Goal: Task Accomplishment & Management: Manage account settings

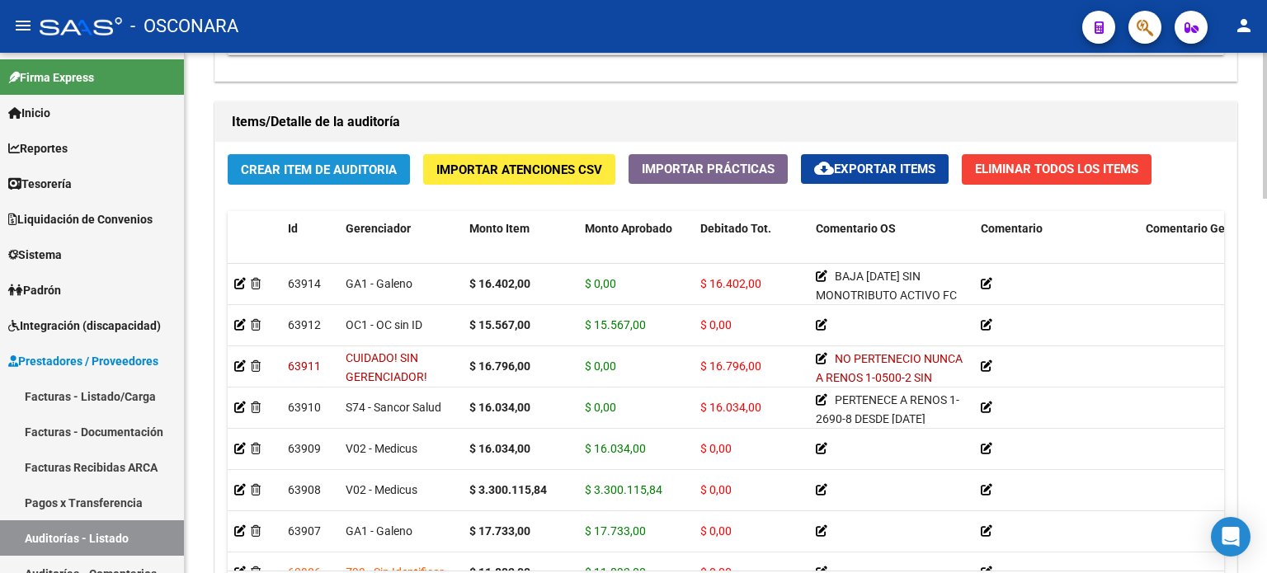
click at [307, 177] on button "Crear Item de Auditoria" at bounding box center [319, 169] width 182 height 31
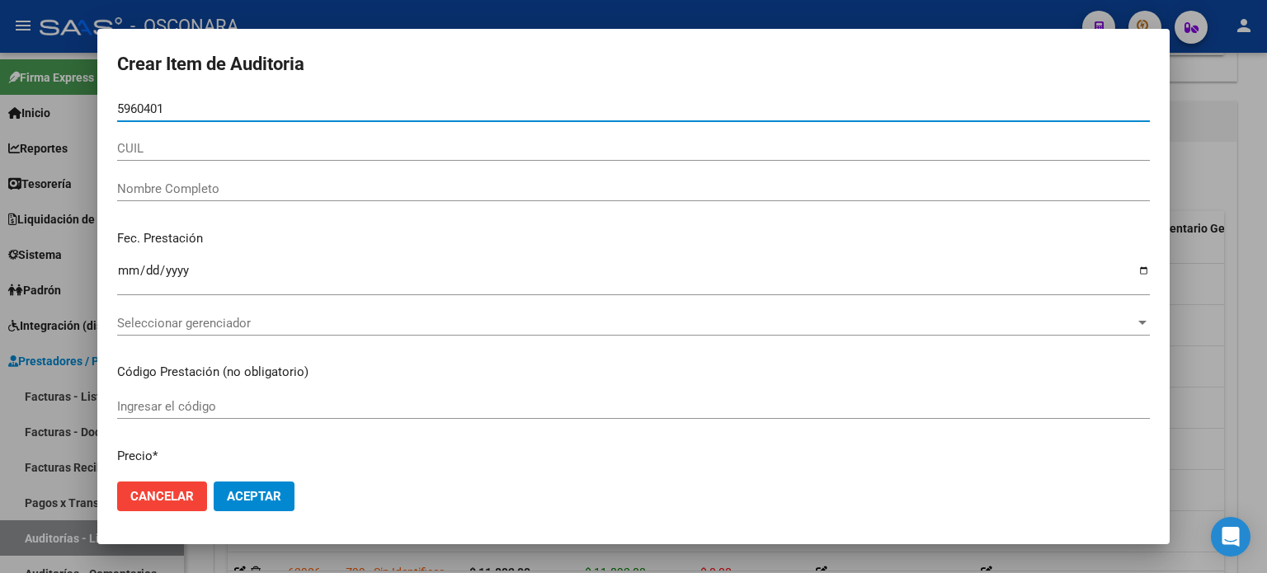
type input "59604013"
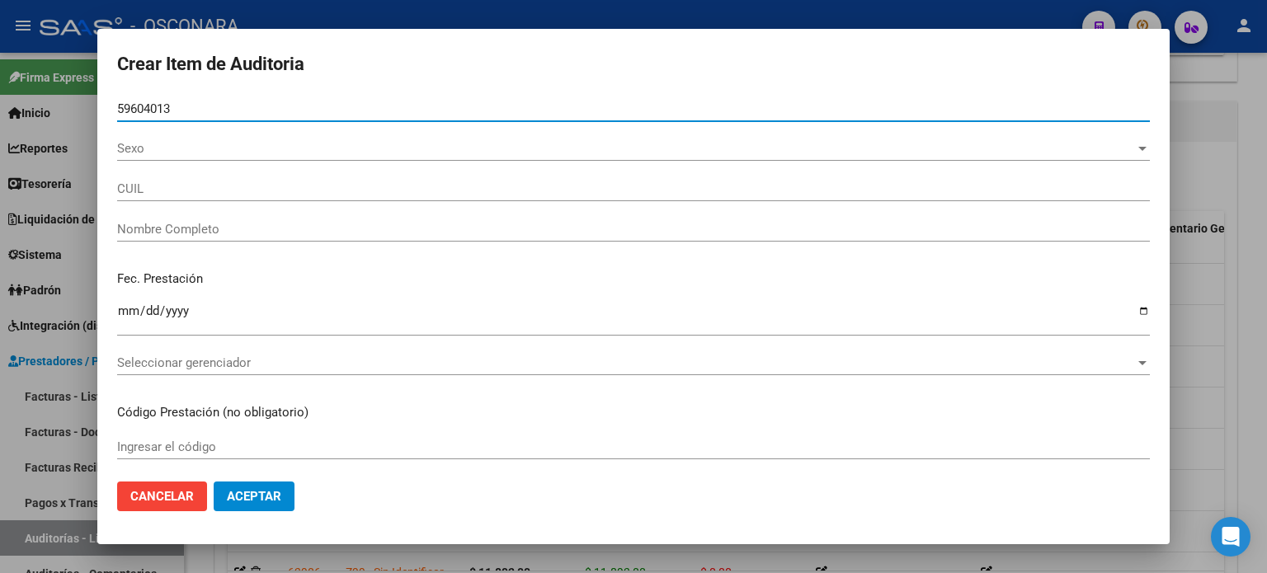
type input "27596040131"
type input "PADILLA VICTORIA"
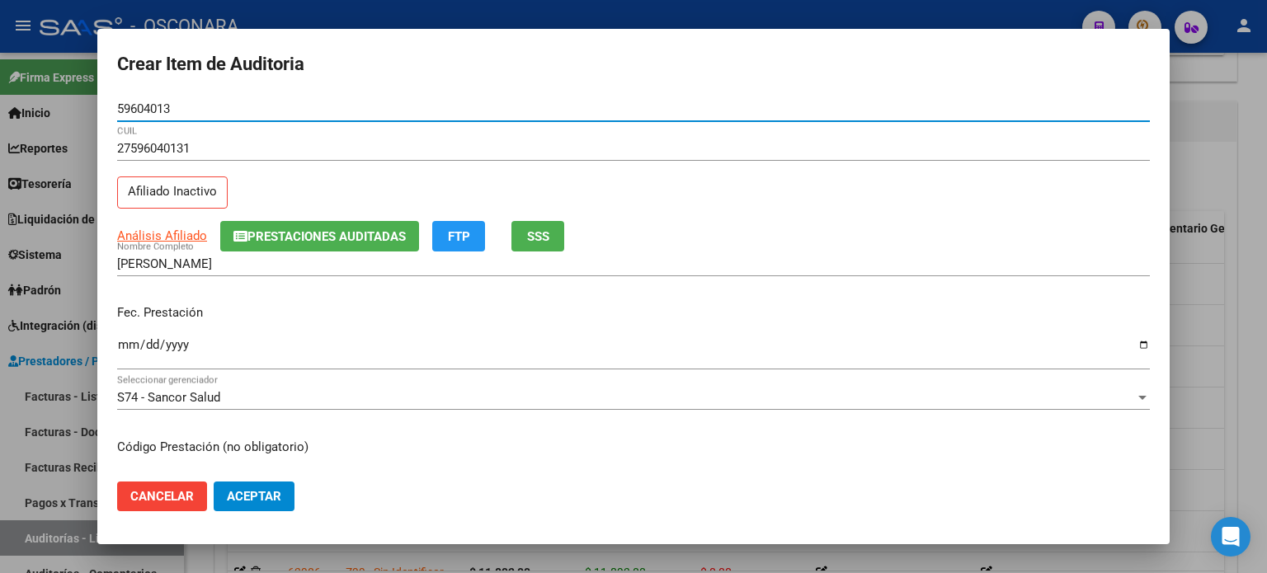
type input "59604013"
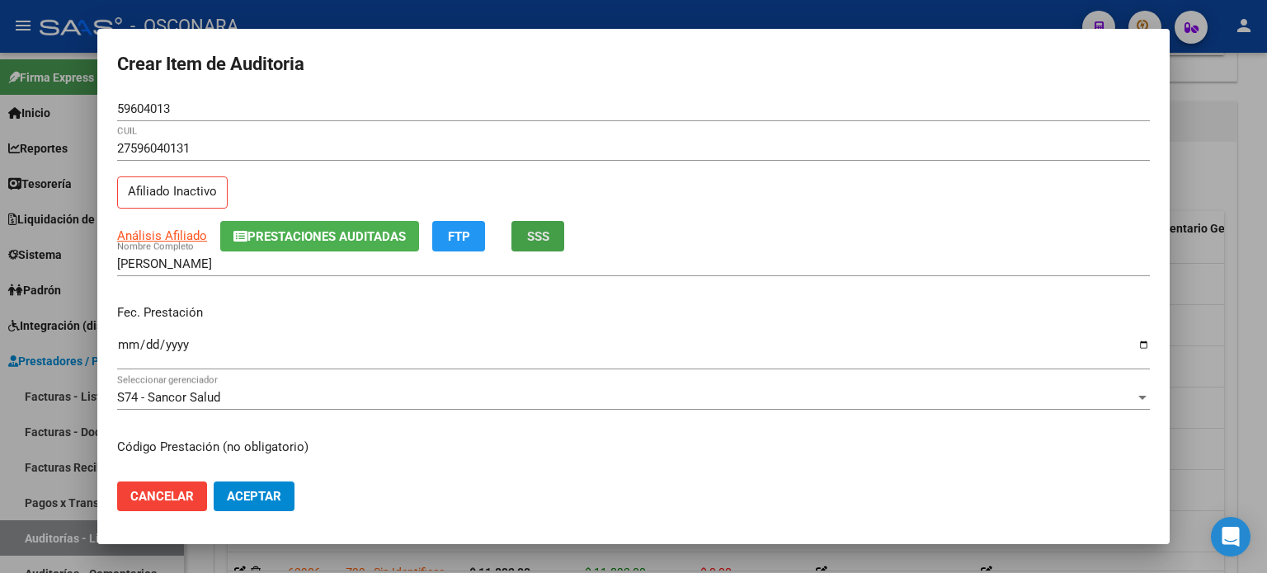
click at [543, 229] on span "SSS" at bounding box center [538, 236] width 22 height 15
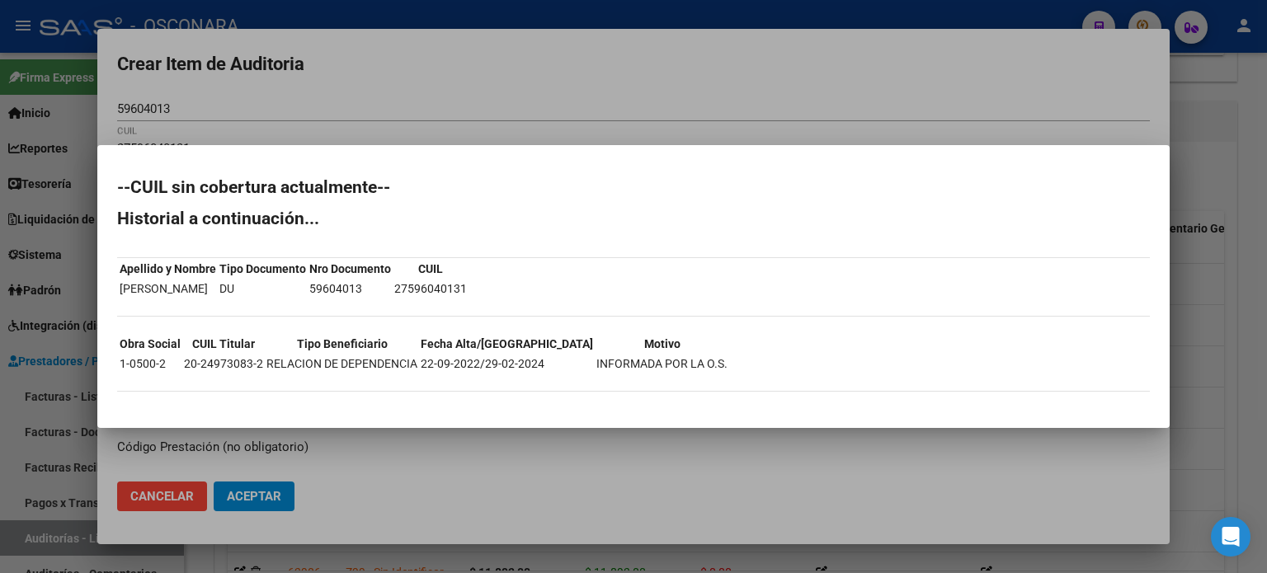
click at [1212, 214] on div at bounding box center [633, 286] width 1267 height 573
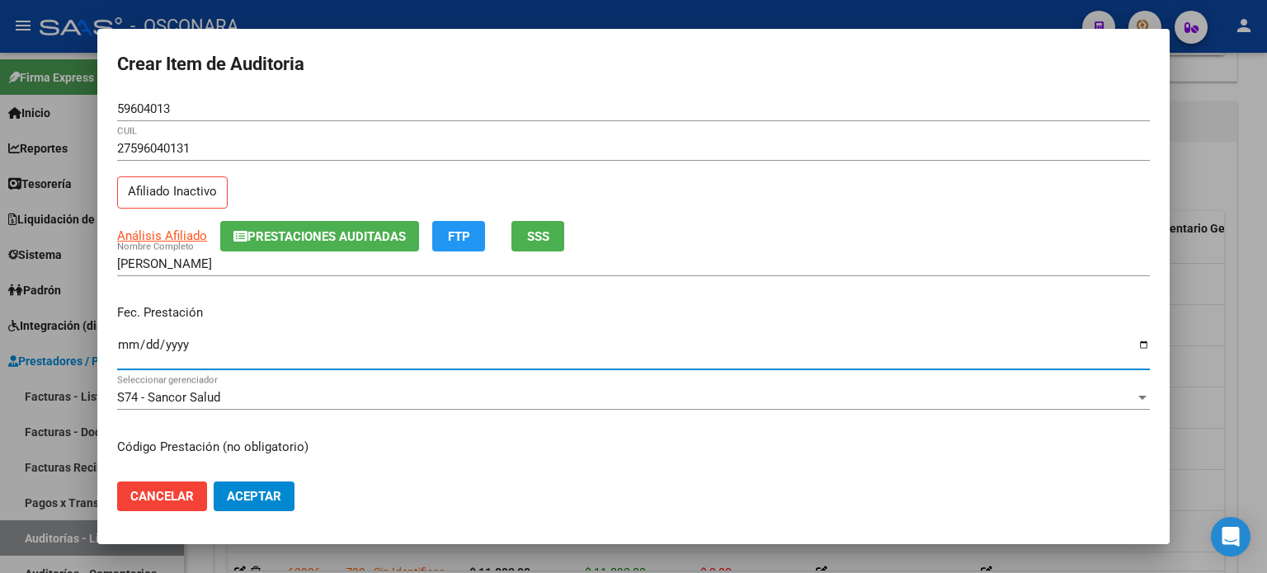
click at [131, 346] on input "Ingresar la fecha" at bounding box center [633, 351] width 1033 height 26
type input "2025-04-24"
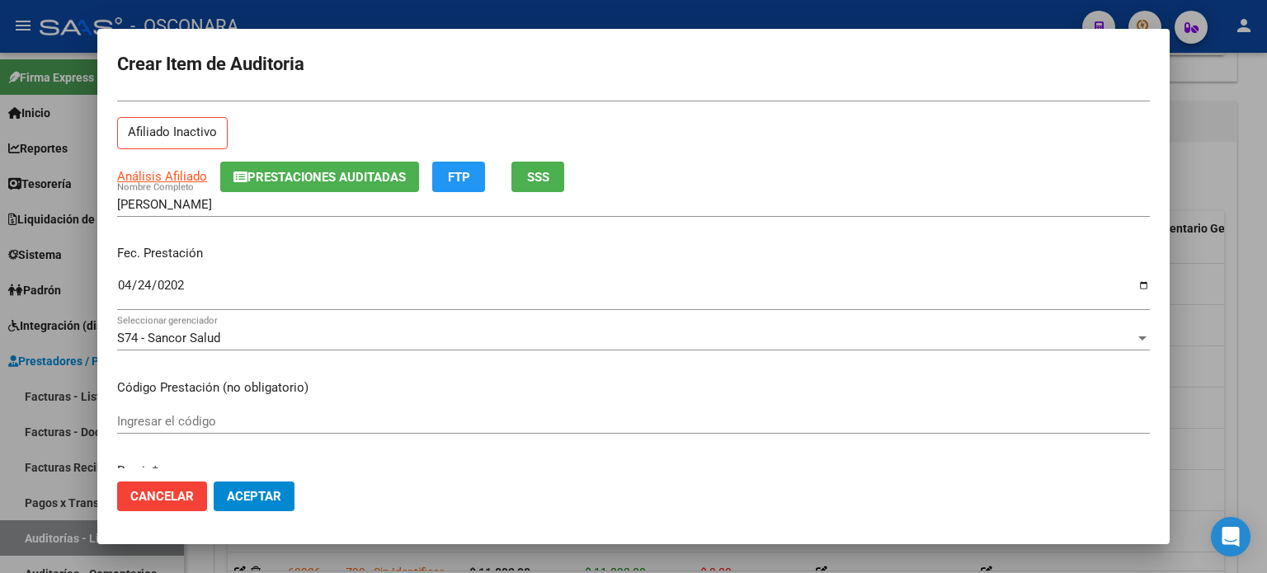
scroll to position [165, 0]
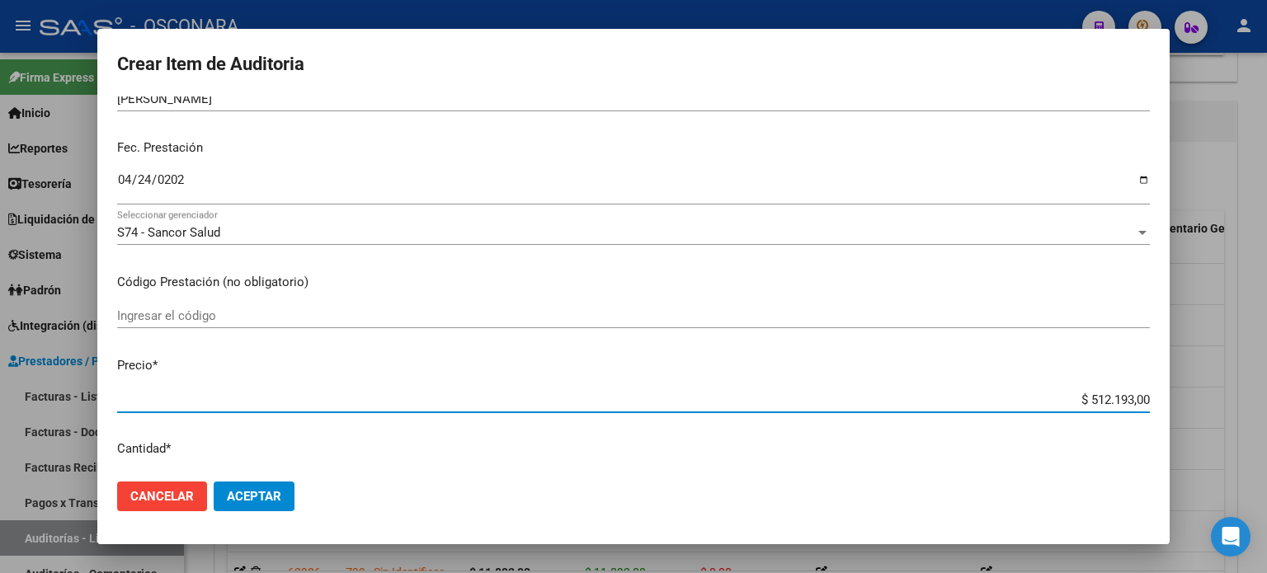
drag, startPoint x: 1075, startPoint y: 397, endPoint x: 1267, endPoint y: 388, distance: 191.6
click at [1267, 388] on div "Crear Item de Auditoria 59604013 Nro Documento 27596040131 CUIL Afiliado Inacti…" at bounding box center [633, 286] width 1267 height 573
type input "$ 0,01"
type input "$ 0,16"
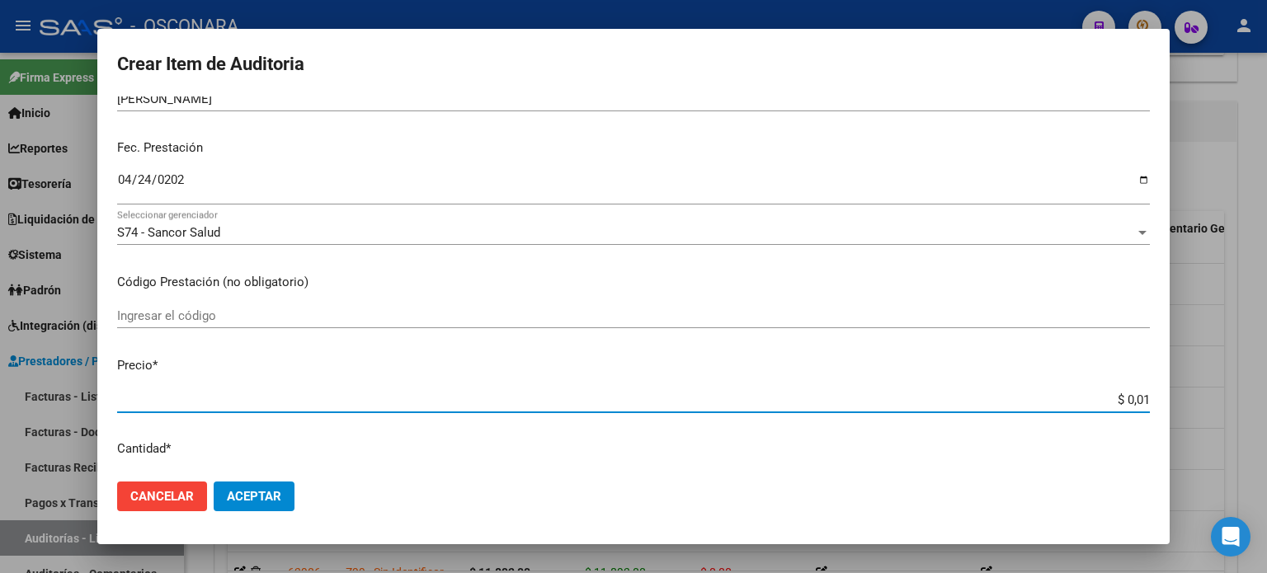
type input "$ 0,16"
type input "$ 1,64"
type input "$ 16,40"
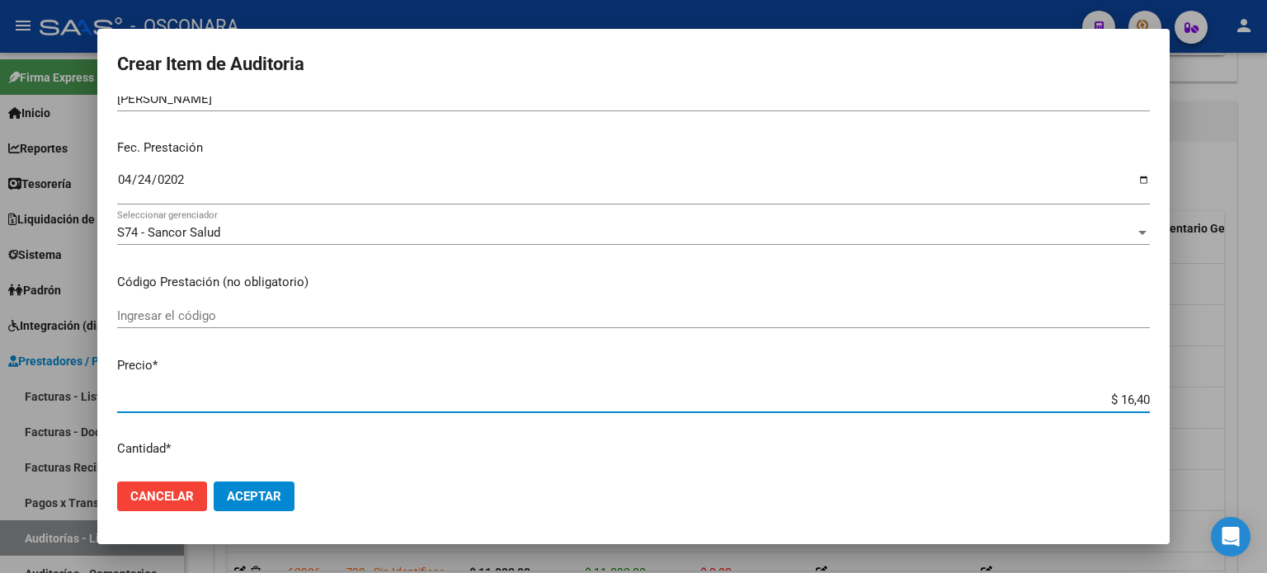
type input "$ 164,02"
type input "$ 1.640,20"
type input "$ 16.402,00"
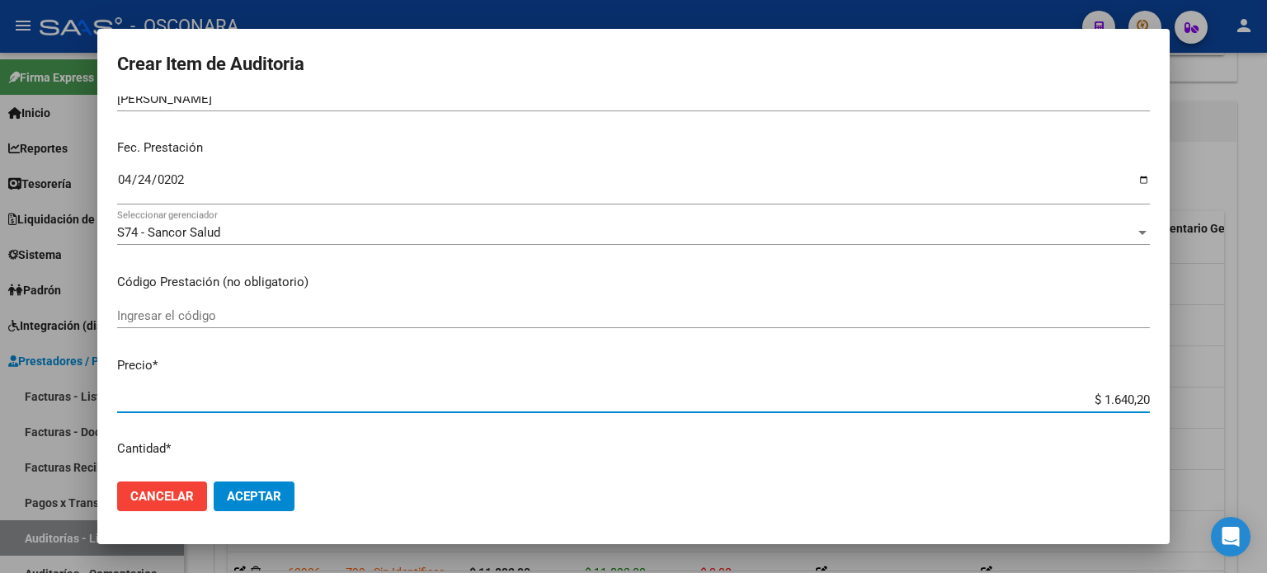
type input "$ 16.402,00"
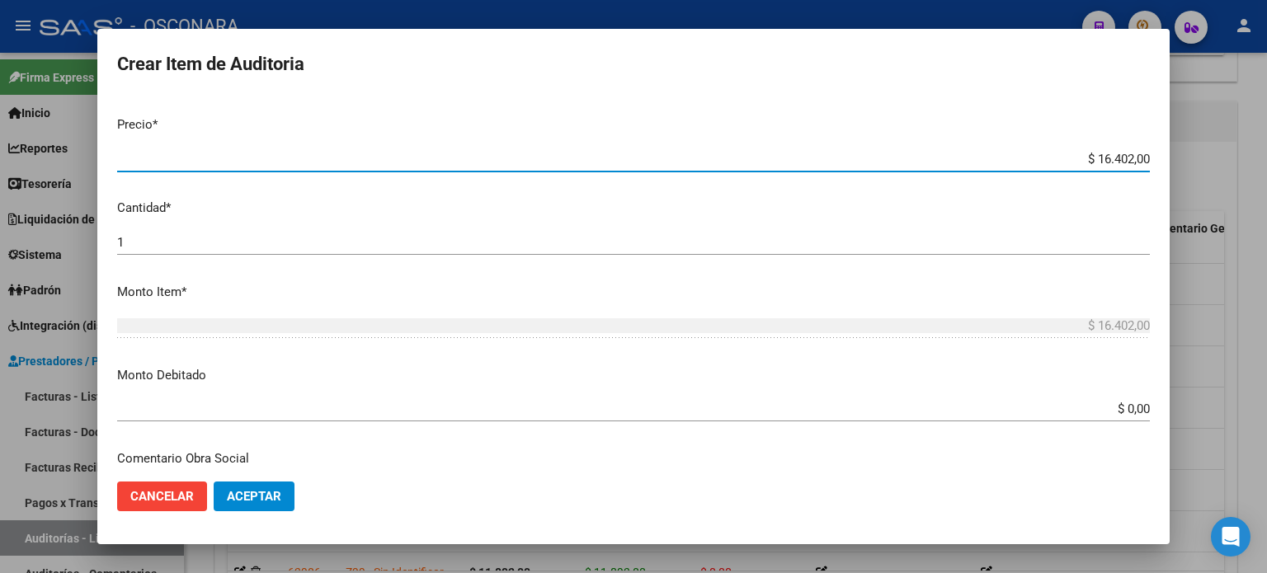
scroll to position [413, 0]
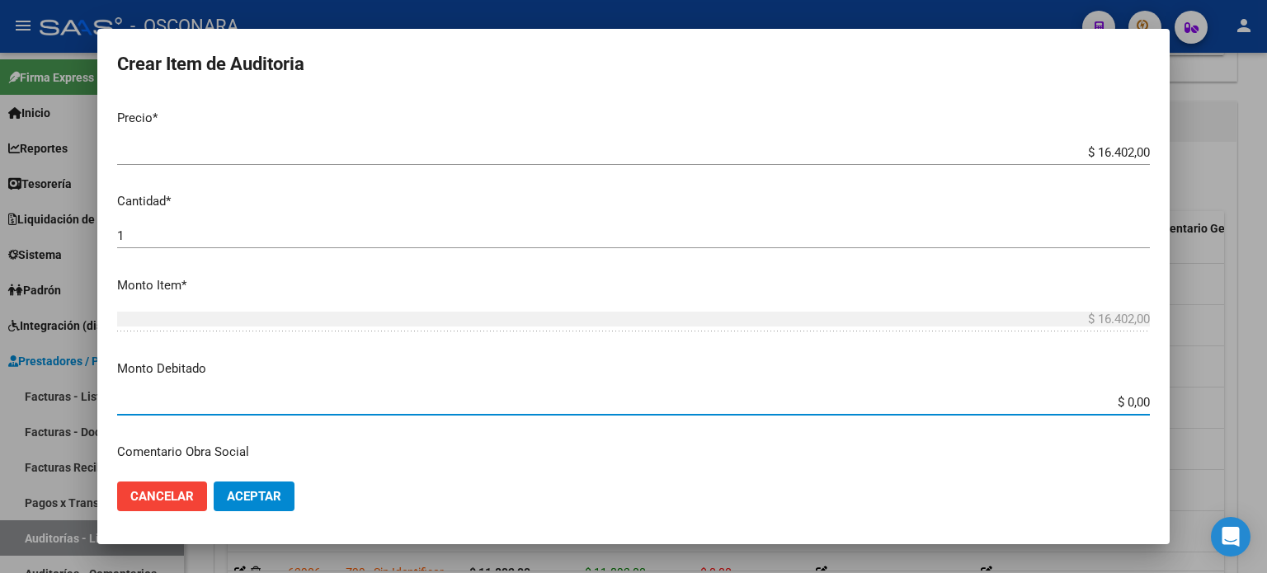
drag, startPoint x: 1113, startPoint y: 402, endPoint x: 1267, endPoint y: 399, distance: 153.5
click at [1267, 399] on div "Crear Item de Auditoria 59604013 Nro Documento 27596040131 CUIL Afiliado Inacti…" at bounding box center [633, 286] width 1267 height 573
type input "$ 16.402,00"
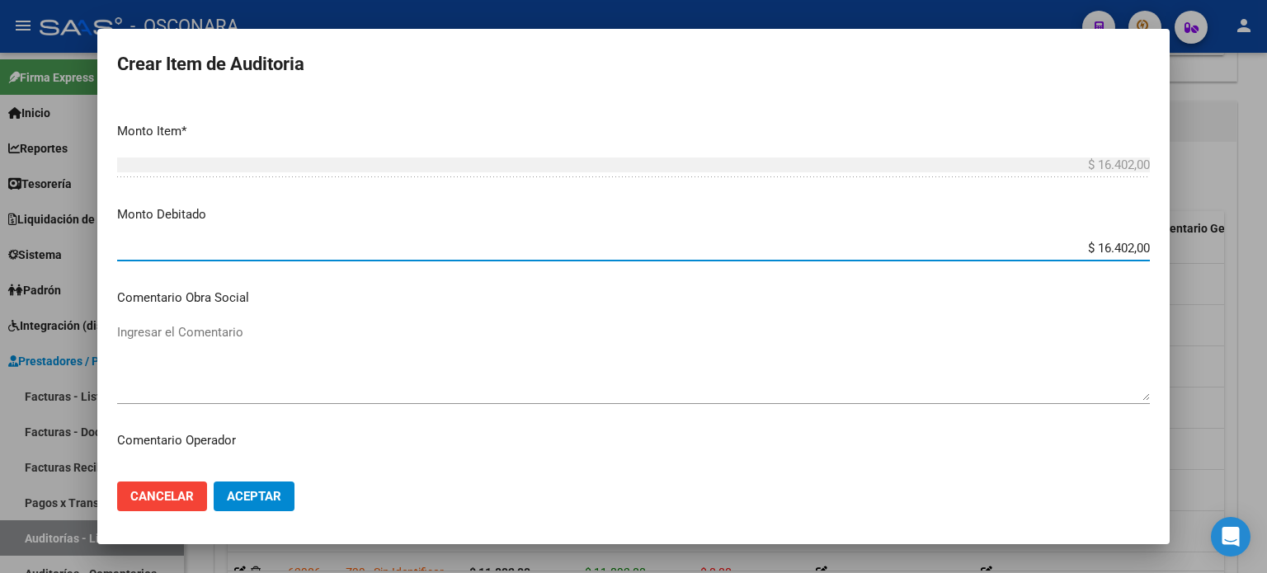
scroll to position [578, 0]
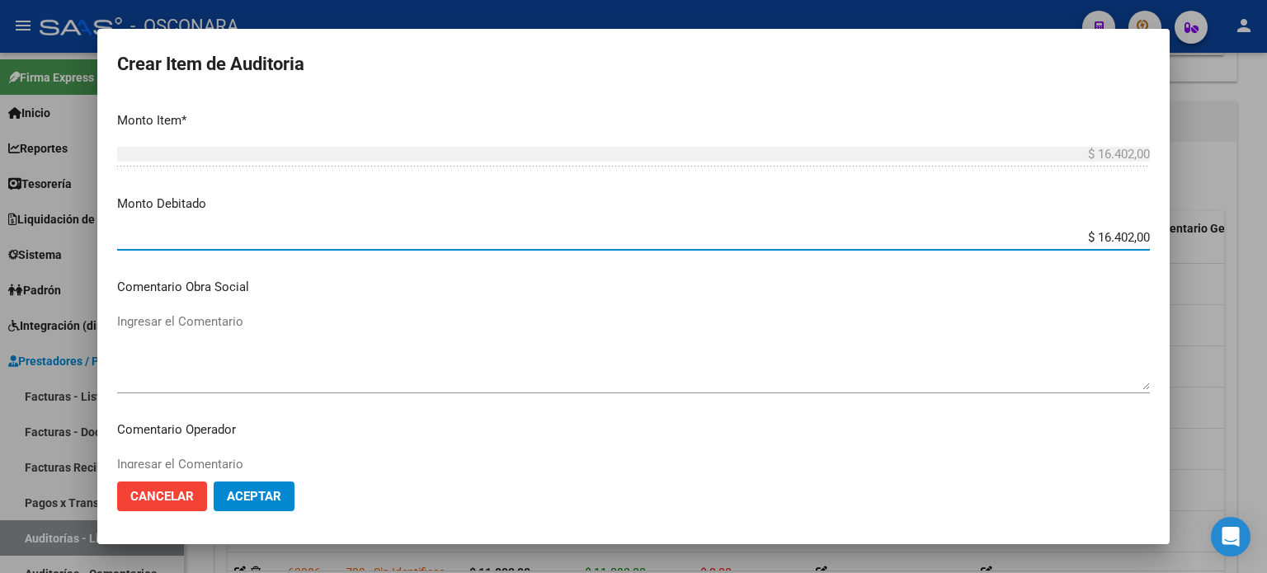
click at [205, 339] on textarea "Ingresar el Comentario" at bounding box center [633, 352] width 1033 height 78
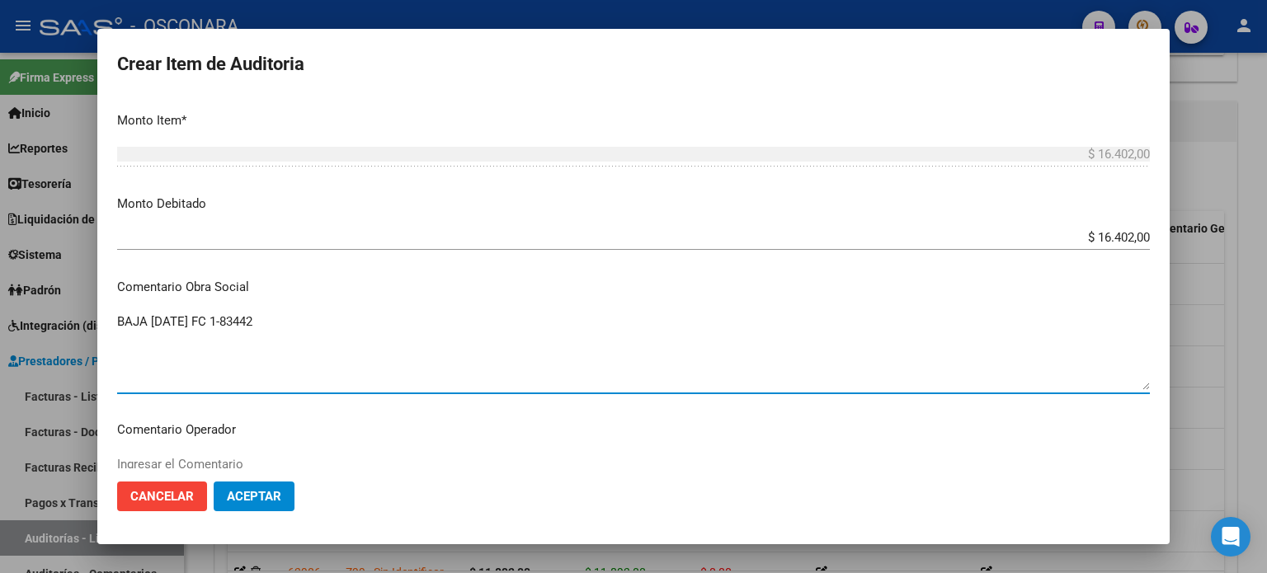
drag, startPoint x: 210, startPoint y: 323, endPoint x: 1, endPoint y: 329, distance: 209.7
click at [0, 329] on div "Crear Item de Auditoria 59604013 Nro Documento 27596040131 CUIL Afiliado Inacti…" at bounding box center [633, 286] width 1267 height 573
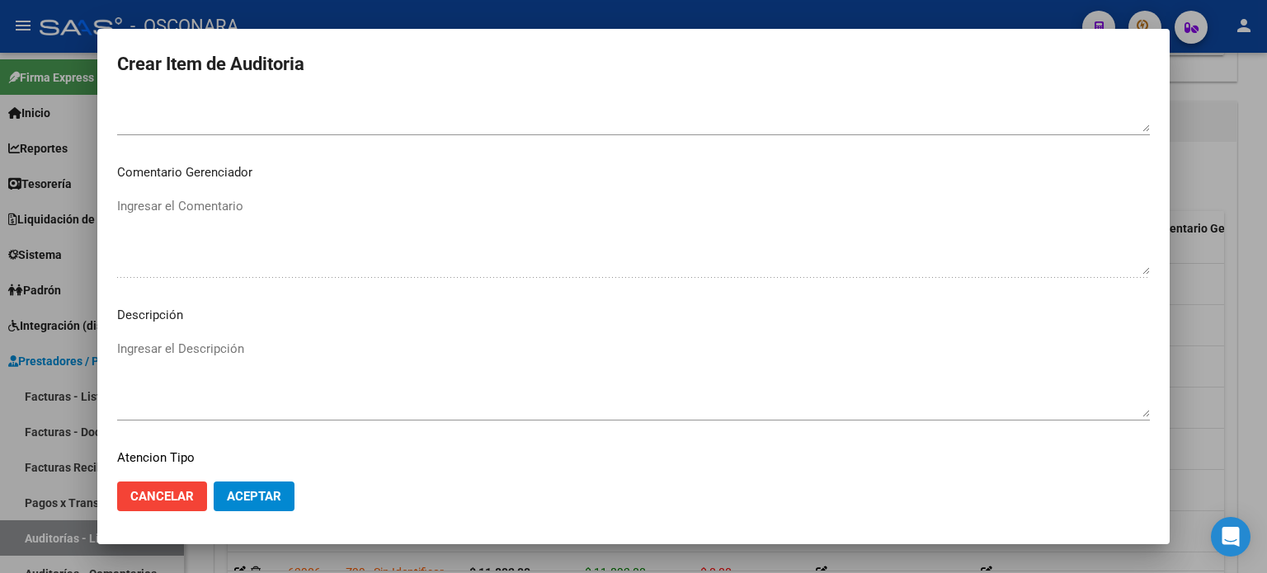
scroll to position [1112, 0]
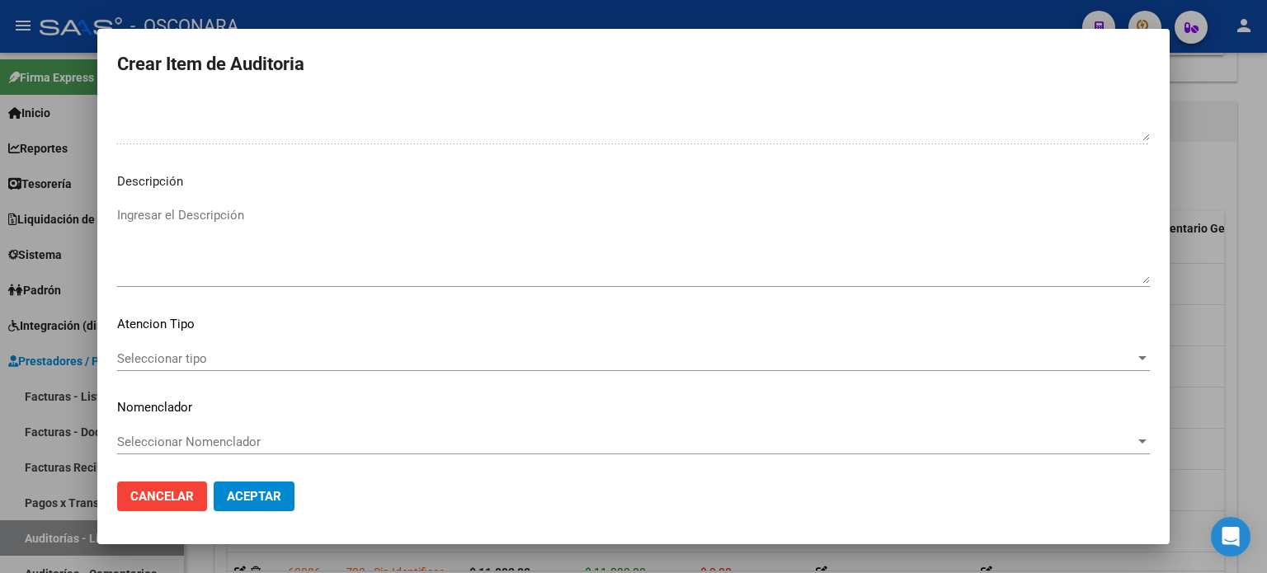
type textarea "BAJA 24/04/2025 FC 1-83442"
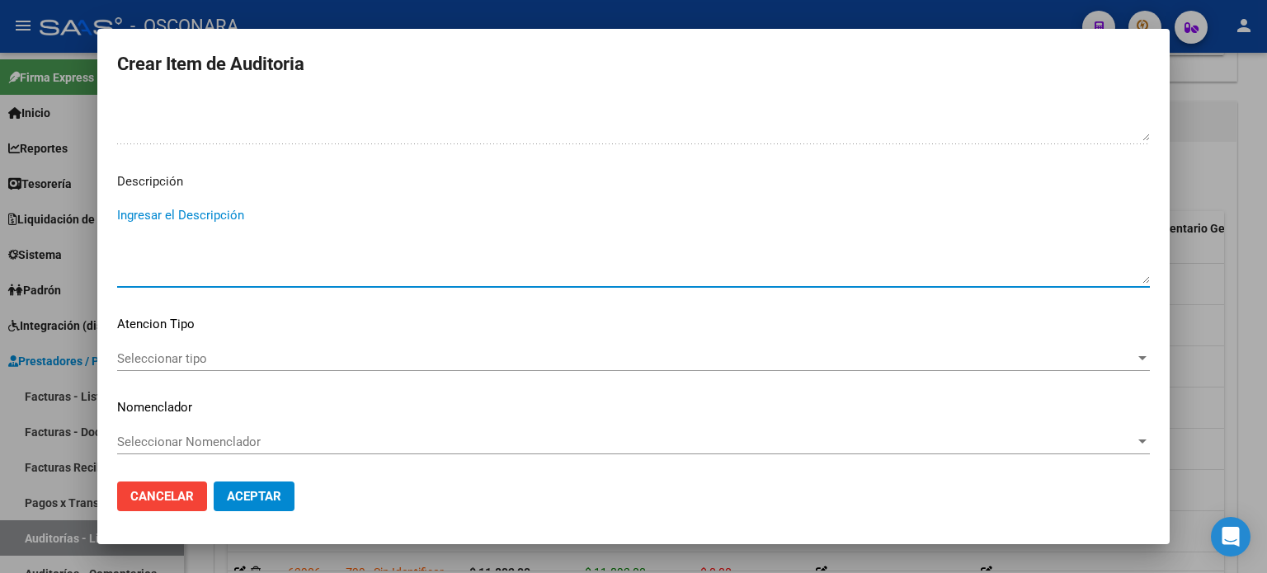
paste textarea "BAJA 24/04/2025 FC 1-83442"
type textarea "BAJA 24/04/2025 FC 1-83442"
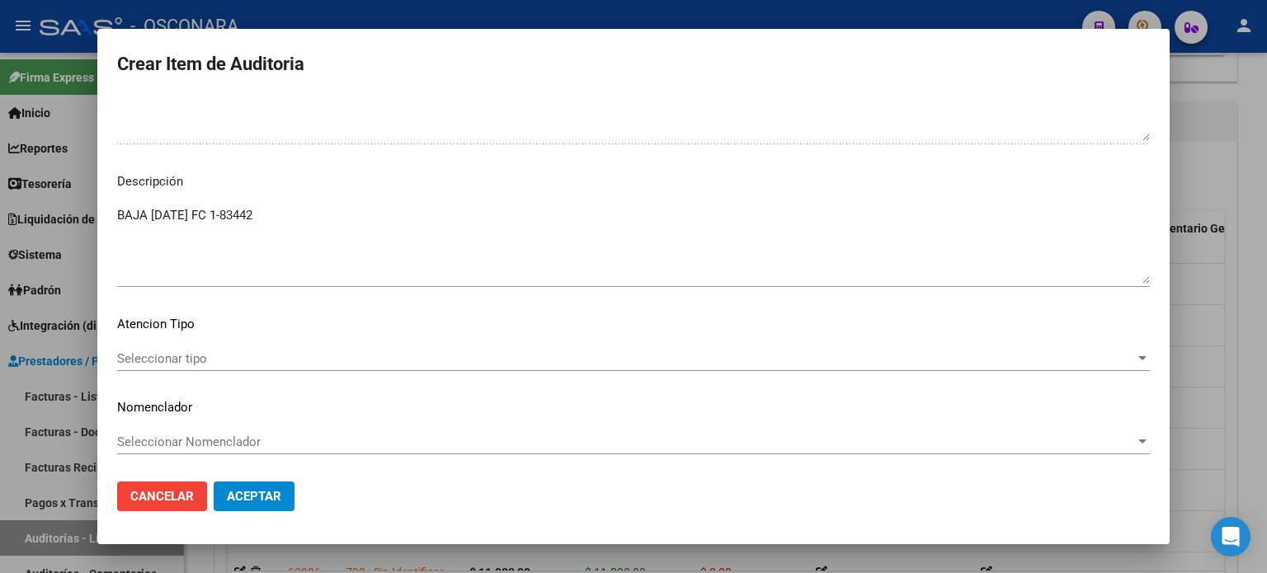
click at [158, 370] on div "Seleccionar tipo Seleccionar tipo" at bounding box center [633, 359] width 1033 height 25
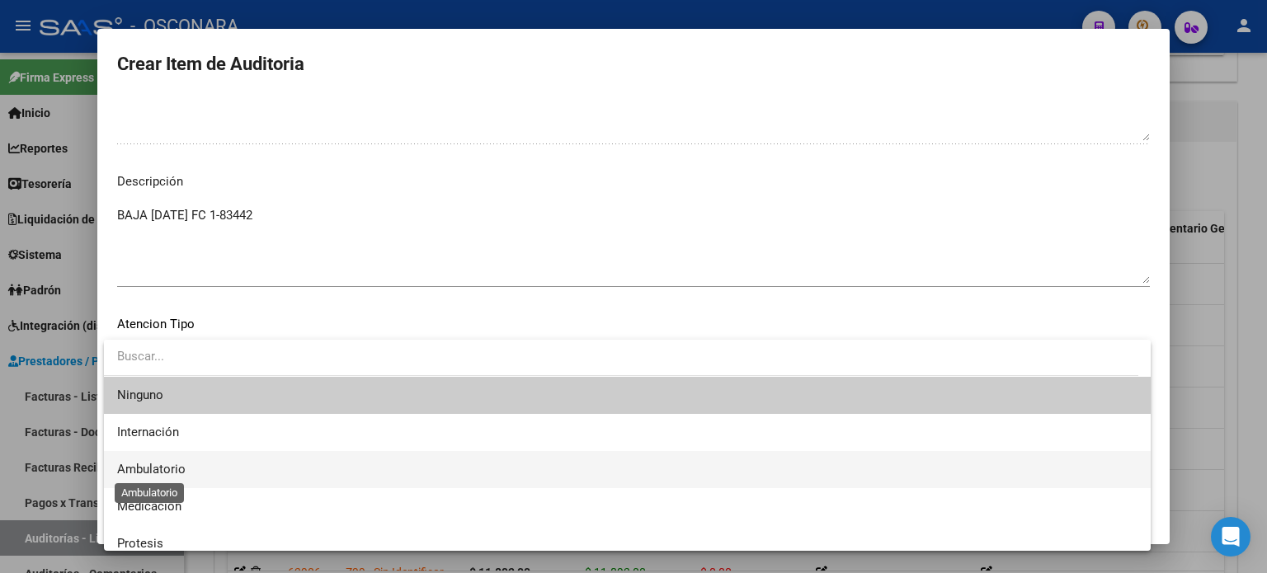
click at [152, 462] on span "Ambulatorio" at bounding box center [151, 469] width 68 height 15
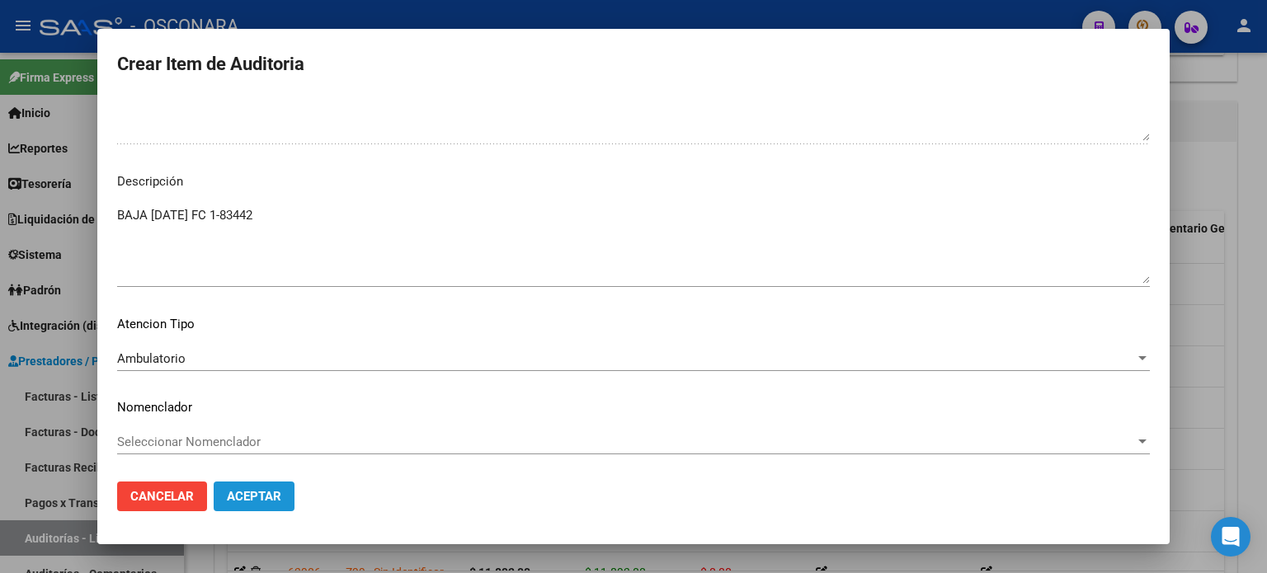
drag, startPoint x: 265, startPoint y: 506, endPoint x: 210, endPoint y: 507, distance: 55.3
click at [261, 506] on button "Aceptar" at bounding box center [254, 497] width 81 height 30
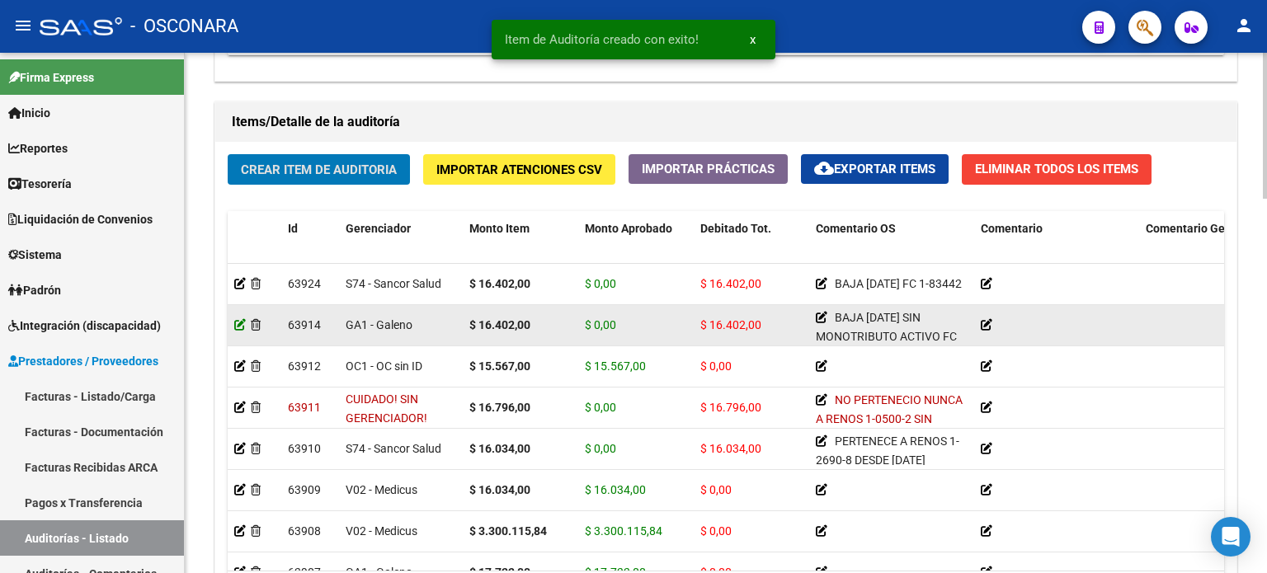
click at [234, 323] on icon at bounding box center [240, 325] width 12 height 12
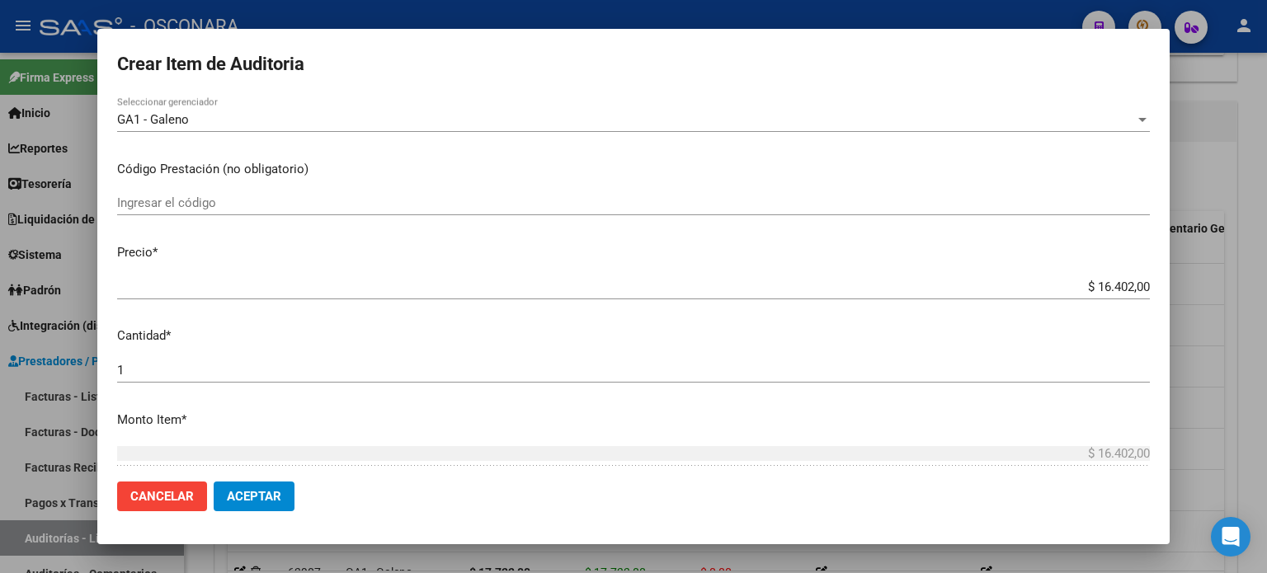
scroll to position [330, 0]
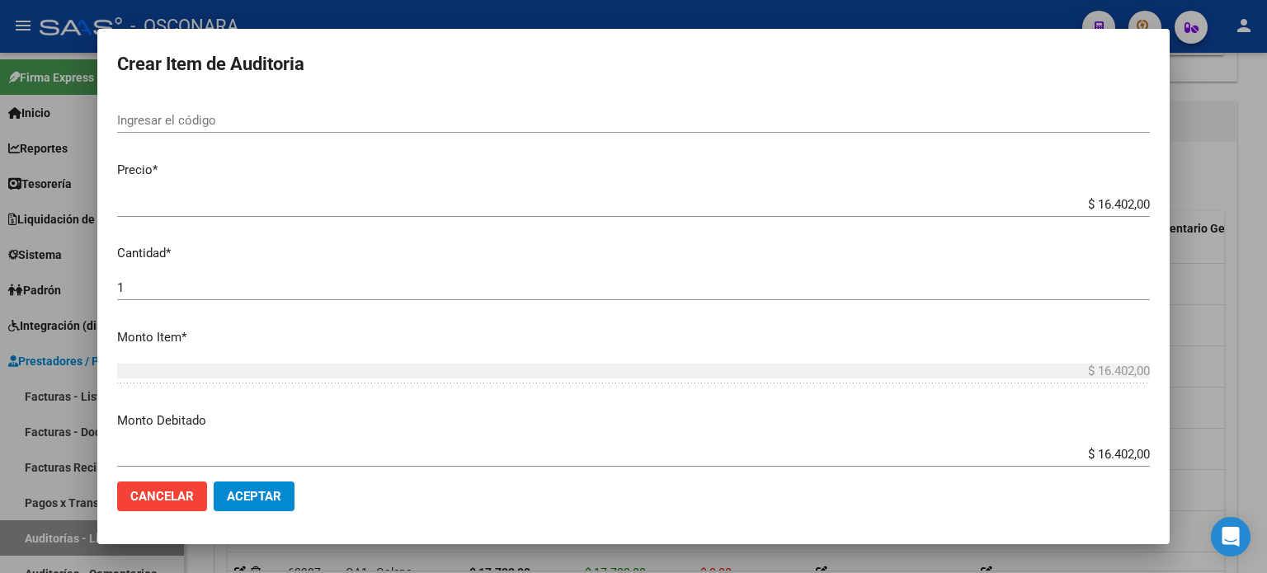
click at [196, 290] on input "1" at bounding box center [633, 288] width 1033 height 15
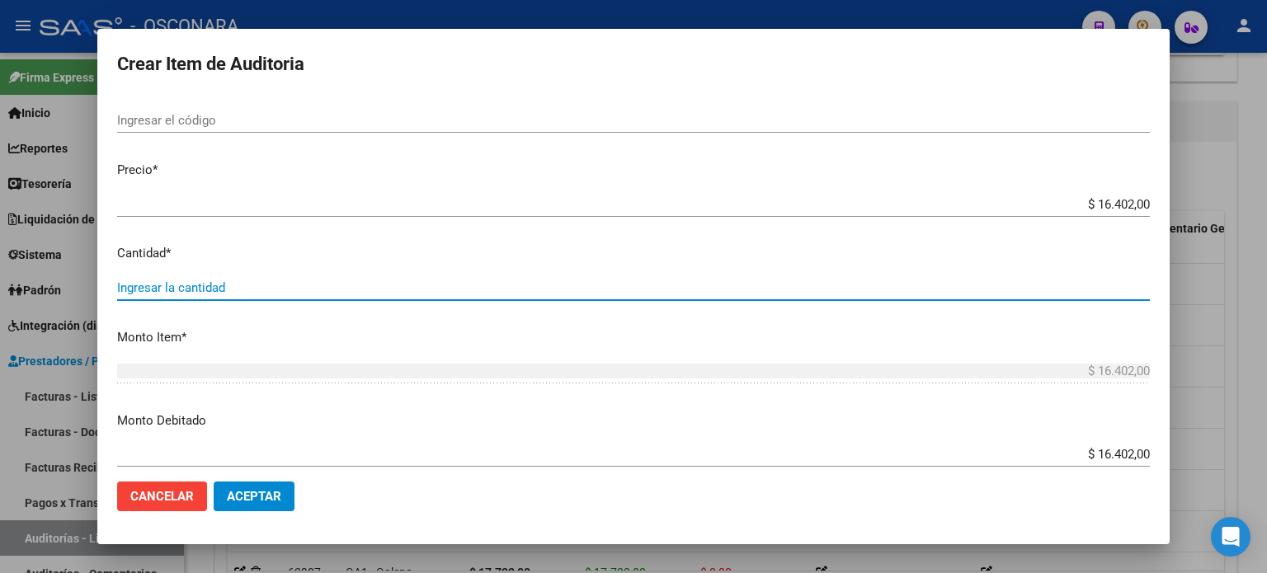
type input "2"
type input "$ 32.804,00"
type input "2"
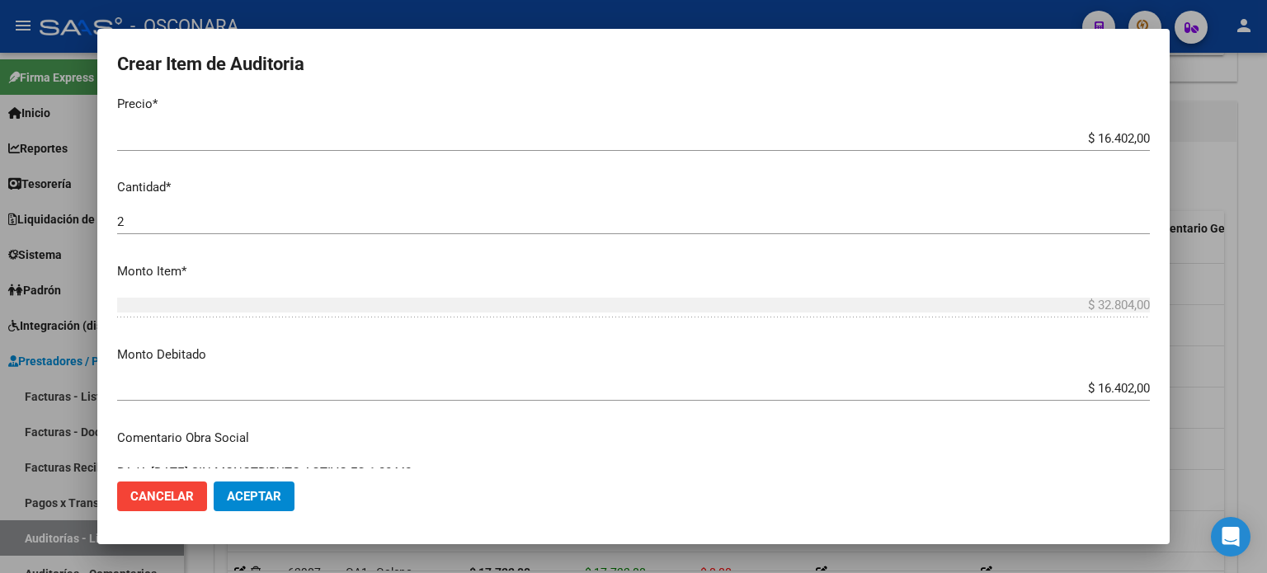
scroll to position [413, 0]
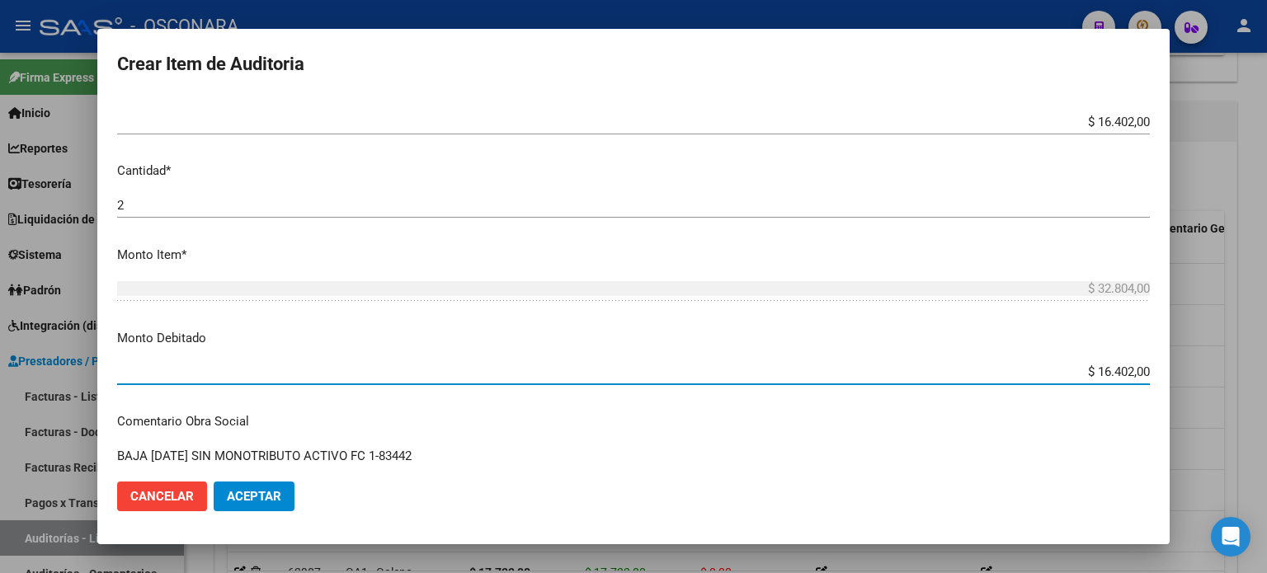
drag, startPoint x: 1085, startPoint y: 370, endPoint x: 1267, endPoint y: 369, distance: 181.5
click at [1267, 369] on div "Crear Item de Auditoria 39408763 Nro Documento 27394087632 CUIL Afiliado Inacti…" at bounding box center [633, 286] width 1267 height 573
type input "$ 32.804,00"
click at [637, 437] on mat-dialog-content "39408763 Nro Documento 27394087632 CUIL Afiliado Inactivo BENITEZ MARIA LUZ Nom…" at bounding box center [633, 283] width 1073 height 373
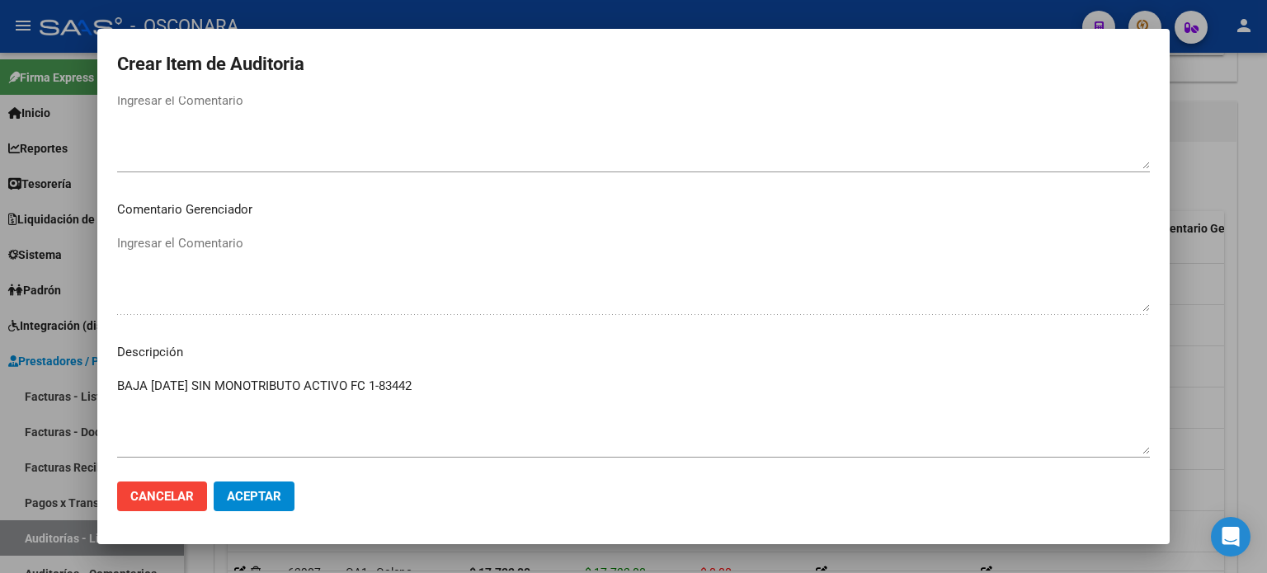
scroll to position [1082, 0]
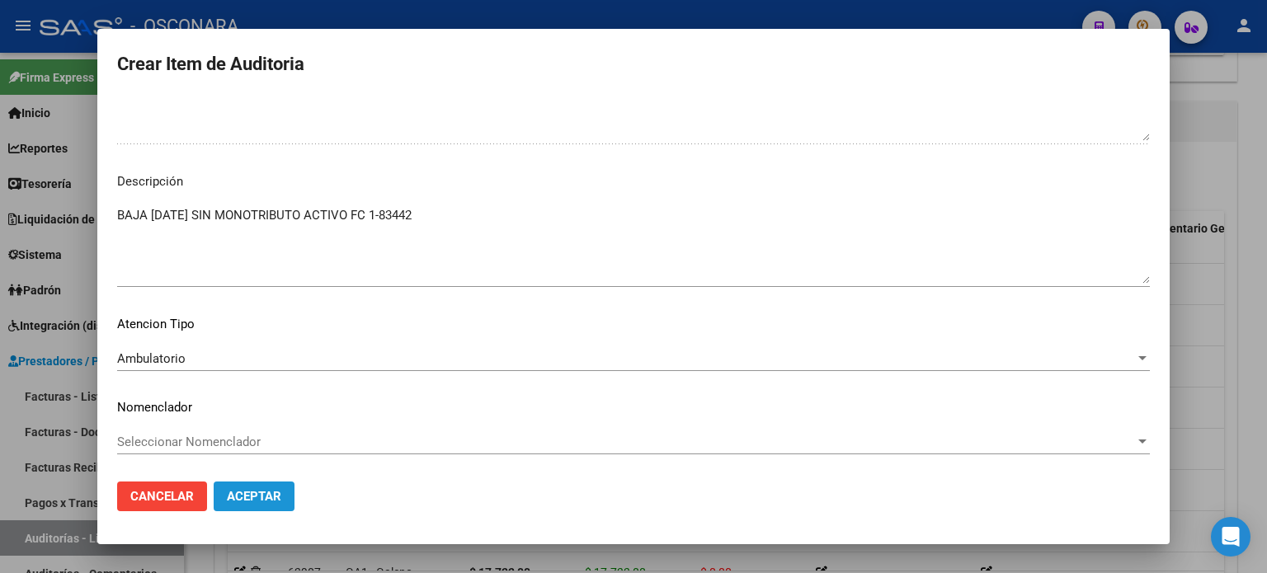
click at [274, 501] on span "Aceptar" at bounding box center [254, 496] width 54 height 15
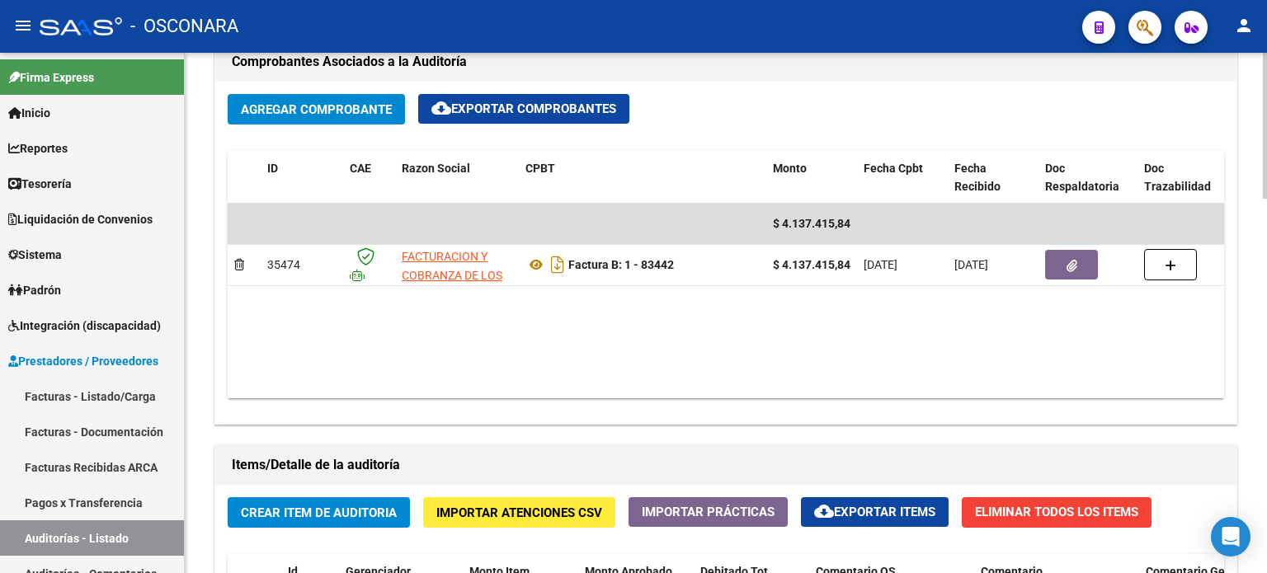
scroll to position [825, 0]
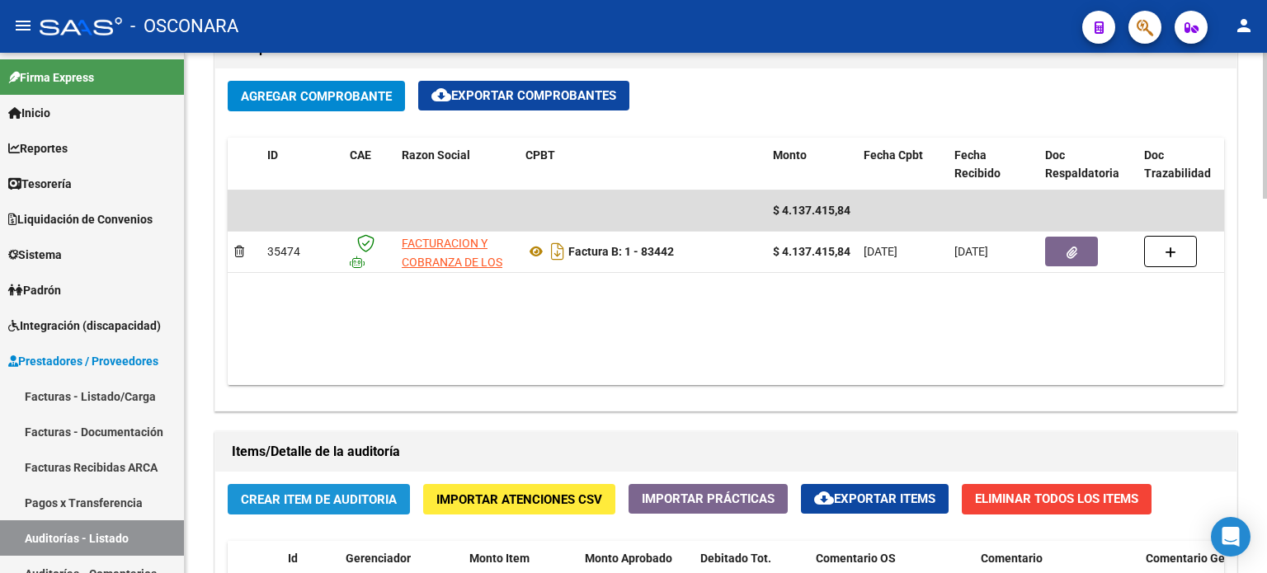
click at [314, 493] on span "Crear Item de Auditoria" at bounding box center [319, 500] width 156 height 15
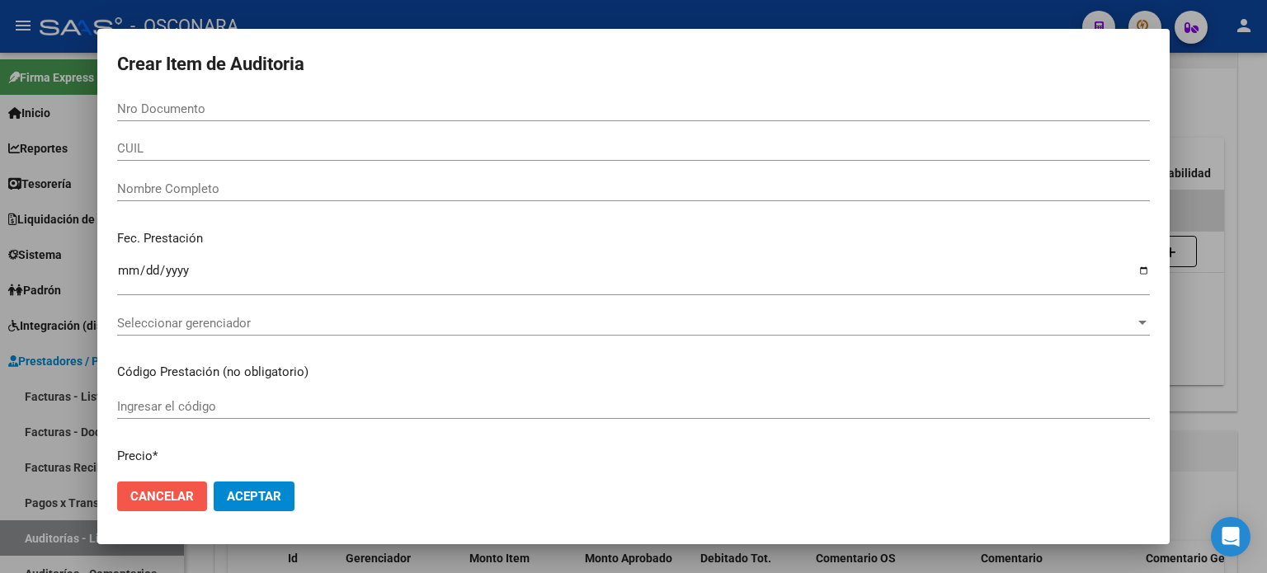
click at [192, 493] on span "Cancelar" at bounding box center [162, 496] width 64 height 15
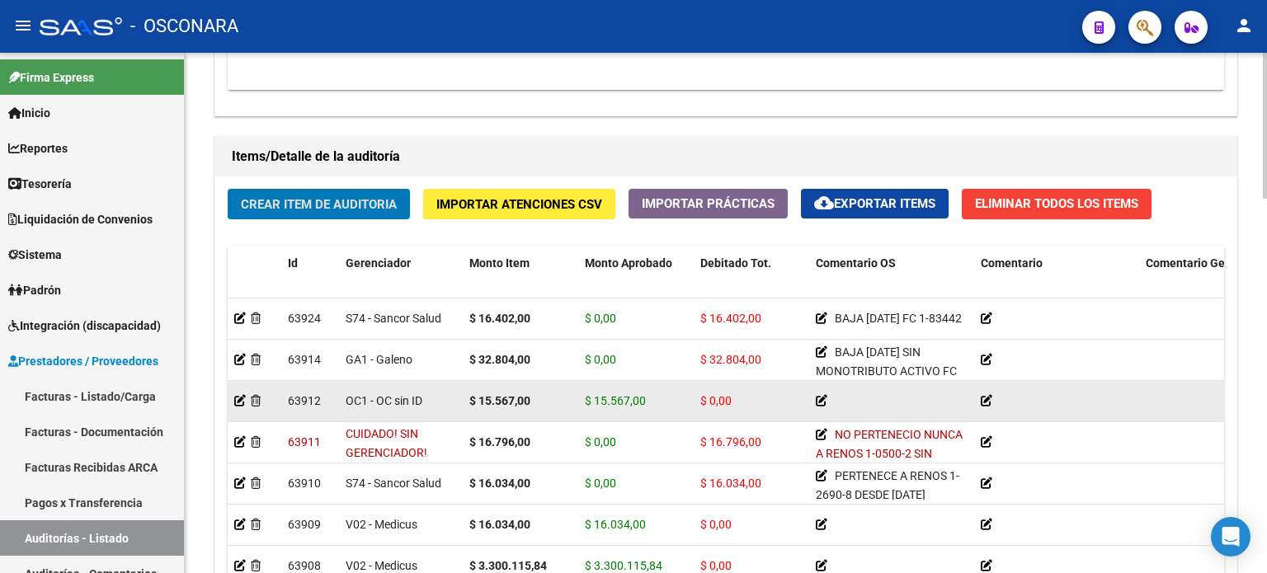
scroll to position [1155, 0]
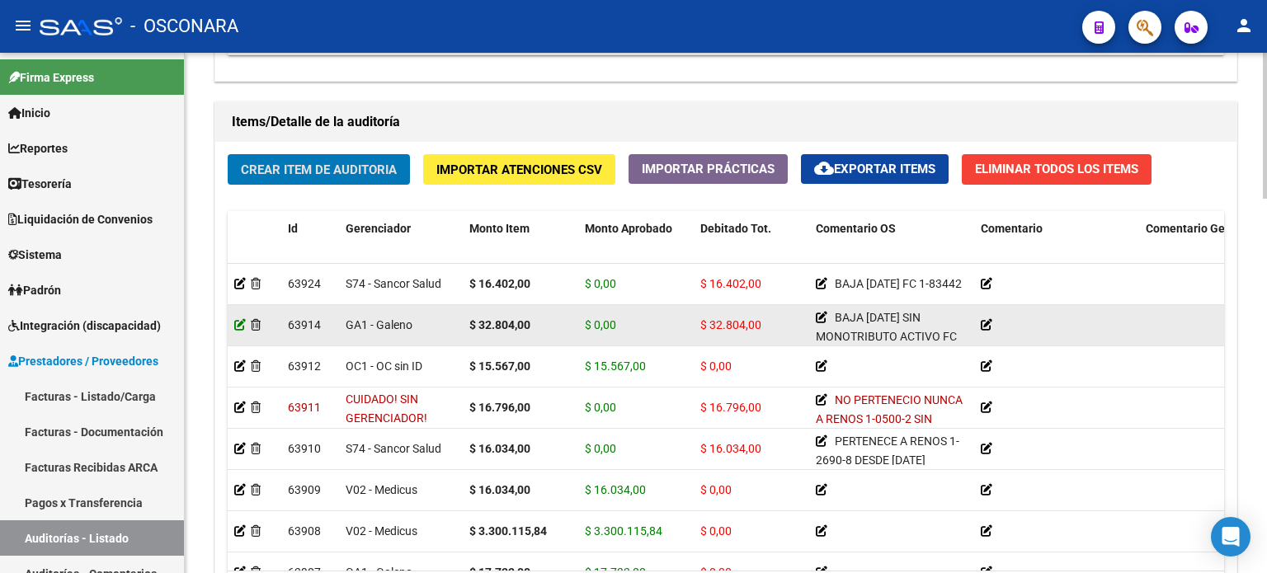
click at [241, 319] on icon at bounding box center [240, 325] width 12 height 12
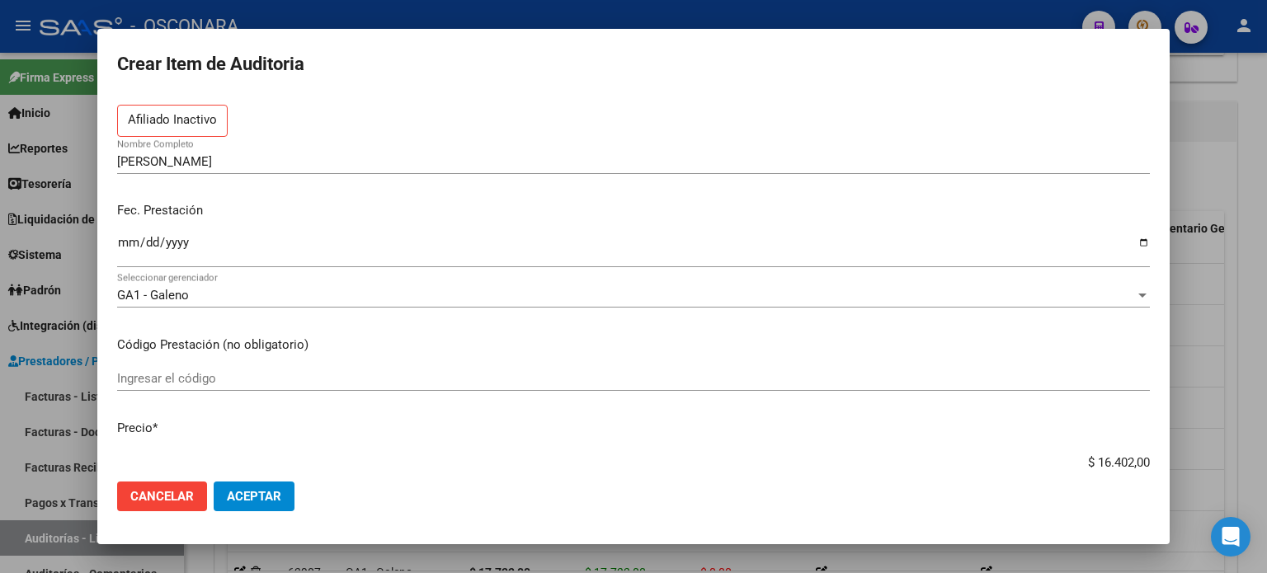
scroll to position [165, 0]
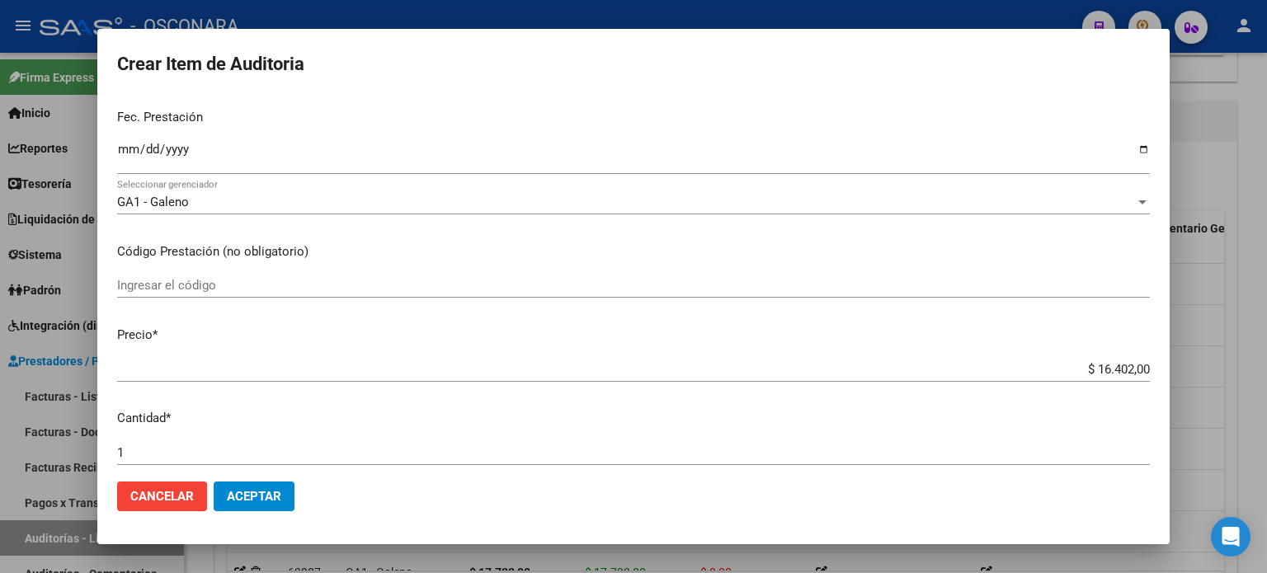
click at [145, 448] on input "1" at bounding box center [633, 453] width 1033 height 15
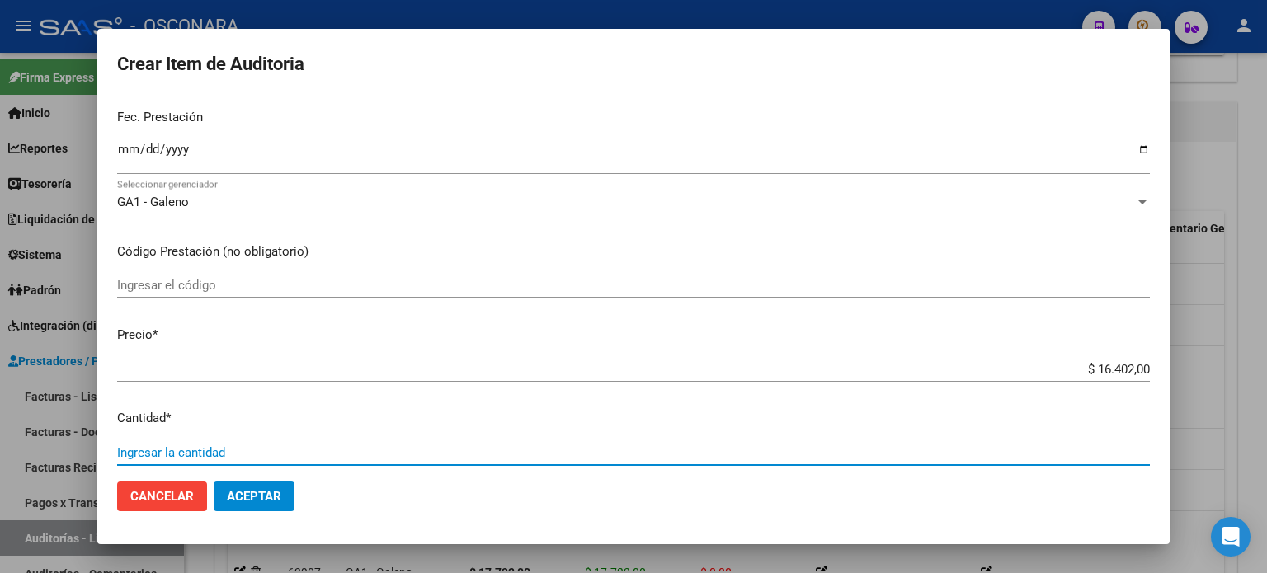
type input "3"
type input "$ 49.206,00"
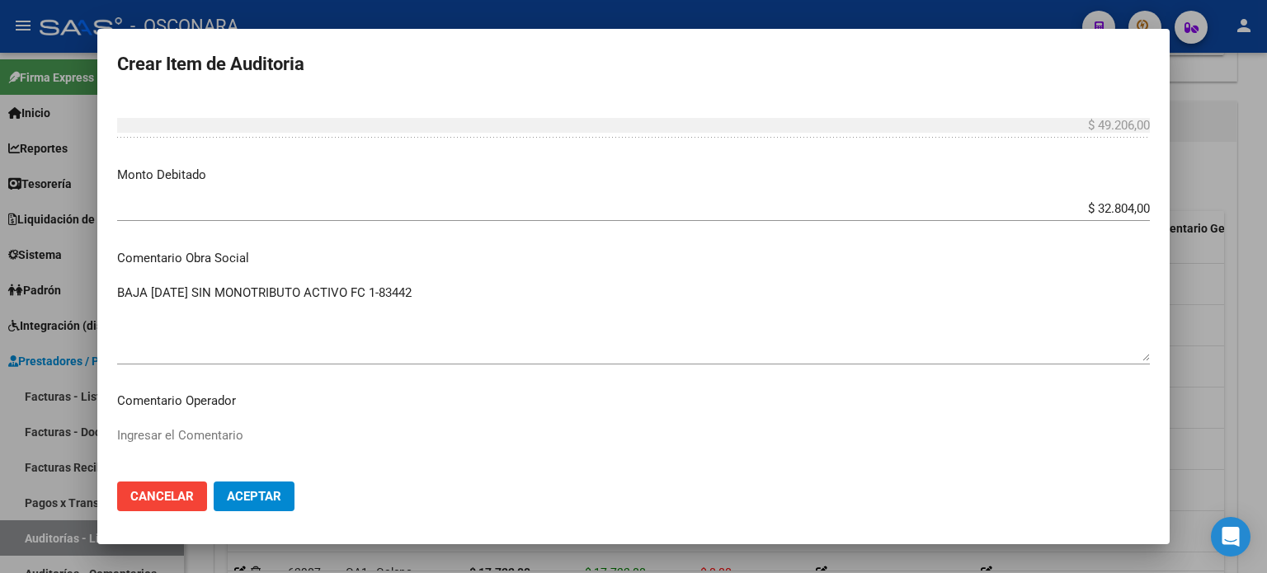
scroll to position [578, 0]
type input "3"
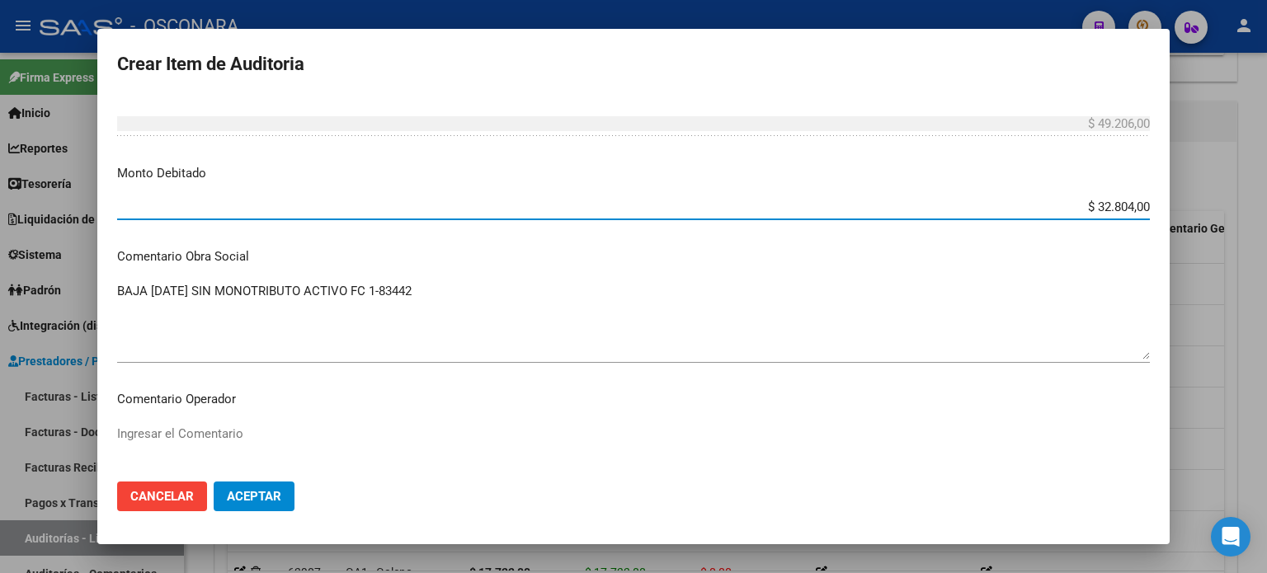
drag, startPoint x: 1083, startPoint y: 205, endPoint x: 1267, endPoint y: 155, distance: 189.7
click at [1267, 155] on div "Crear Item de Auditoria 39408763 Nro Documento 27394087632 CUIL Afiliado Inacti…" at bounding box center [633, 286] width 1267 height 573
type input "$ 49.206,00"
click at [319, 415] on mat-dialog-content "39408763 Nro Documento 27394087632 CUIL Afiliado Inactivo BENITEZ MARIA LUZ Nom…" at bounding box center [633, 283] width 1073 height 373
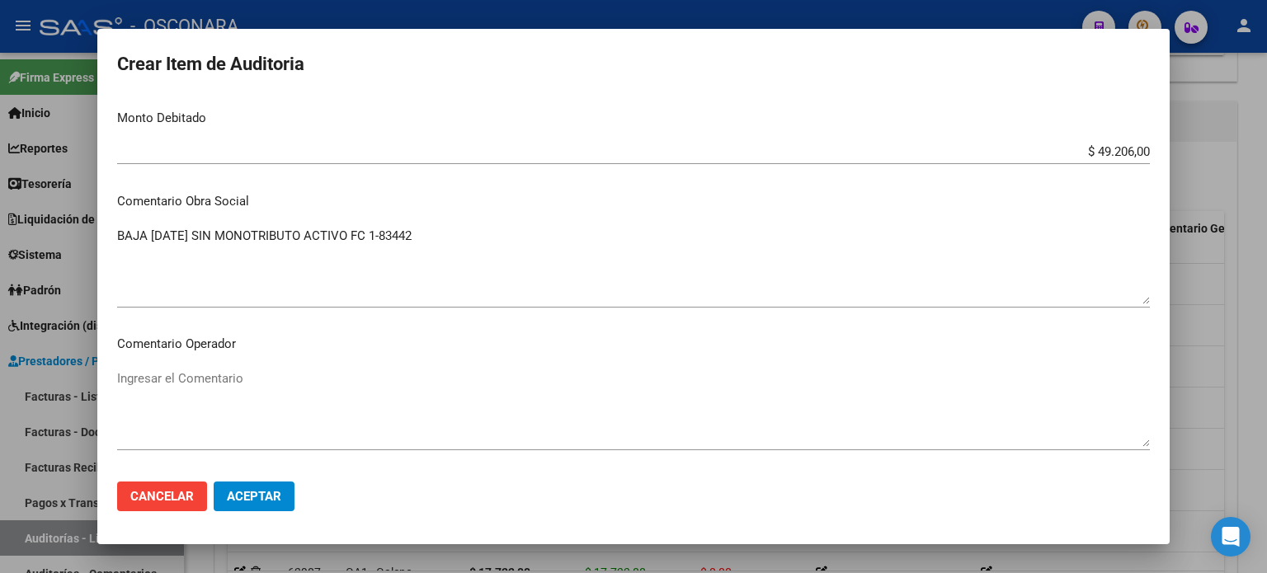
scroll to position [743, 0]
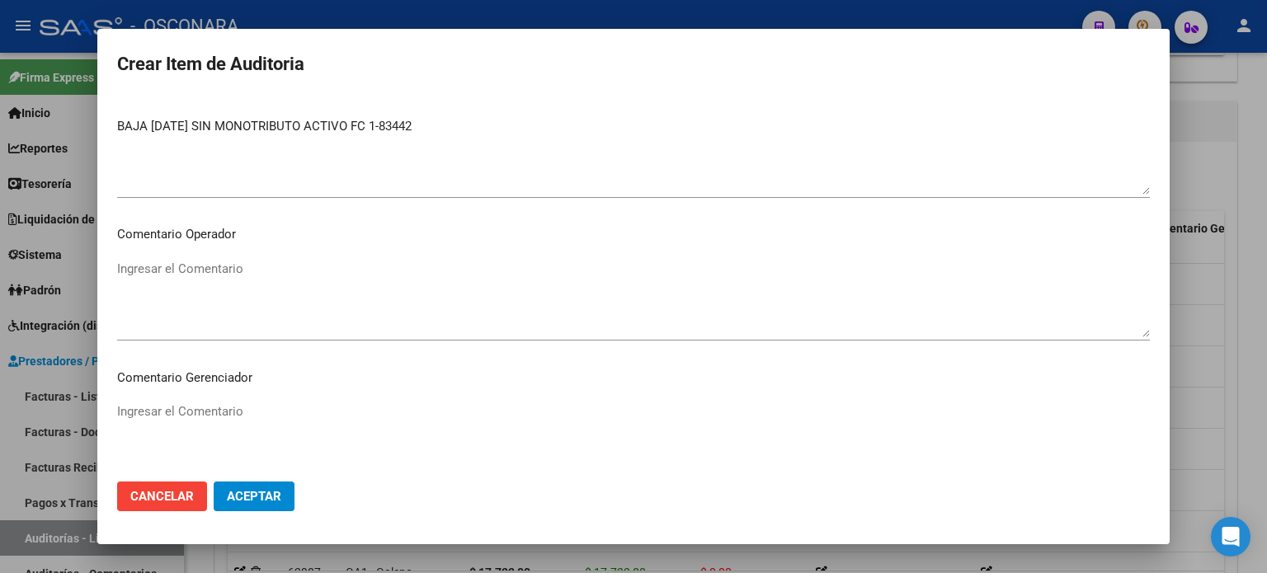
click at [256, 498] on span "Aceptar" at bounding box center [254, 496] width 54 height 15
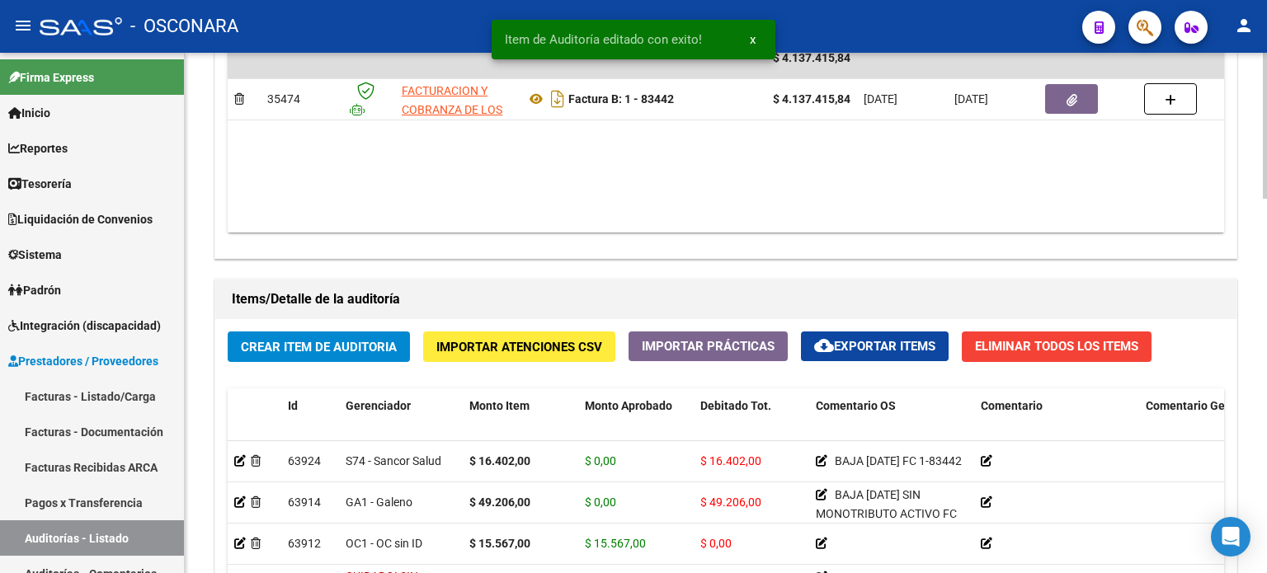
scroll to position [990, 0]
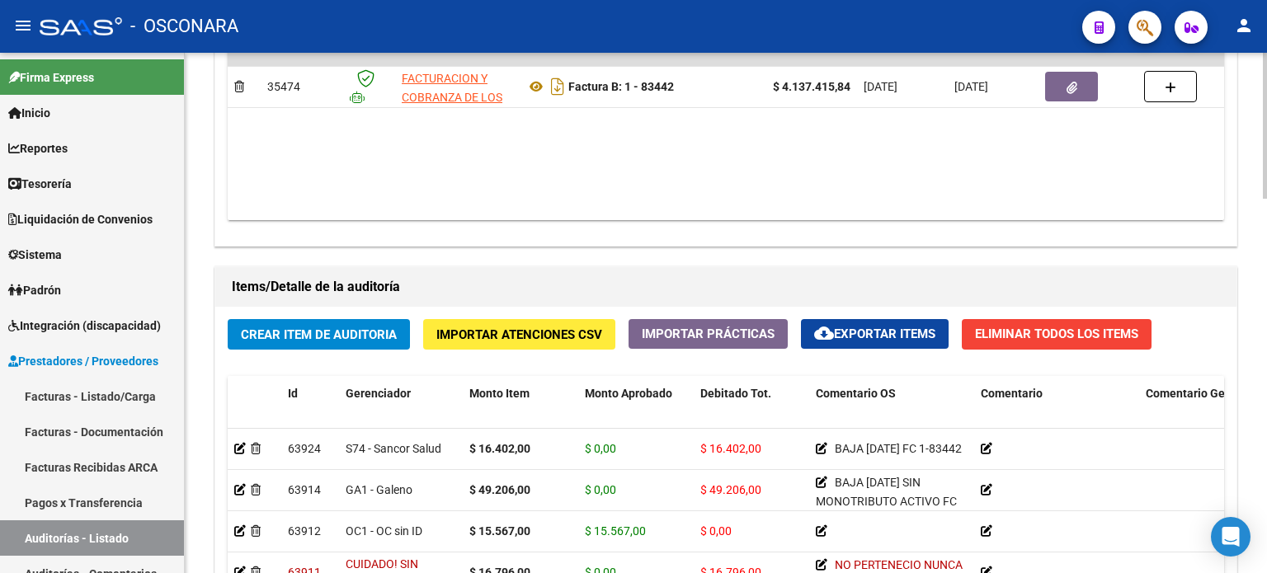
click at [292, 330] on span "Crear Item de Auditoria" at bounding box center [319, 335] width 156 height 15
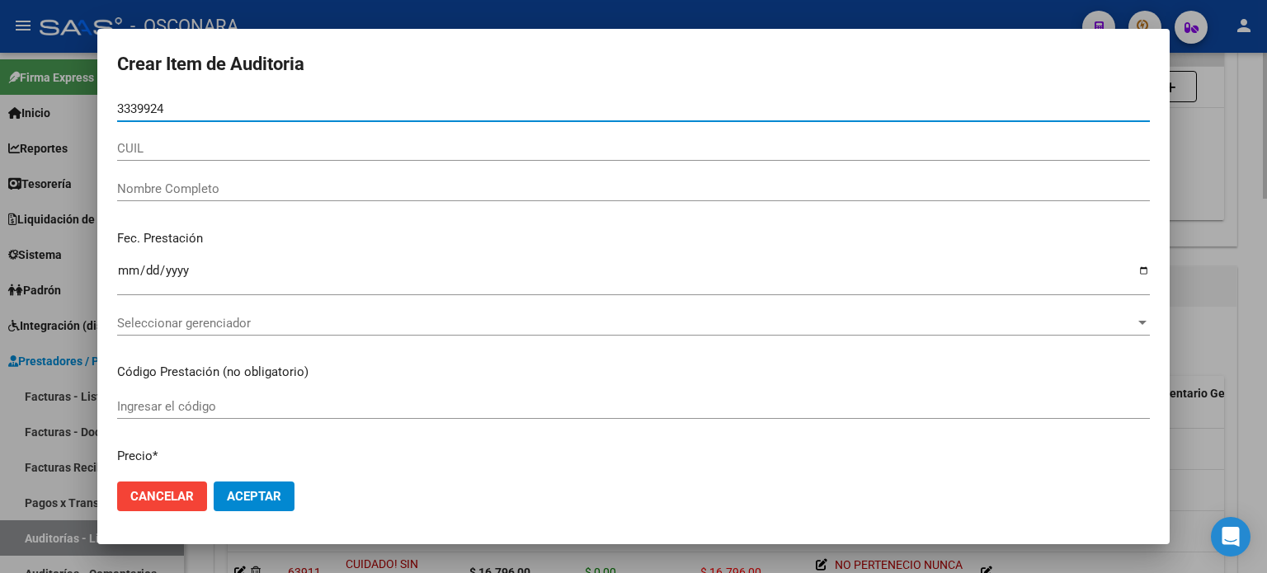
type input "33399248"
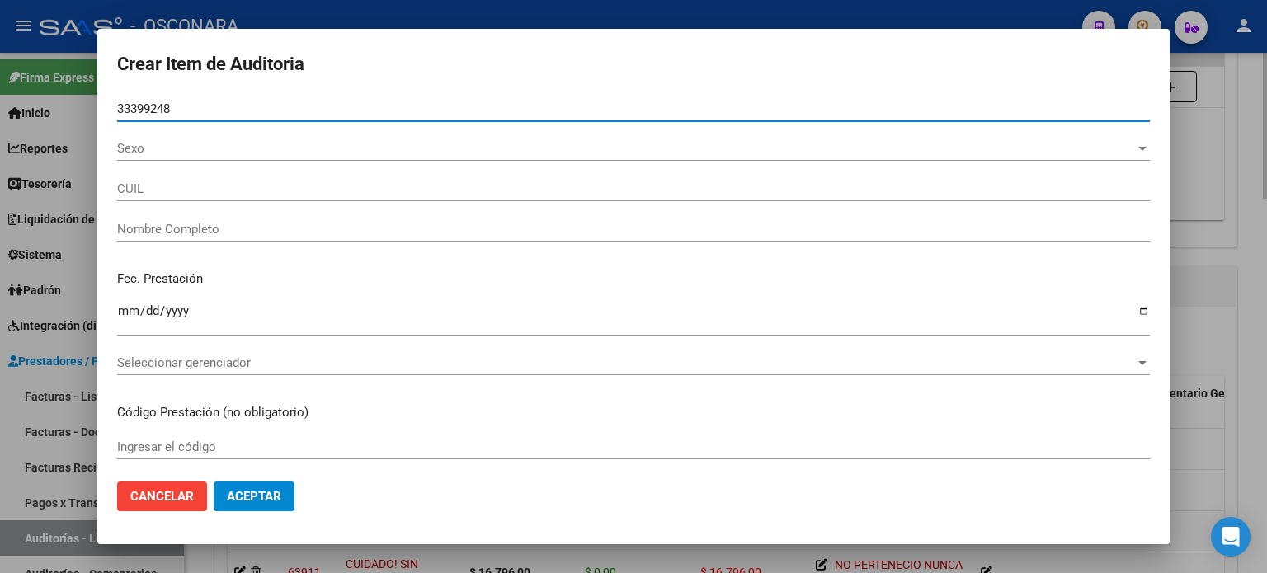
type input "27333992480"
type input "VALENZUELA ESTEFANIA ROMINA"
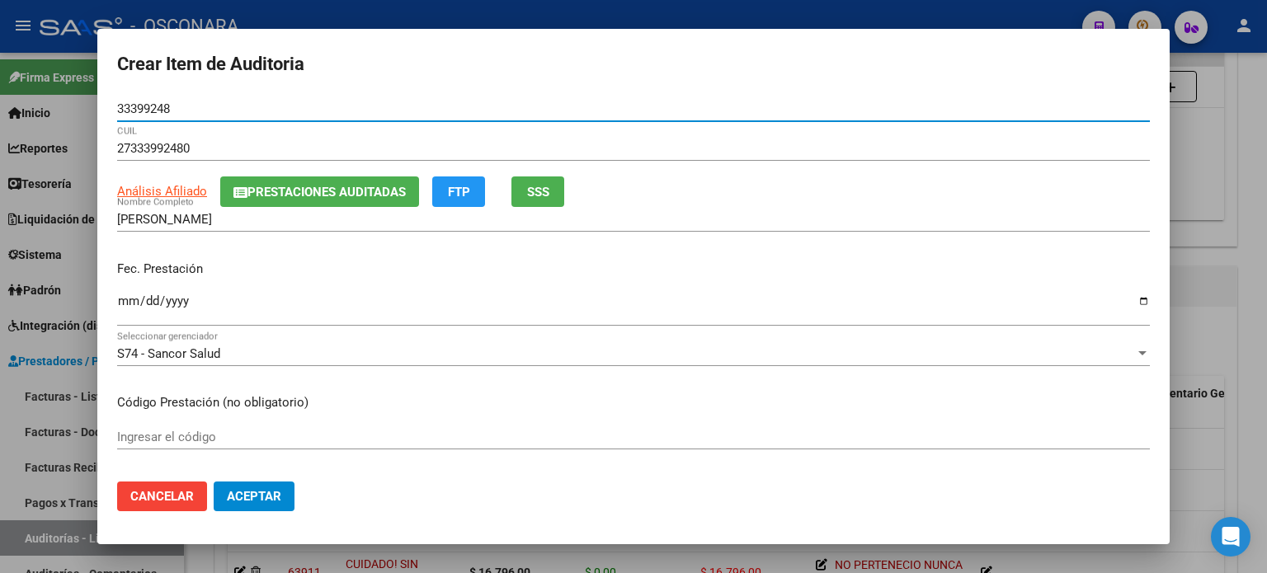
type input "33399248"
click at [528, 200] on span "SSS" at bounding box center [538, 192] width 22 height 15
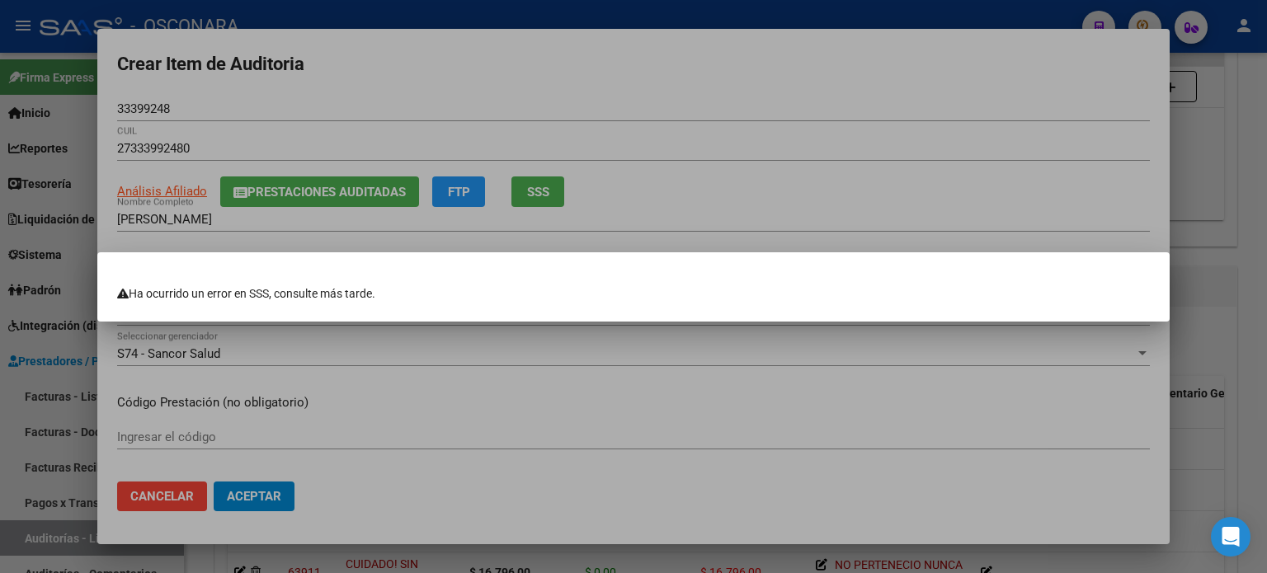
click at [836, 181] on div at bounding box center [633, 286] width 1267 height 573
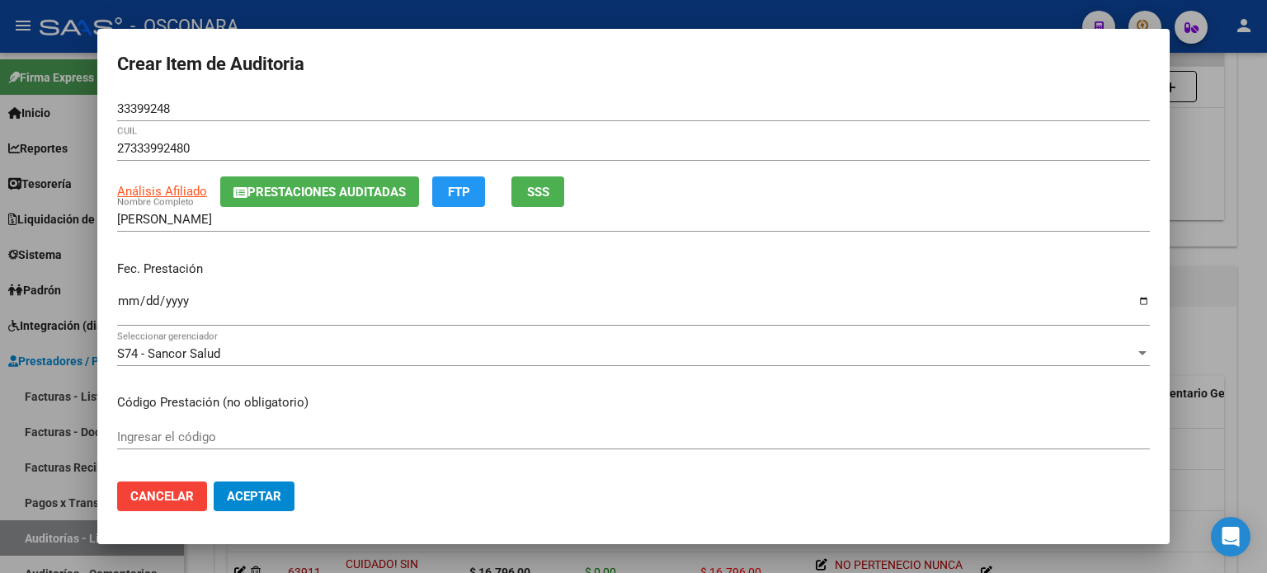
click at [518, 193] on button "SSS" at bounding box center [538, 192] width 53 height 31
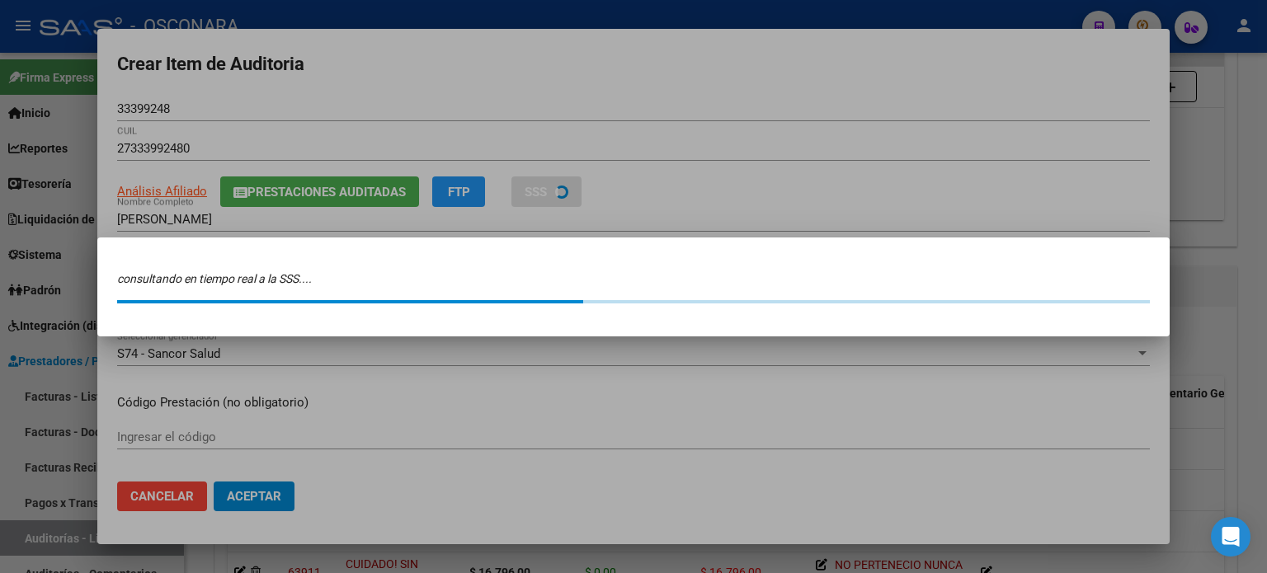
click at [725, 119] on div at bounding box center [633, 286] width 1267 height 573
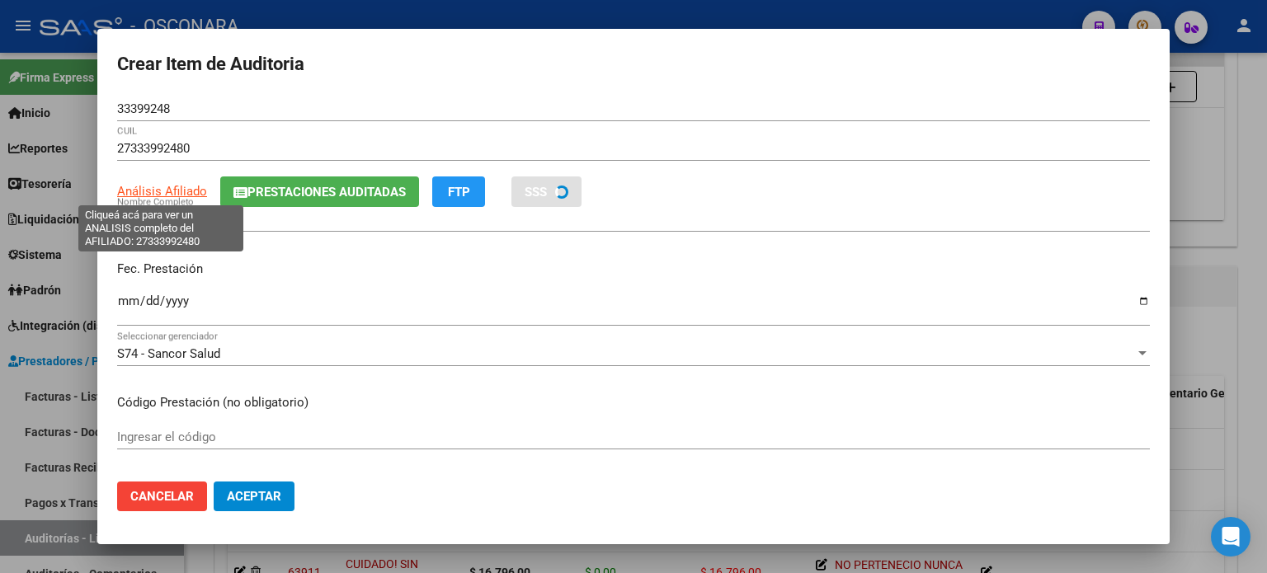
click at [172, 194] on span "Análisis Afiliado" at bounding box center [162, 191] width 90 height 15
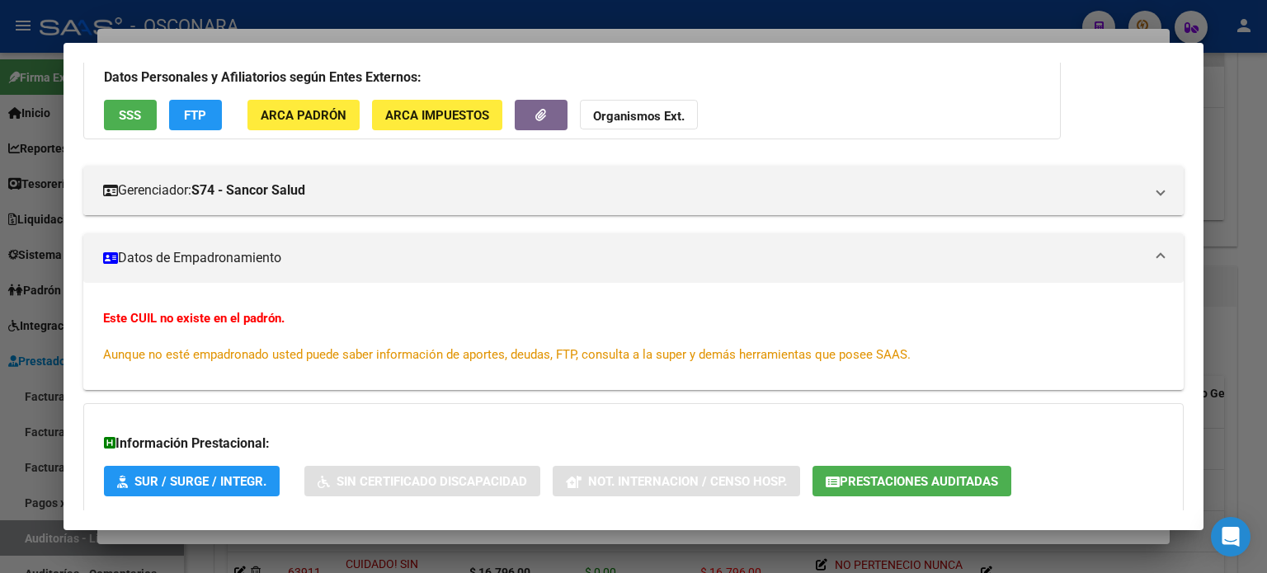
scroll to position [0, 0]
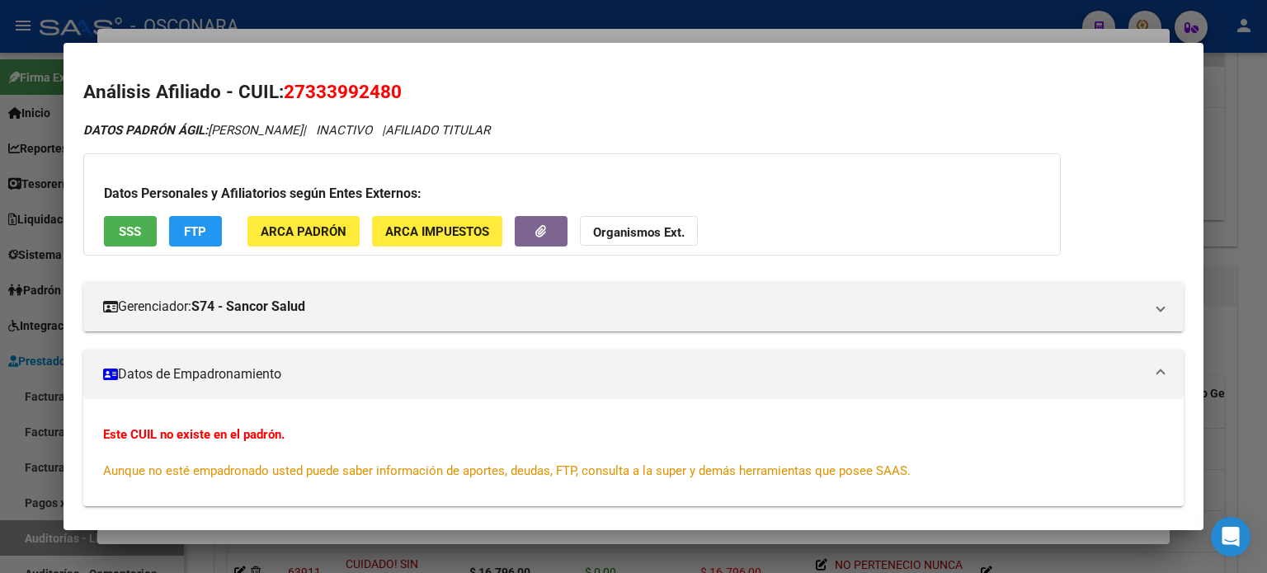
click at [122, 233] on span "SSS" at bounding box center [130, 231] width 22 height 15
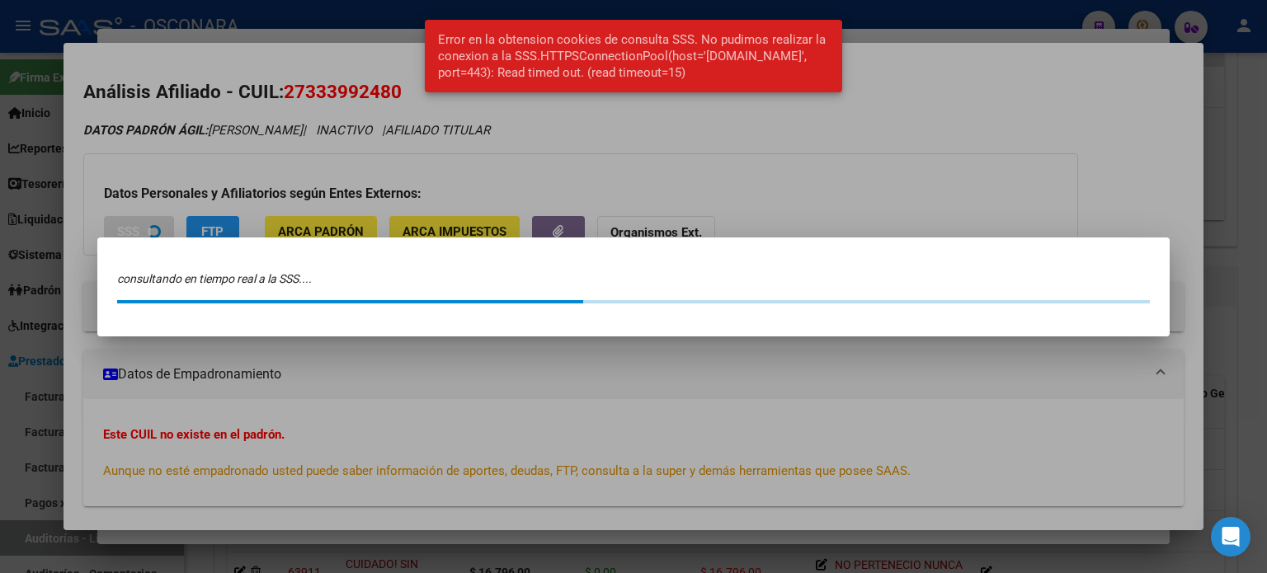
click at [1241, 149] on div at bounding box center [633, 286] width 1267 height 573
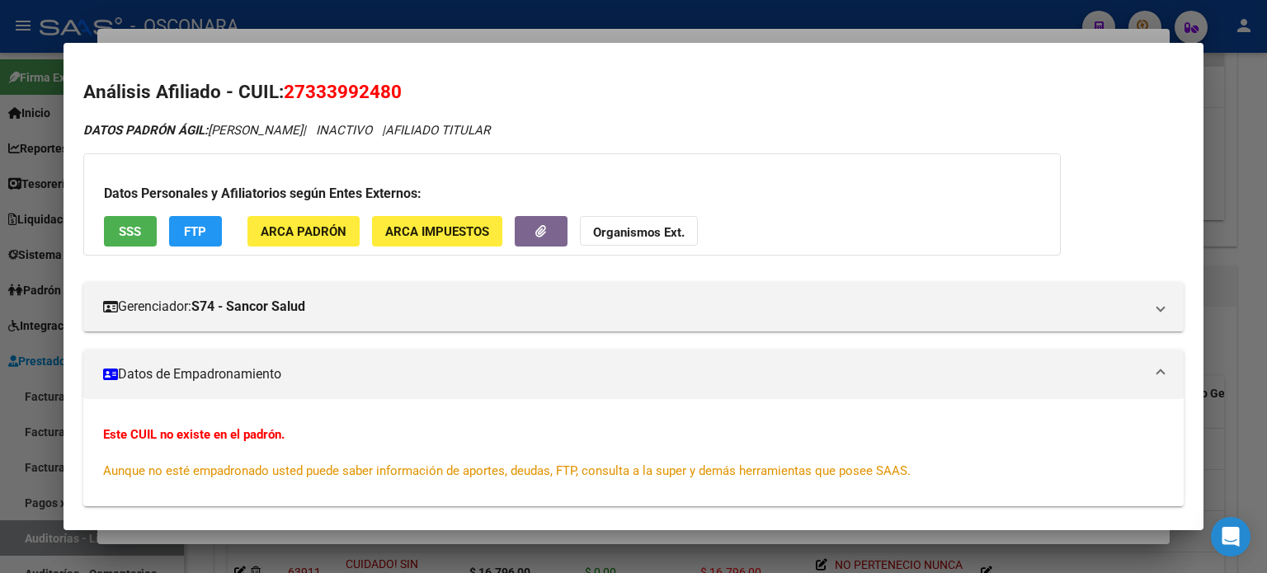
drag, startPoint x: 288, startPoint y: 92, endPoint x: 397, endPoint y: 90, distance: 108.9
click at [397, 90] on span "27333992480" at bounding box center [343, 91] width 118 height 21
copy span "27333992480"
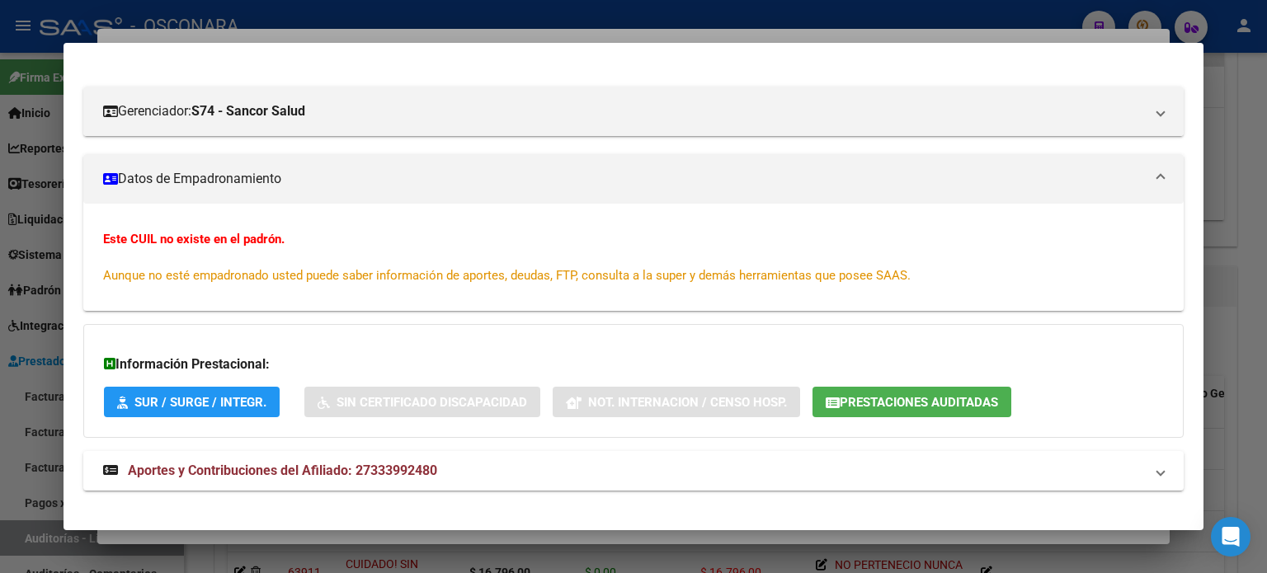
scroll to position [212, 0]
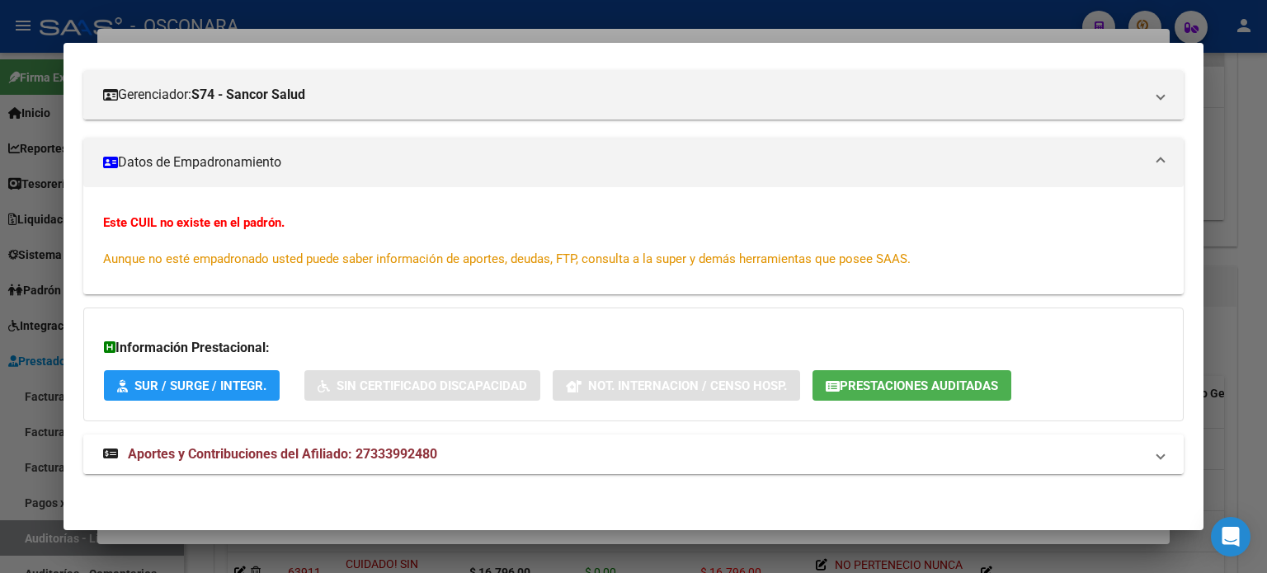
click at [248, 459] on span "Aportes y Contribuciones del Afiliado: 27333992480" at bounding box center [282, 454] width 309 height 16
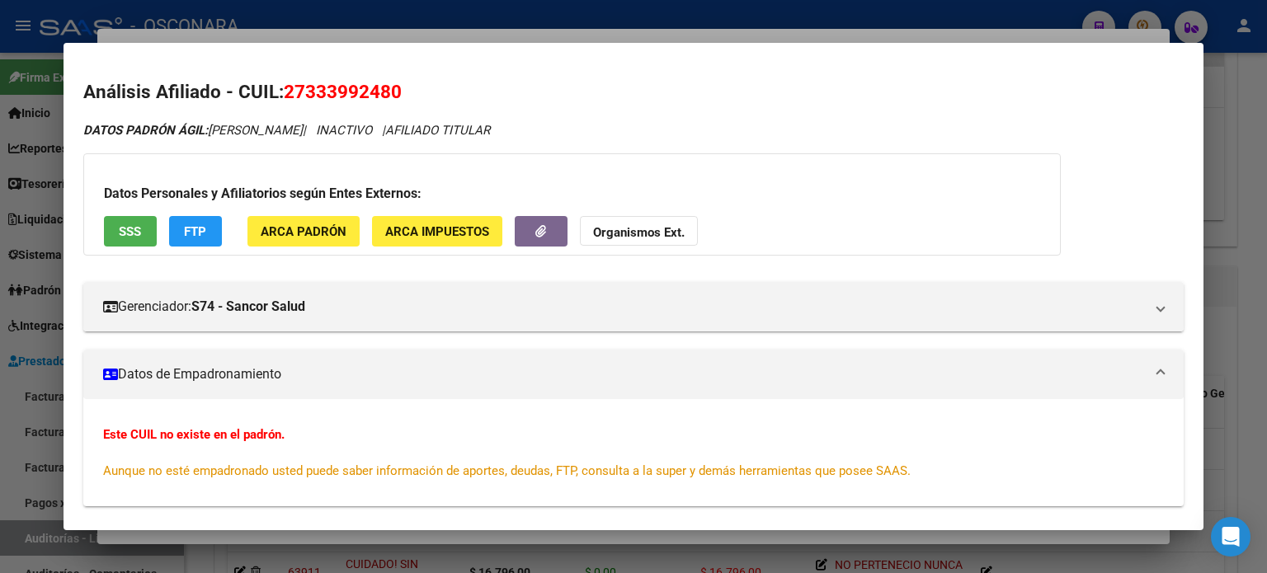
scroll to position [0, 0]
click at [1228, 211] on div at bounding box center [633, 286] width 1267 height 573
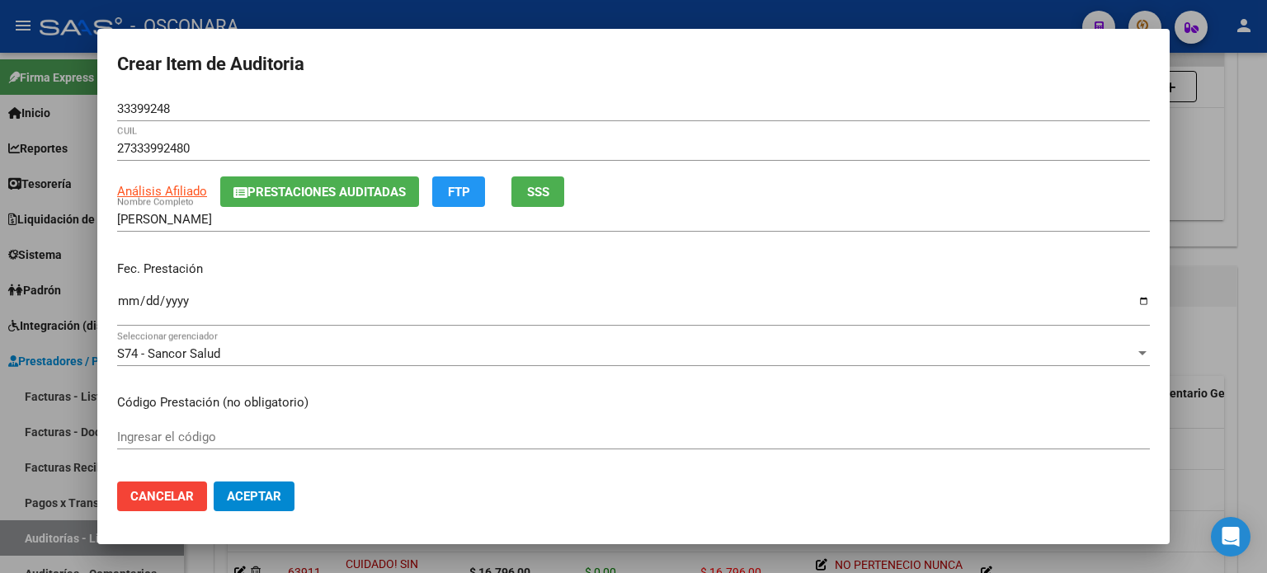
click at [116, 308] on mat-dialog-content "33399248 Nro Documento 27333992480 CUIL Análisis Afiliado Prestaciones Auditada…" at bounding box center [633, 283] width 1073 height 373
click at [129, 300] on input "Ingresar la fecha" at bounding box center [633, 308] width 1033 height 26
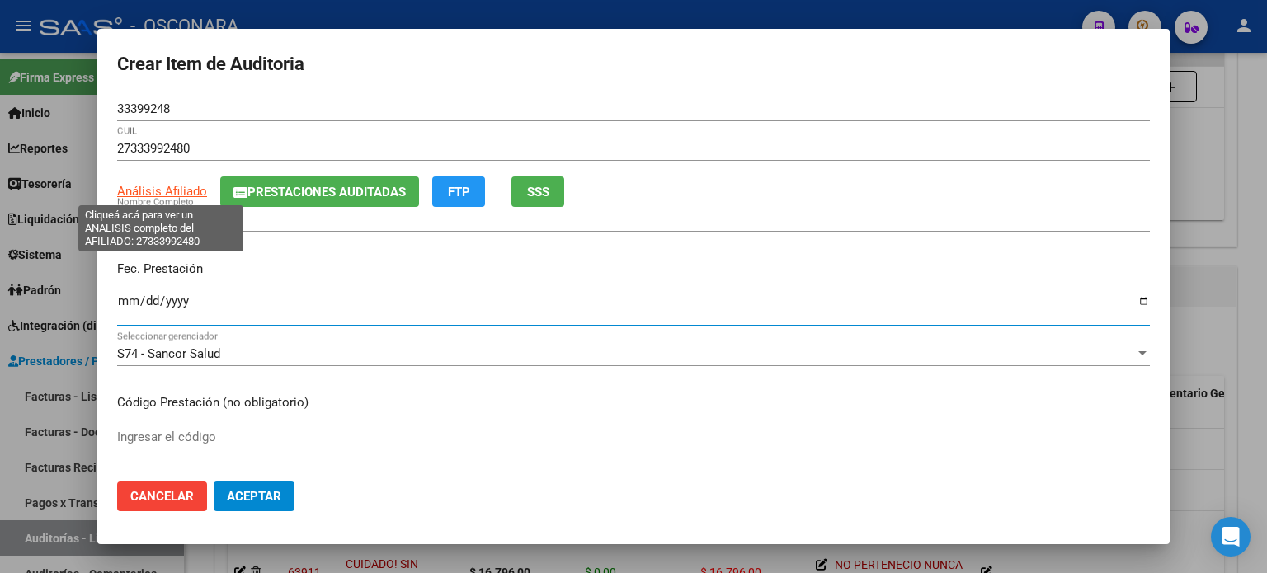
click at [146, 187] on span "Análisis Afiliado" at bounding box center [162, 191] width 90 height 15
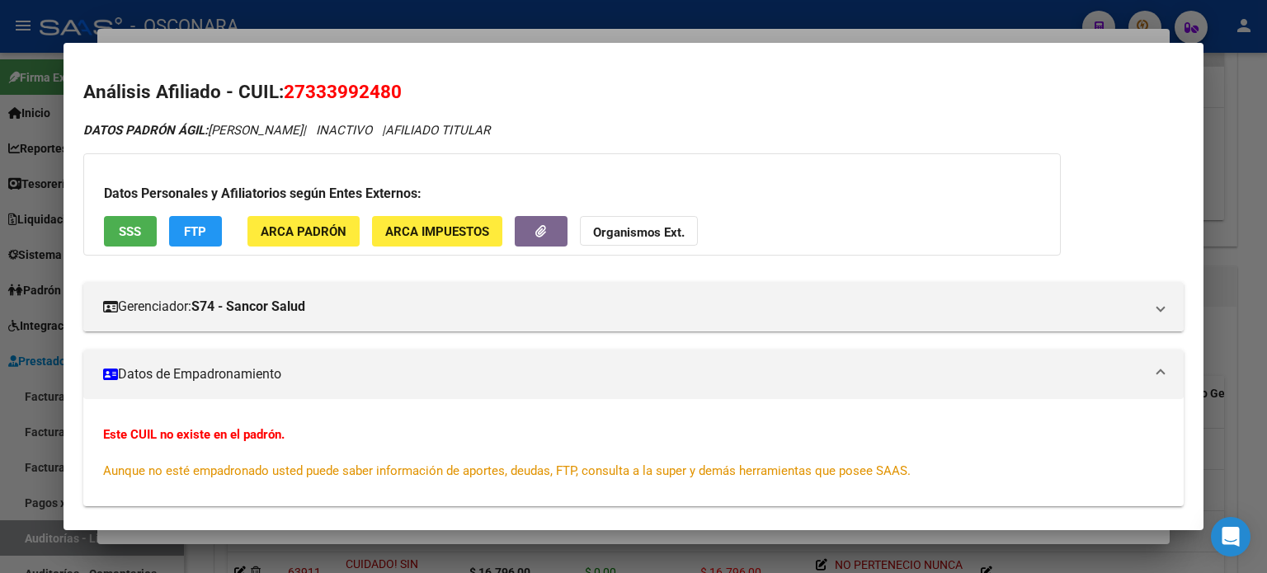
click at [122, 236] on span "SSS" at bounding box center [130, 231] width 22 height 15
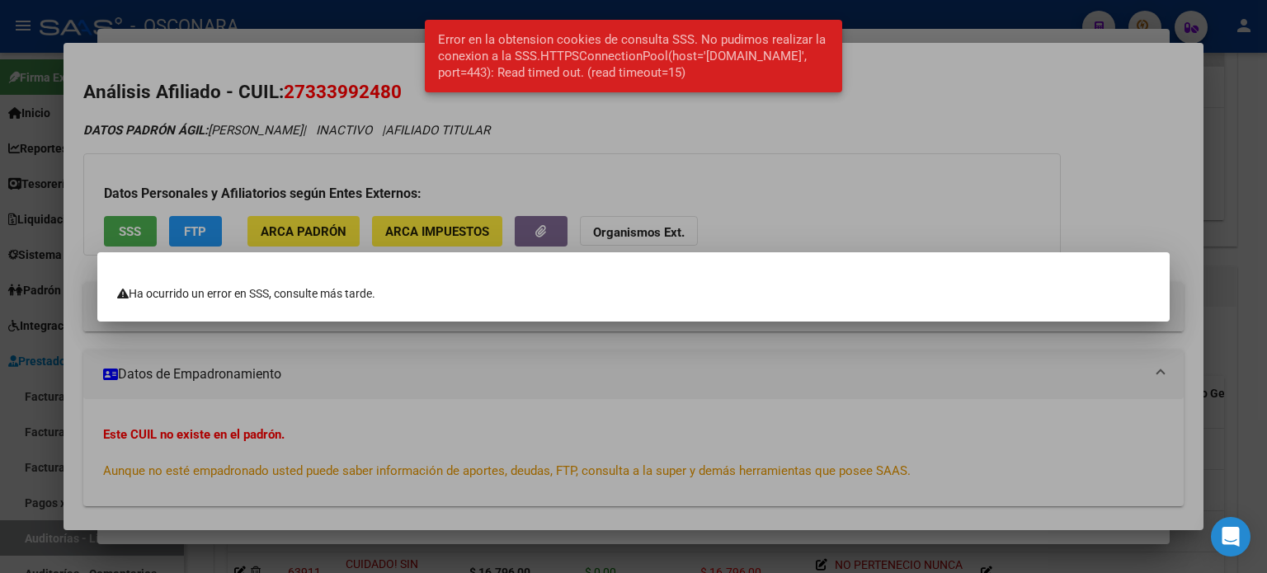
click at [1215, 306] on div at bounding box center [633, 286] width 1267 height 573
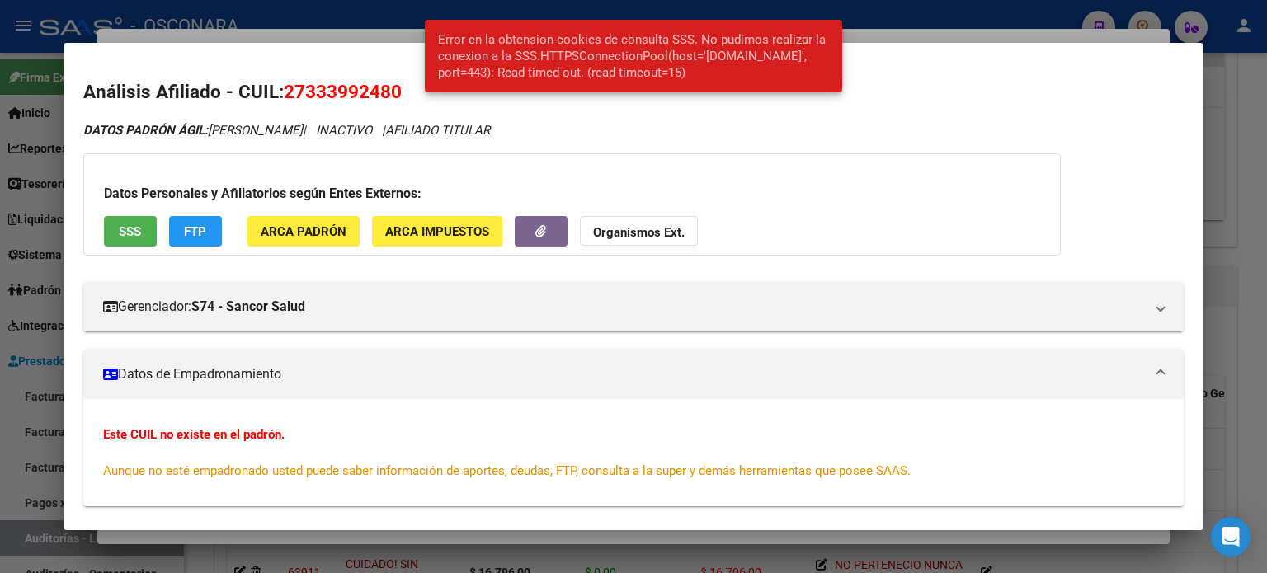
click at [1233, 253] on div at bounding box center [633, 286] width 1267 height 573
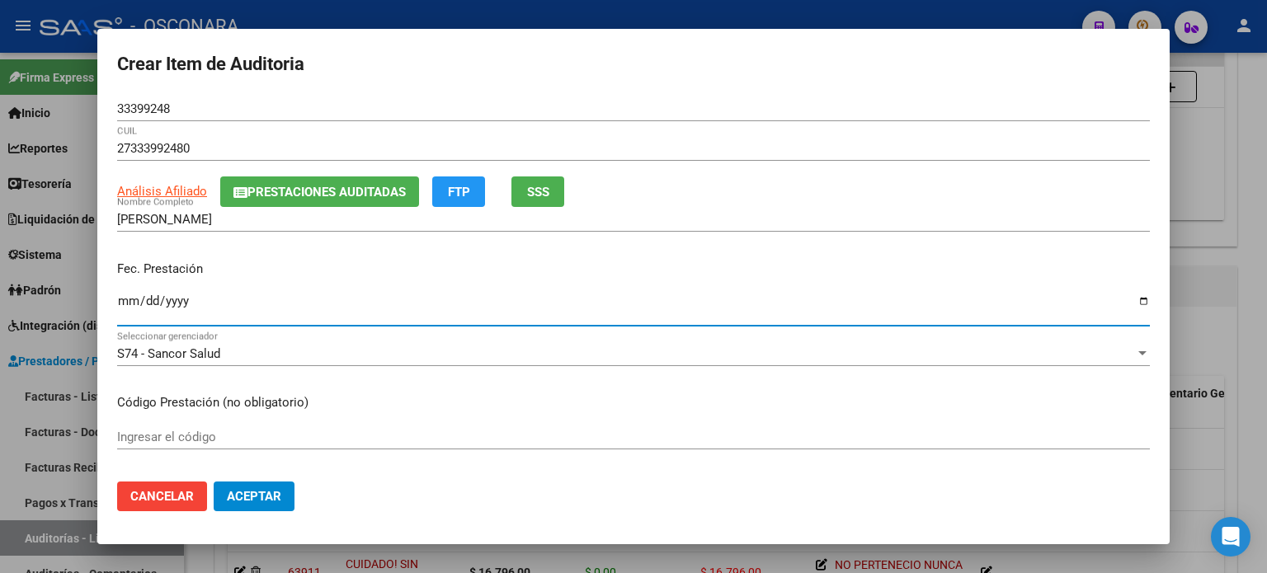
click at [128, 300] on input "Ingresar la fecha" at bounding box center [633, 308] width 1033 height 26
type input "2025-05-26"
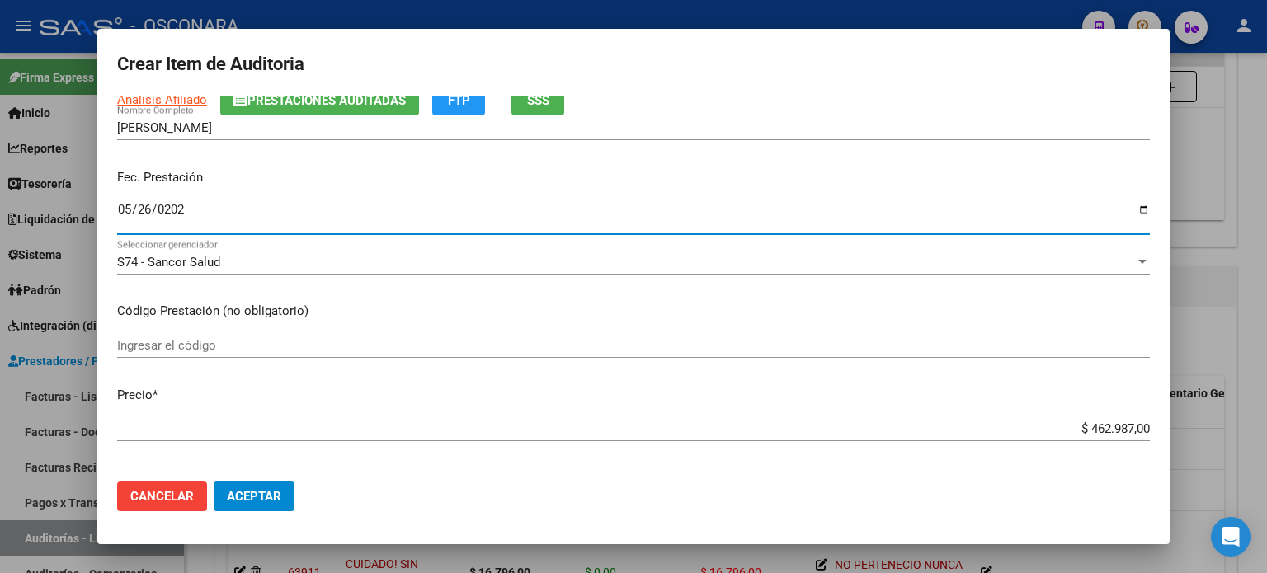
scroll to position [248, 0]
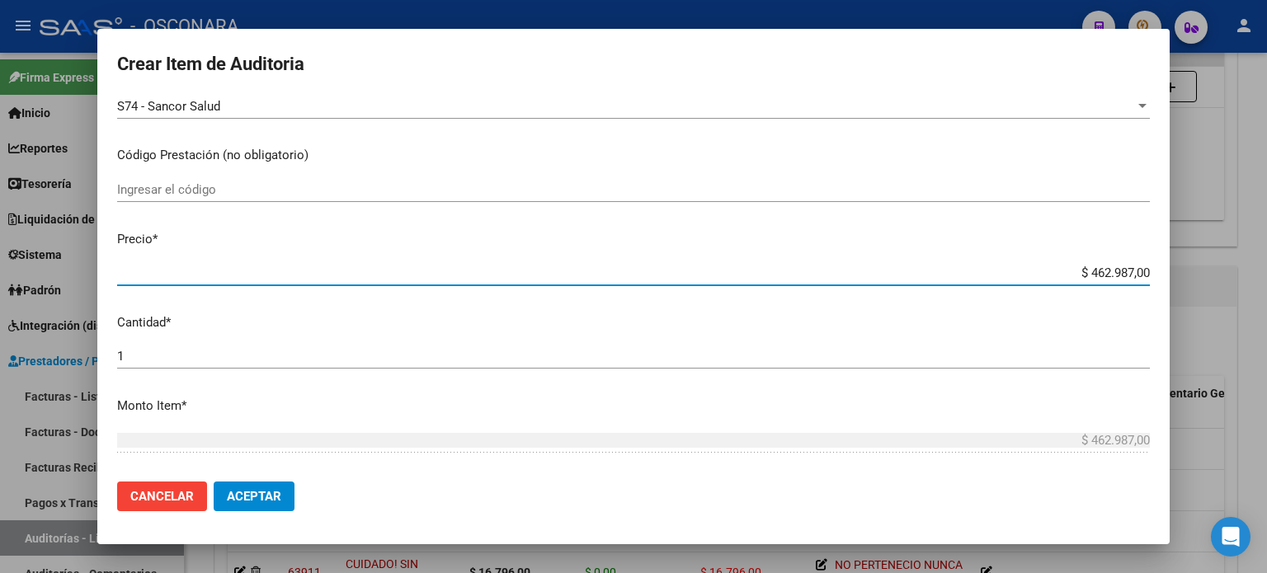
drag, startPoint x: 1078, startPoint y: 269, endPoint x: 1267, endPoint y: 260, distance: 188.3
click at [1267, 265] on div "Crear Item de Auditoria 33399248 Nro Documento 27333992480 CUIL Análisis Afilia…" at bounding box center [633, 286] width 1267 height 573
type input "$ 0,01"
type input "$ 0,16"
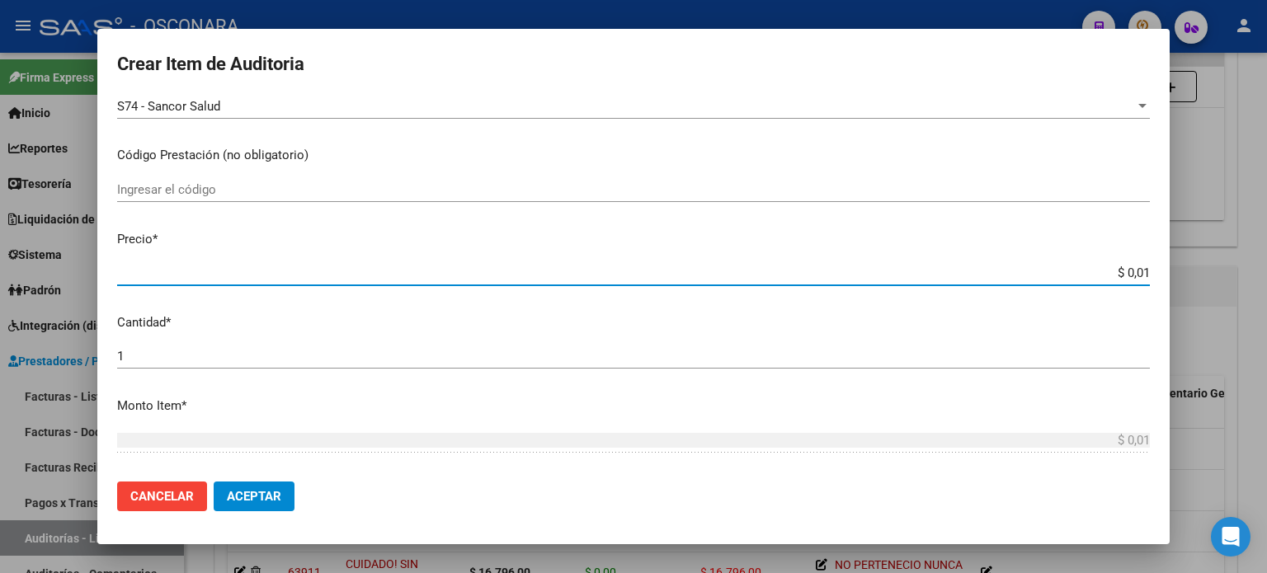
type input "$ 0,16"
type input "$ 1,64"
type input "$ 16,40"
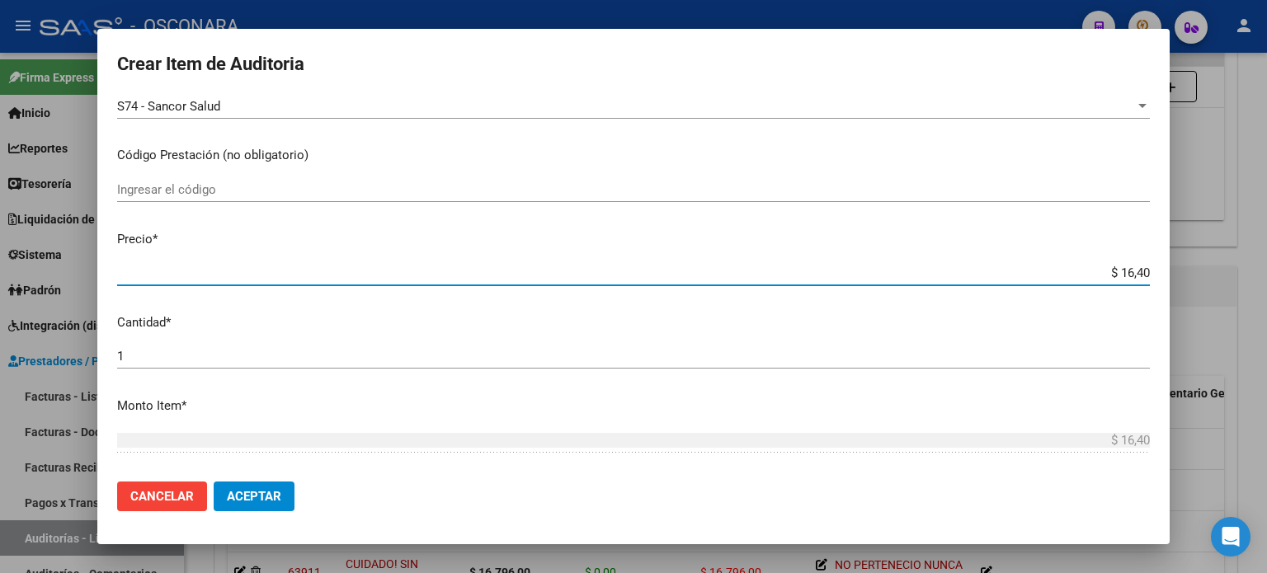
type input "$ 164,02"
type input "$ 1.640,20"
type input "$ 16.402,00"
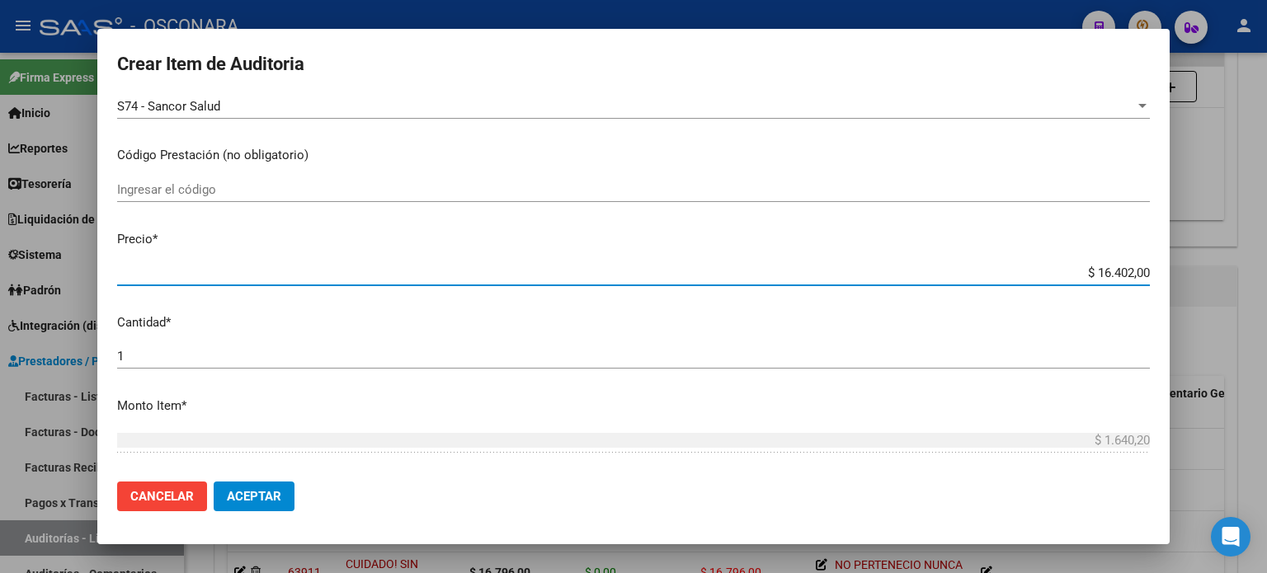
type input "$ 16.402,00"
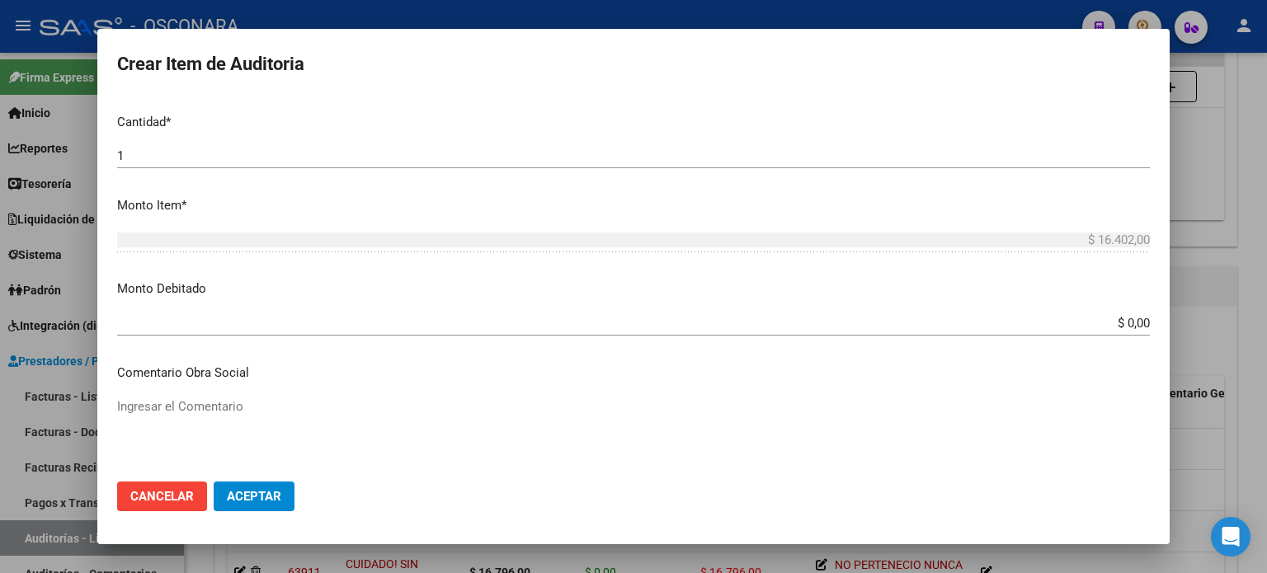
scroll to position [495, 0]
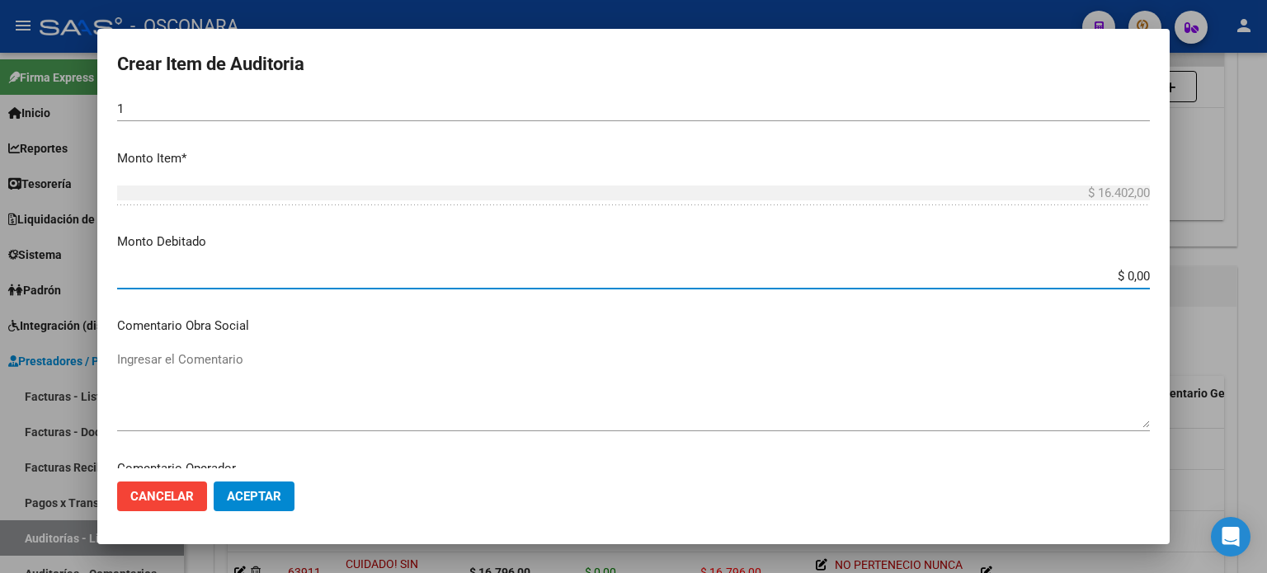
drag, startPoint x: 1118, startPoint y: 279, endPoint x: 1267, endPoint y: 274, distance: 148.6
click at [1267, 274] on div "Crear Item de Auditoria 33399248 Nro Documento 27333992480 CUIL Análisis Afilia…" at bounding box center [633, 286] width 1267 height 573
type input "$ 16.402,00"
click at [149, 353] on textarea "Ingresar el Comentario" at bounding box center [633, 390] width 1033 height 78
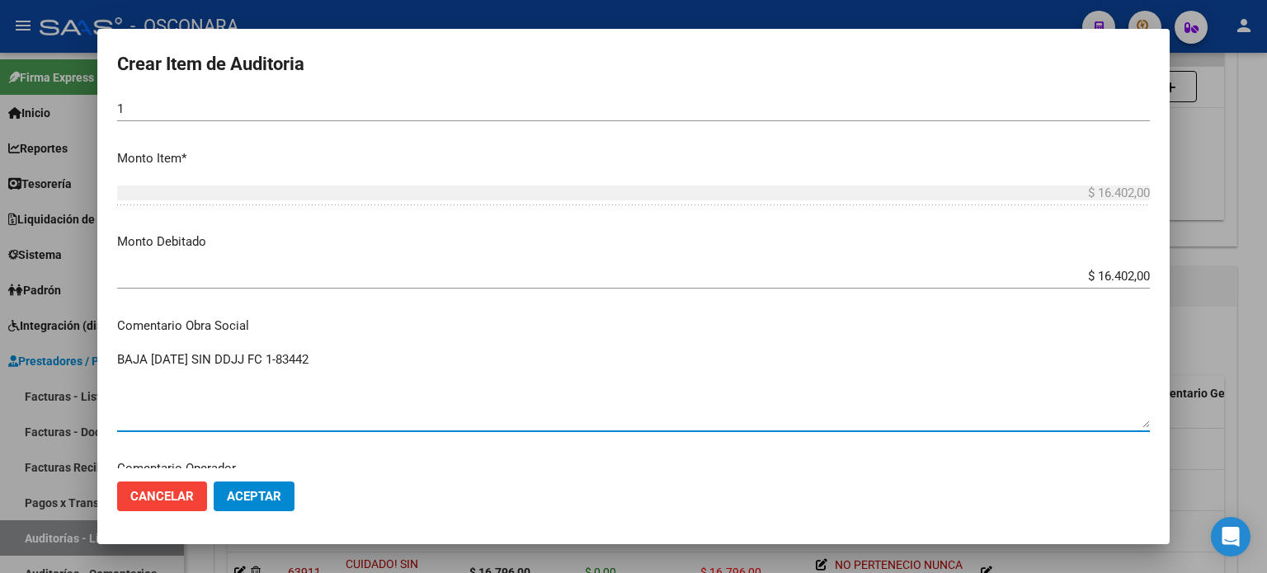
drag, startPoint x: 350, startPoint y: 358, endPoint x: 0, endPoint y: 354, distance: 349.9
click at [0, 354] on div "Crear Item de Auditoria 33399248 Nro Documento 27333992480 CUIL Análisis Afilia…" at bounding box center [633, 286] width 1267 height 573
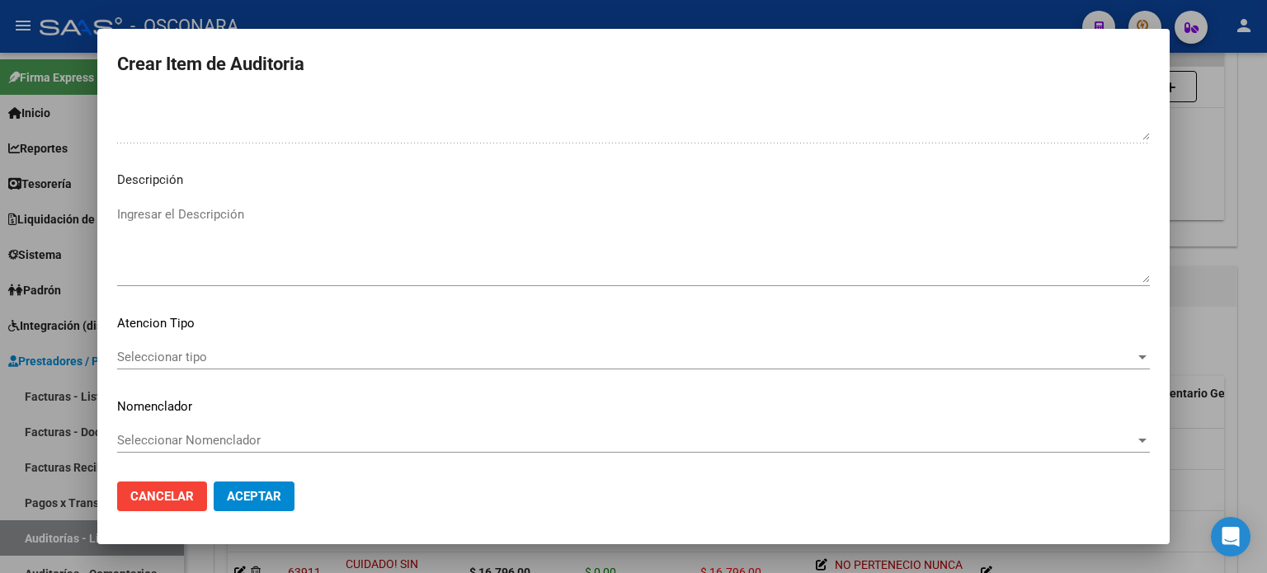
scroll to position [1069, 0]
type textarea "BAJA 30/04/2021 SIN DDJJ FC 1-83442"
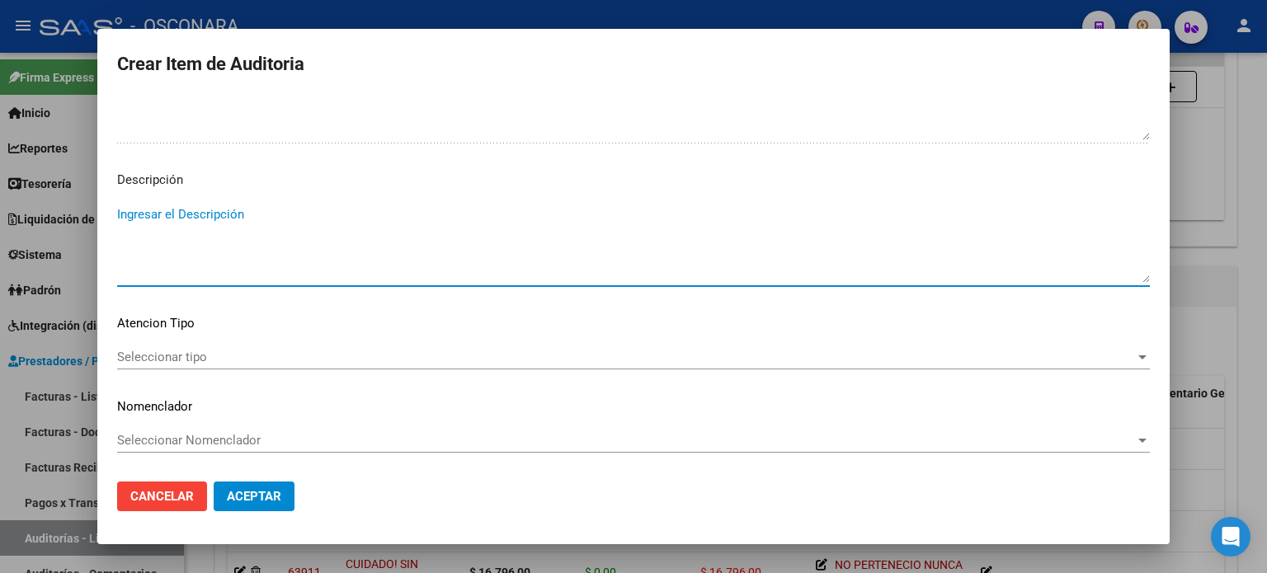
paste textarea "BAJA 30/04/2021 SIN DDJJ FC 1-83442"
type textarea "BAJA 30/04/2021 SIN DDJJ FC 1-83442"
click at [142, 358] on span "Seleccionar tipo" at bounding box center [626, 357] width 1018 height 15
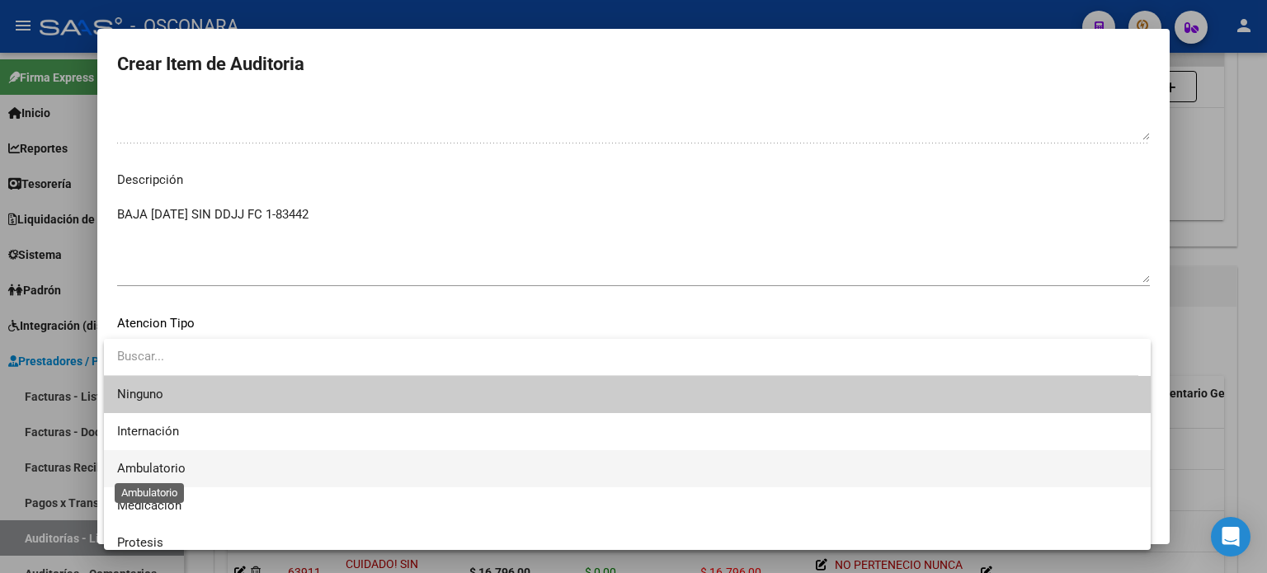
click at [158, 468] on span "Ambulatorio" at bounding box center [151, 468] width 68 height 15
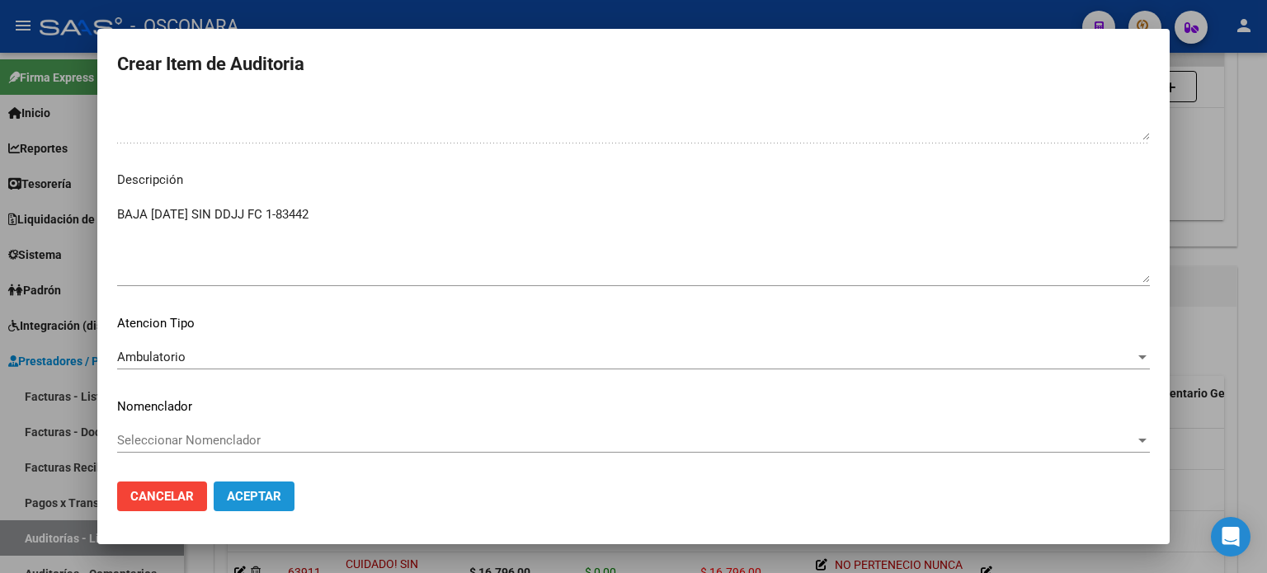
click at [265, 504] on button "Aceptar" at bounding box center [254, 497] width 81 height 30
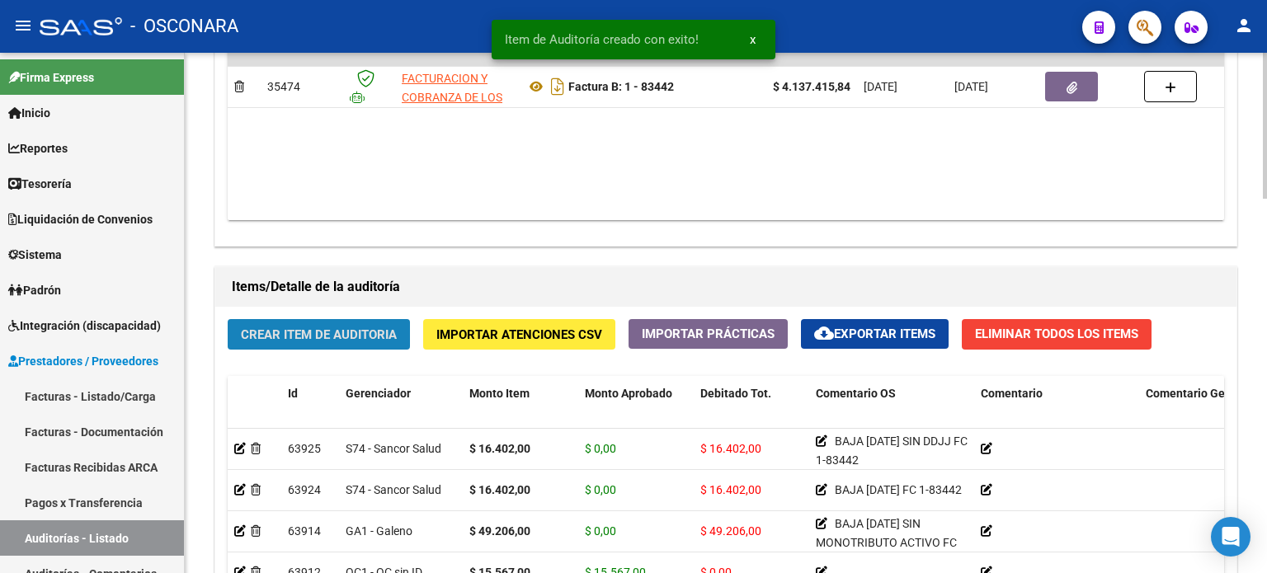
click at [287, 333] on span "Crear Item de Auditoria" at bounding box center [319, 335] width 156 height 15
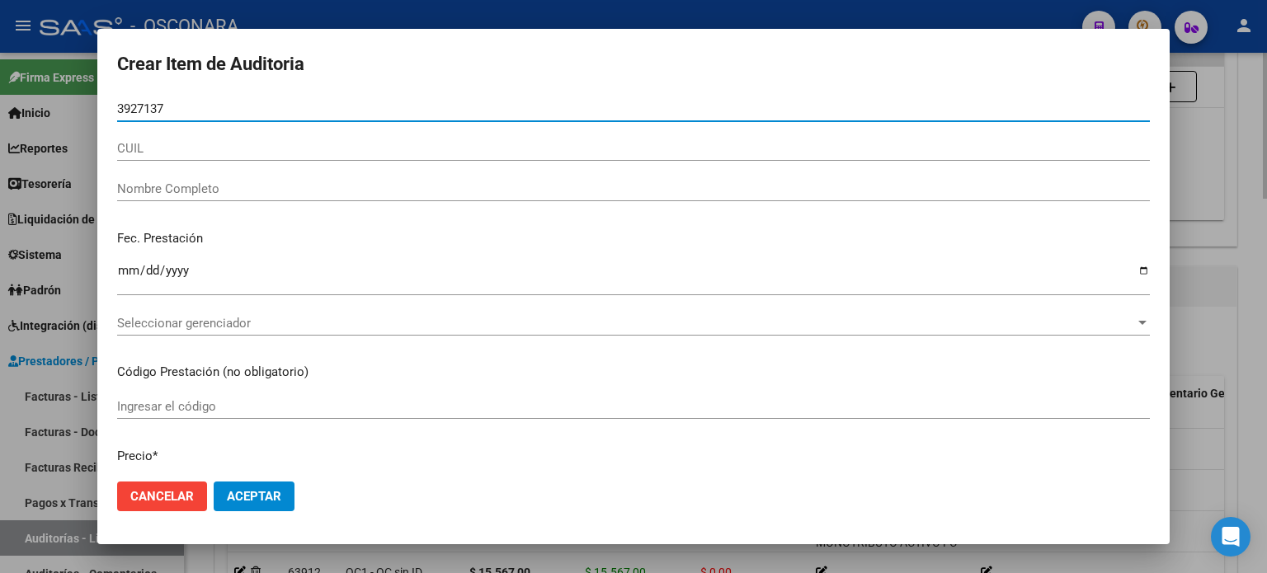
type input "39271374"
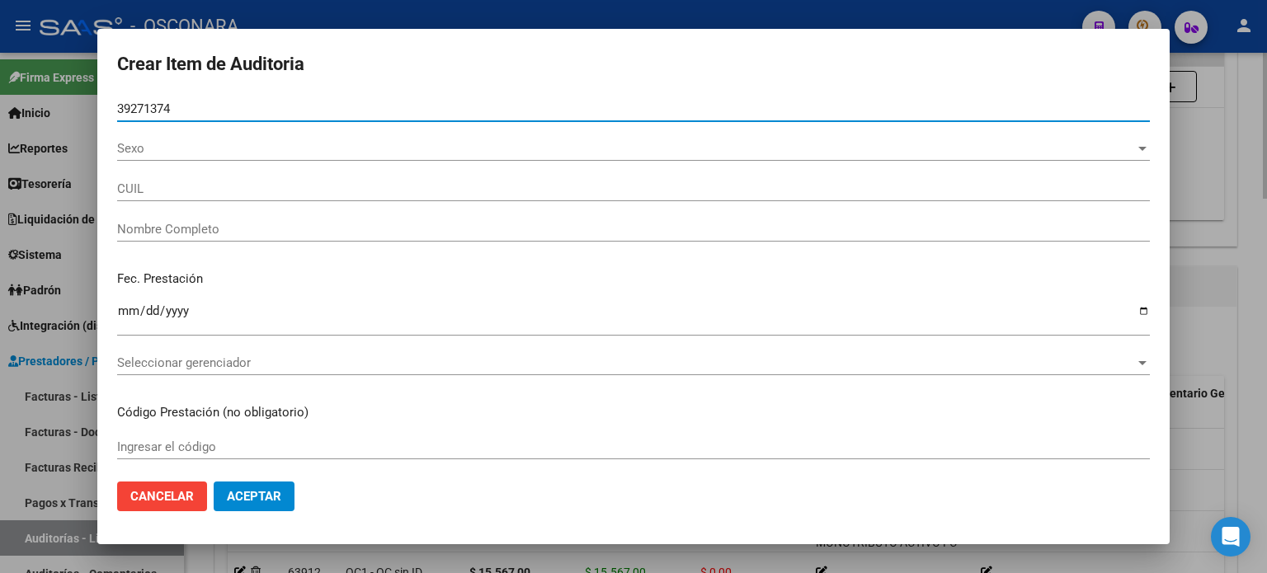
type input "27392713749"
type input "ROCHA MARIA NOEL"
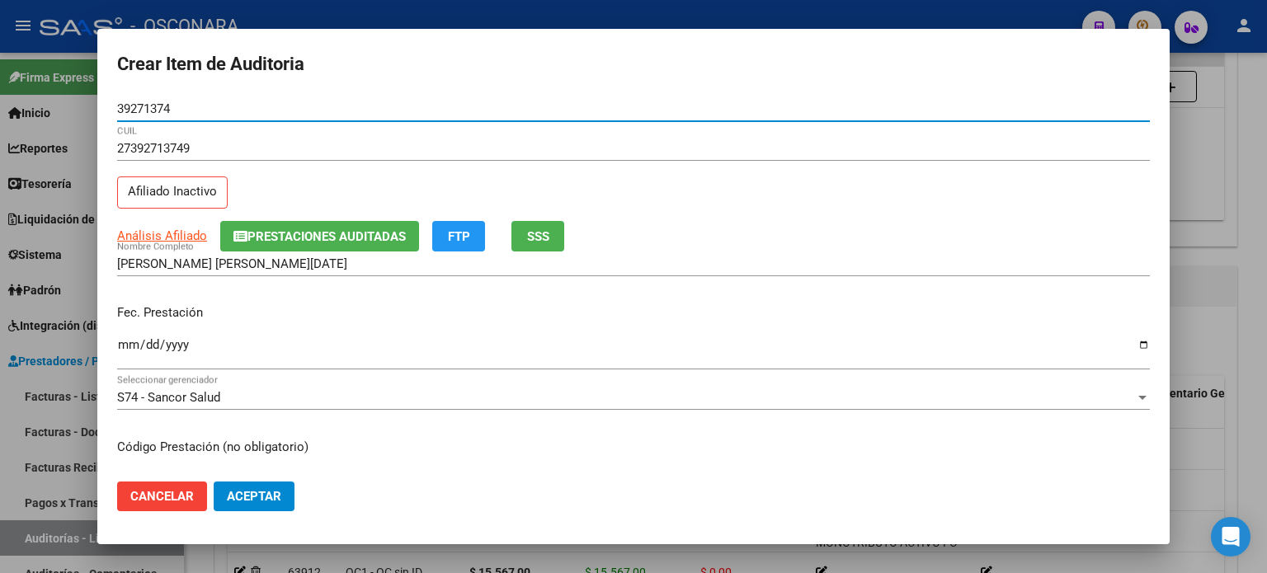
type input "39271374"
click at [533, 229] on span "SSS" at bounding box center [538, 236] width 22 height 15
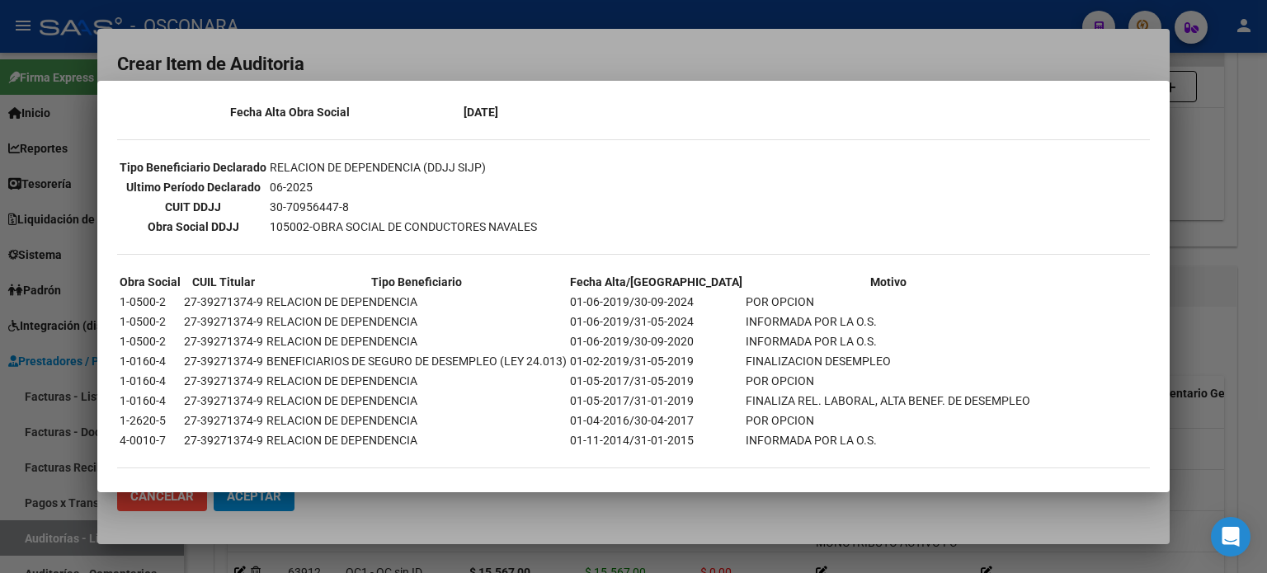
scroll to position [68, 0]
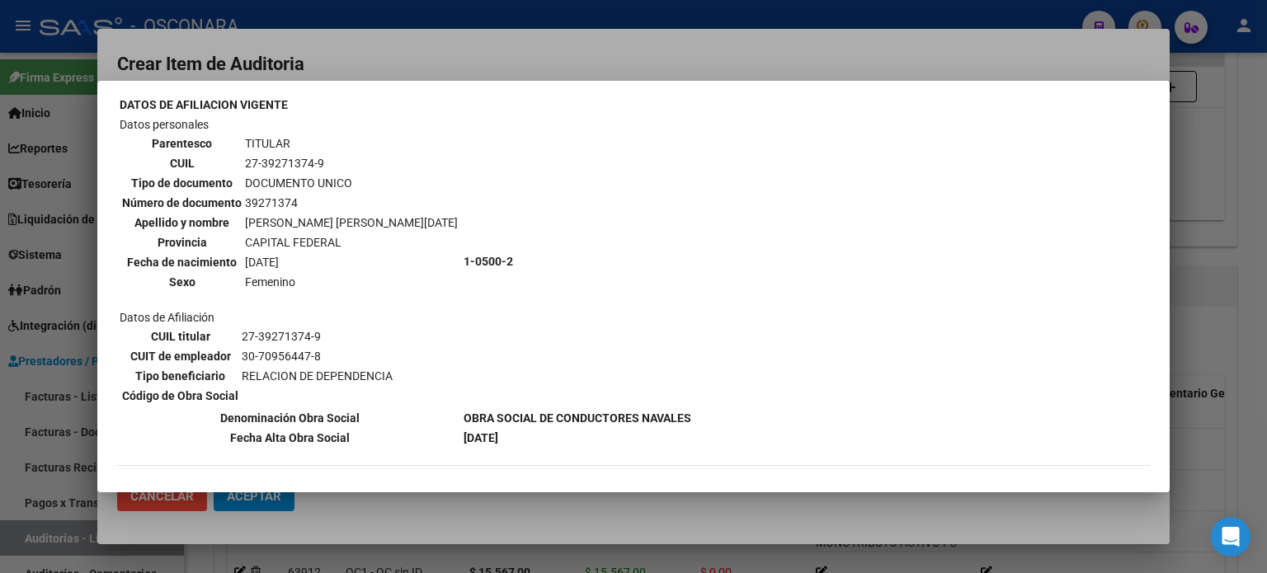
click at [1218, 261] on div at bounding box center [633, 286] width 1267 height 573
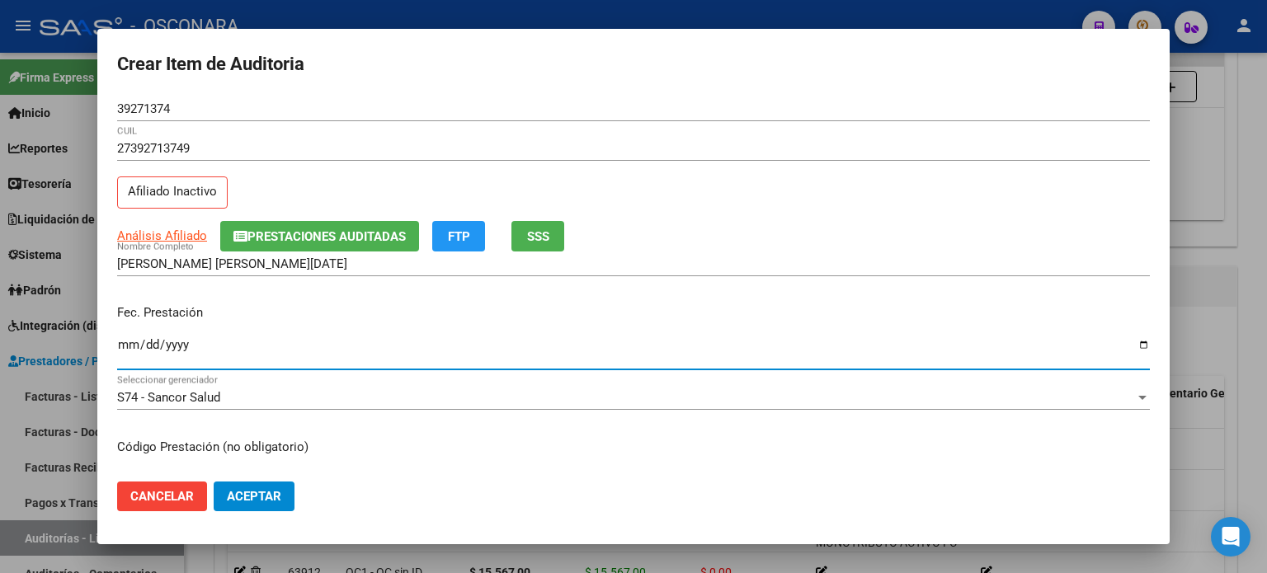
click at [125, 346] on input "Ingresar la fecha" at bounding box center [633, 351] width 1033 height 26
type input "2025-07-11"
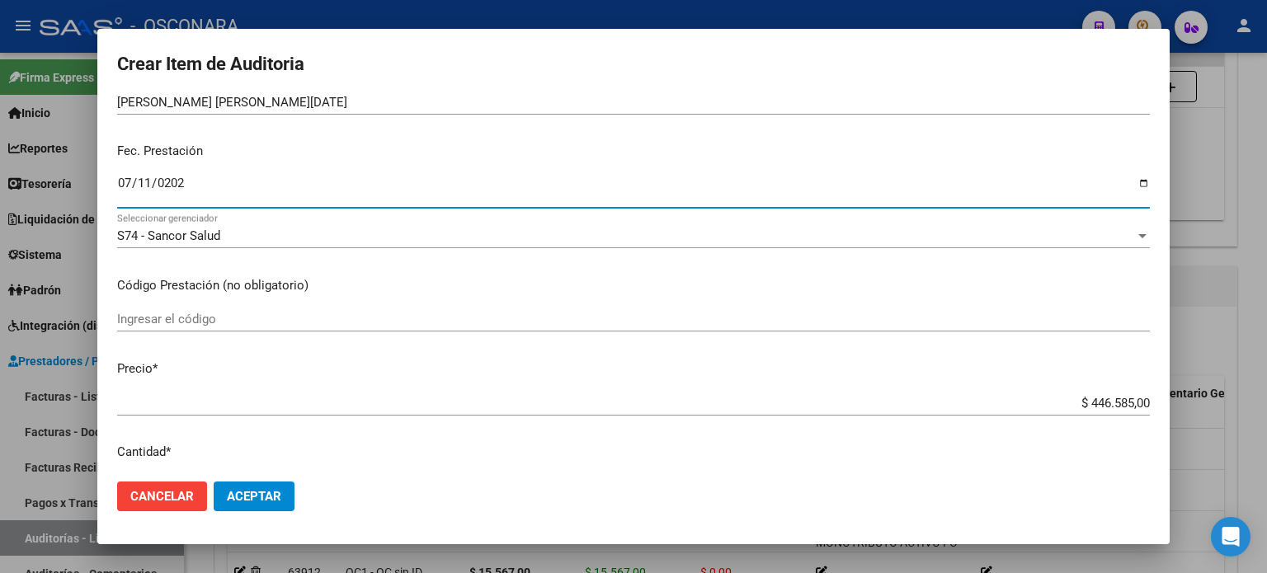
scroll to position [165, 0]
drag, startPoint x: 1076, startPoint y: 393, endPoint x: 1267, endPoint y: 377, distance: 191.2
click at [1267, 380] on div "Crear Item de Auditoria 39271374 Nro Documento 27392713749 CUIL Afiliado Inacti…" at bounding box center [633, 286] width 1267 height 573
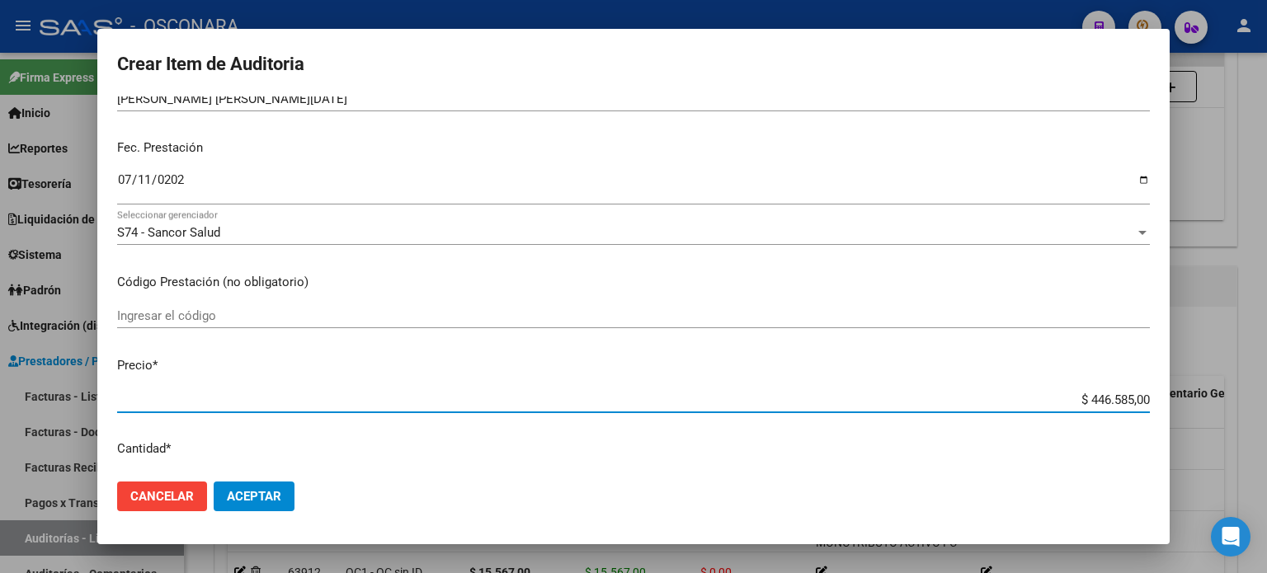
type input "$ 0,01"
type input "$ 0,15"
type input "$ 1,50"
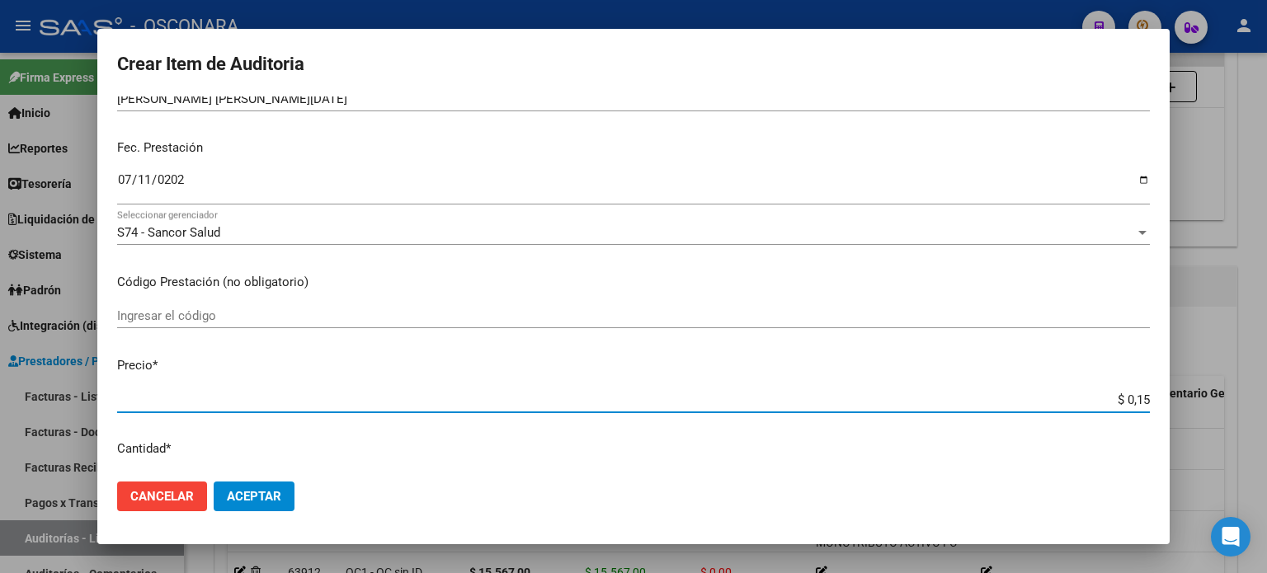
type input "$ 1,50"
type input "$ 15,08"
type input "$ 150,88"
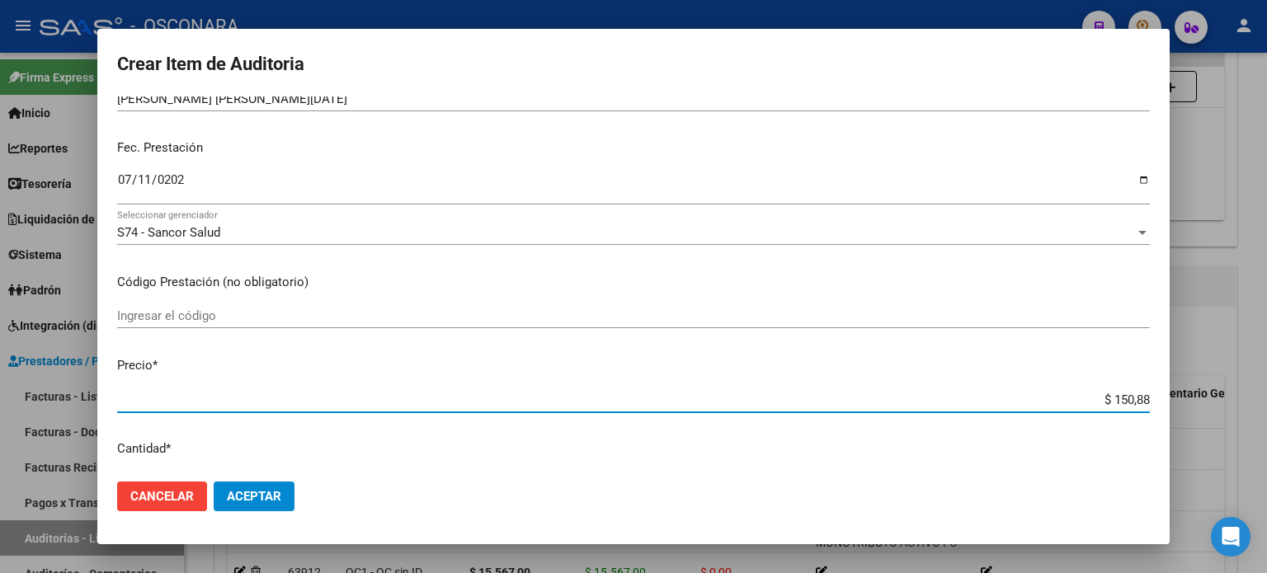
type input "$ 1.508,80"
type input "$ 15.088,00"
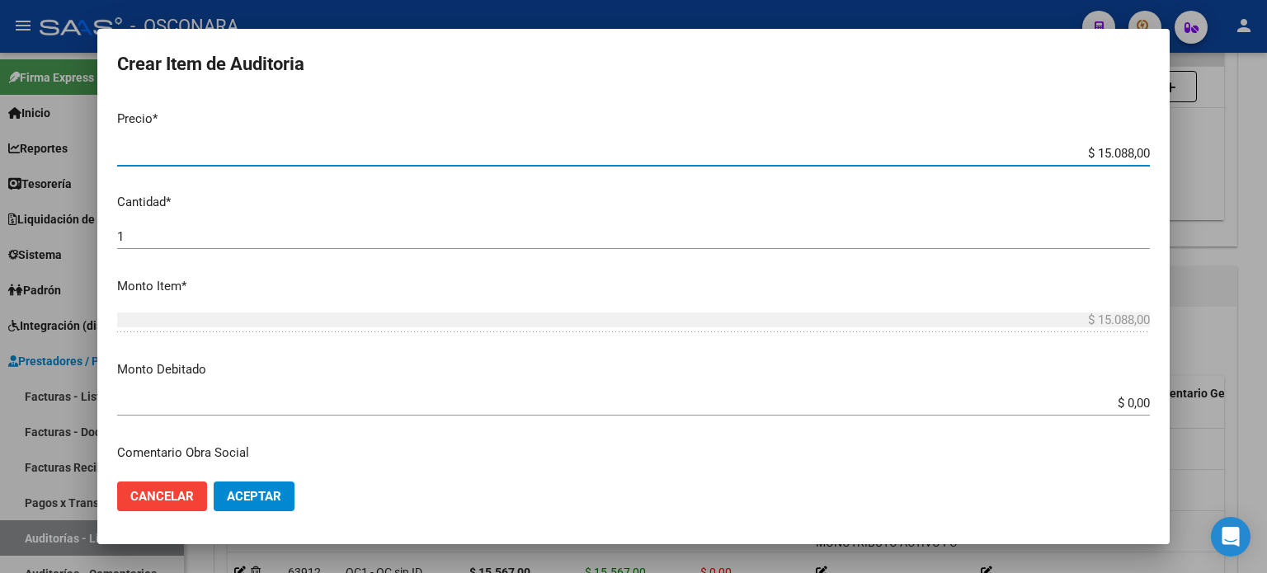
scroll to position [413, 0]
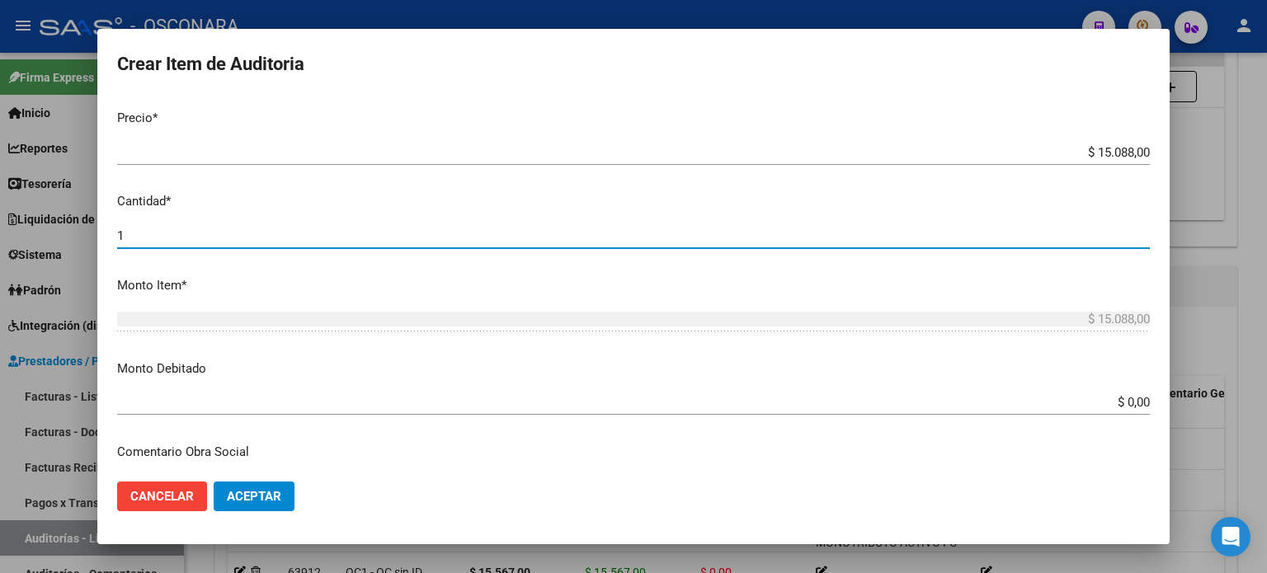
click at [193, 240] on input "1" at bounding box center [633, 236] width 1033 height 15
type input "2"
type input "$ 30.176,00"
type input "2"
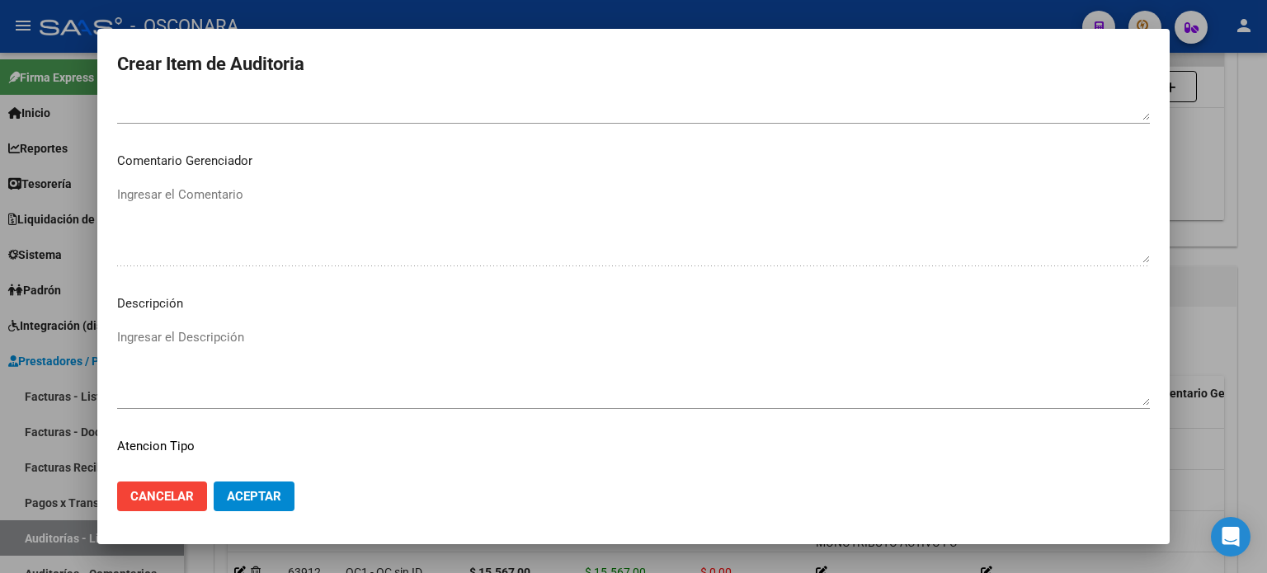
scroll to position [1112, 0]
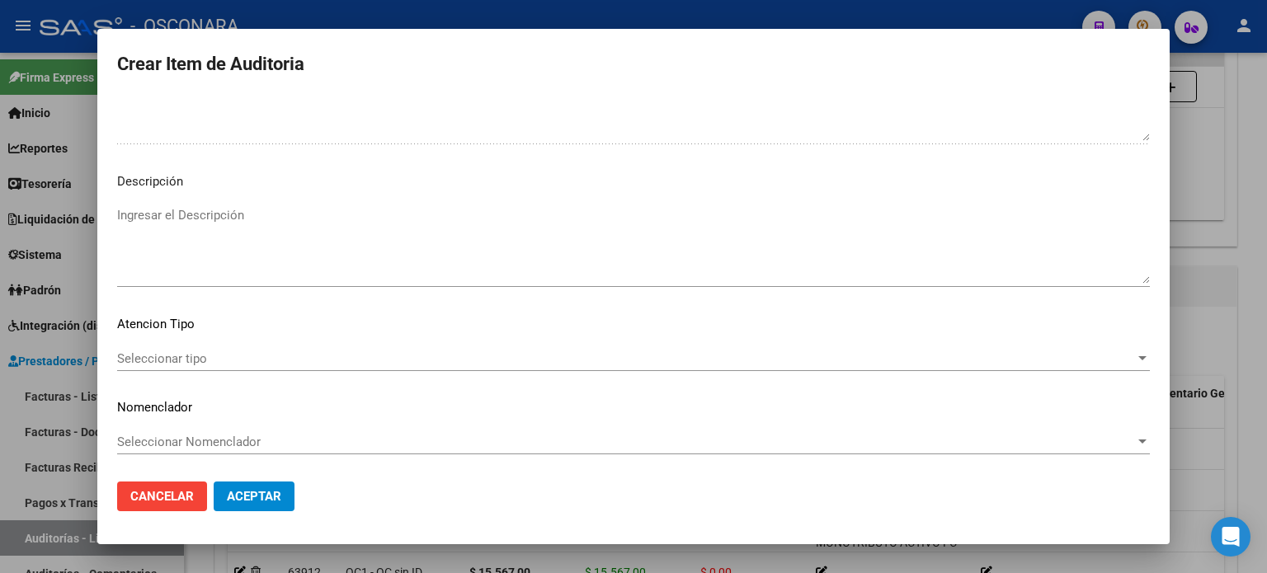
click at [185, 238] on textarea "Ingresar el Descripción" at bounding box center [633, 245] width 1033 height 78
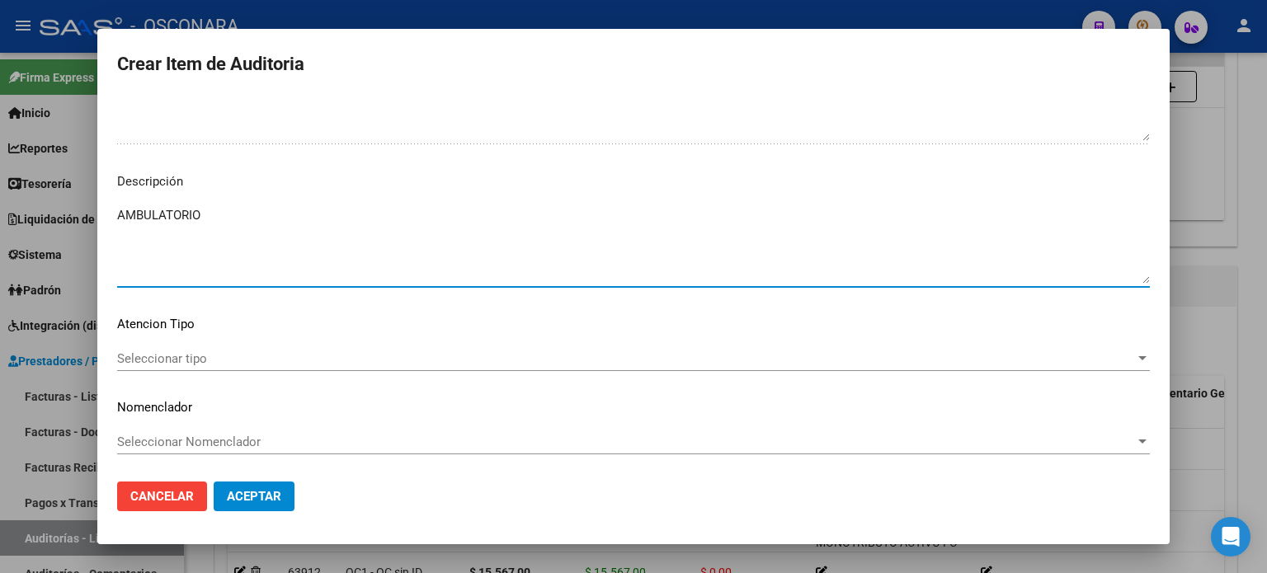
type textarea "AMBULATORIO"
click at [158, 357] on span "Seleccionar tipo" at bounding box center [626, 358] width 1018 height 15
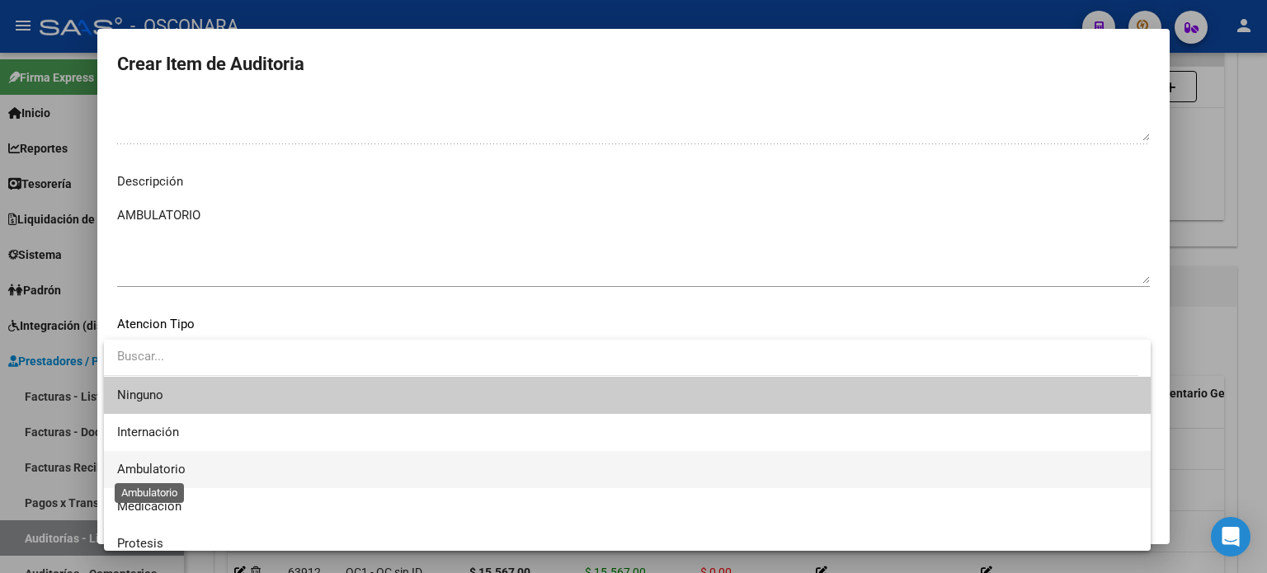
click at [175, 469] on span "Ambulatorio" at bounding box center [151, 469] width 68 height 15
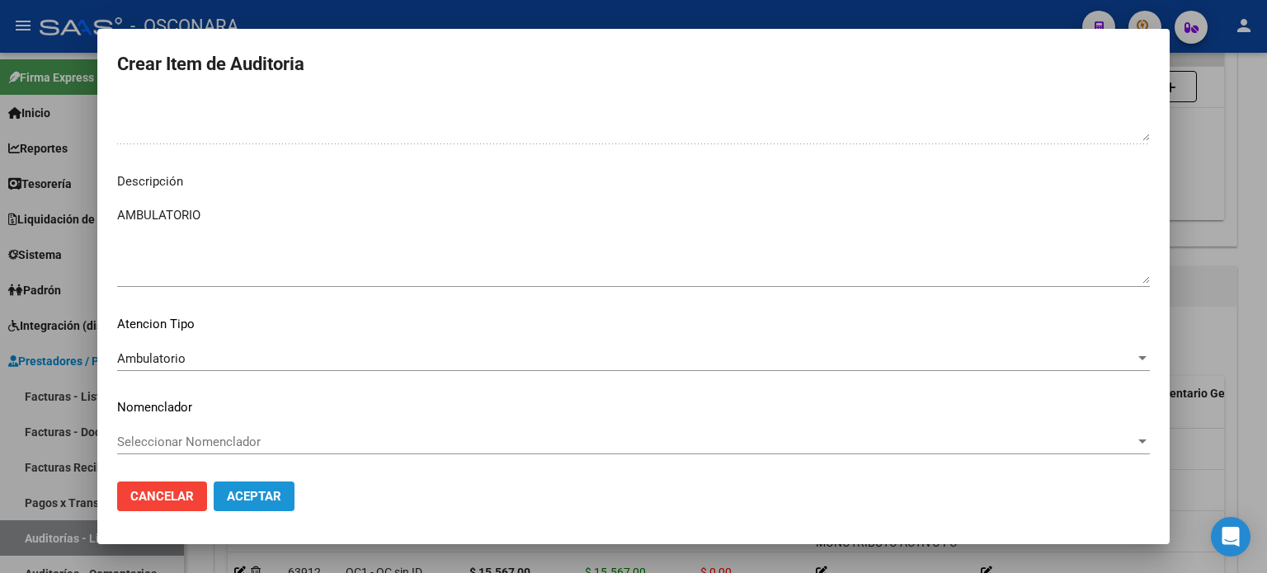
click at [276, 492] on span "Aceptar" at bounding box center [254, 496] width 54 height 15
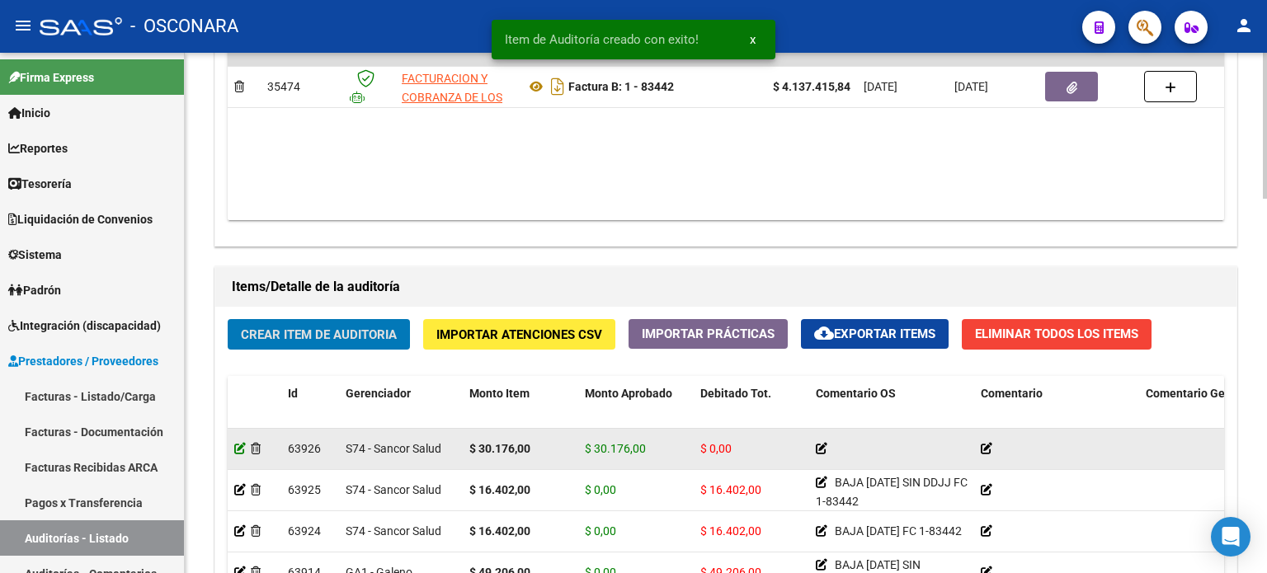
click at [240, 444] on icon at bounding box center [240, 449] width 12 height 12
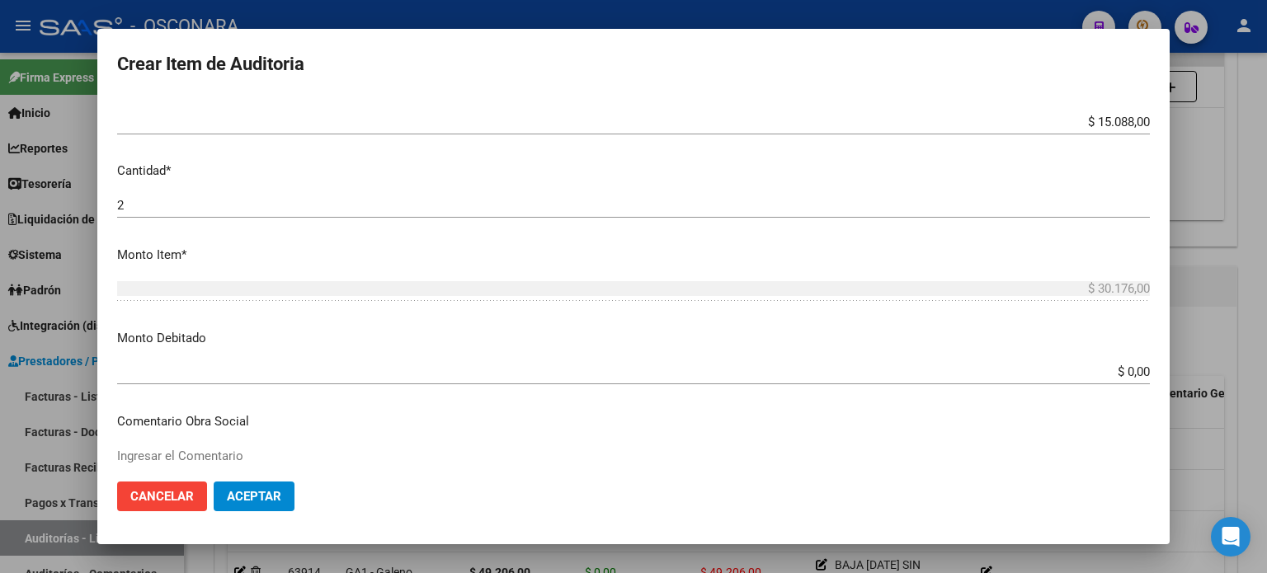
scroll to position [330, 0]
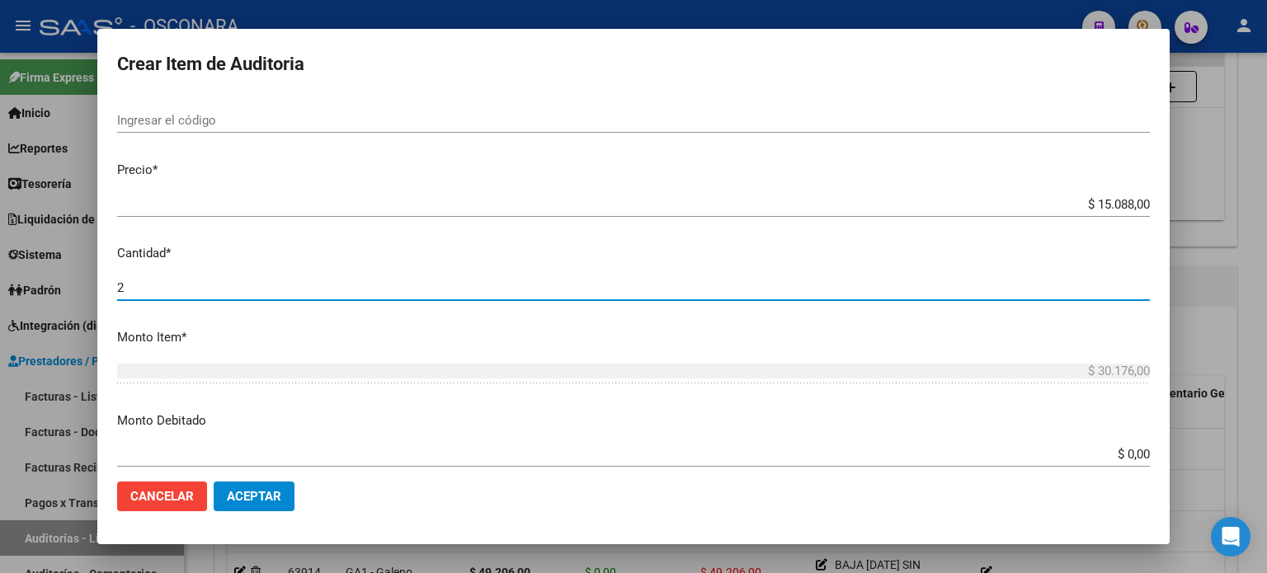
drag, startPoint x: 163, startPoint y: 287, endPoint x: 0, endPoint y: 296, distance: 162.8
click at [0, 298] on div "Crear Item de Auditoria 39271374 Nro Documento 27392713749 CUIL Afiliado Inacti…" at bounding box center [633, 286] width 1267 height 573
type input "1"
type input "$ 15.088,00"
type input "1"
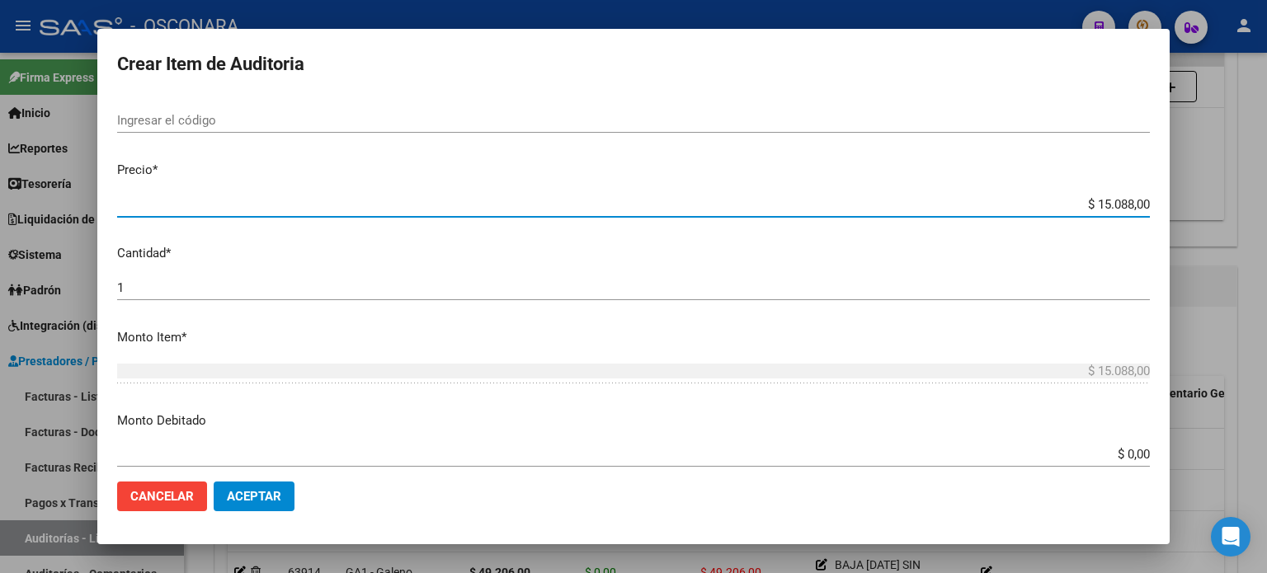
drag, startPoint x: 1084, startPoint y: 202, endPoint x: 1265, endPoint y: 170, distance: 183.5
click at [1267, 177] on div "Crear Item de Auditoria 39271374 Nro Documento 27392713749 CUIL Afiliado Inacti…" at bounding box center [633, 286] width 1267 height 573
type input "$ 0,03"
type input "$ 0,32"
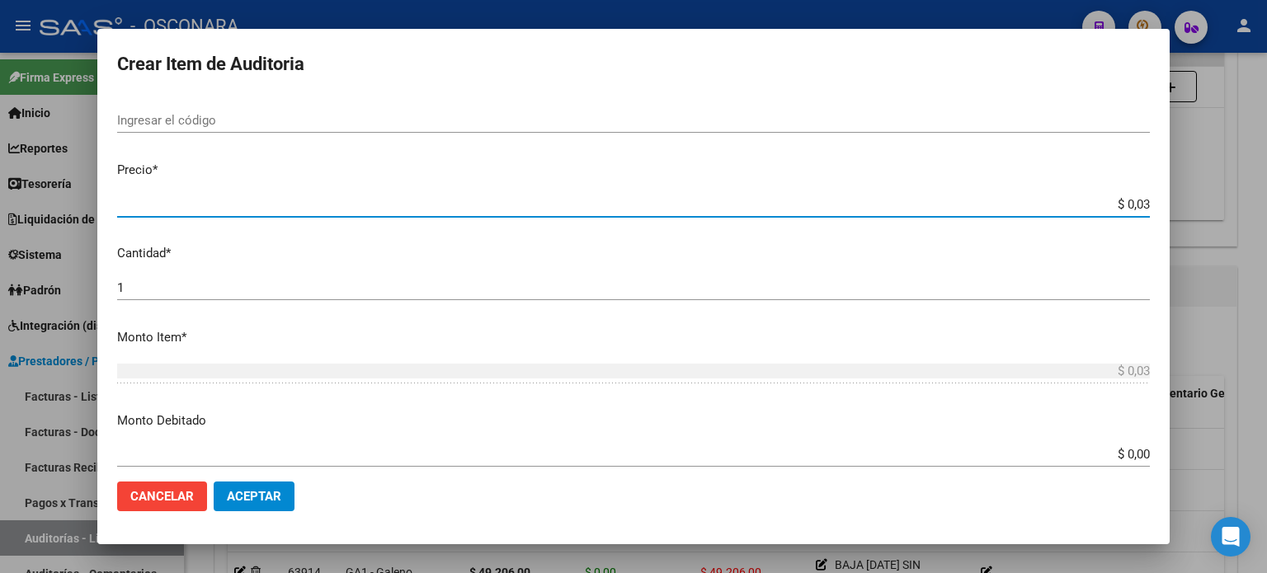
type input "$ 0,32"
type input "$ 3,27"
type input "$ 32,78"
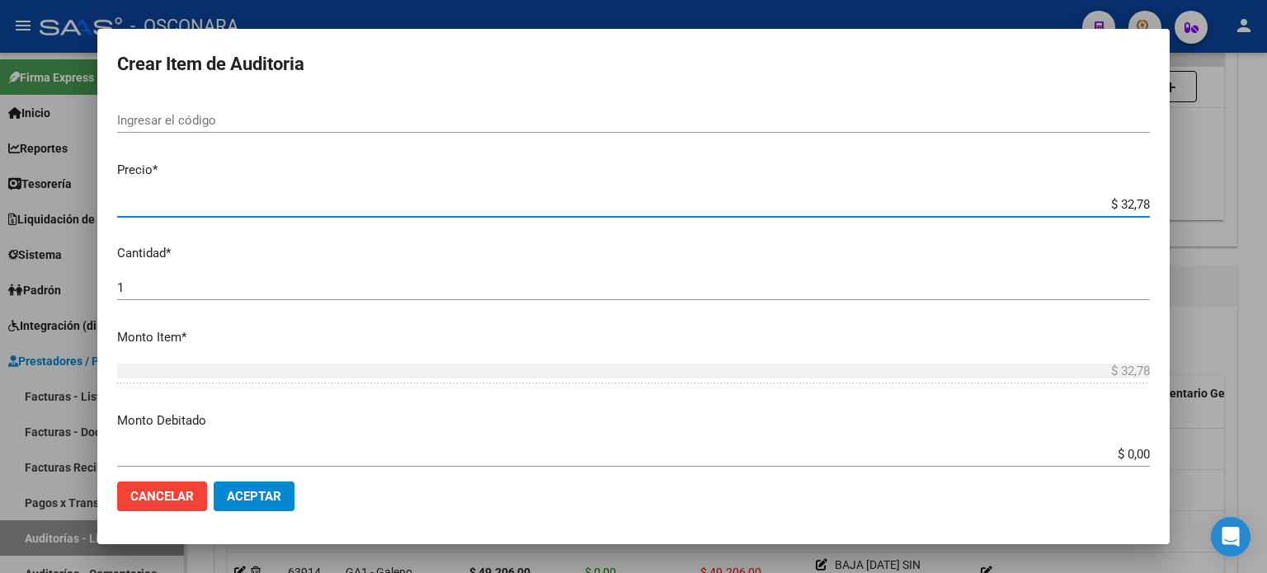
type input "$ 327,80"
type input "$ 3.278,00"
type input "$ 32.780,00"
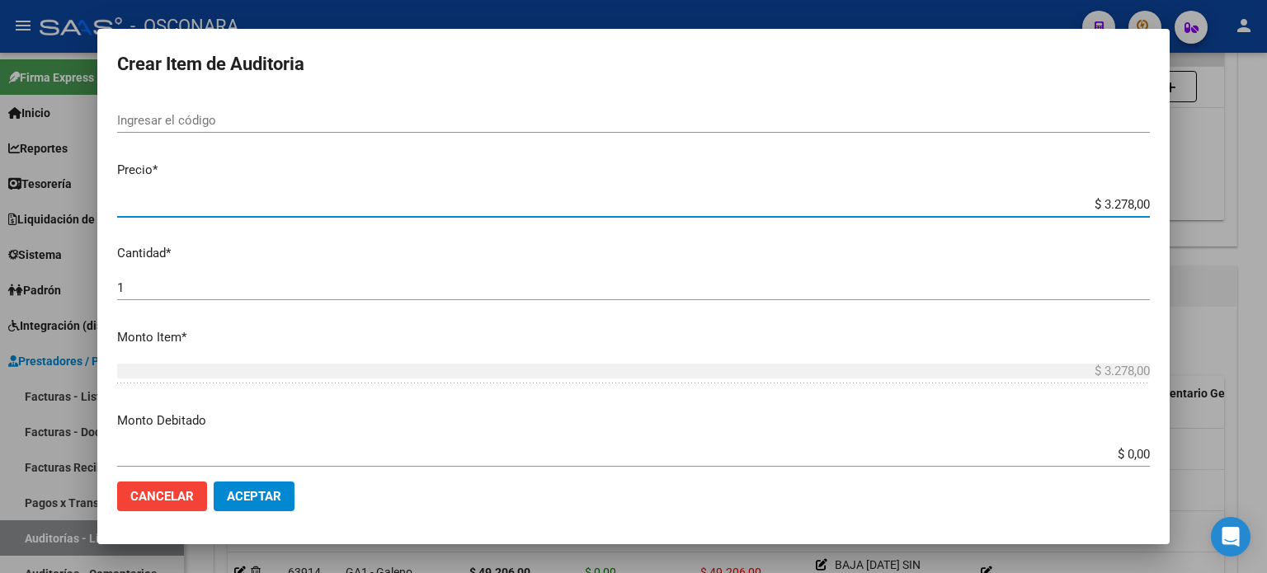
type input "$ 32.780,00"
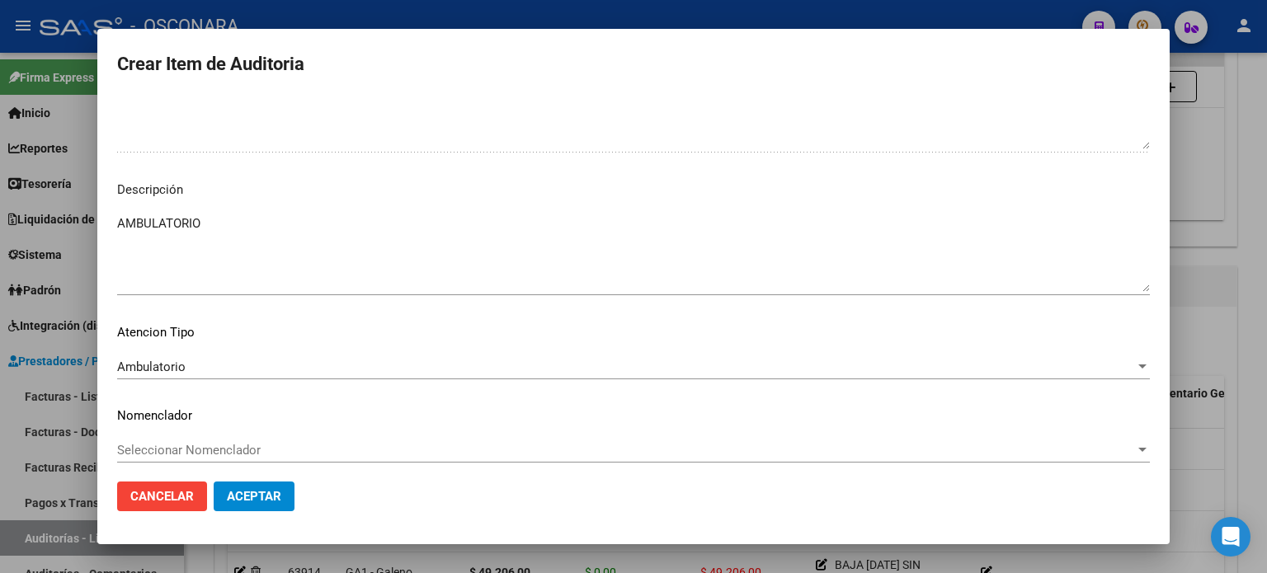
scroll to position [1082, 0]
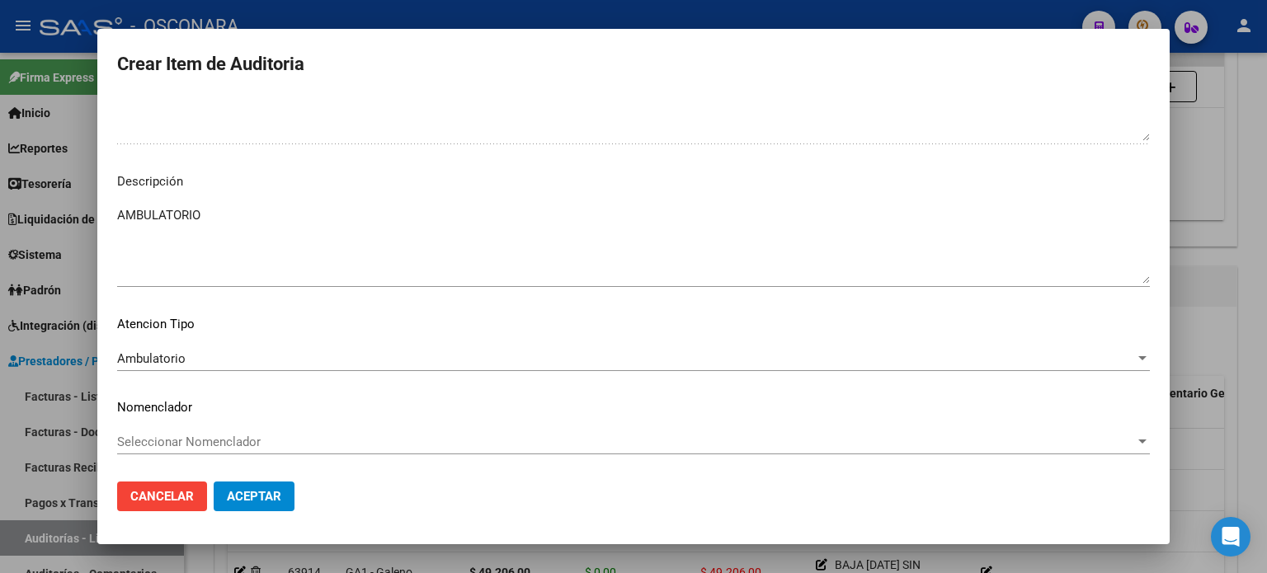
click at [257, 497] on span "Aceptar" at bounding box center [254, 496] width 54 height 15
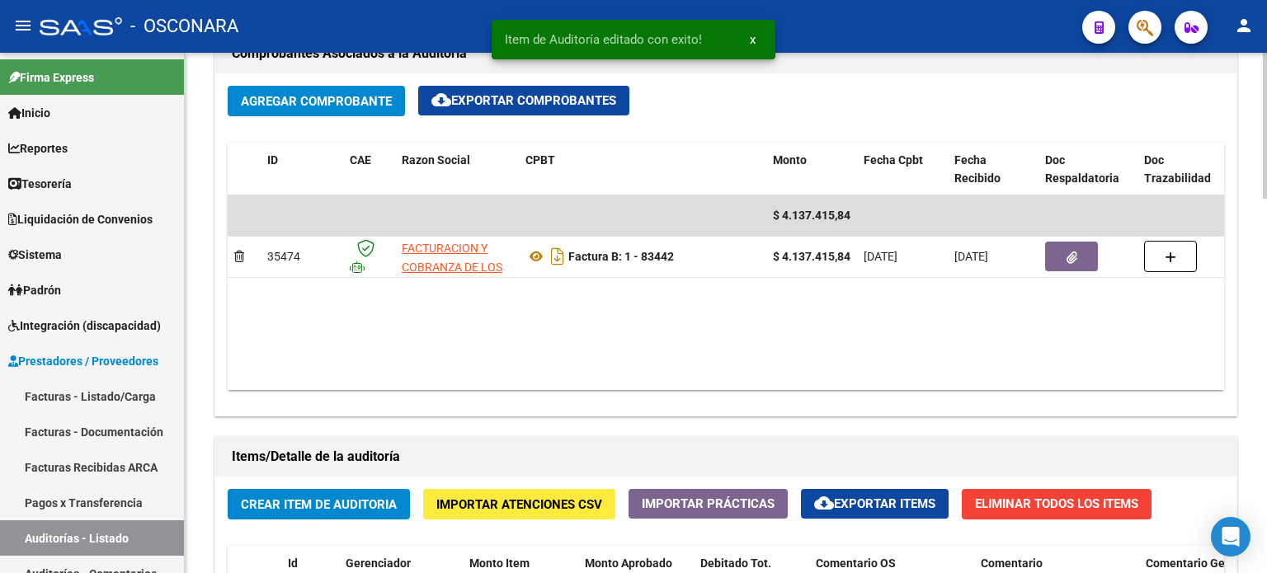
scroll to position [825, 0]
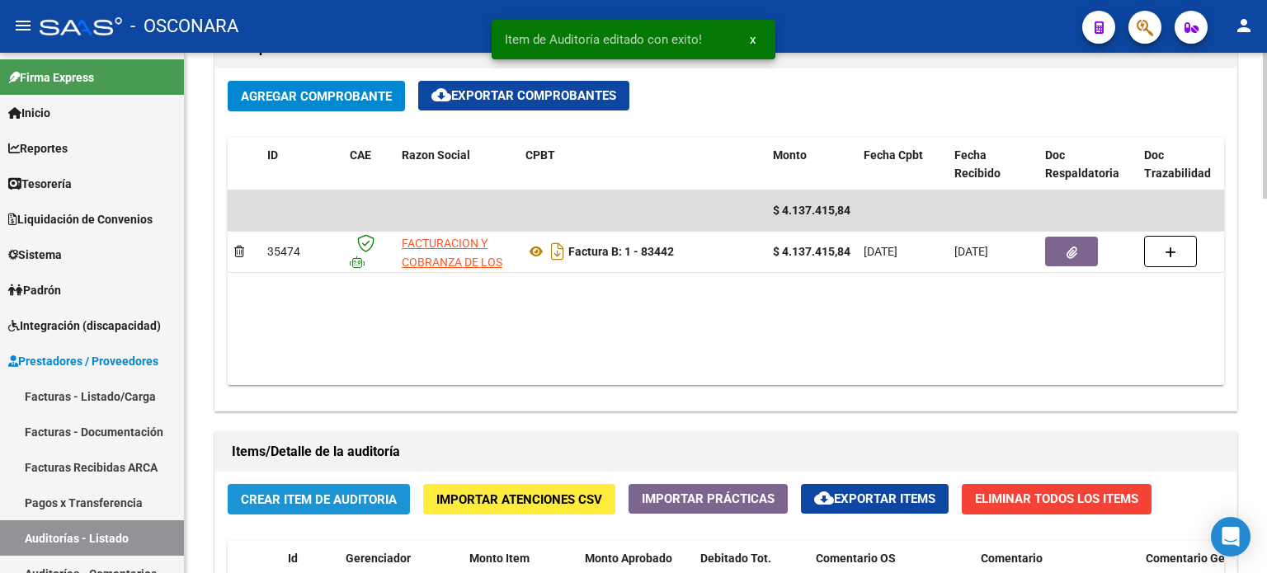
click at [287, 502] on span "Crear Item de Auditoria" at bounding box center [319, 500] width 156 height 15
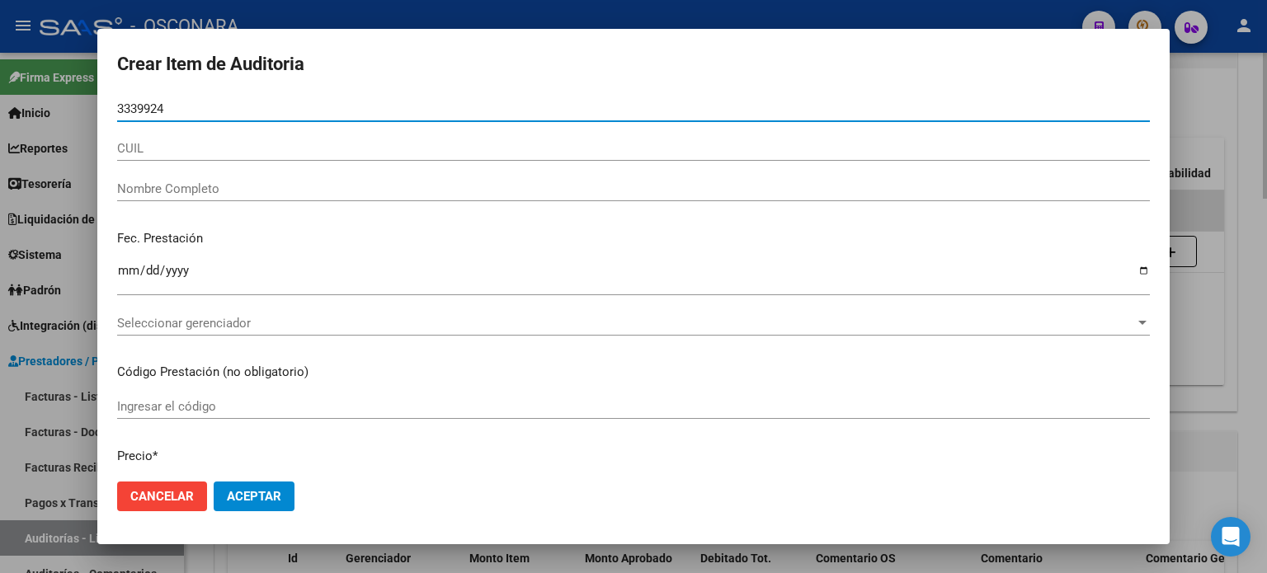
type input "33399248"
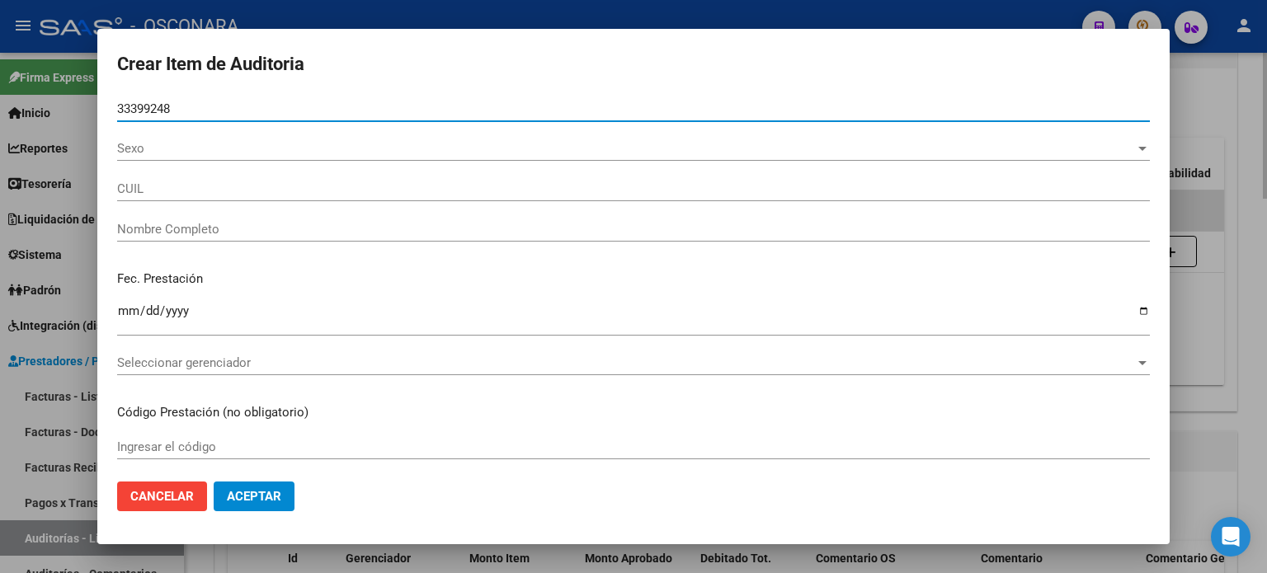
type input "27333992480"
type input "VALENZUELA ESTEFANIA ROMINA"
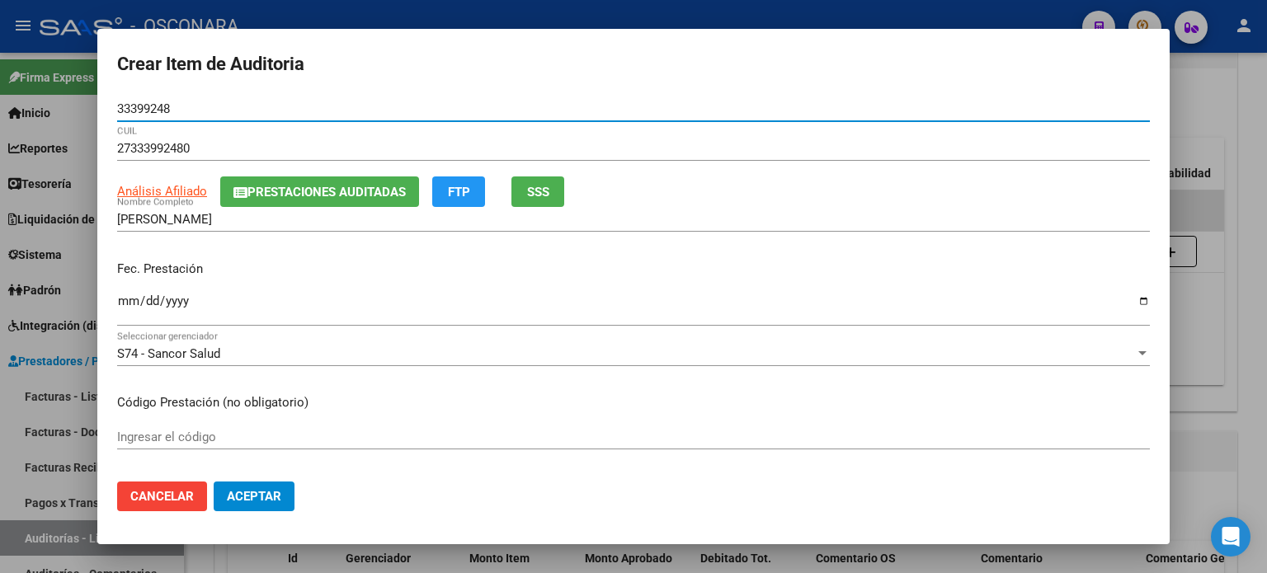
type input "33399248"
click at [535, 190] on span "SSS" at bounding box center [538, 192] width 22 height 15
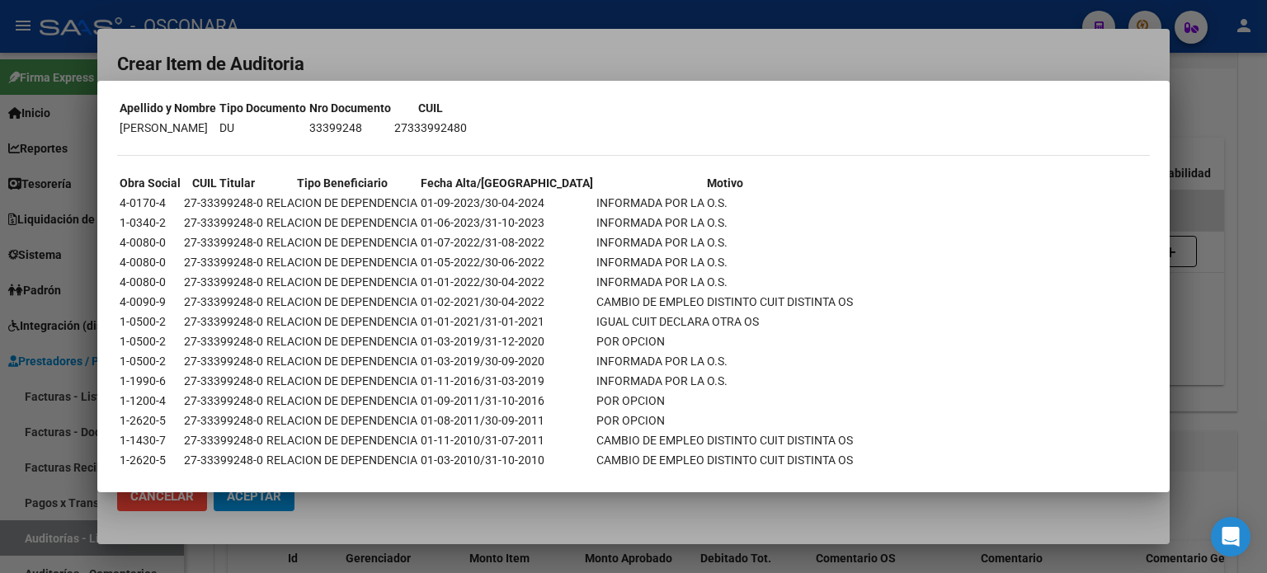
scroll to position [121, 0]
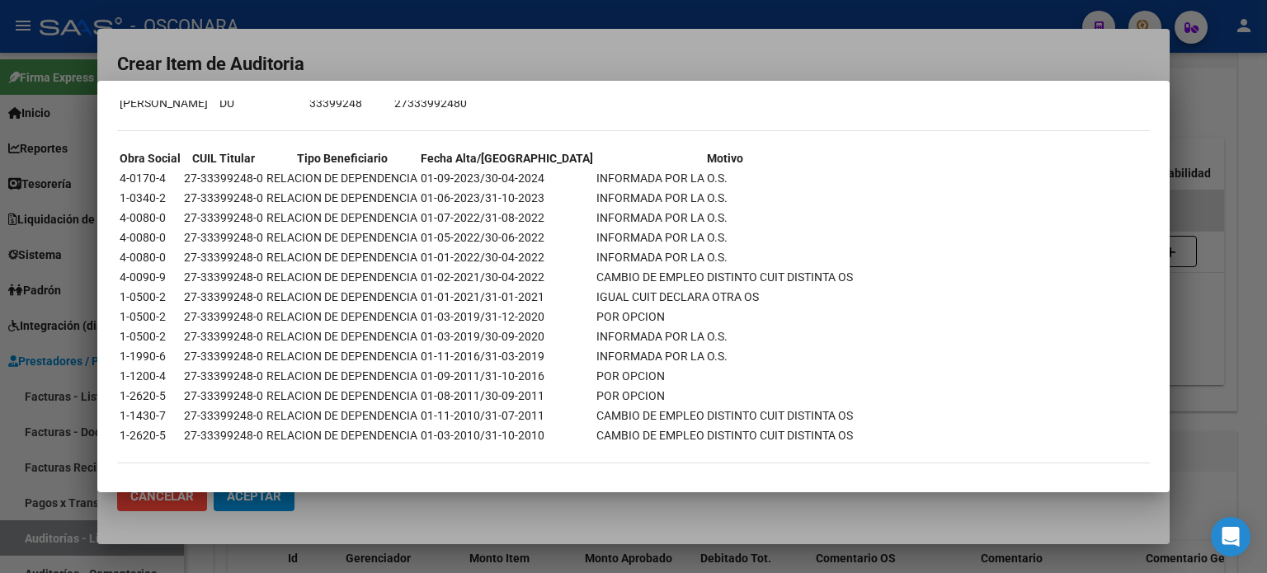
click at [1201, 276] on div at bounding box center [633, 286] width 1267 height 573
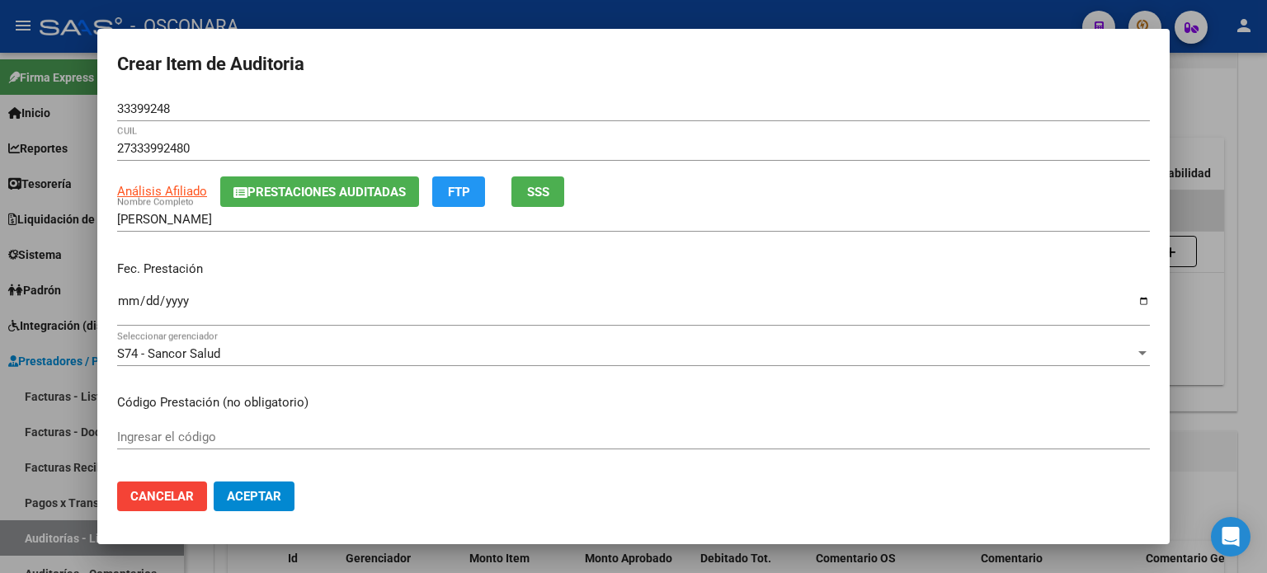
click at [132, 295] on input "Ingresar la fecha" at bounding box center [633, 308] width 1033 height 26
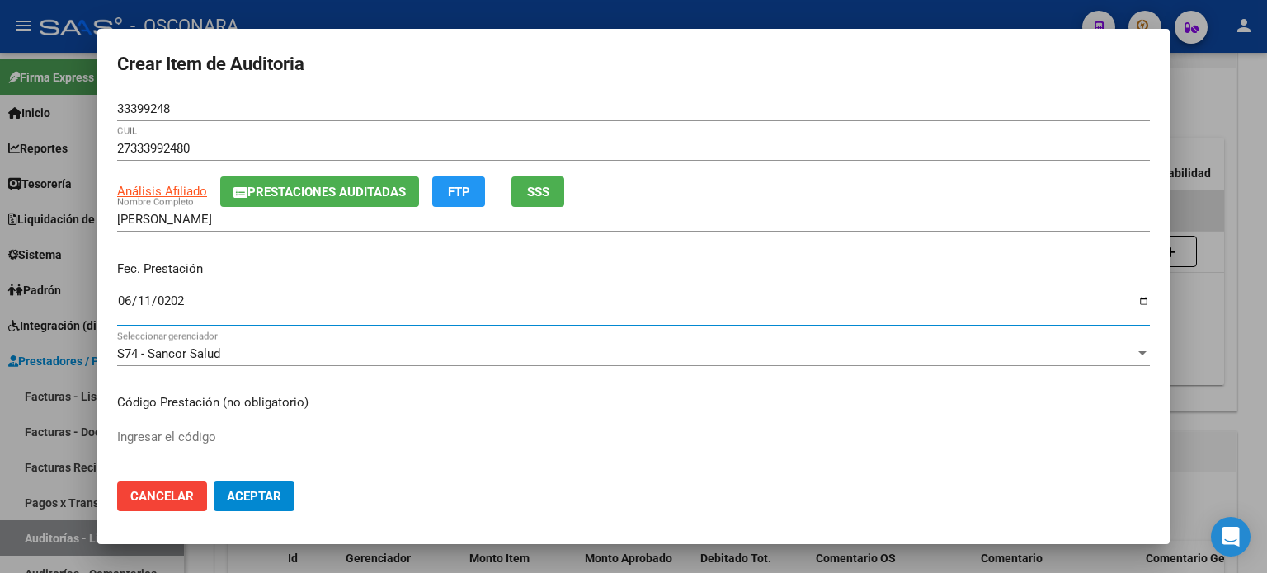
type input "2025-06-11"
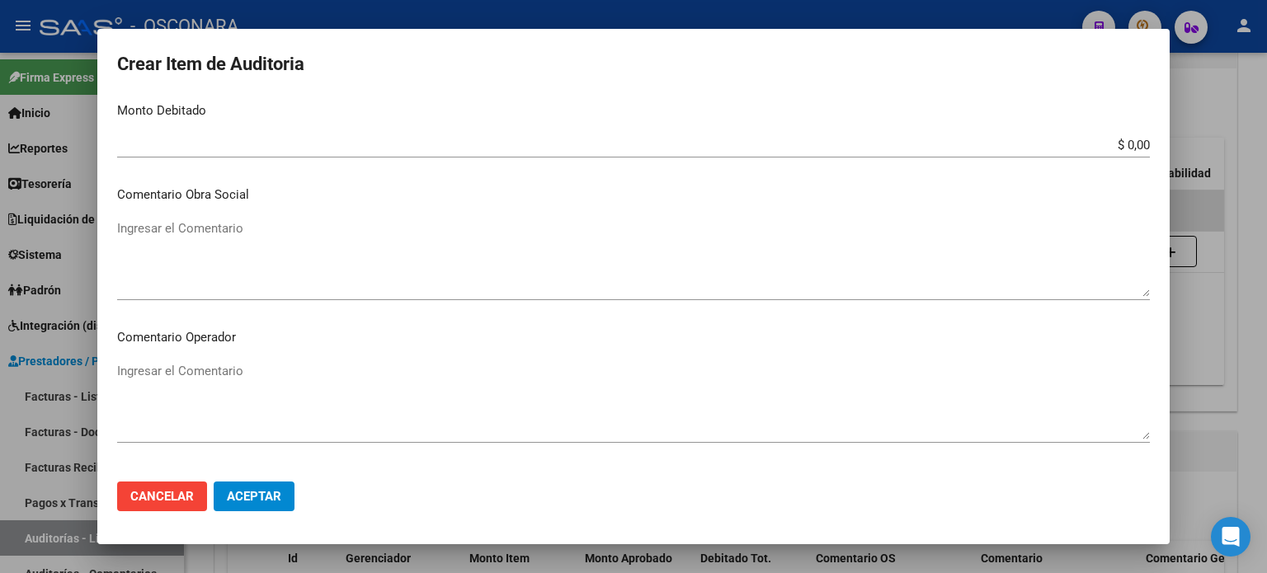
scroll to position [825, 0]
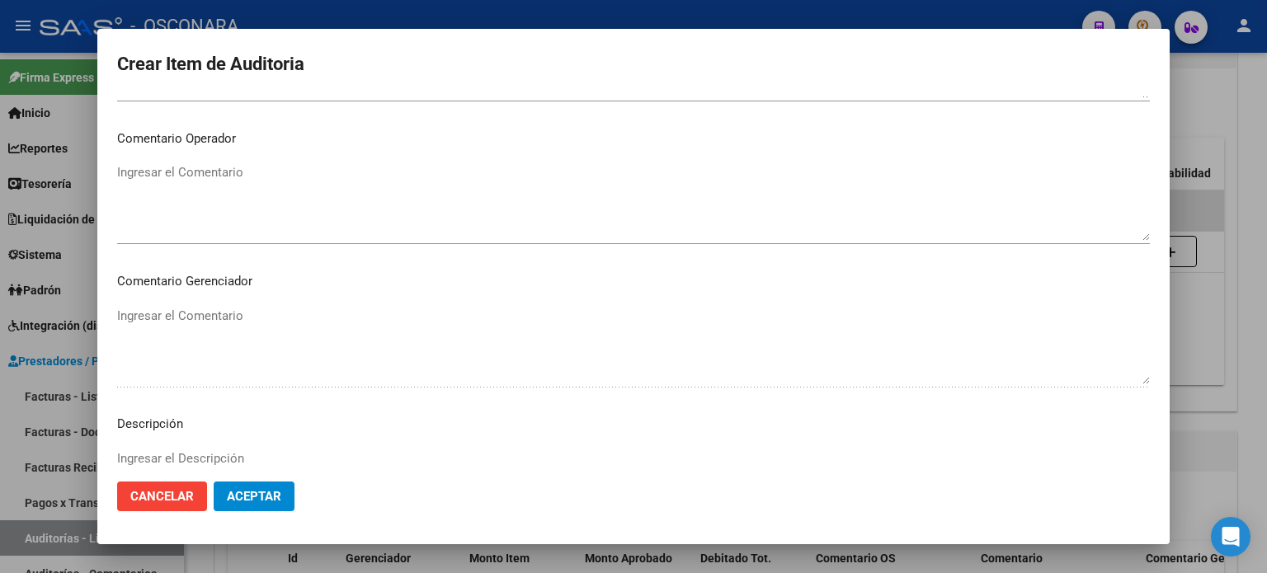
click at [118, 318] on mat-dialog-content "33399248 Nro Documento 27333992480 CUIL Análisis Afiliado Prestaciones Auditada…" at bounding box center [633, 283] width 1073 height 373
click at [187, 324] on mat-dialog-content "33399248 Nro Documento 27333992480 CUIL Análisis Afiliado Prestaciones Auditada…" at bounding box center [633, 283] width 1073 height 373
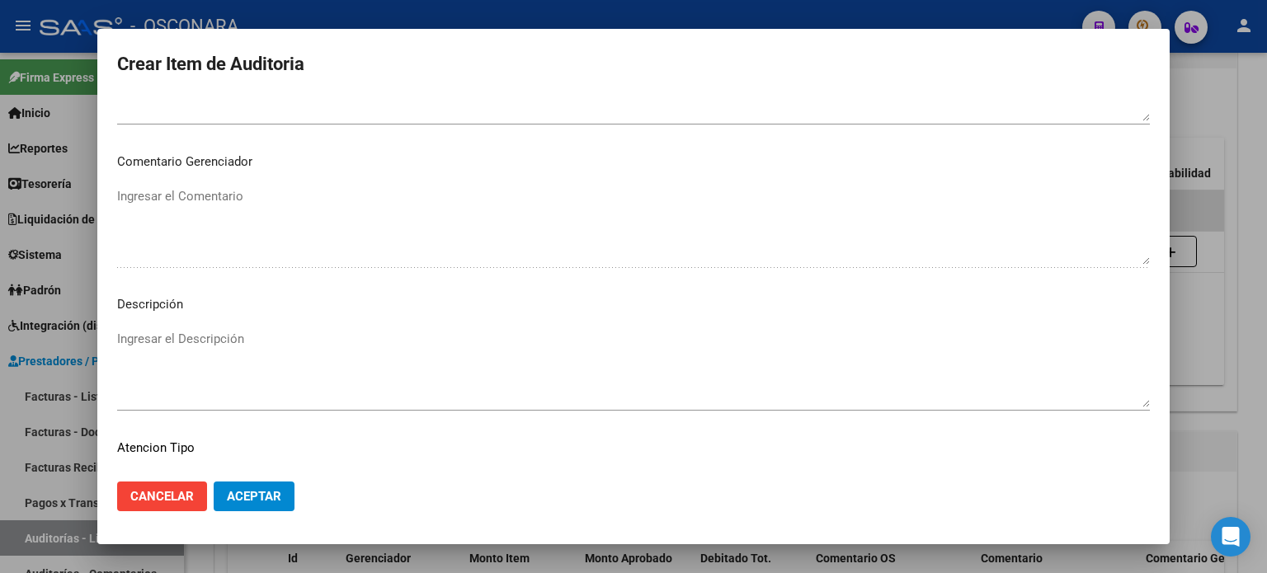
scroll to position [1069, 0]
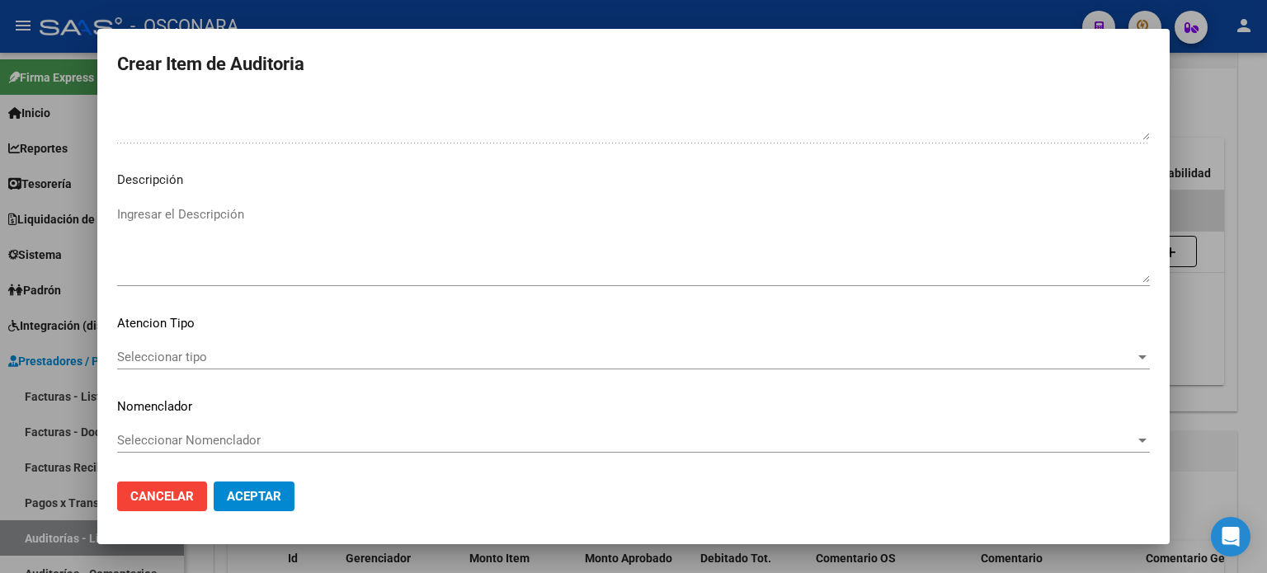
click at [165, 228] on textarea "Ingresar el Descripción" at bounding box center [633, 244] width 1033 height 78
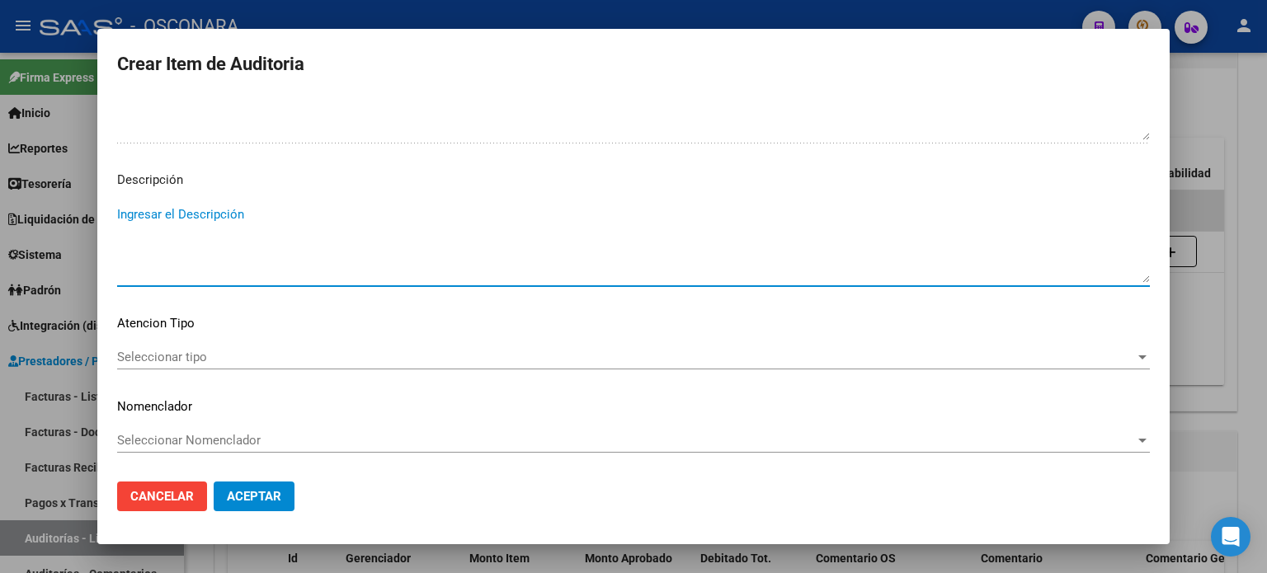
paste textarea "BAJA 30/04/2021 SIN DDJJ FC 1-83442"
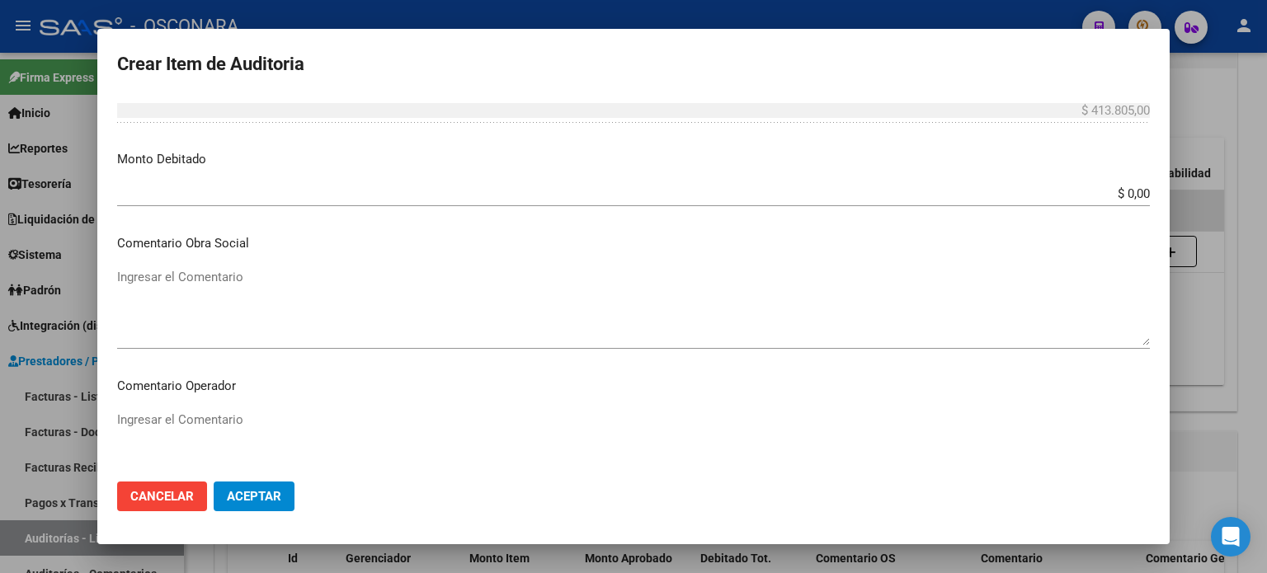
scroll to position [574, 0]
type textarea "BAJA 30/04/2021 SIN DDJJ FC 1-83442"
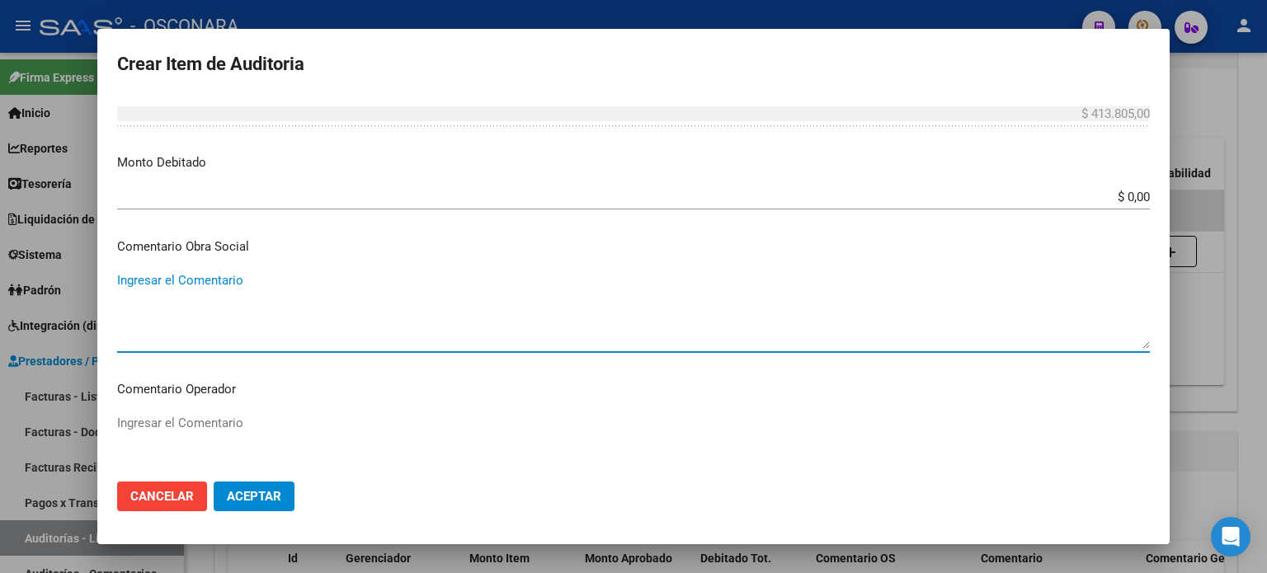
paste textarea "BAJA 30/04/2021 SIN DDJJ FC 1-83442"
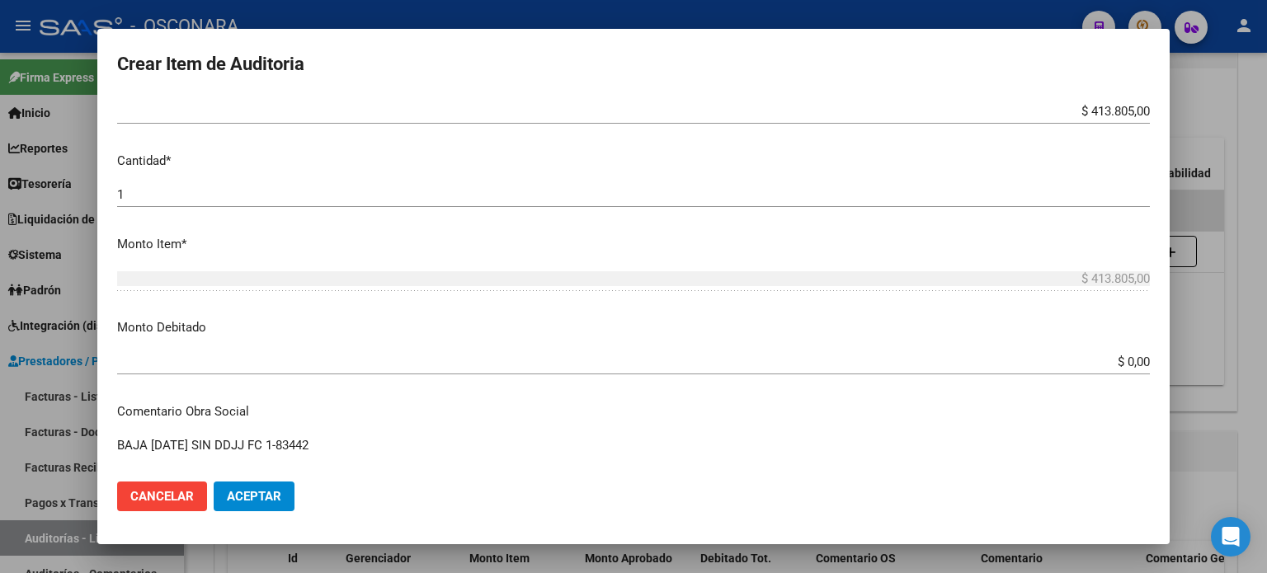
type textarea "BAJA 30/04/2021 SIN DDJJ FC 1-83442"
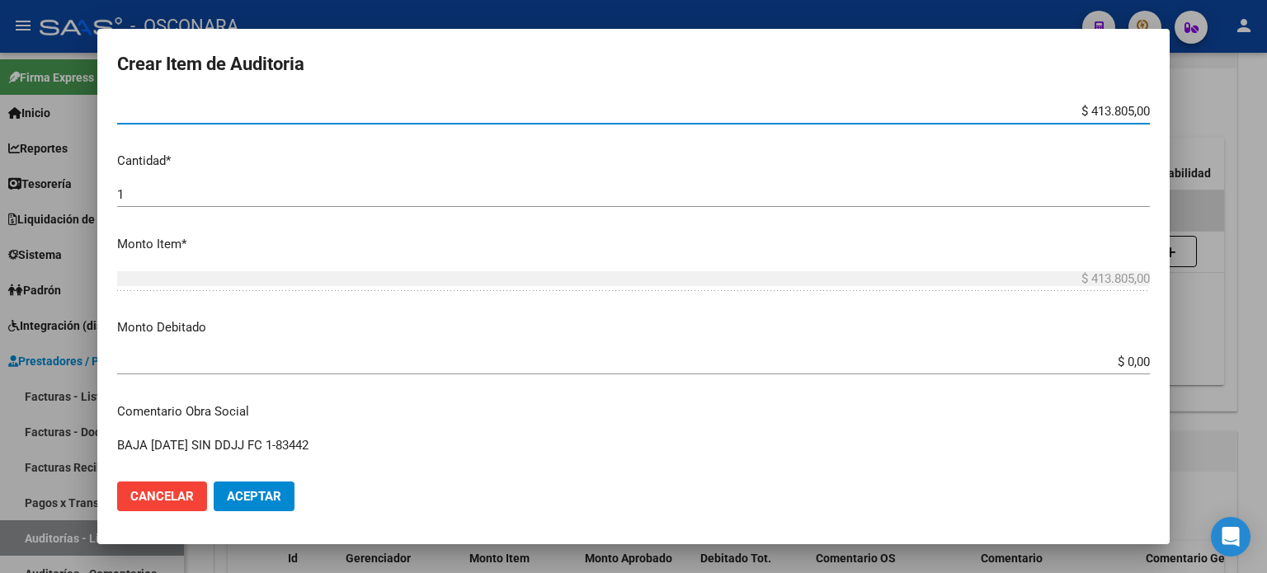
drag, startPoint x: 1076, startPoint y: 111, endPoint x: 1215, endPoint y: 111, distance: 138.6
click at [1215, 111] on div "Crear Item de Auditoria 33399248 Nro Documento 27333992480 CUIL Análisis Afilia…" at bounding box center [633, 286] width 1267 height 573
type input "$ 0,03"
type input "$ 0,33"
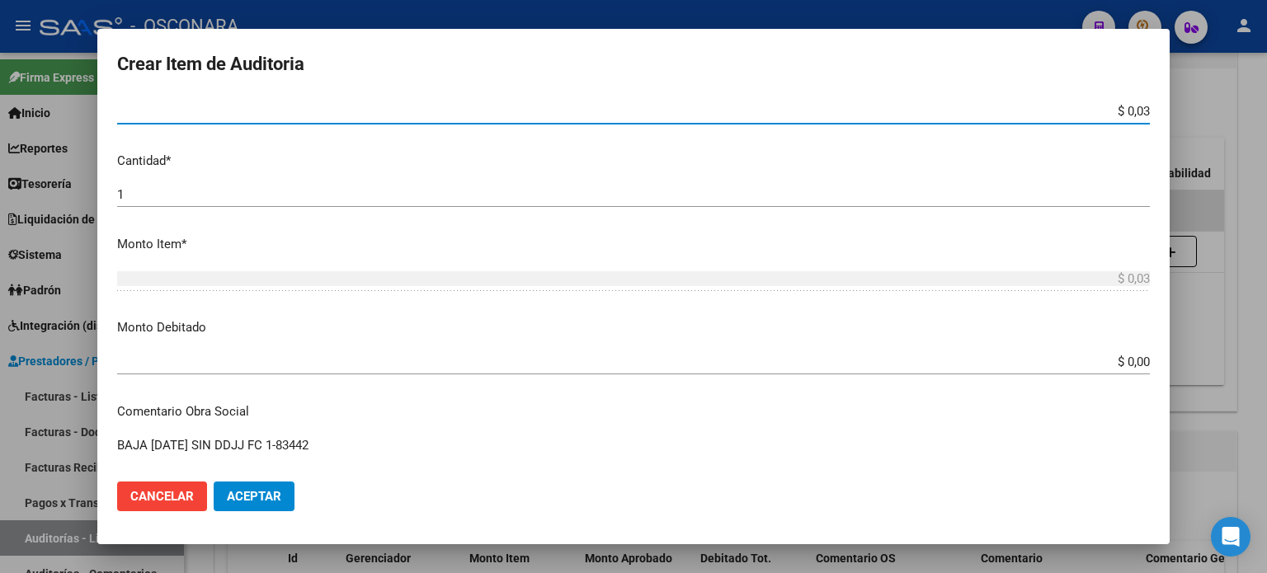
type input "$ 0,33"
type input "$ 3,35"
type input "$ 33,53"
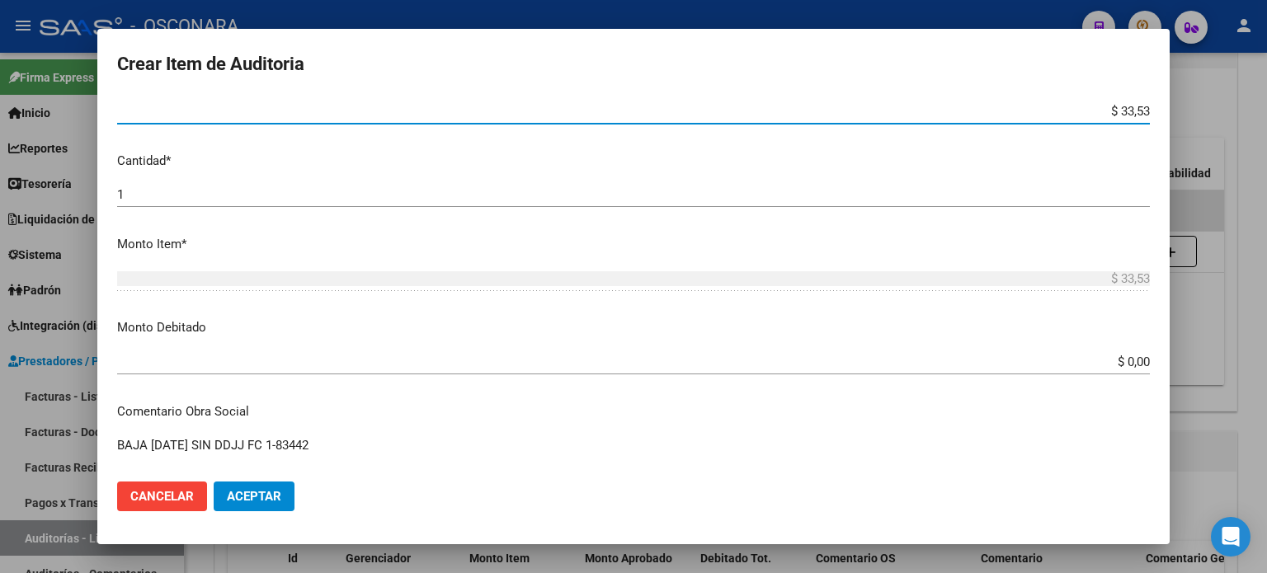
type input "$ 335,30"
type input "$ 3.353,00"
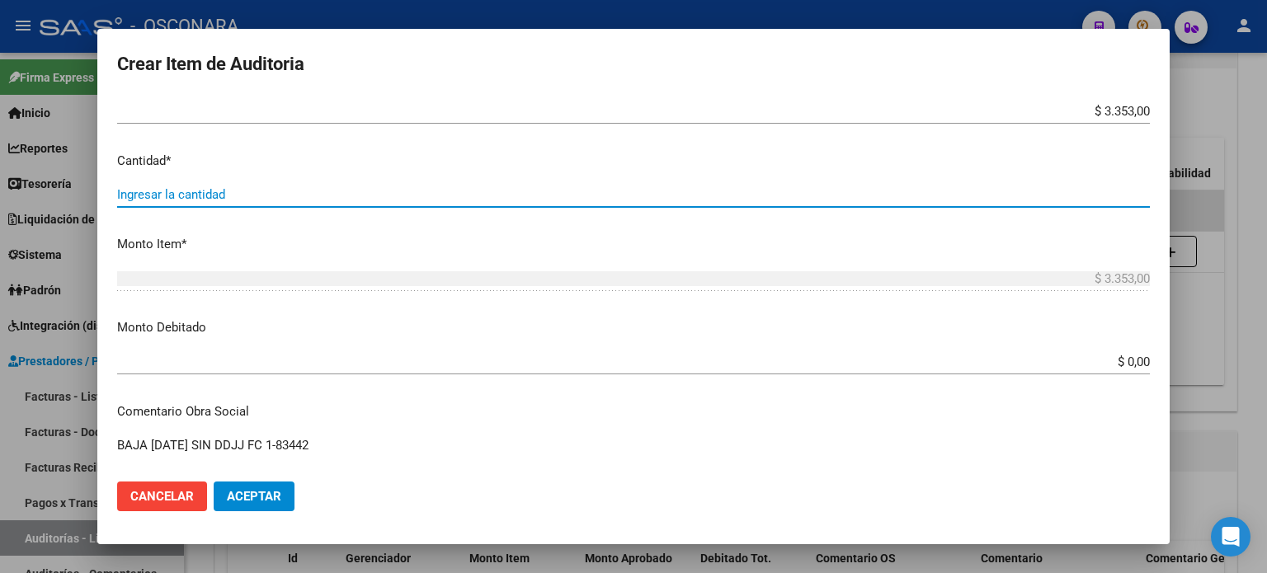
type input "4"
type input "$ 13.412,00"
click at [158, 191] on input "4" at bounding box center [633, 194] width 1033 height 15
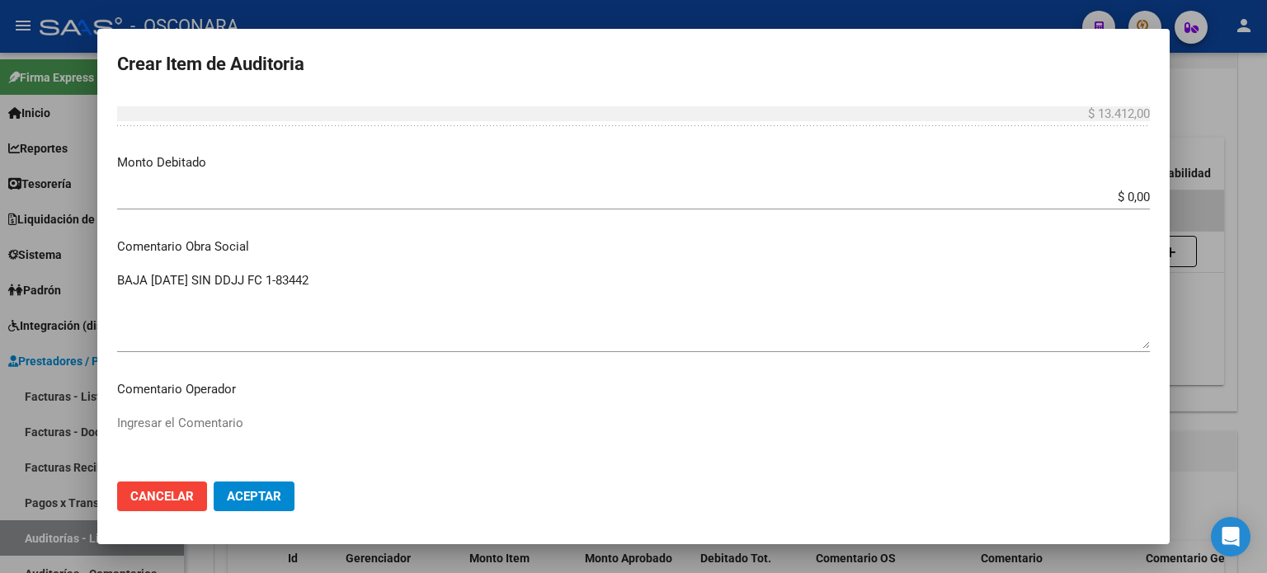
type input "4"
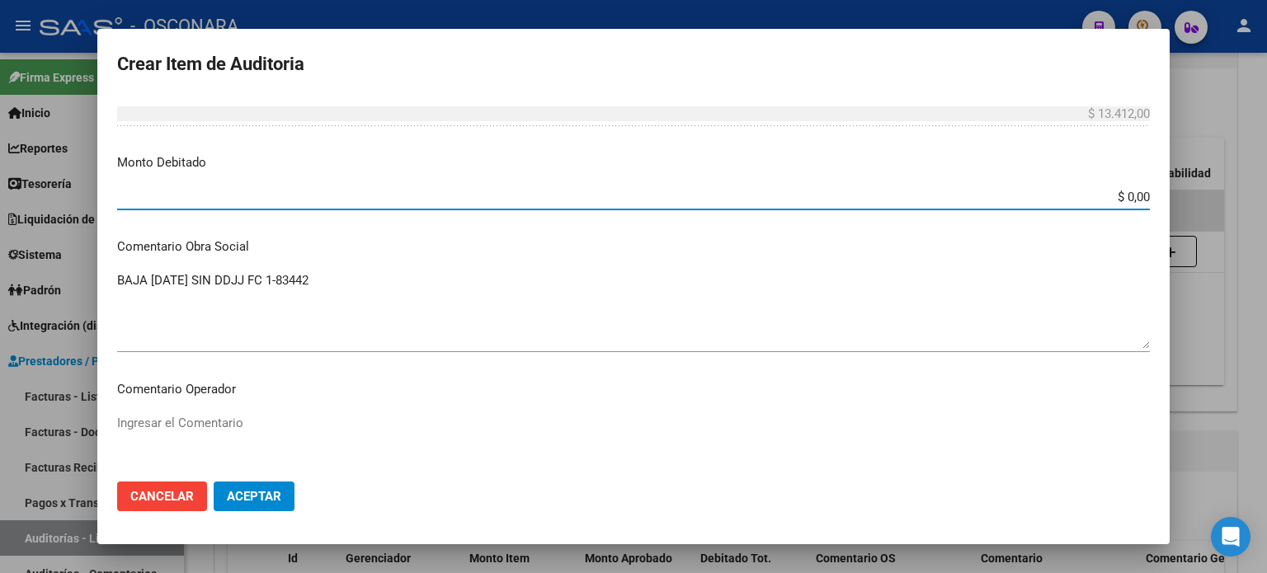
drag, startPoint x: 1111, startPoint y: 200, endPoint x: 1267, endPoint y: 187, distance: 155.7
click at [1267, 187] on div "Crear Item de Auditoria 33399248 Nro Documento 27333992480 CUIL Análisis Afilia…" at bounding box center [633, 286] width 1267 height 573
type input "$ 13.412,00"
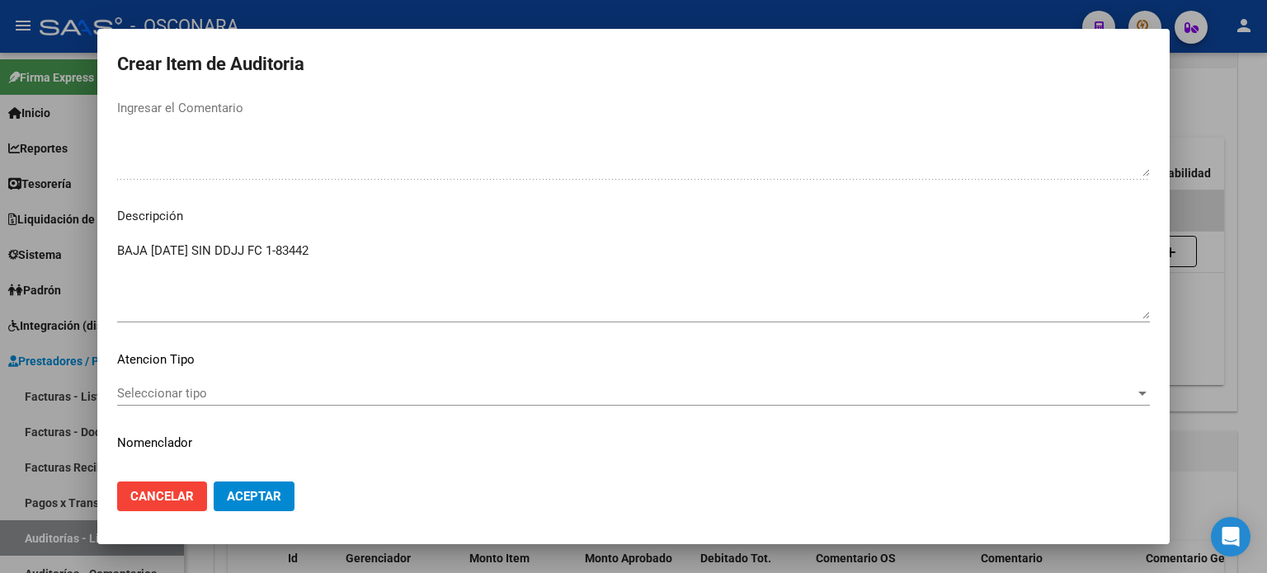
scroll to position [1069, 0]
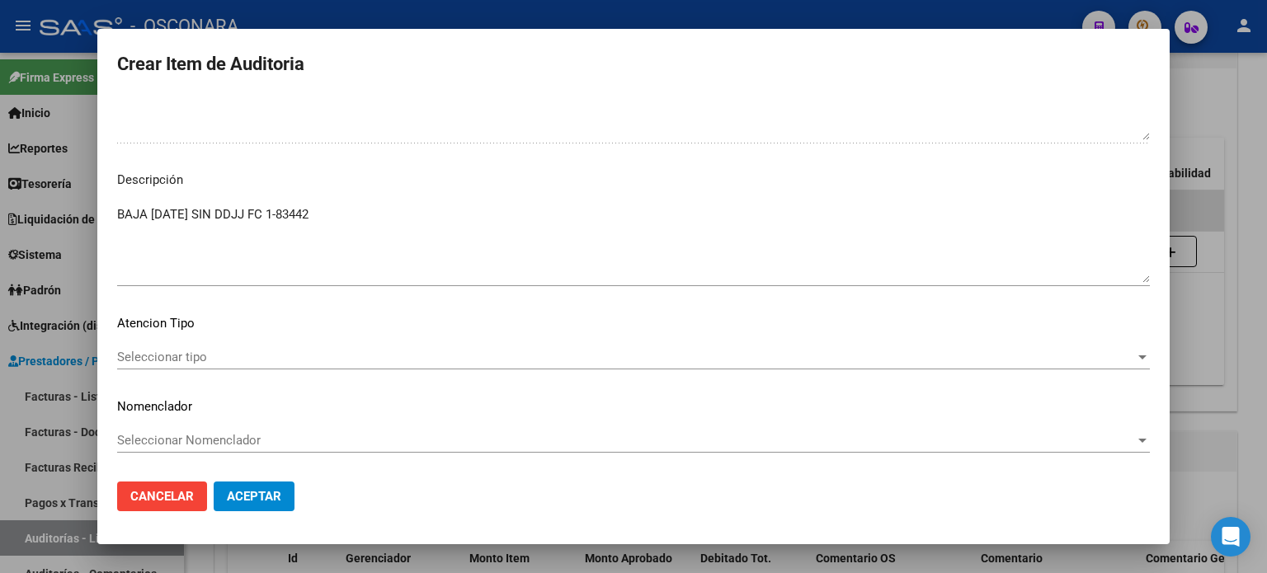
click at [133, 362] on span "Seleccionar tipo" at bounding box center [626, 357] width 1018 height 15
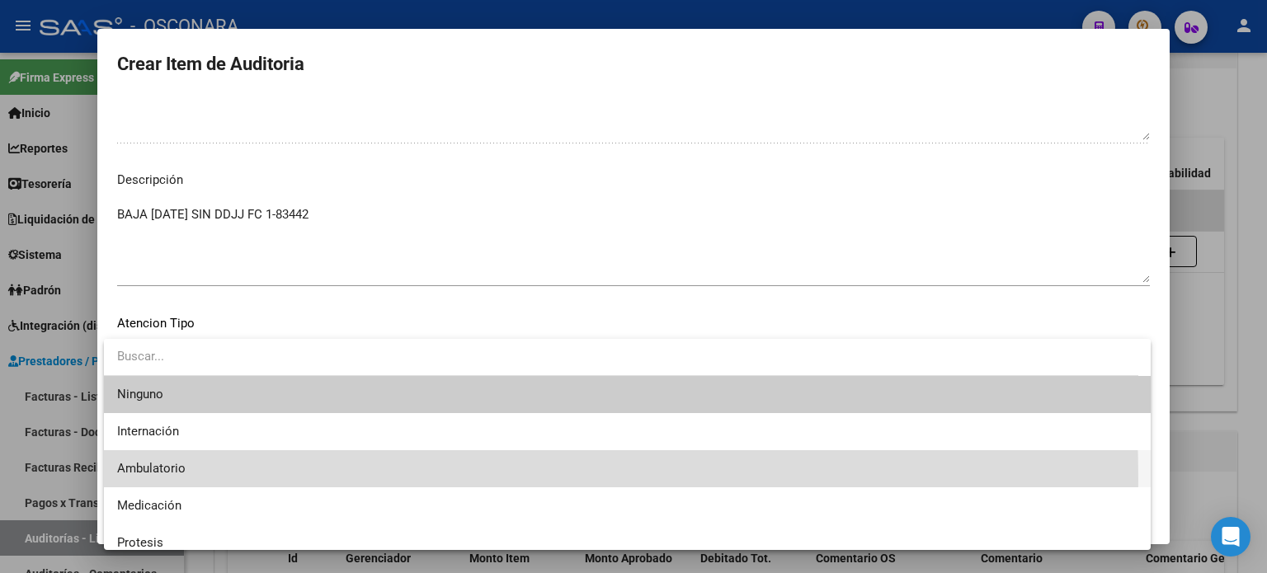
click at [137, 480] on span "Ambulatorio" at bounding box center [627, 468] width 1021 height 37
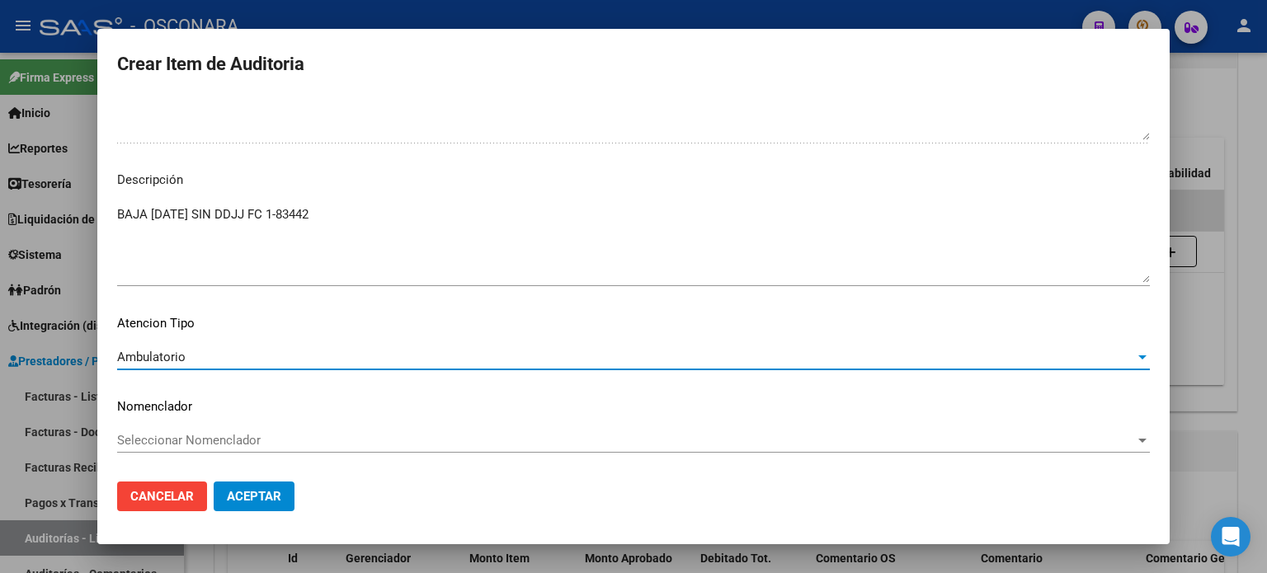
click at [274, 508] on button "Aceptar" at bounding box center [254, 497] width 81 height 30
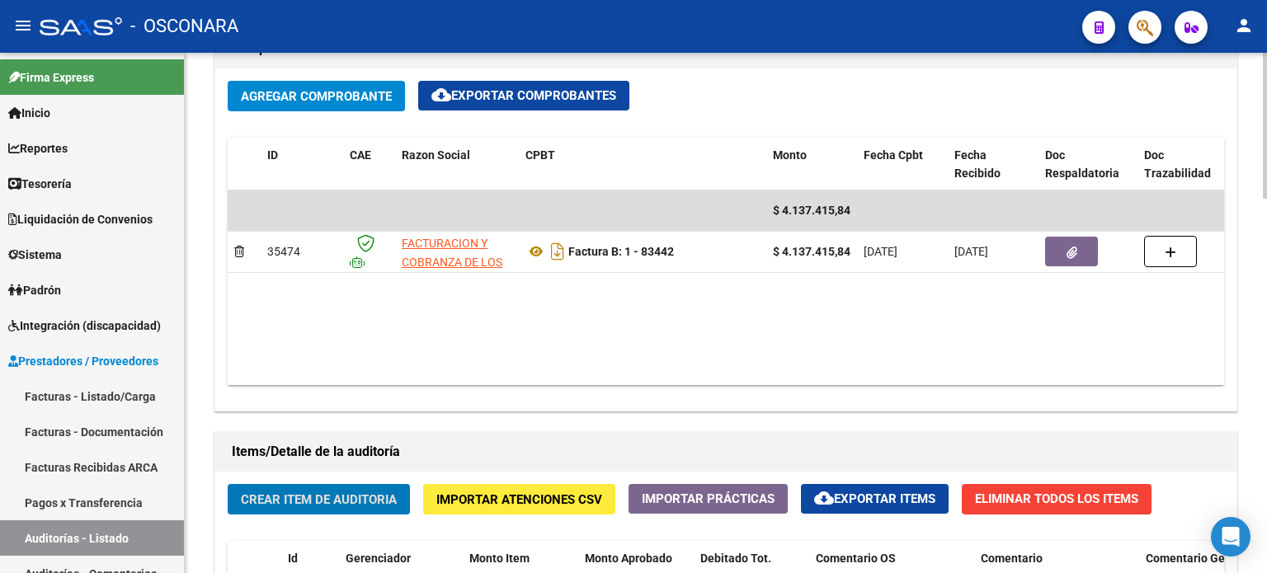
click at [255, 503] on span "Crear Item de Auditoria" at bounding box center [319, 500] width 156 height 15
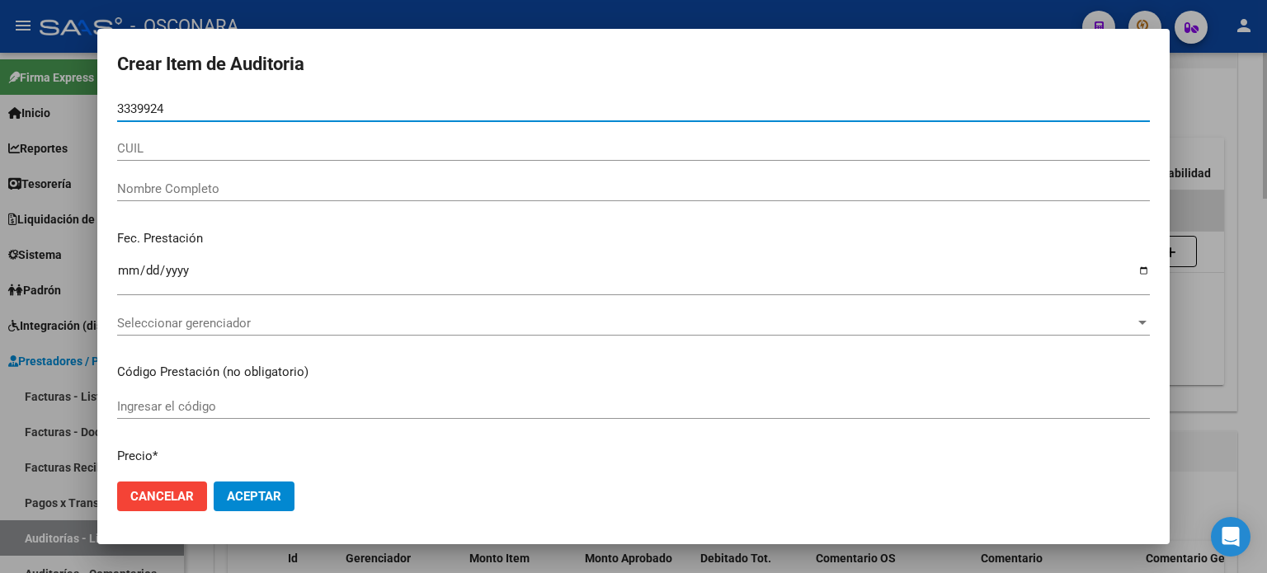
type input "33399248"
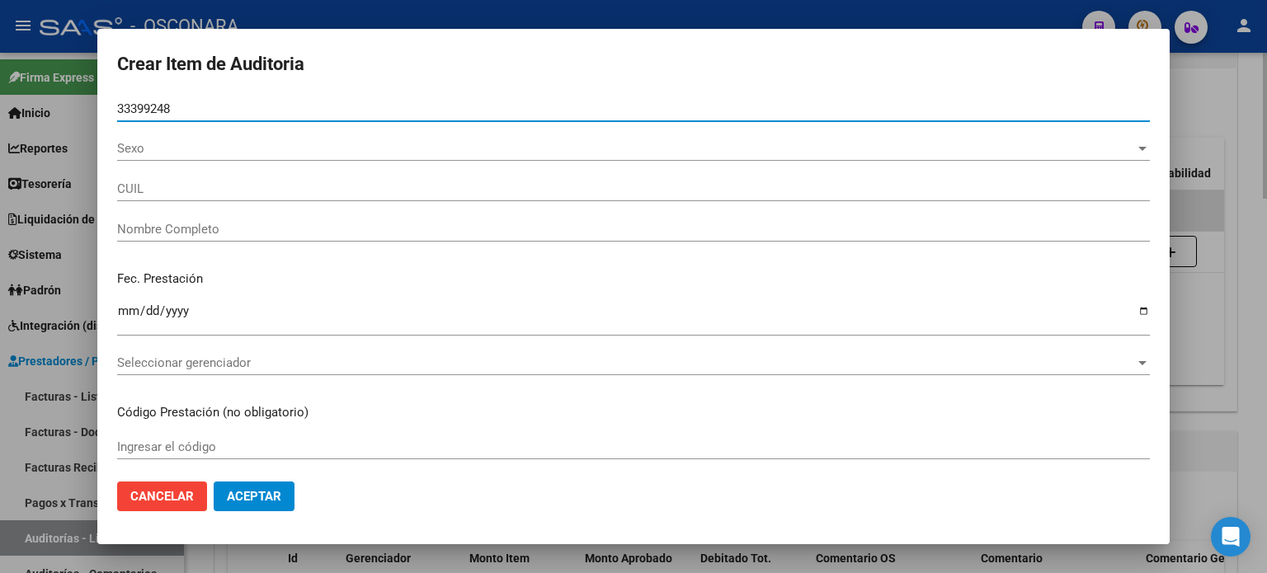
type input "27333992480"
type input "VALENZUELA ESTEFANIA ROMINA"
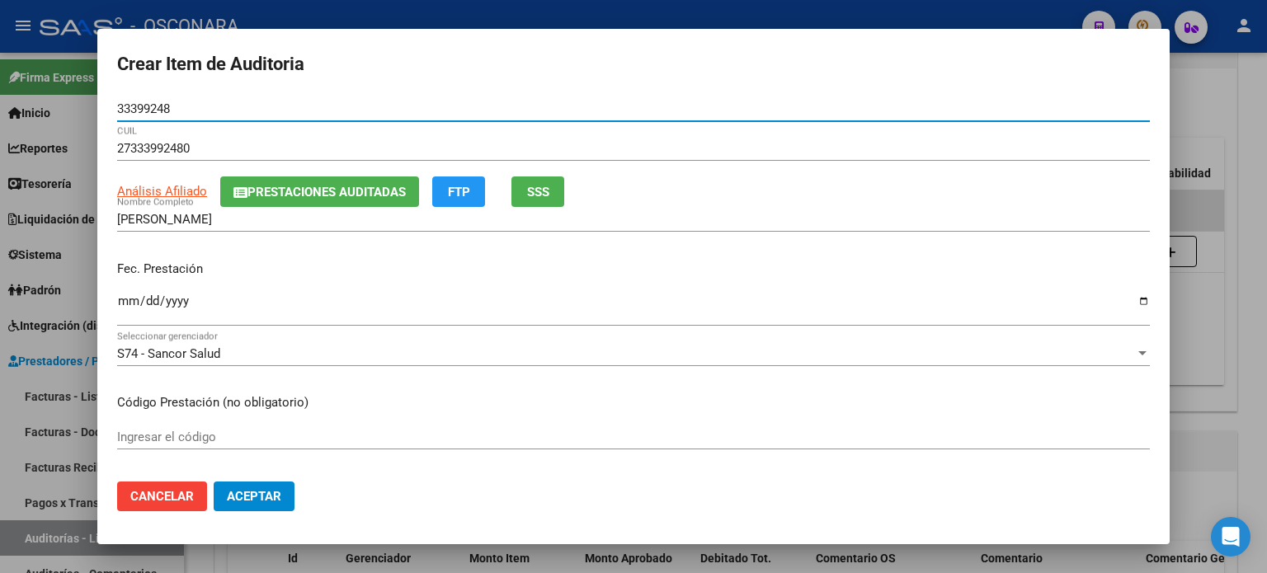
type input "33399248"
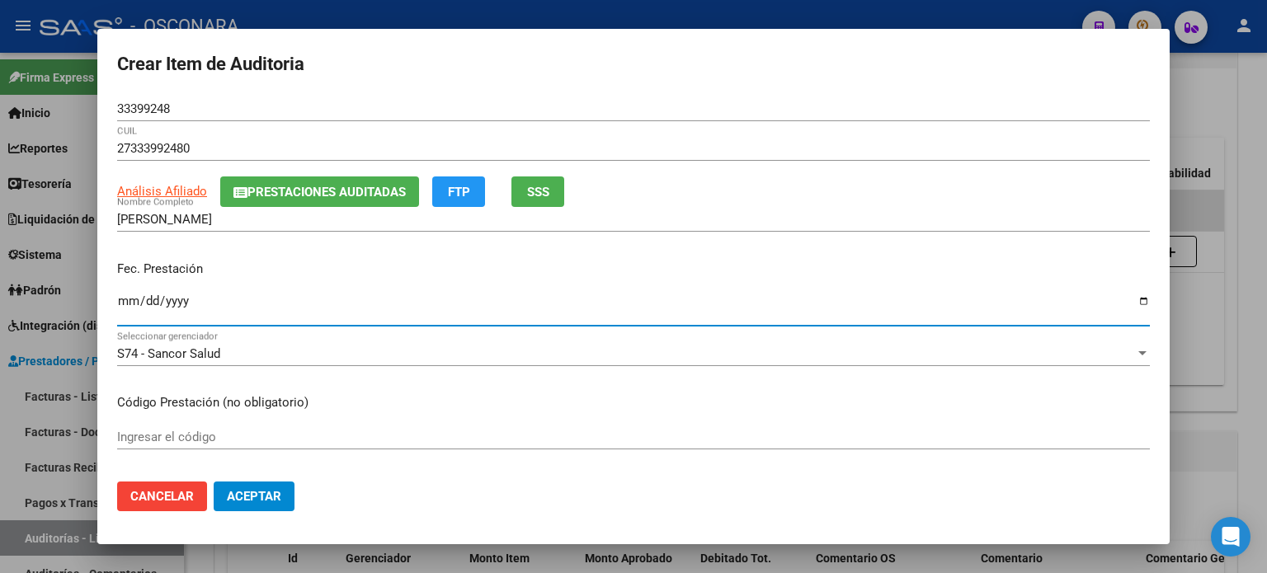
click at [128, 302] on input "Ingresar la fecha" at bounding box center [633, 308] width 1033 height 26
type input "2025-06-05"
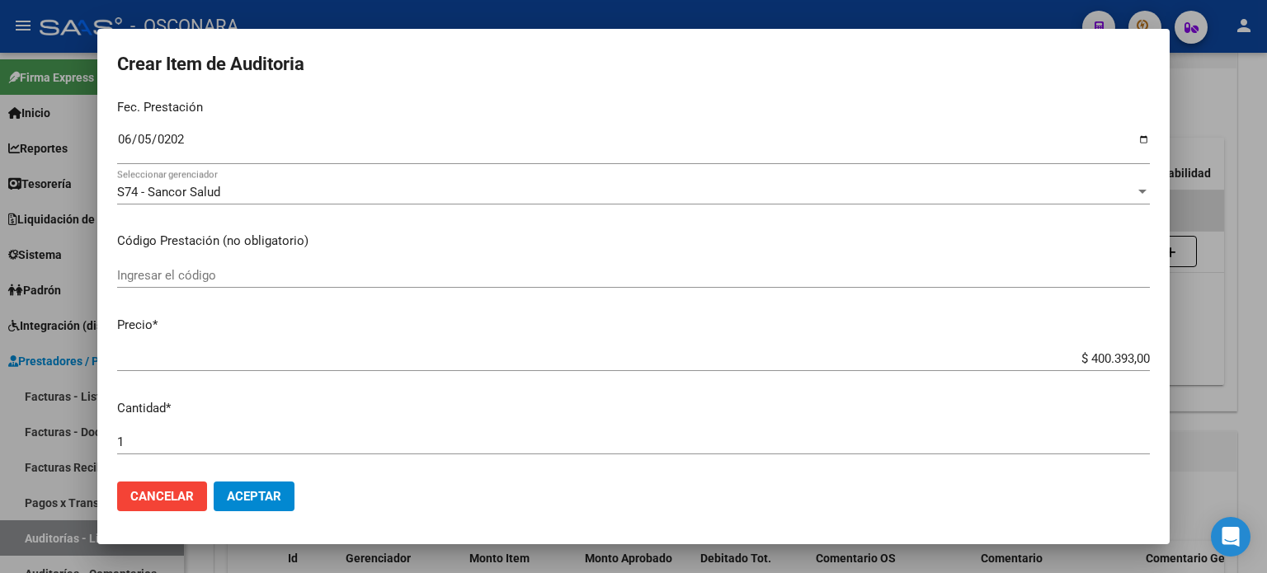
scroll to position [165, 0]
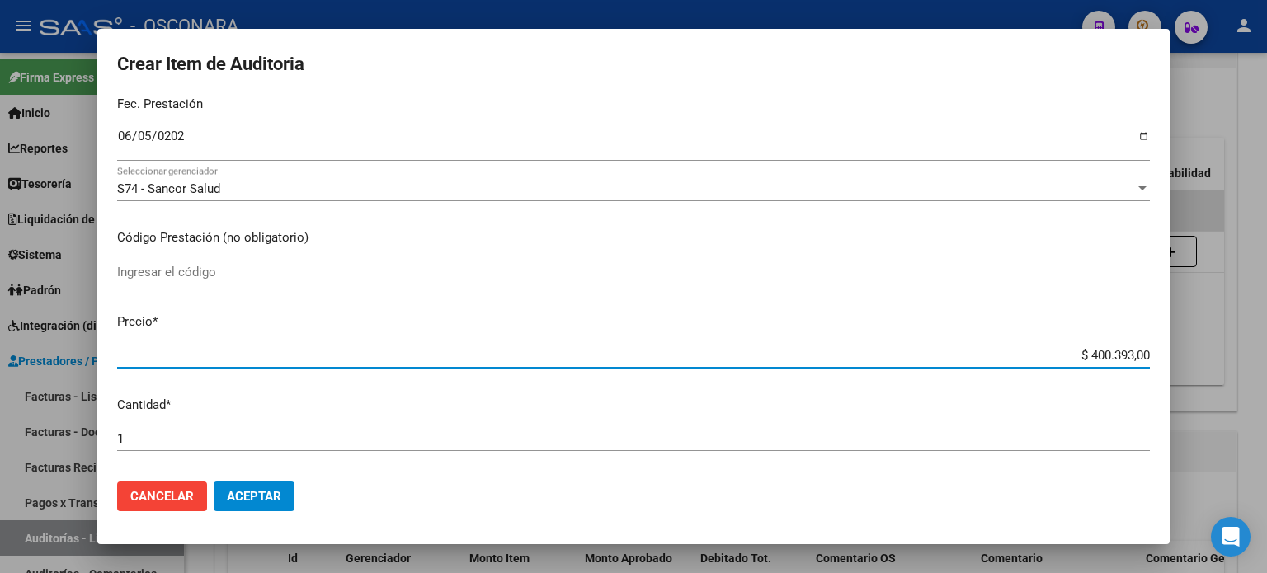
drag, startPoint x: 1076, startPoint y: 352, endPoint x: 1267, endPoint y: 351, distance: 190.6
click at [1267, 351] on div "Crear Item de Auditoria 33399248 Nro Documento 27333992480 CUIL Análisis Afilia…" at bounding box center [633, 286] width 1267 height 573
type input "$ 0,05"
type input "$ 0,52"
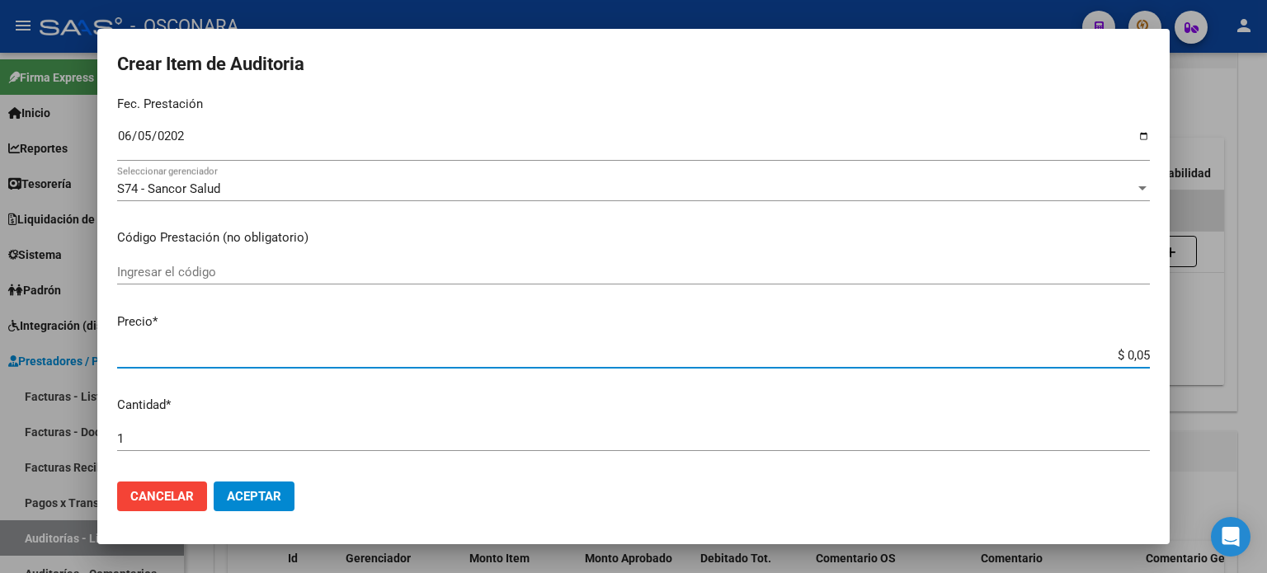
type input "$ 0,52"
type input "$ 5,23"
type input "$ 52,30"
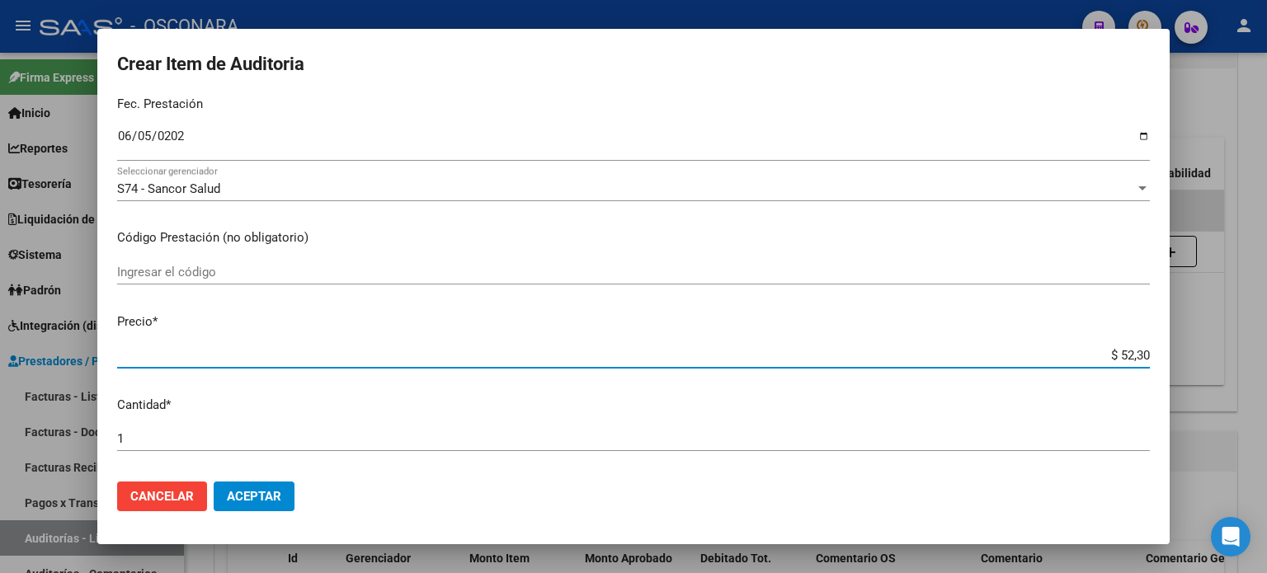
type input "$ 523,00"
type input "$ 5.230,00"
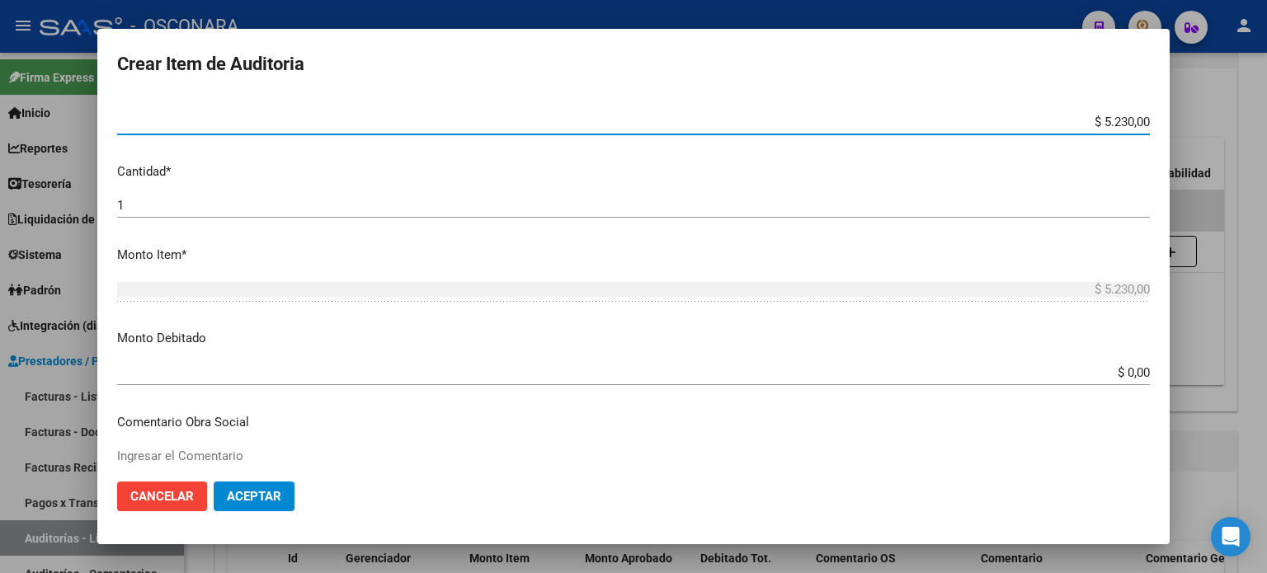
scroll to position [413, 0]
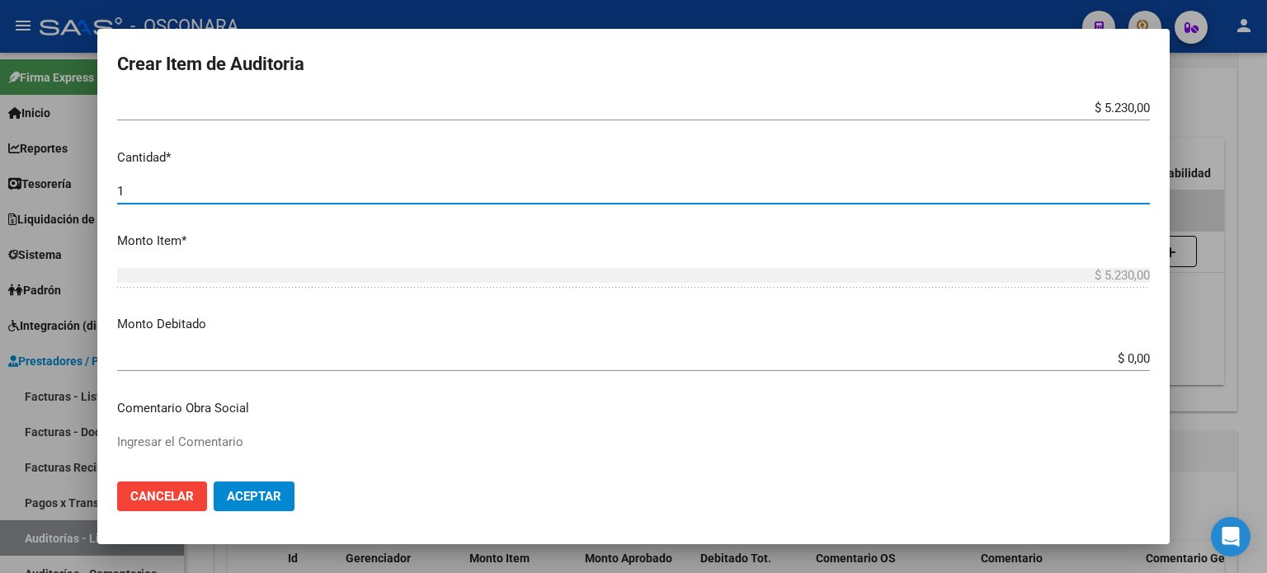
click at [184, 186] on input "1" at bounding box center [633, 191] width 1033 height 15
type input "6"
type input "$ 31.380,00"
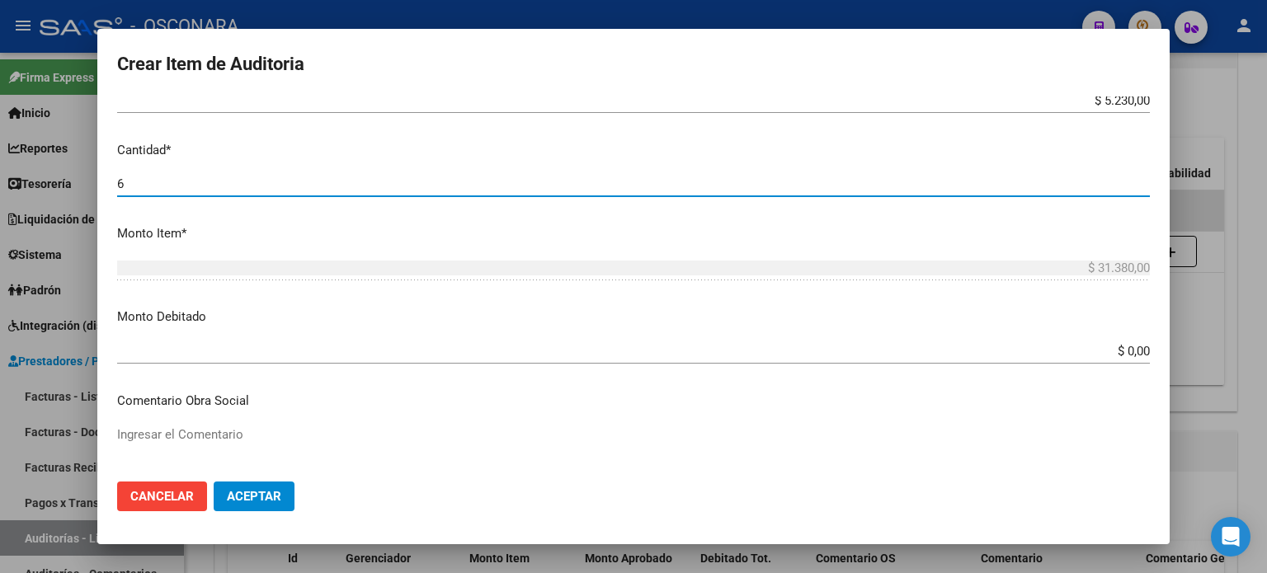
scroll to position [492, 0]
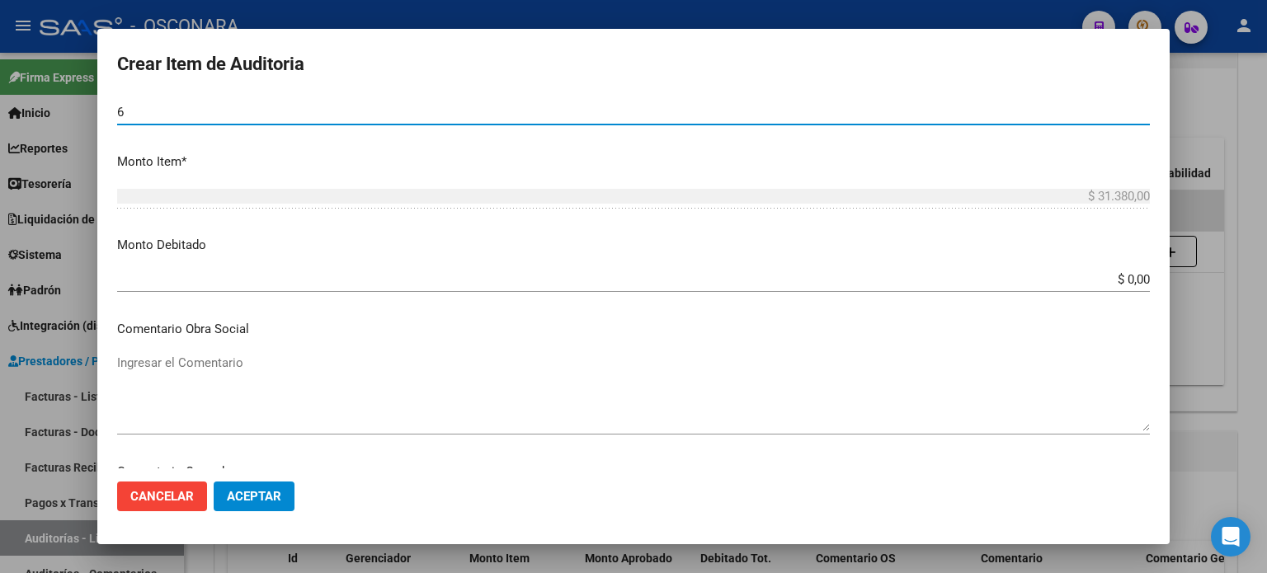
type input "6"
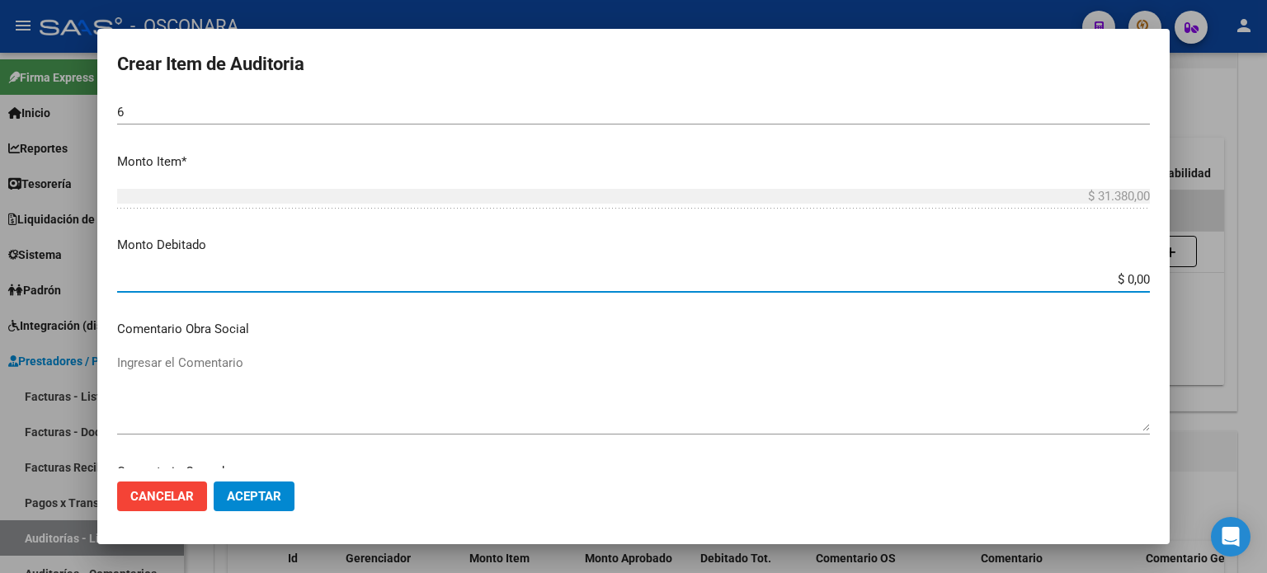
drag, startPoint x: 1116, startPoint y: 274, endPoint x: 1267, endPoint y: 276, distance: 151.0
click at [1267, 276] on div "Crear Item de Auditoria 33399248 Nro Documento 27333992480 CUIL Análisis Afilia…" at bounding box center [633, 286] width 1267 height 573
type input "$ 31.380,00"
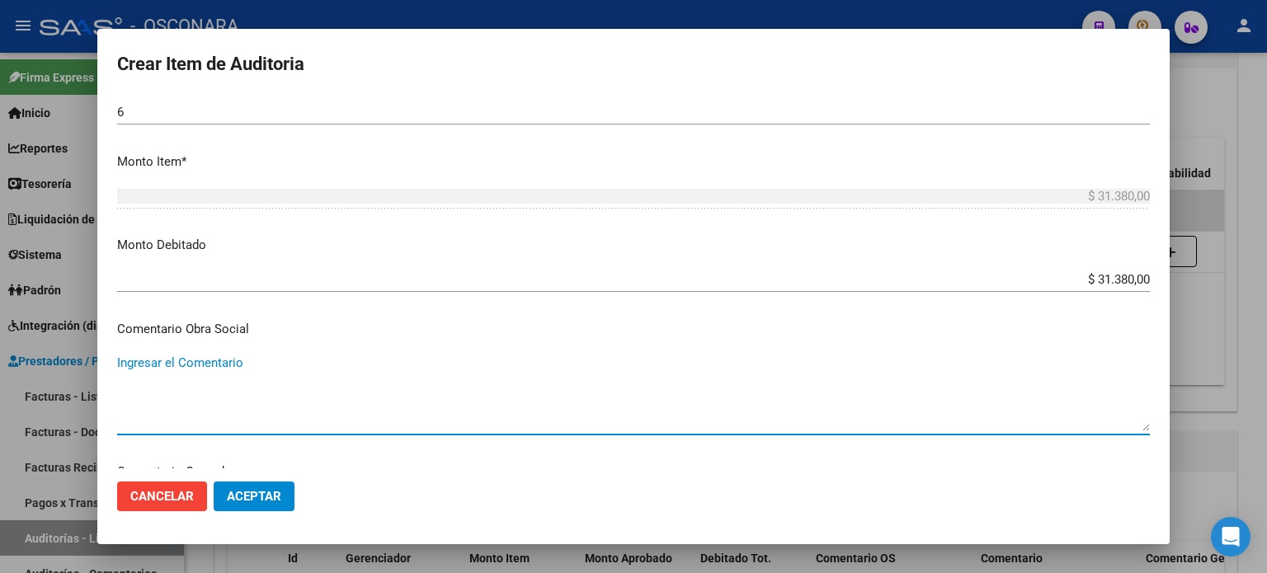
paste textarea "BAJA 30/04/2021 SIN DDJJ FC 1-83442"
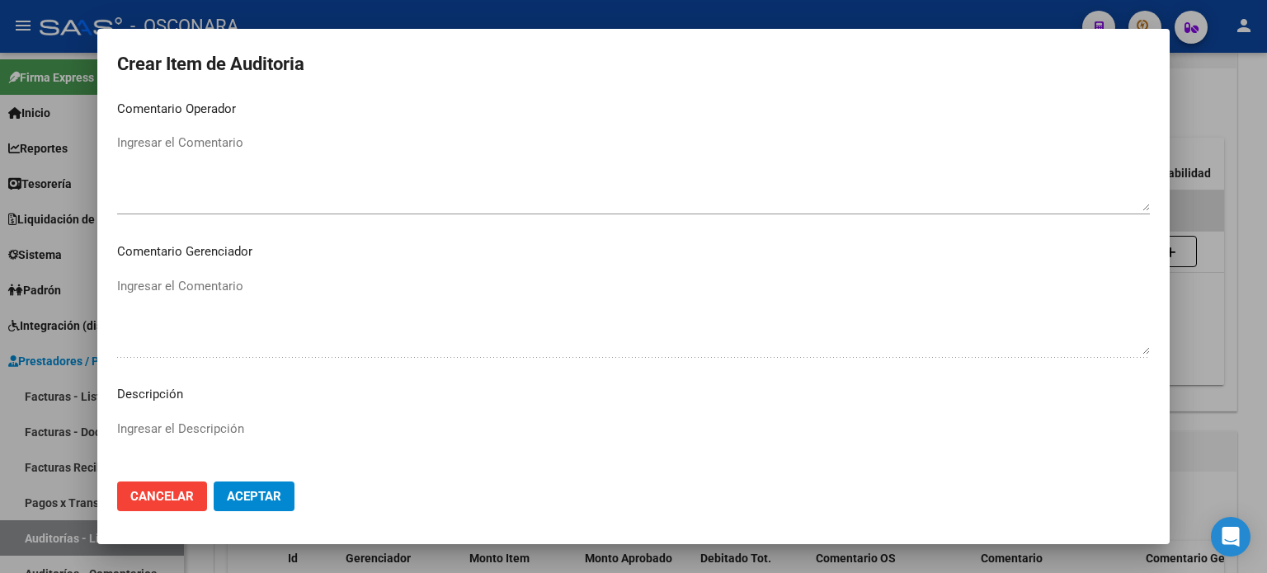
scroll to position [904, 0]
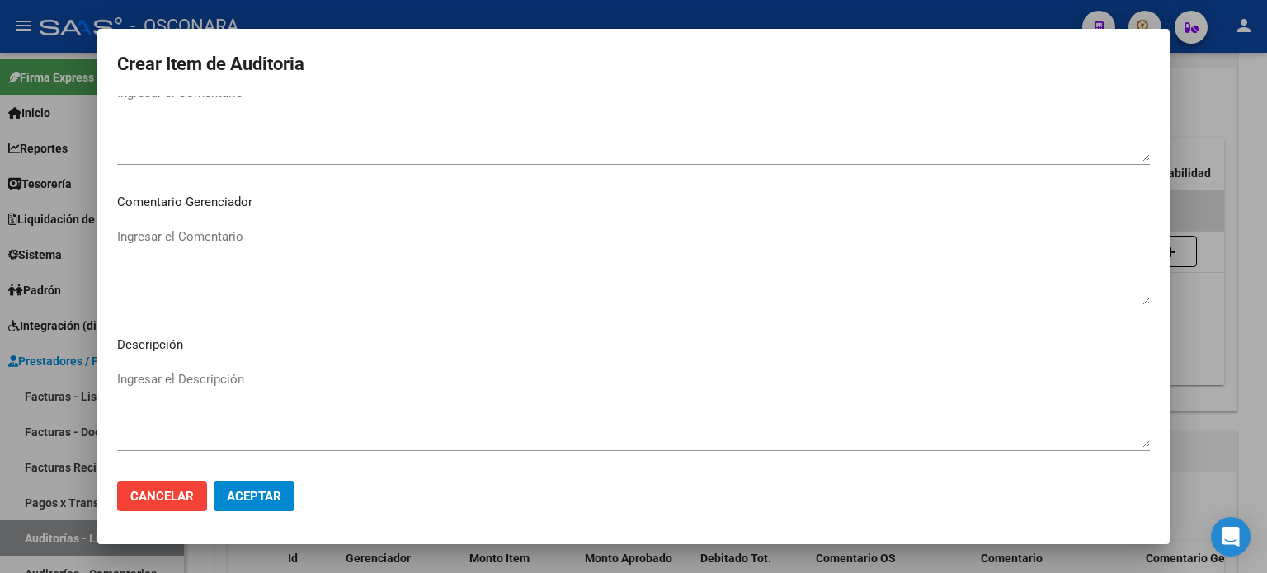
type textarea "BAJA 30/04/2021 SIN DDJJ FC 1-83442"
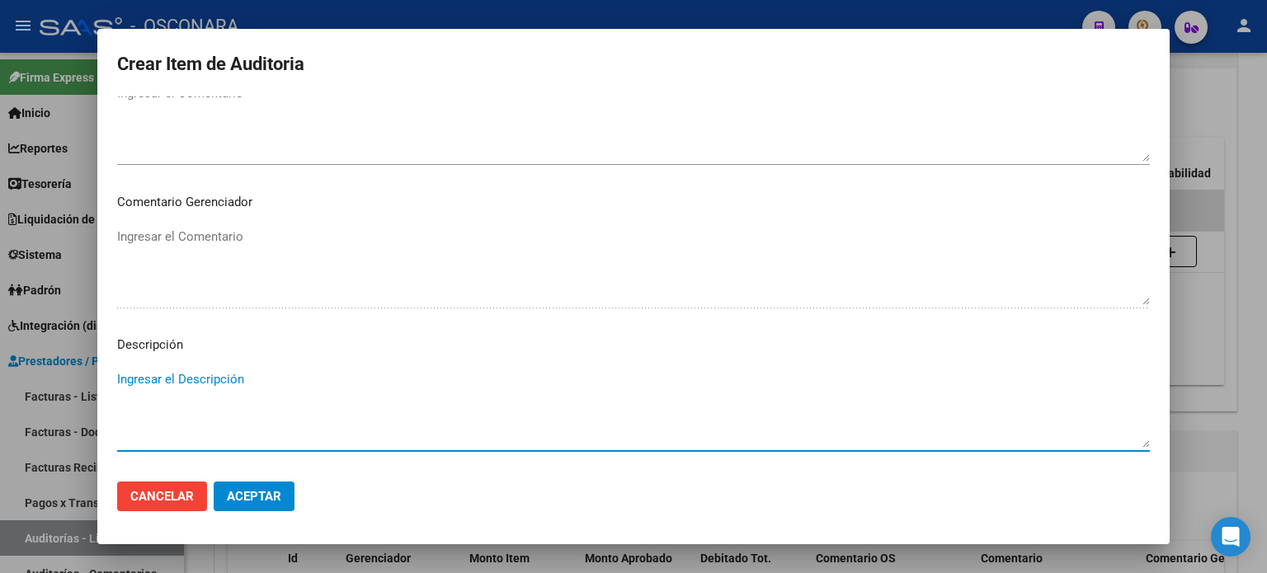
paste textarea "BAJA 30/04/2021 SIN DDJJ FC 1-83442"
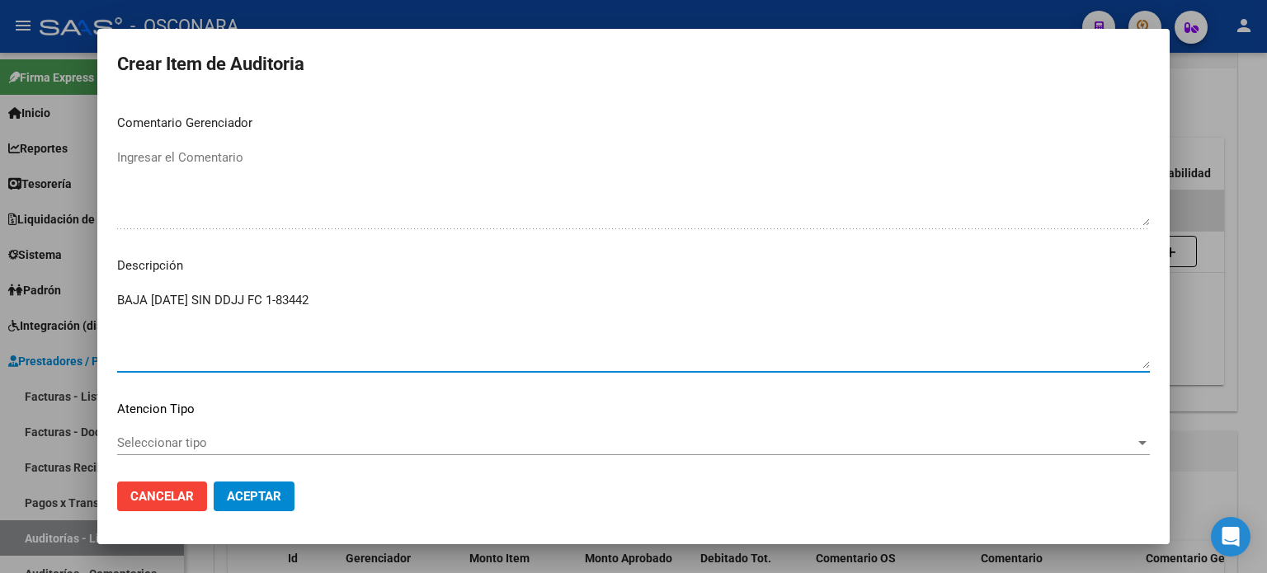
scroll to position [1069, 0]
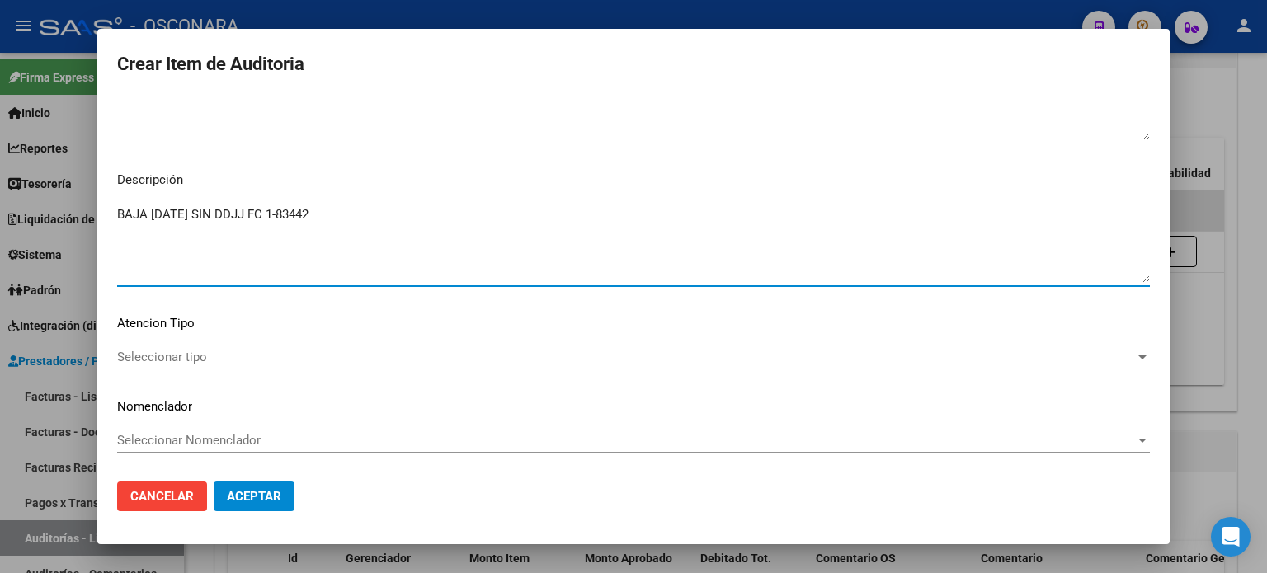
type textarea "BAJA 30/04/2021 SIN DDJJ FC 1-83442"
click at [160, 359] on span "Seleccionar tipo" at bounding box center [626, 357] width 1018 height 15
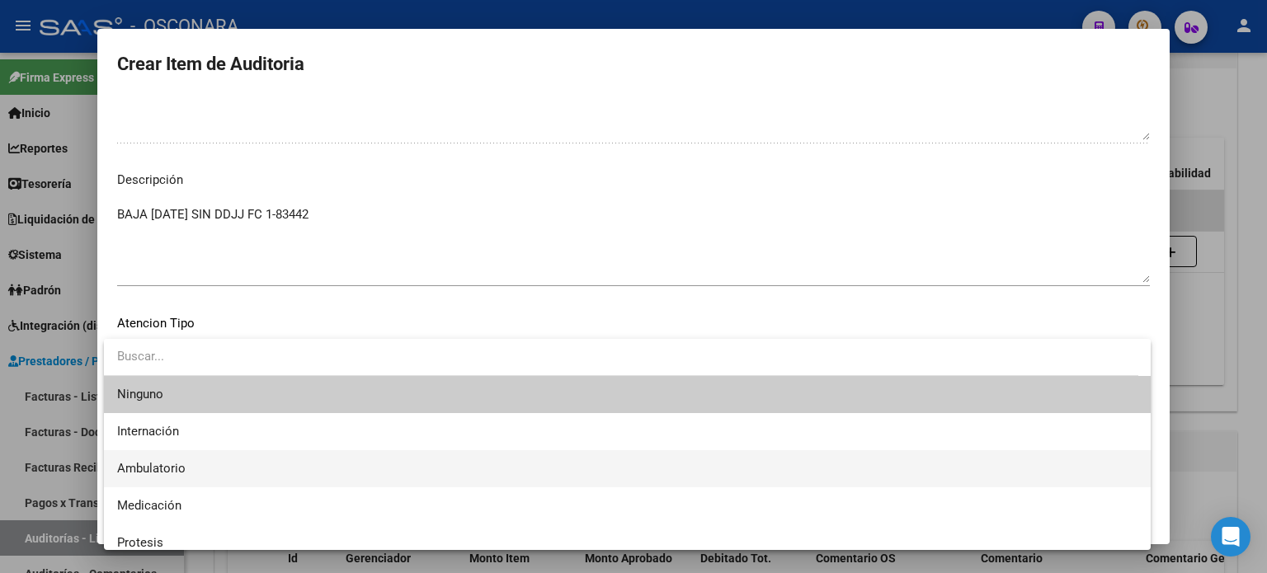
click at [155, 466] on span "Ambulatorio" at bounding box center [151, 468] width 68 height 15
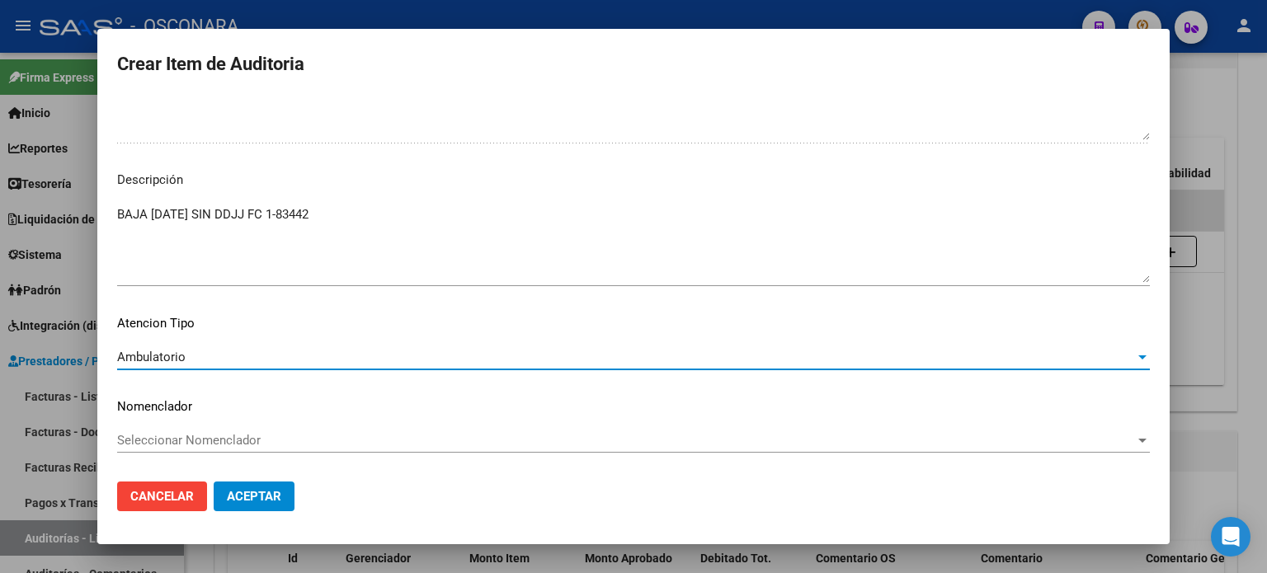
click at [269, 507] on button "Aceptar" at bounding box center [254, 497] width 81 height 30
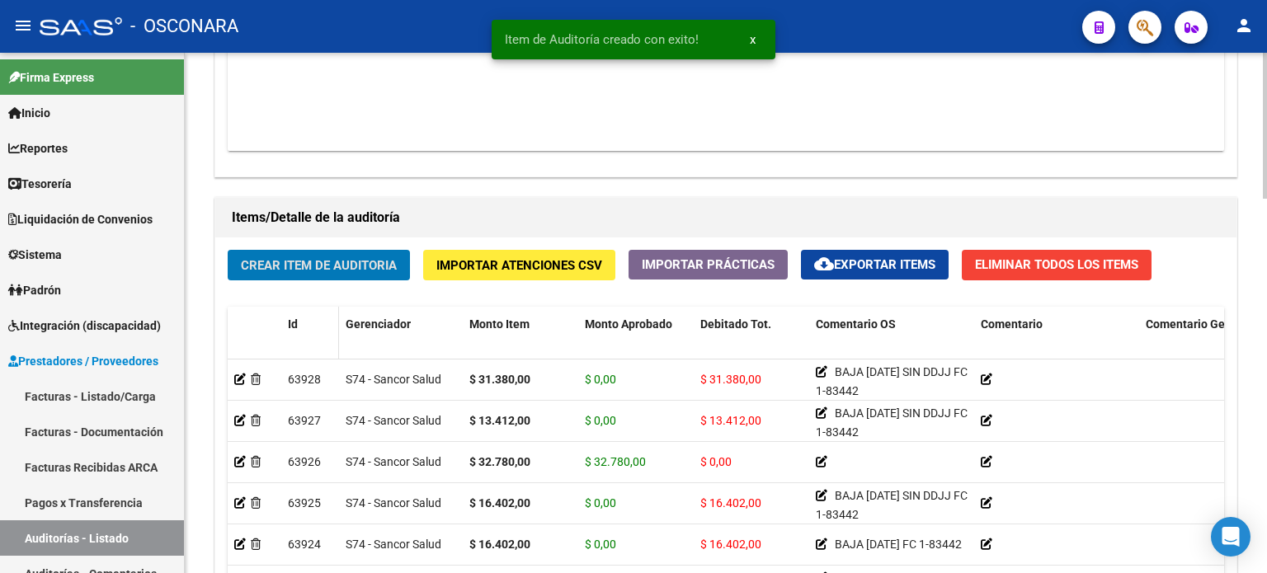
scroll to position [1073, 0]
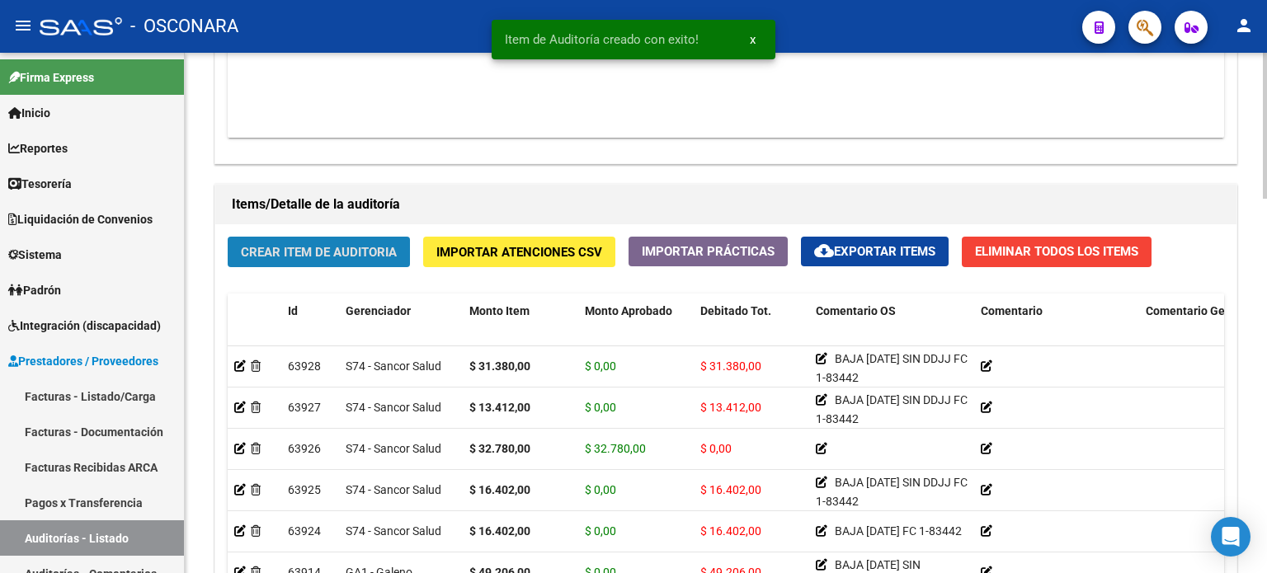
click at [329, 259] on button "Crear Item de Auditoria" at bounding box center [319, 252] width 182 height 31
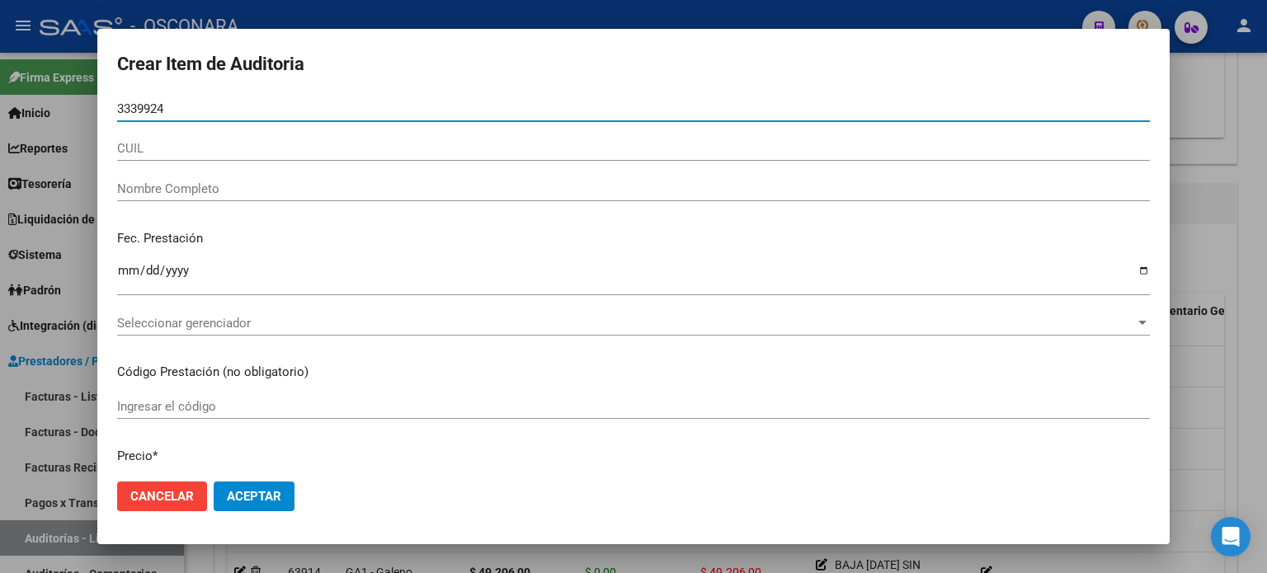
type input "33399248"
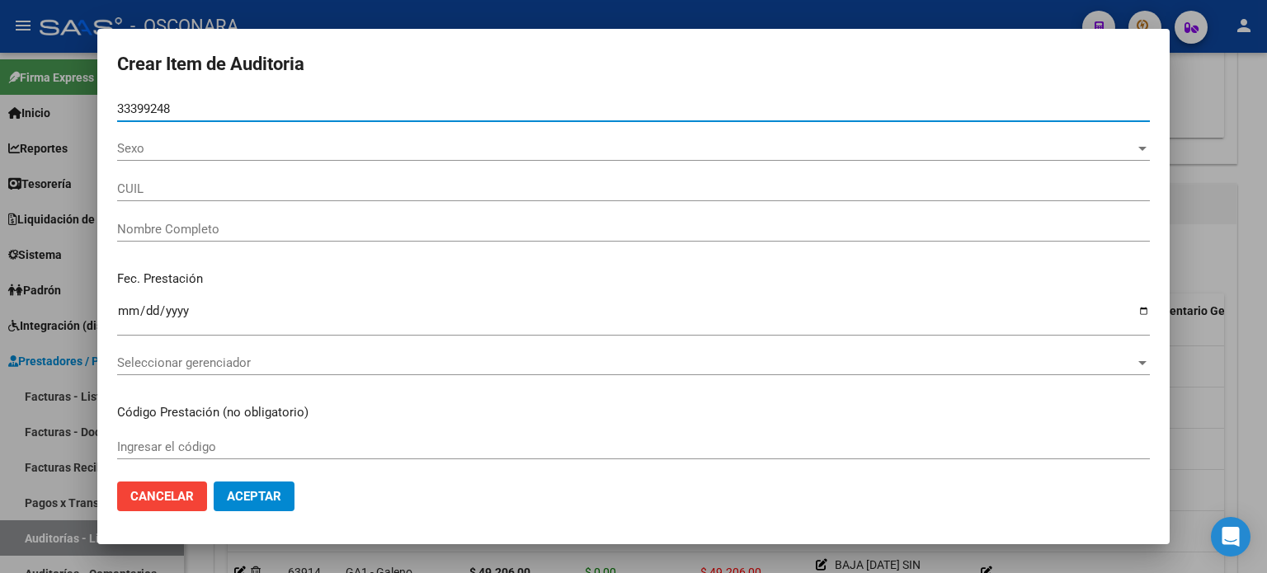
type input "27333992480"
type input "VALENZUELA ESTEFANIA ROMINA"
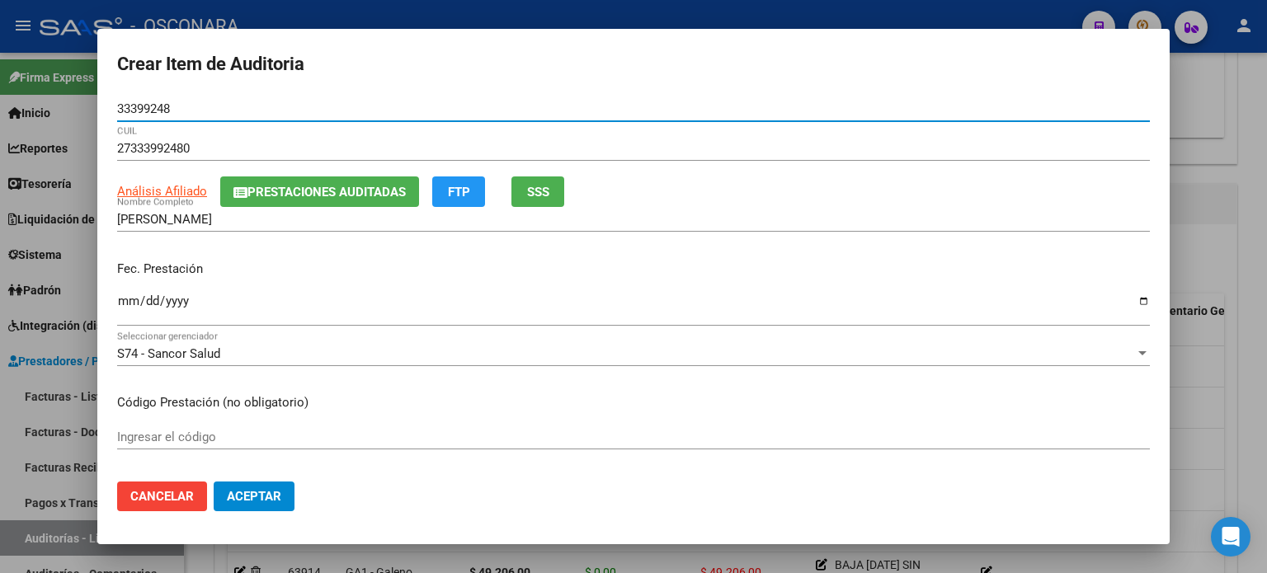
type input "33399248"
click at [131, 301] on input "Ingresar la fecha" at bounding box center [633, 308] width 1033 height 26
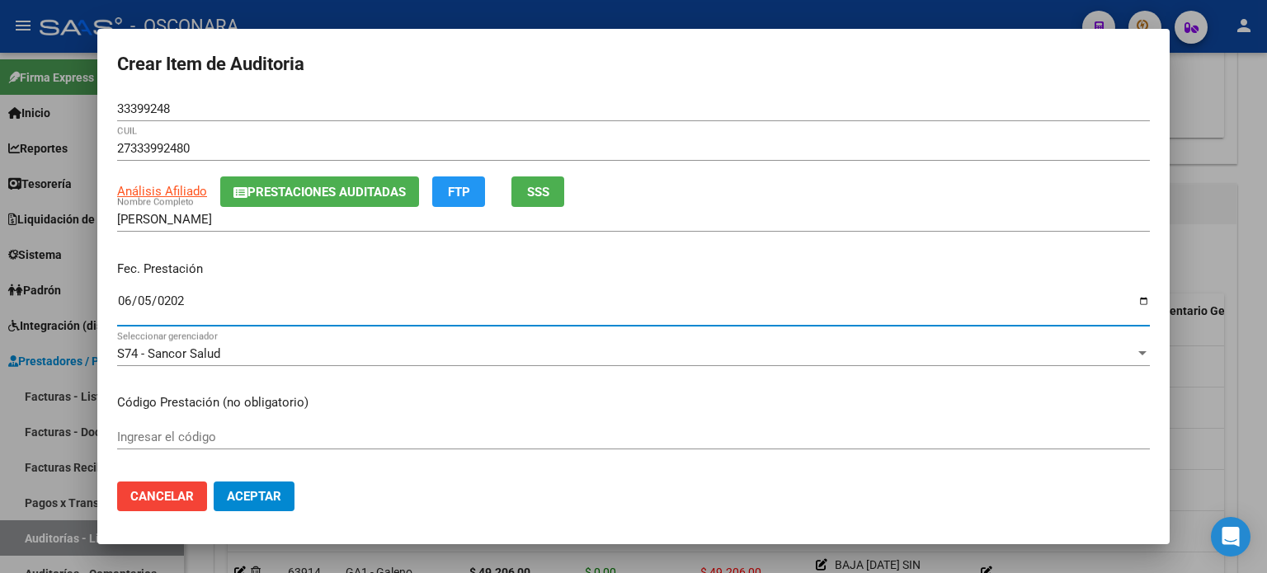
type input "2025-06-05"
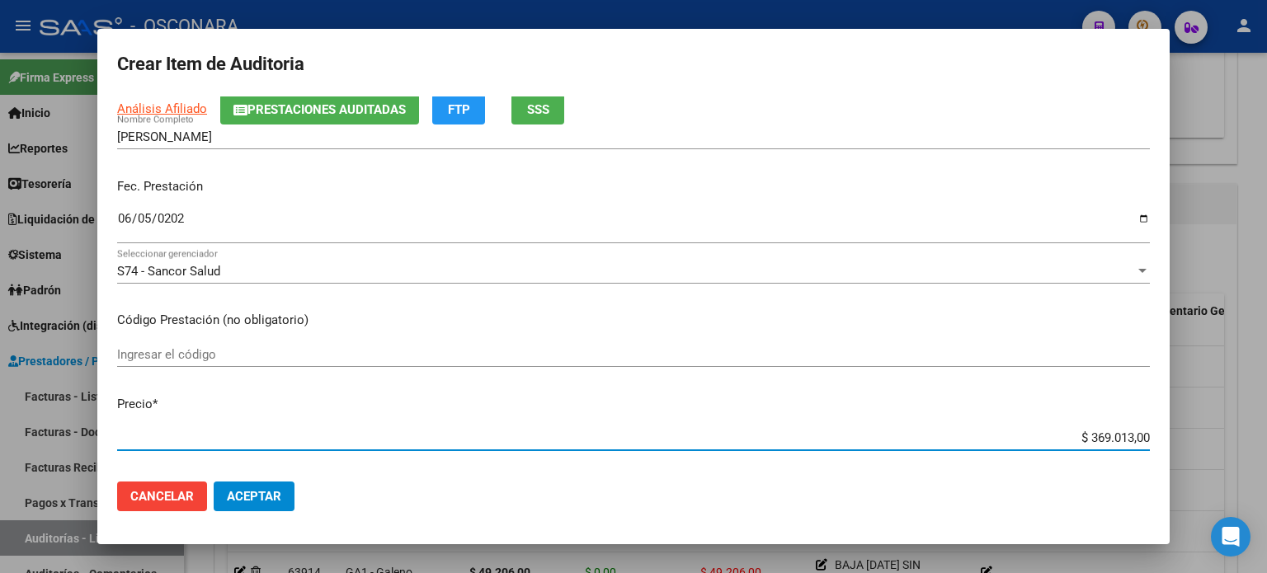
drag, startPoint x: 1073, startPoint y: 438, endPoint x: 1267, endPoint y: 435, distance: 193.9
click at [1267, 435] on div "Crear Item de Auditoria 33399248 Nro Documento 27333992480 CUIL Análisis Afilia…" at bounding box center [633, 286] width 1267 height 573
type input "$ 0,03"
type input "$ 0,33"
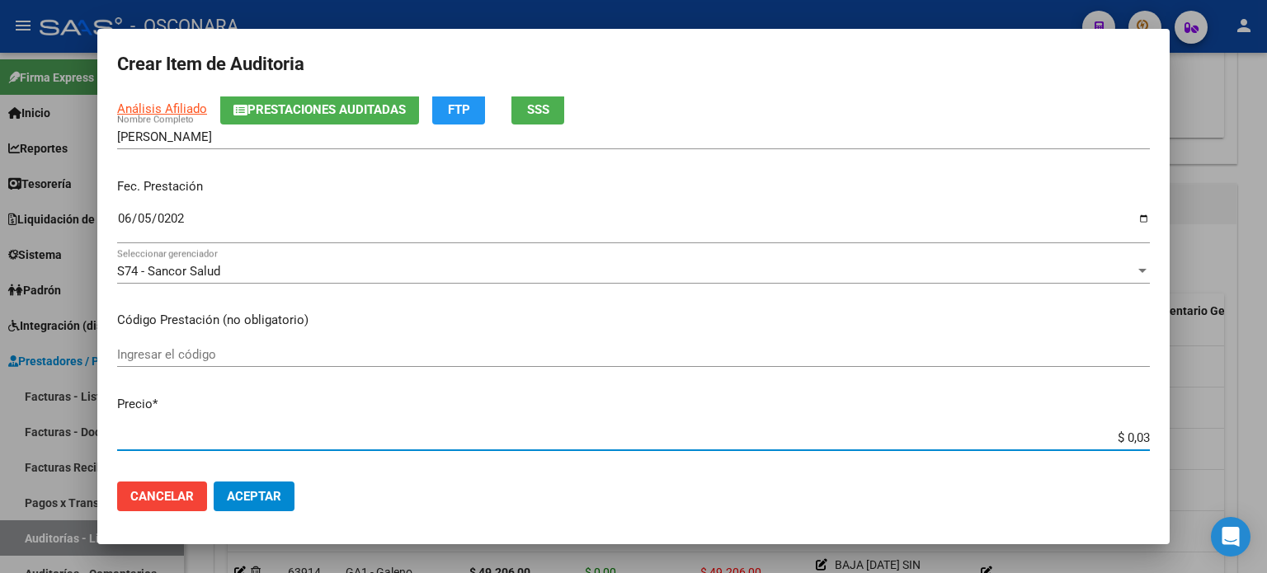
type input "$ 0,33"
type input "$ 3,35"
type input "$ 33,53"
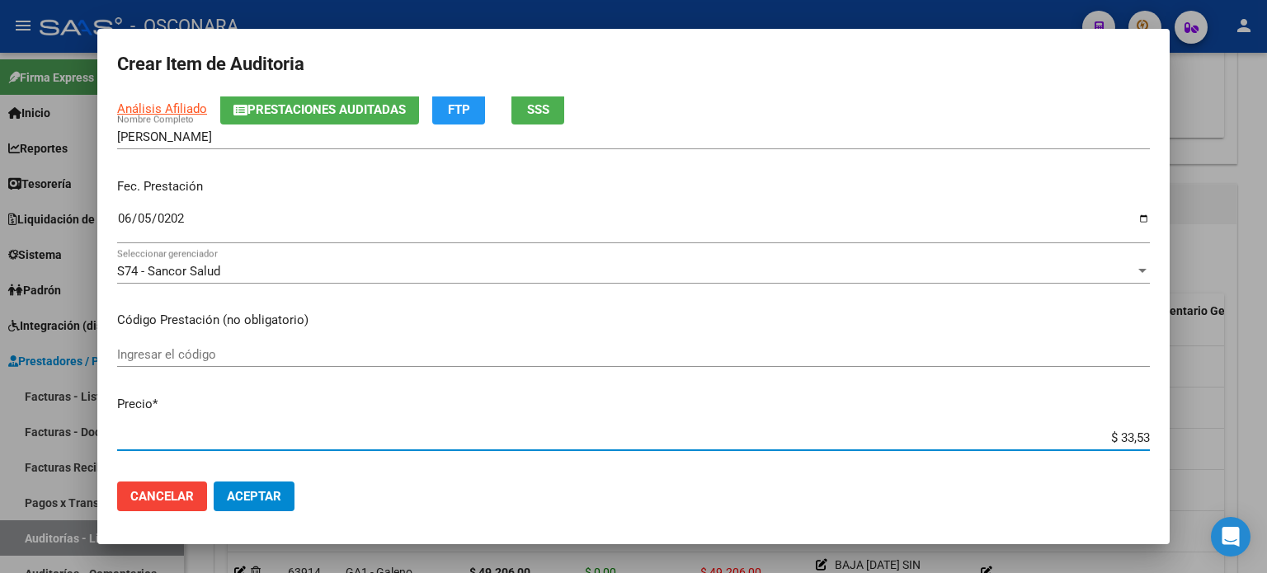
type input "$ 335,30"
type input "$ 3.353,00"
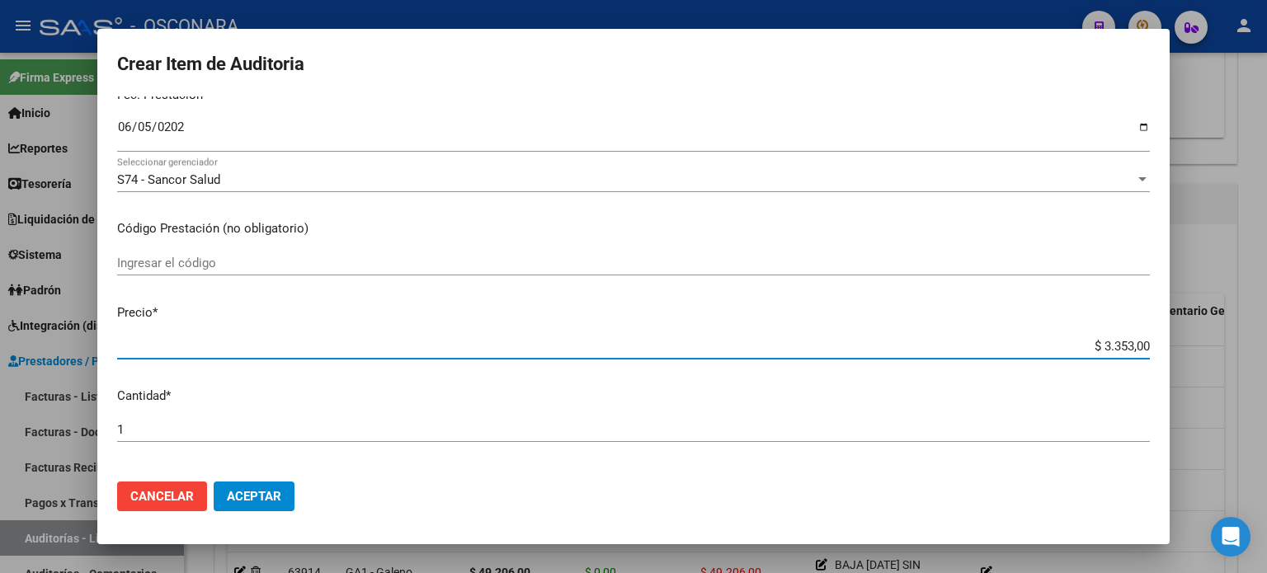
scroll to position [330, 0]
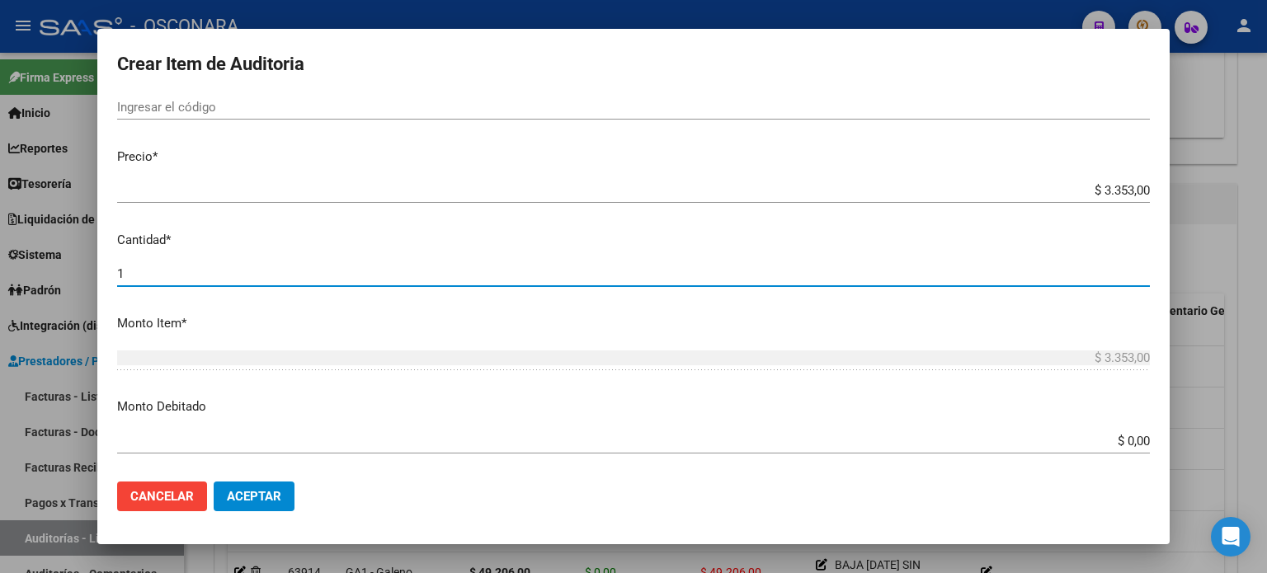
click at [142, 281] on div "1 Ingresar la cantidad" at bounding box center [633, 274] width 1033 height 25
type input "2"
type input "$ 6.706,00"
type input "2"
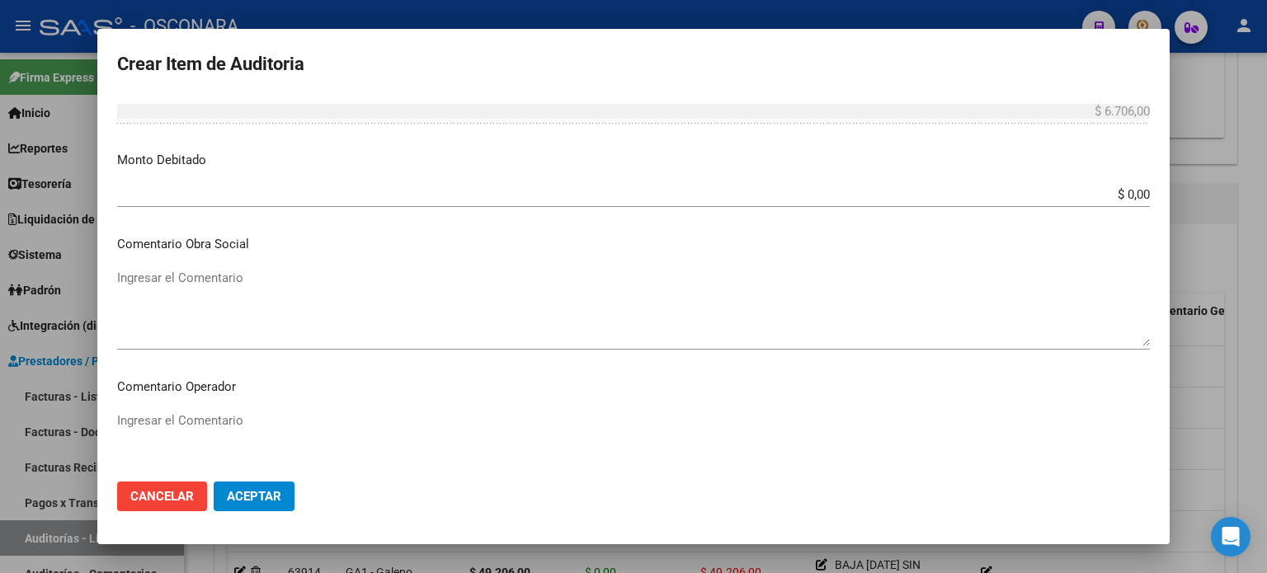
scroll to position [578, 0]
drag, startPoint x: 1110, startPoint y: 194, endPoint x: 1267, endPoint y: 194, distance: 156.8
click at [1267, 194] on div "Crear Item de Auditoria 33399248 Nro Documento 27333992480 CUIL Análisis Afilia…" at bounding box center [633, 286] width 1267 height 573
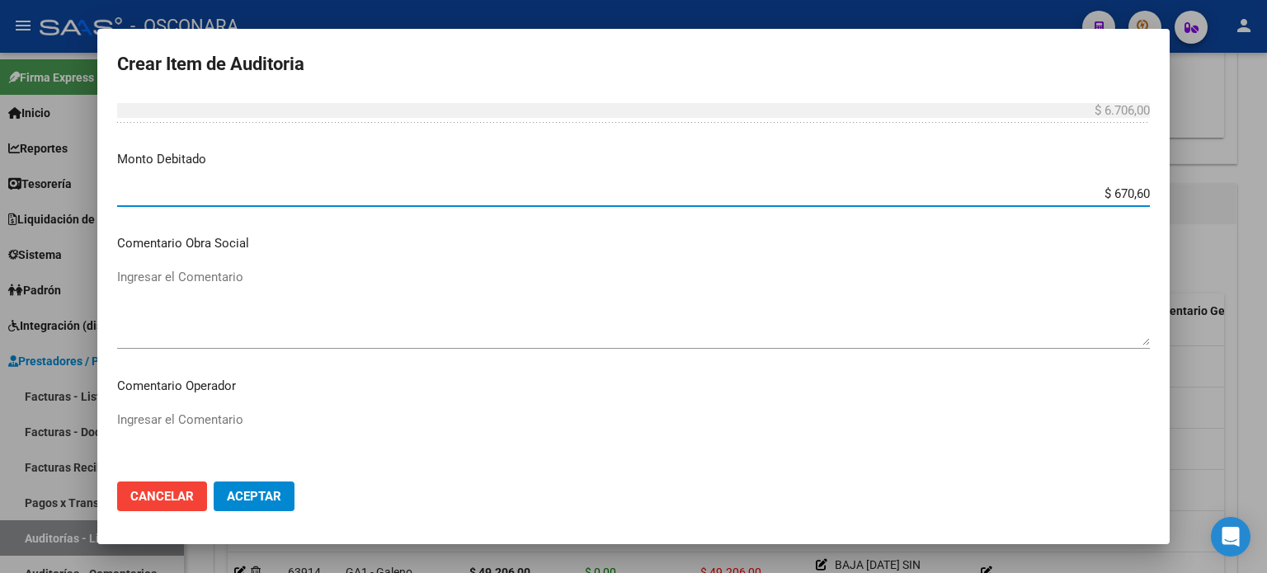
type input "$ 6.706,00"
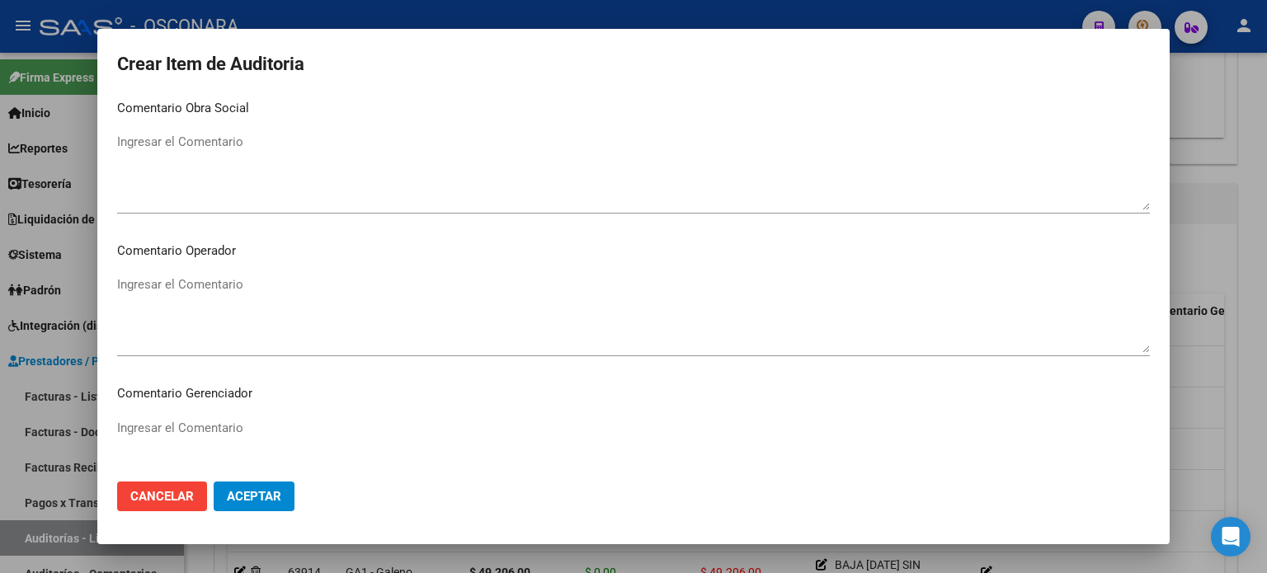
scroll to position [743, 0]
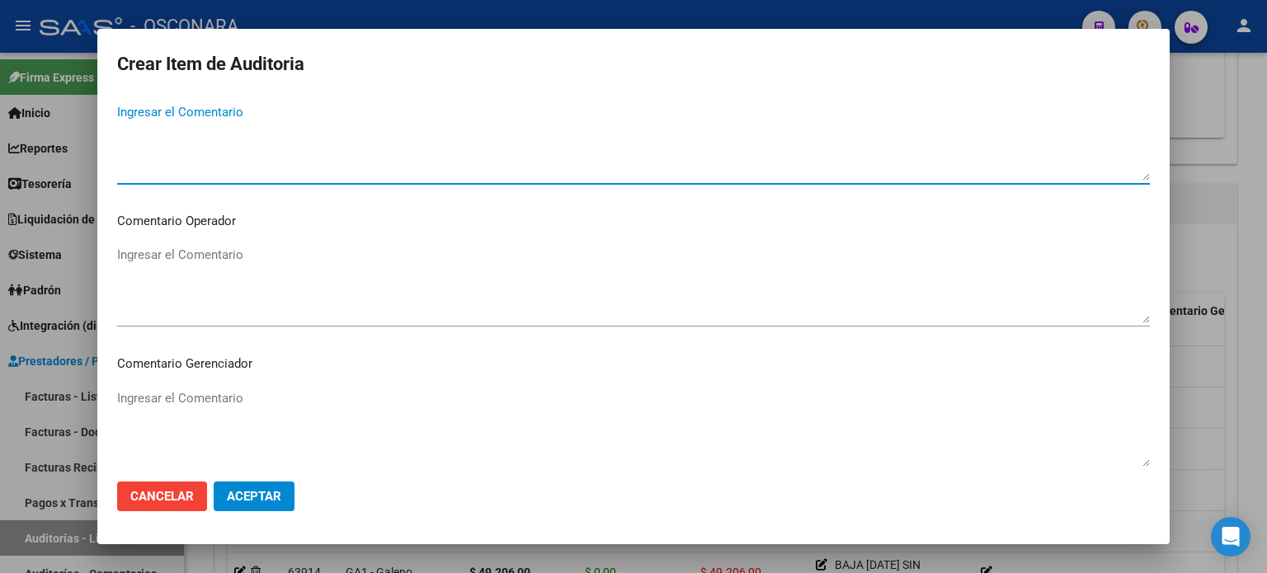
paste textarea "BAJA 30/04/2021 SIN DDJJ FC 1-83442"
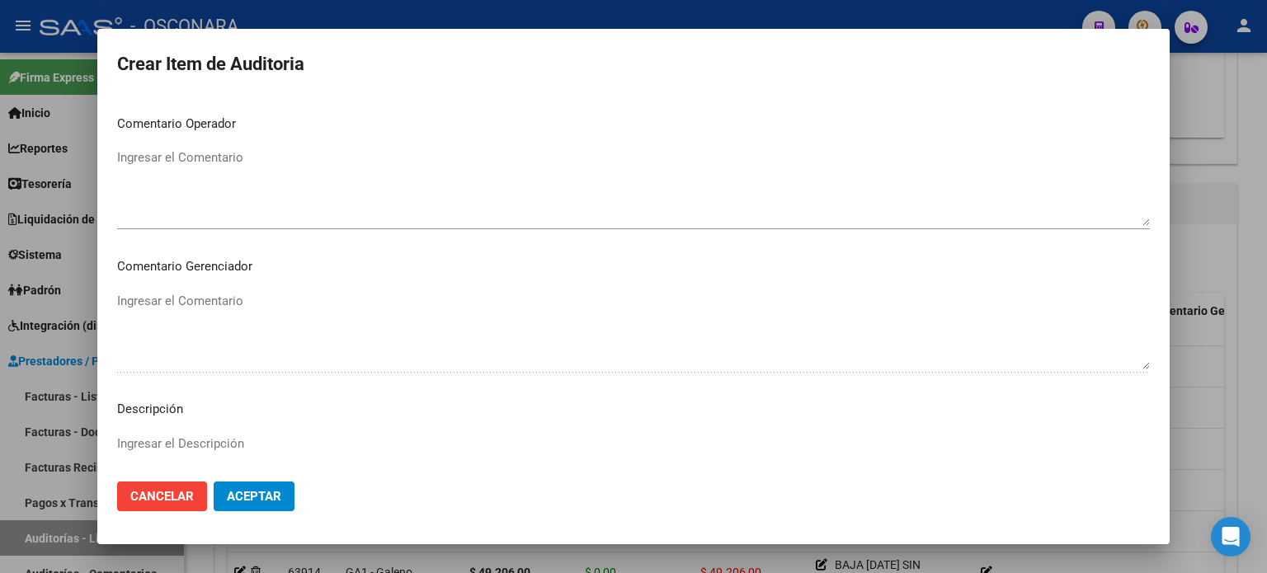
scroll to position [1069, 0]
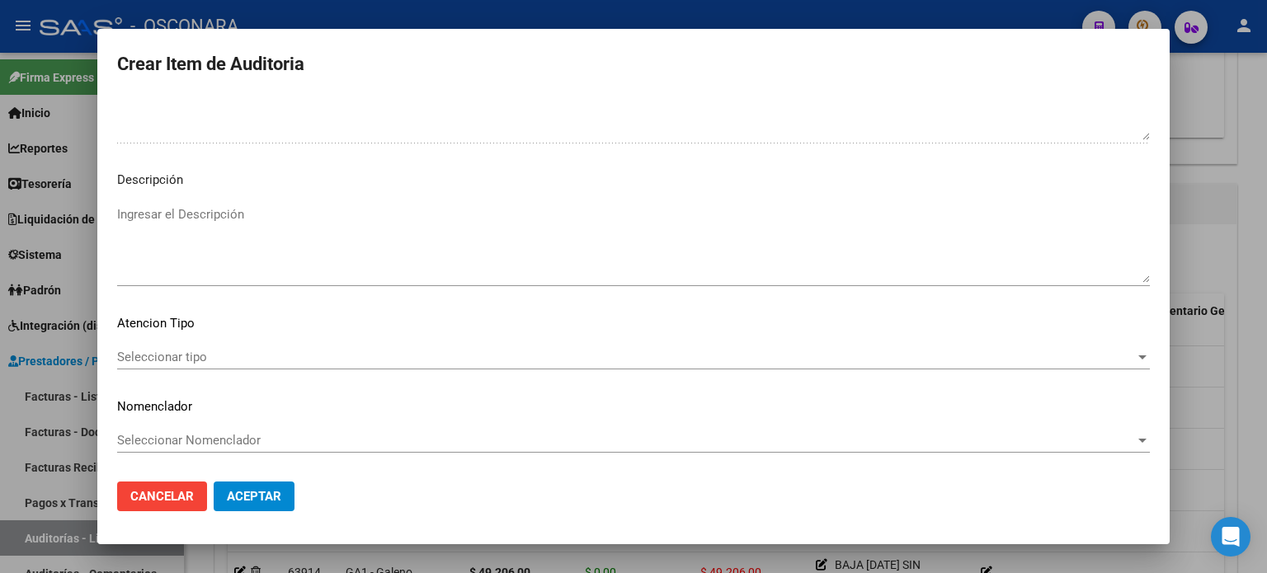
type textarea "BAJA 30/04/2021 SIN DDJJ FC 1-83442"
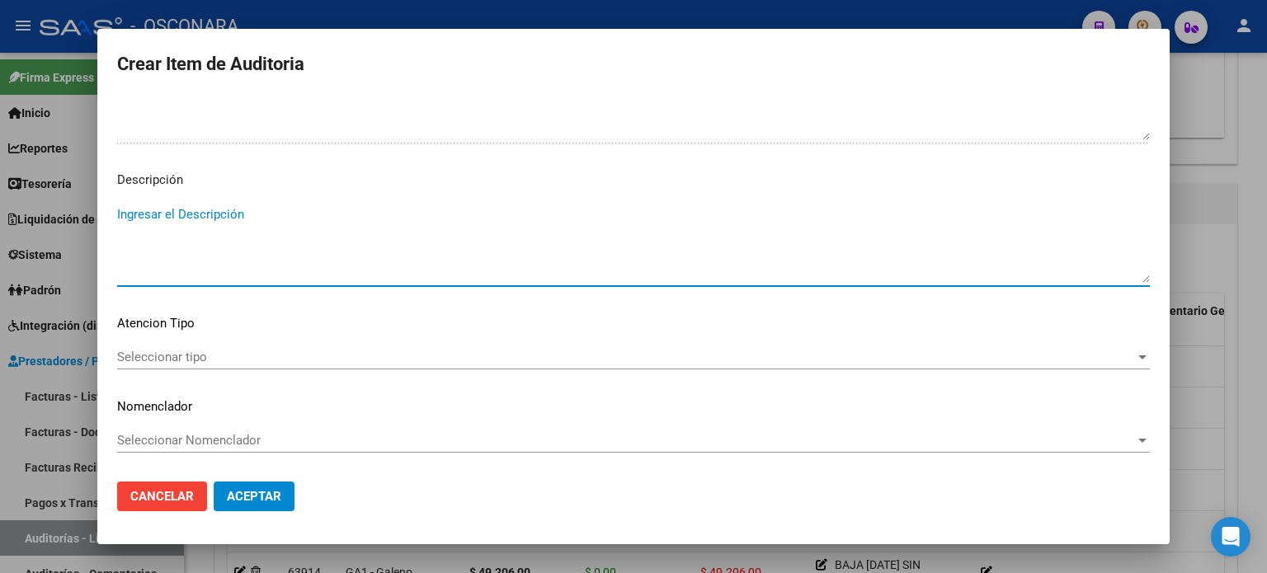
paste textarea "BAJA 30/04/2021 SIN DDJJ FC 1-83442"
type textarea "BAJA 30/04/2021 SIN DDJJ FC 1-83442"
click at [165, 353] on span "Seleccionar tipo" at bounding box center [626, 357] width 1018 height 15
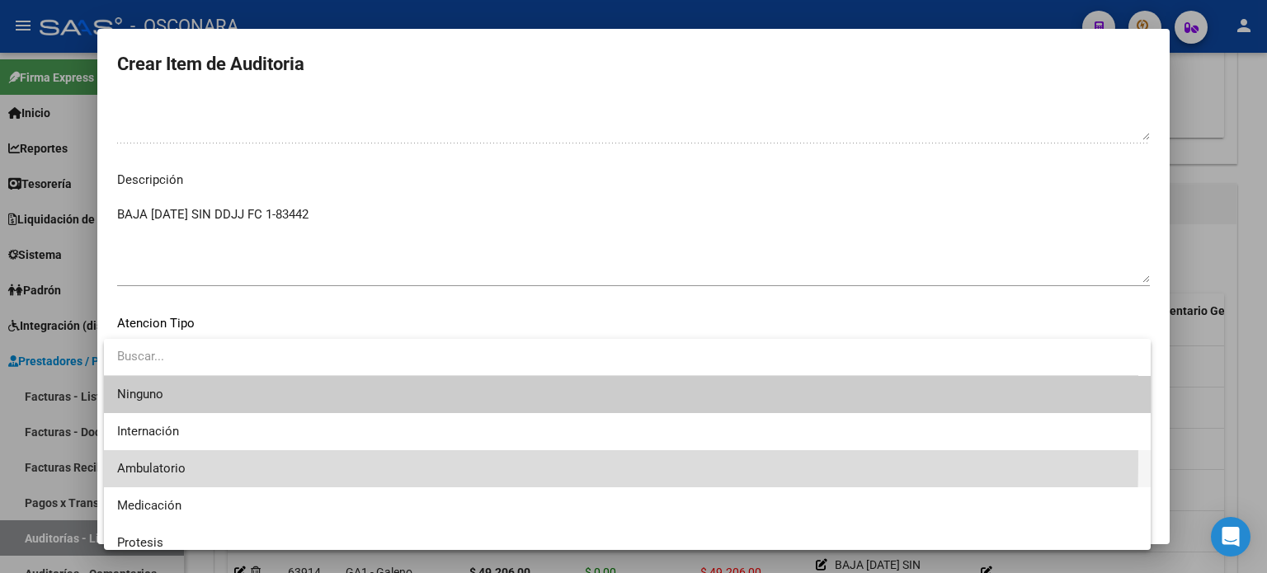
click at [159, 460] on span "Ambulatorio" at bounding box center [627, 468] width 1021 height 37
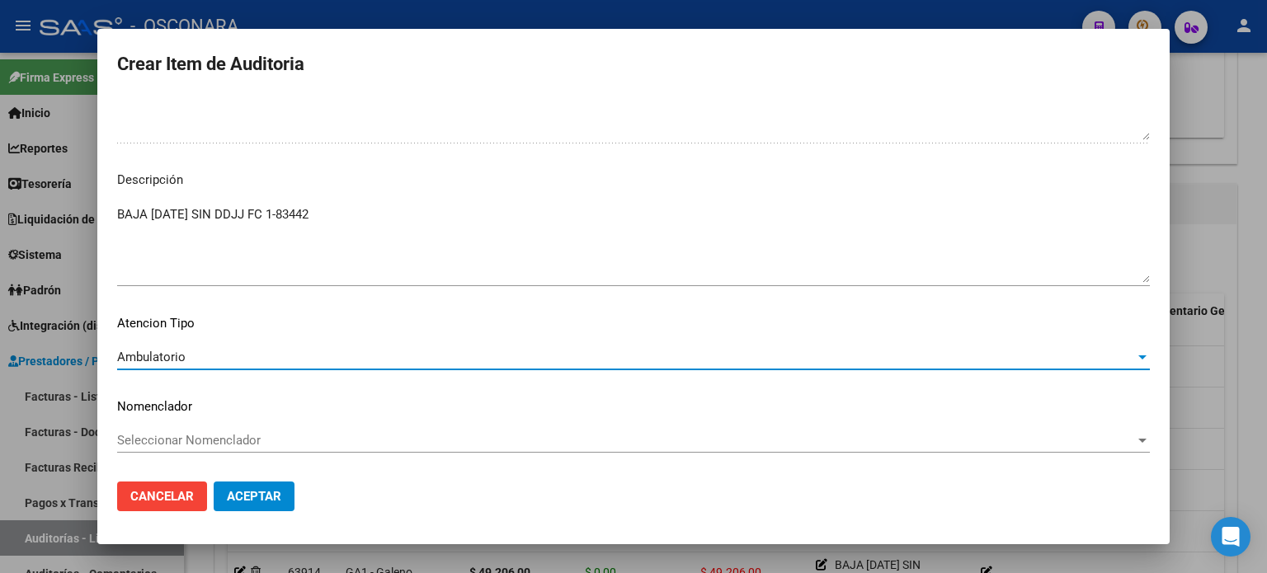
click at [248, 489] on span "Aceptar" at bounding box center [254, 496] width 54 height 15
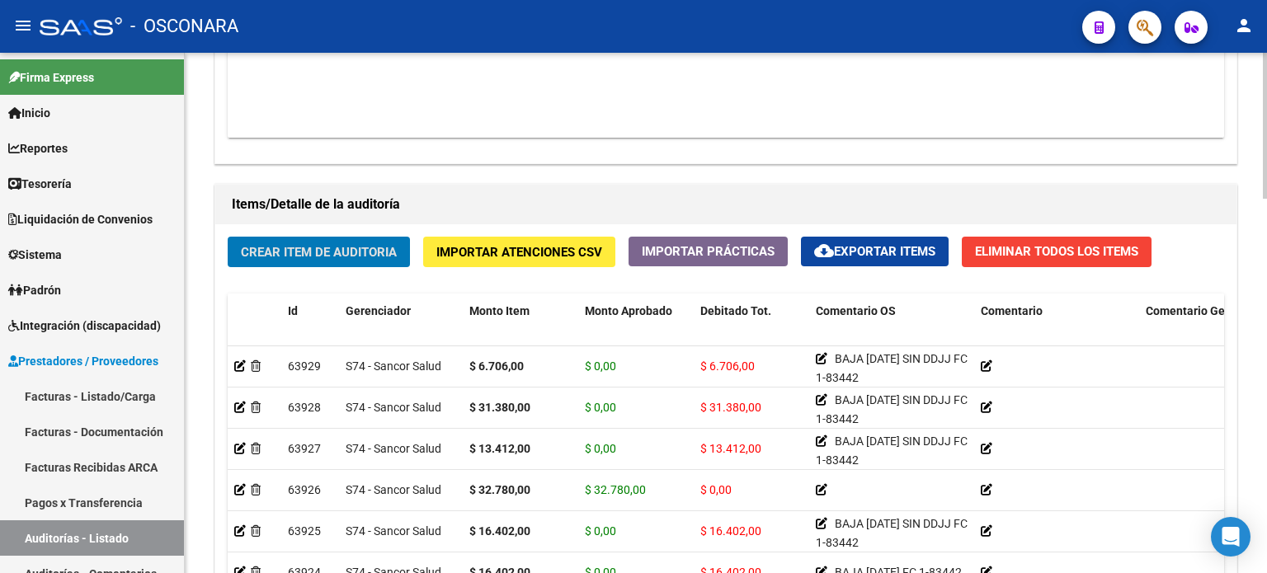
click at [344, 247] on span "Crear Item de Auditoria" at bounding box center [319, 252] width 156 height 15
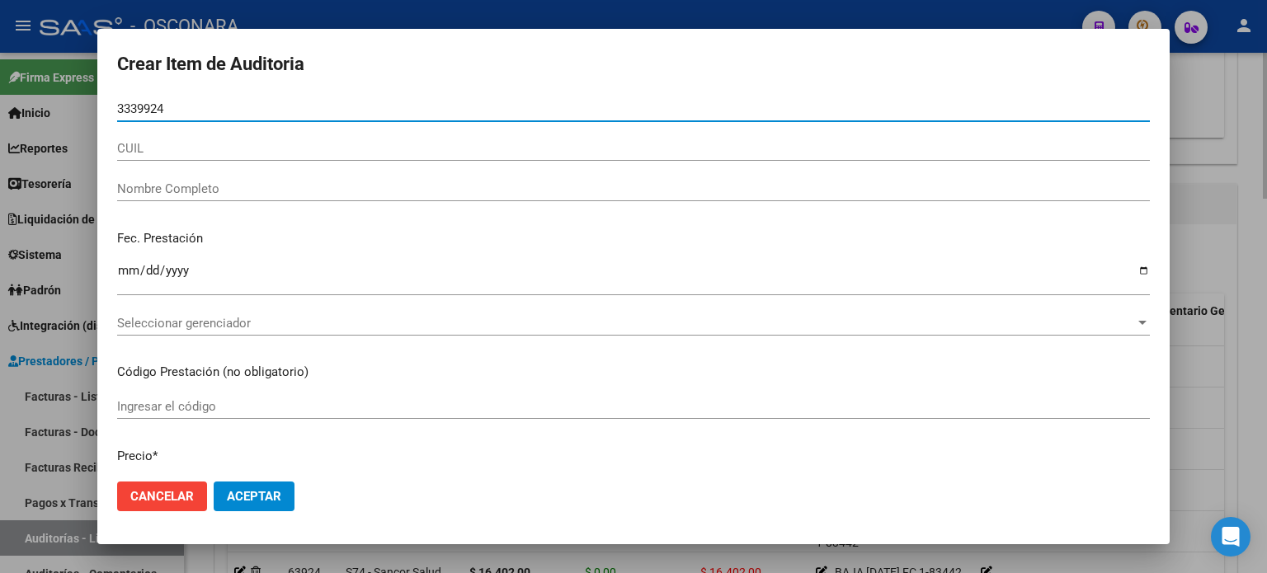
type input "33399248"
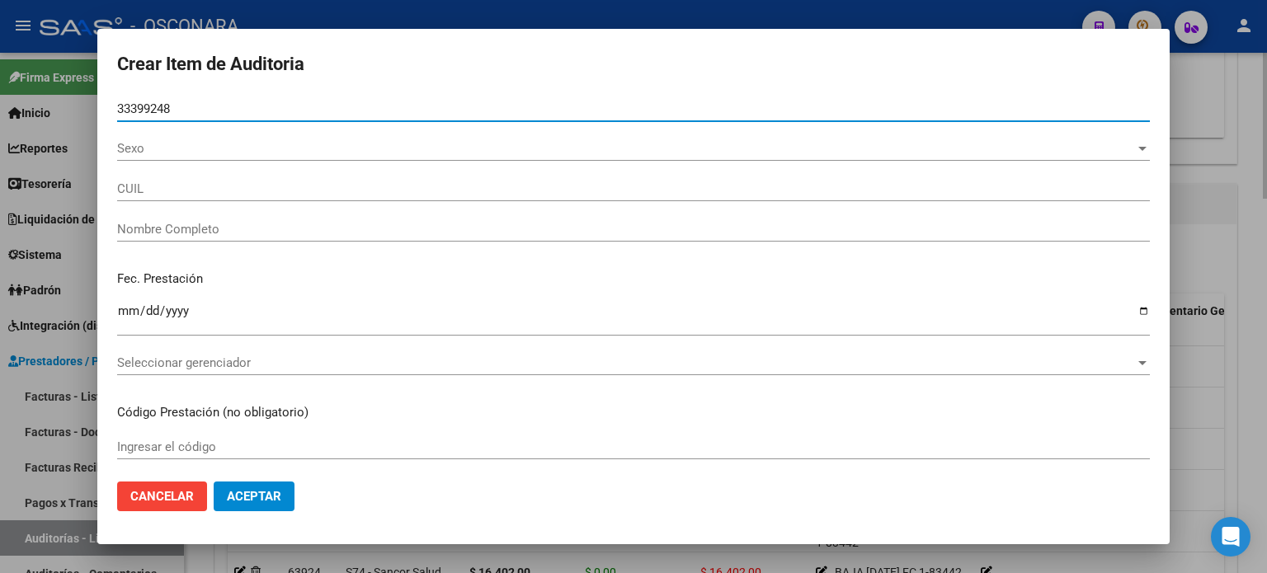
type input "27333992480"
type input "VALENZUELA ESTEFANIA ROMINA"
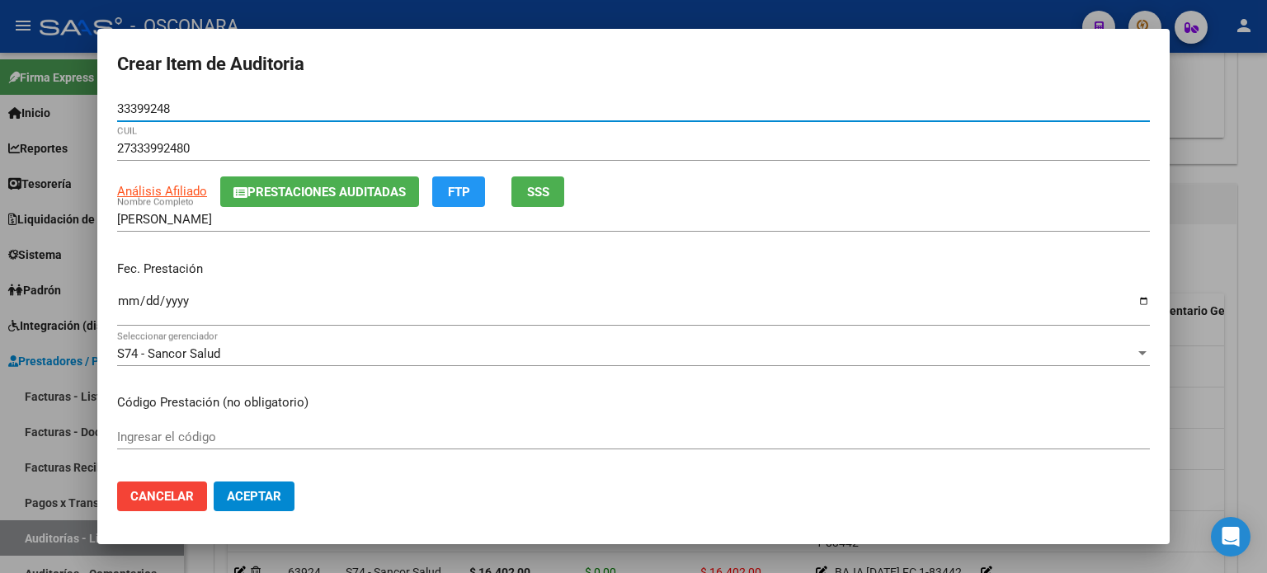
type input "33399248"
click at [130, 304] on input "Ingresar la fecha" at bounding box center [633, 308] width 1033 height 26
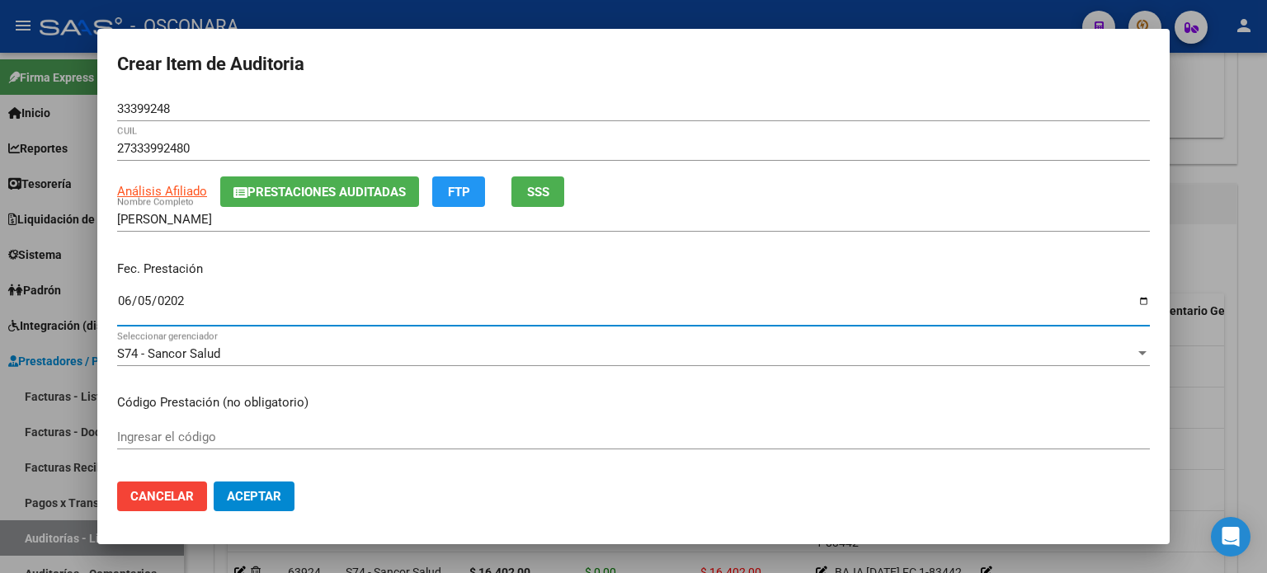
type input "2025-06-05"
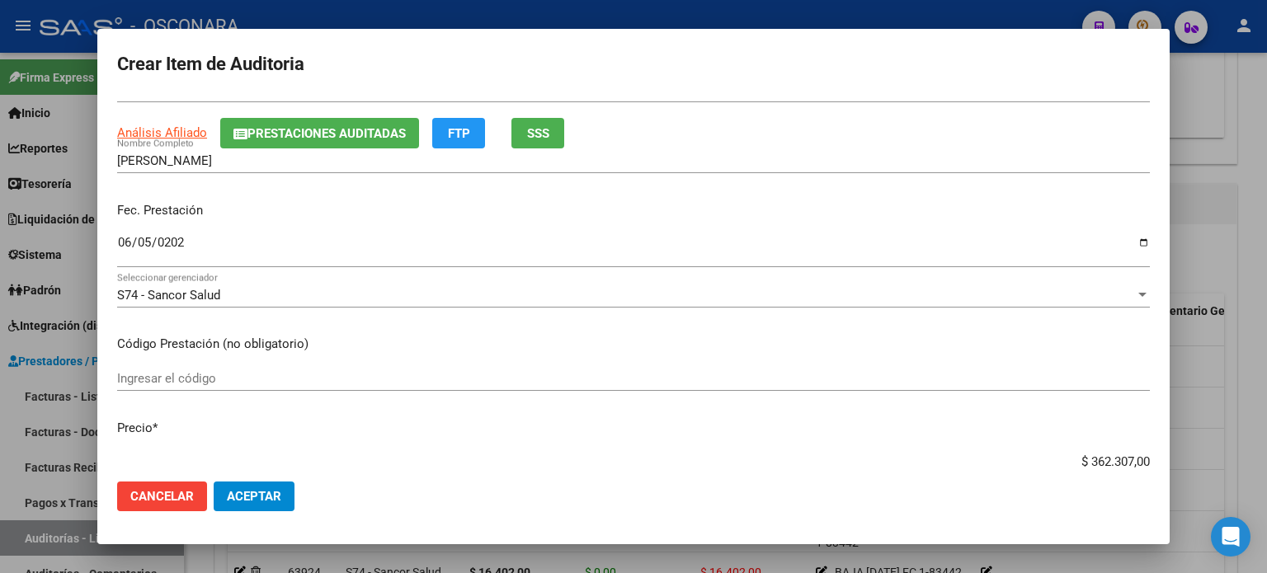
scroll to position [165, 0]
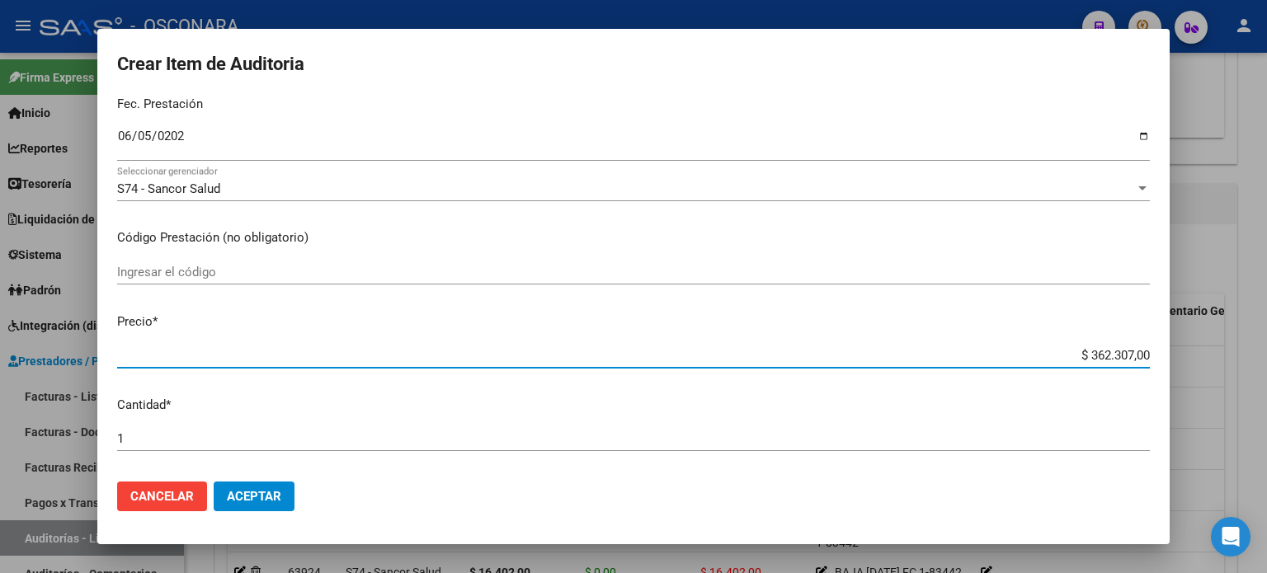
drag, startPoint x: 1073, startPoint y: 356, endPoint x: 1267, endPoint y: 342, distance: 193.6
click at [1267, 356] on div "Crear Item de Auditoria 33399248 Nro Documento 27333992480 CUIL Análisis Afilia…" at bounding box center [633, 286] width 1267 height 573
type input "$ 0,01"
type input "$ 0,10"
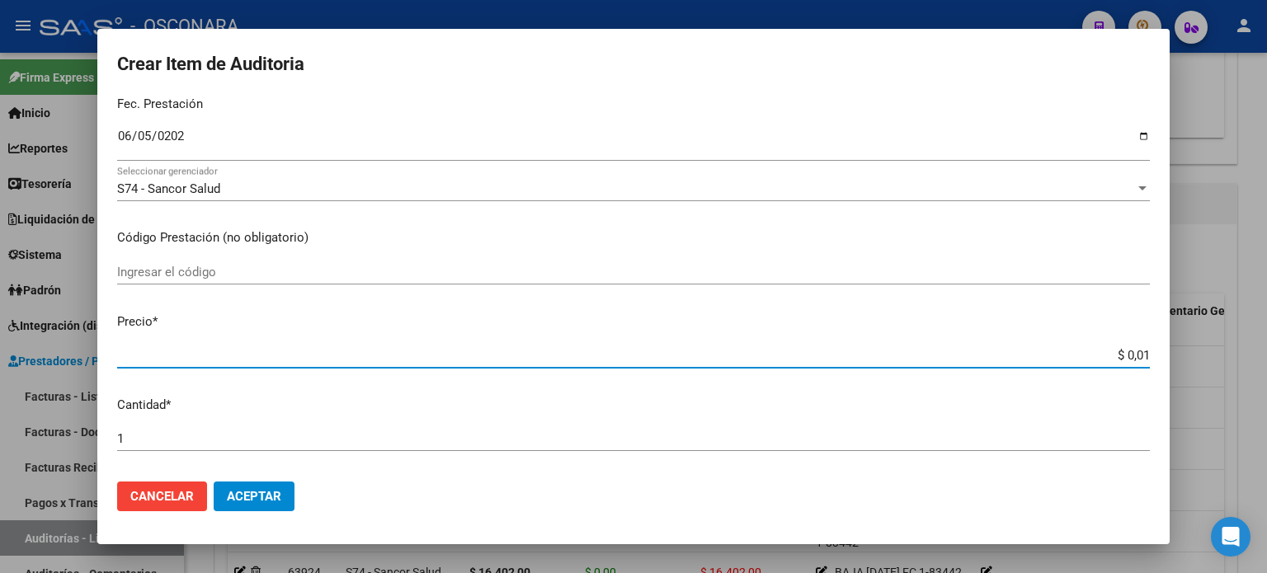
type input "$ 0,10"
type input "$ 1,03"
type input "$ 10,32"
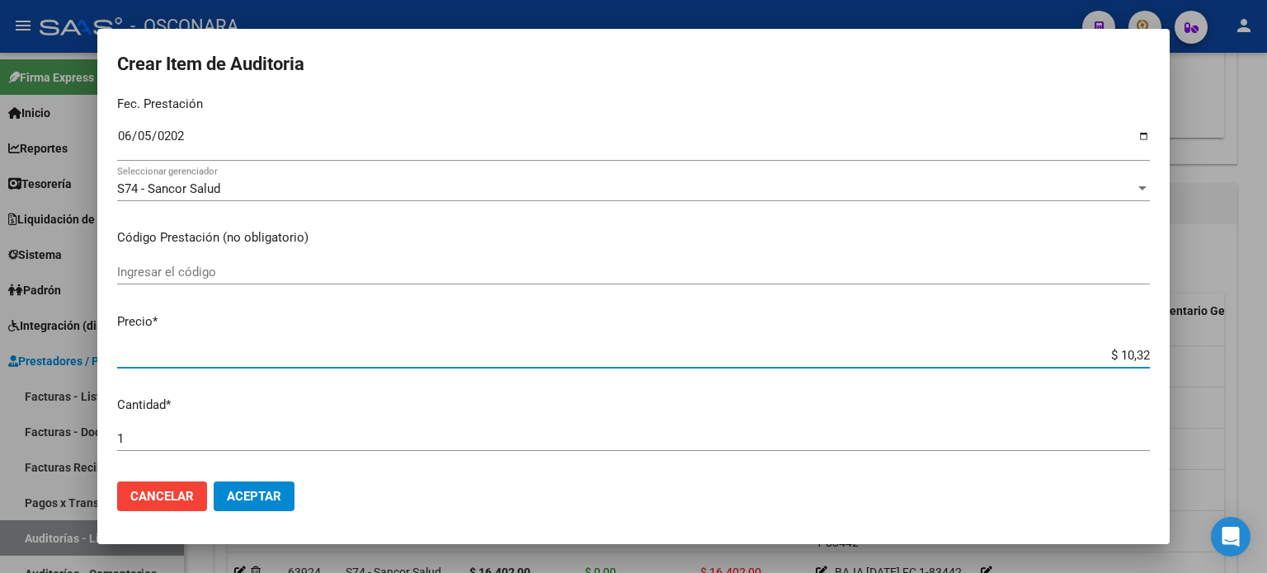
type input "$ 103,27"
type input "$ 1.032,70"
type input "$ 10.327,00"
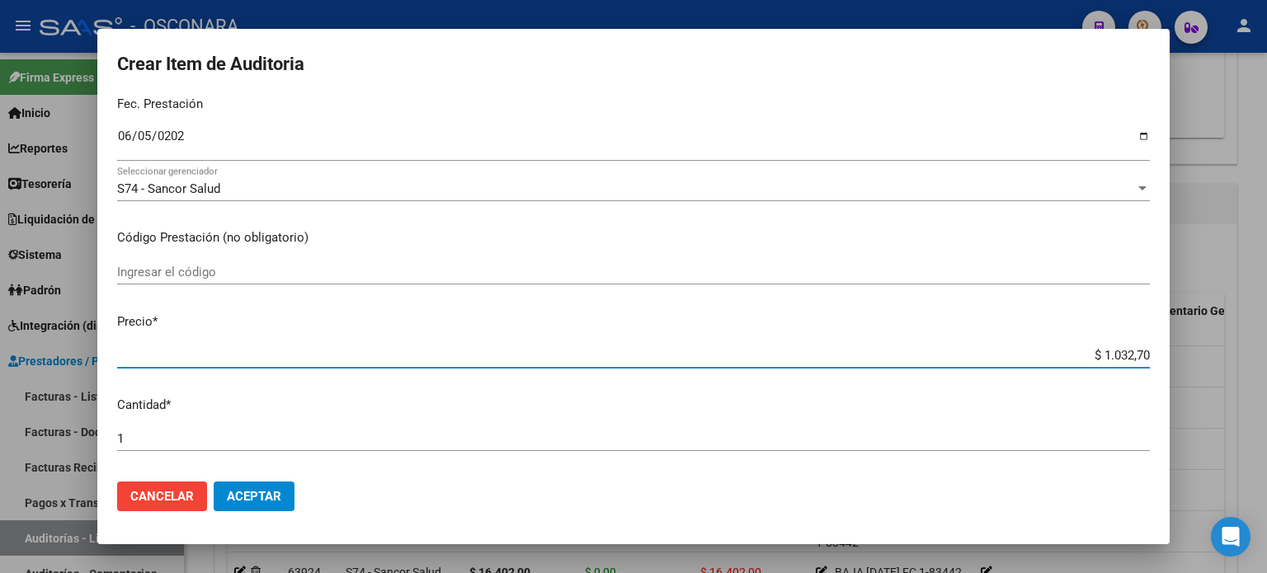
type input "$ 10.327,00"
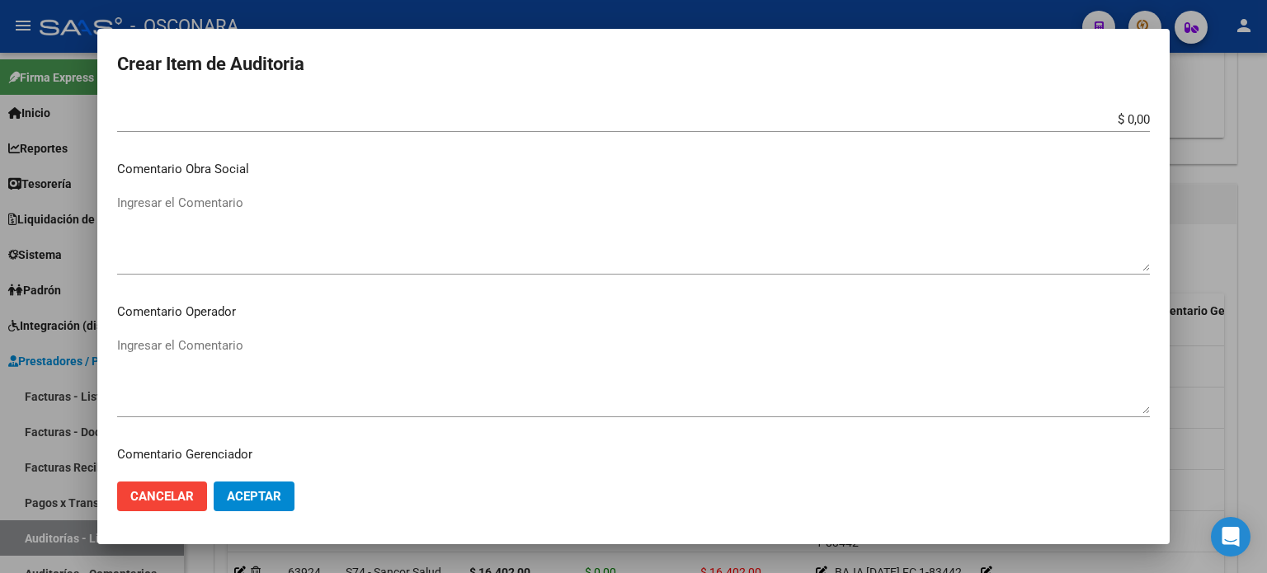
scroll to position [495, 0]
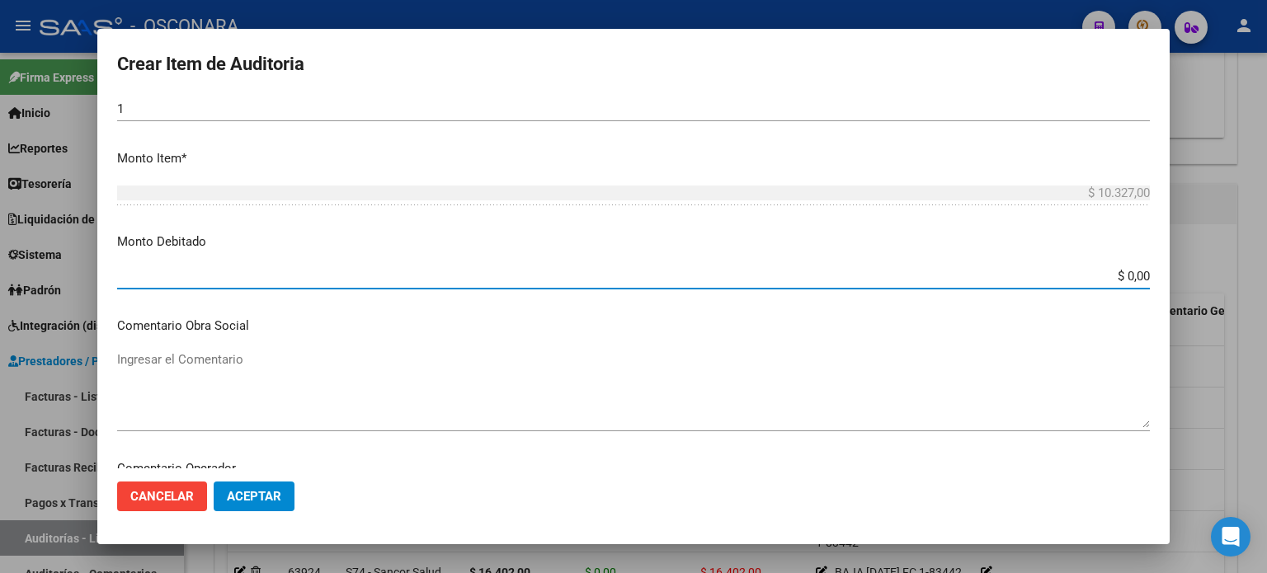
drag, startPoint x: 1118, startPoint y: 275, endPoint x: 1267, endPoint y: 275, distance: 148.5
click at [1267, 275] on div "Crear Item de Auditoria 33399248 Nro Documento 27333992480 CUIL Análisis Afilia…" at bounding box center [633, 286] width 1267 height 573
type input "$ 10.327,00"
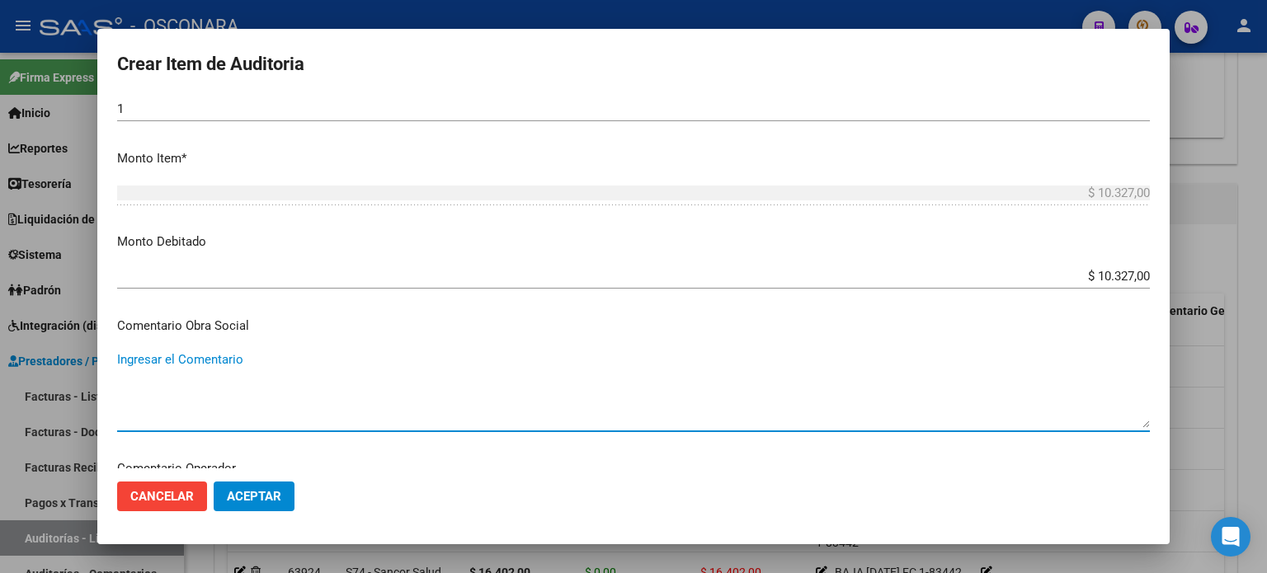
paste textarea "BAJA 30/04/2021 SIN DDJJ FC 1-83442"
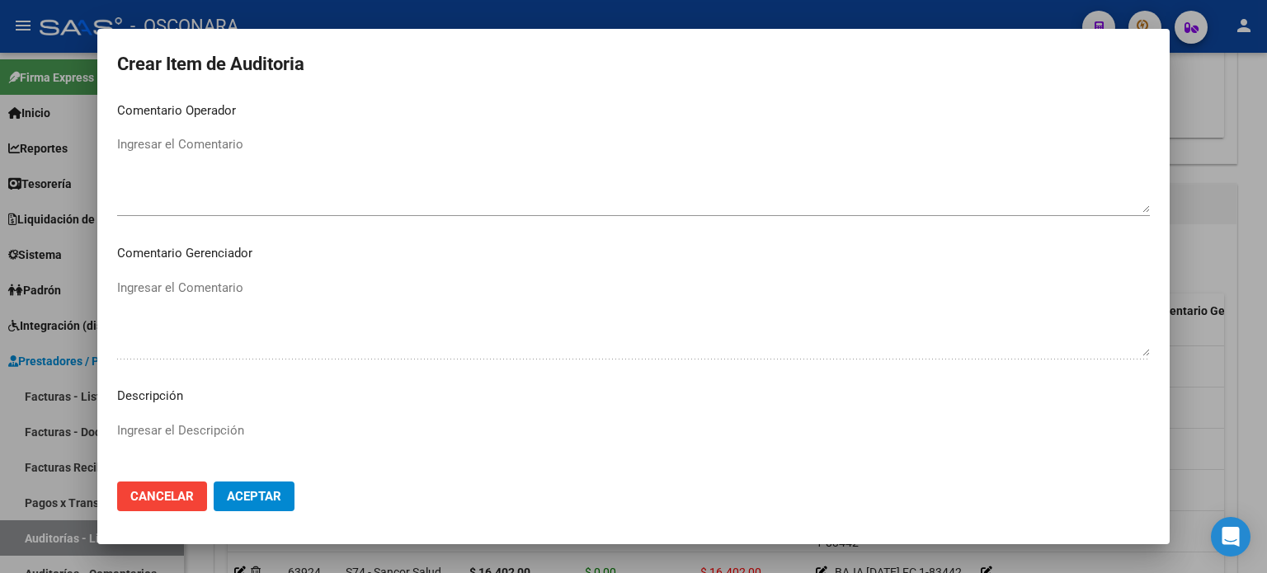
scroll to position [908, 0]
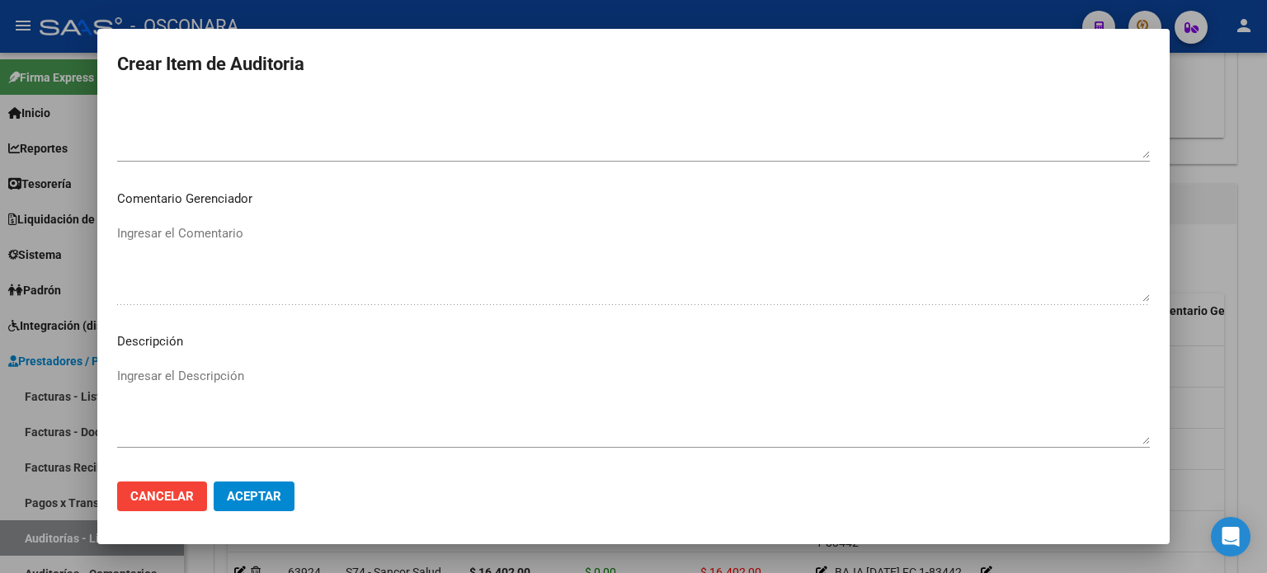
type textarea "BAJA 30/04/2021 SIN DDJJ FC 1-83442"
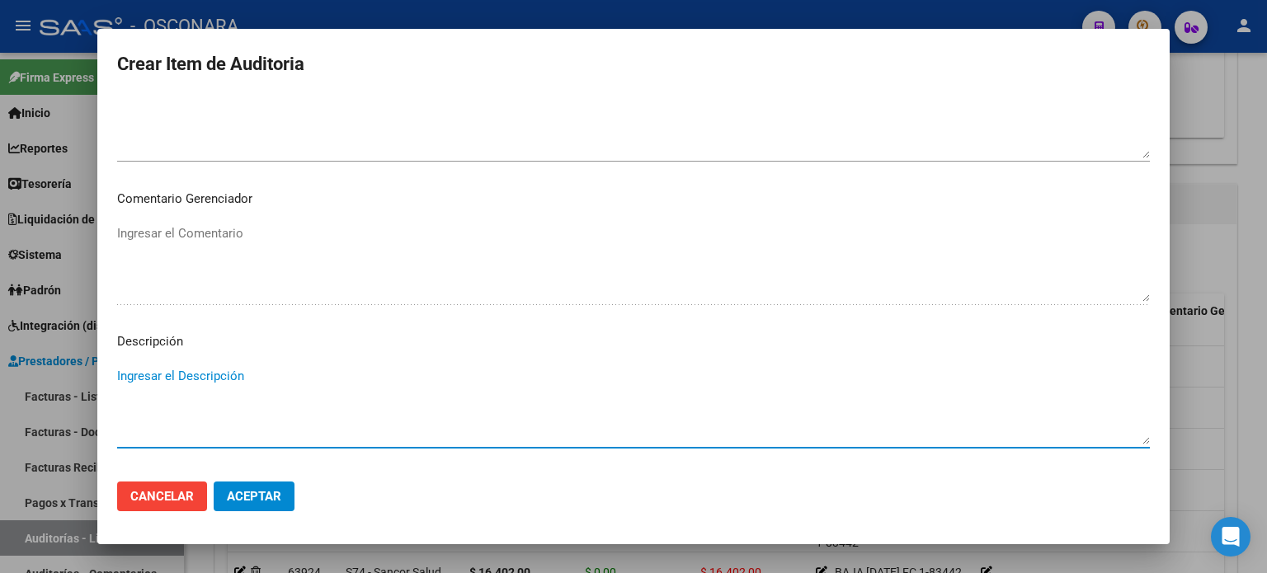
paste textarea "BAJA 30/04/2021 SIN DDJJ FC 1-83442"
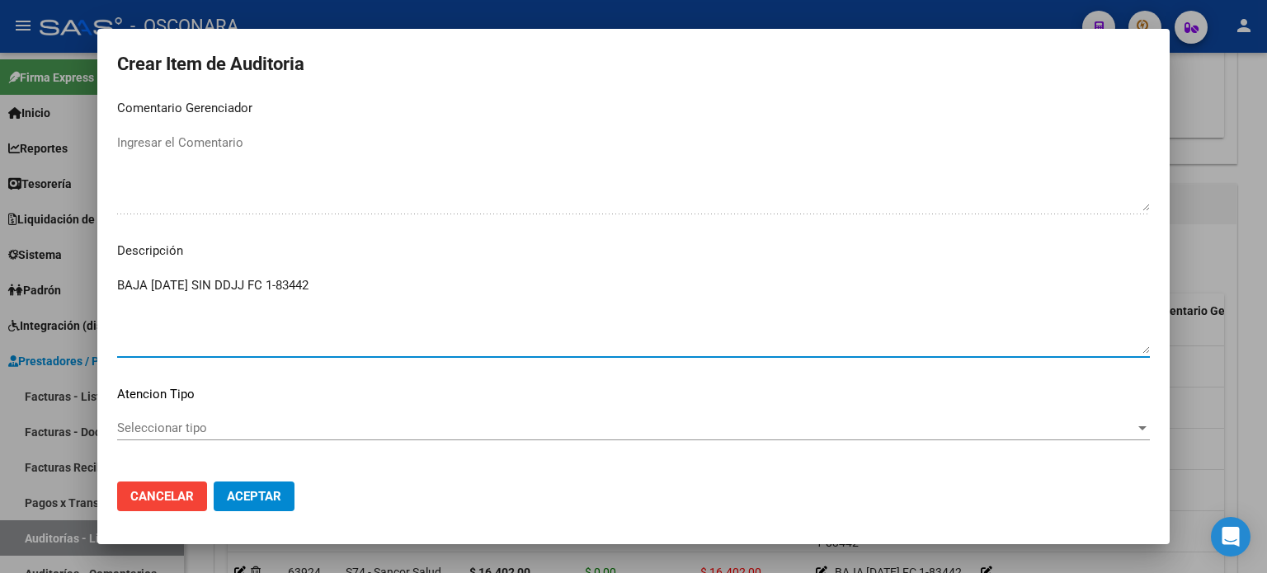
scroll to position [1069, 0]
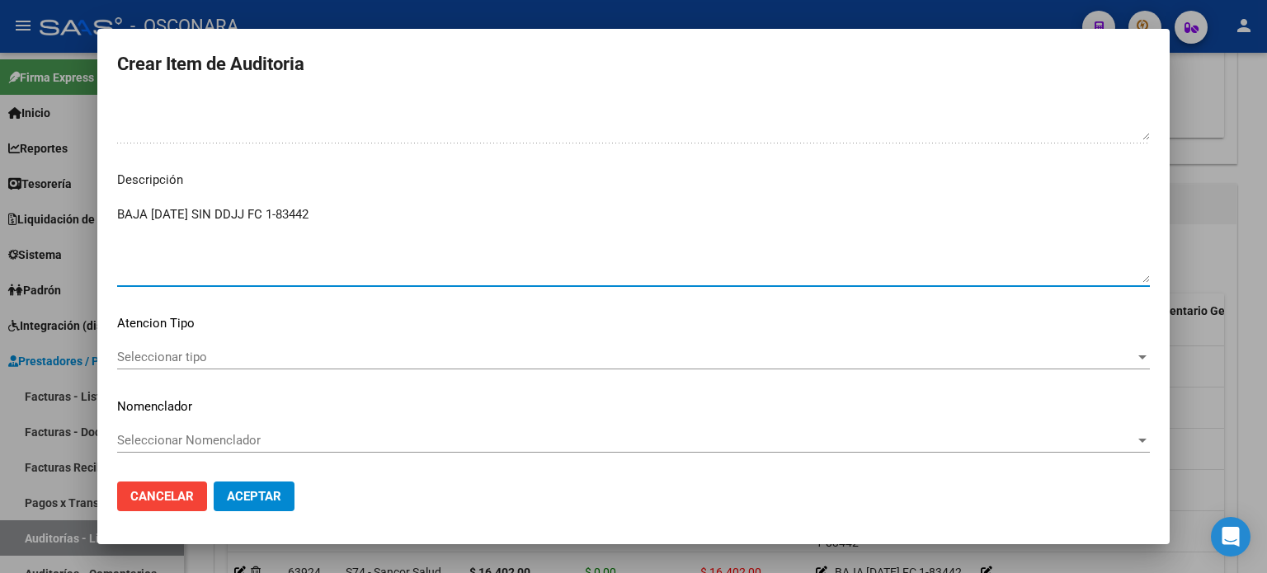
type textarea "BAJA 30/04/2021 SIN DDJJ FC 1-83442"
click at [117, 351] on span "Seleccionar tipo" at bounding box center [626, 357] width 1018 height 15
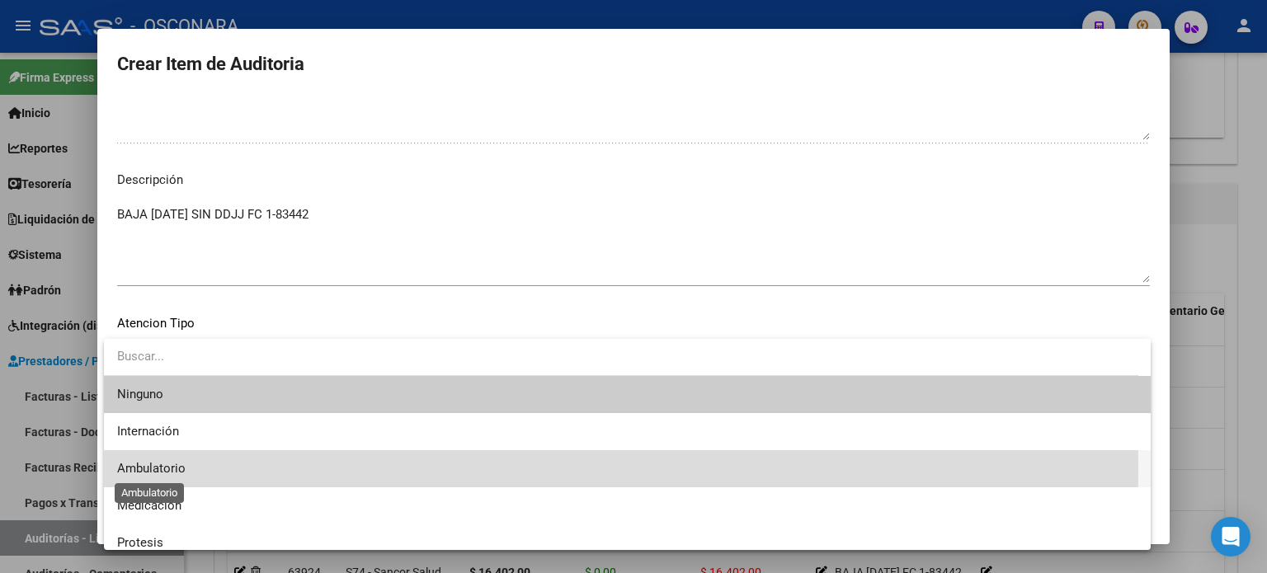
click at [174, 469] on span "Ambulatorio" at bounding box center [151, 468] width 68 height 15
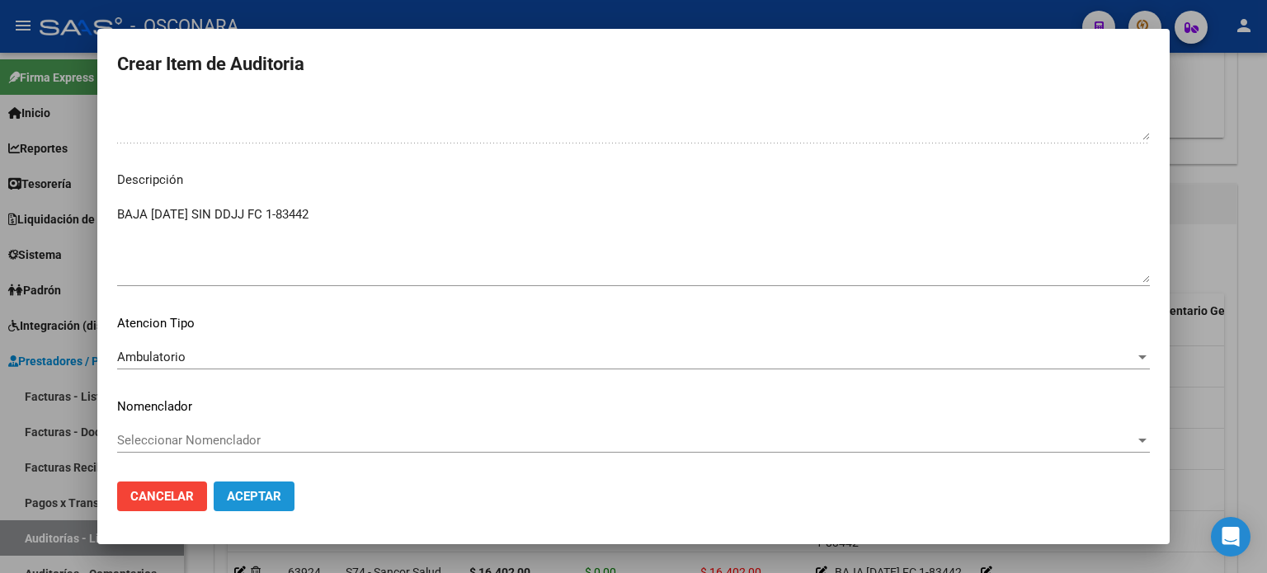
click at [255, 491] on span "Aceptar" at bounding box center [254, 496] width 54 height 15
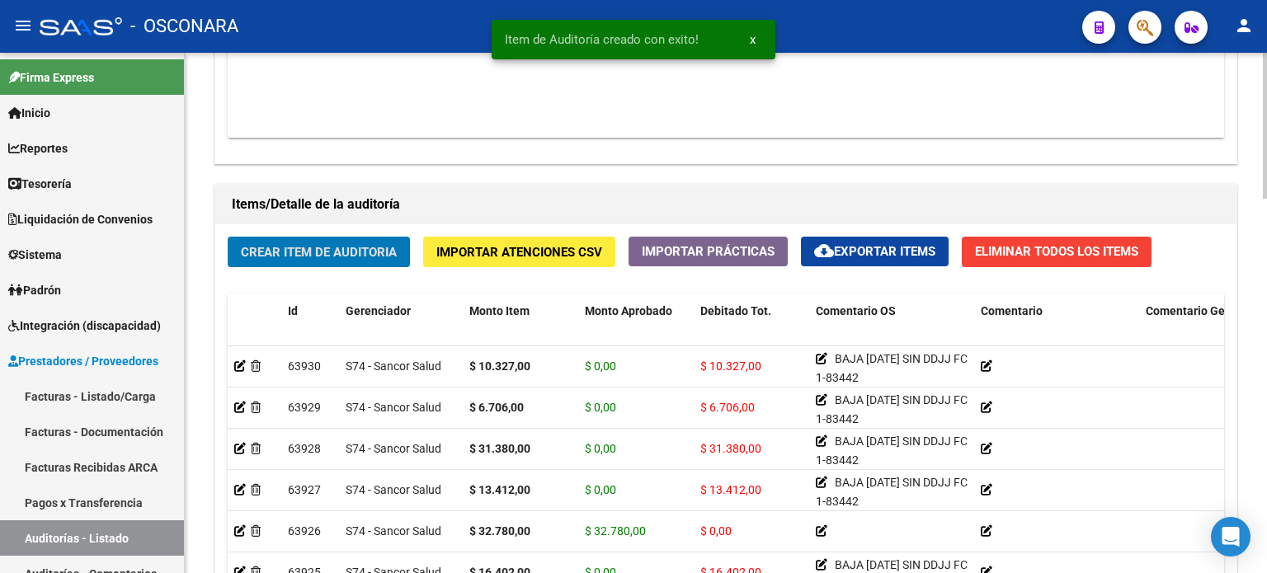
click at [280, 262] on button "Crear Item de Auditoria" at bounding box center [319, 252] width 182 height 31
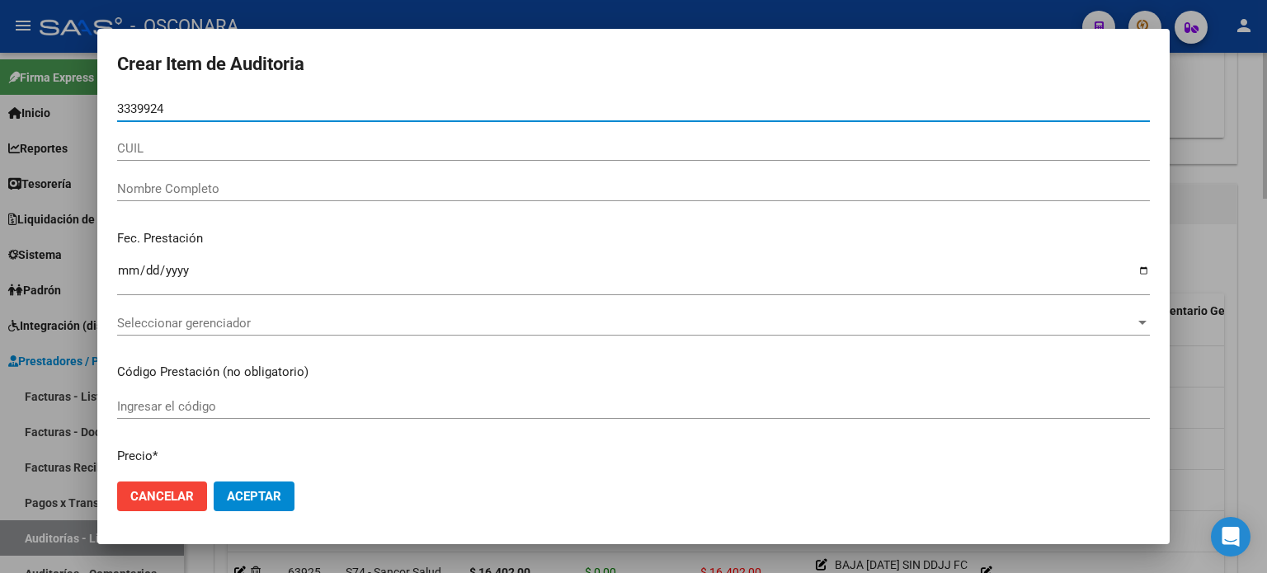
type input "33399248"
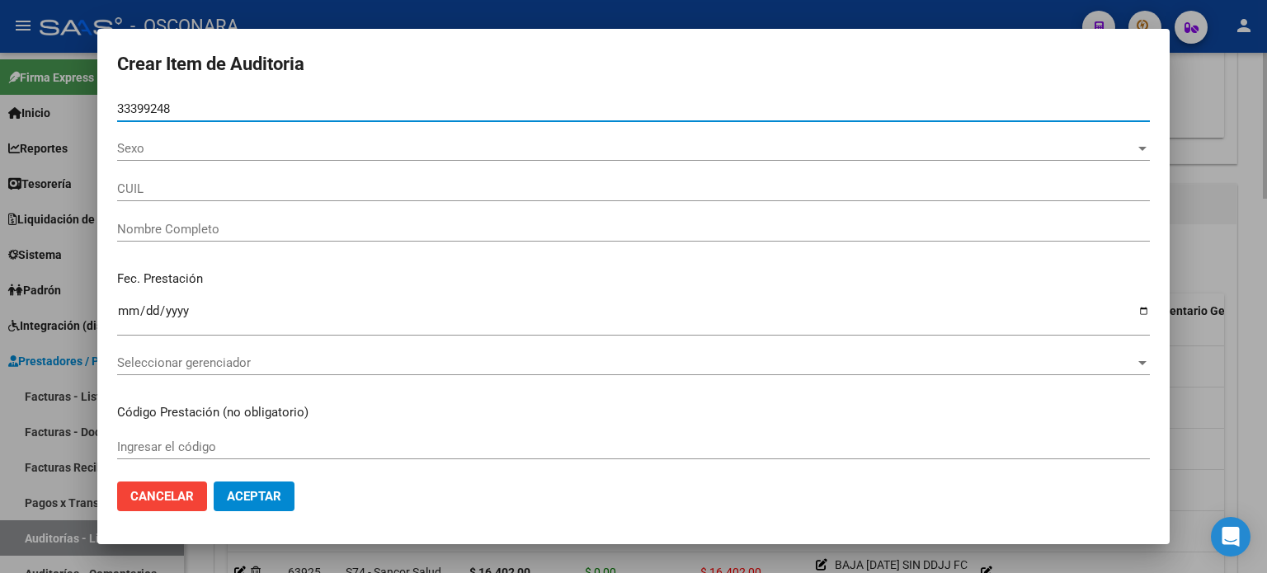
type input "27333992480"
type input "VALENZUELA ESTEFANIA ROMINA"
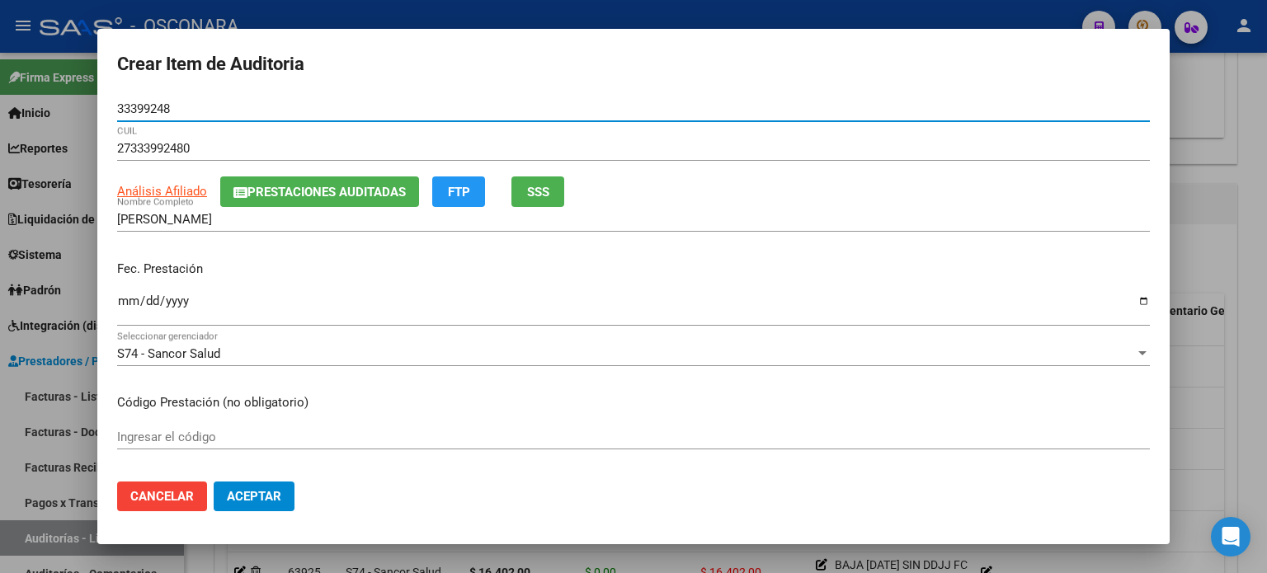
type input "33399248"
click at [125, 303] on input "Ingresar la fecha" at bounding box center [633, 308] width 1033 height 26
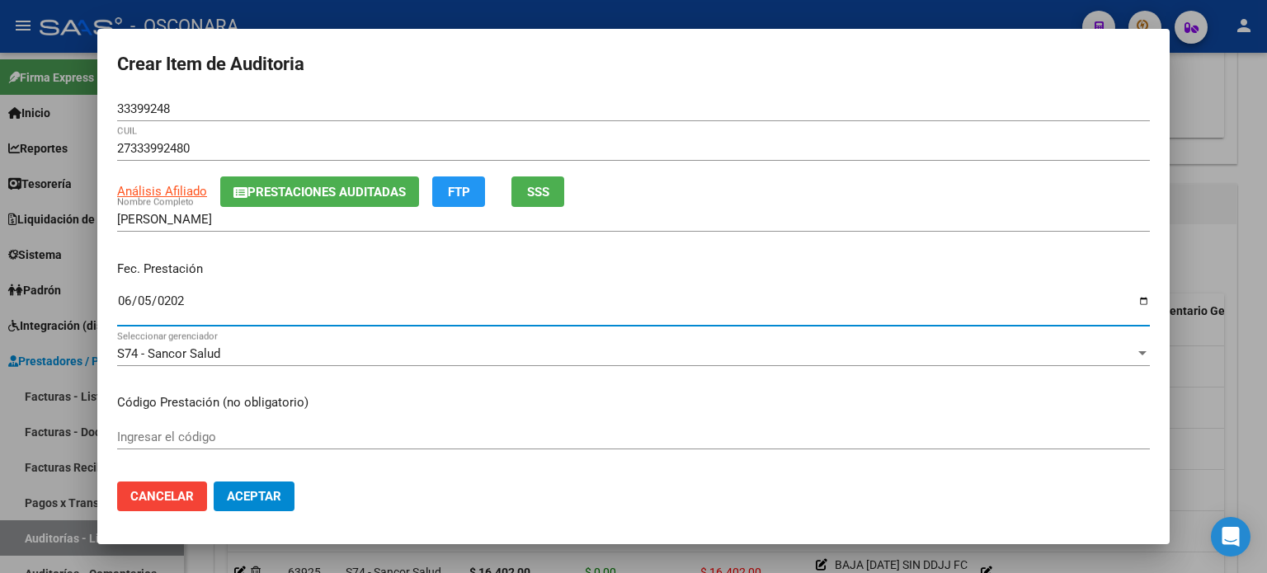
type input "2025-06-05"
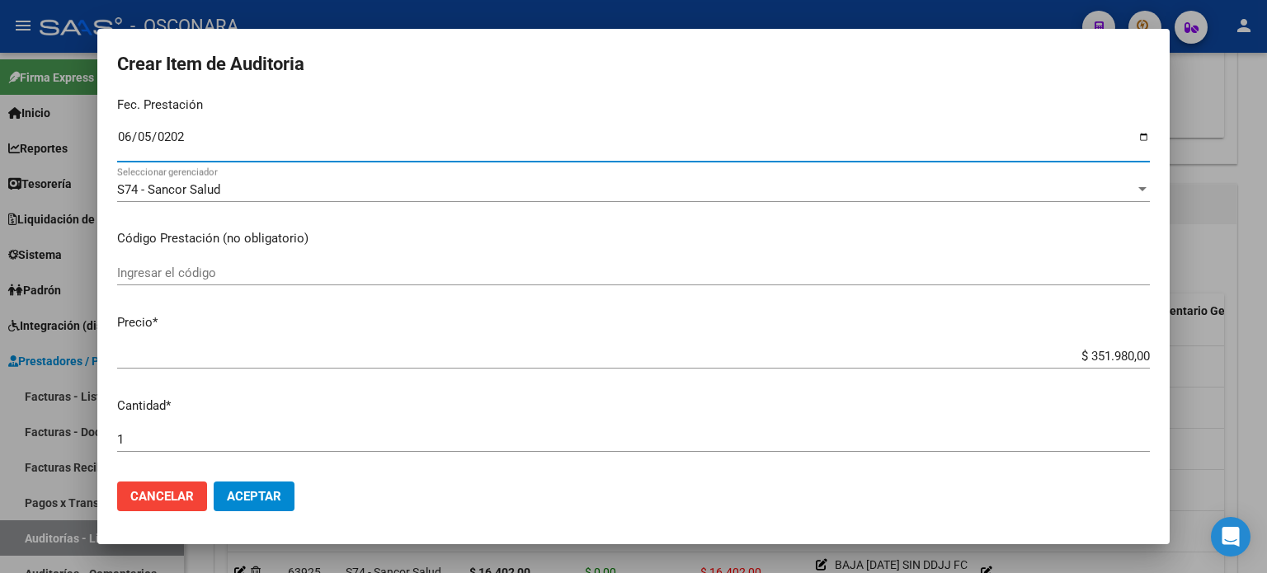
scroll to position [165, 0]
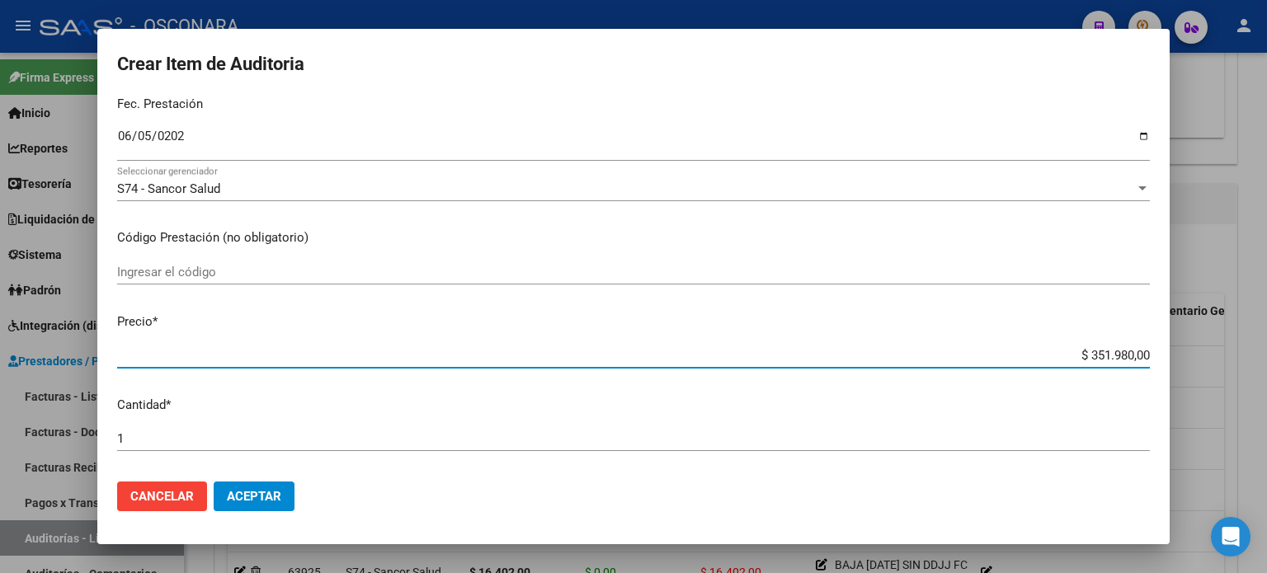
drag, startPoint x: 1086, startPoint y: 356, endPoint x: 1267, endPoint y: 353, distance: 180.7
click at [1267, 356] on div "Crear Item de Auditoria 33399248 Nro Documento 27333992480 CUIL Análisis Afilia…" at bounding box center [633, 286] width 1267 height 573
type input "$ 0,01"
type input "$ 0,19"
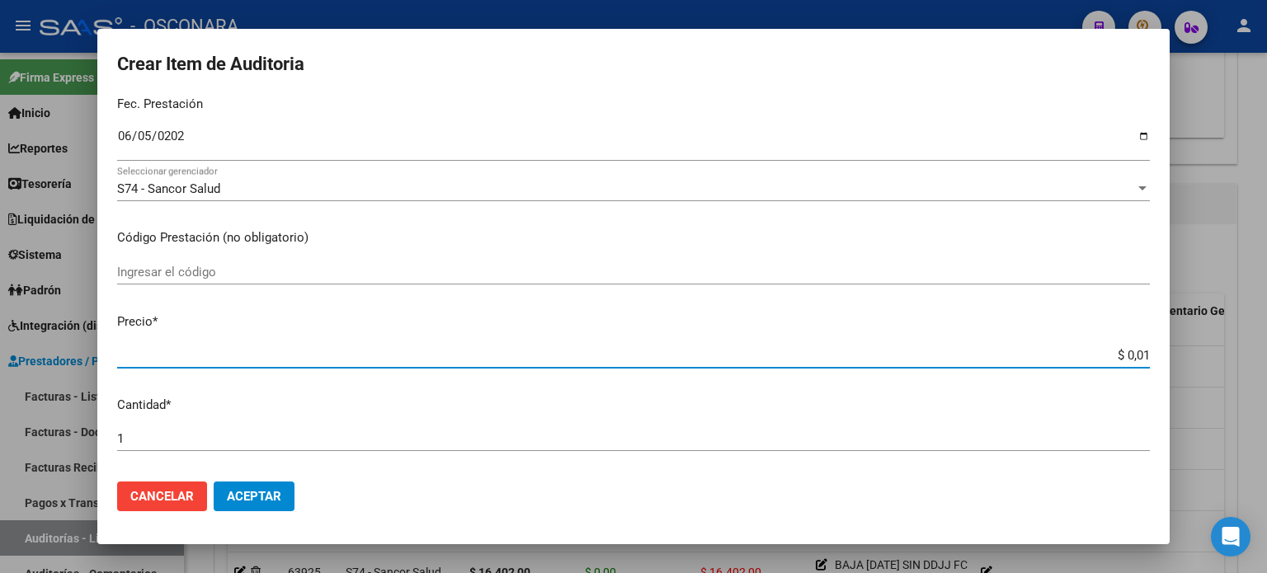
type input "$ 0,19"
type input "$ 1,94"
type input "$ 19,44"
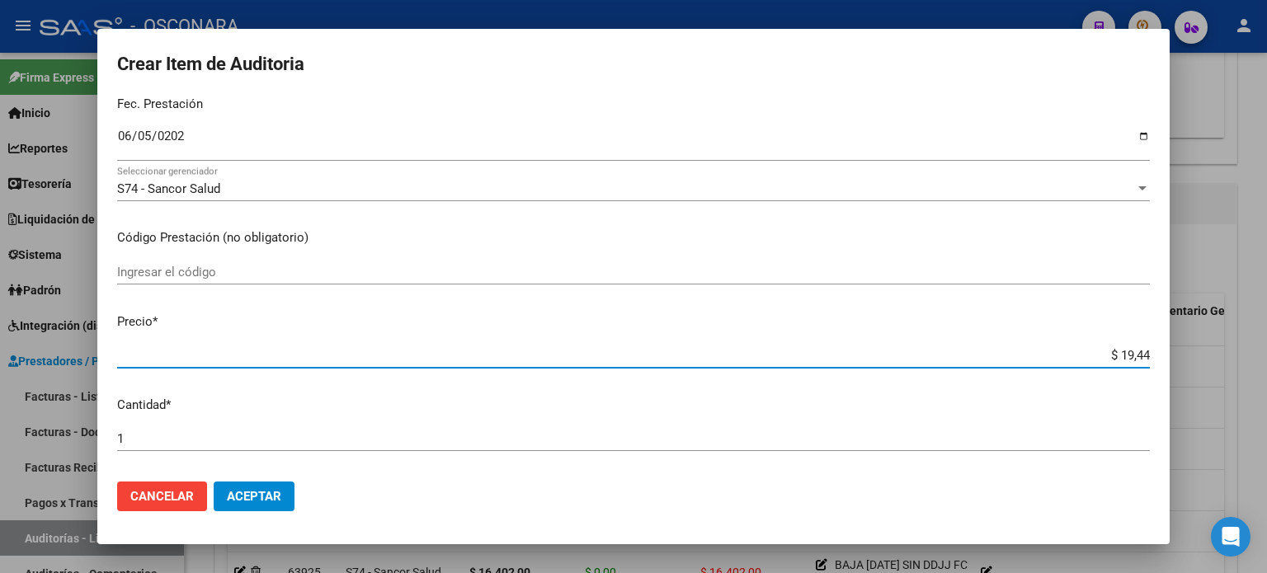
type input "$ 194,47"
type input "$ 1.944,70"
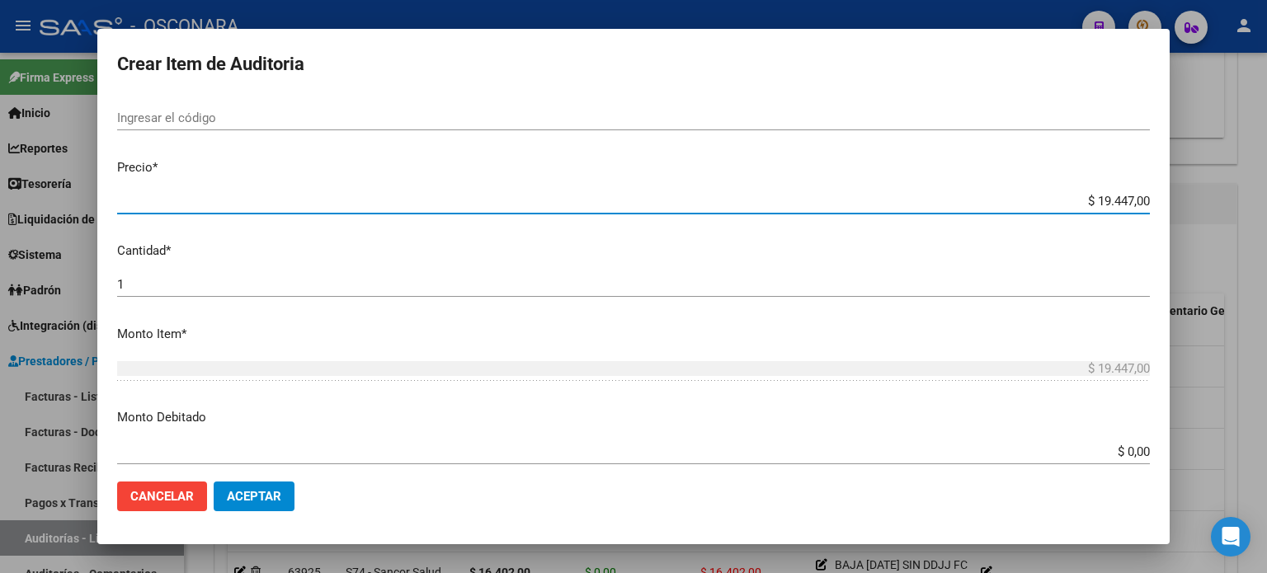
scroll to position [330, 0]
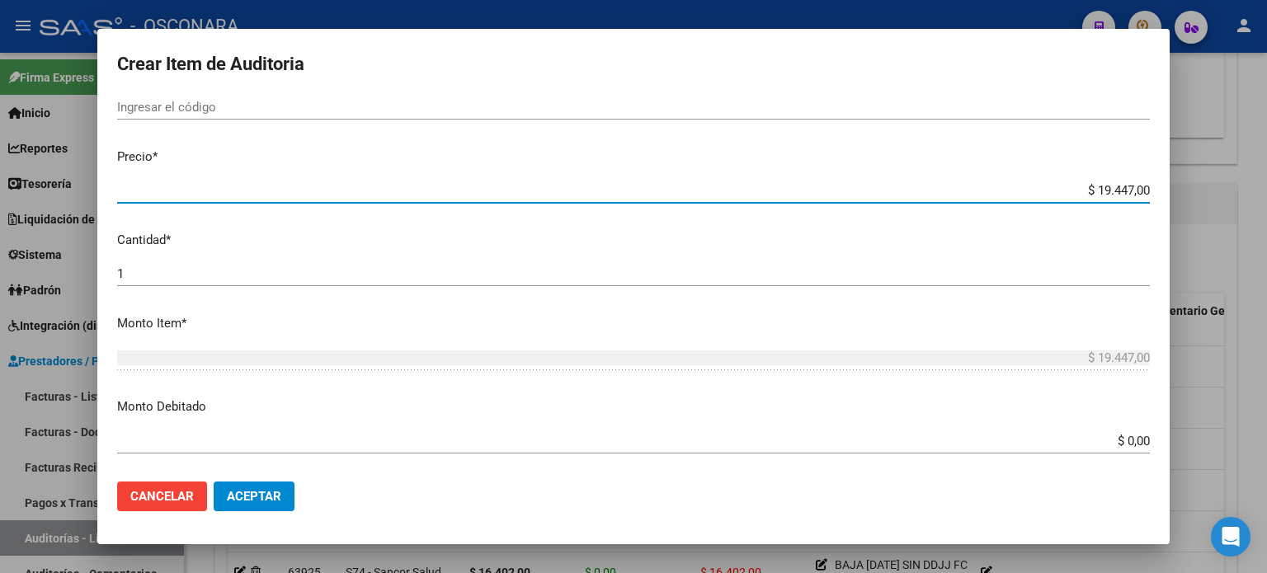
click at [175, 278] on input "1" at bounding box center [633, 274] width 1033 height 15
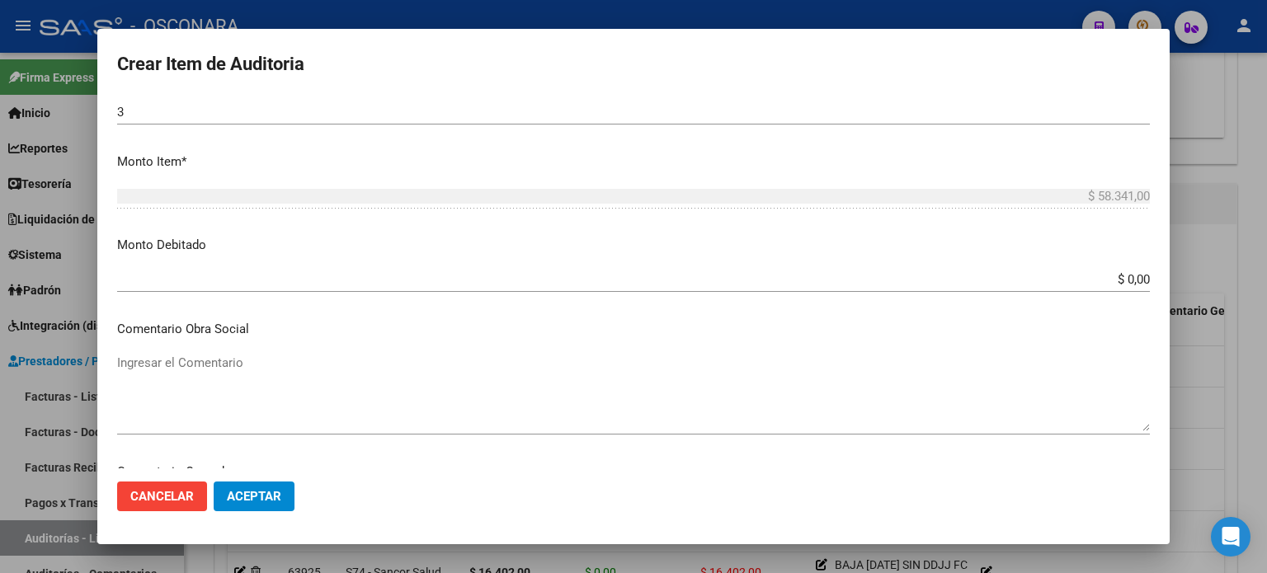
scroll to position [495, 0]
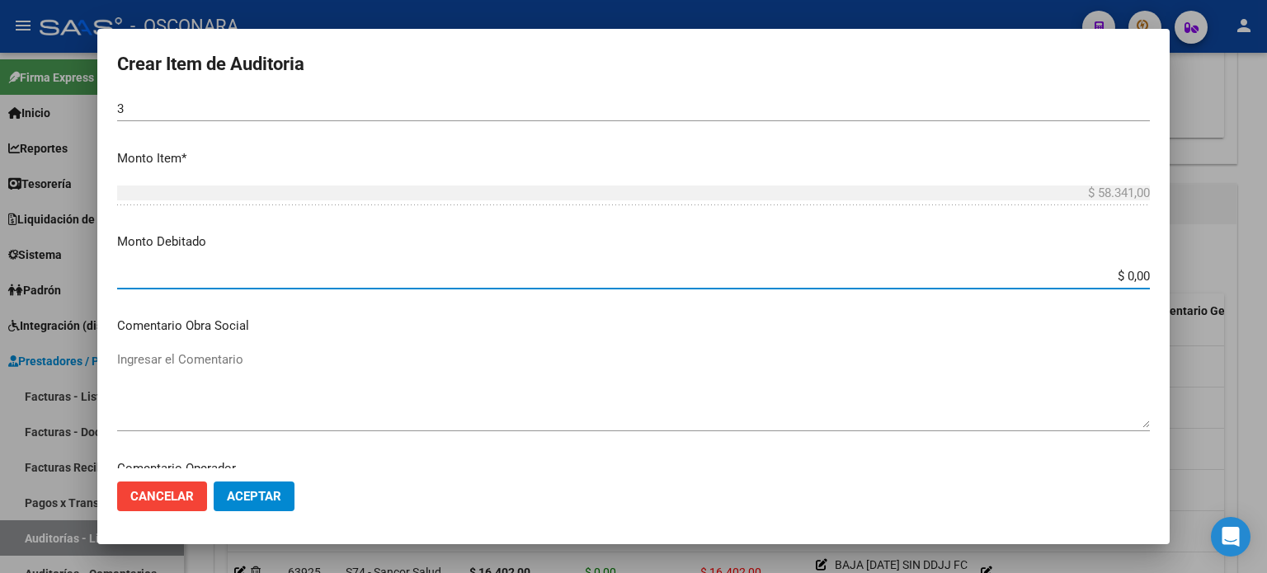
drag, startPoint x: 1115, startPoint y: 276, endPoint x: 1267, endPoint y: 270, distance: 152.0
click at [1267, 270] on div "Crear Item de Auditoria 33399248 Nro Documento 27333992480 CUIL Análisis Afilia…" at bounding box center [633, 286] width 1267 height 573
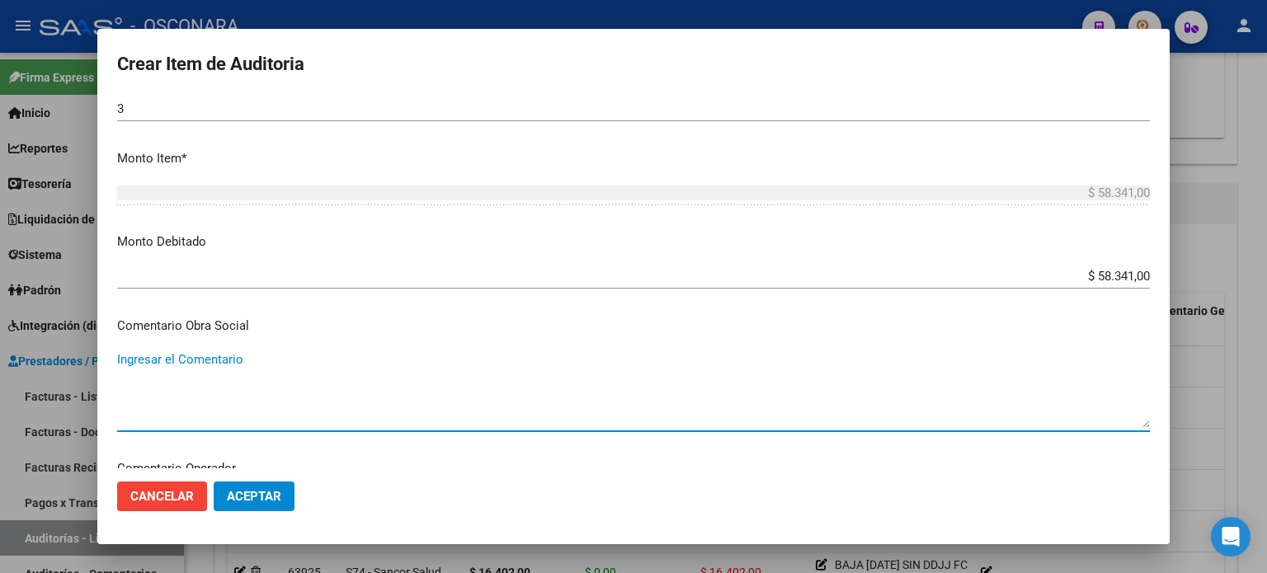
paste textarea "BAJA 30/04/2021 SIN DDJJ FC 1-83442"
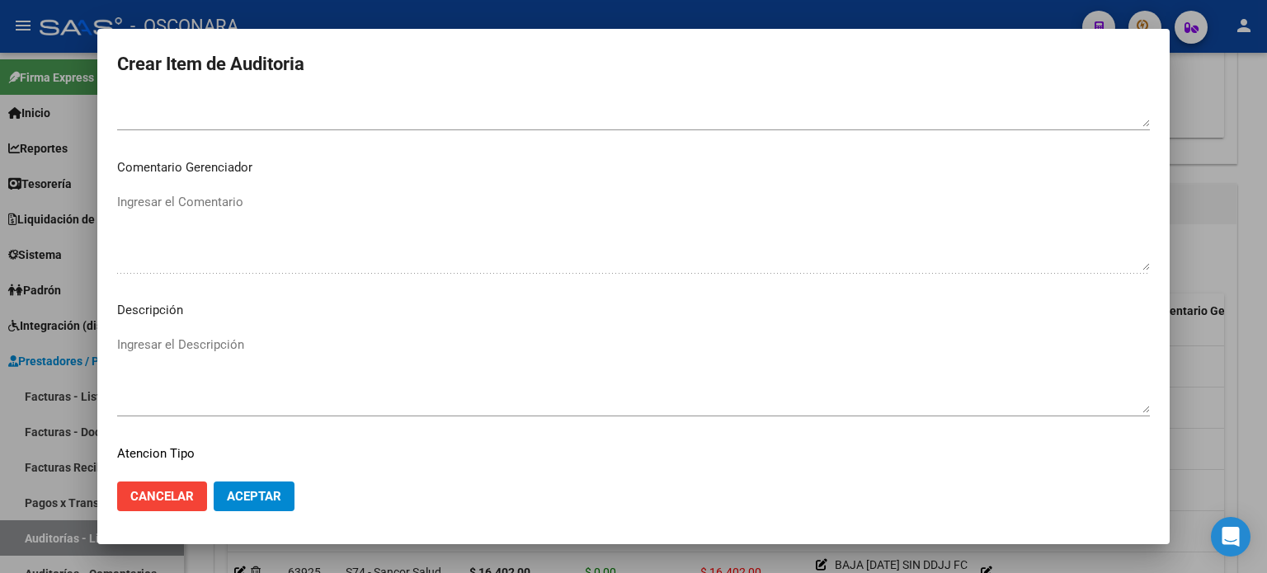
scroll to position [990, 0]
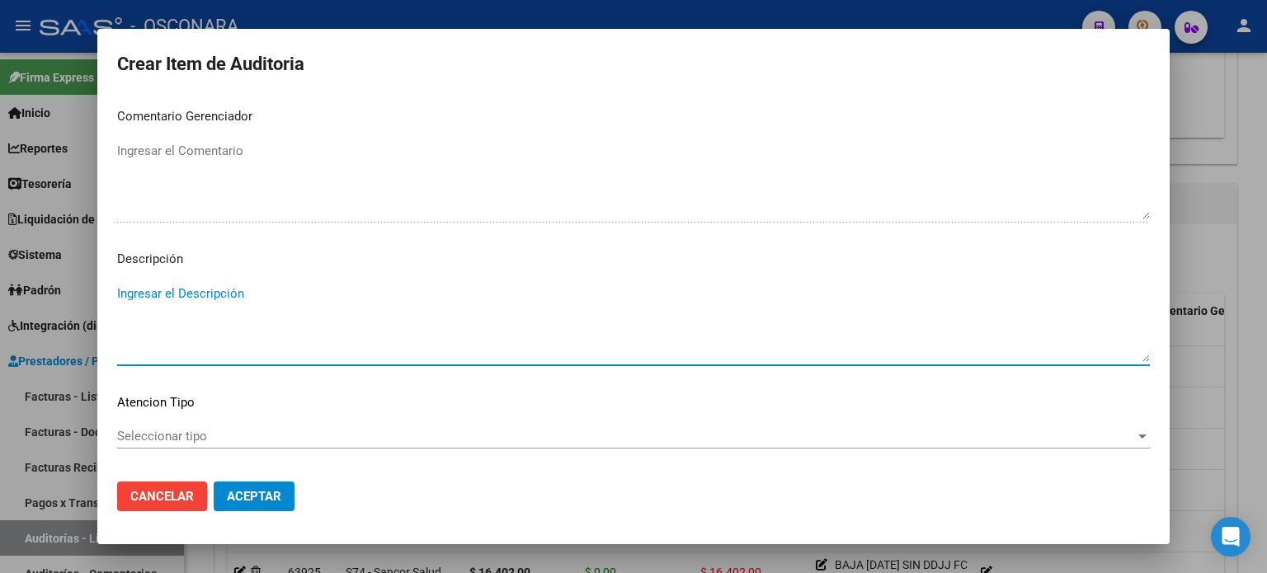
paste textarea "BAJA 30/04/2021 SIN DDJJ FC 1-83442"
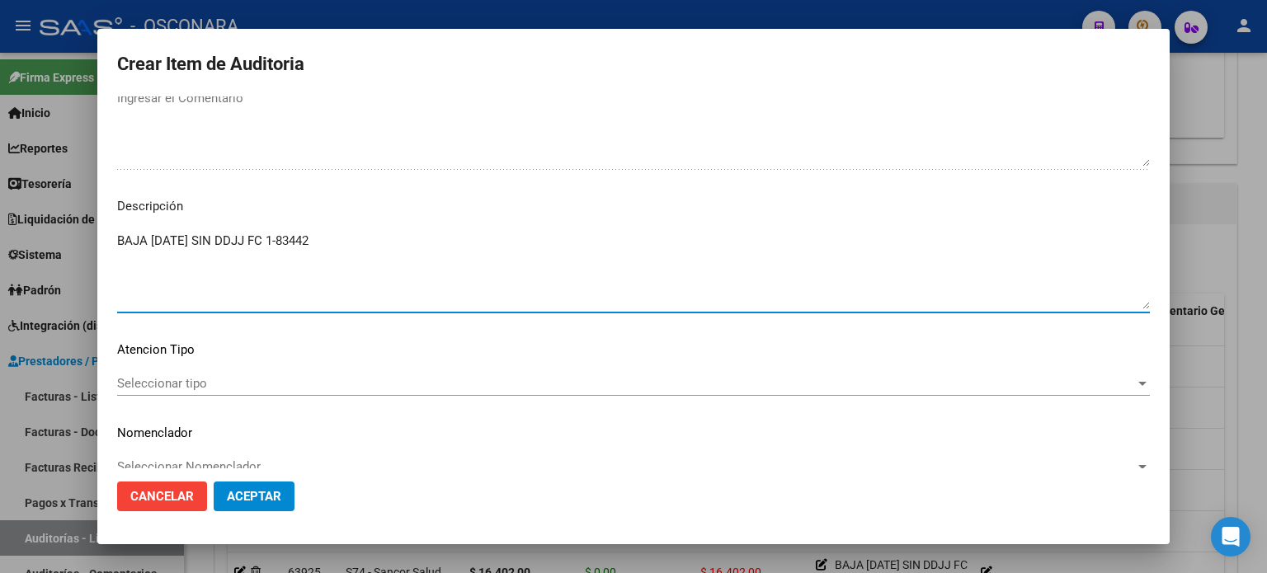
scroll to position [1069, 0]
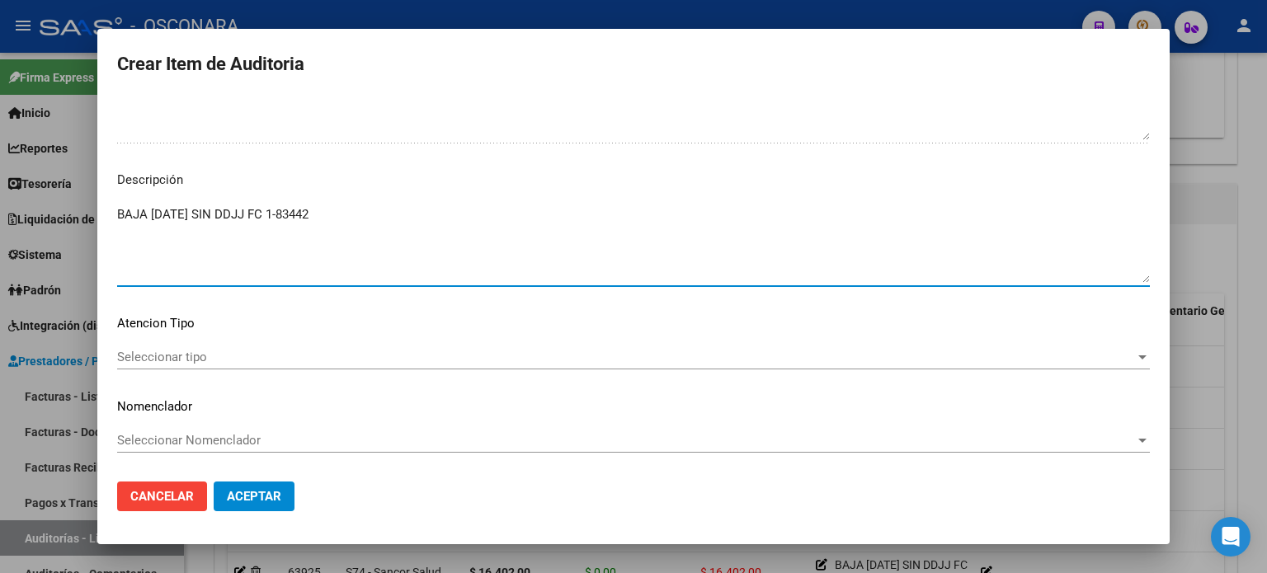
click at [153, 354] on span "Seleccionar tipo" at bounding box center [626, 357] width 1018 height 15
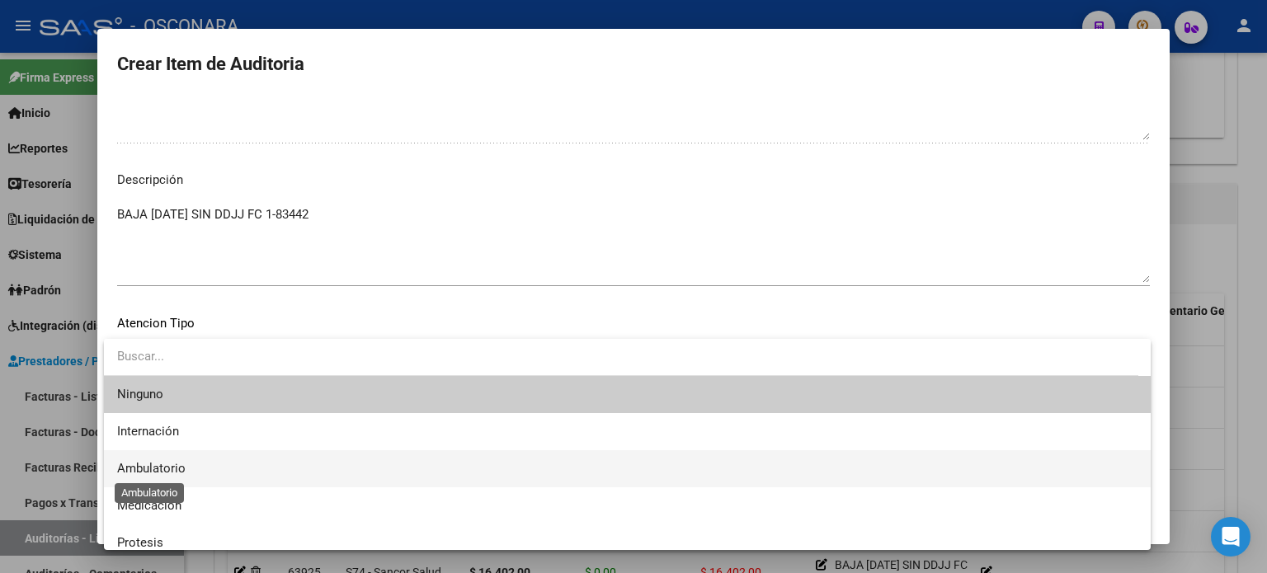
click at [162, 462] on span "Ambulatorio" at bounding box center [151, 468] width 68 height 15
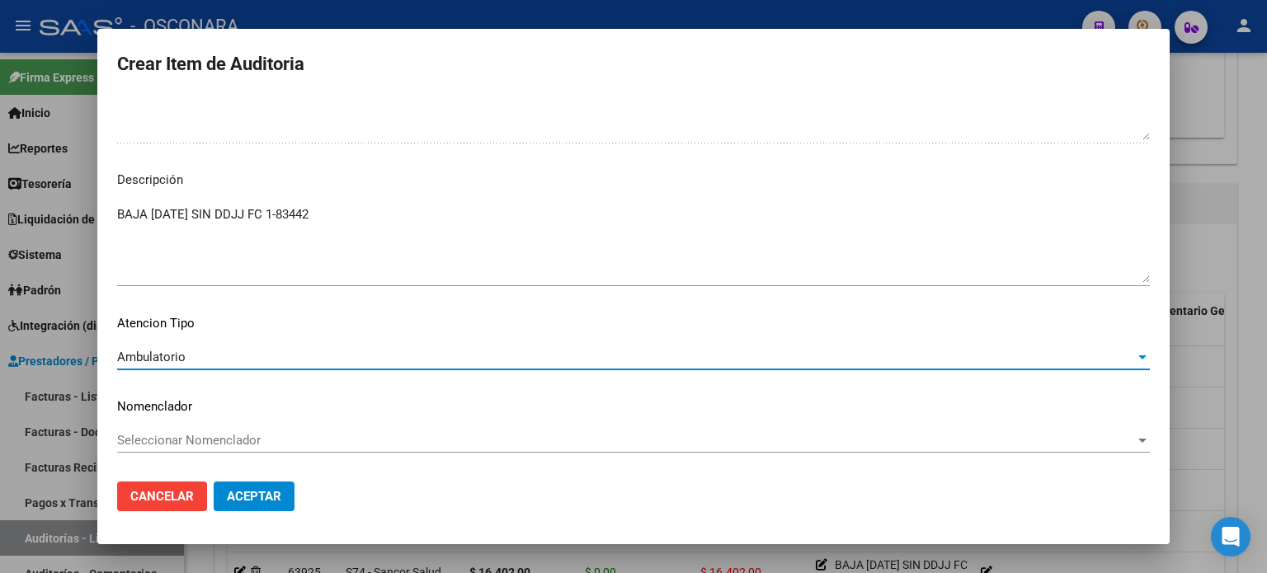
click at [282, 501] on button "Aceptar" at bounding box center [254, 497] width 81 height 30
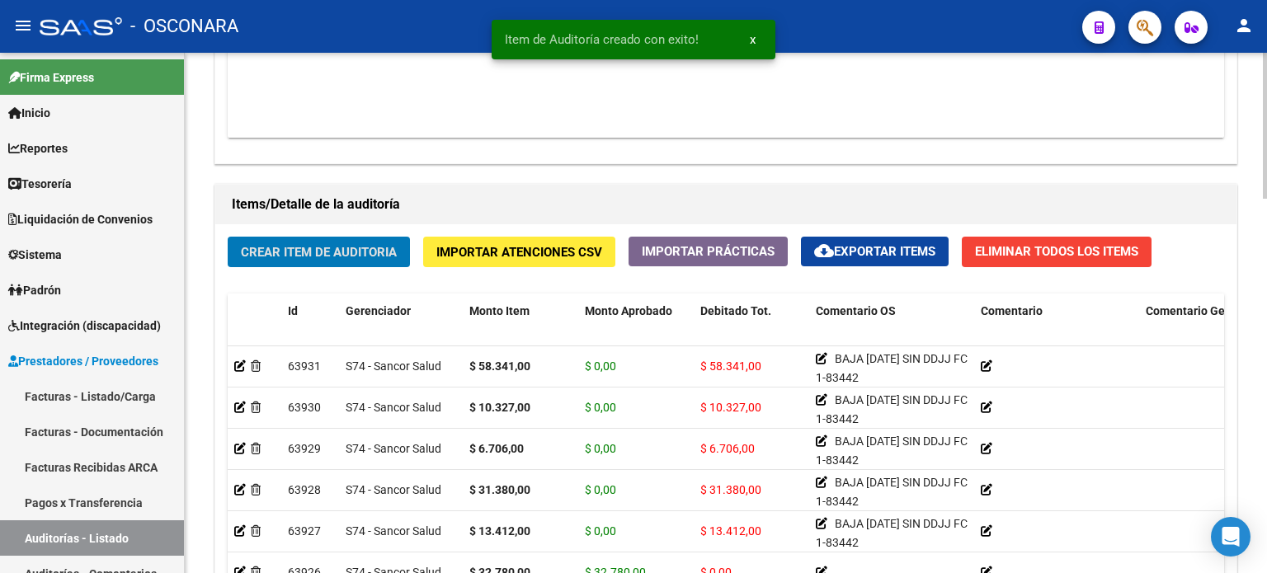
click at [269, 248] on span "Crear Item de Auditoria" at bounding box center [319, 252] width 156 height 15
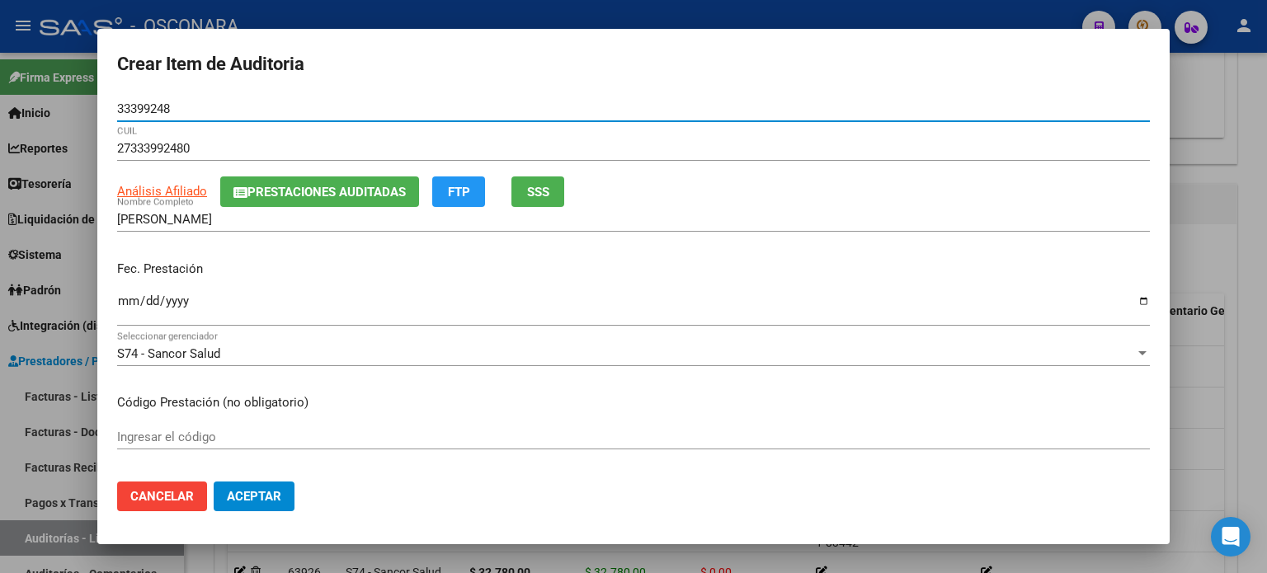
click at [122, 302] on input "Ingresar la fecha" at bounding box center [633, 308] width 1033 height 26
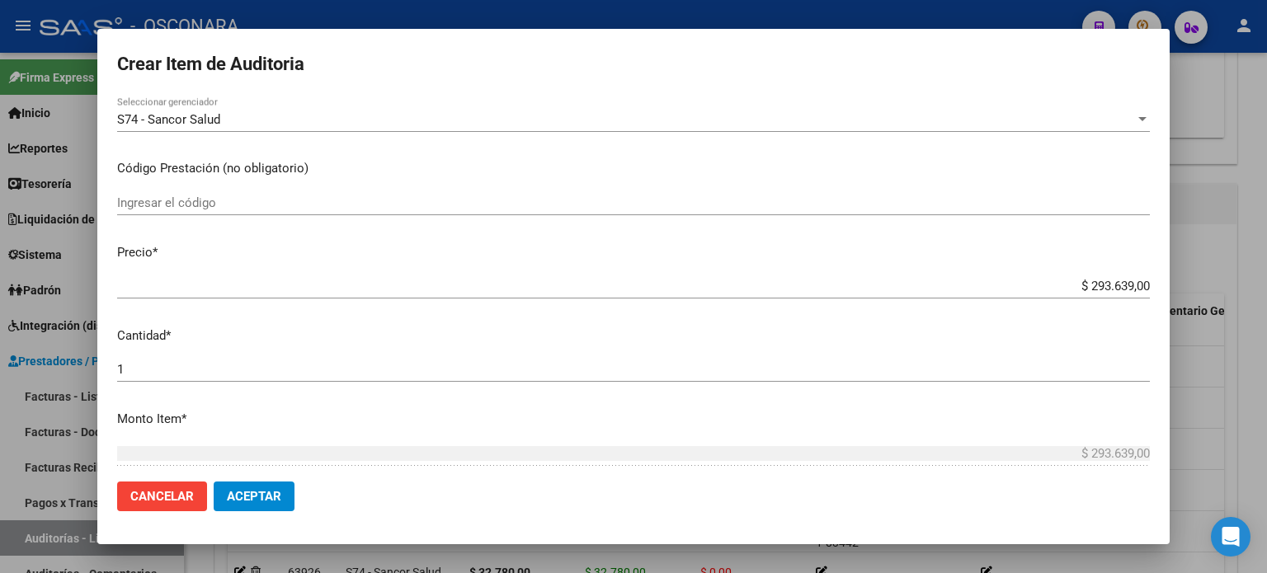
scroll to position [248, 0]
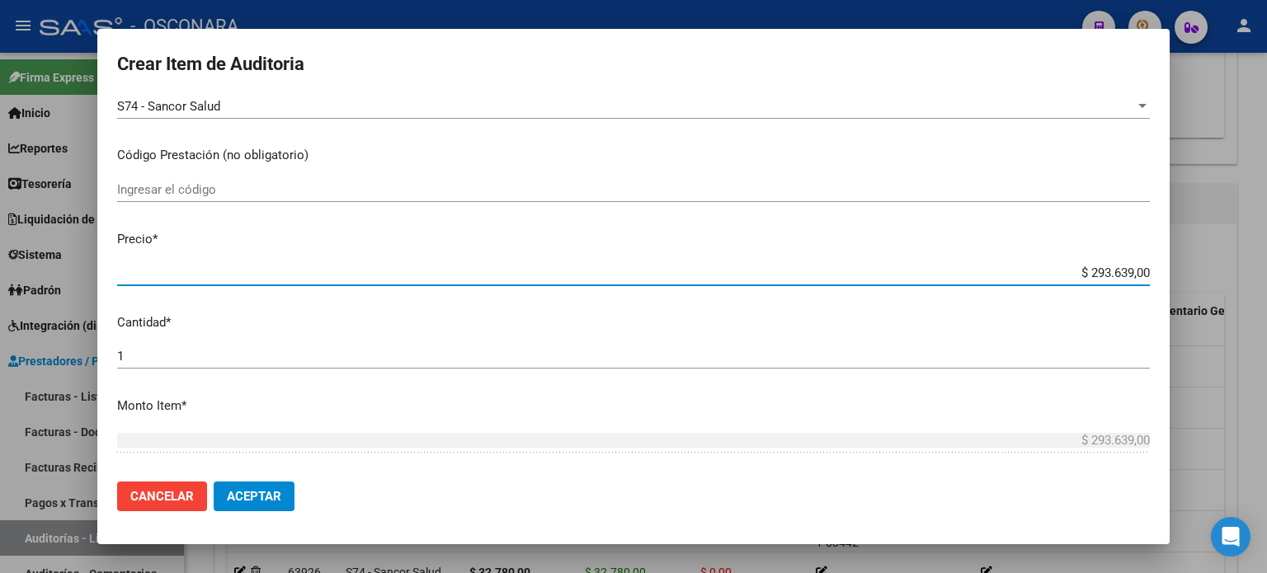
drag, startPoint x: 1079, startPoint y: 267, endPoint x: 1267, endPoint y: 239, distance: 189.3
click at [1267, 240] on div "Crear Item de Auditoria 33399248 Nro Documento 27333992480 CUIL Análisis Afilia…" at bounding box center [633, 286] width 1267 height 573
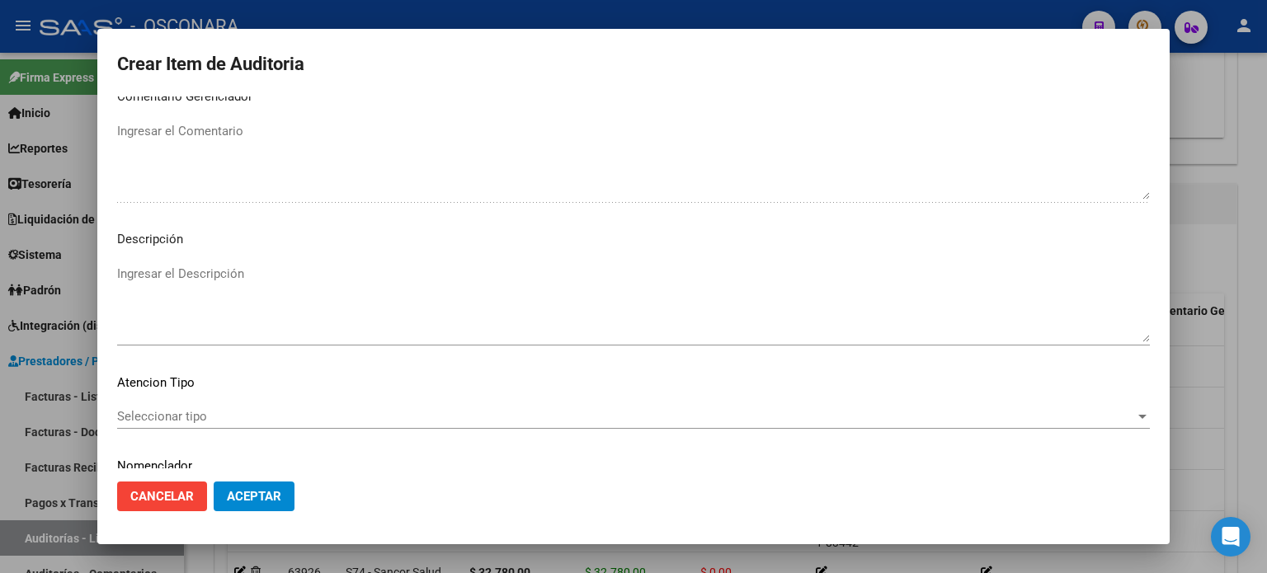
scroll to position [1069, 0]
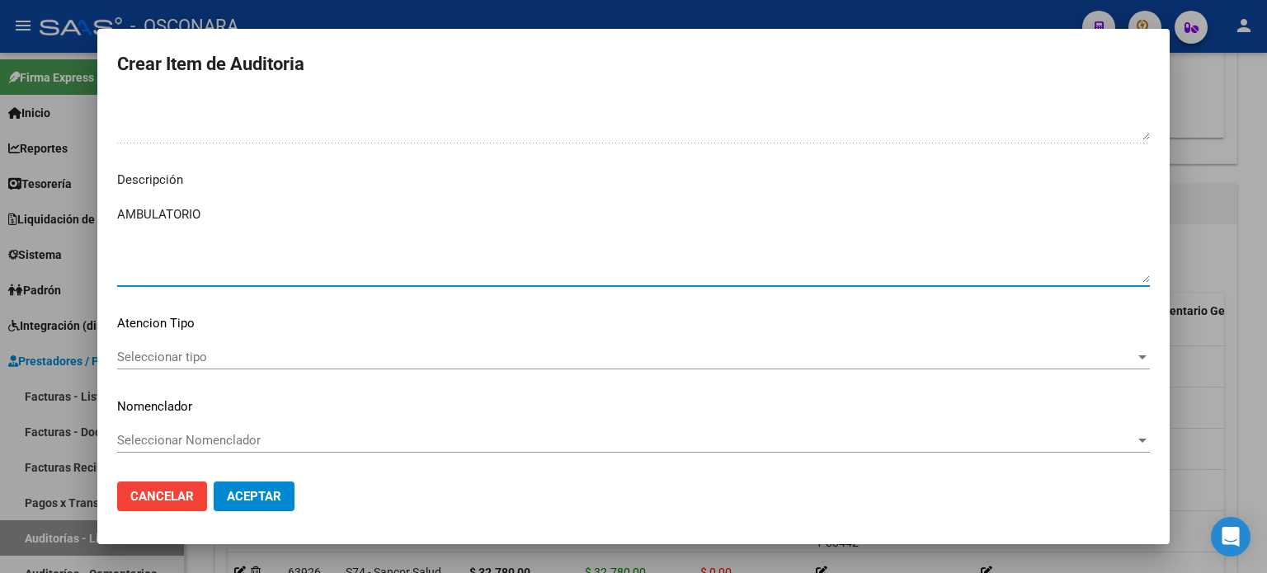
drag, startPoint x: 258, startPoint y: 233, endPoint x: 218, endPoint y: 210, distance: 46.6
click at [257, 233] on textarea "AMBULATORIO" at bounding box center [633, 244] width 1033 height 78
click at [157, 353] on span "Seleccionar tipo" at bounding box center [626, 357] width 1018 height 15
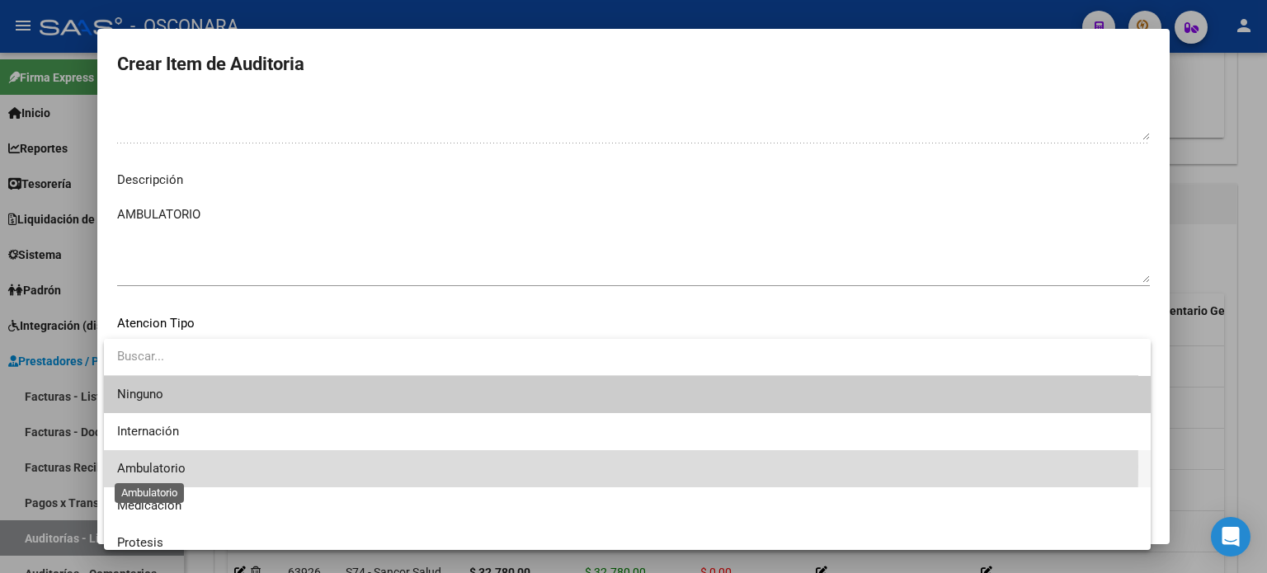
click at [173, 467] on span "Ambulatorio" at bounding box center [151, 468] width 68 height 15
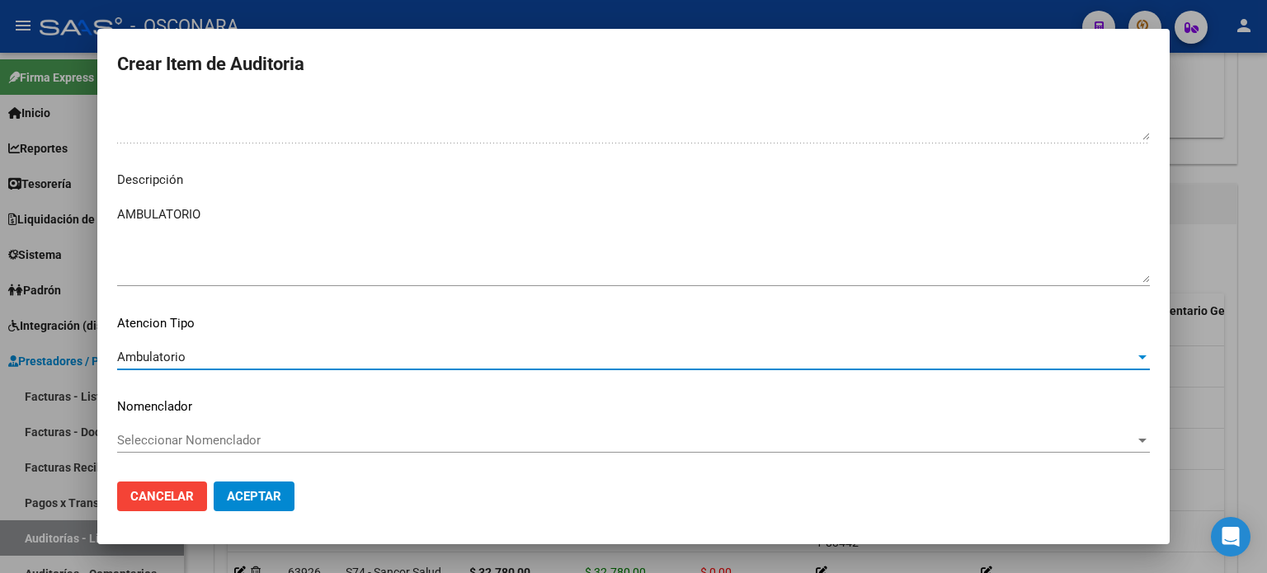
click at [271, 497] on span "Aceptar" at bounding box center [254, 496] width 54 height 15
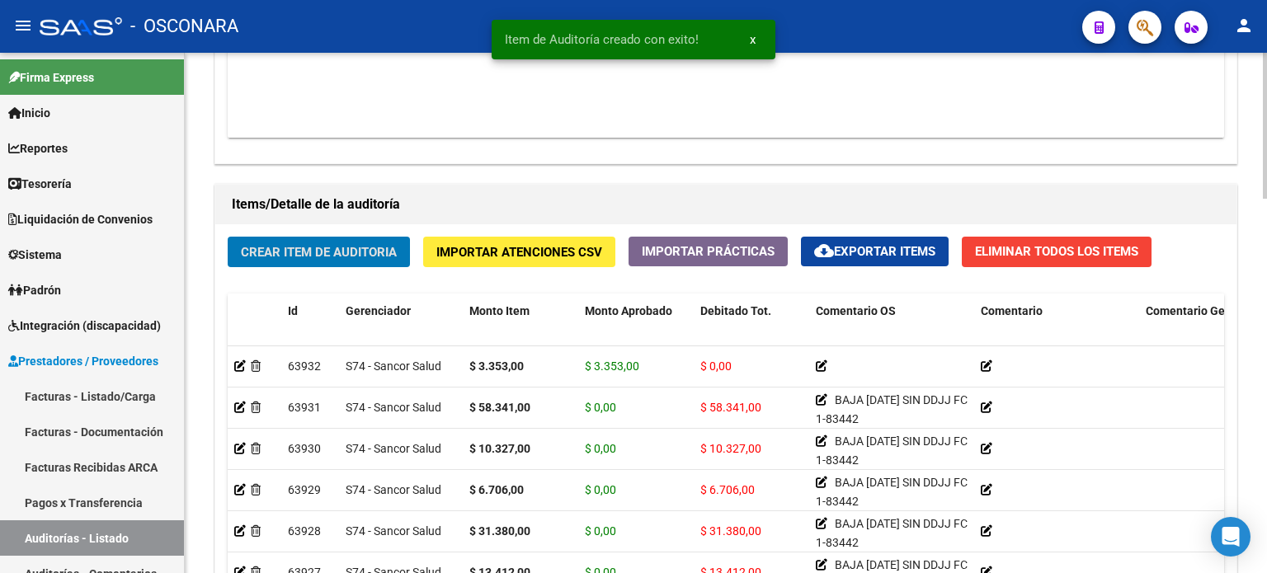
click at [300, 237] on button "Crear Item de Auditoria" at bounding box center [319, 252] width 182 height 31
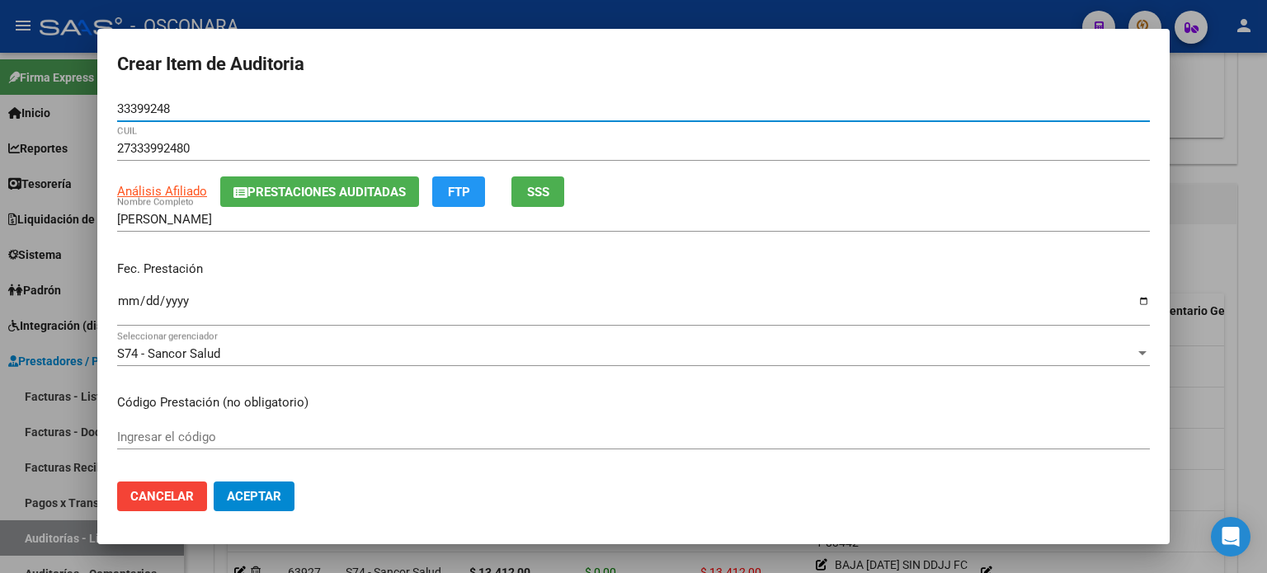
click at [122, 302] on input "Ingresar la fecha" at bounding box center [633, 308] width 1033 height 26
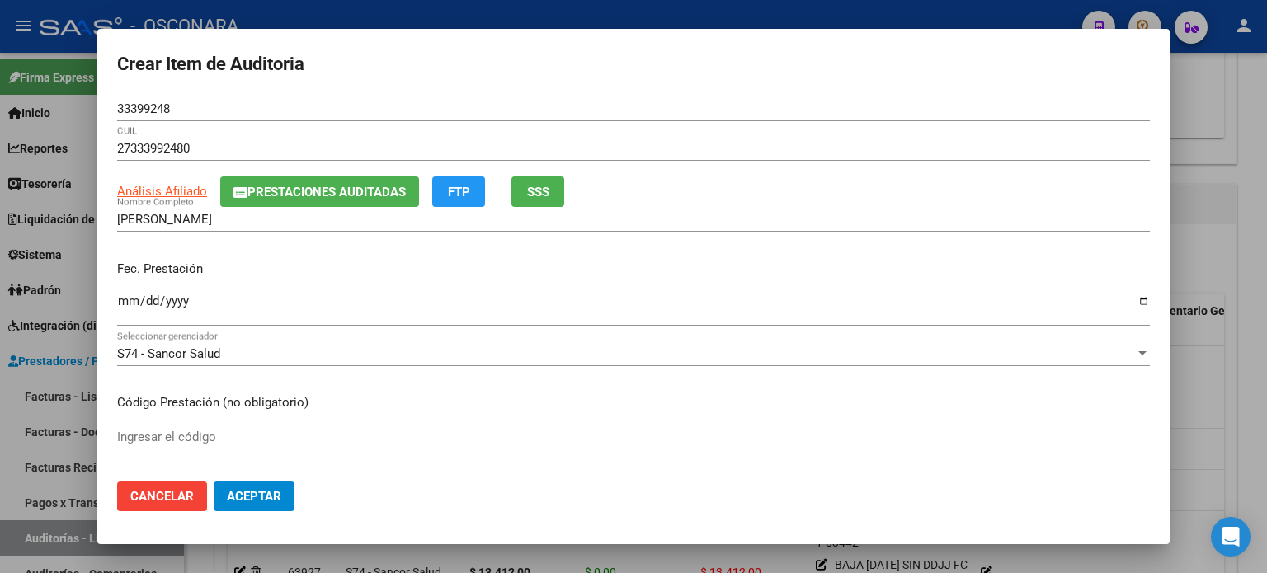
scroll to position [165, 0]
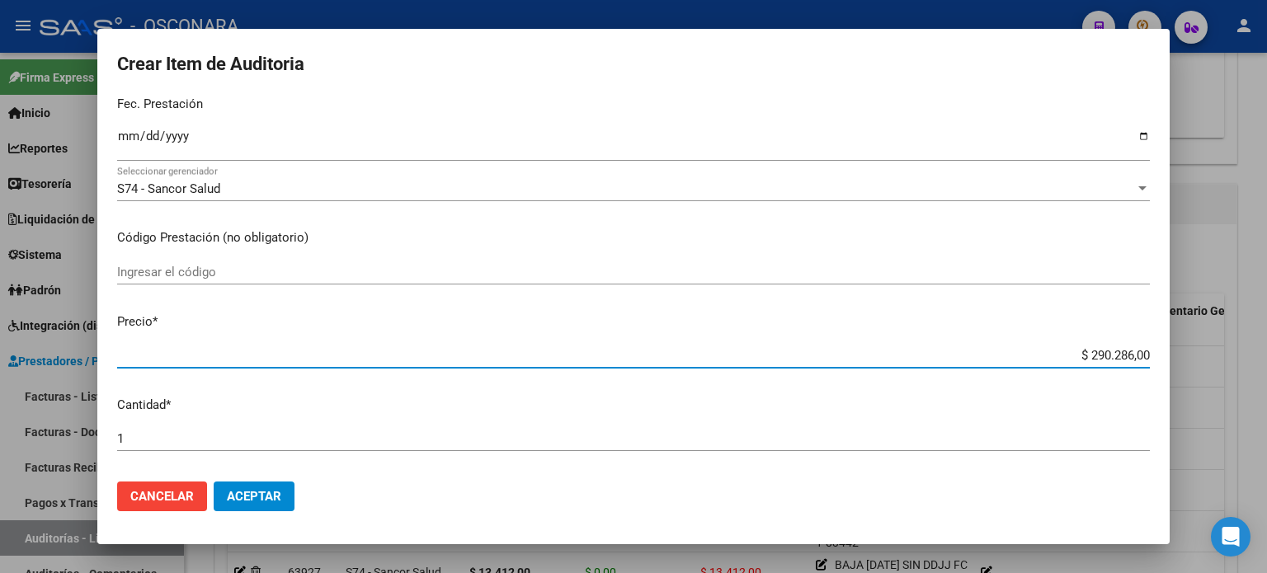
drag, startPoint x: 1078, startPoint y: 356, endPoint x: 1267, endPoint y: 356, distance: 188.1
click at [1267, 356] on div "Crear Item de Auditoria 33399248 Nro Documento 27333992480 CUIL Análisis Afilia…" at bounding box center [633, 286] width 1267 height 573
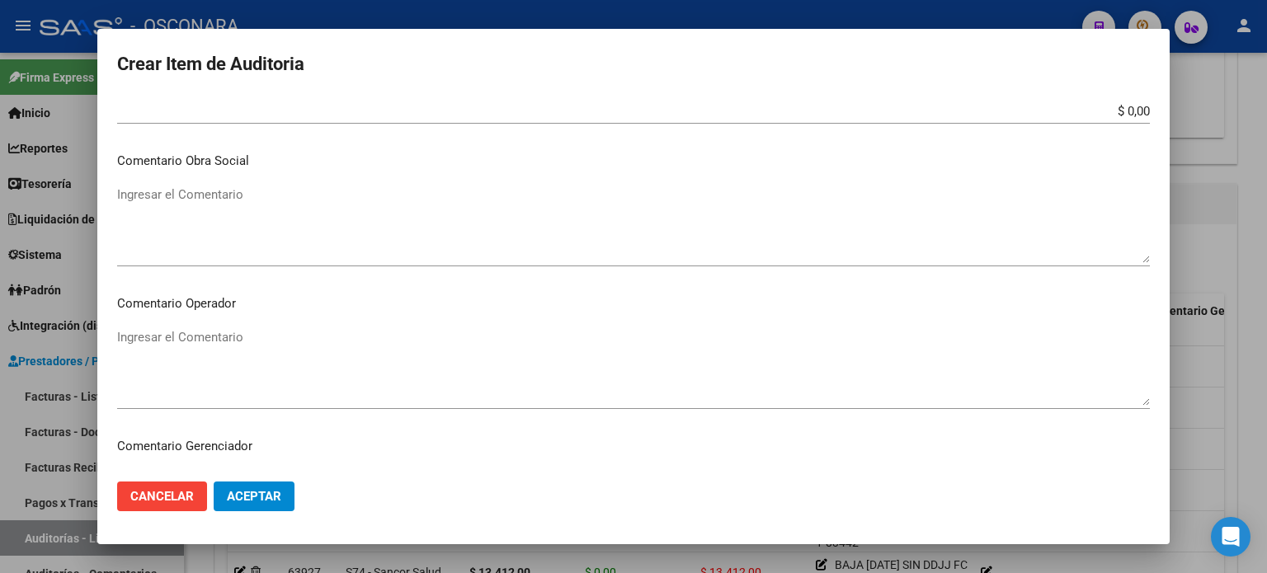
scroll to position [578, 0]
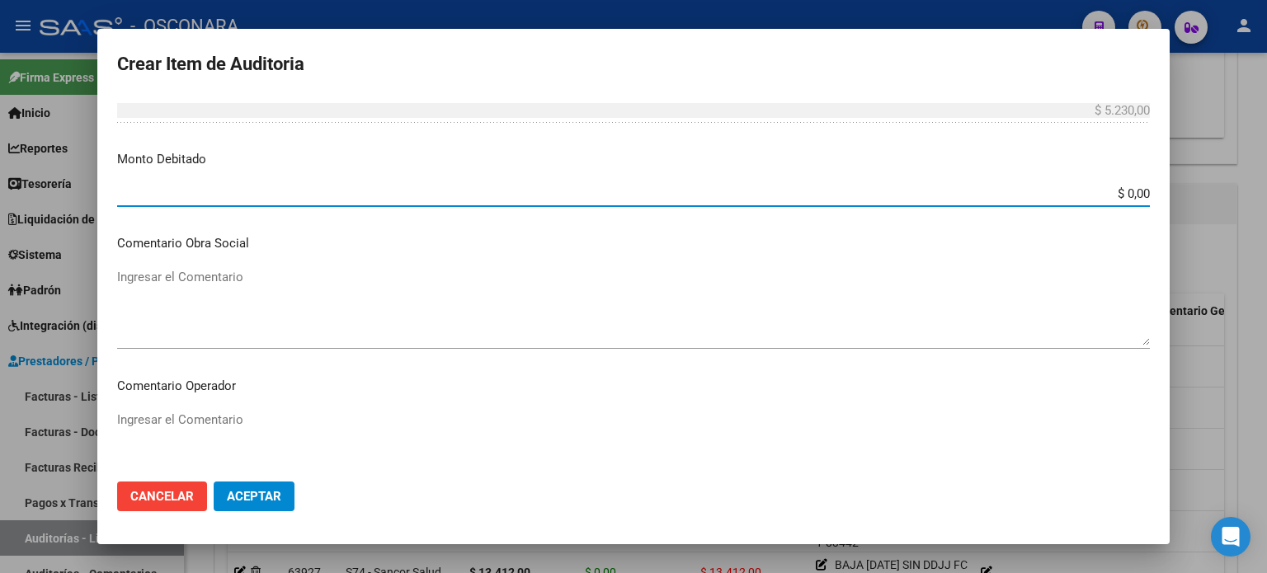
drag, startPoint x: 1118, startPoint y: 192, endPoint x: 1267, endPoint y: 195, distance: 148.5
click at [1267, 195] on div "Crear Item de Auditoria 33399248 Nro Documento 27333992480 CUIL Análisis Afilia…" at bounding box center [633, 286] width 1267 height 573
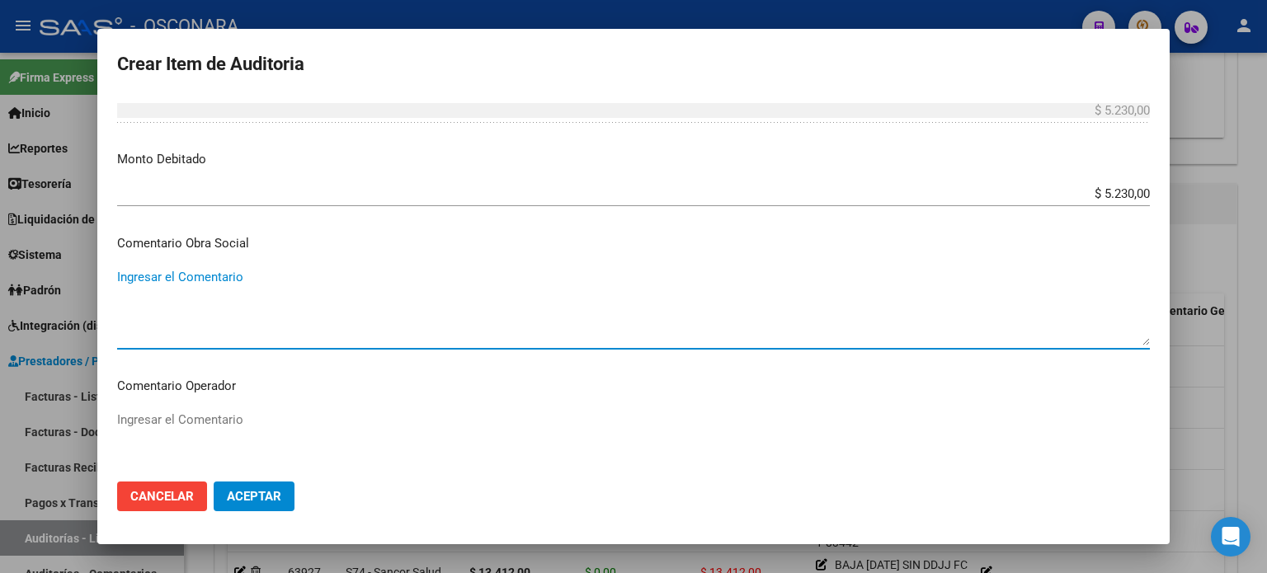
paste textarea "BAJA 30/04/2021 SIN DDJJ FC 1-83442"
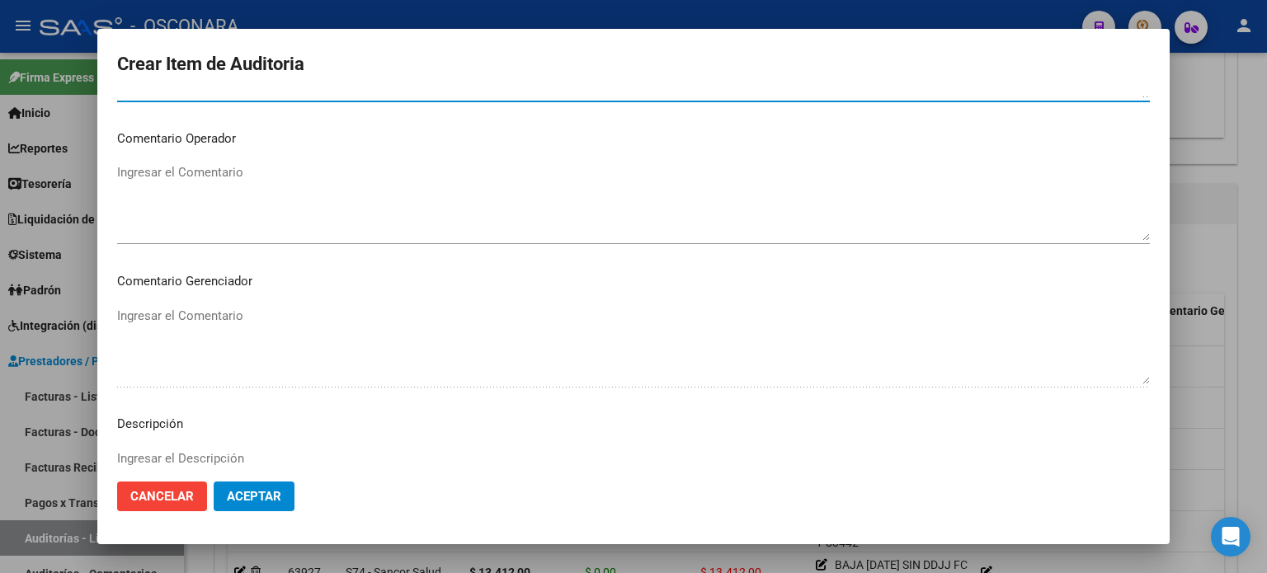
scroll to position [1069, 0]
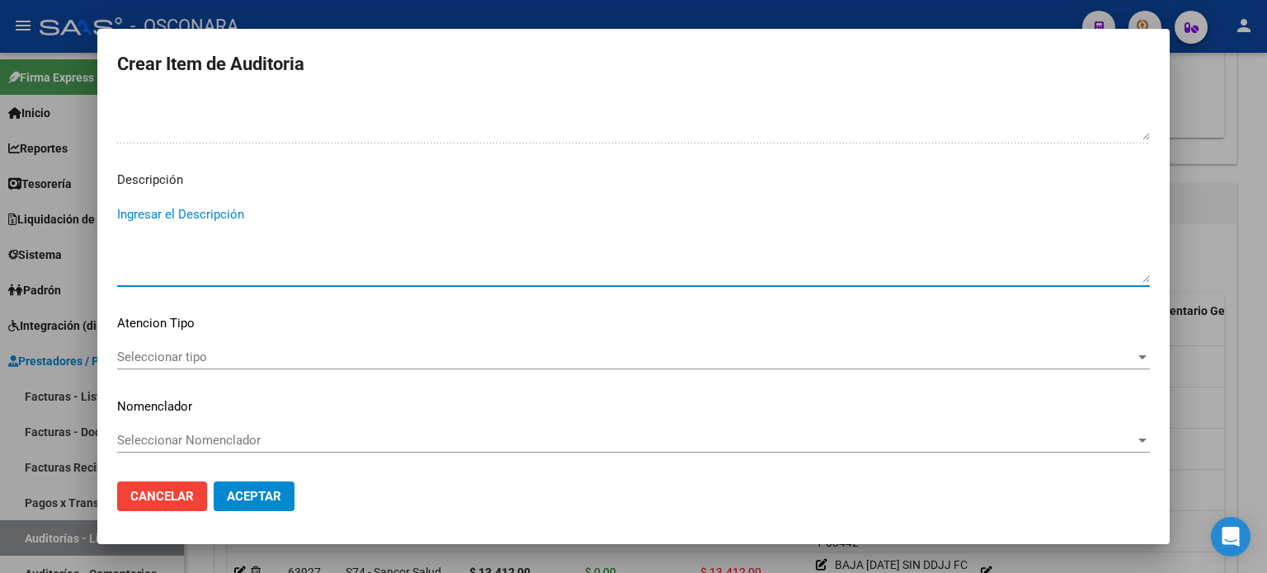
paste textarea "BAJA 30/04/2021 SIN DDJJ FC 1-83442"
click at [178, 361] on span "Seleccionar tipo" at bounding box center [626, 357] width 1018 height 15
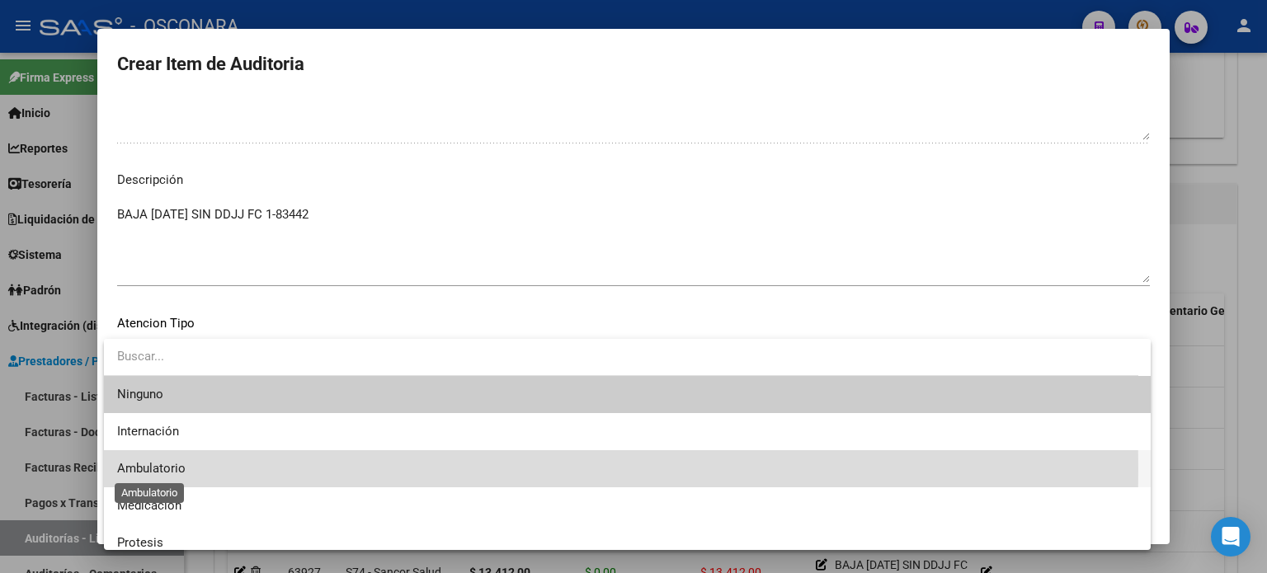
click at [161, 469] on span "Ambulatorio" at bounding box center [151, 468] width 68 height 15
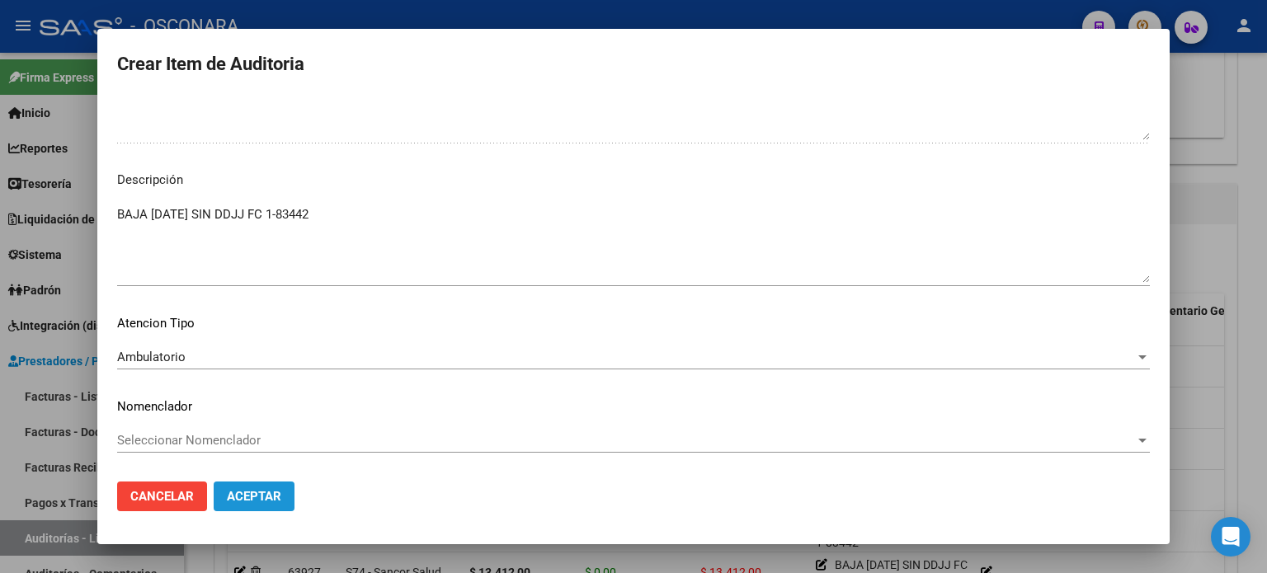
click at [234, 498] on span "Aceptar" at bounding box center [254, 496] width 54 height 15
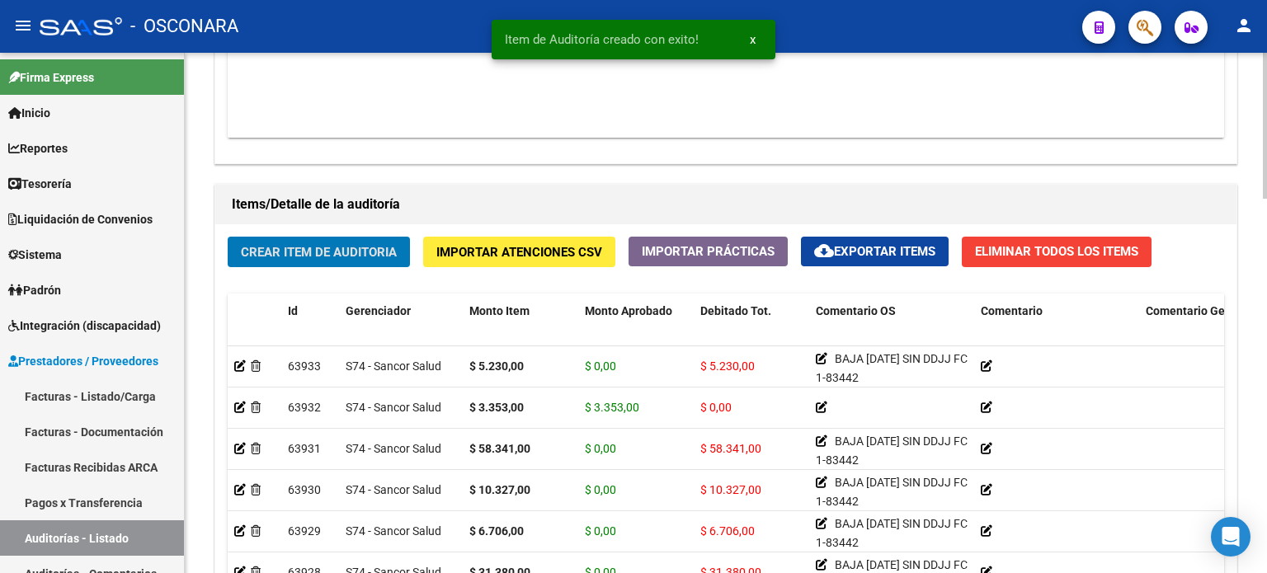
click at [278, 238] on button "Crear Item de Auditoria" at bounding box center [319, 252] width 182 height 31
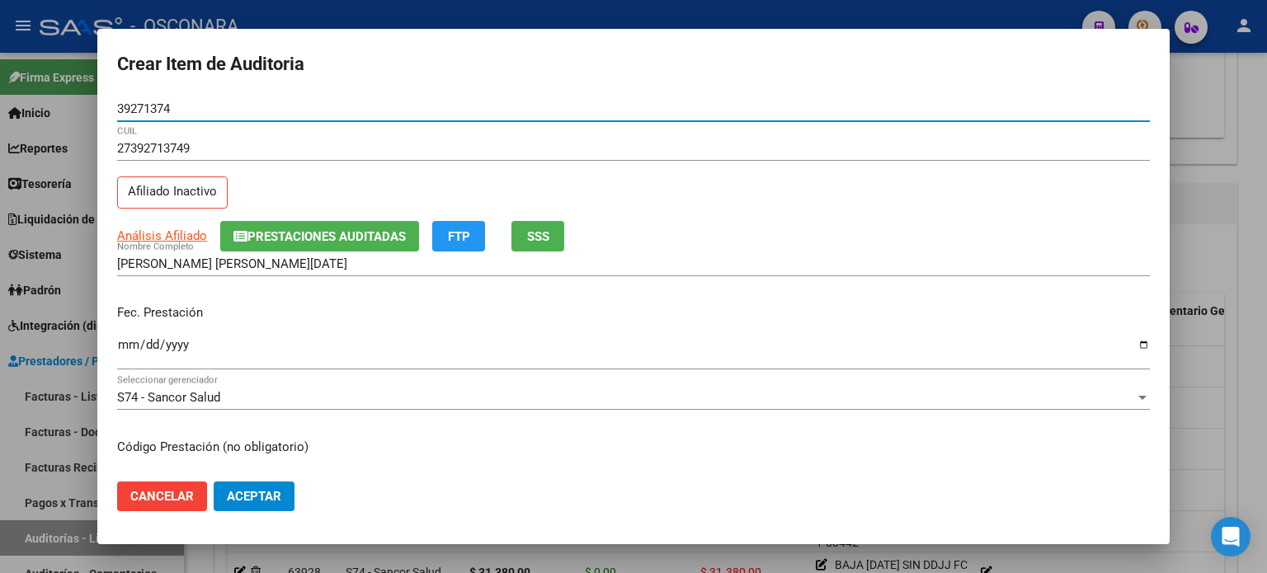
click at [116, 349] on mat-dialog-content "39271374 Nro Documento 27392713749 CUIL Afiliado Inactivo Análisis Afiliado Pre…" at bounding box center [633, 283] width 1073 height 373
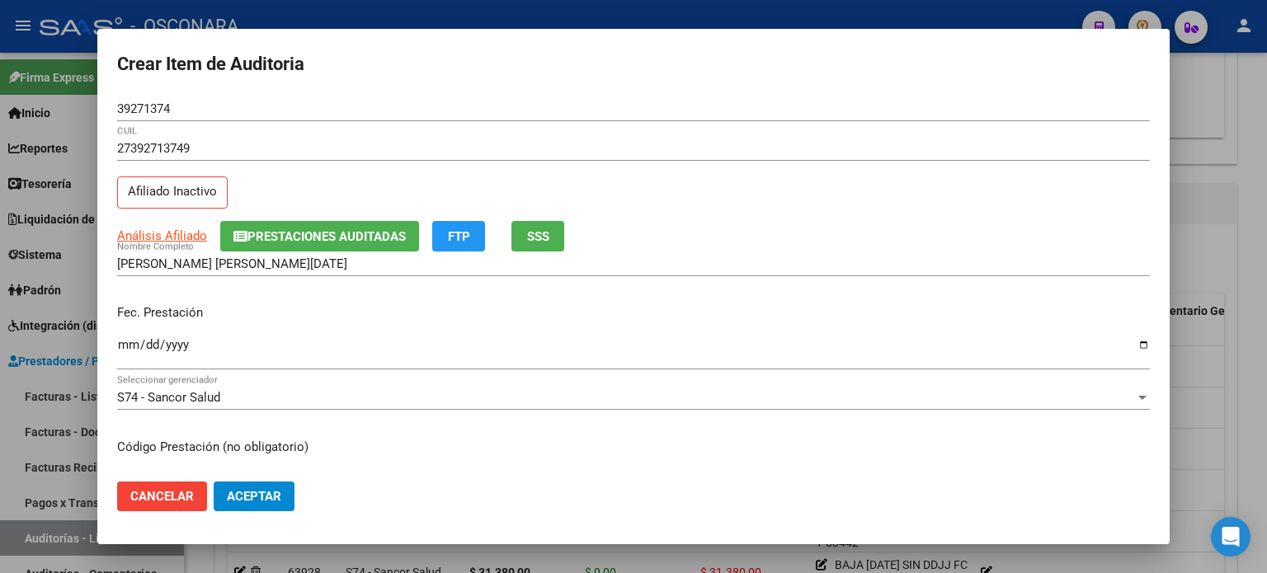
click at [121, 349] on input "Ingresar la fecha" at bounding box center [633, 351] width 1033 height 26
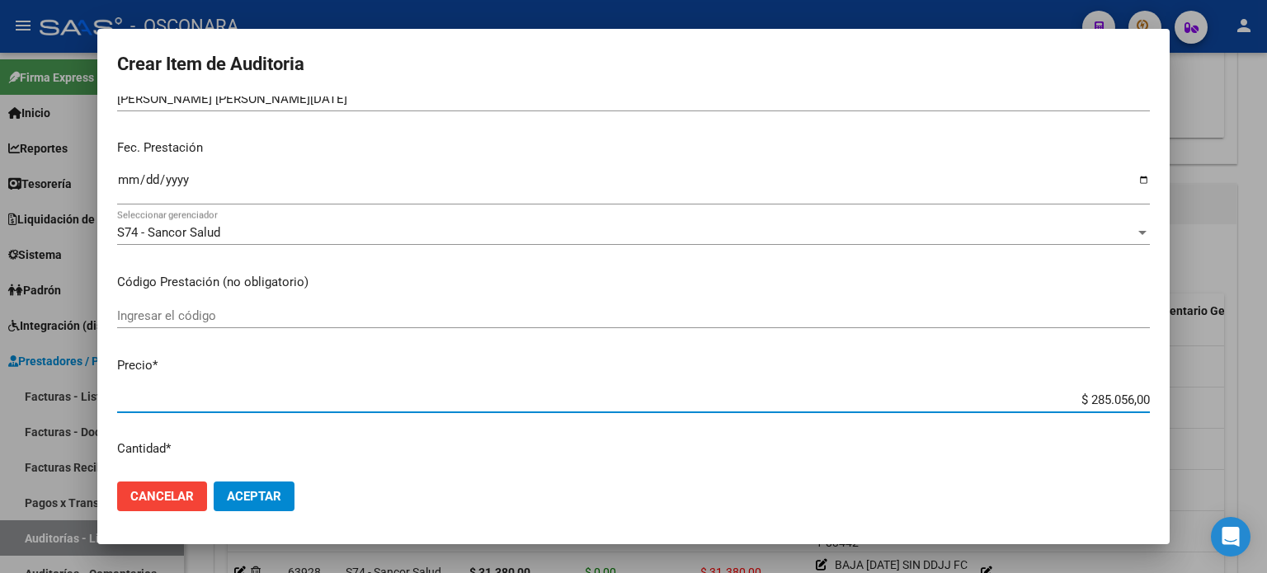
drag, startPoint x: 1079, startPoint y: 395, endPoint x: 1217, endPoint y: 394, distance: 137.8
click at [1217, 394] on div "Crear Item de Auditoria 39271374 Nro Documento 27392713749 CUIL Afiliado Inacti…" at bounding box center [633, 286] width 1267 height 573
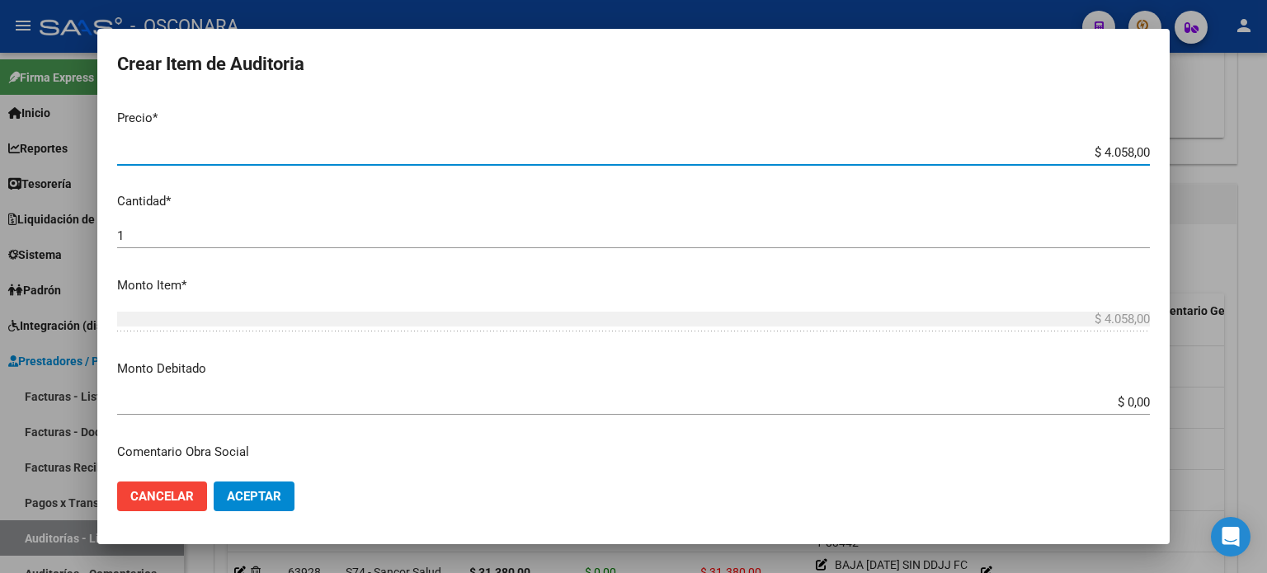
click at [135, 227] on div "1 Ingresar la cantidad" at bounding box center [633, 236] width 1033 height 25
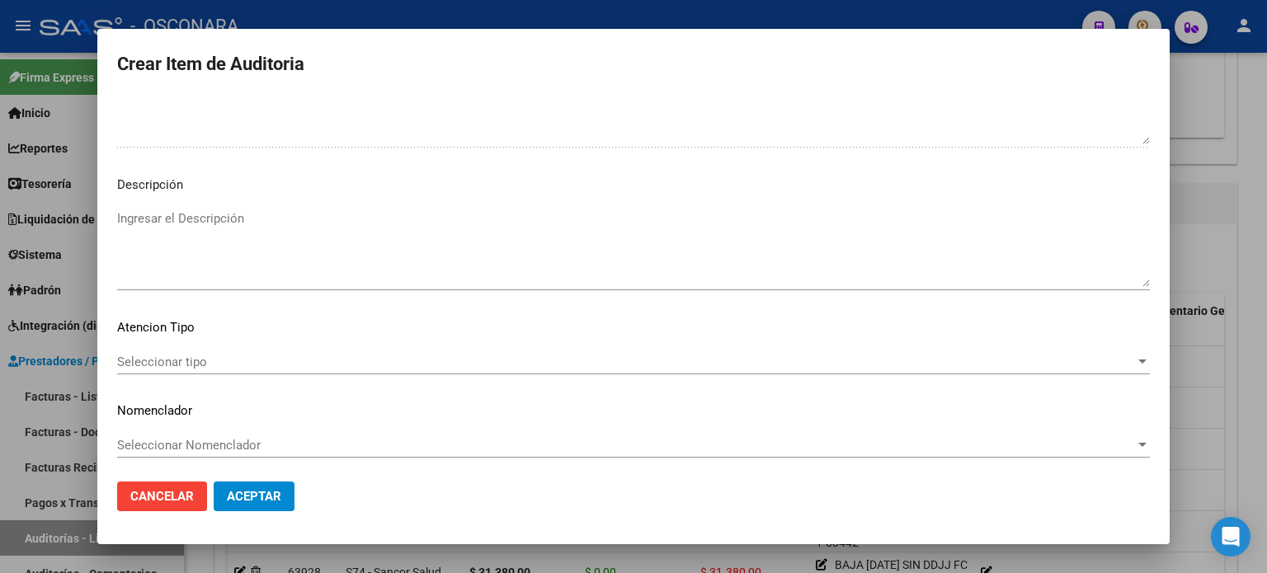
scroll to position [1112, 0]
click at [166, 232] on textarea "Ingresar el Descripción" at bounding box center [633, 245] width 1033 height 78
click at [139, 366] on div "Seleccionar tipo Seleccionar tipo" at bounding box center [633, 359] width 1033 height 25
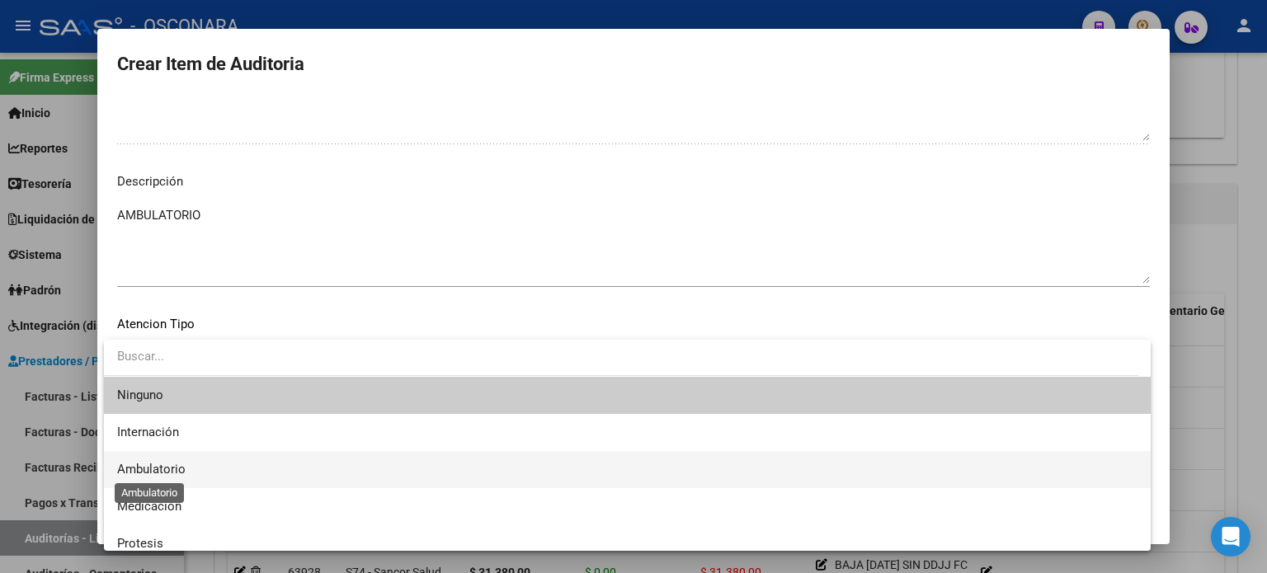
click at [160, 458] on span "Ambulatorio" at bounding box center [627, 469] width 1021 height 37
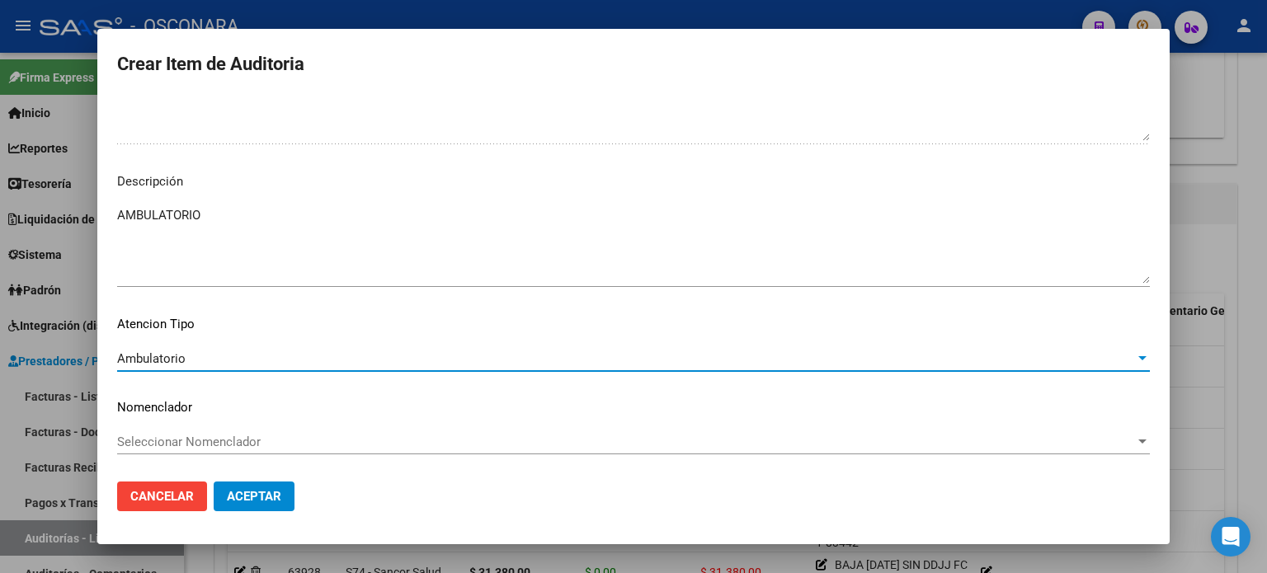
click at [270, 499] on span "Aceptar" at bounding box center [254, 496] width 54 height 15
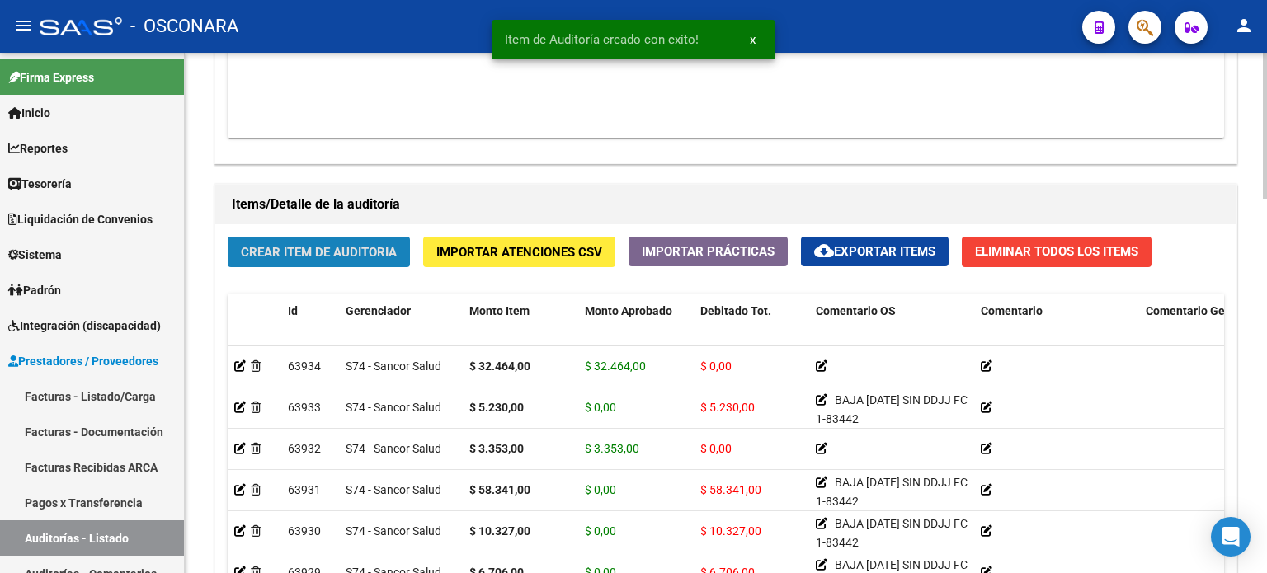
click at [360, 246] on span "Crear Item de Auditoria" at bounding box center [319, 252] width 156 height 15
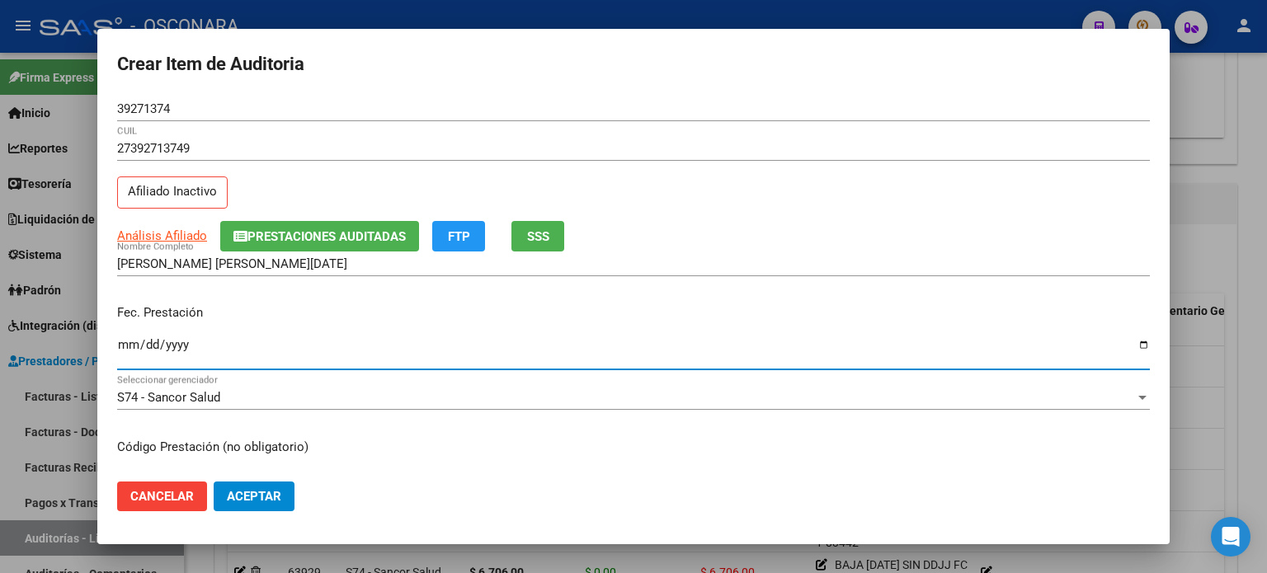
click at [127, 347] on input "Ingresar la fecha" at bounding box center [633, 351] width 1033 height 26
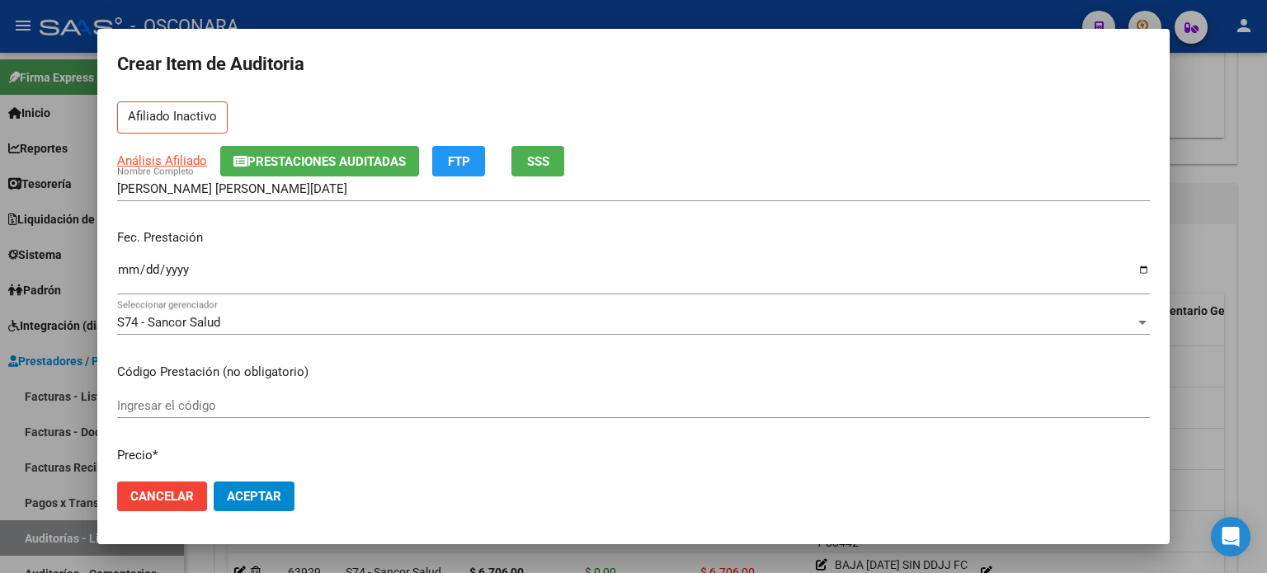
scroll to position [165, 0]
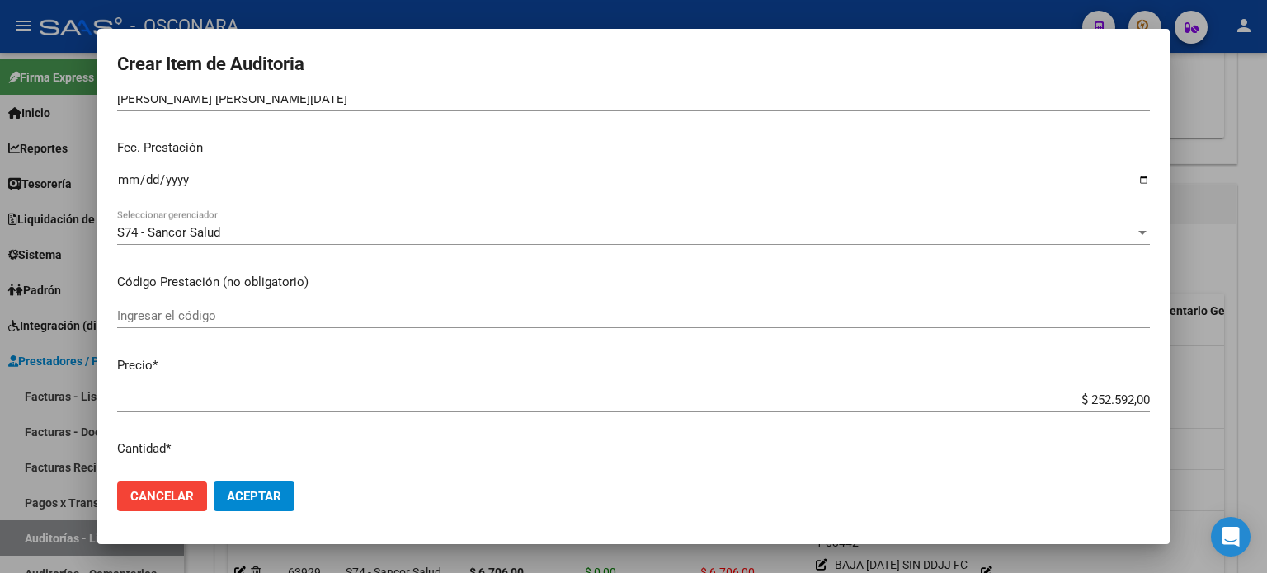
drag, startPoint x: 1075, startPoint y: 399, endPoint x: 1267, endPoint y: 367, distance: 194.1
click at [1267, 367] on div "Crear Item de Auditoria 39271374 Nro Documento 27392713749 CUIL Afiliado Inacti…" at bounding box center [633, 286] width 1267 height 573
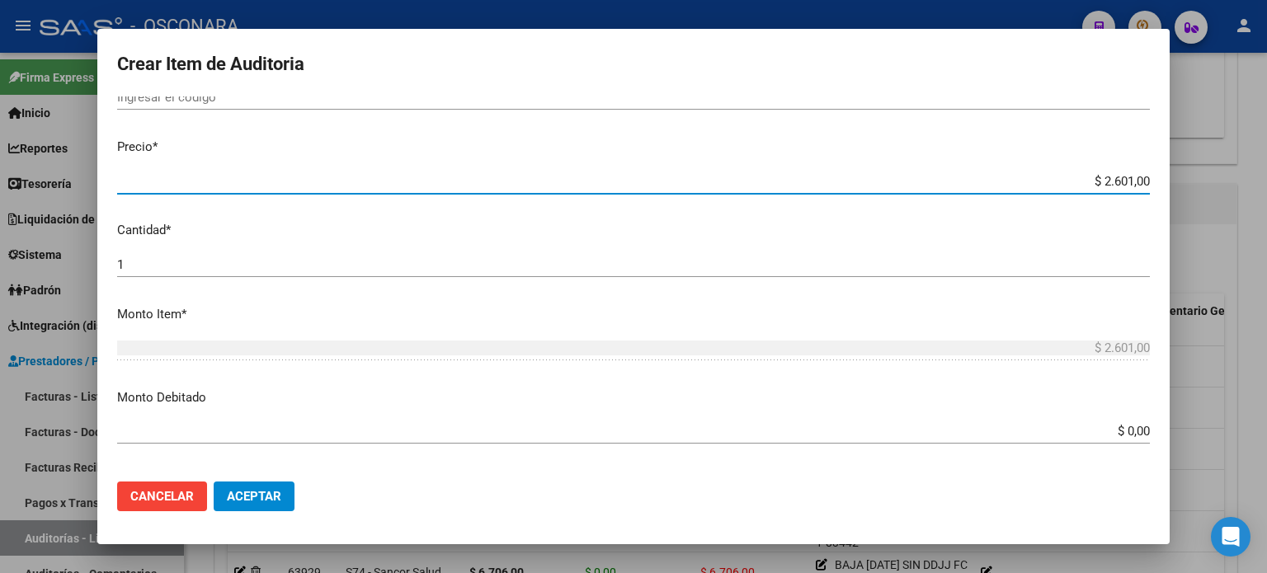
scroll to position [413, 0]
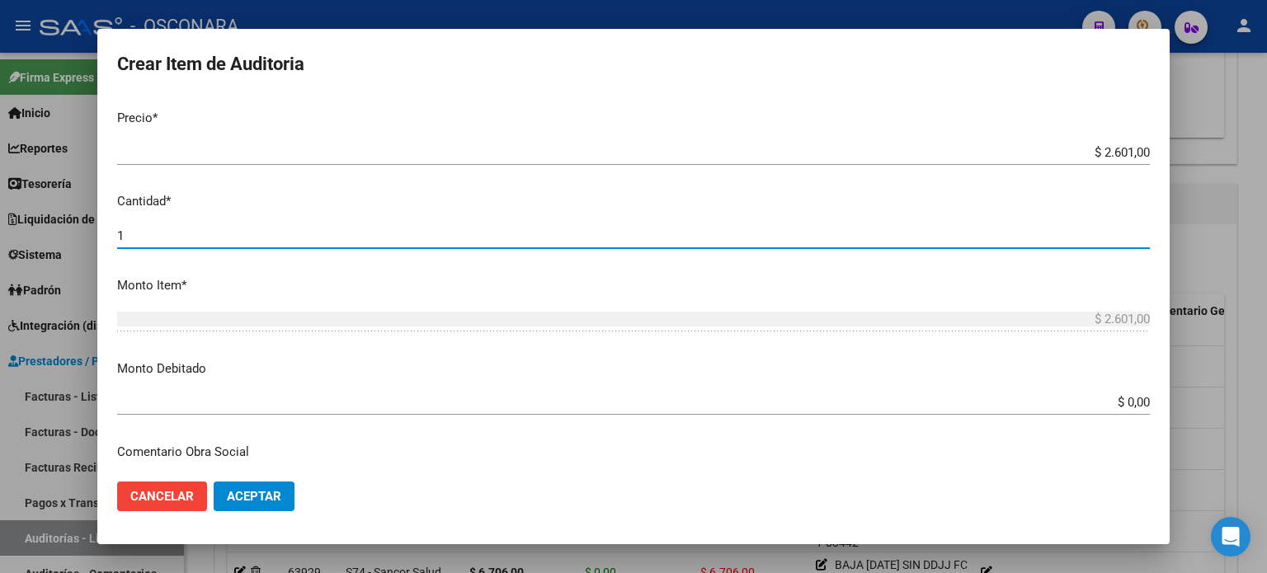
drag, startPoint x: 157, startPoint y: 233, endPoint x: 0, endPoint y: 237, distance: 156.8
click at [0, 237] on div "Crear Item de Auditoria 39271374 Nro Documento 27392713749 CUIL Afiliado Inacti…" at bounding box center [633, 286] width 1267 height 573
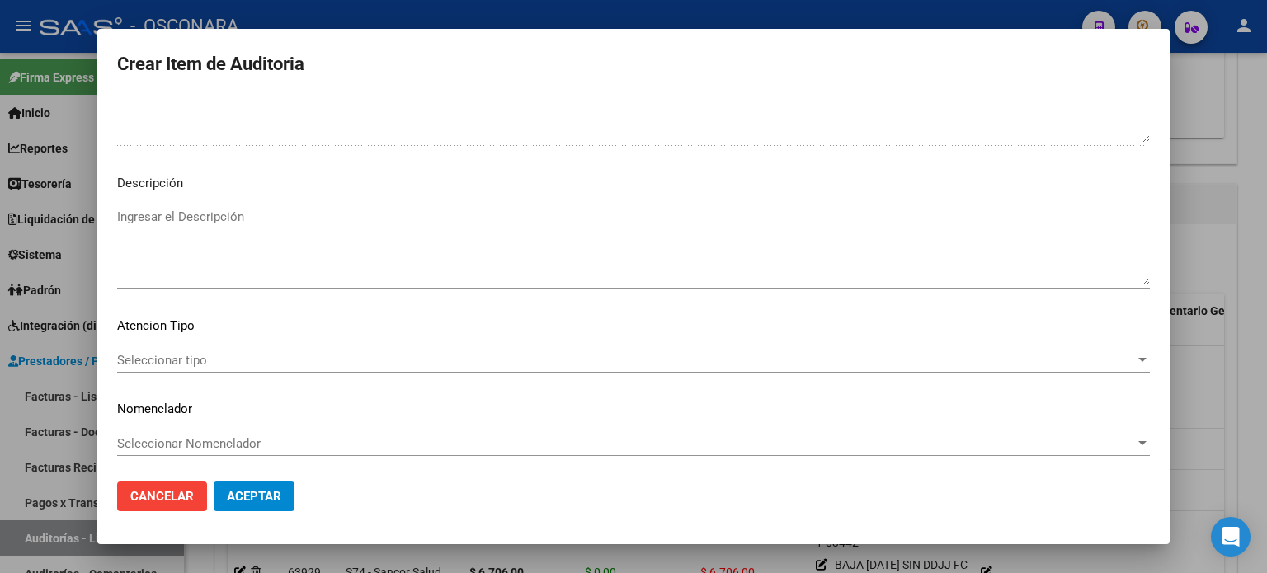
scroll to position [1112, 0]
click at [219, 243] on textarea "Ingresar el Descripción" at bounding box center [633, 245] width 1033 height 78
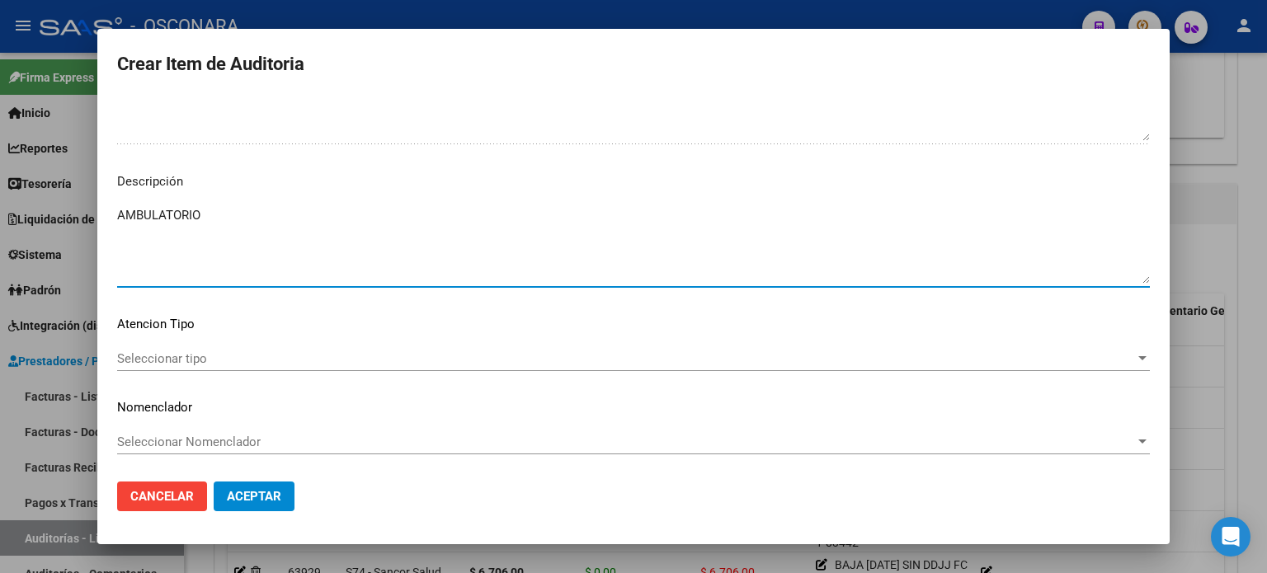
click at [180, 355] on span "Seleccionar tipo" at bounding box center [626, 358] width 1018 height 15
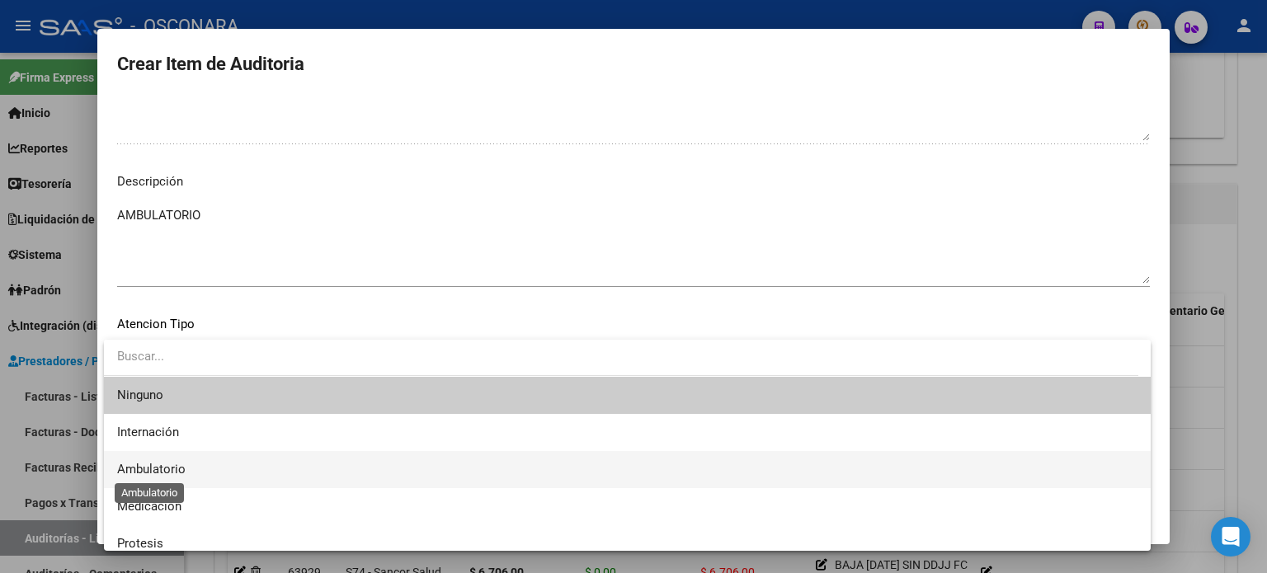
click at [173, 469] on span "Ambulatorio" at bounding box center [151, 469] width 68 height 15
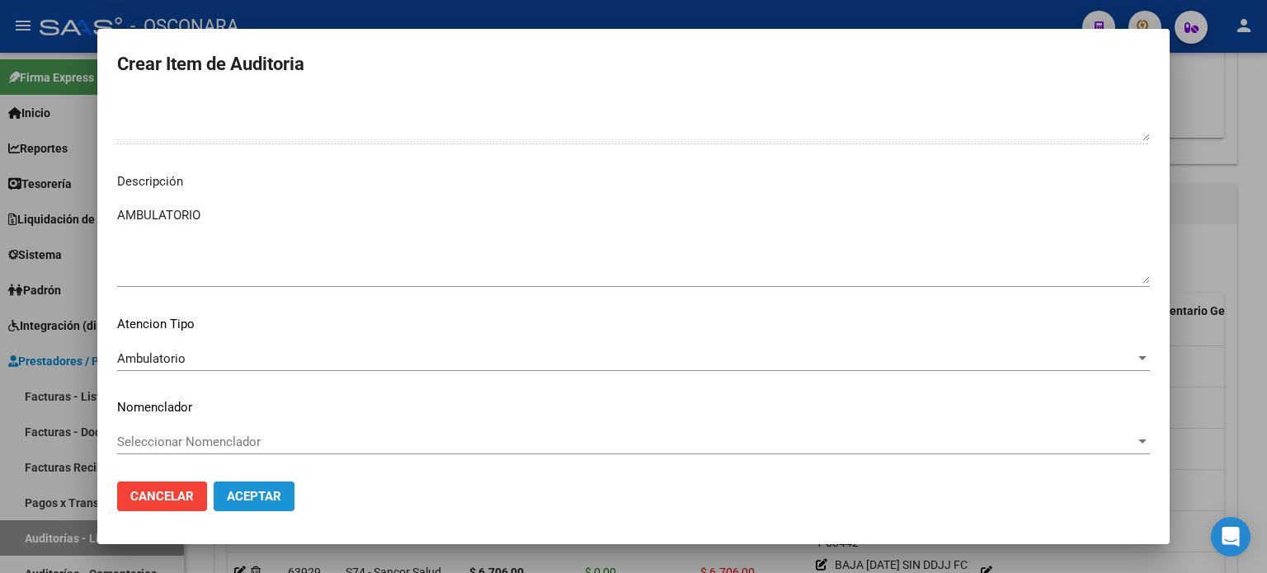
click at [257, 491] on span "Aceptar" at bounding box center [254, 496] width 54 height 15
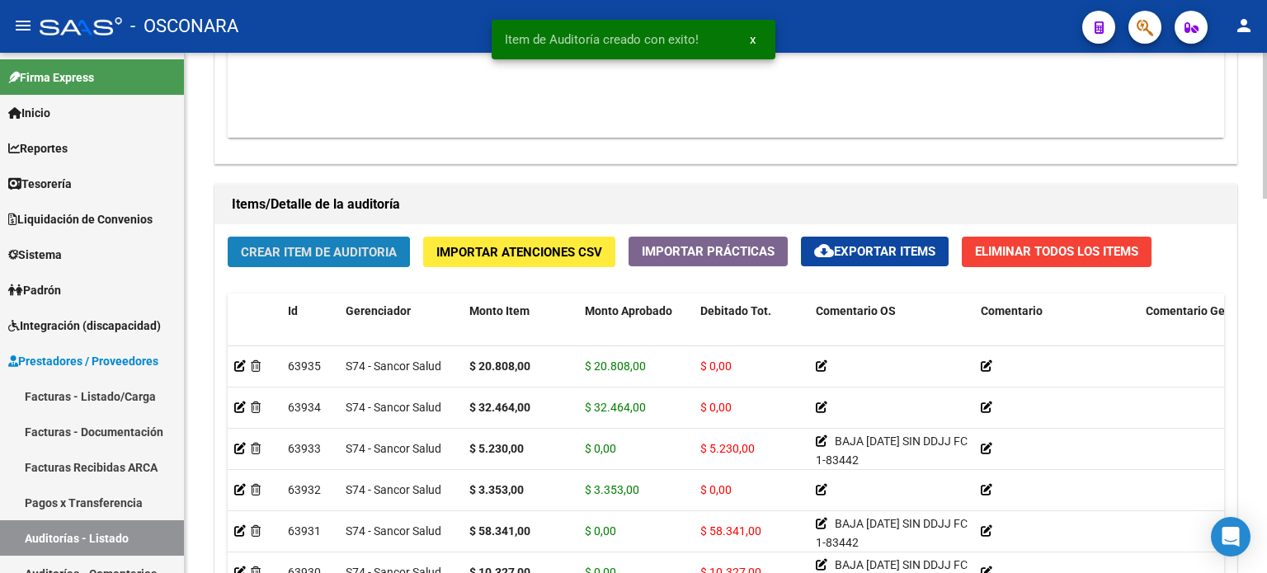
click at [262, 257] on span "Crear Item de Auditoria" at bounding box center [319, 252] width 156 height 15
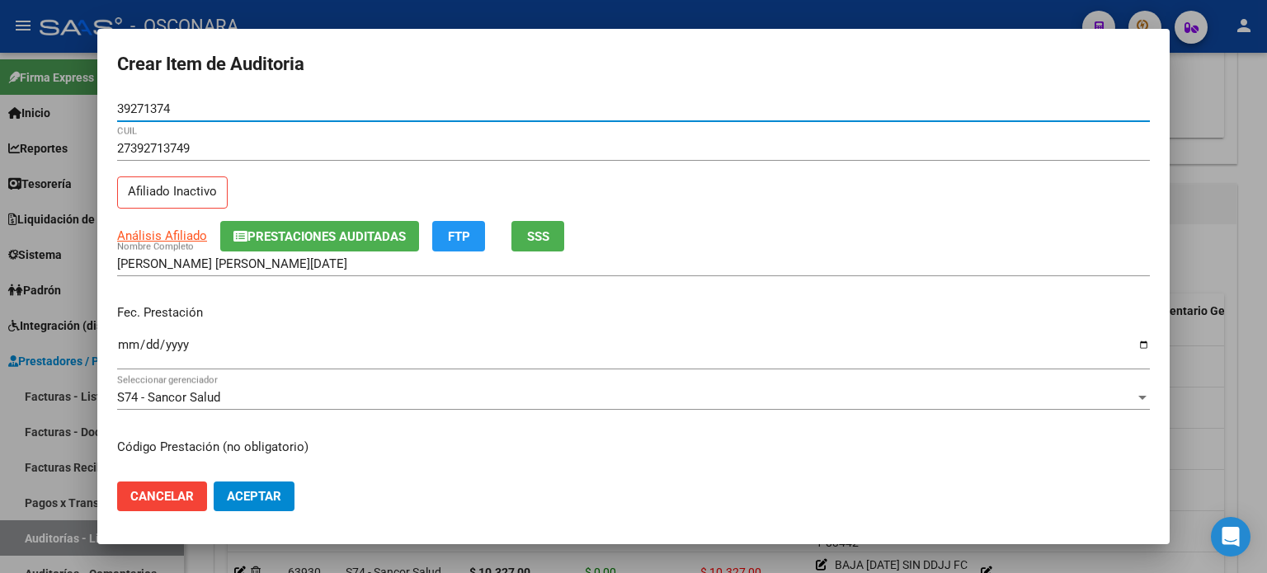
click at [129, 344] on input "Ingresar la fecha" at bounding box center [633, 351] width 1033 height 26
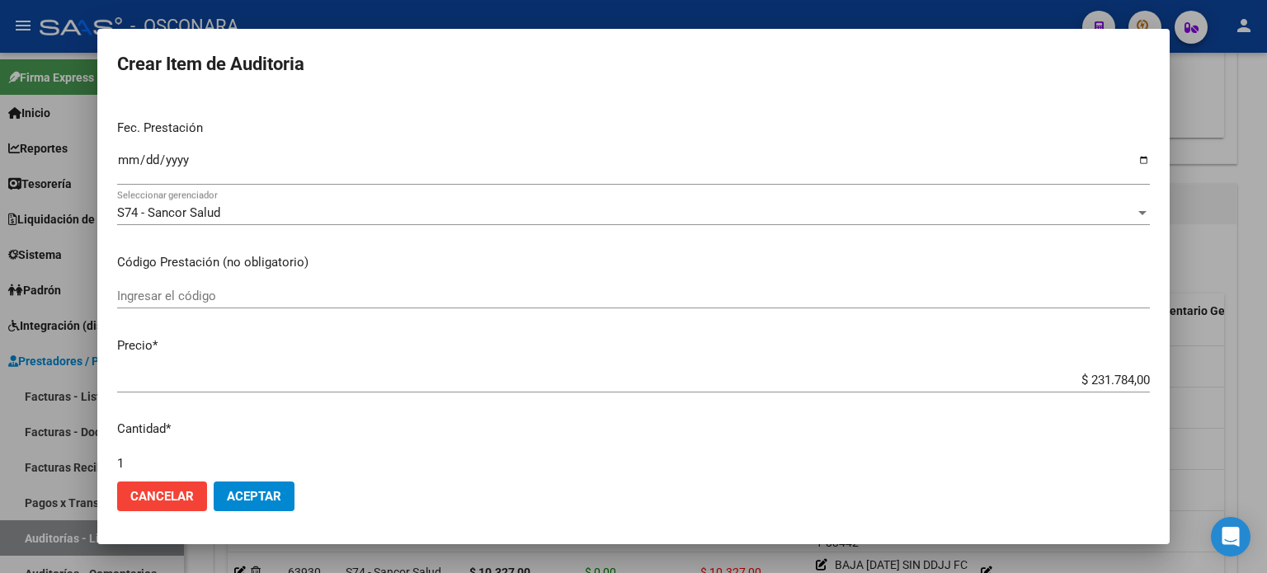
scroll to position [248, 0]
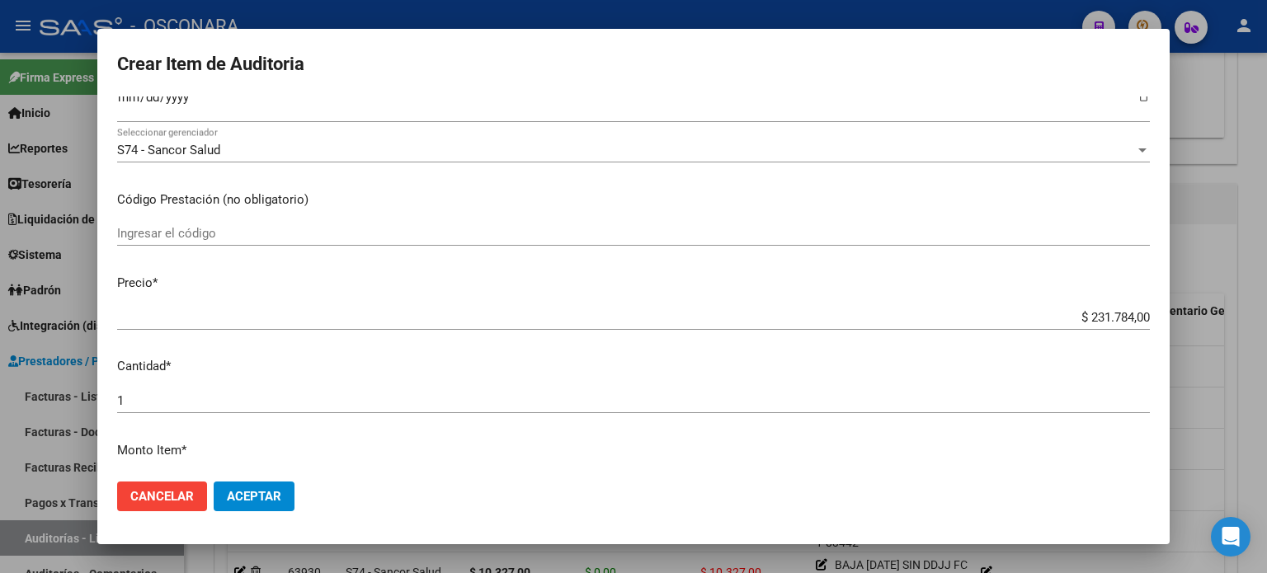
drag, startPoint x: 1100, startPoint y: 314, endPoint x: 1267, endPoint y: 304, distance: 167.0
click at [1267, 304] on div "Crear Item de Auditoria 39271374 Nro Documento 27392713749 CUIL Afiliado Inacti…" at bounding box center [633, 286] width 1267 height 573
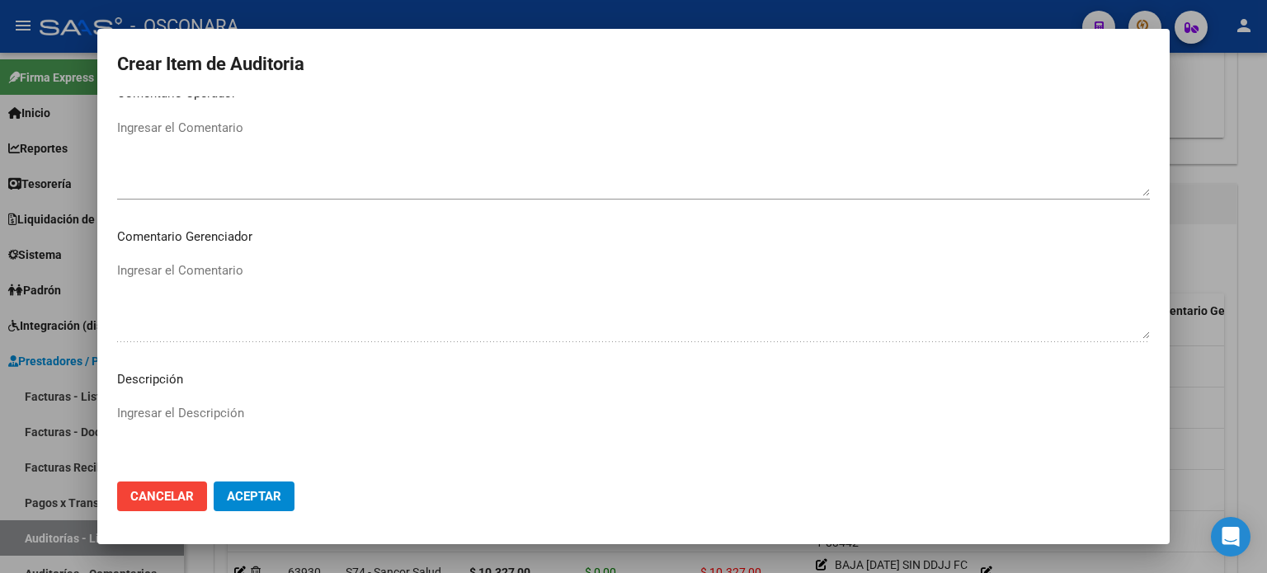
scroll to position [1112, 0]
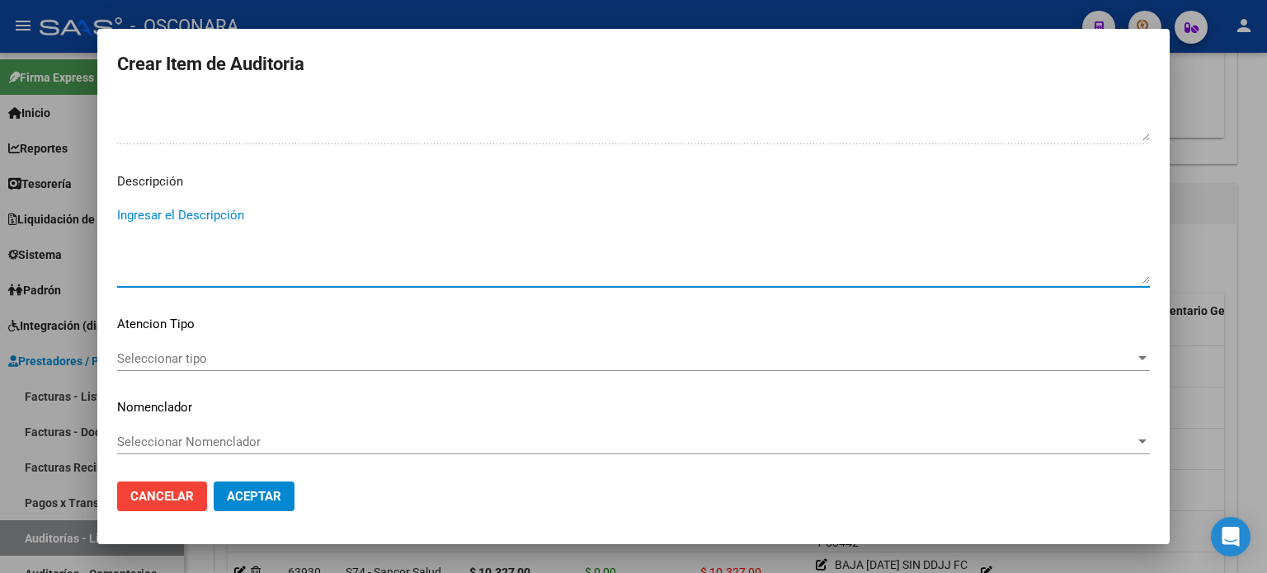
click at [254, 237] on textarea "Ingresar el Descripción" at bounding box center [633, 245] width 1033 height 78
click at [155, 351] on span "Seleccionar tipo" at bounding box center [626, 358] width 1018 height 15
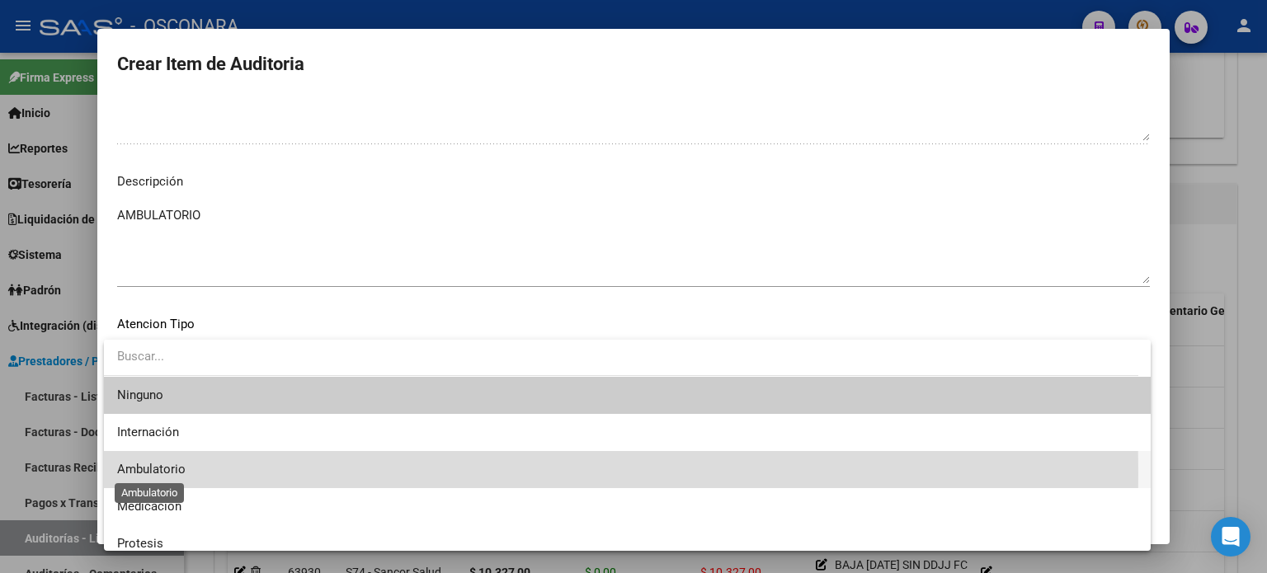
click at [139, 473] on span "Ambulatorio" at bounding box center [151, 469] width 68 height 15
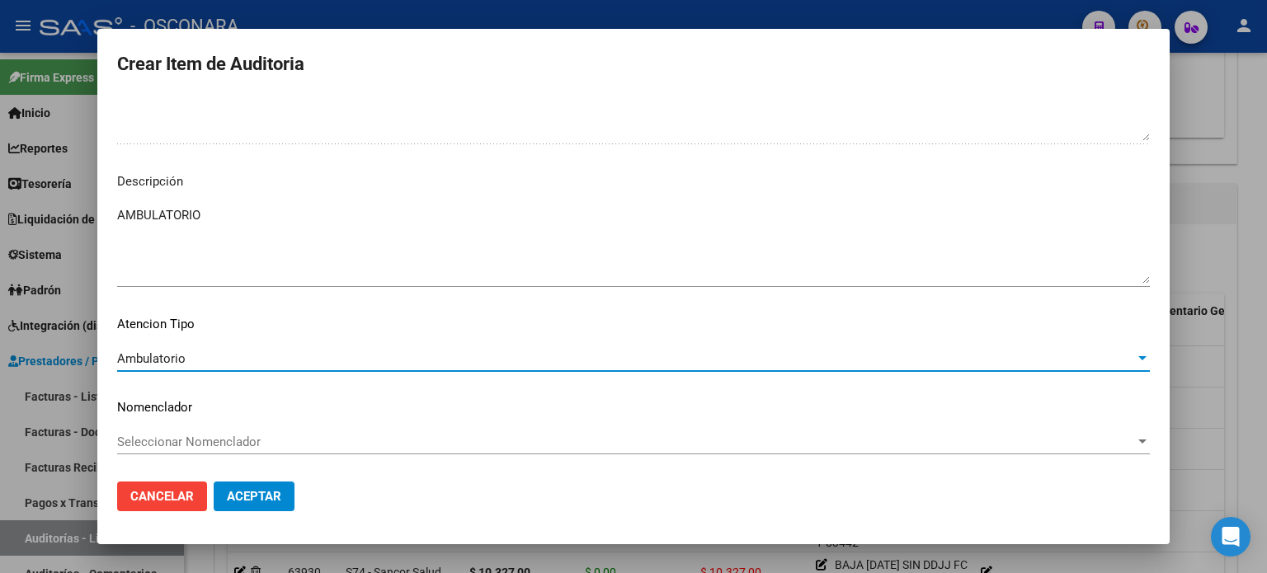
click at [236, 493] on span "Aceptar" at bounding box center [254, 496] width 54 height 15
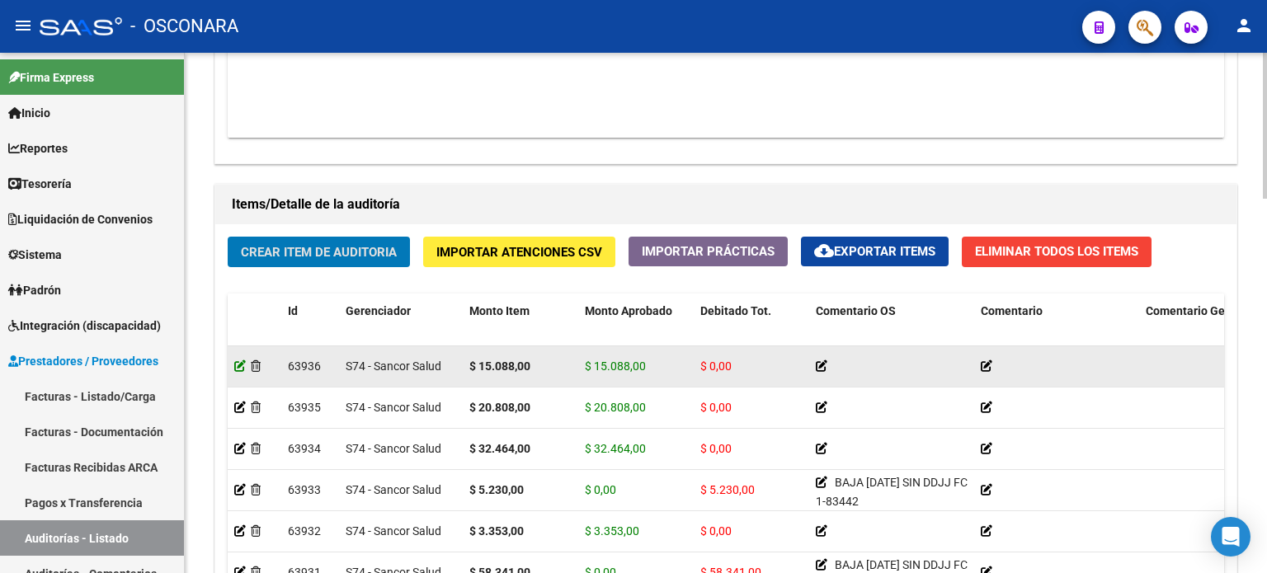
click at [236, 366] on icon at bounding box center [240, 367] width 12 height 12
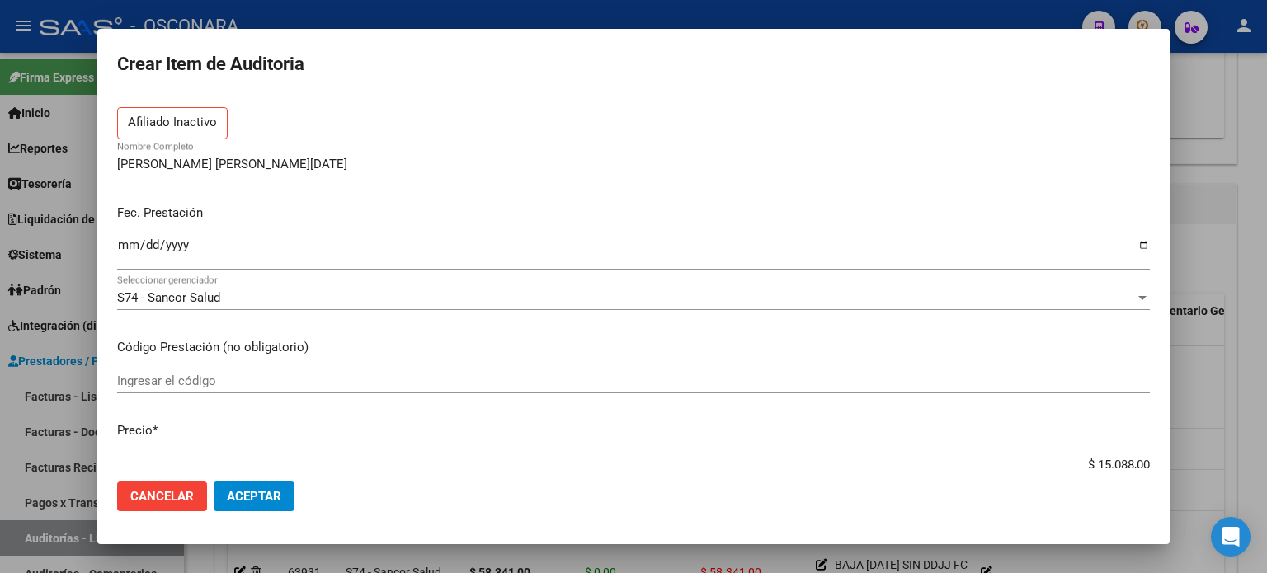
scroll to position [165, 0]
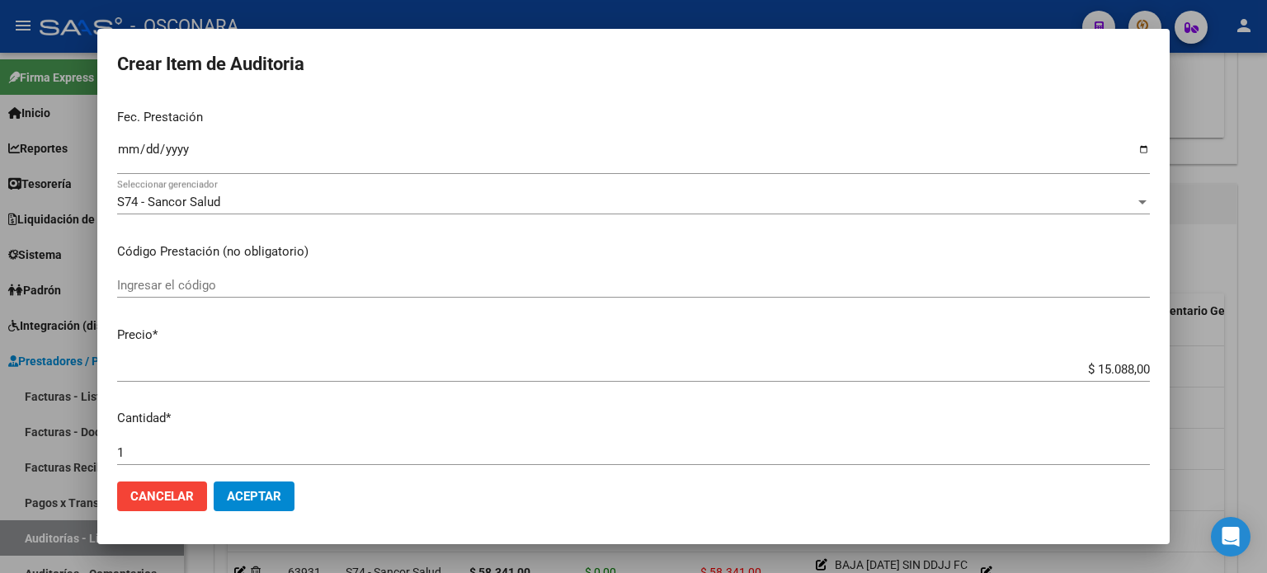
click at [143, 455] on input "1" at bounding box center [633, 453] width 1033 height 15
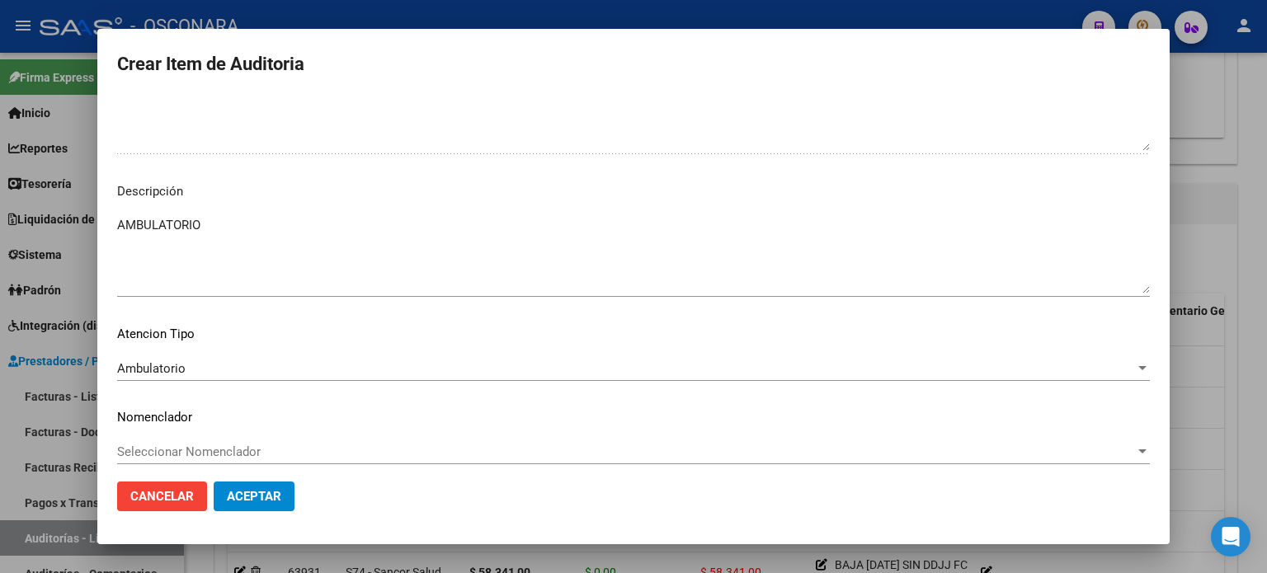
scroll to position [1082, 0]
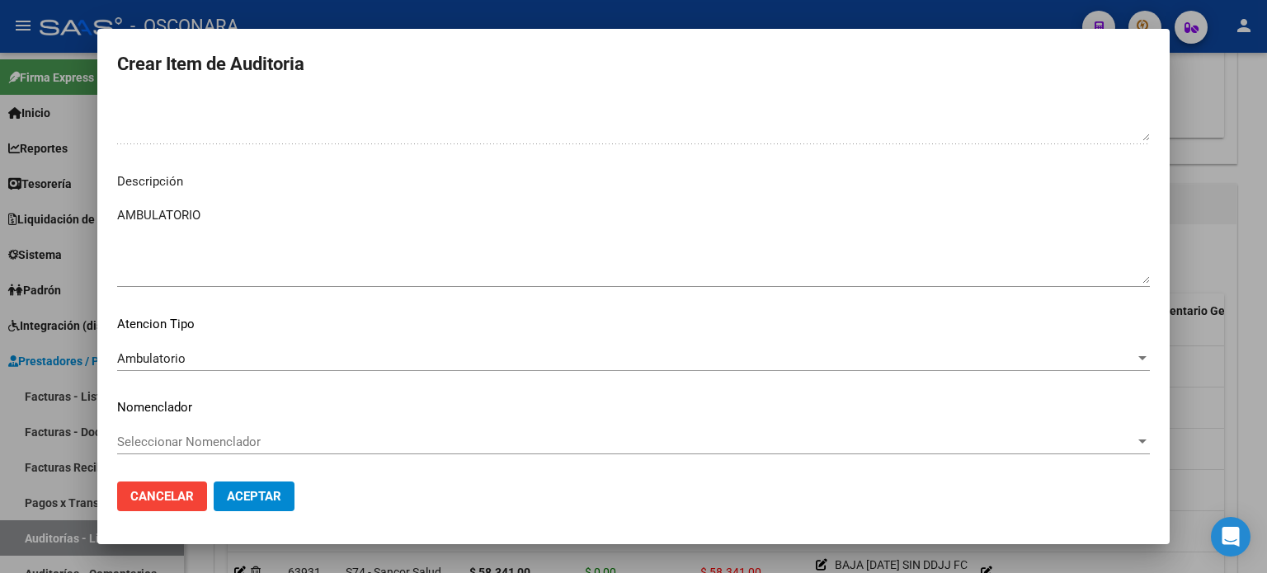
click at [257, 498] on span "Aceptar" at bounding box center [254, 496] width 54 height 15
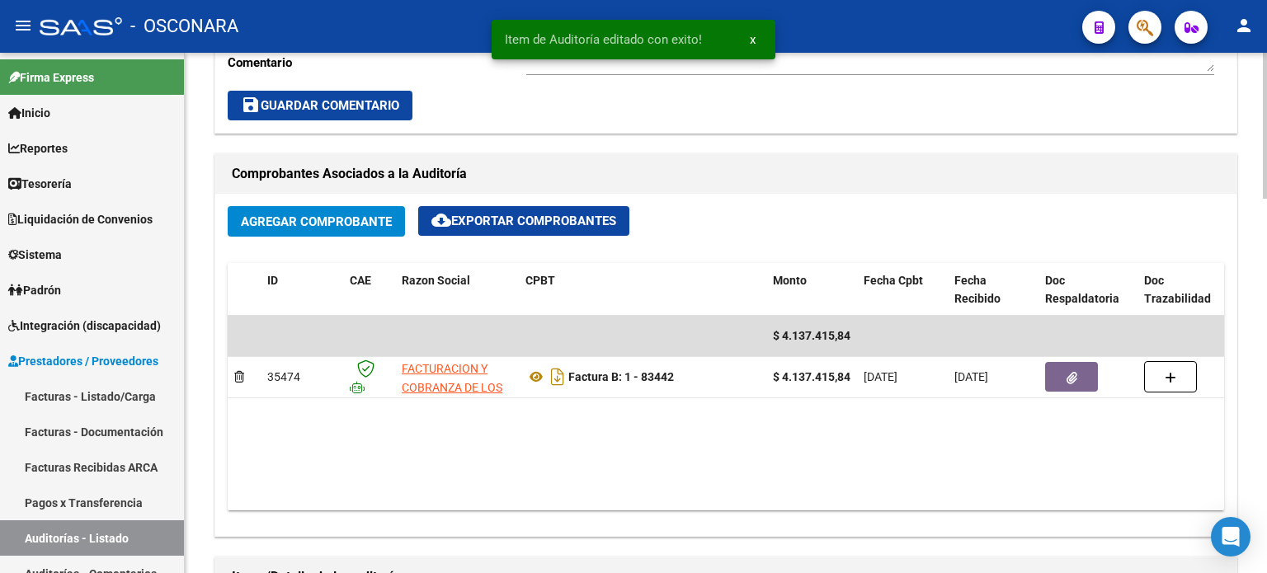
scroll to position [990, 0]
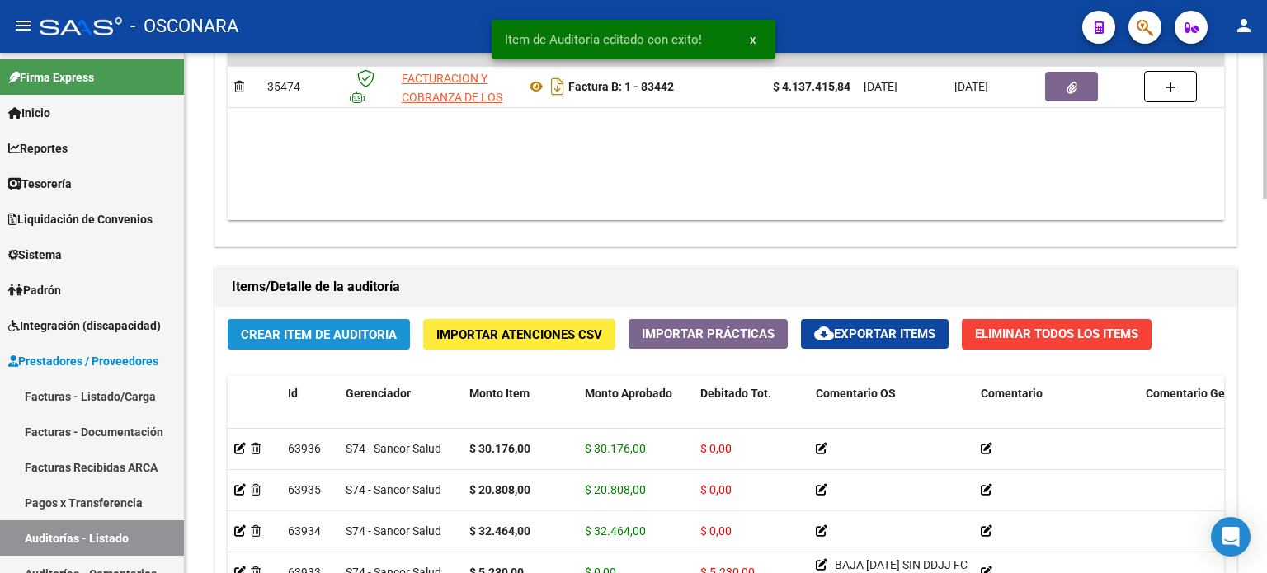
click at [298, 333] on span "Crear Item de Auditoria" at bounding box center [319, 335] width 156 height 15
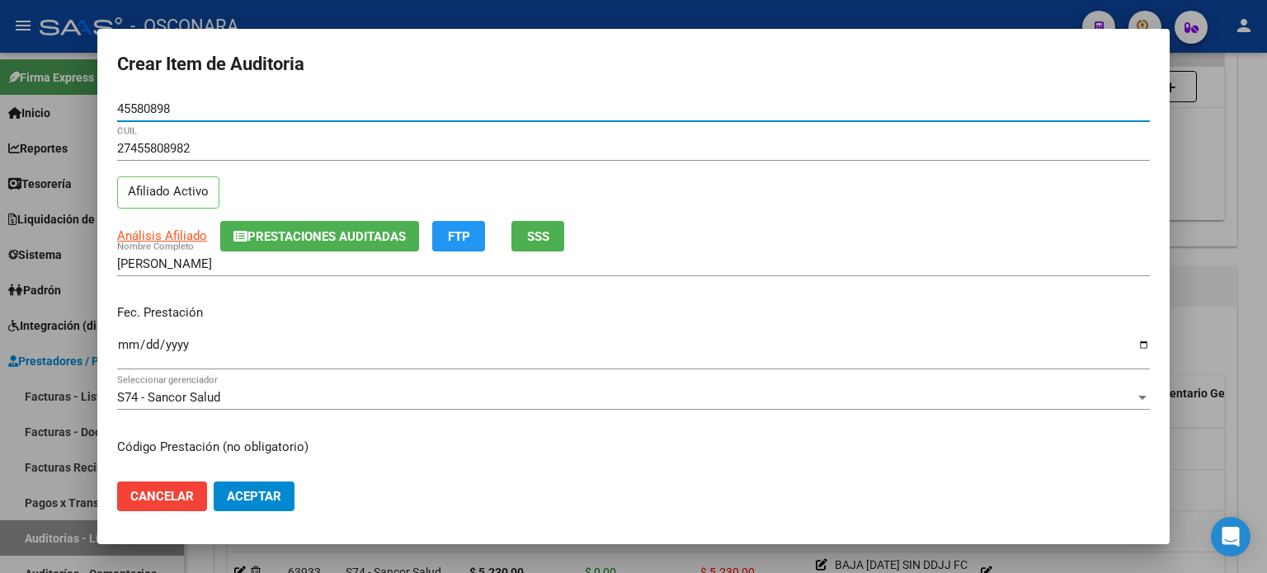
click at [540, 234] on span "SSS" at bounding box center [538, 236] width 22 height 15
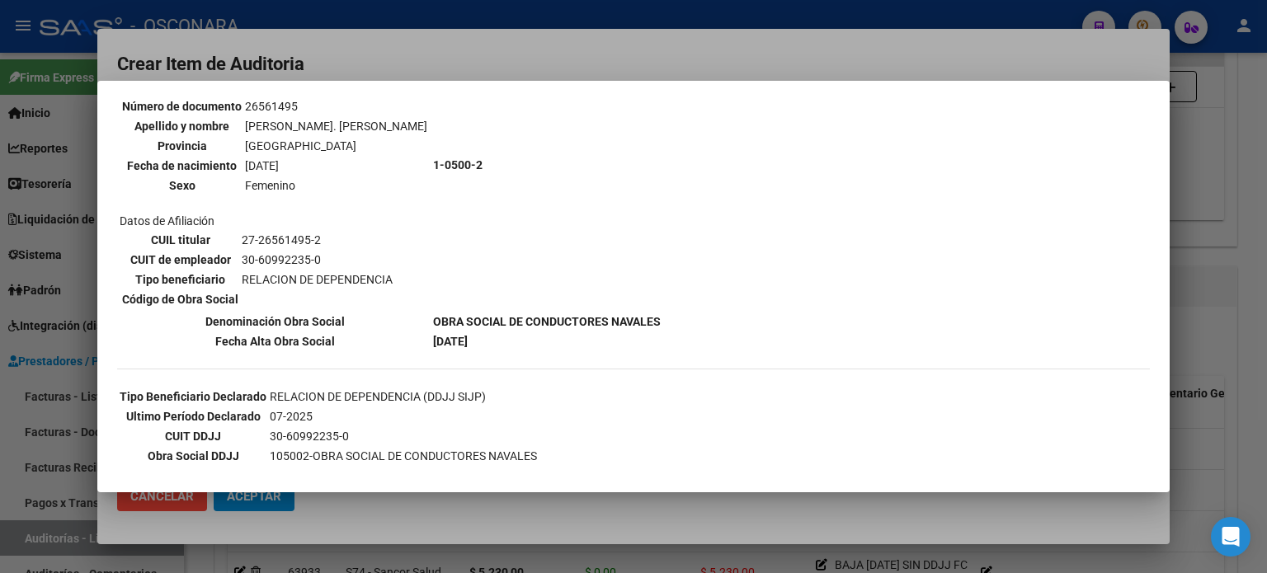
scroll to position [0, 0]
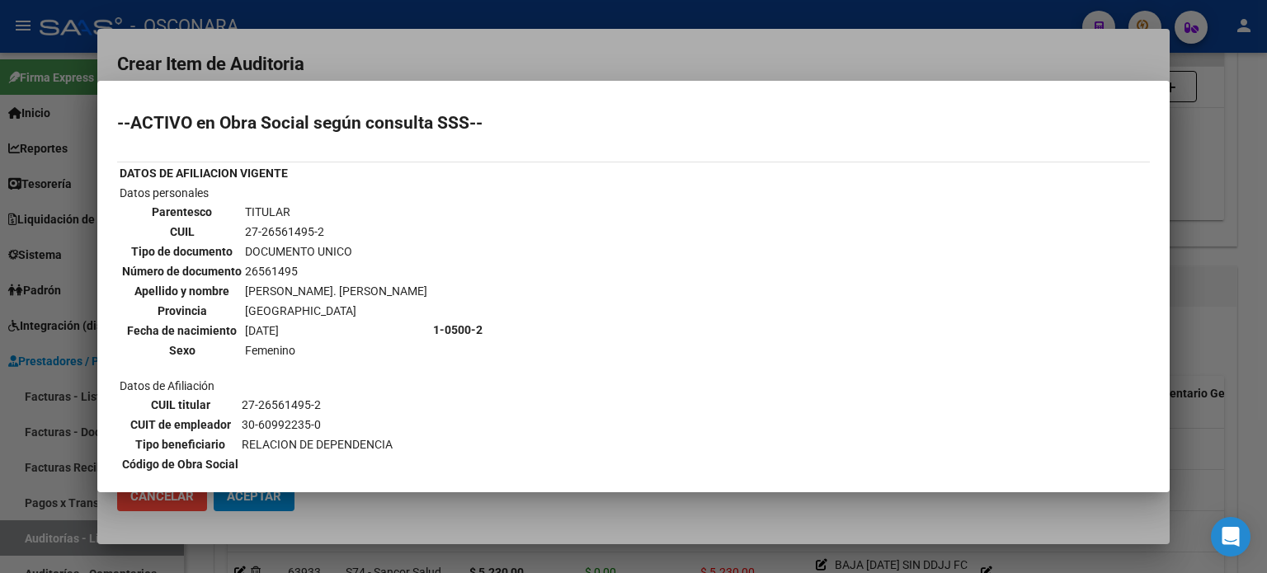
click at [1245, 259] on div at bounding box center [633, 286] width 1267 height 573
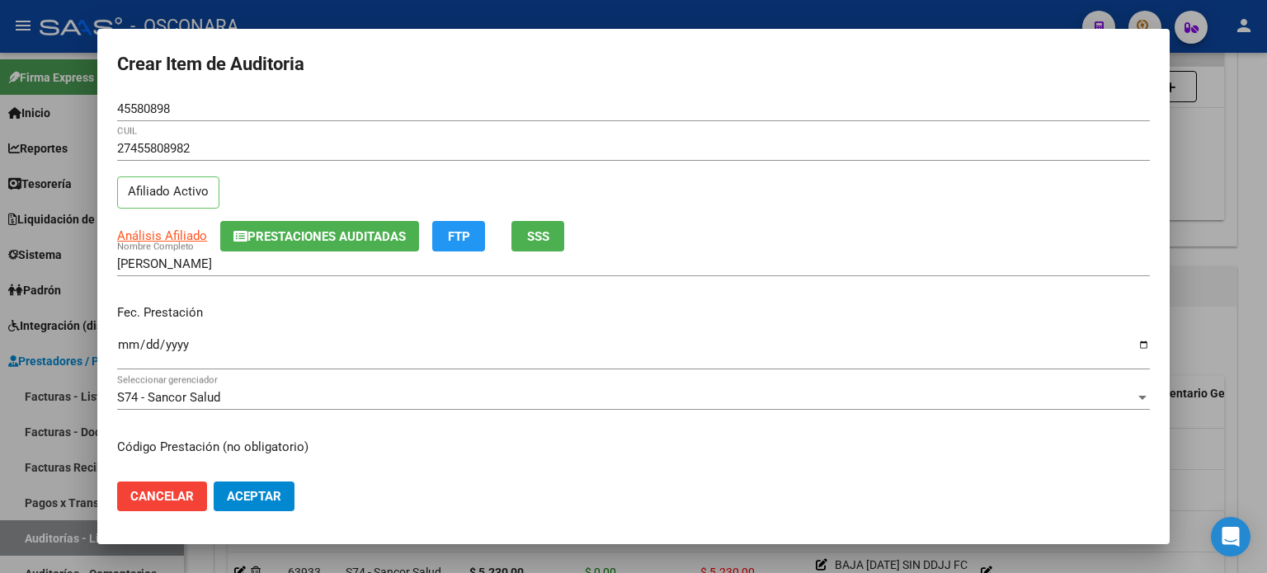
click at [128, 342] on input "Ingresar la fecha" at bounding box center [633, 351] width 1033 height 26
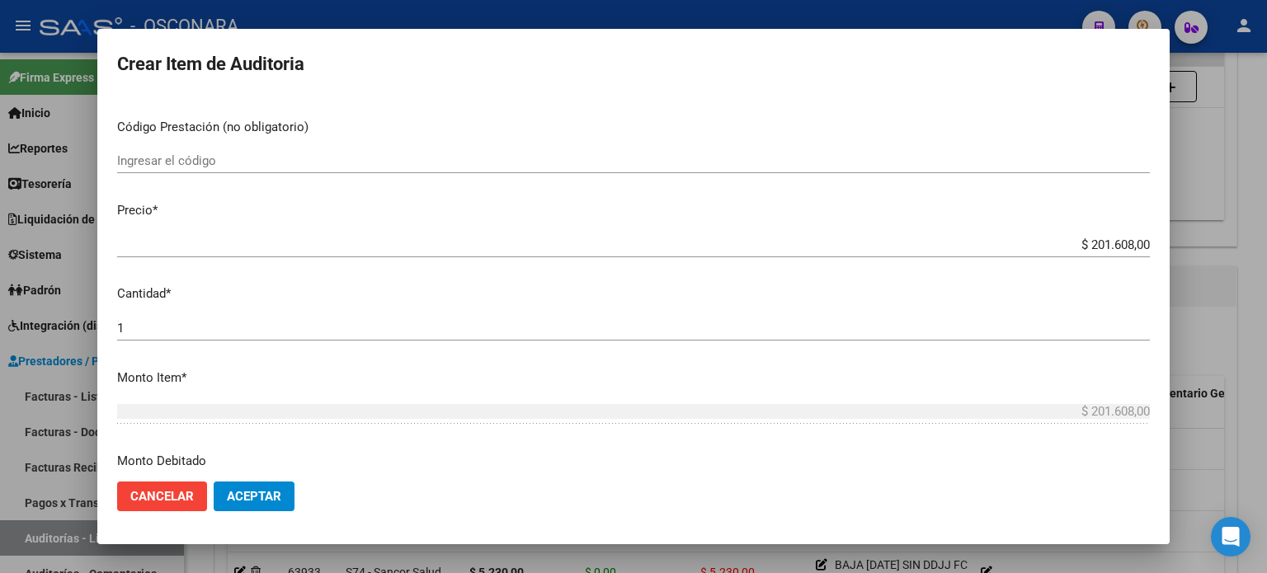
scroll to position [330, 0]
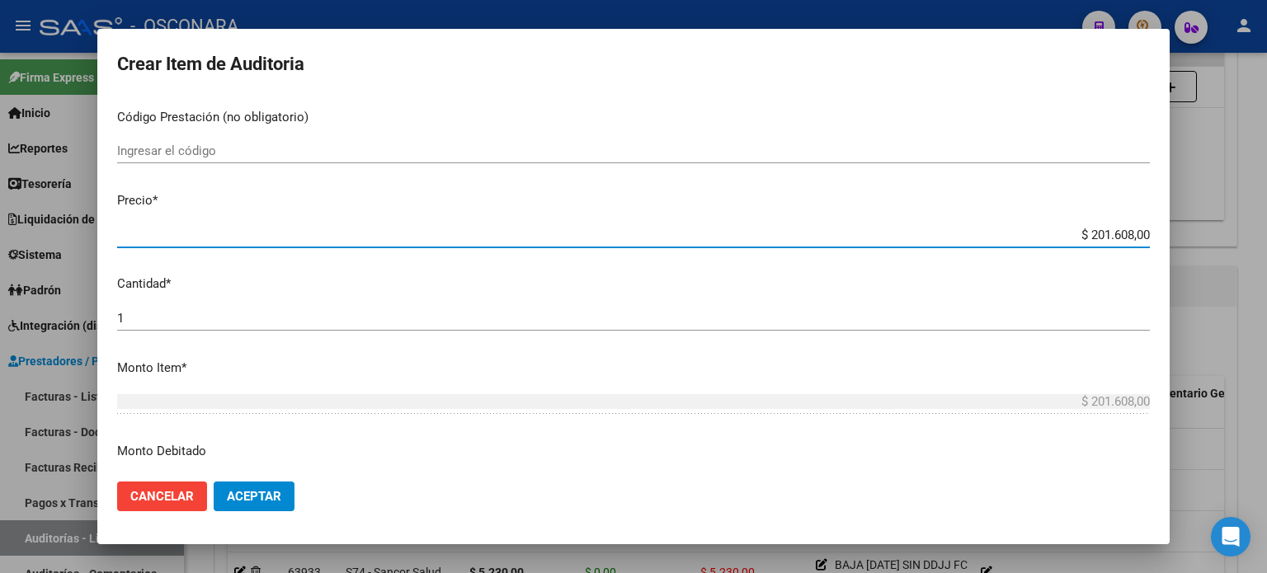
drag, startPoint x: 1074, startPoint y: 237, endPoint x: 1045, endPoint y: 237, distance: 29.7
click at [1267, 197] on div "Crear Item de Auditoria 45580898 Nro Documento 27455808982 CUIL Afiliado Activo…" at bounding box center [633, 286] width 1267 height 573
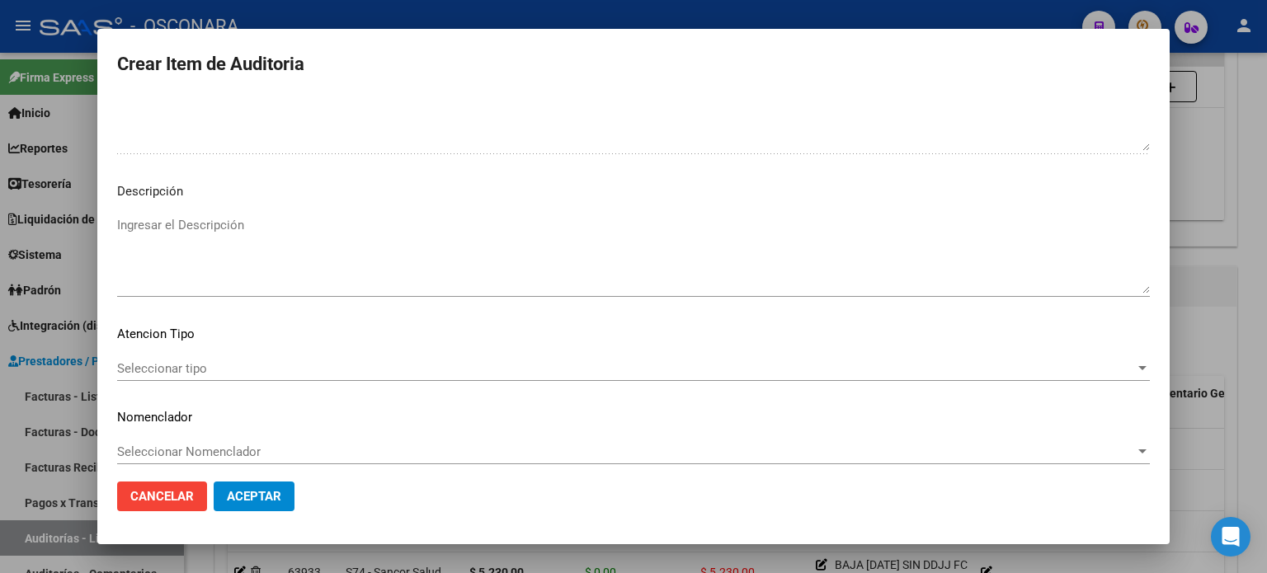
scroll to position [1112, 0]
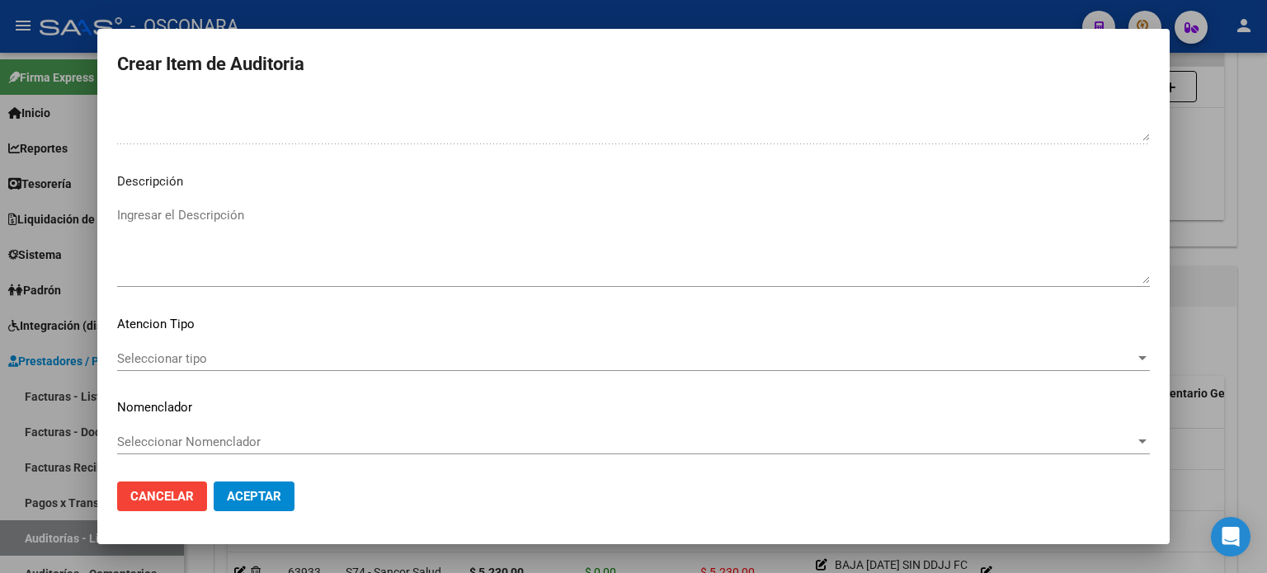
click at [231, 257] on textarea "Ingresar el Descripción" at bounding box center [633, 245] width 1033 height 78
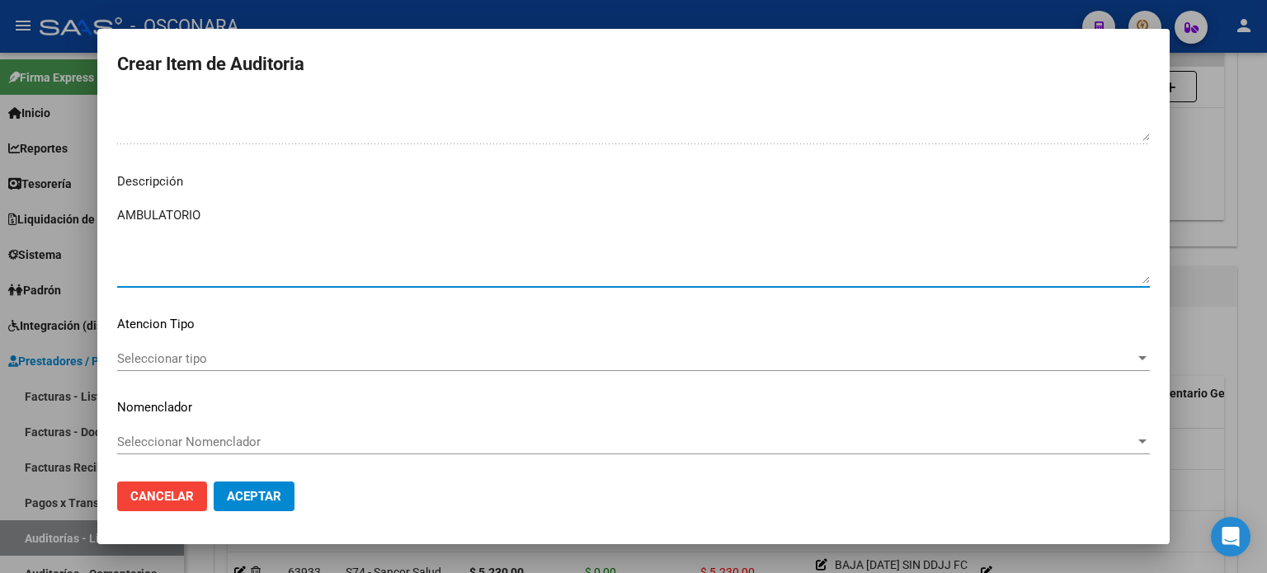
click at [162, 355] on span "Seleccionar tipo" at bounding box center [626, 358] width 1018 height 15
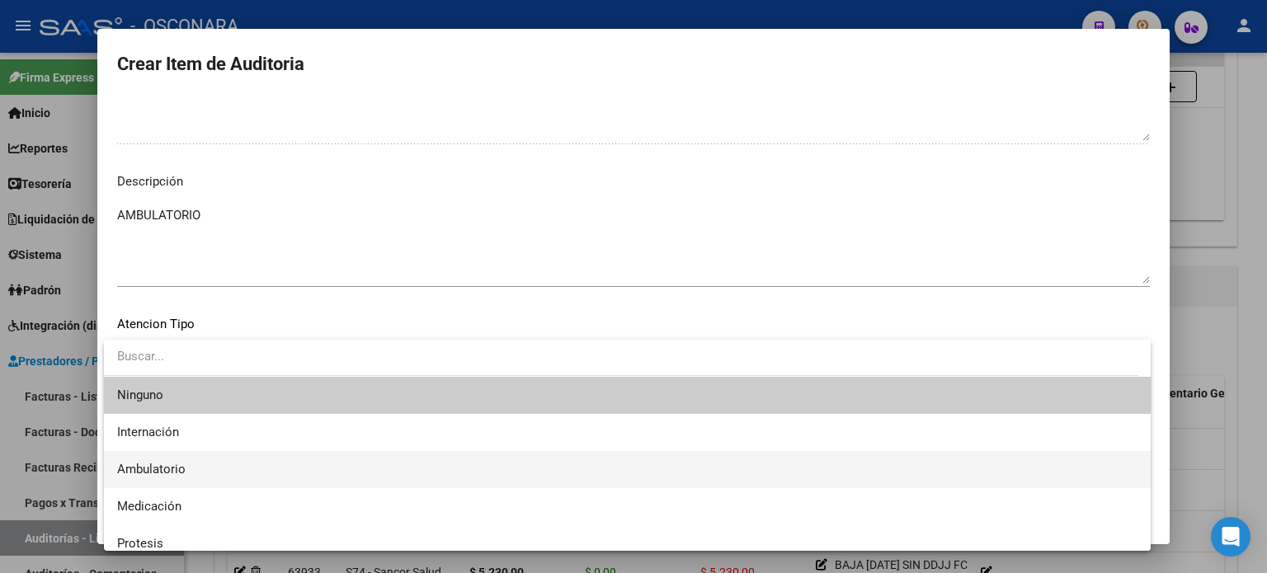
click at [155, 466] on span "Ambulatorio" at bounding box center [151, 469] width 68 height 15
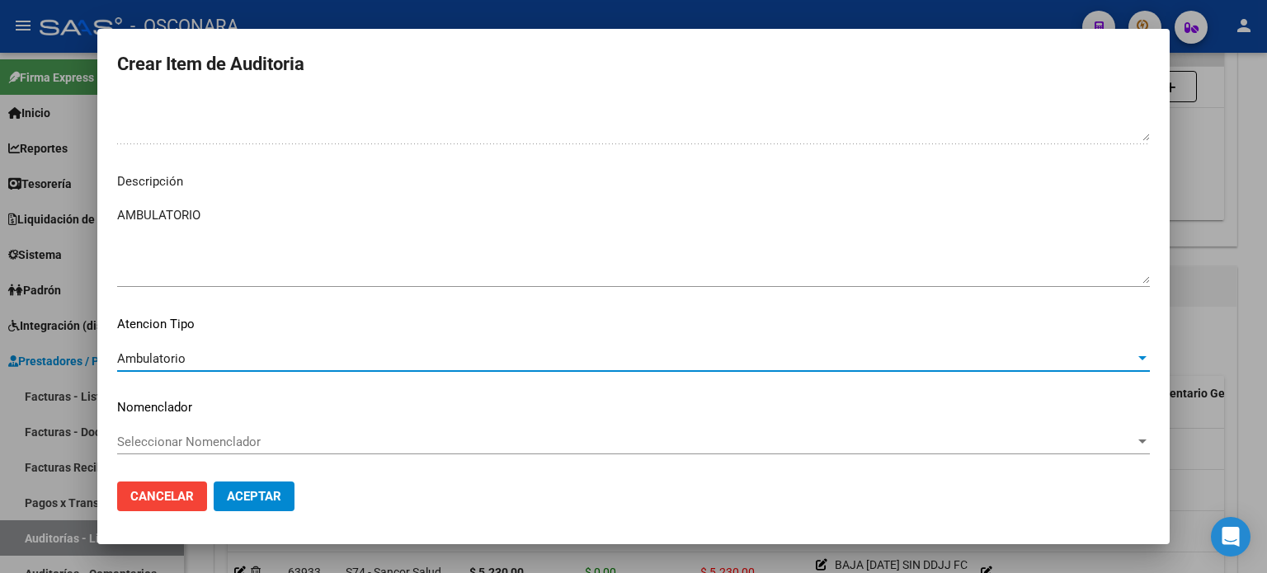
click at [216, 488] on button "Aceptar" at bounding box center [254, 497] width 81 height 30
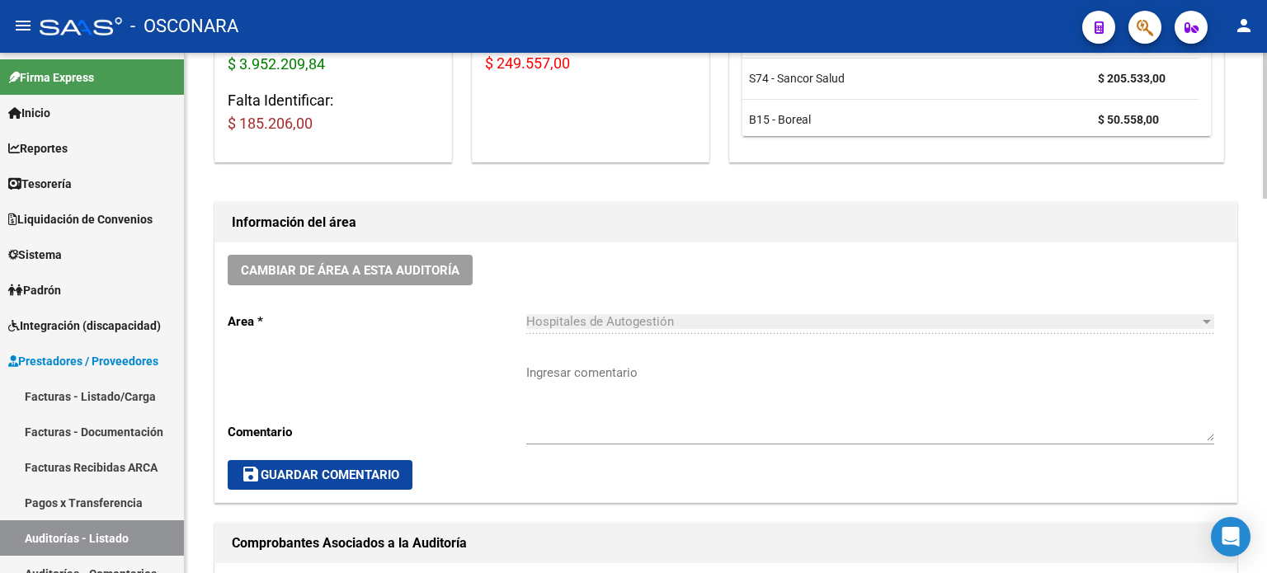
scroll to position [825, 0]
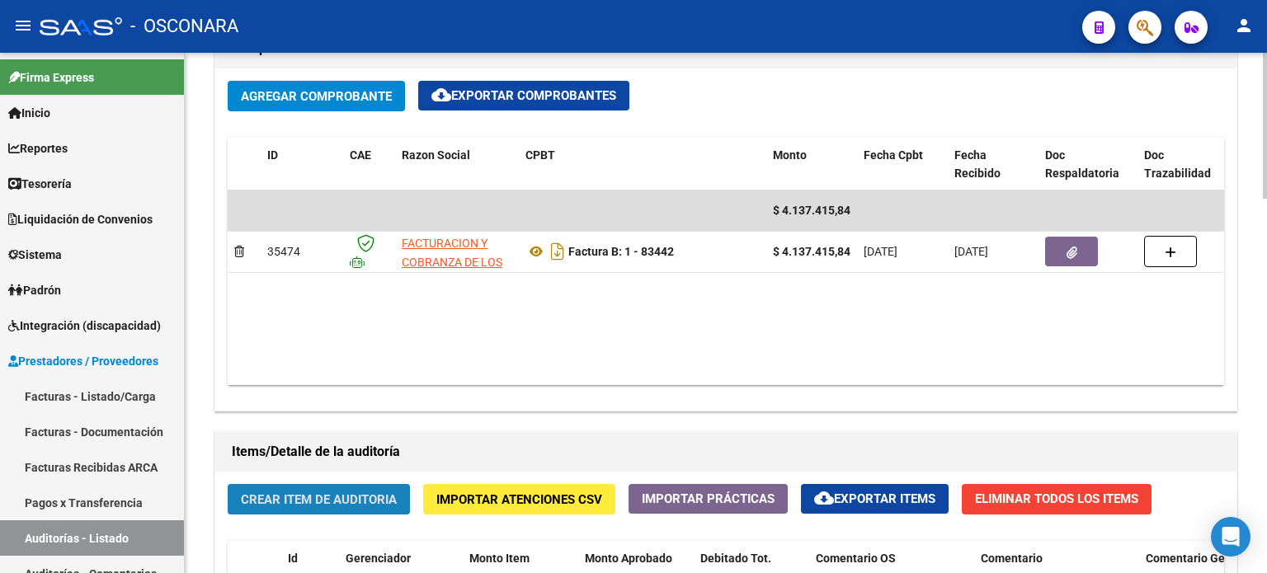
click at [264, 492] on span "Crear Item de Auditoria" at bounding box center [319, 499] width 156 height 15
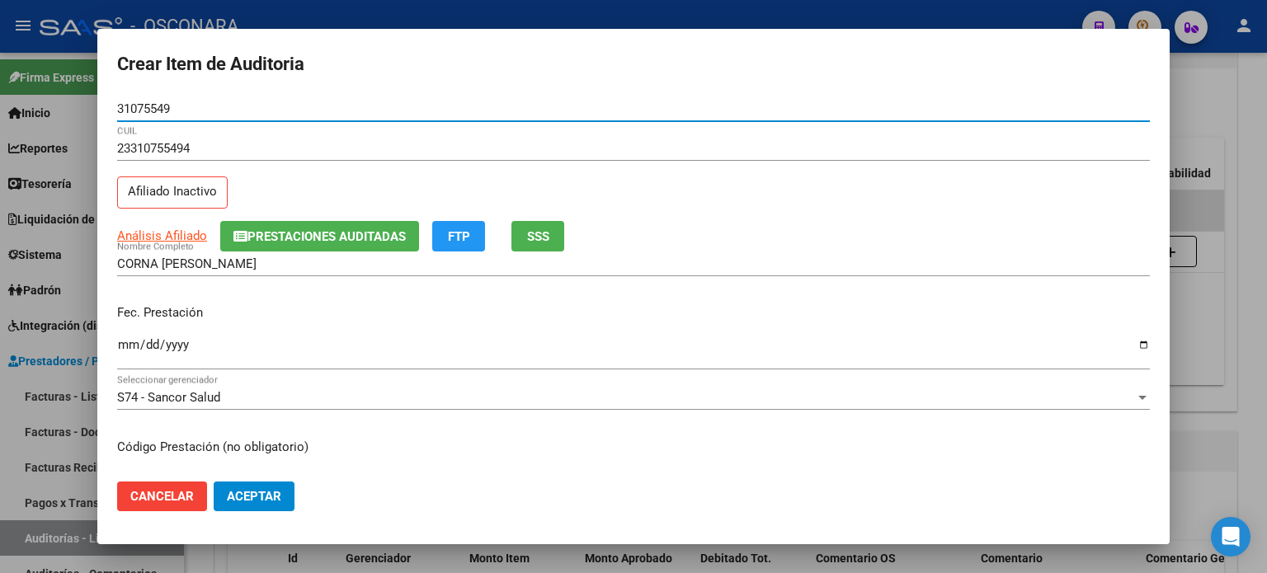
click at [544, 229] on span "SSS" at bounding box center [538, 236] width 22 height 15
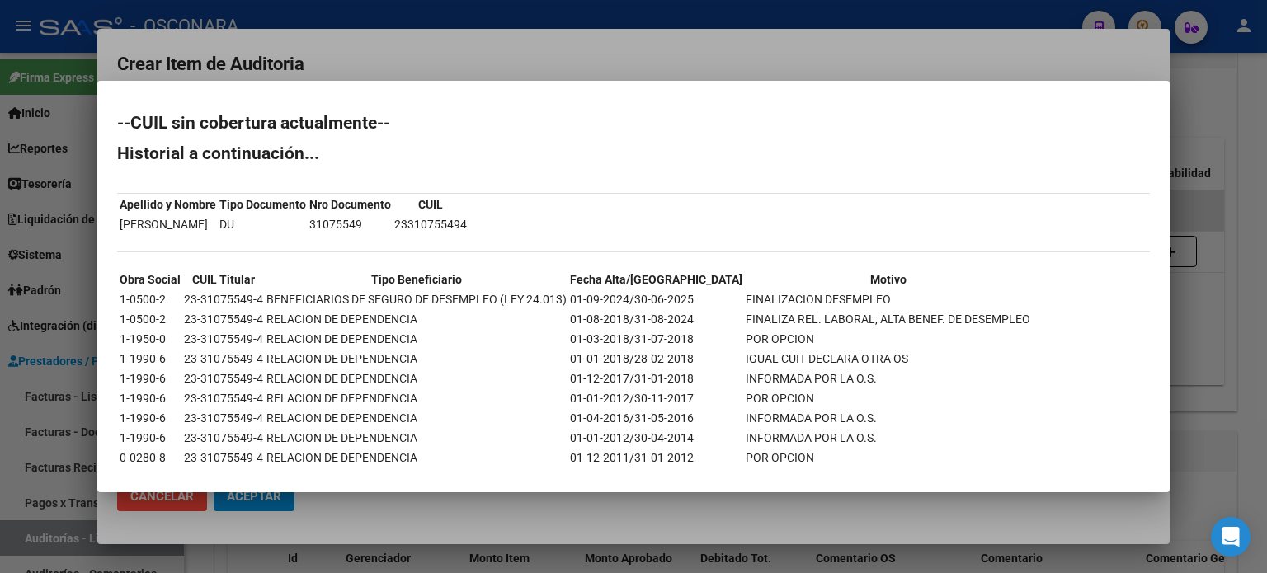
click at [1210, 380] on div at bounding box center [633, 286] width 1267 height 573
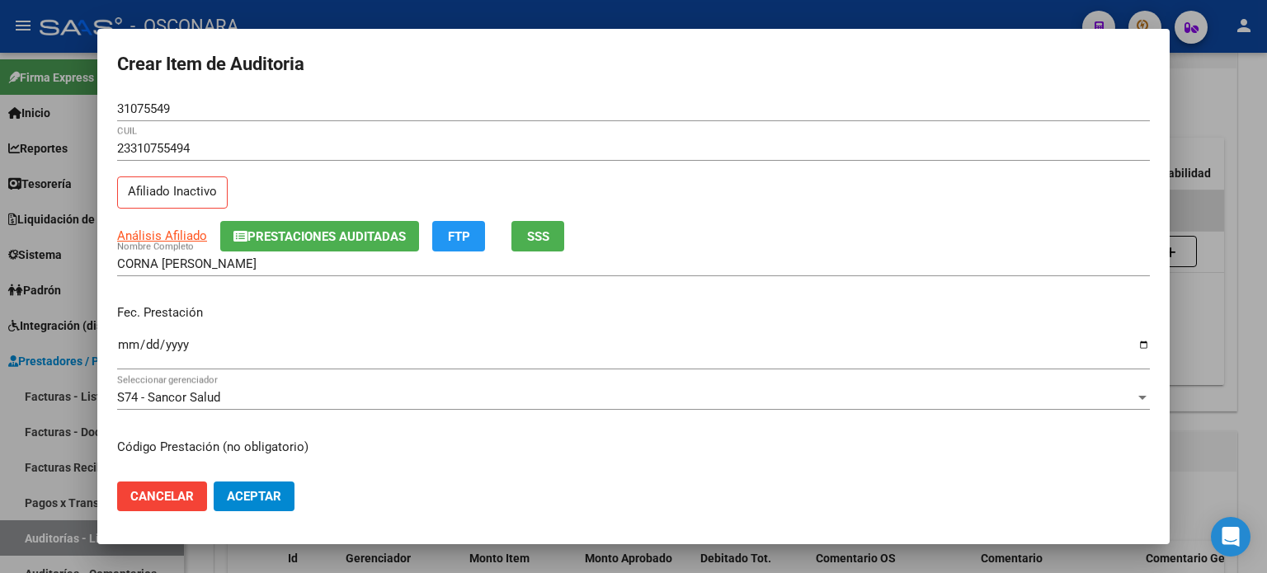
click at [125, 340] on input "Ingresar la fecha" at bounding box center [633, 351] width 1033 height 26
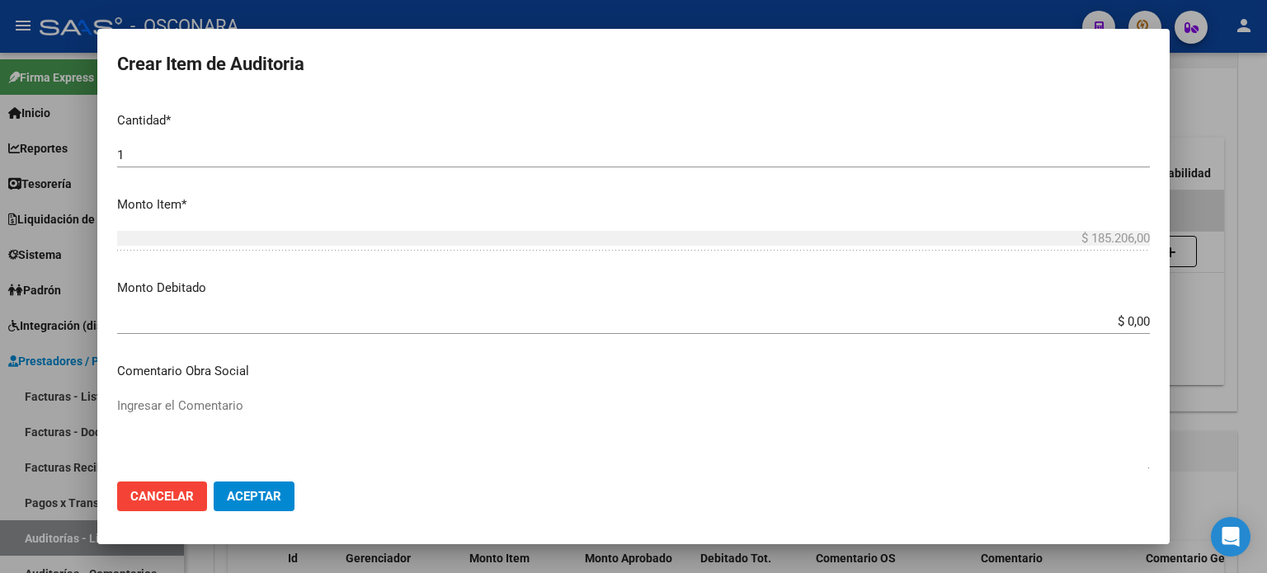
scroll to position [495, 0]
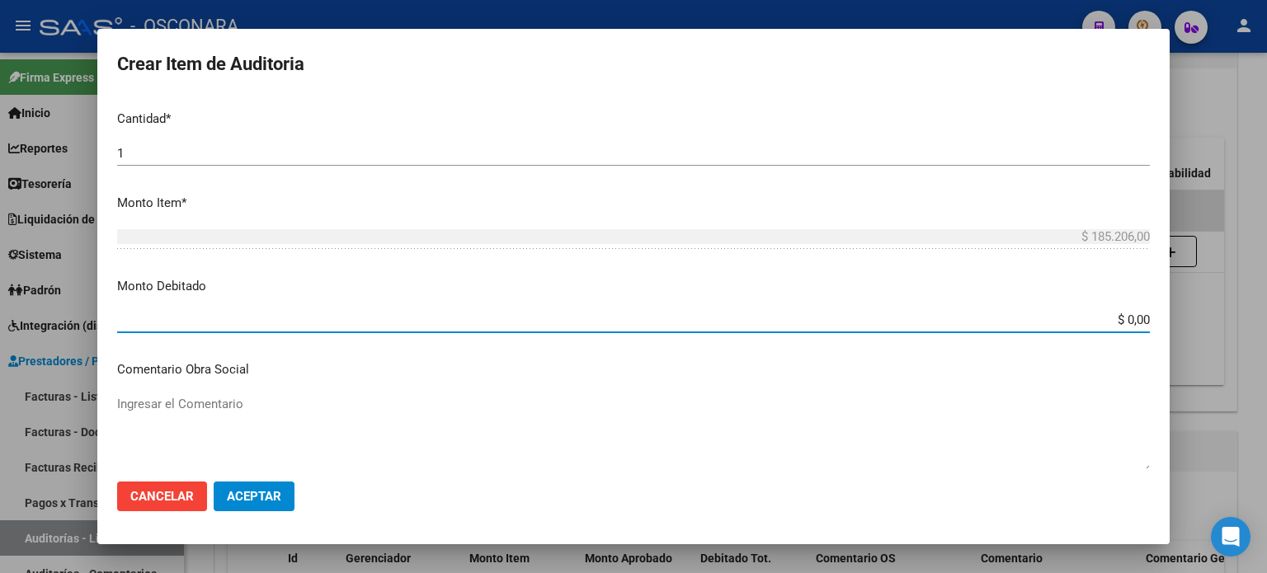
drag, startPoint x: 1116, startPoint y: 315, endPoint x: 1267, endPoint y: 314, distance: 150.2
click at [1267, 315] on div "Crear Item de Auditoria 31075549 Nro Documento 23310755494 CUIL Afiliado Inacti…" at bounding box center [633, 286] width 1267 height 573
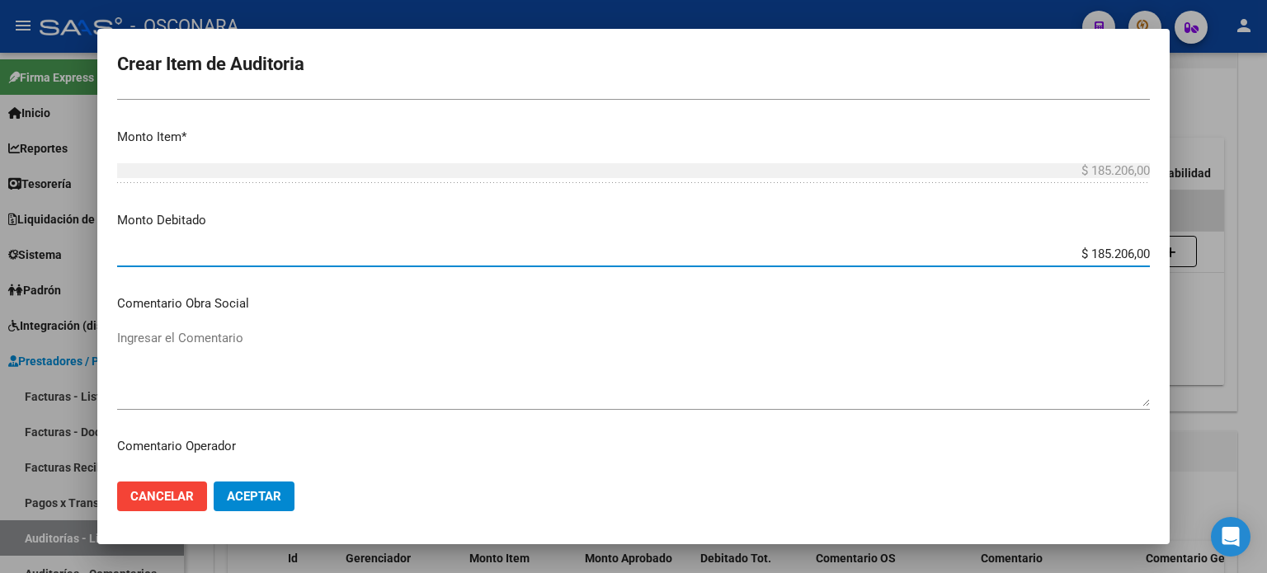
scroll to position [660, 0]
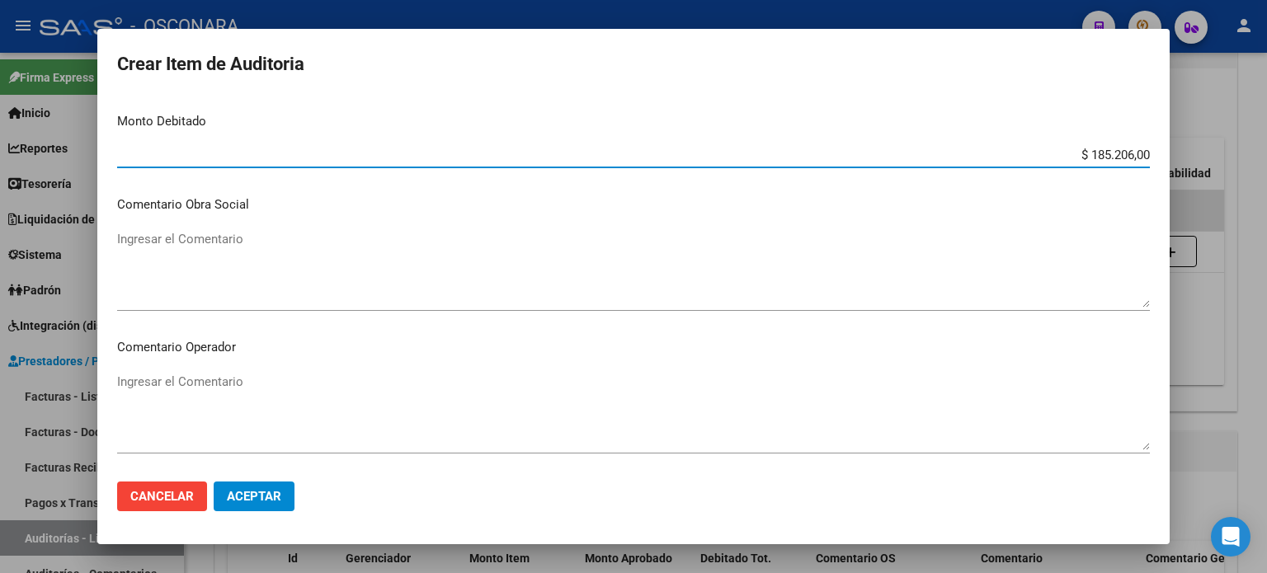
click at [277, 266] on textarea "Ingresar el Comentario" at bounding box center [633, 269] width 1033 height 78
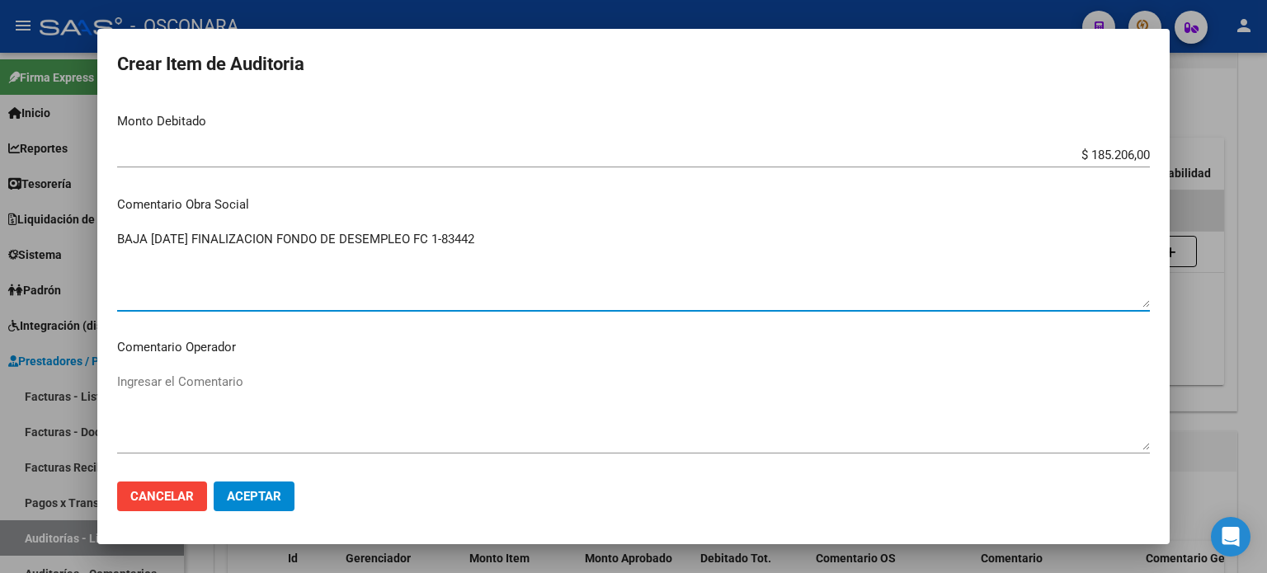
drag, startPoint x: 525, startPoint y: 233, endPoint x: 153, endPoint y: 240, distance: 371.3
click at [31, 233] on div "Crear Item de Auditoria 31075549 Nro Documento 23310755494 CUIL Afiliado Inacti…" at bounding box center [633, 286] width 1267 height 573
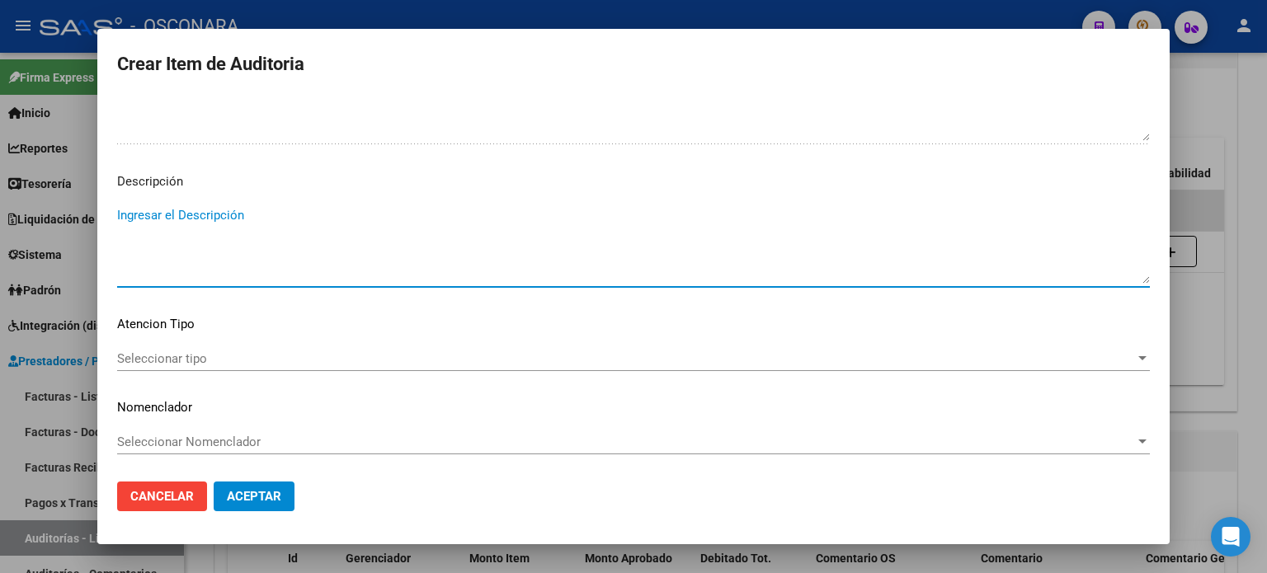
paste textarea "BAJA 30/06/2025 FINALIZACION FONDO DE DESEMPLEO FC 1-83442"
click at [125, 363] on span "Seleccionar tipo" at bounding box center [626, 358] width 1018 height 15
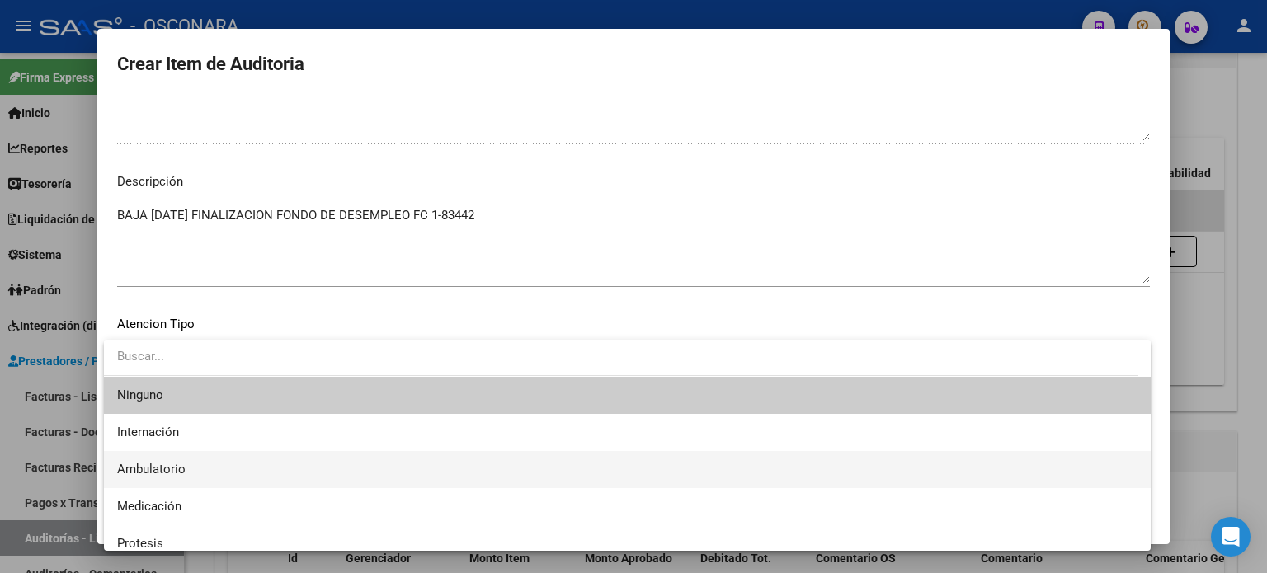
click at [148, 465] on span "Ambulatorio" at bounding box center [151, 469] width 68 height 15
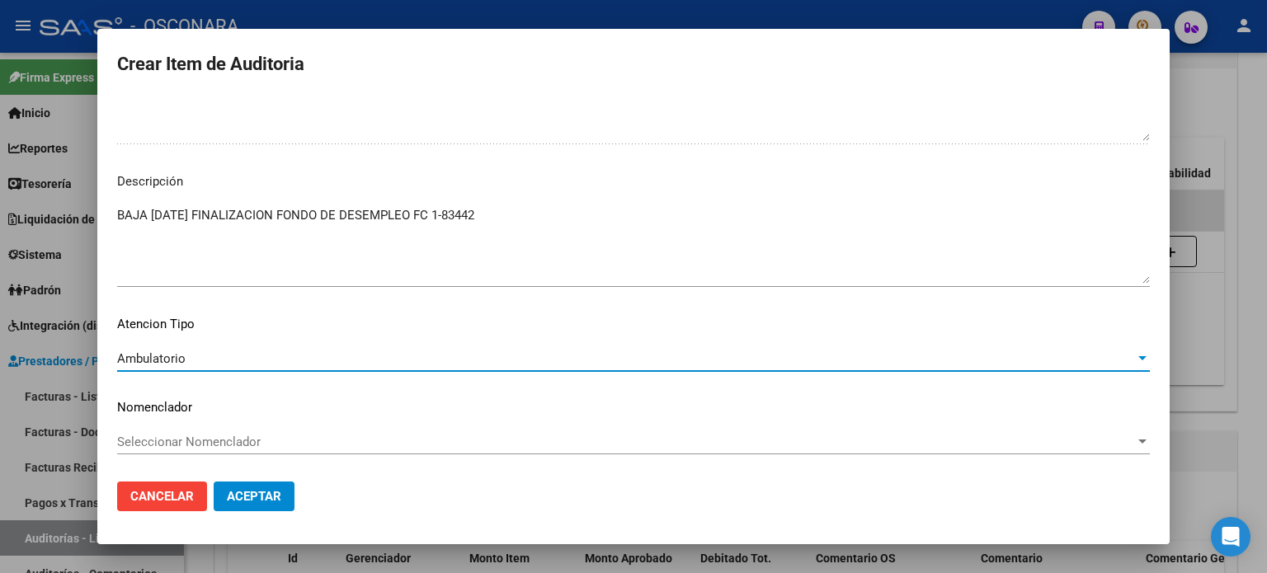
click at [257, 499] on span "Aceptar" at bounding box center [254, 496] width 54 height 15
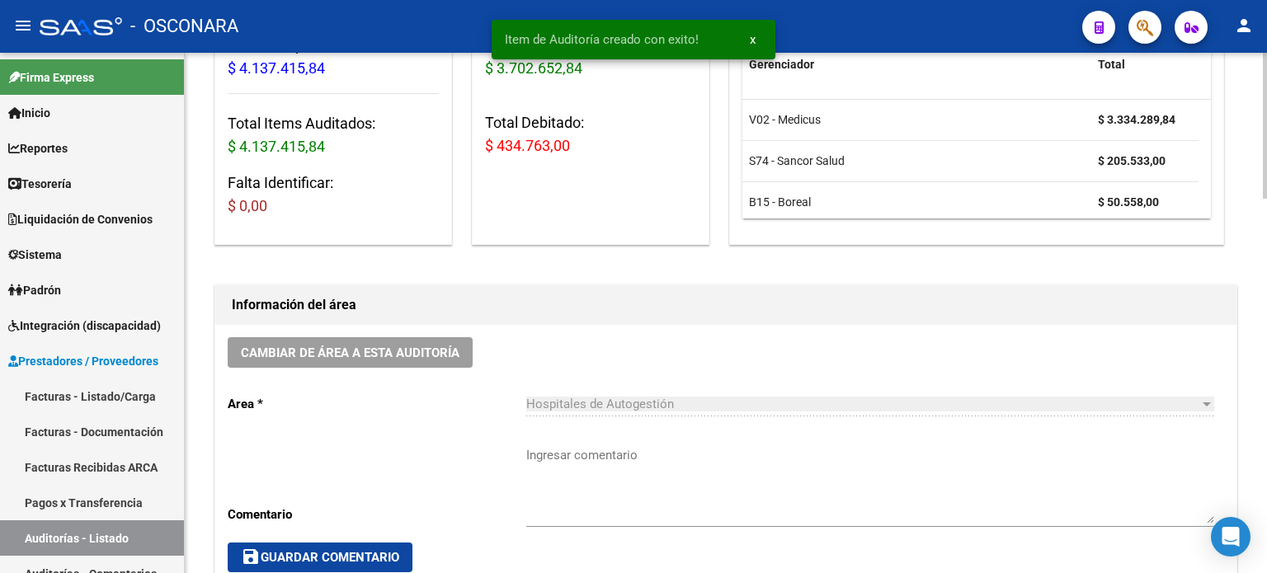
scroll to position [0, 0]
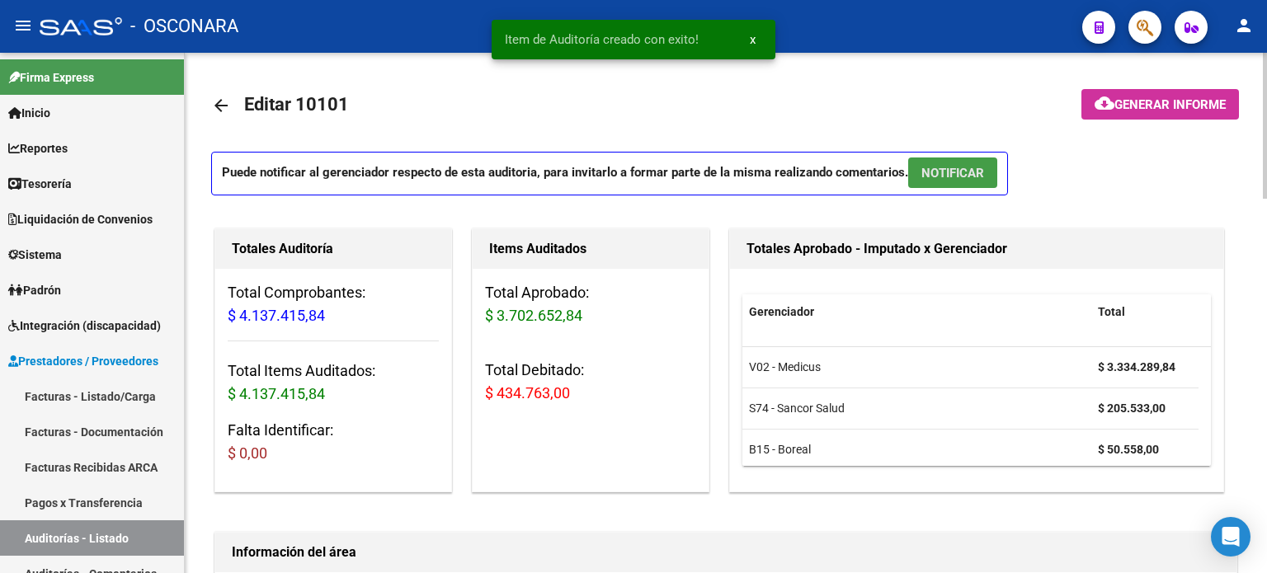
drag, startPoint x: 959, startPoint y: 173, endPoint x: 846, endPoint y: 160, distance: 113.8
click at [957, 173] on span "NOTIFICAR" at bounding box center [953, 173] width 63 height 15
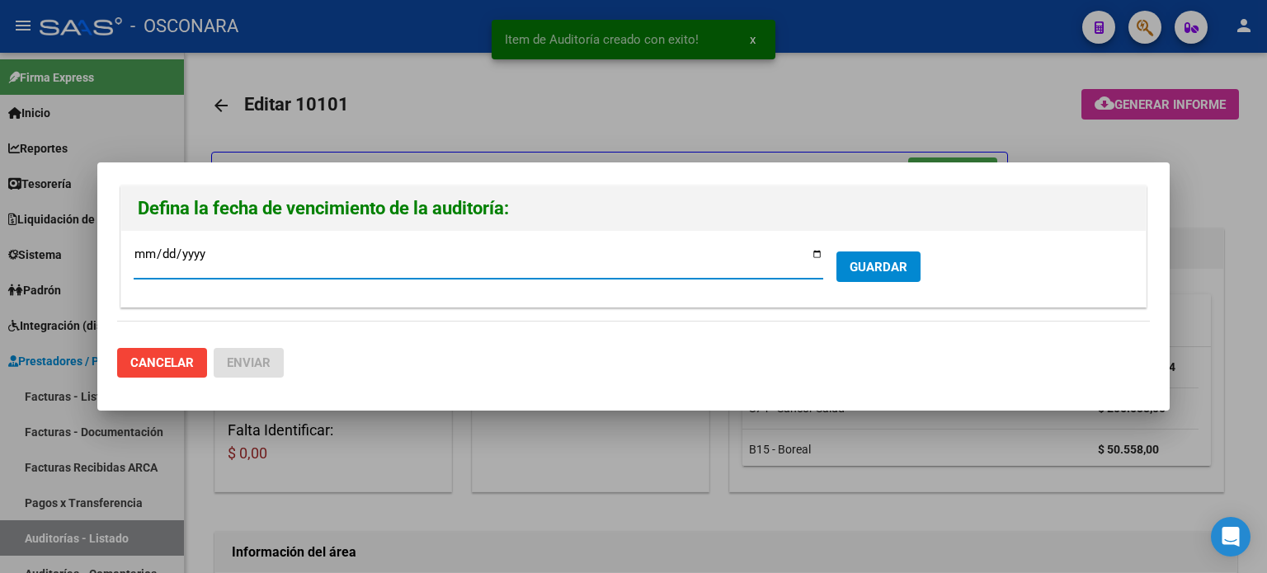
click at [815, 255] on input "2025-10-02" at bounding box center [479, 261] width 690 height 26
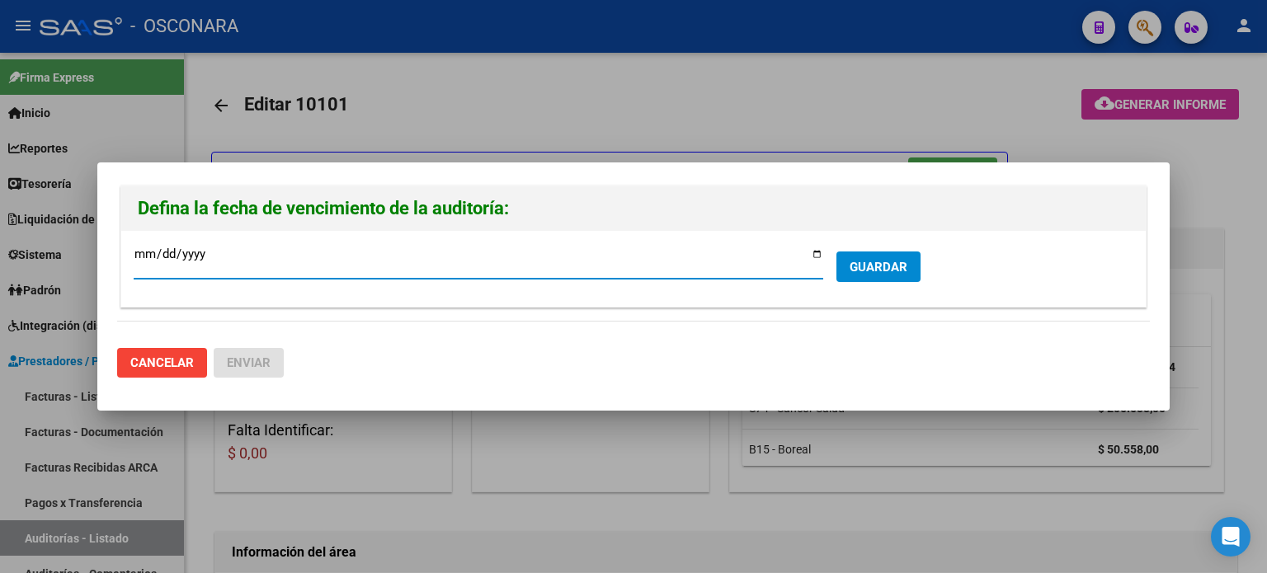
click at [815, 254] on input "2025-09-25" at bounding box center [479, 261] width 690 height 26
click at [889, 269] on span "GUARDAR" at bounding box center [879, 267] width 58 height 15
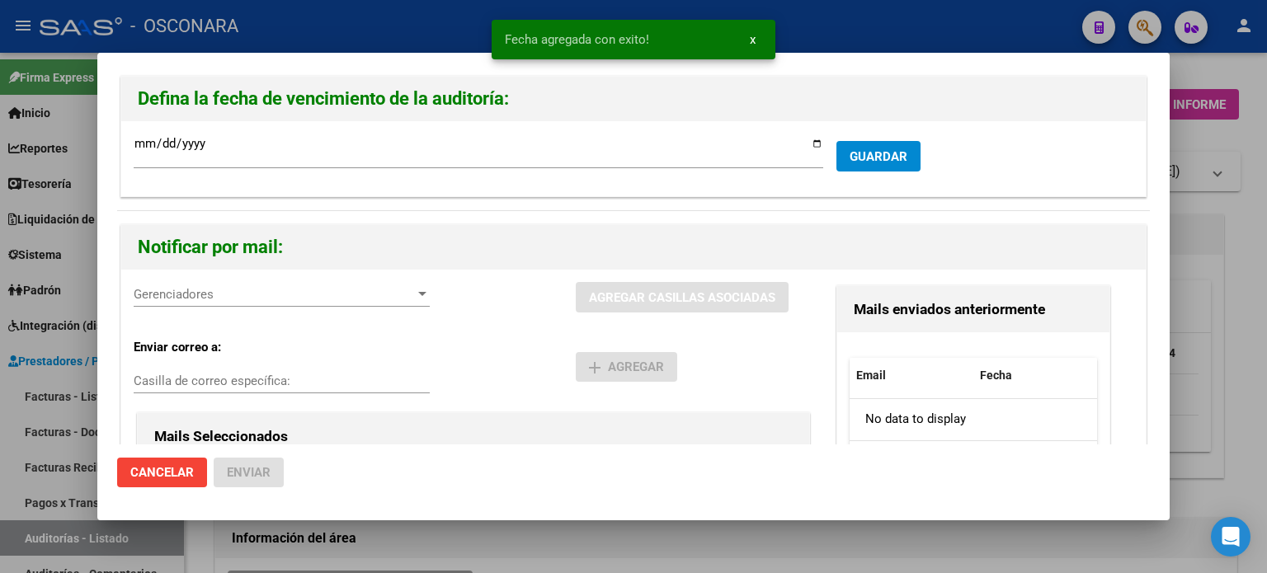
click at [195, 300] on span "Gerenciadores" at bounding box center [274, 294] width 281 height 15
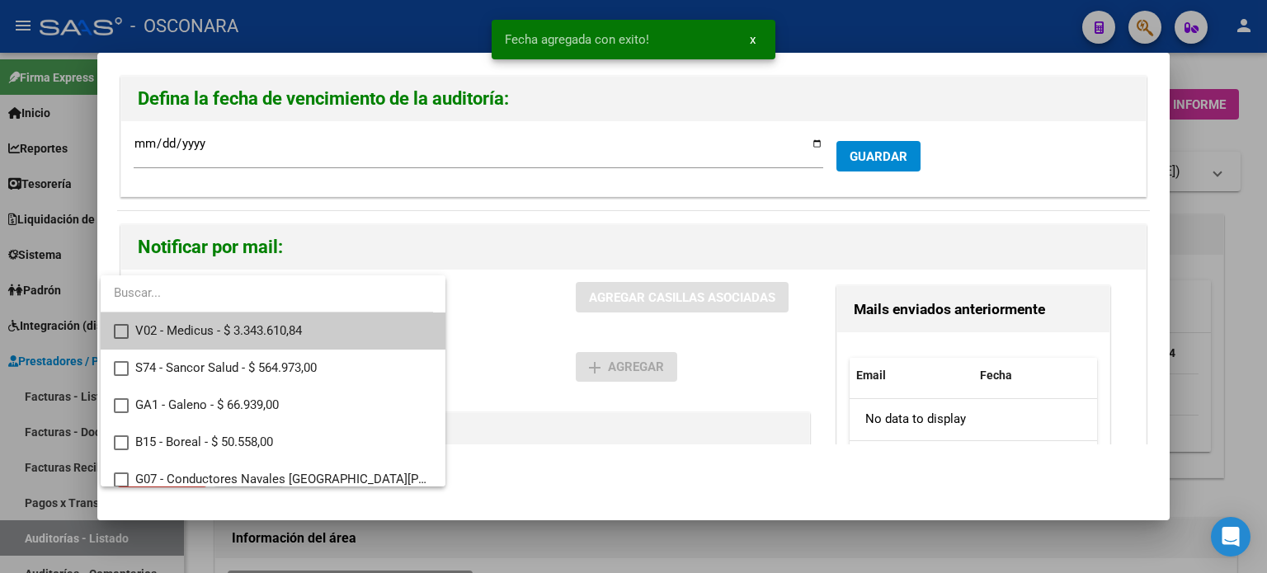
click at [120, 327] on mat-pseudo-checkbox at bounding box center [121, 331] width 15 height 15
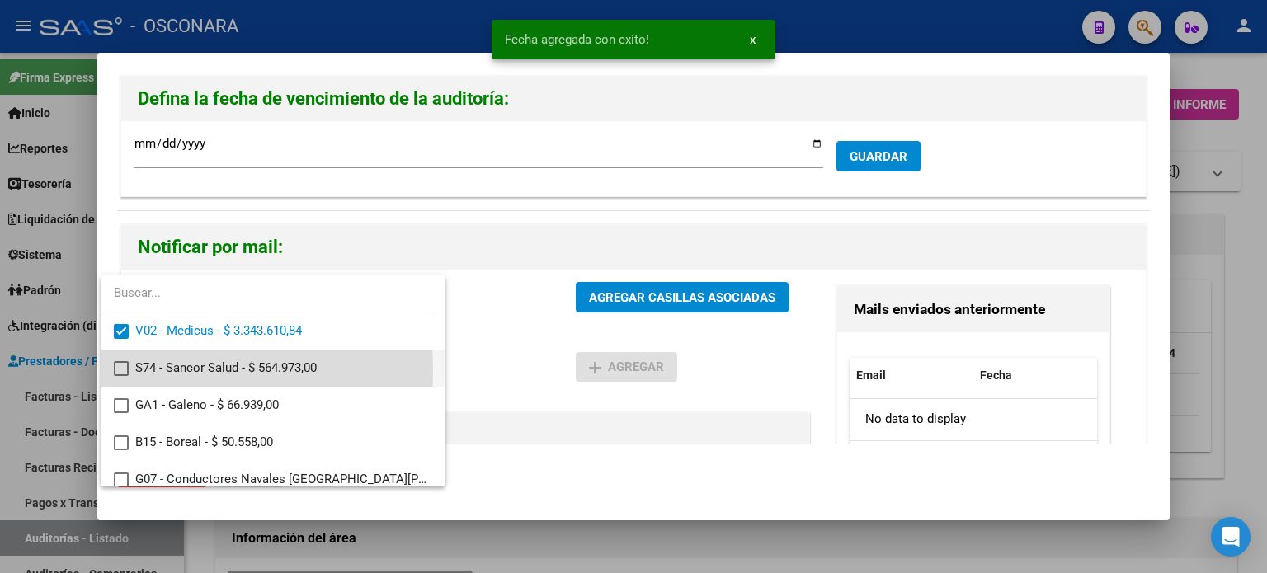
drag, startPoint x: 115, startPoint y: 370, endPoint x: 120, endPoint y: 407, distance: 36.6
click at [115, 371] on mat-pseudo-checkbox at bounding box center [121, 368] width 15 height 15
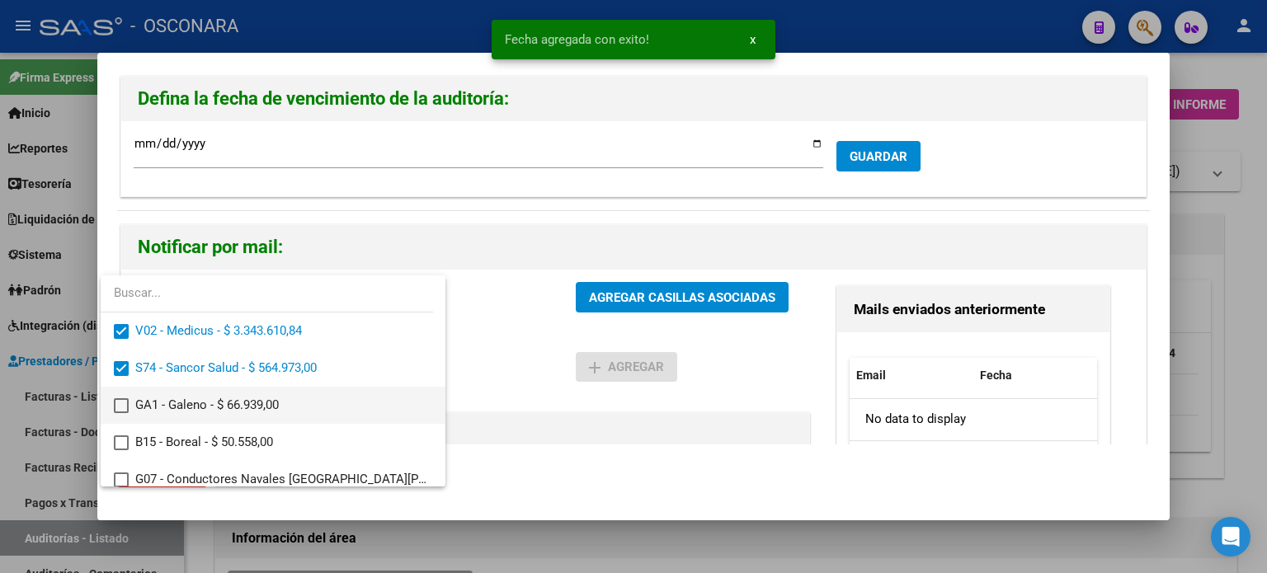
click at [120, 407] on mat-pseudo-checkbox at bounding box center [121, 406] width 15 height 15
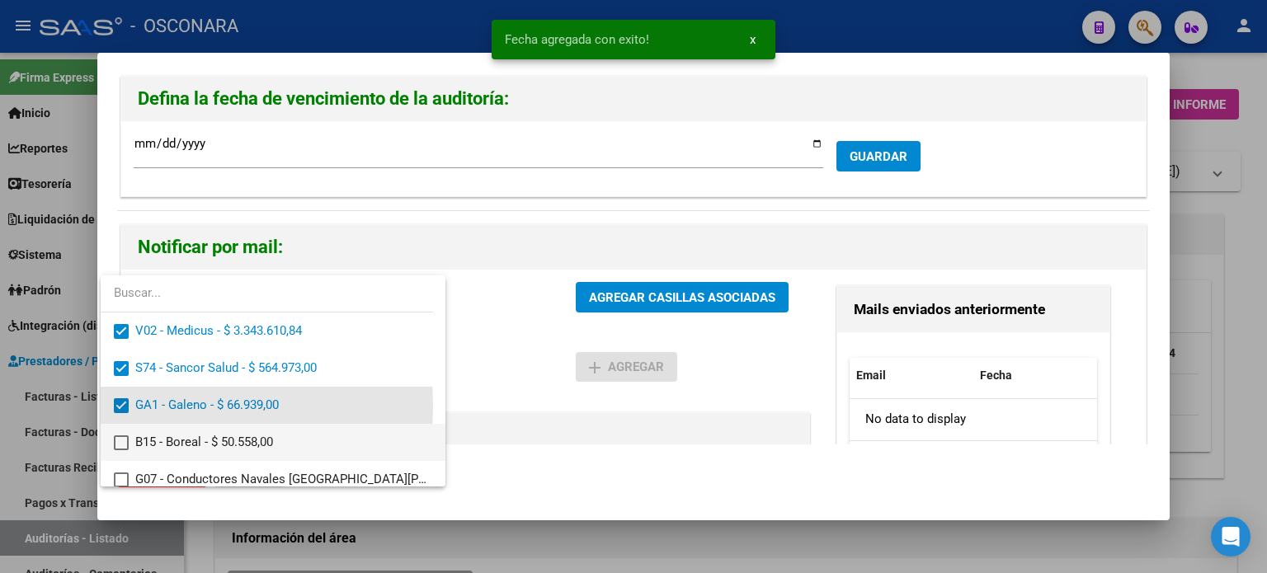
click at [120, 439] on mat-pseudo-checkbox at bounding box center [121, 443] width 15 height 15
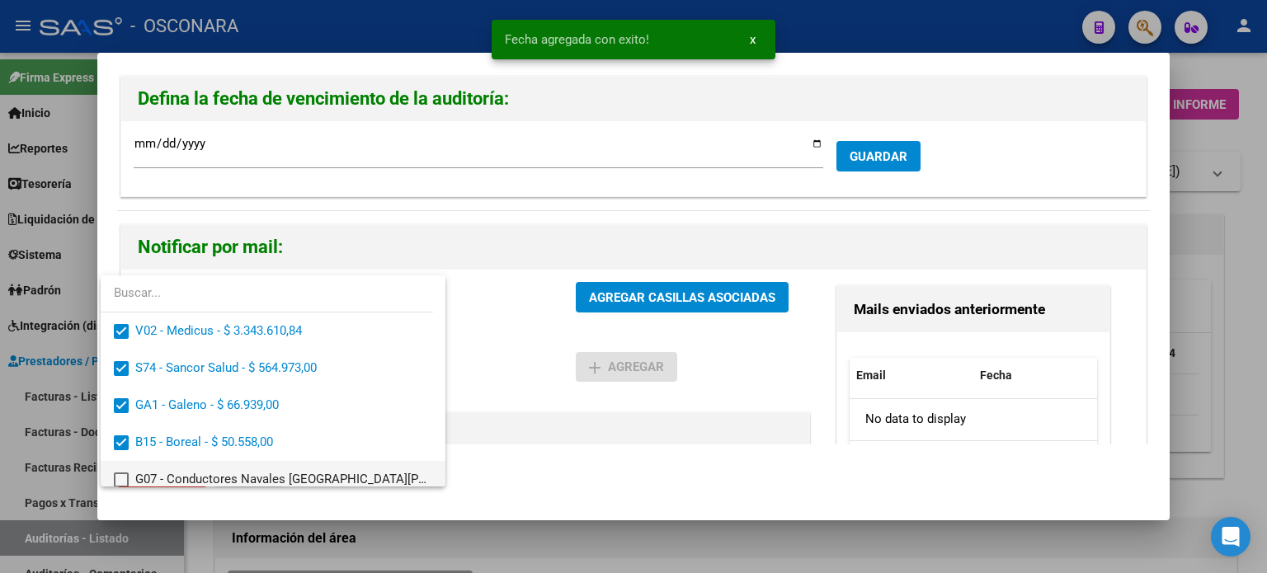
click at [120, 479] on mat-pseudo-checkbox at bounding box center [121, 480] width 15 height 15
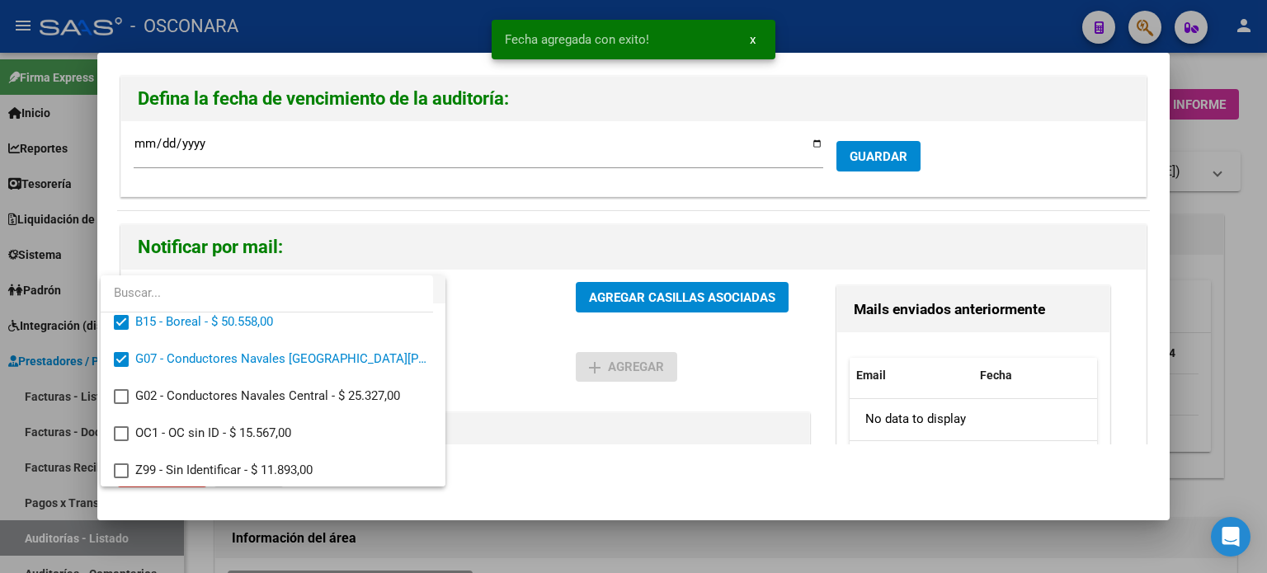
scroll to position [122, 0]
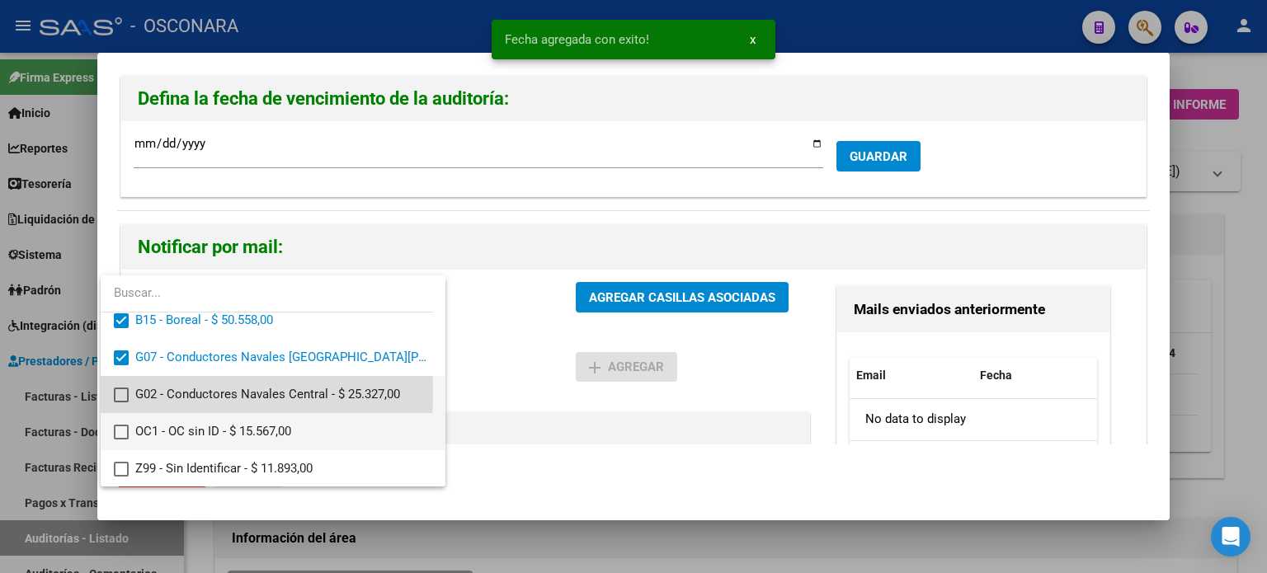
drag, startPoint x: 119, startPoint y: 393, endPoint x: 119, endPoint y: 430, distance: 37.1
click at [119, 394] on mat-pseudo-checkbox at bounding box center [121, 395] width 15 height 15
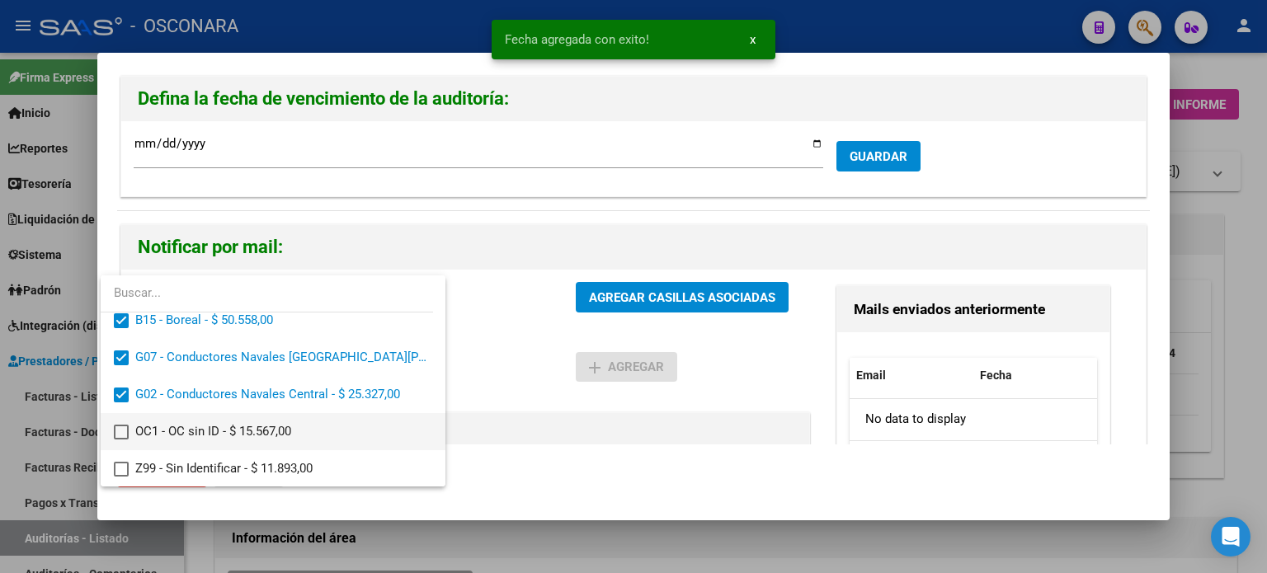
click at [119, 436] on mat-pseudo-checkbox at bounding box center [121, 432] width 15 height 15
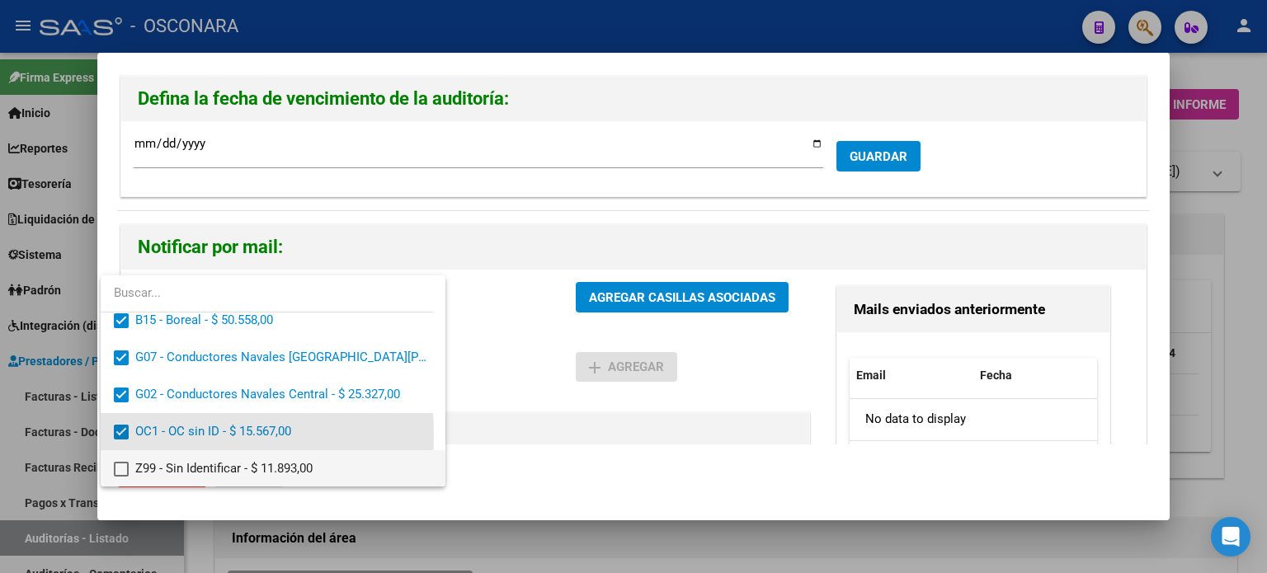
click at [119, 467] on mat-pseudo-checkbox at bounding box center [121, 469] width 15 height 15
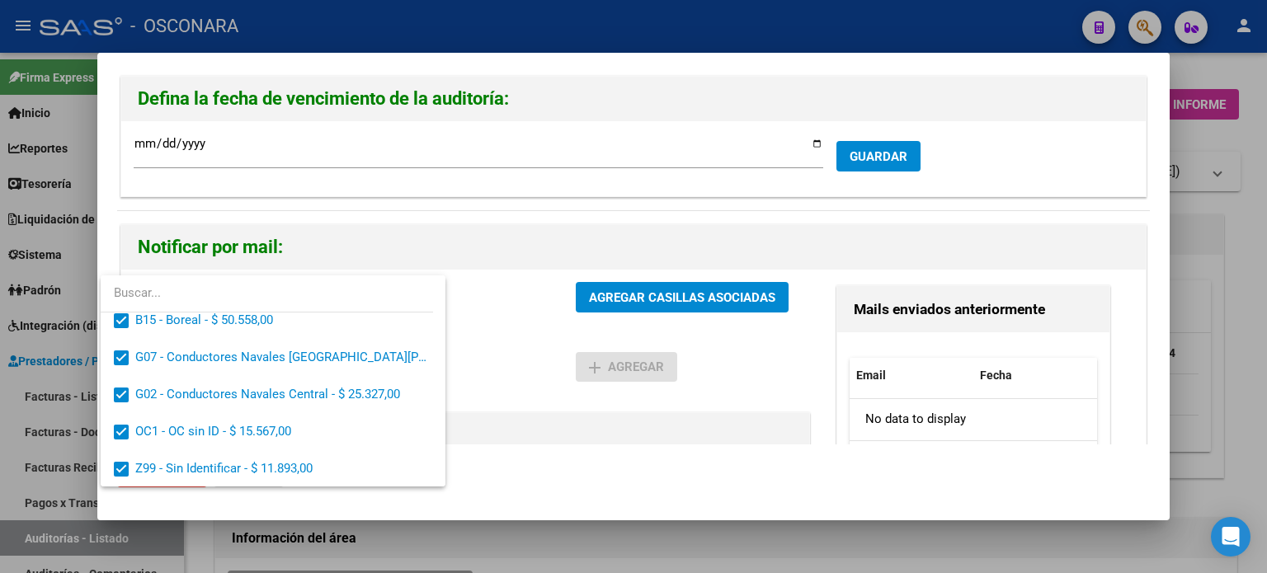
click at [658, 296] on div at bounding box center [633, 286] width 1267 height 573
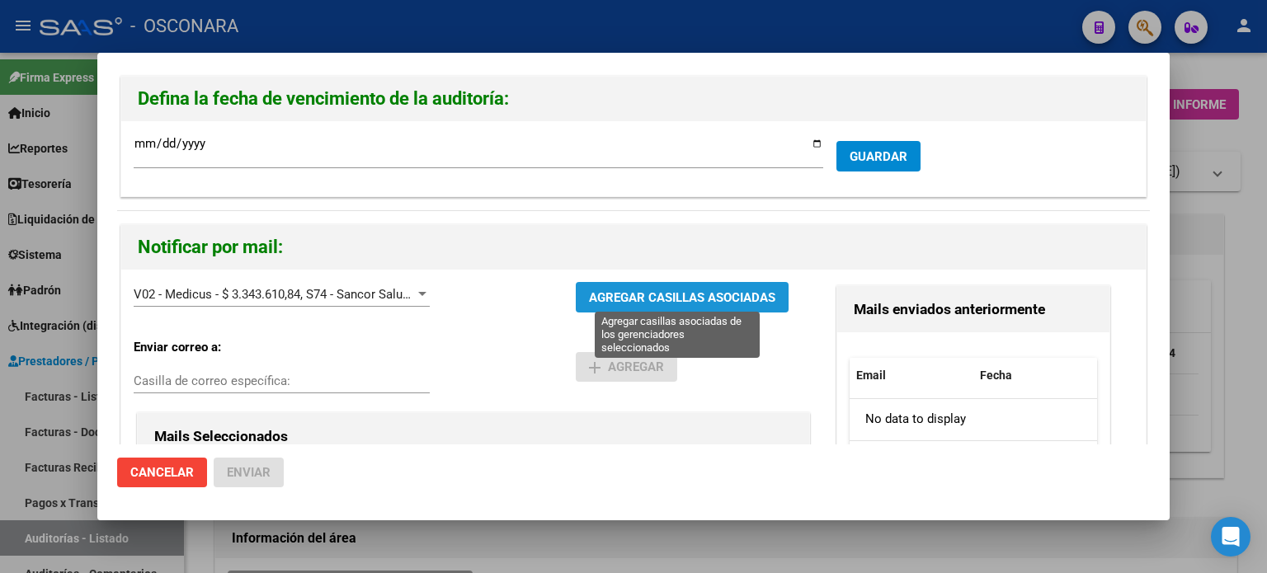
drag, startPoint x: 670, startPoint y: 304, endPoint x: 729, endPoint y: 298, distance: 59.7
click at [670, 304] on span "AGREGAR CASILLAS ASOCIADAS" at bounding box center [682, 297] width 186 height 15
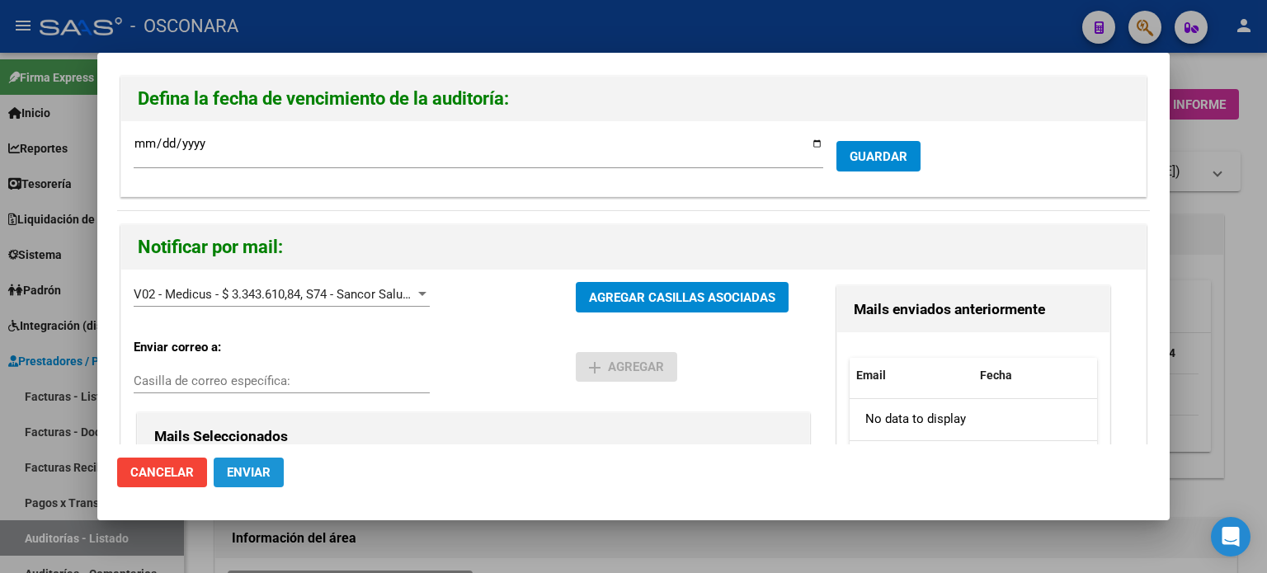
click at [251, 474] on span "Enviar" at bounding box center [249, 472] width 44 height 15
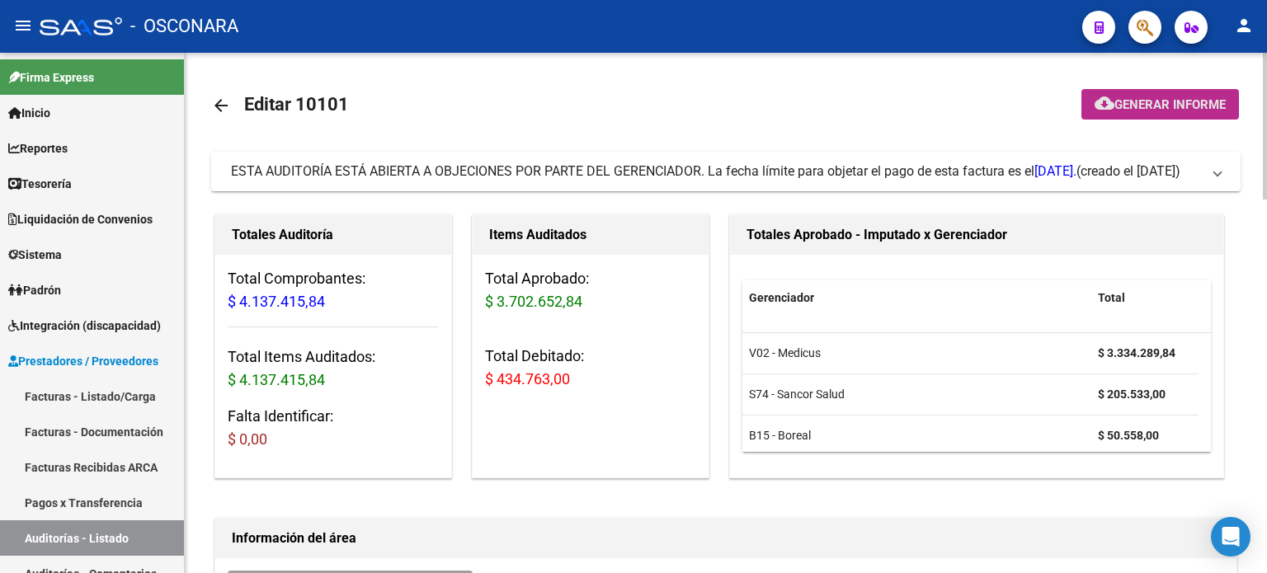
click at [1109, 111] on mat-icon "cloud_download" at bounding box center [1105, 103] width 20 height 20
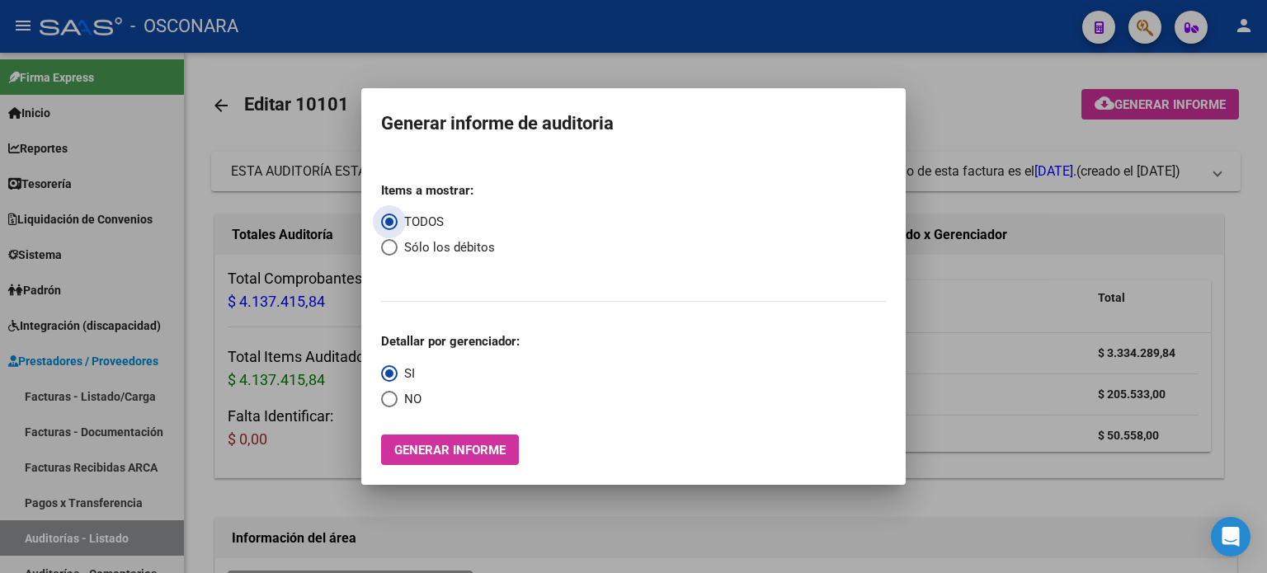
click at [396, 249] on span "Select an option" at bounding box center [389, 247] width 17 height 17
click at [396, 249] on input "Sólo los débitos" at bounding box center [389, 247] width 17 height 17
click at [403, 446] on span "Generar informe" at bounding box center [449, 450] width 111 height 15
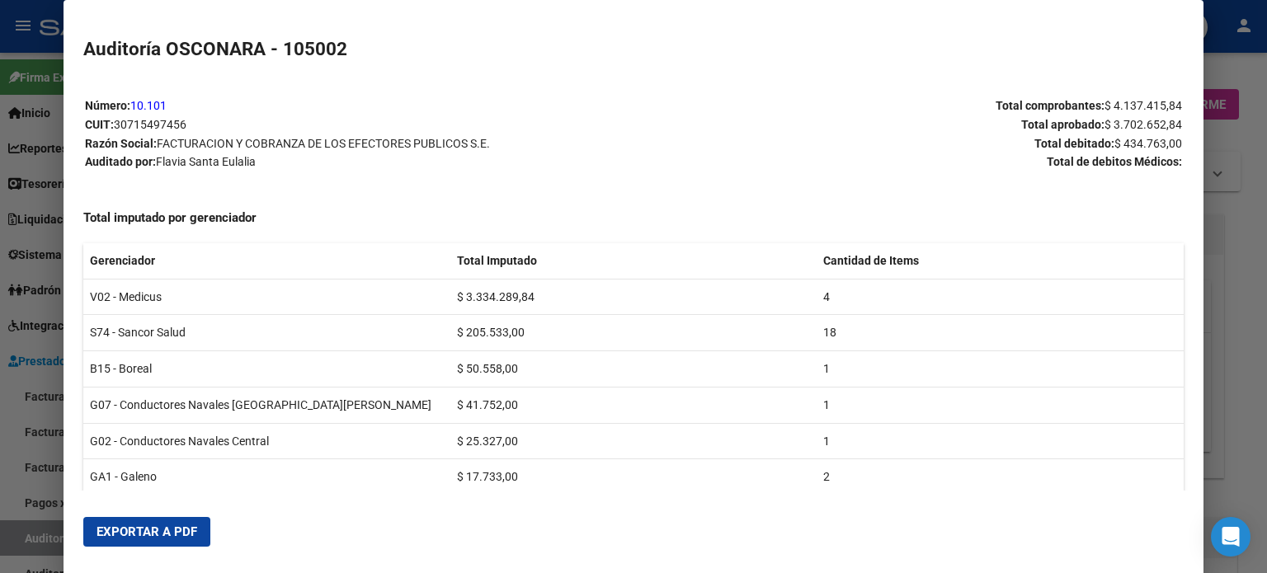
click at [119, 537] on span "Exportar a PDF" at bounding box center [147, 532] width 101 height 15
click at [1227, 328] on div at bounding box center [633, 286] width 1267 height 573
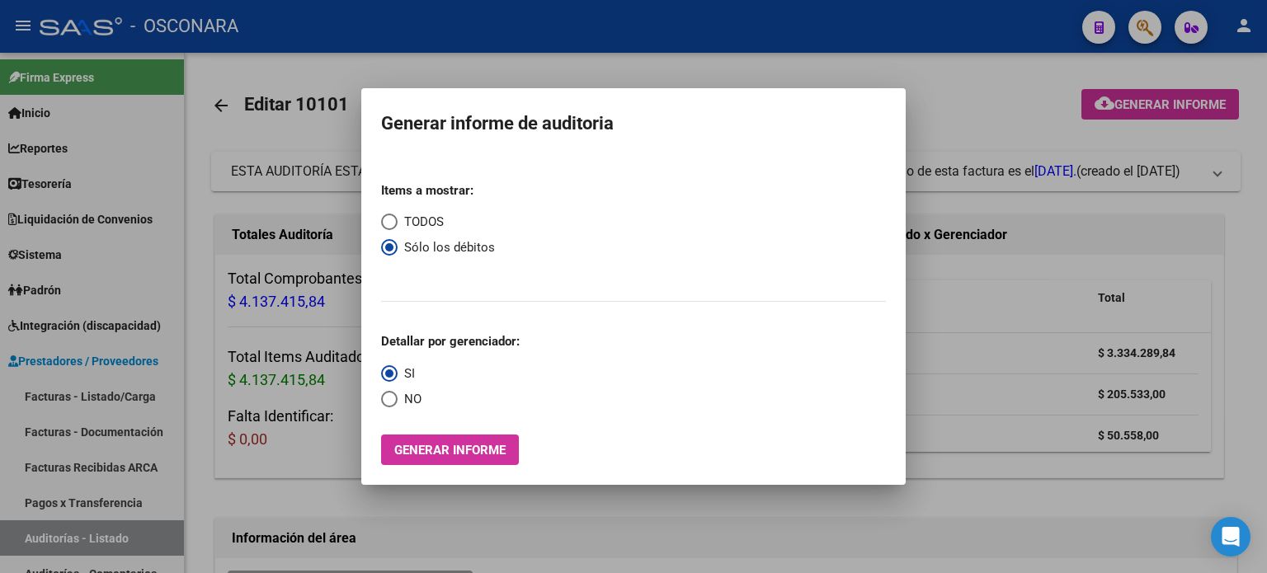
click at [1000, 95] on div at bounding box center [633, 286] width 1267 height 573
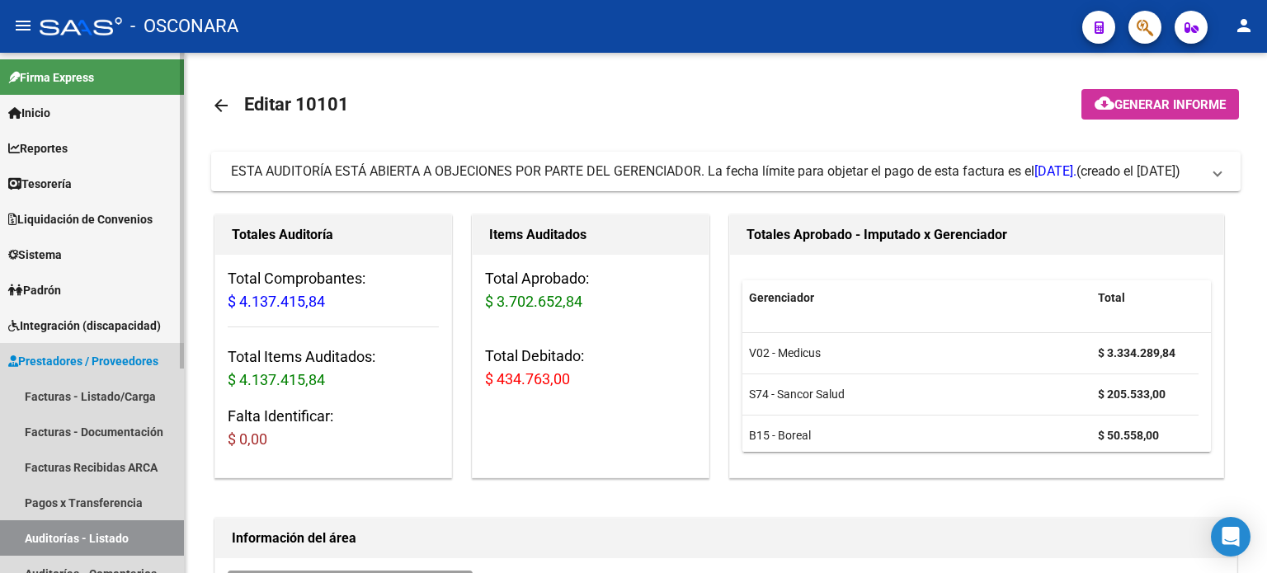
click at [101, 544] on link "Auditorías - Listado" at bounding box center [92, 538] width 184 height 35
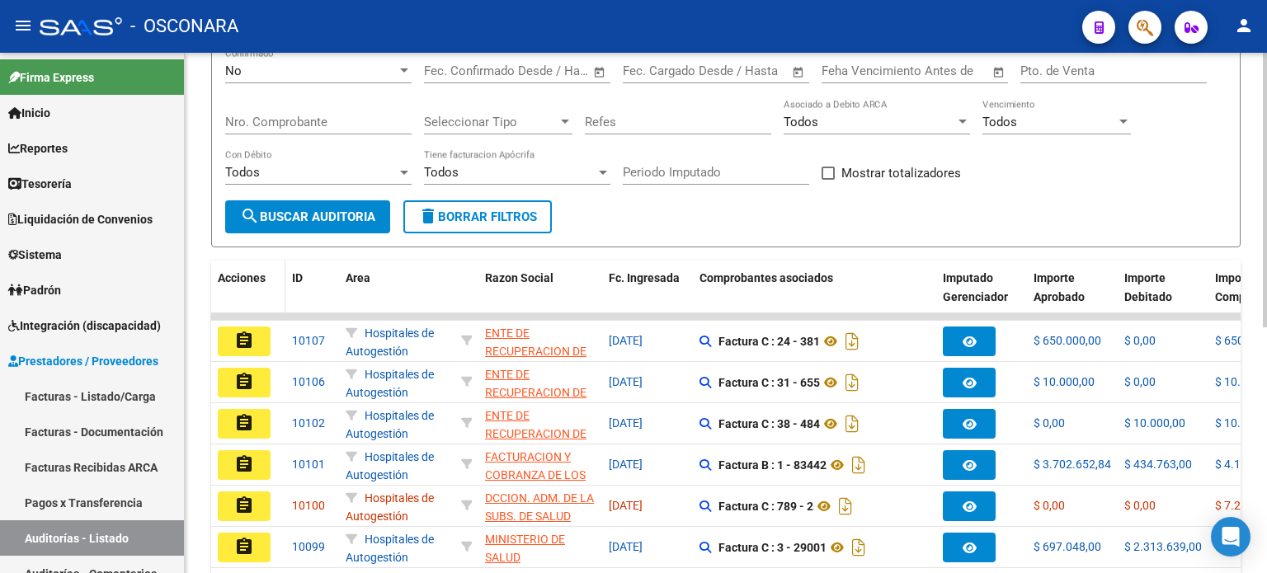
scroll to position [248, 0]
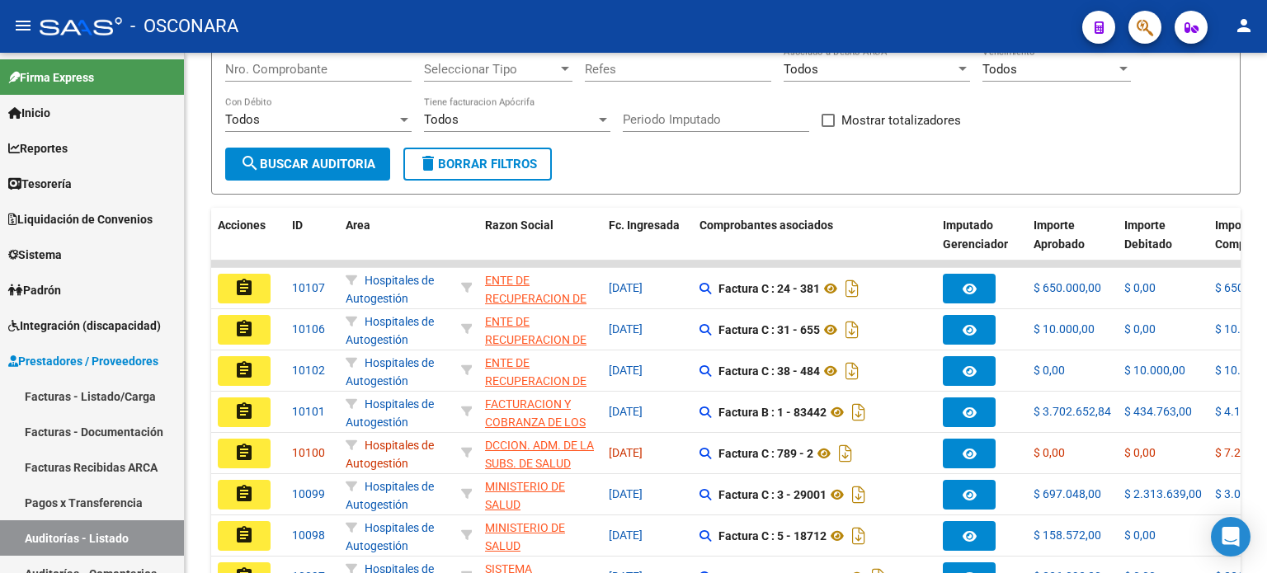
click at [260, 455] on button "assignment" at bounding box center [244, 454] width 53 height 30
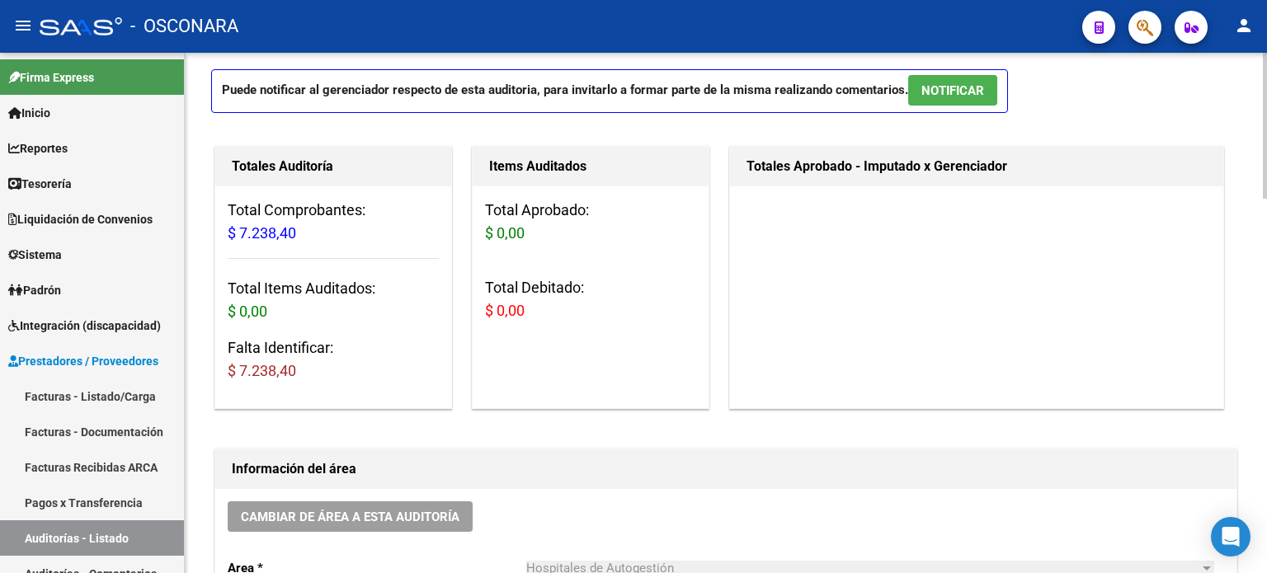
scroll to position [248, 0]
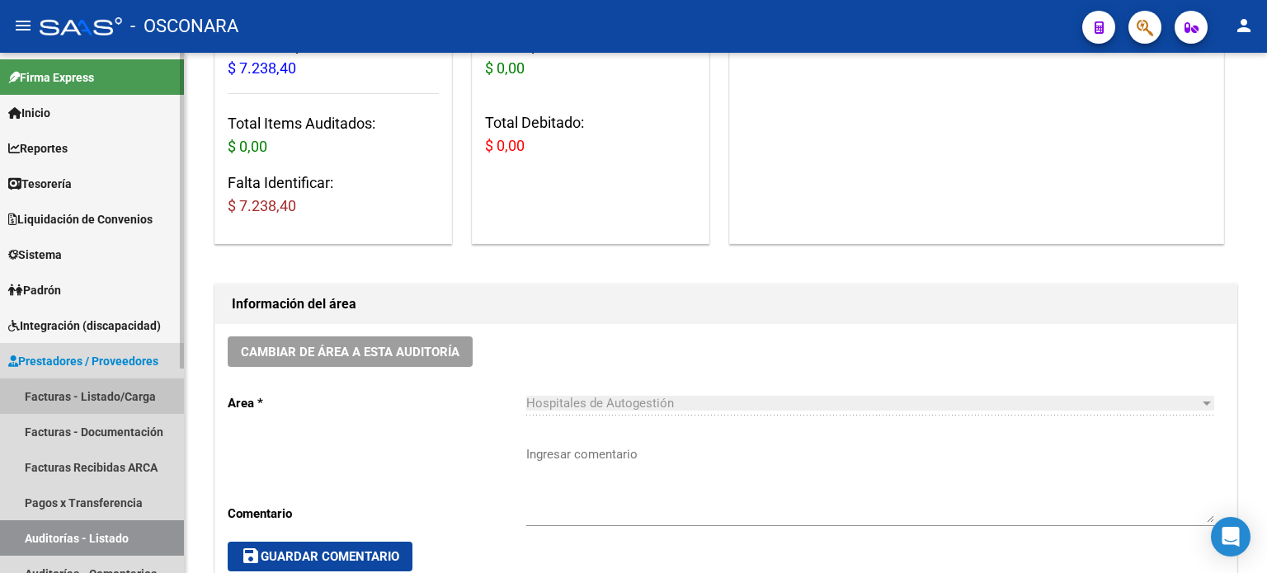
click at [122, 392] on link "Facturas - Listado/Carga" at bounding box center [92, 396] width 184 height 35
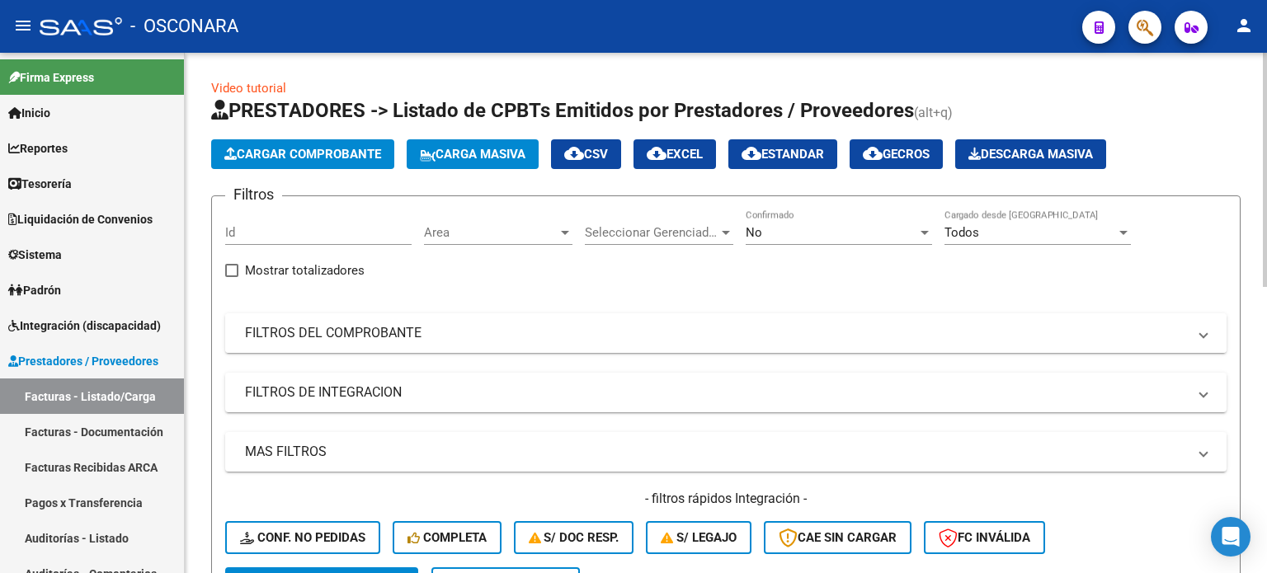
click at [370, 333] on mat-panel-title "FILTROS DEL COMPROBANTE" at bounding box center [716, 333] width 942 height 18
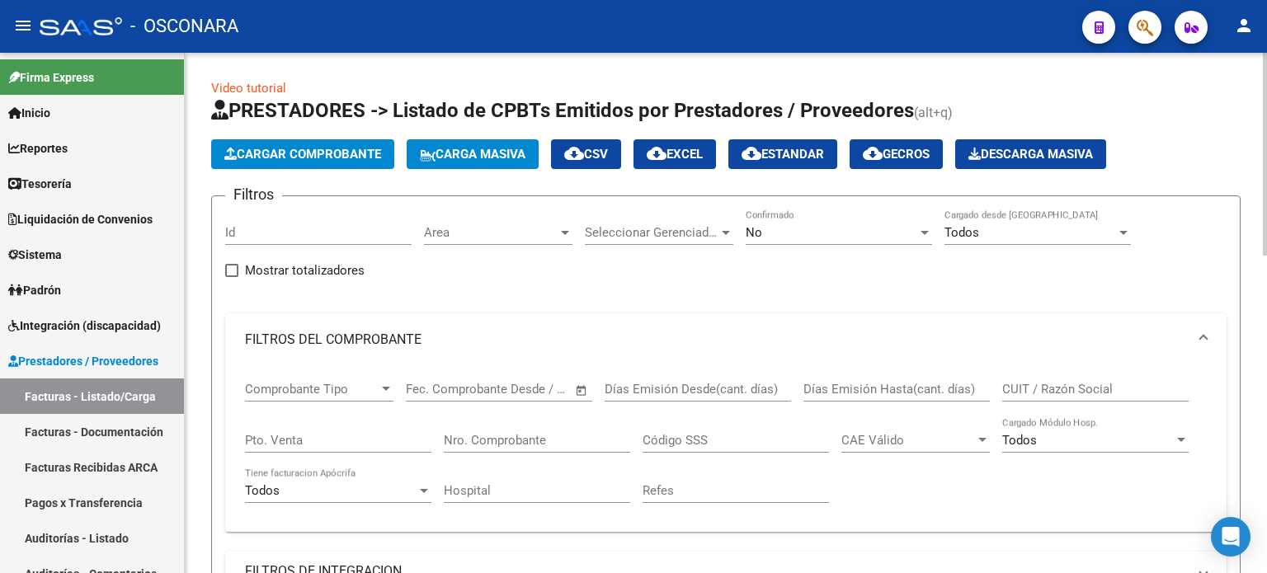
click at [314, 434] on input "Pto. Venta" at bounding box center [338, 440] width 186 height 15
click at [525, 440] on input "Nro. Comprobante" at bounding box center [537, 440] width 186 height 15
click at [769, 238] on div "No Confirmado" at bounding box center [839, 227] width 186 height 35
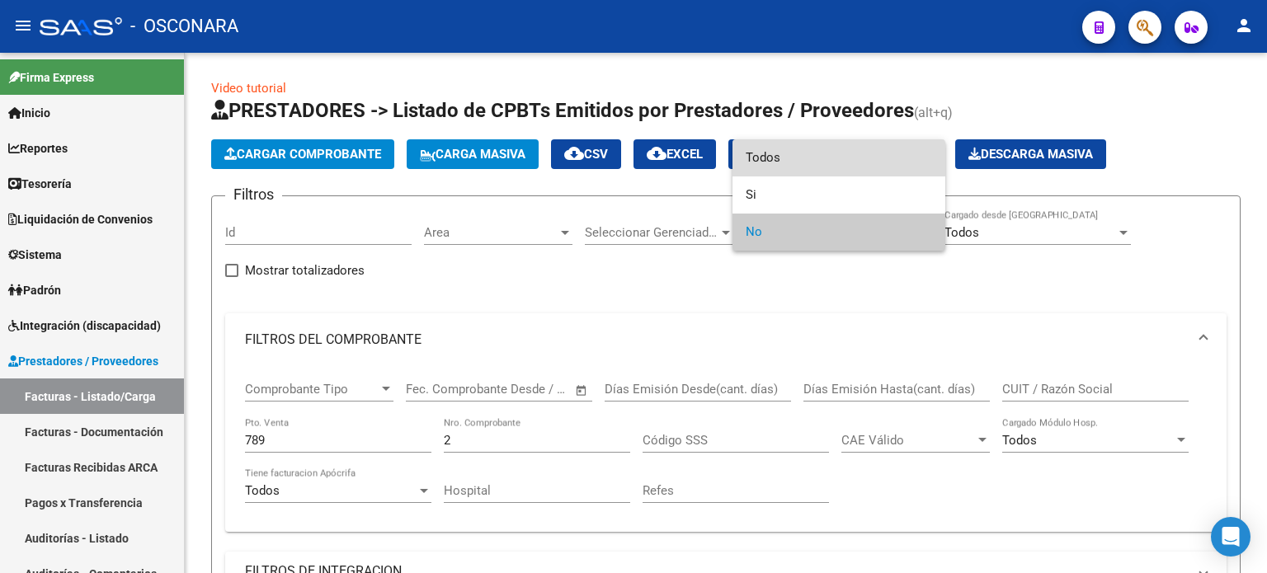
click at [762, 160] on span "Todos" at bounding box center [839, 157] width 186 height 37
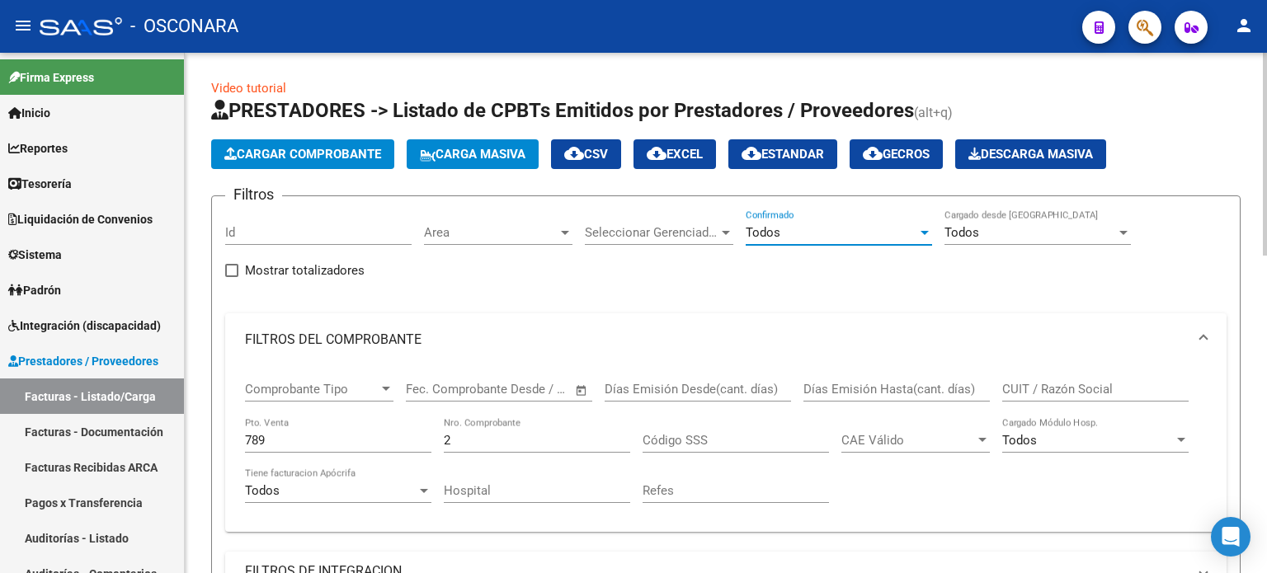
click at [501, 436] on input "2" at bounding box center [537, 440] width 186 height 15
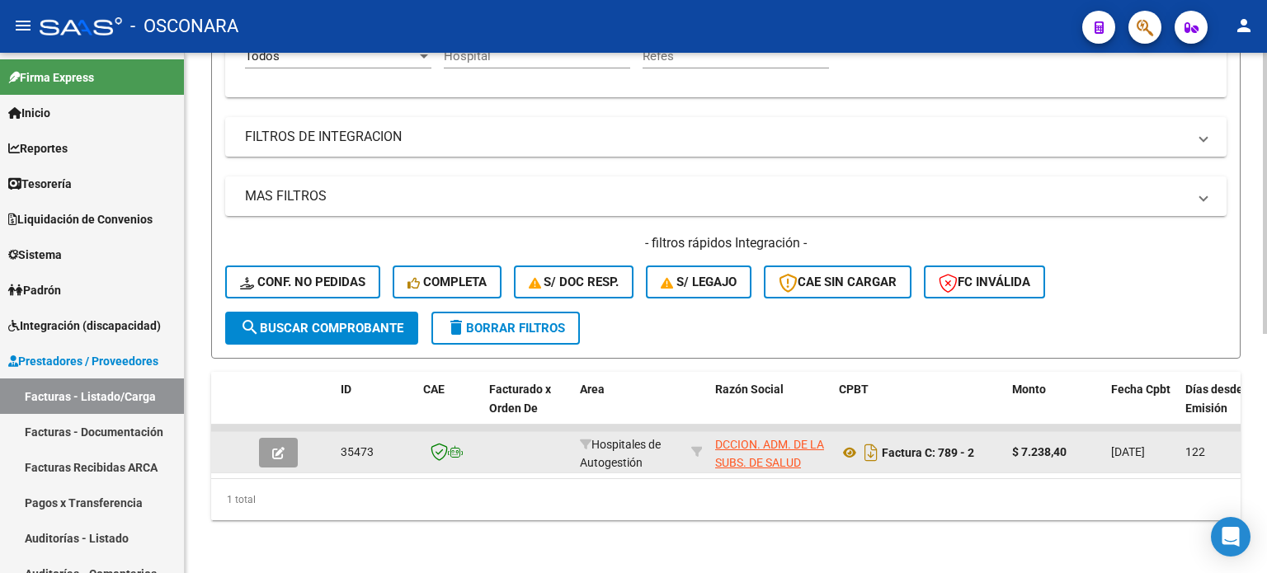
scroll to position [444, 0]
click at [271, 440] on button "button" at bounding box center [278, 453] width 39 height 30
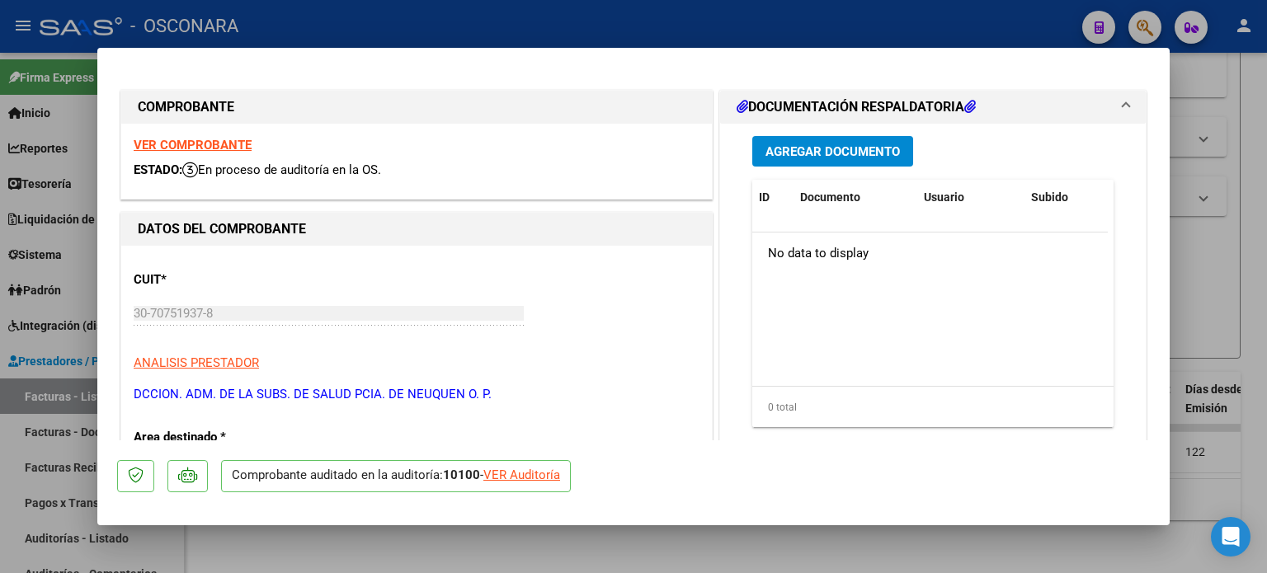
click at [838, 158] on span "Agregar Documento" at bounding box center [833, 151] width 134 height 15
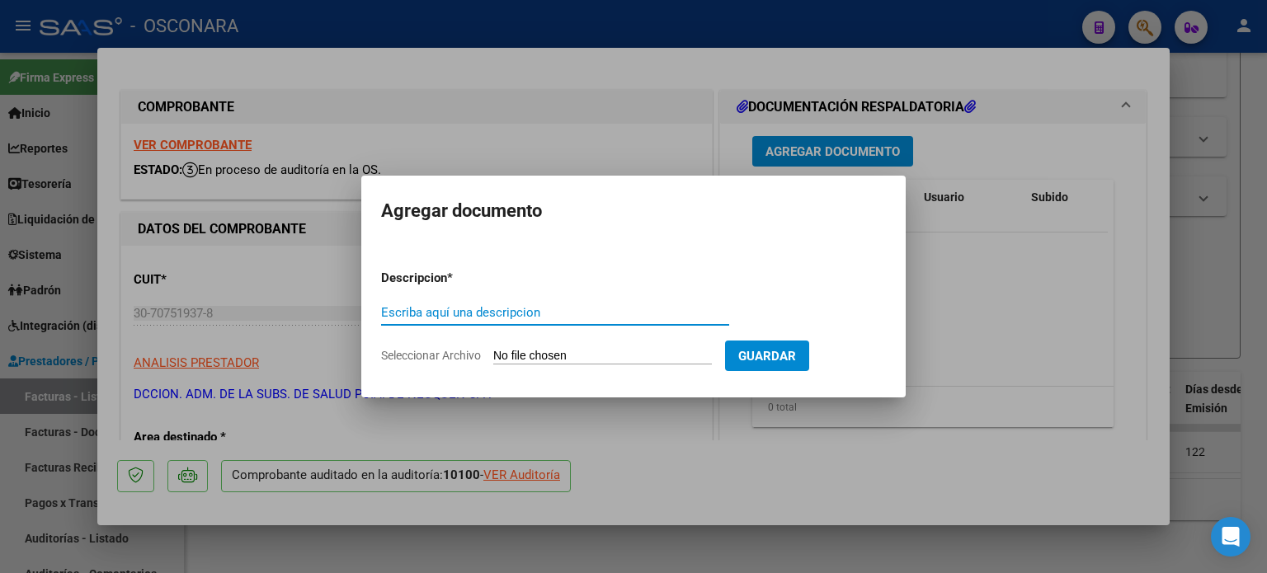
click at [535, 361] on input "Seleccionar Archivo" at bounding box center [602, 357] width 219 height 16
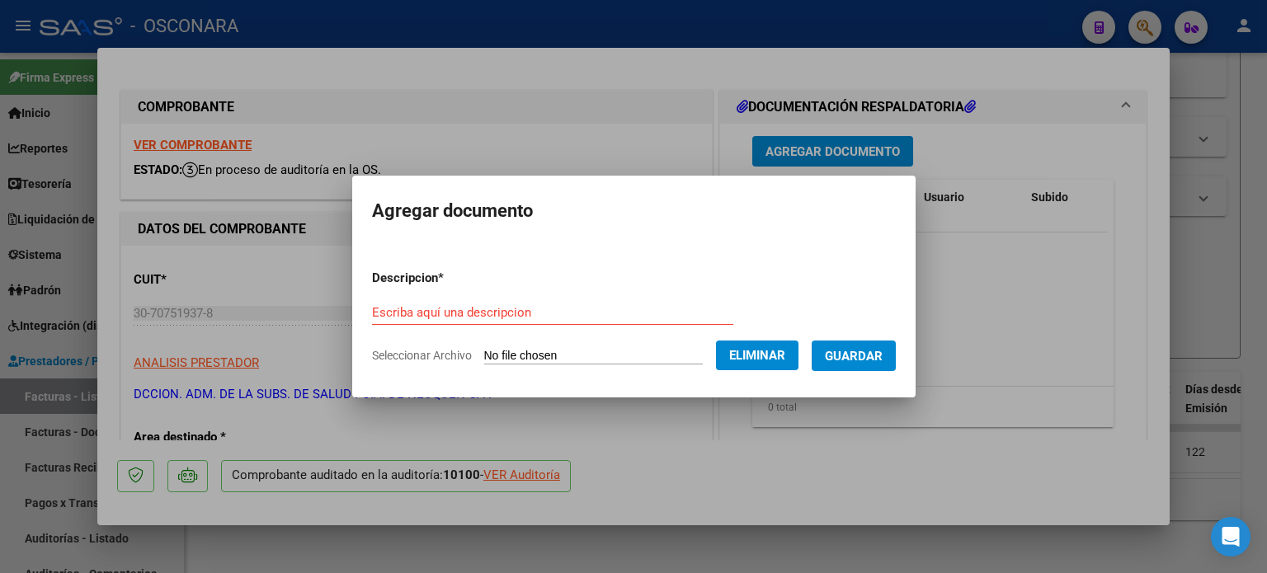
click at [448, 294] on form "Descripcion * Escriba aquí una descripcion Seleccionar Archivo Eliminar Guardar" at bounding box center [634, 317] width 524 height 120
click at [440, 307] on input "Escriba aquí una descripcion" at bounding box center [552, 312] width 361 height 15
click at [862, 358] on span "Guardar" at bounding box center [854, 356] width 58 height 15
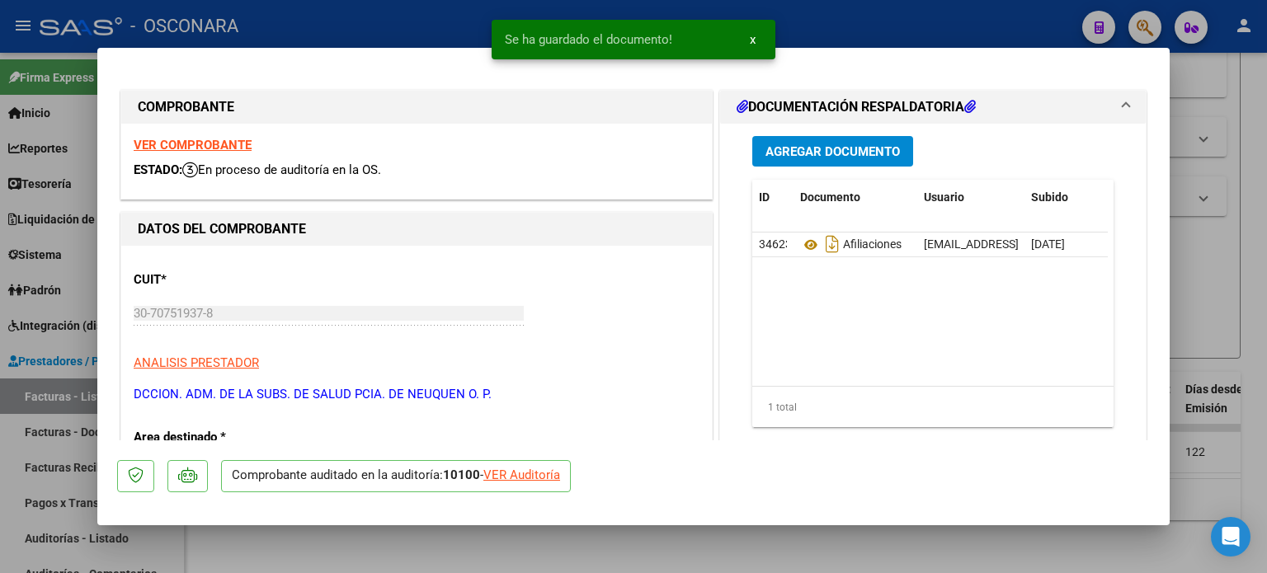
click at [1220, 271] on div at bounding box center [633, 286] width 1267 height 573
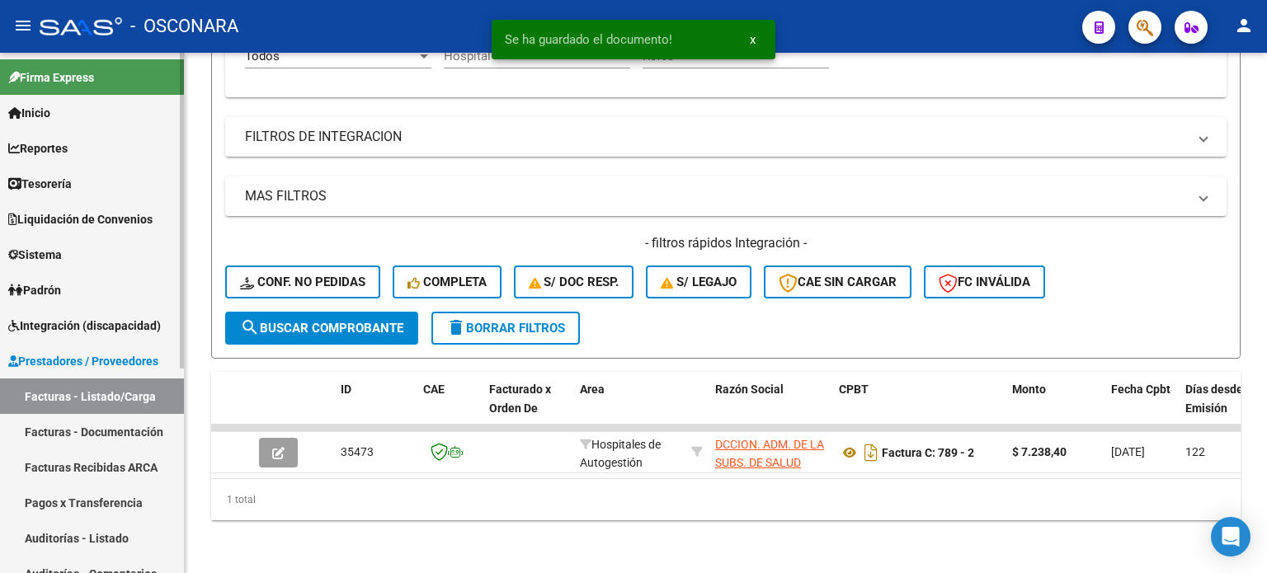
click at [95, 537] on link "Auditorías - Listado" at bounding box center [92, 538] width 184 height 35
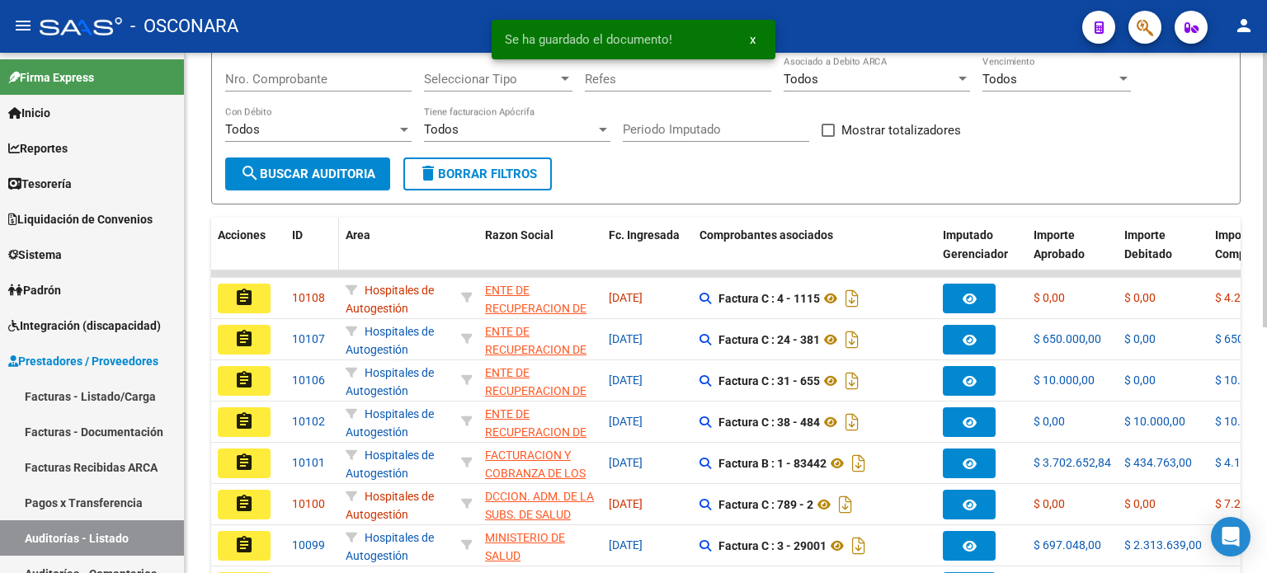
scroll to position [248, 0]
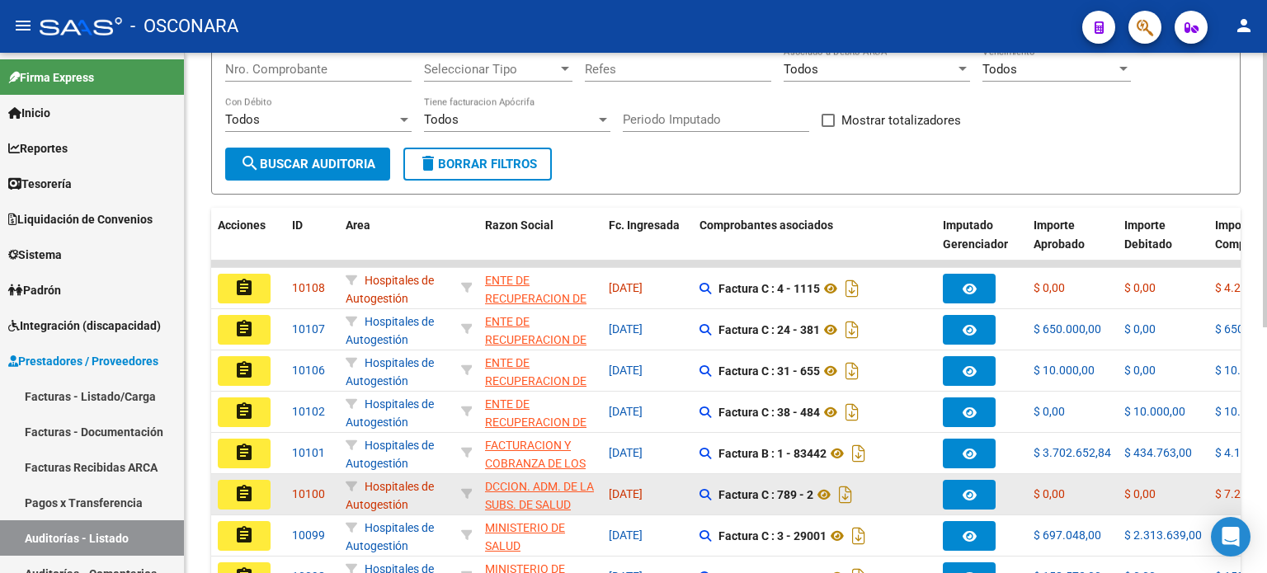
click at [243, 498] on mat-icon "assignment" at bounding box center [244, 494] width 20 height 20
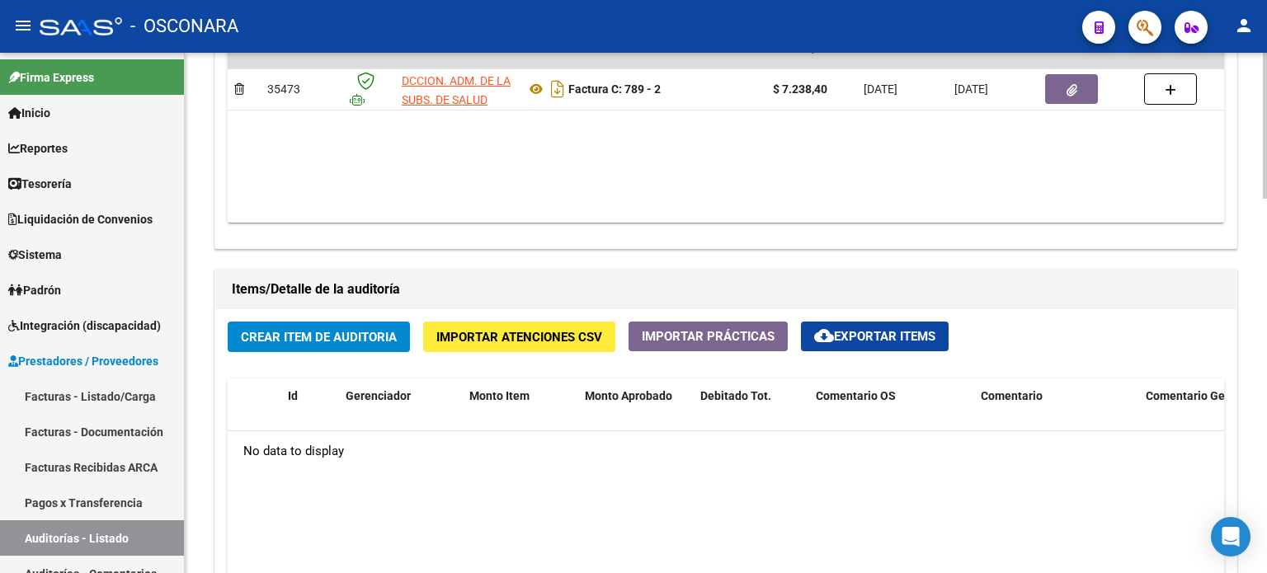
scroll to position [990, 0]
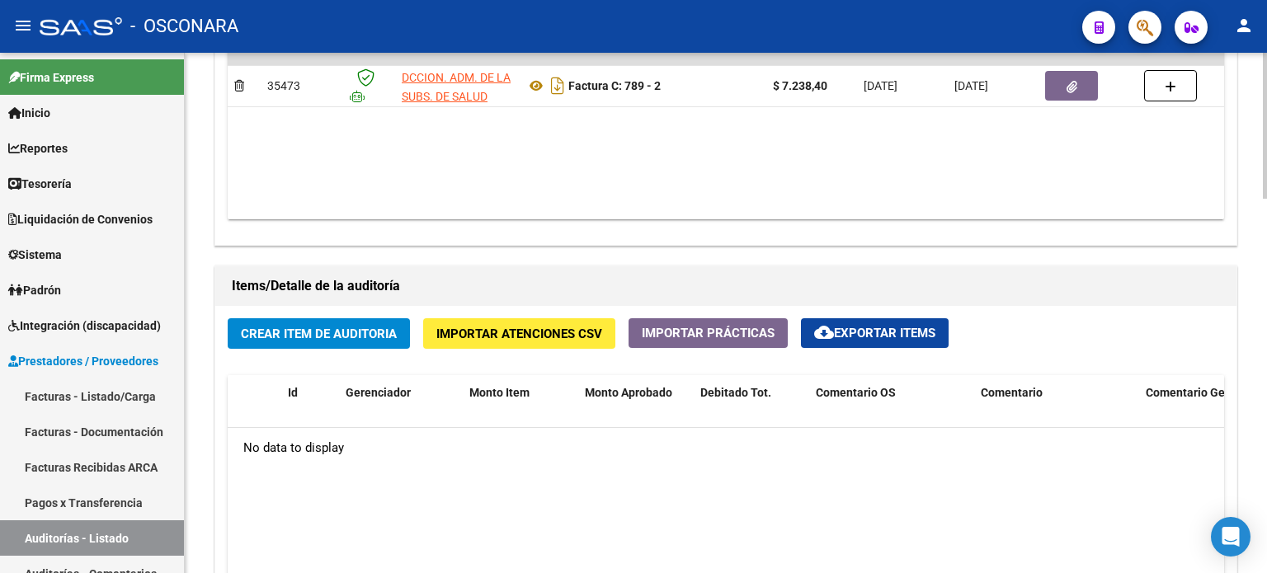
click at [337, 328] on span "Crear Item de Auditoria" at bounding box center [319, 334] width 156 height 15
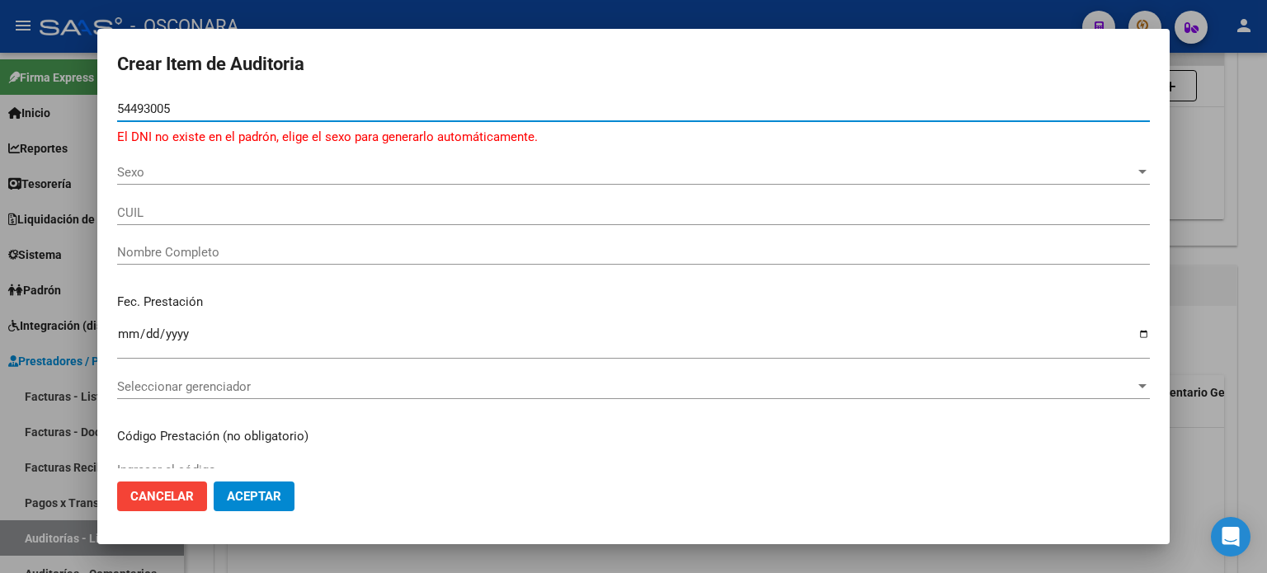
drag, startPoint x: 158, startPoint y: 215, endPoint x: 159, endPoint y: 205, distance: 9.9
click at [158, 218] on input "CUIL" at bounding box center [633, 212] width 1033 height 15
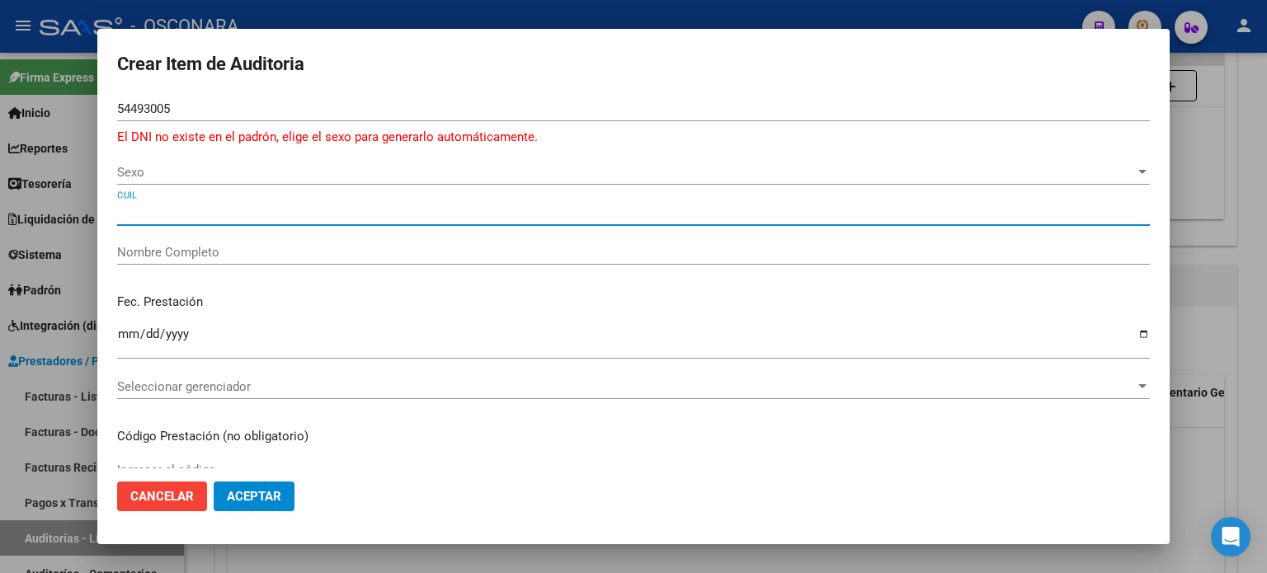
click at [153, 180] on div "Sexo Sexo" at bounding box center [633, 172] width 1033 height 25
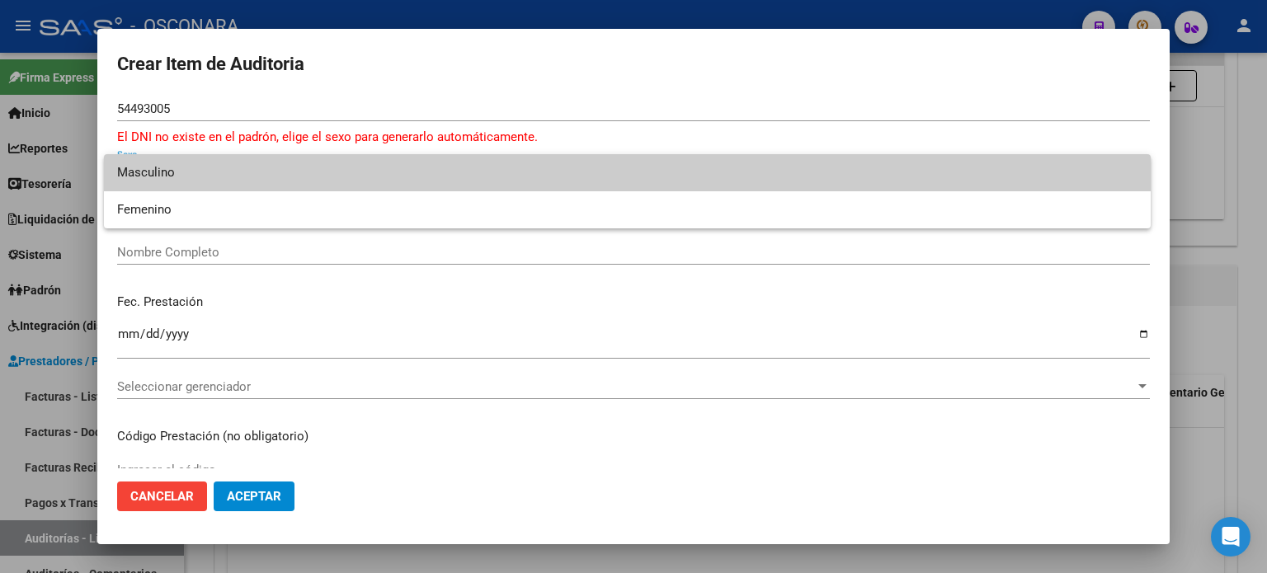
click at [153, 177] on span "Masculino" at bounding box center [627, 172] width 1021 height 37
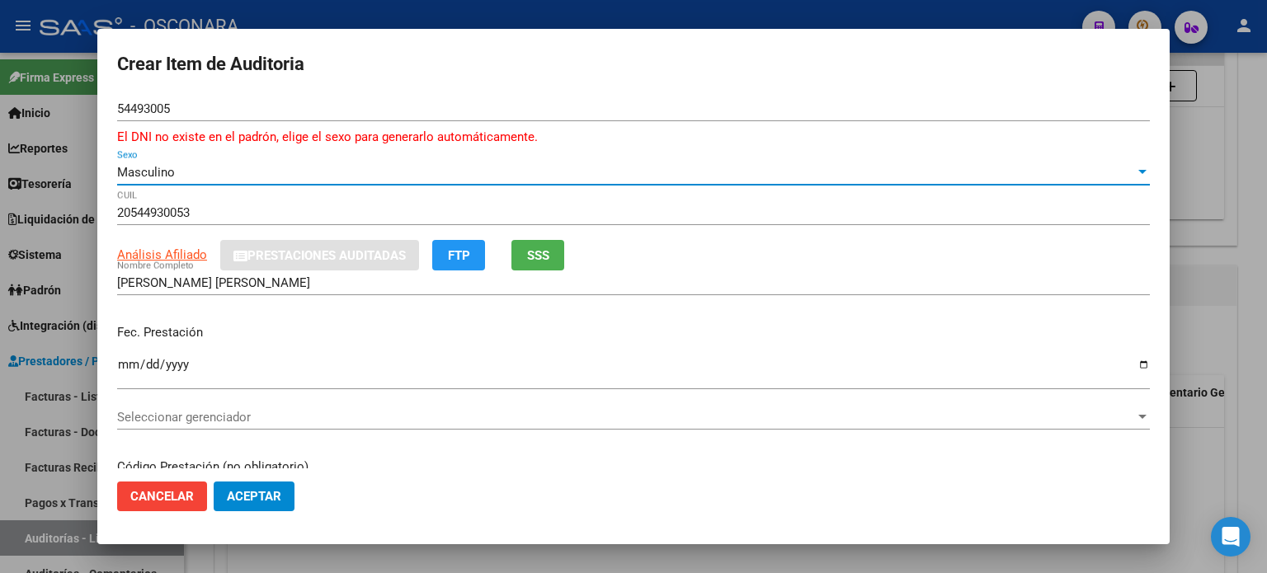
click at [125, 368] on input "Ingresar la fecha" at bounding box center [633, 371] width 1033 height 26
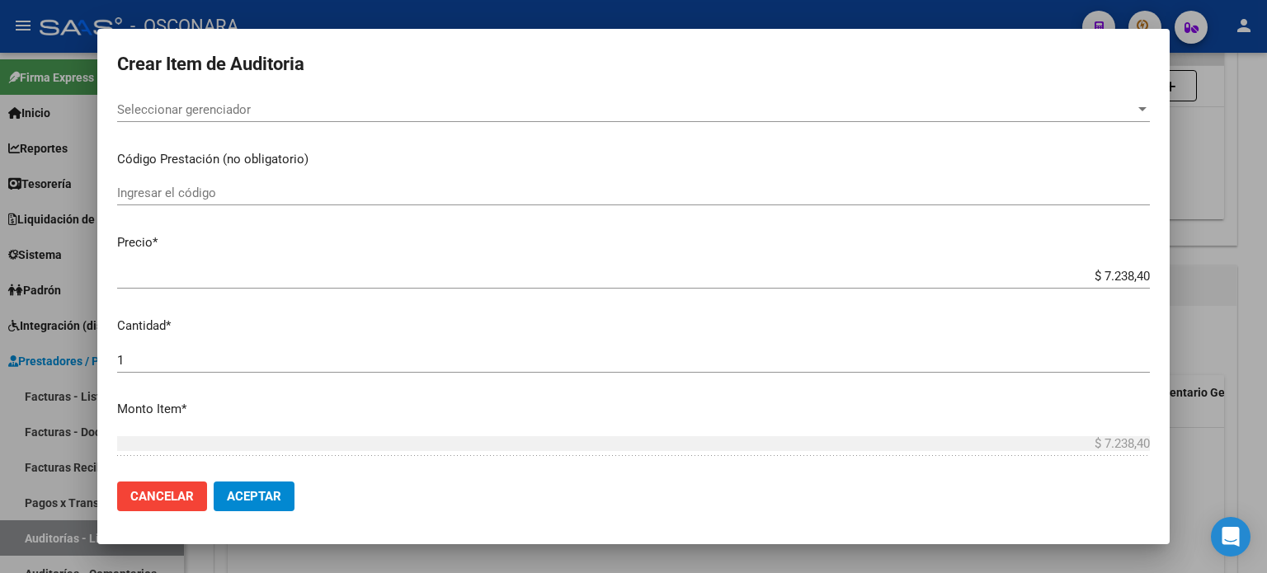
scroll to position [413, 0]
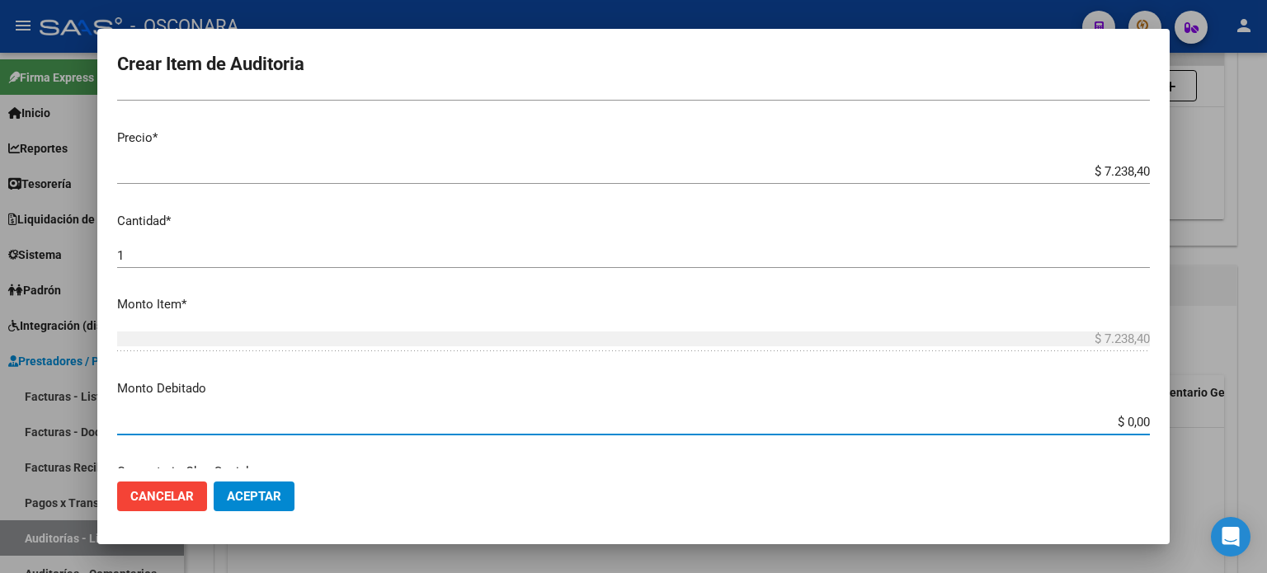
drag, startPoint x: 1118, startPoint y: 428, endPoint x: 1189, endPoint y: 411, distance: 73.0
click at [1189, 411] on div "Crear Item de Auditoria 54493005 Nro Documento El DNI no existe en el padrón, e…" at bounding box center [633, 286] width 1267 height 573
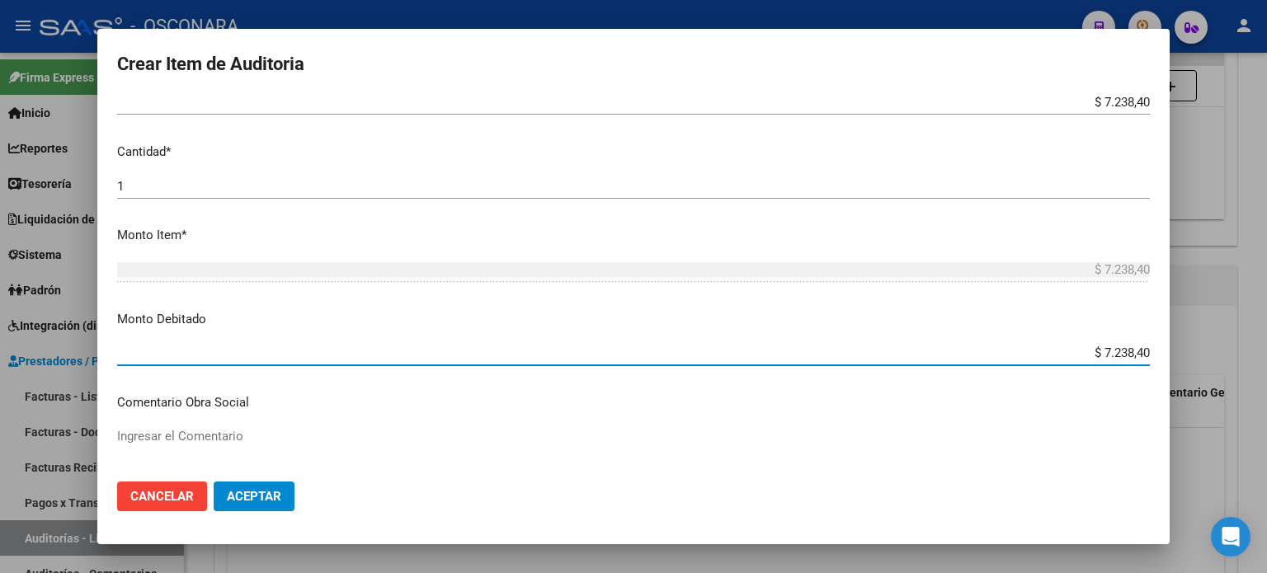
scroll to position [578, 0]
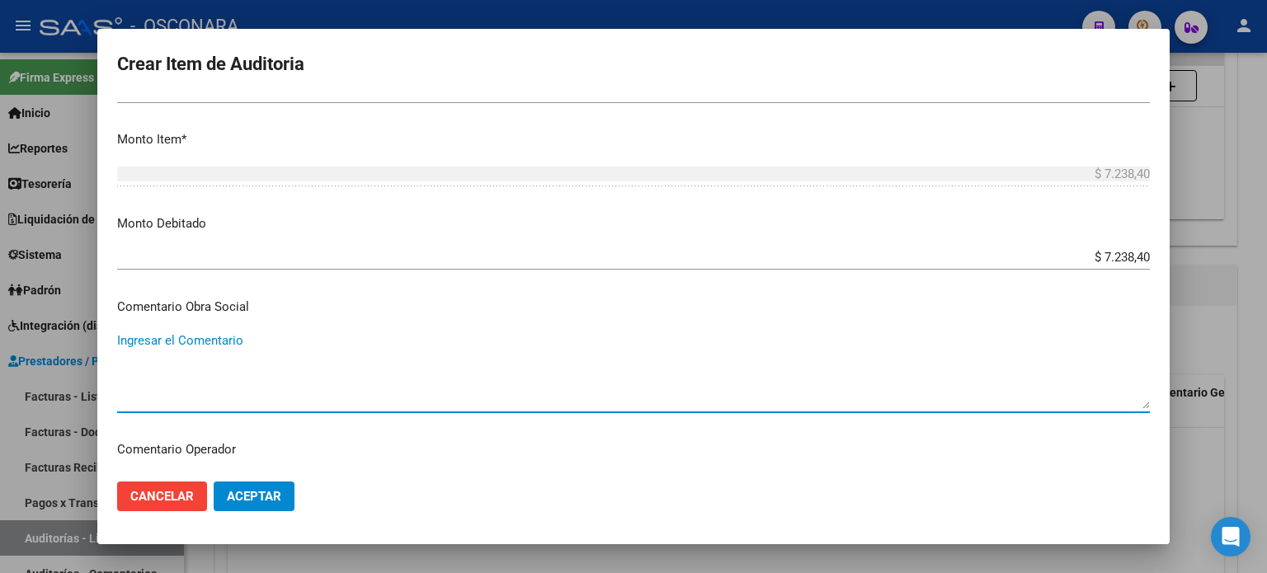
click at [333, 356] on textarea "Ingresar el Comentario" at bounding box center [633, 371] width 1033 height 78
drag, startPoint x: 383, startPoint y: 334, endPoint x: 55, endPoint y: 338, distance: 327.6
click at [0, 344] on div "Crear Item de Auditoria 54493005 Nro Documento El DNI no existe en el padrón, e…" at bounding box center [633, 286] width 1267 height 573
drag, startPoint x: 169, startPoint y: 336, endPoint x: 511, endPoint y: 412, distance: 349.9
click at [511, 412] on div "NO PERTENECEIO A RENOS 1-0500-2 FC 789-2 Ingresar el Comentario" at bounding box center [633, 370] width 1033 height 84
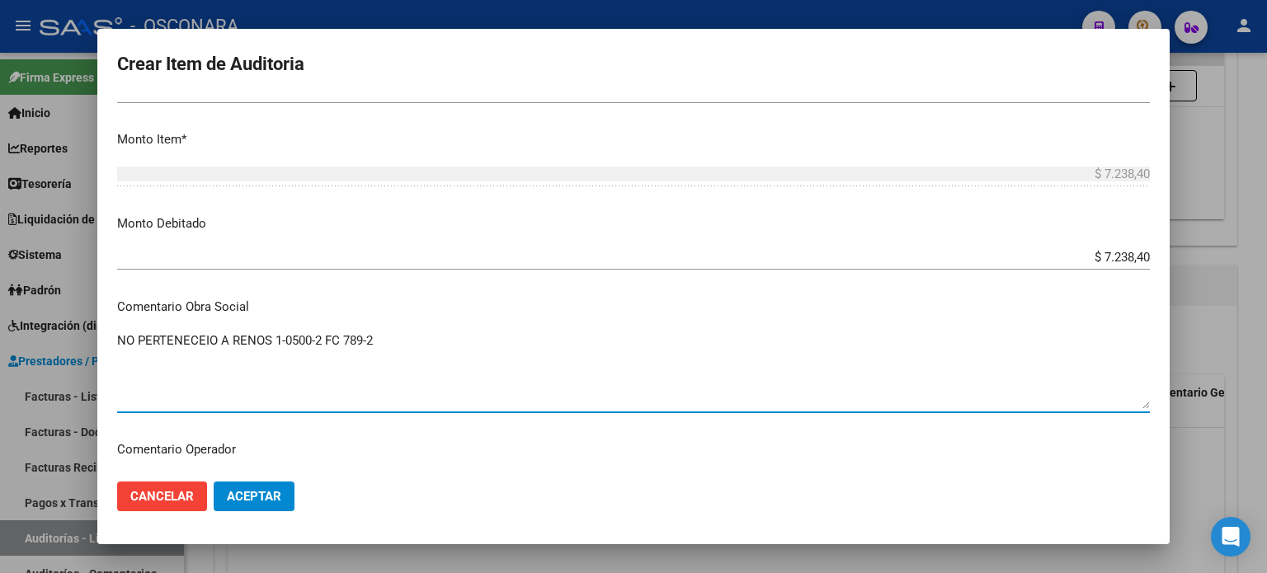
click at [207, 337] on textarea "NO PERTENECEIO A RENOS 1-0500-2 FC 789-2" at bounding box center [633, 371] width 1033 height 78
drag, startPoint x: 371, startPoint y: 340, endPoint x: 0, endPoint y: 348, distance: 371.4
click at [0, 348] on div "Crear Item de Auditoria 54493005 Nro Documento El DNI no existe en el padrón, e…" at bounding box center [633, 286] width 1267 height 573
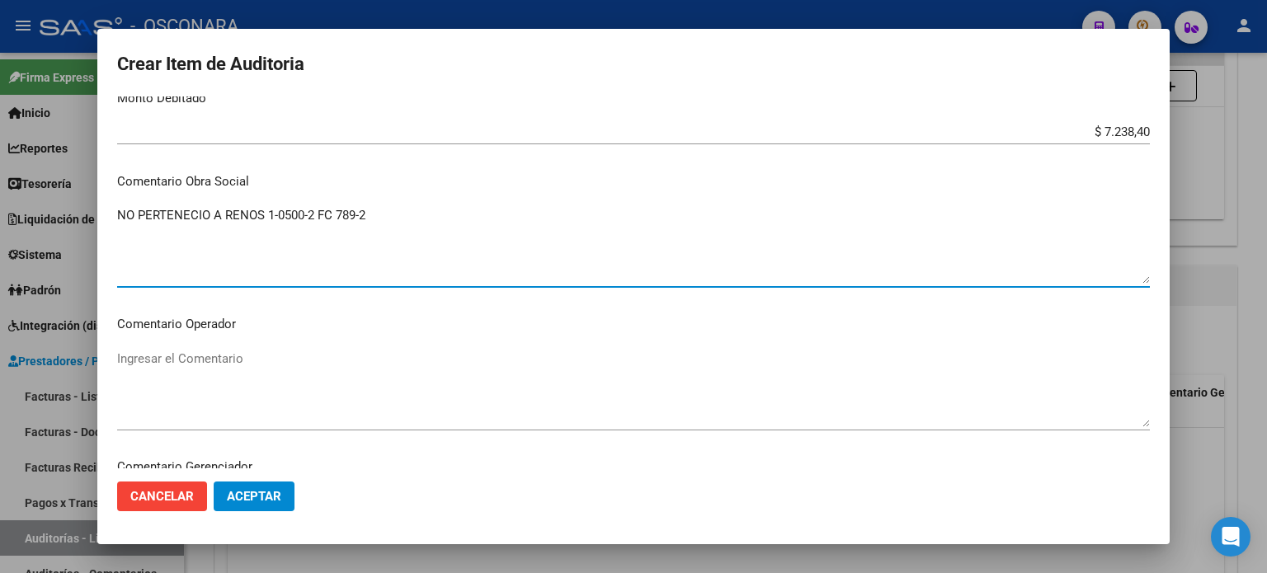
scroll to position [1073, 0]
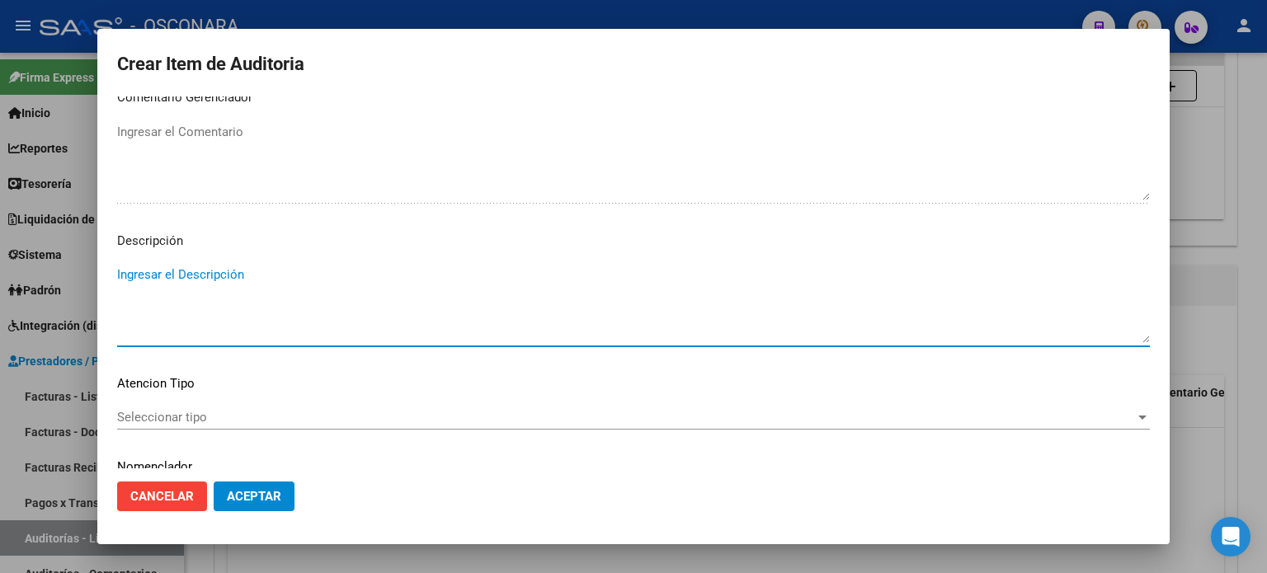
paste textarea "NO PERTENECIO A RENOS 1-0500-2 FC 789-2"
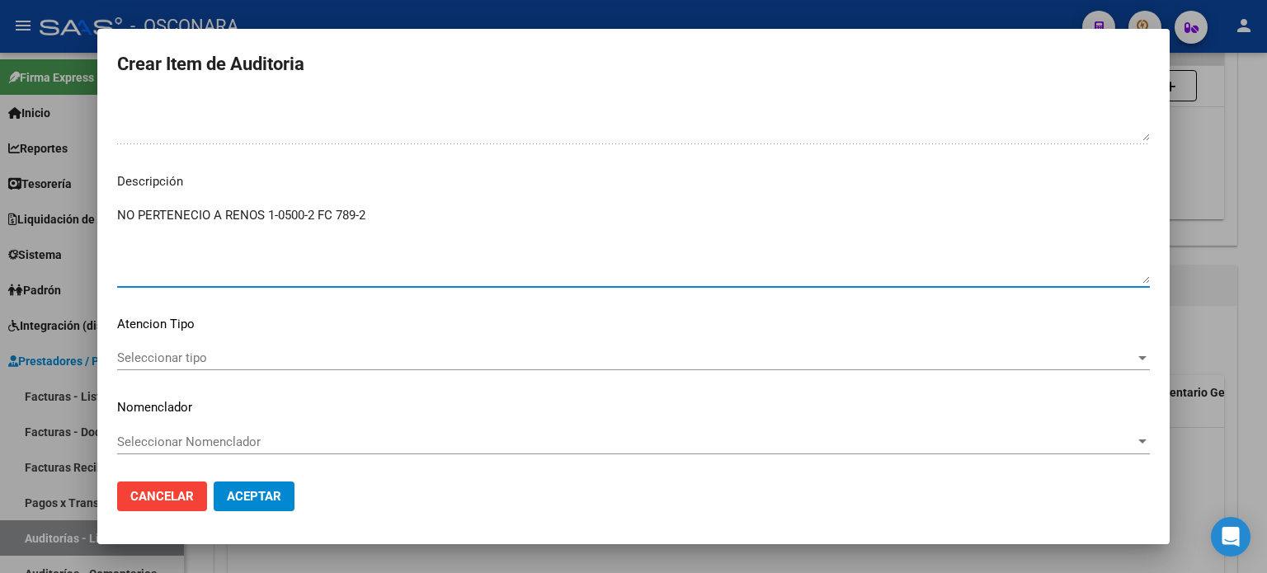
click at [182, 352] on span "Seleccionar tipo" at bounding box center [626, 358] width 1018 height 15
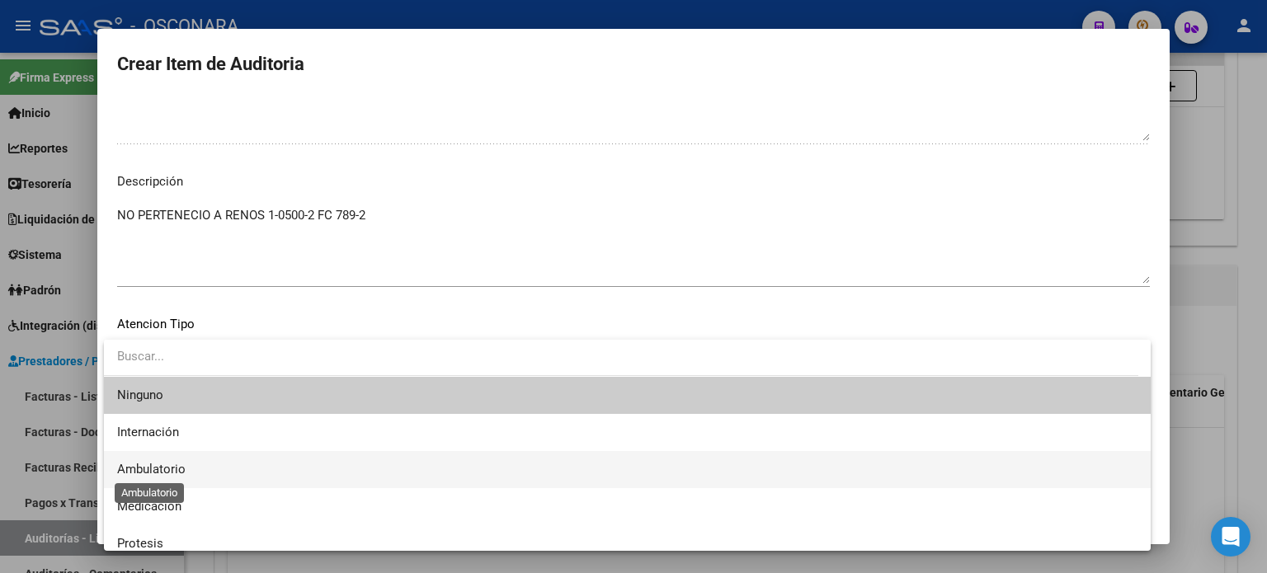
click at [172, 464] on span "Ambulatorio" at bounding box center [151, 469] width 68 height 15
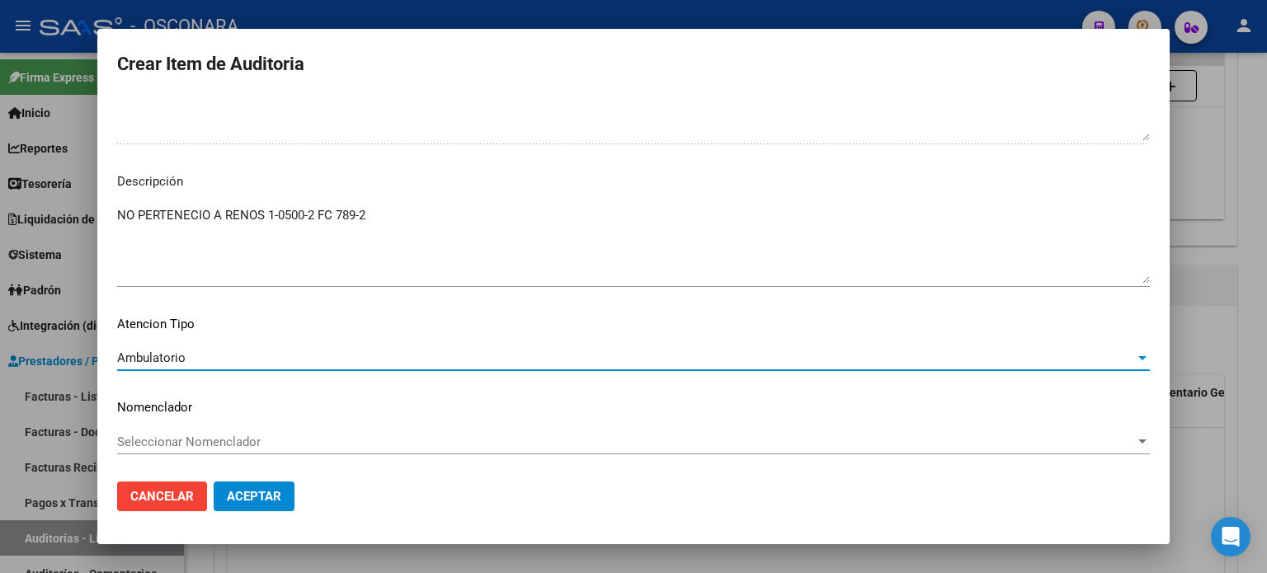
click at [263, 493] on span "Aceptar" at bounding box center [254, 496] width 54 height 15
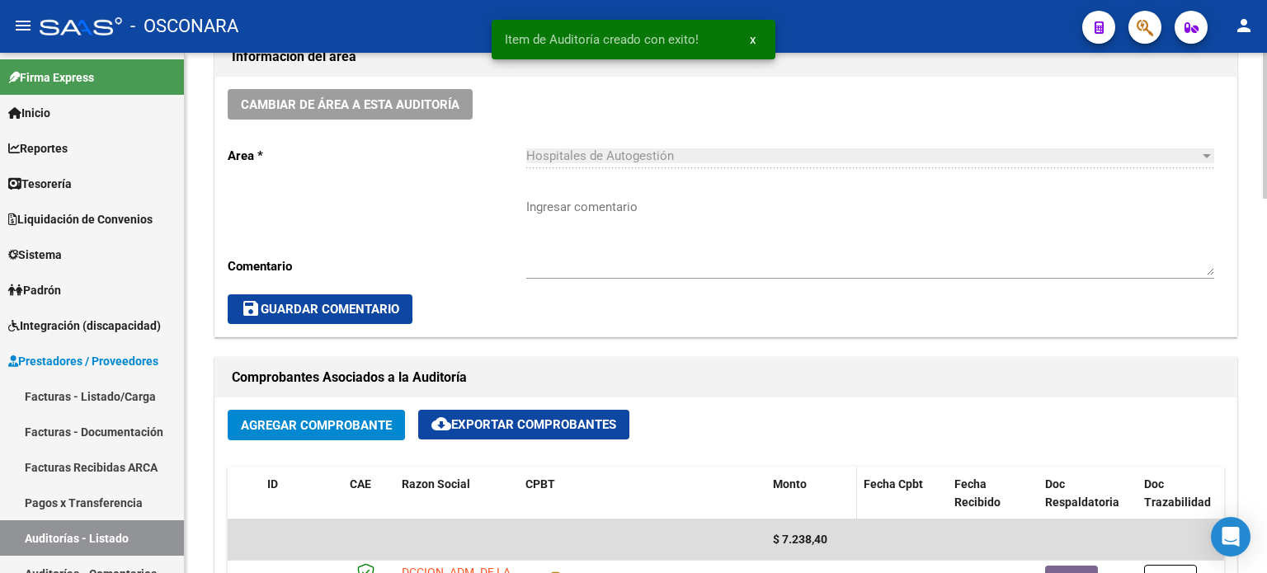
scroll to position [0, 0]
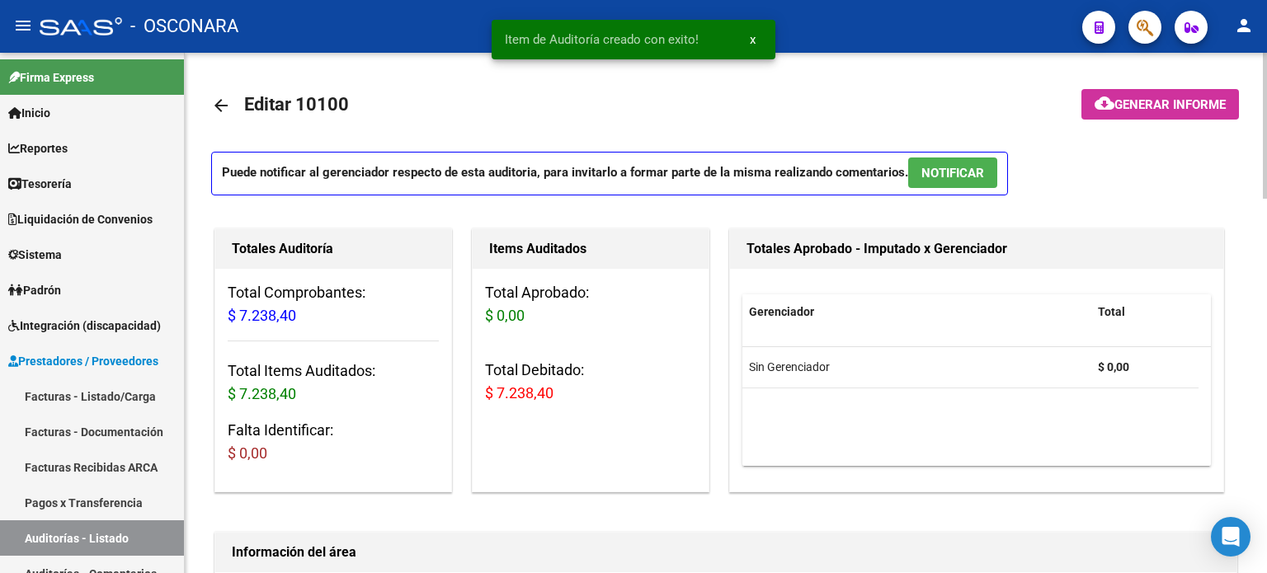
click at [964, 171] on span "NOTIFICAR" at bounding box center [953, 173] width 63 height 15
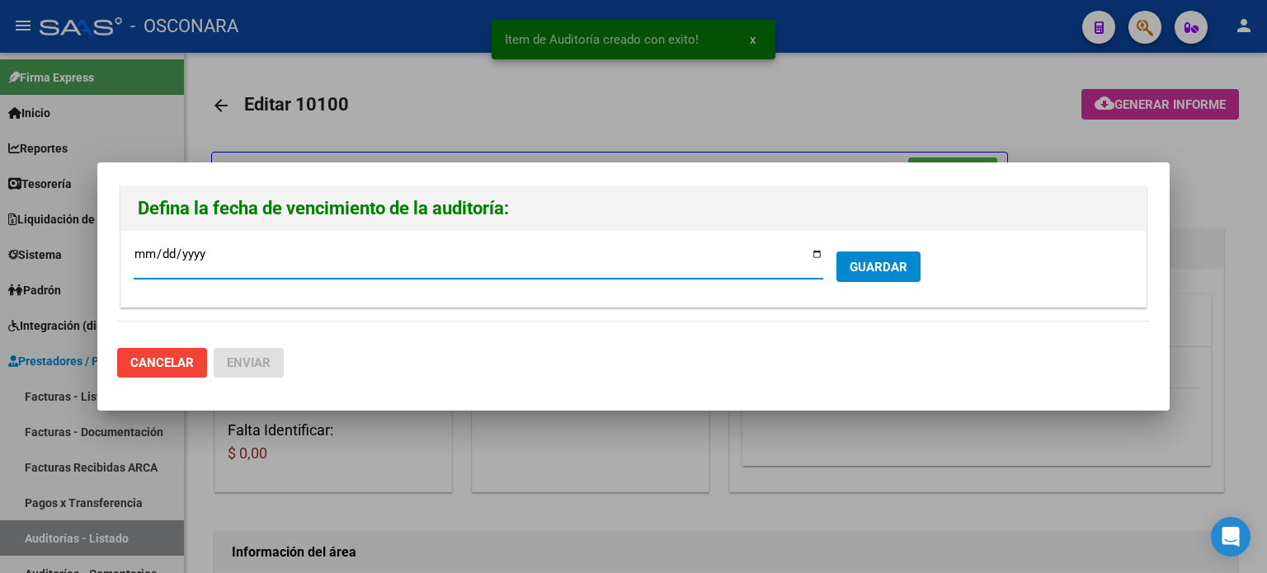
click at [818, 257] on input "2025-10-02" at bounding box center [479, 261] width 690 height 26
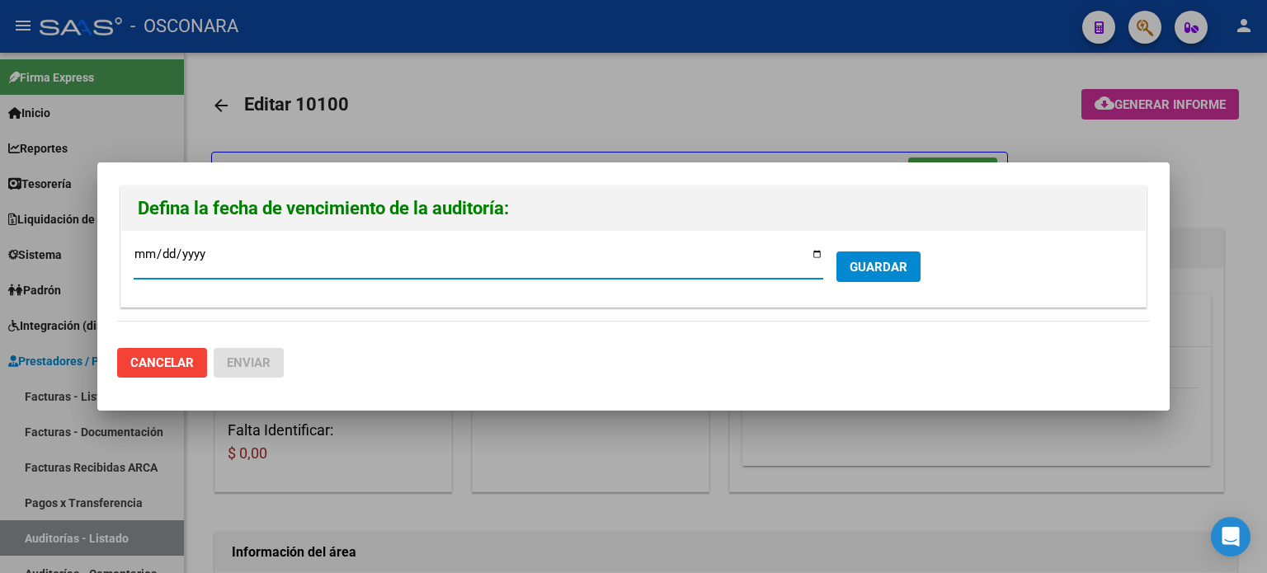
click at [883, 263] on span "GUARDAR" at bounding box center [879, 267] width 58 height 15
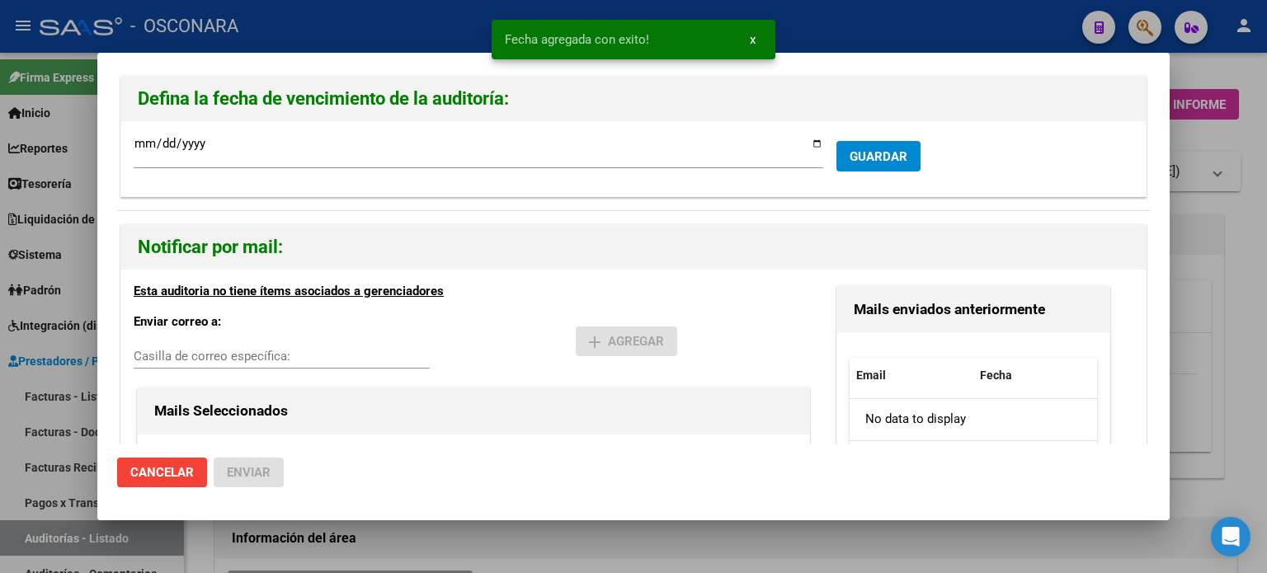
click at [1210, 283] on div at bounding box center [633, 286] width 1267 height 573
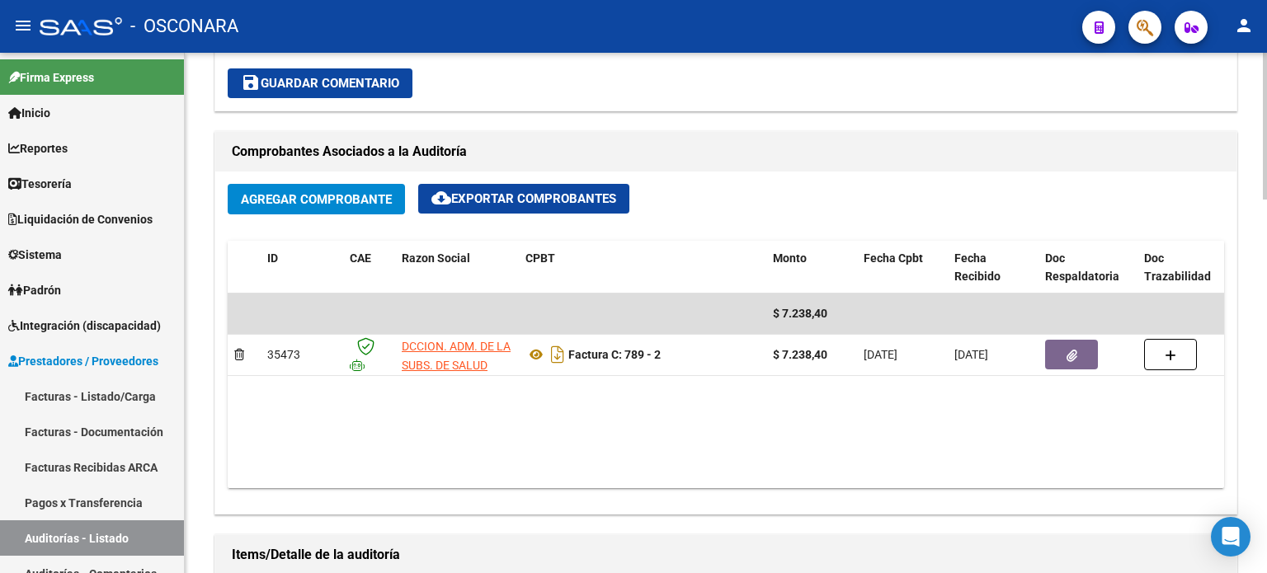
scroll to position [908, 0]
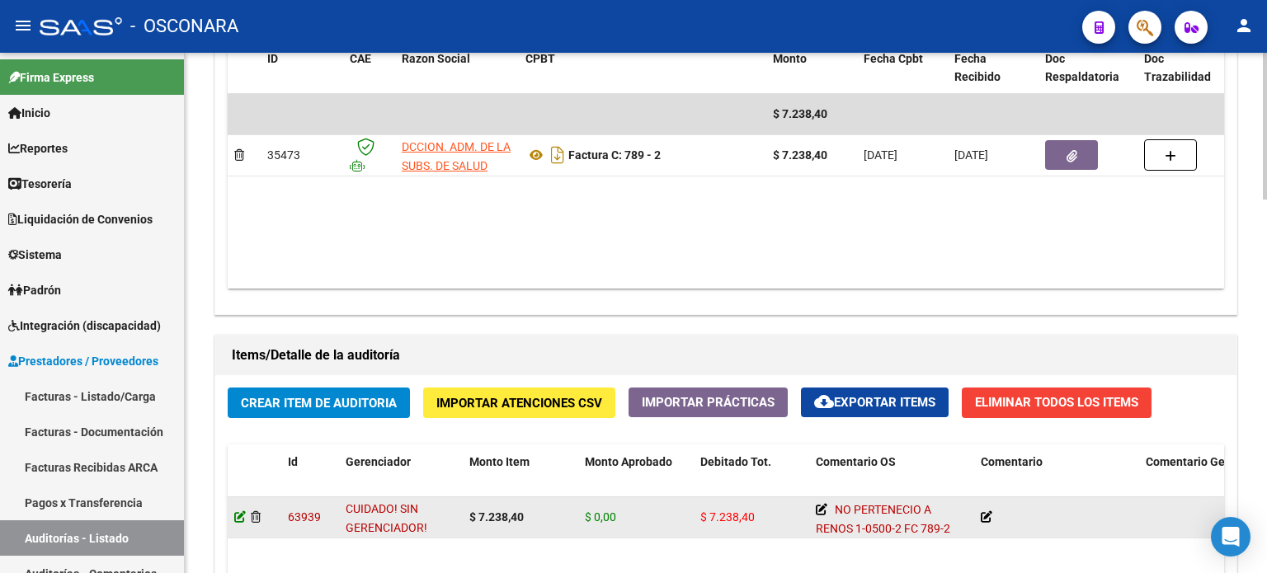
click at [238, 518] on icon at bounding box center [240, 518] width 12 height 12
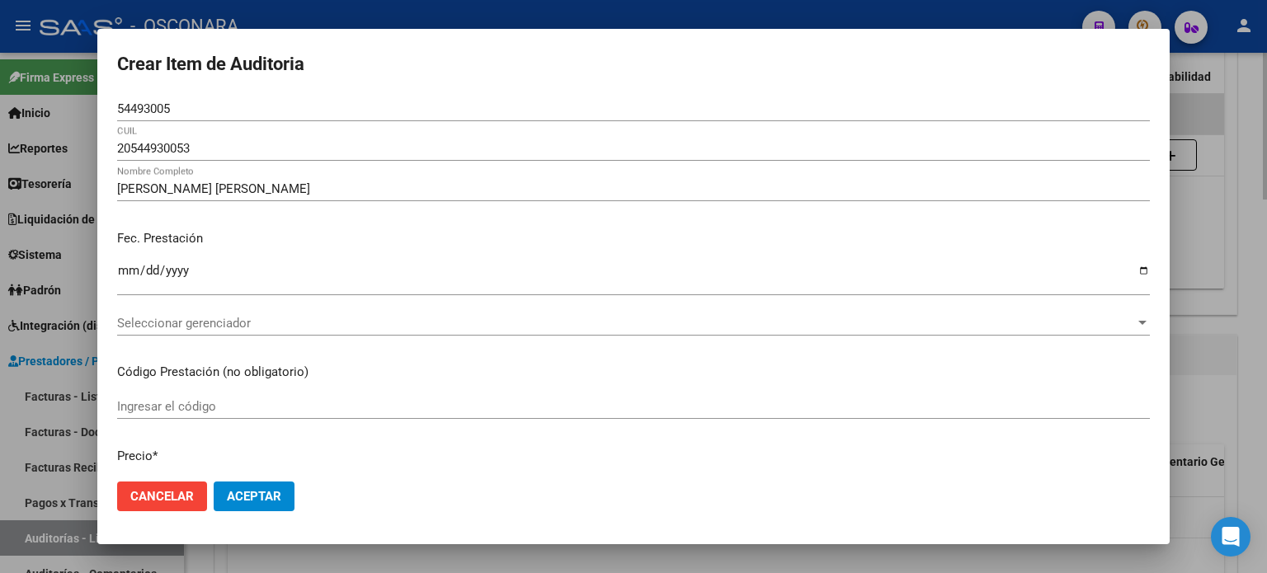
click at [1233, 232] on div at bounding box center [633, 286] width 1267 height 573
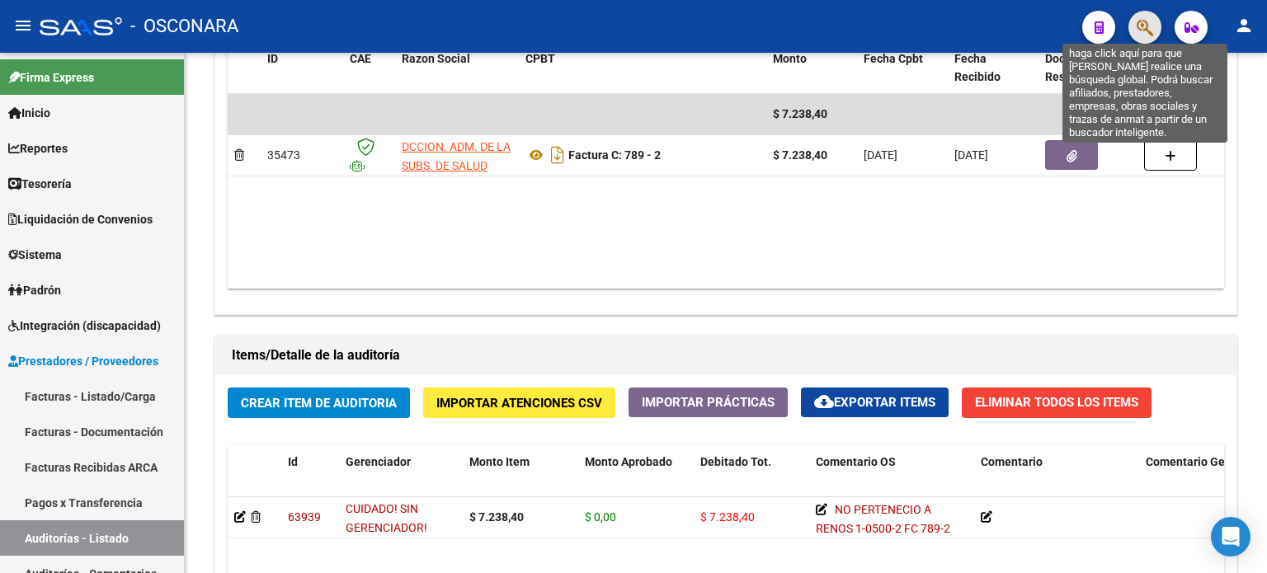
click at [1147, 25] on icon "button" at bounding box center [1145, 27] width 17 height 19
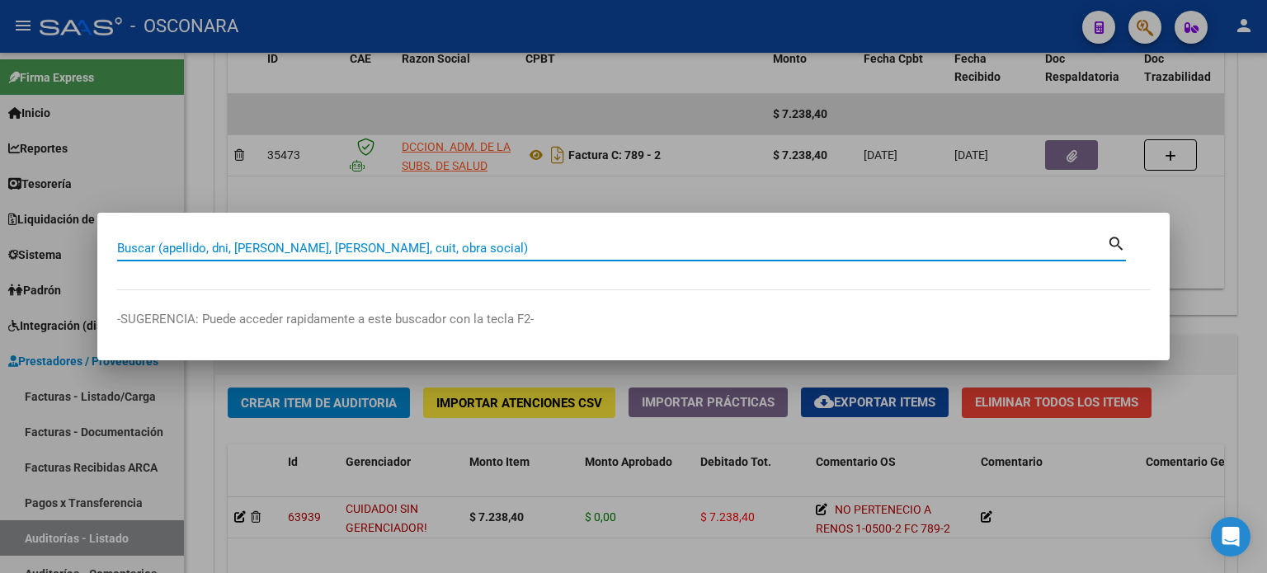
click at [261, 250] on input "Buscar (apellido, dni, cuil, nro traspaso, cuit, obra social)" at bounding box center [612, 248] width 990 height 15
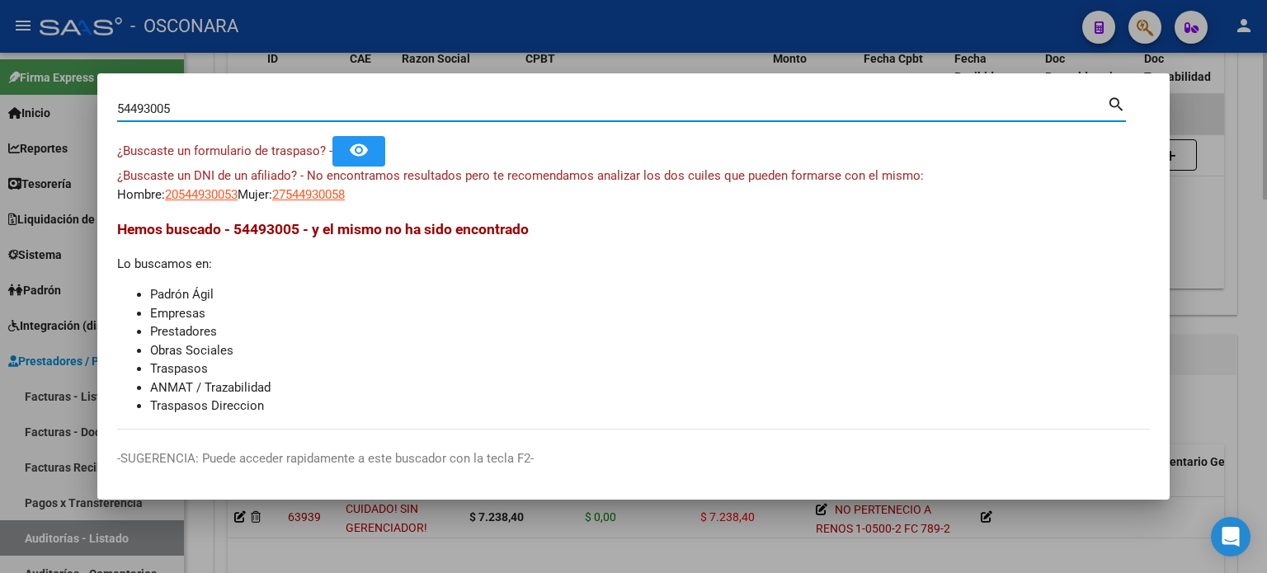
click at [1224, 227] on div at bounding box center [633, 286] width 1267 height 573
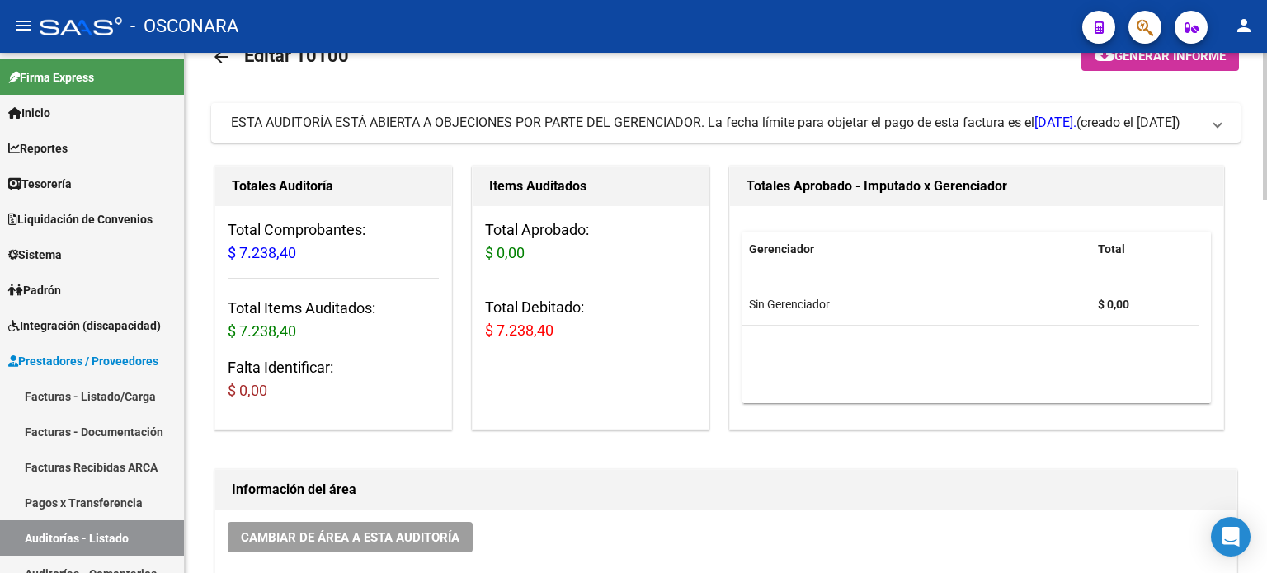
scroll to position [0, 0]
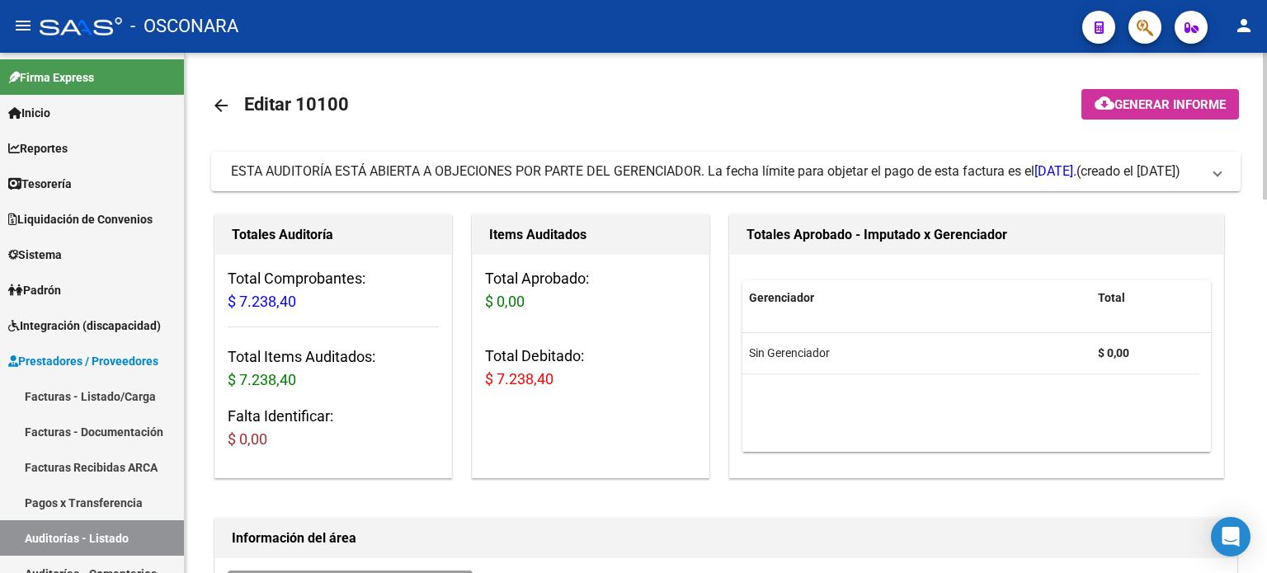
click at [1099, 108] on mat-icon "cloud_download" at bounding box center [1105, 103] width 20 height 20
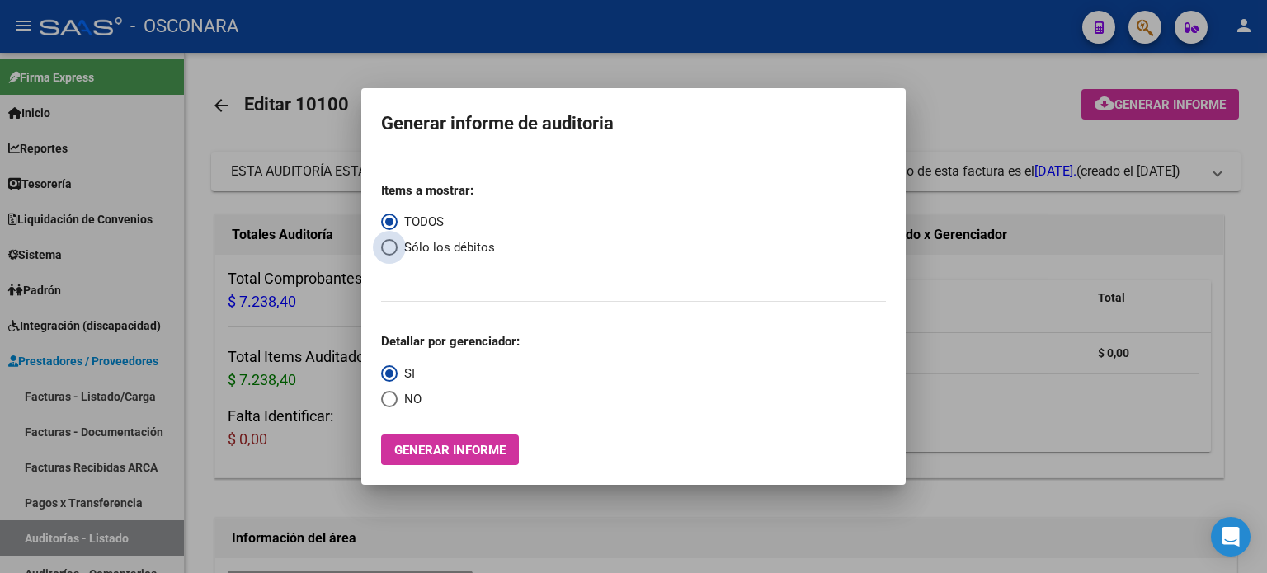
click at [386, 251] on span "Select an option" at bounding box center [389, 247] width 17 height 17
click at [386, 251] on input "Sólo los débitos" at bounding box center [389, 247] width 17 height 17
click at [396, 452] on span "Generar informe" at bounding box center [449, 450] width 111 height 15
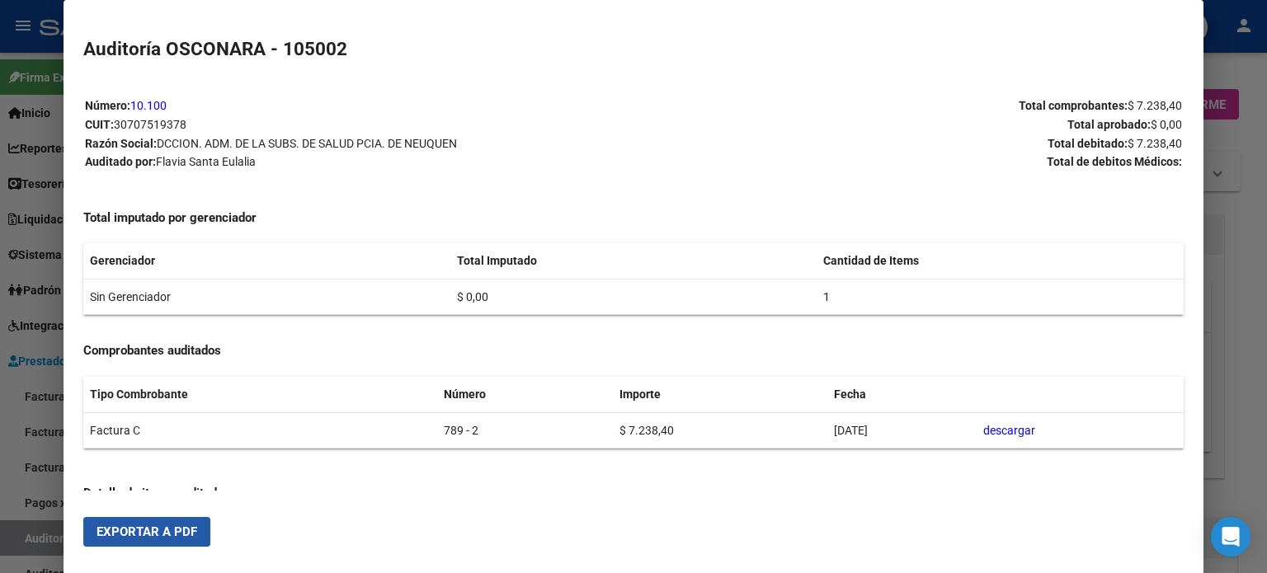
drag, startPoint x: 149, startPoint y: 537, endPoint x: 303, endPoint y: 509, distance: 156.0
click at [149, 537] on span "Exportar a PDF" at bounding box center [147, 532] width 101 height 15
click at [35, 535] on div at bounding box center [633, 286] width 1267 height 573
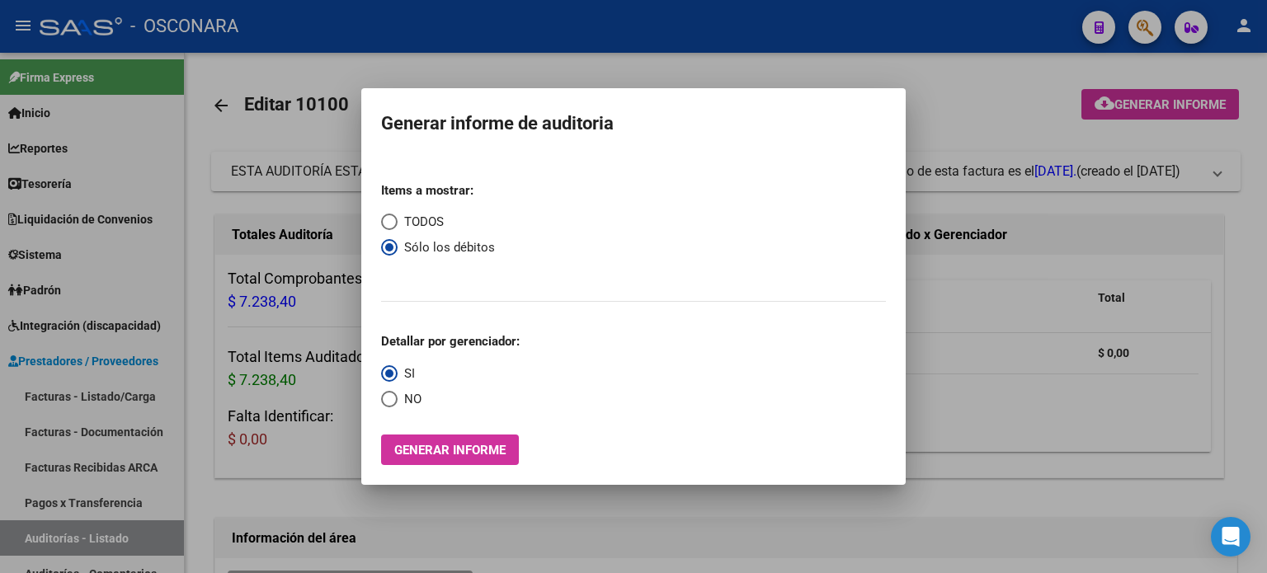
click at [35, 535] on div at bounding box center [633, 286] width 1267 height 573
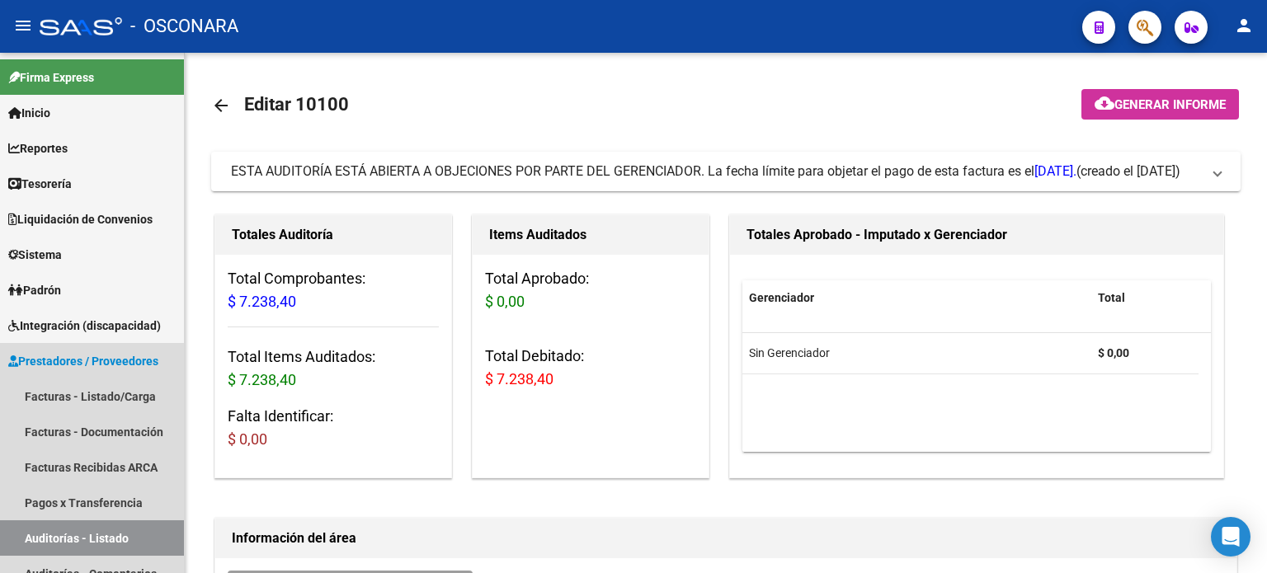
click at [35, 535] on link "Auditorías - Listado" at bounding box center [92, 538] width 184 height 35
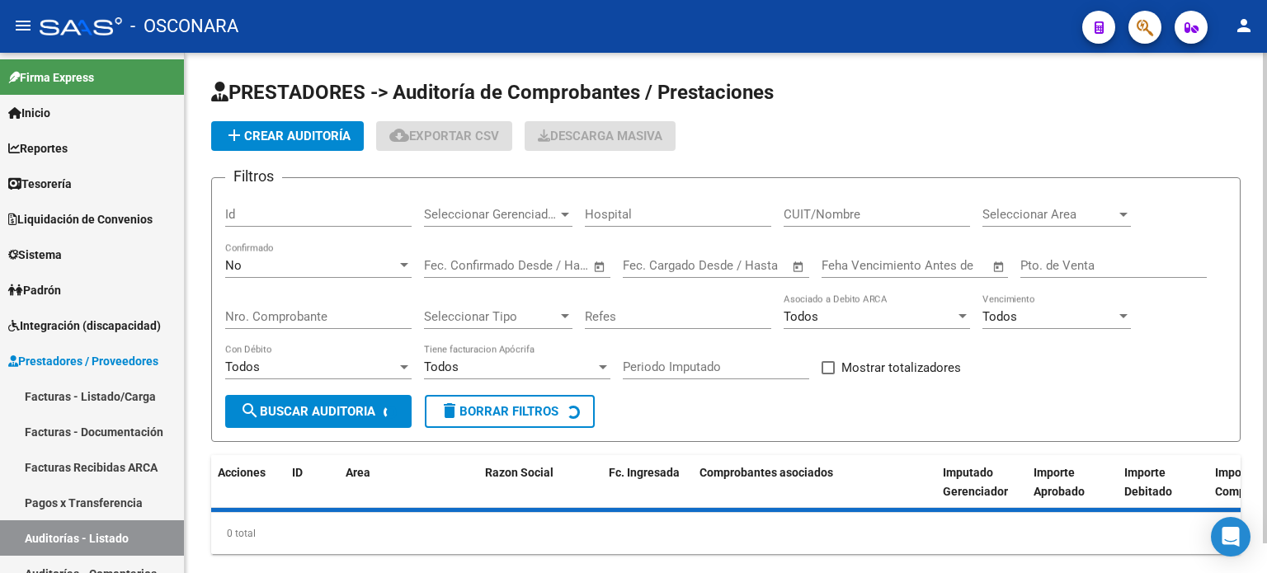
click at [243, 220] on input "Id" at bounding box center [318, 214] width 186 height 15
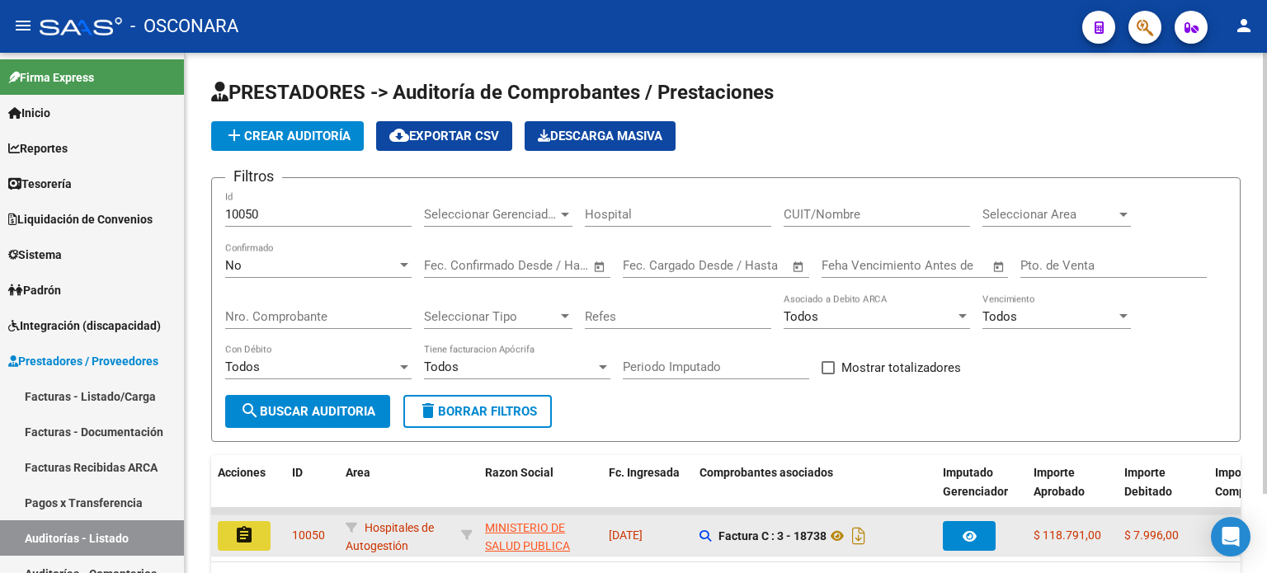
click at [243, 531] on mat-icon "assignment" at bounding box center [244, 536] width 20 height 20
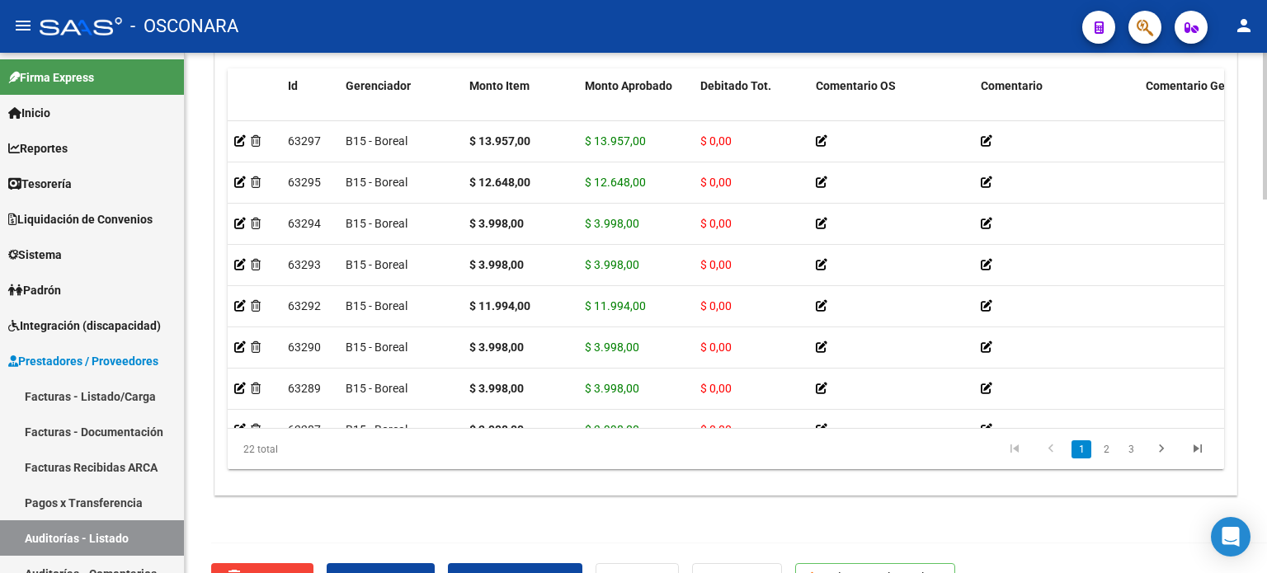
scroll to position [1322, 0]
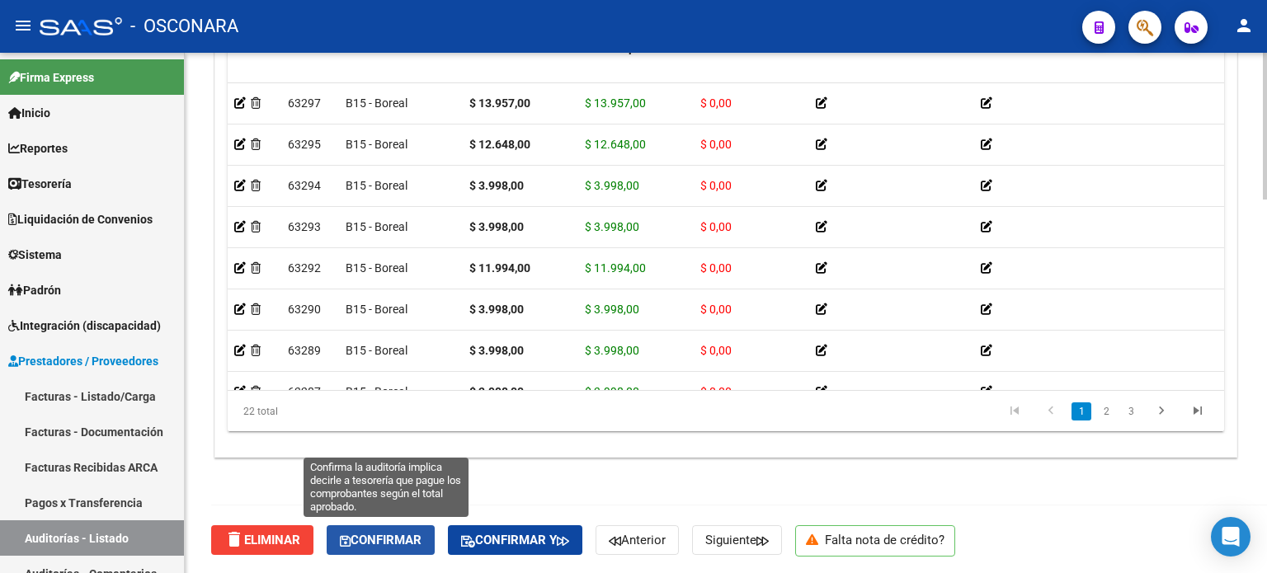
click at [376, 540] on span "Confirmar" at bounding box center [381, 540] width 82 height 15
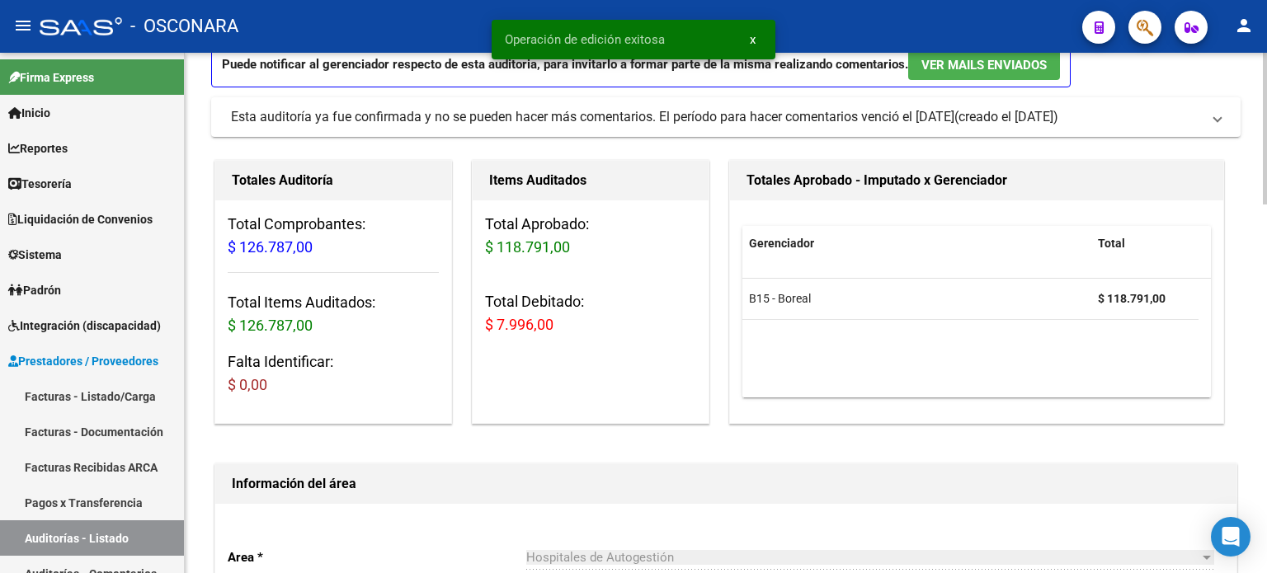
scroll to position [0, 0]
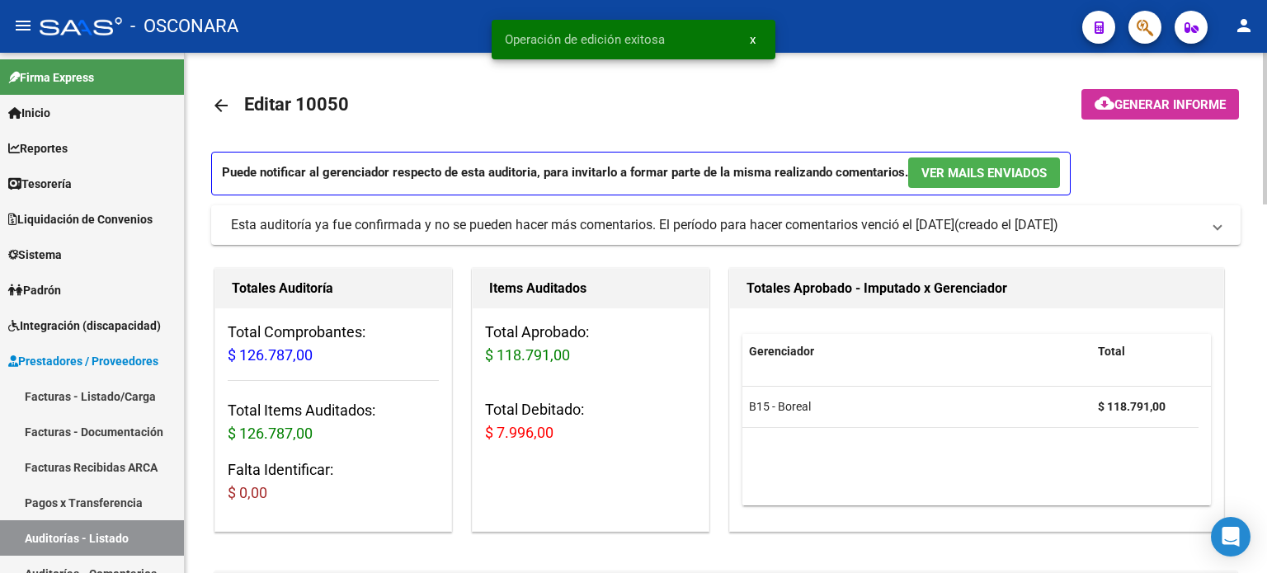
click at [1105, 105] on mat-icon "cloud_download" at bounding box center [1105, 103] width 20 height 20
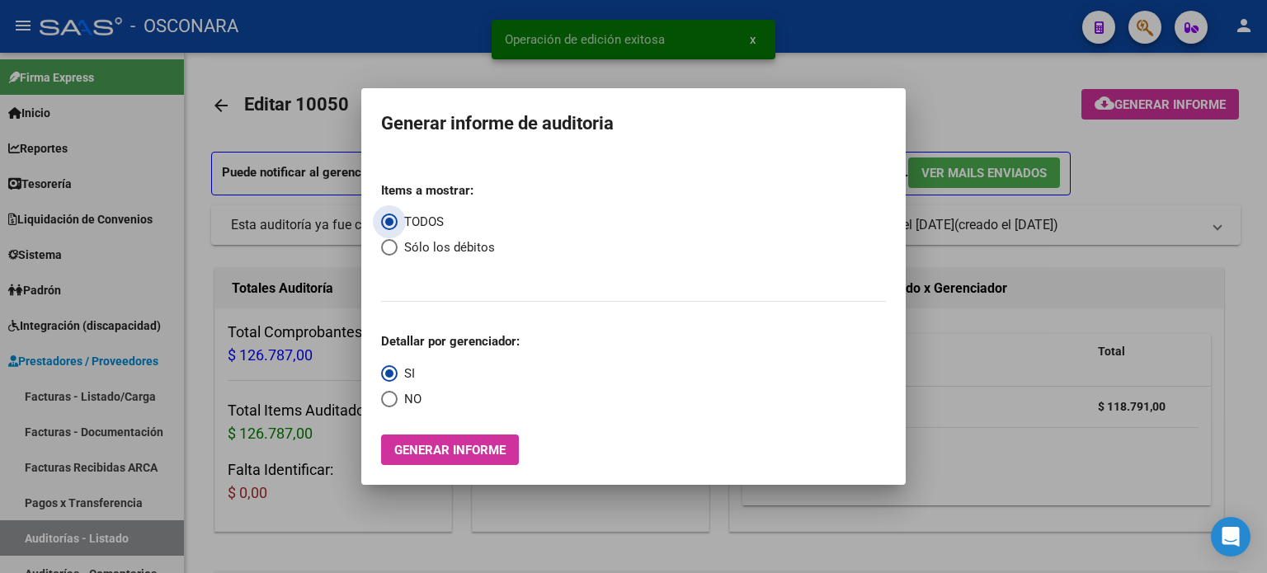
click at [456, 452] on span "Generar informe" at bounding box center [449, 450] width 111 height 15
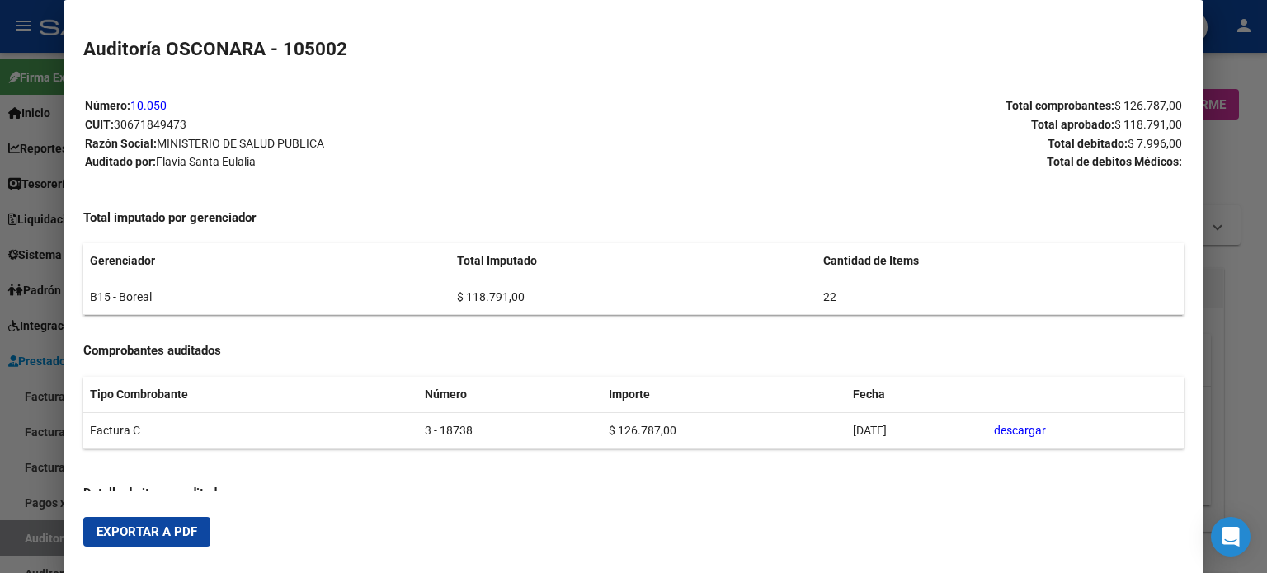
drag, startPoint x: 101, startPoint y: 531, endPoint x: 1078, endPoint y: 118, distance: 1061.2
click at [101, 531] on span "Exportar a PDF" at bounding box center [147, 532] width 101 height 15
click at [18, 426] on div at bounding box center [633, 286] width 1267 height 573
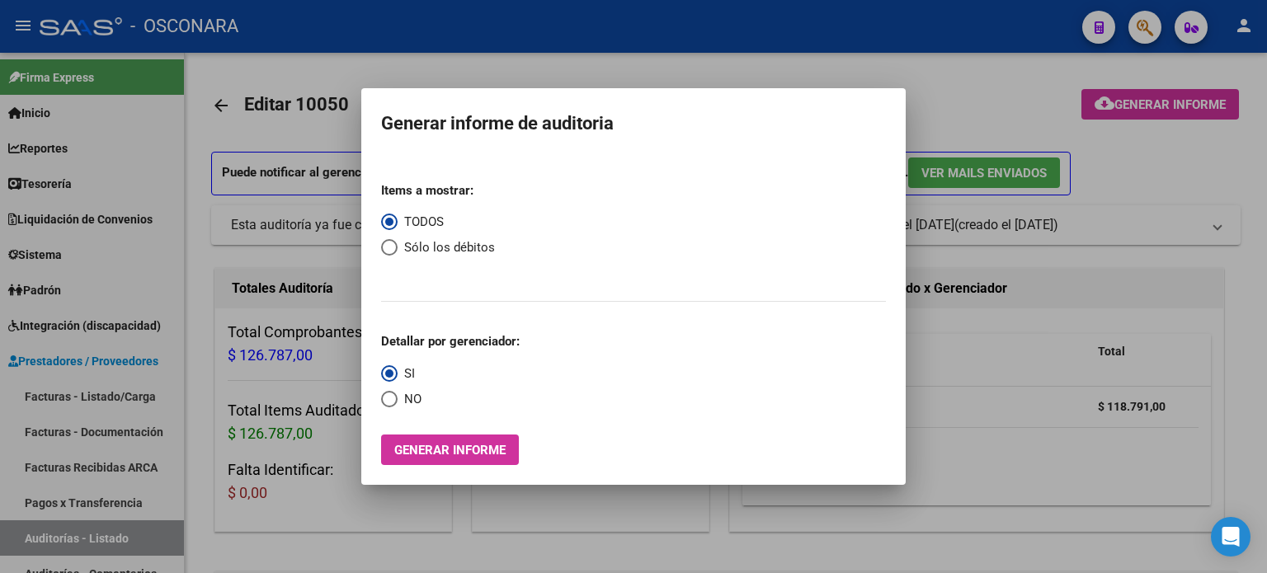
click at [46, 545] on div at bounding box center [633, 286] width 1267 height 573
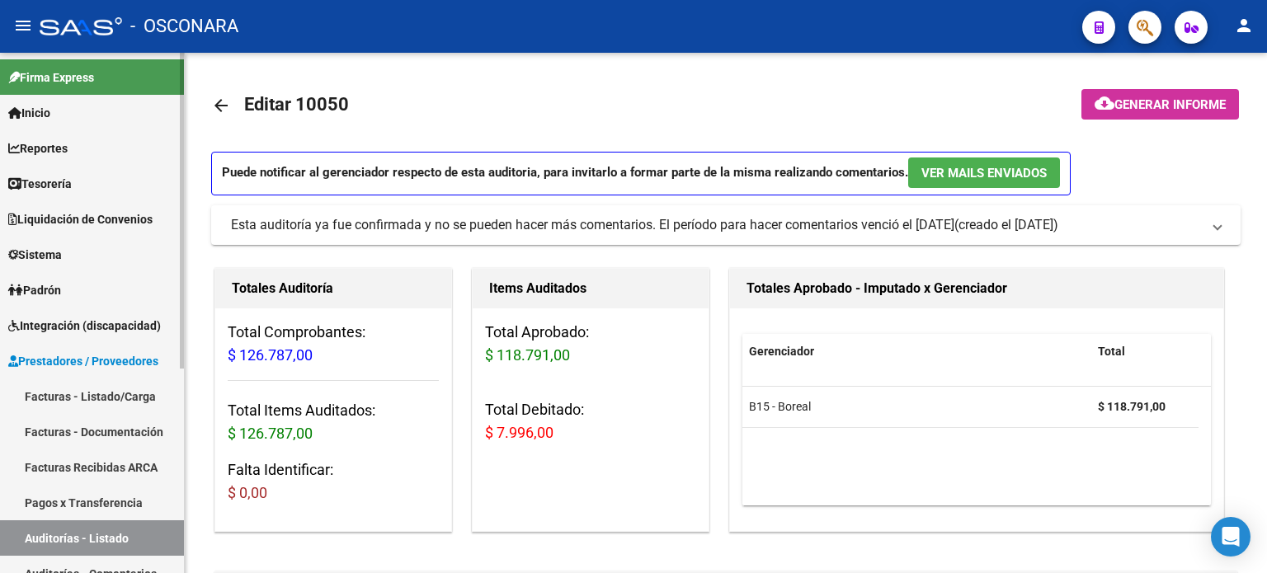
click at [45, 544] on link "Auditorías - Listado" at bounding box center [92, 538] width 184 height 35
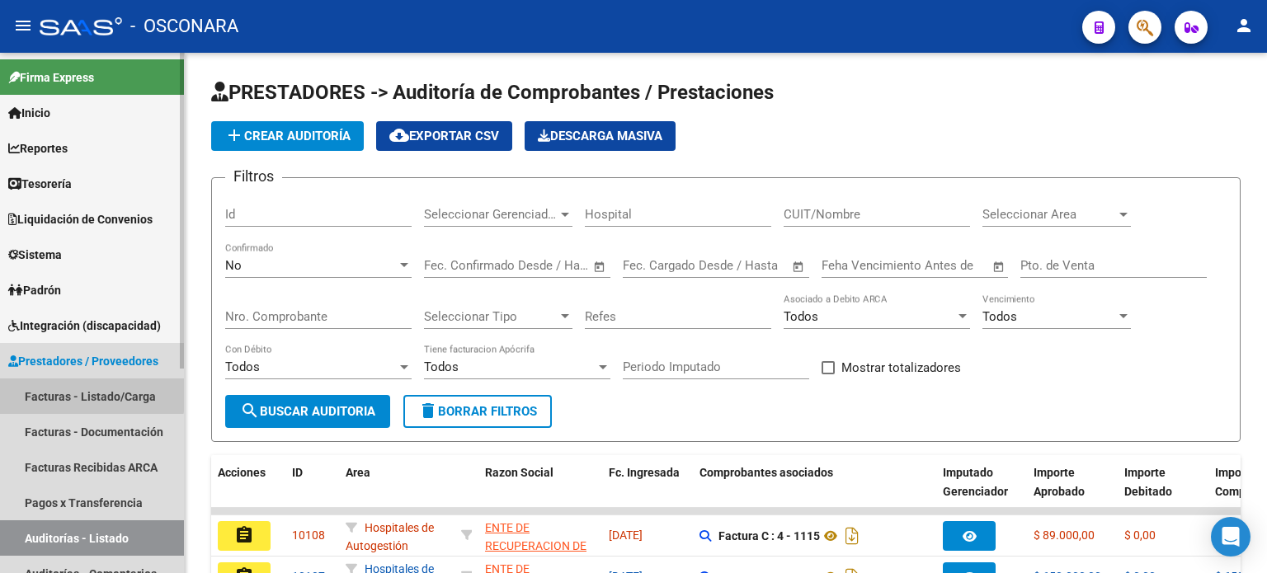
drag, startPoint x: 54, startPoint y: 392, endPoint x: 142, endPoint y: 383, distance: 88.7
click at [54, 392] on link "Facturas - Listado/Carga" at bounding box center [92, 396] width 184 height 35
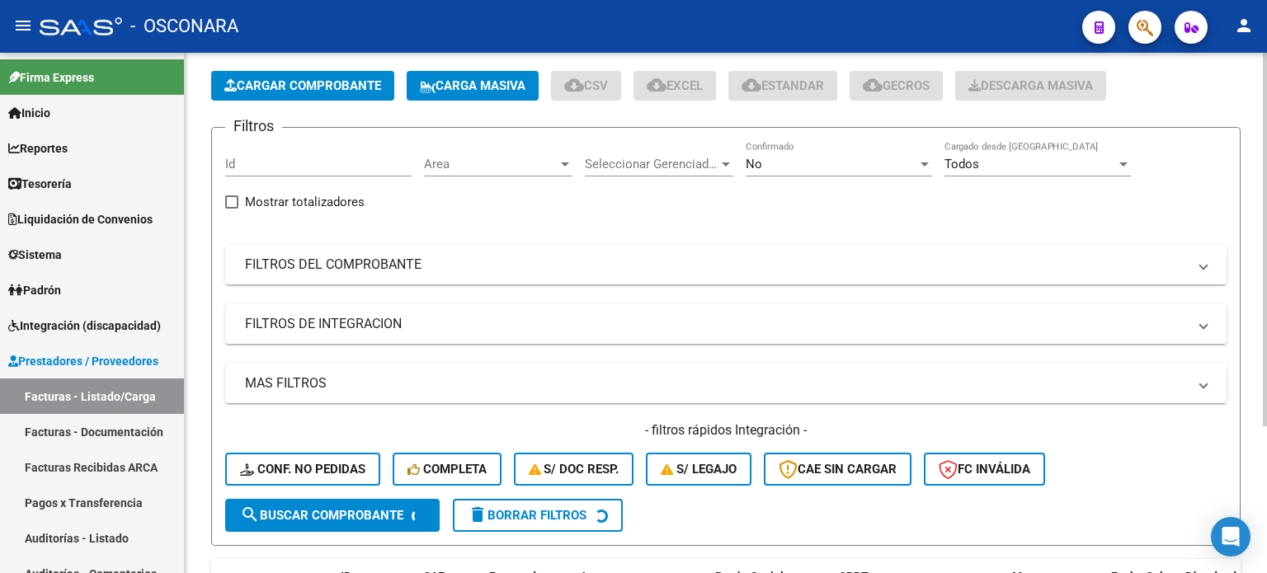
scroll to position [83, 0]
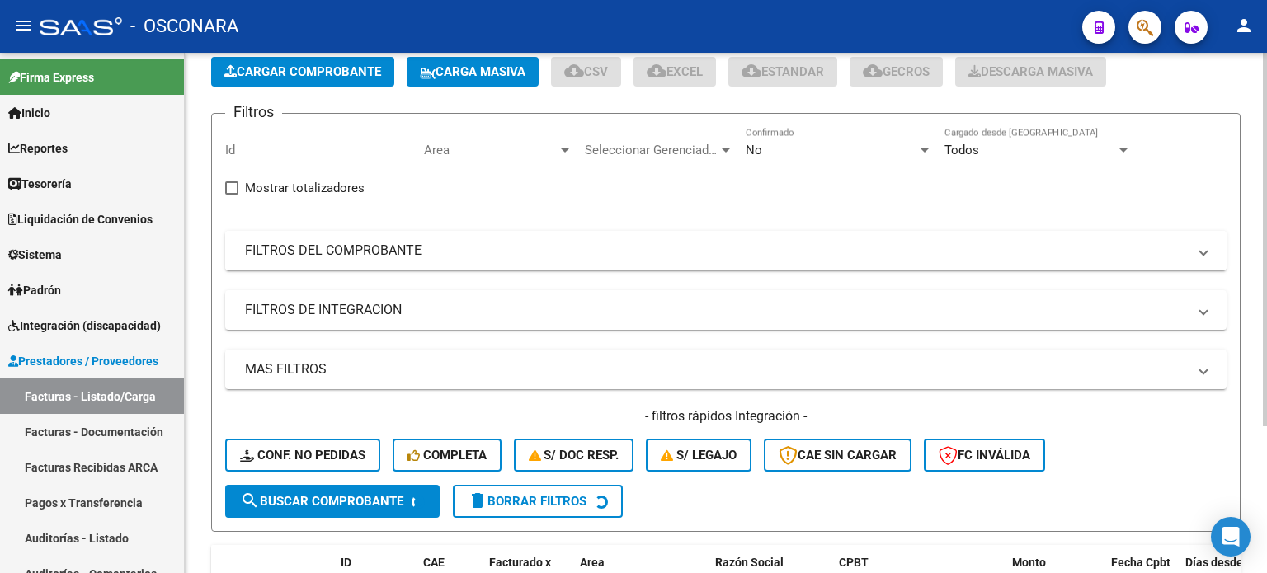
click at [422, 232] on mat-expansion-panel-header "FILTROS DEL COMPROBANTE" at bounding box center [726, 251] width 1002 height 40
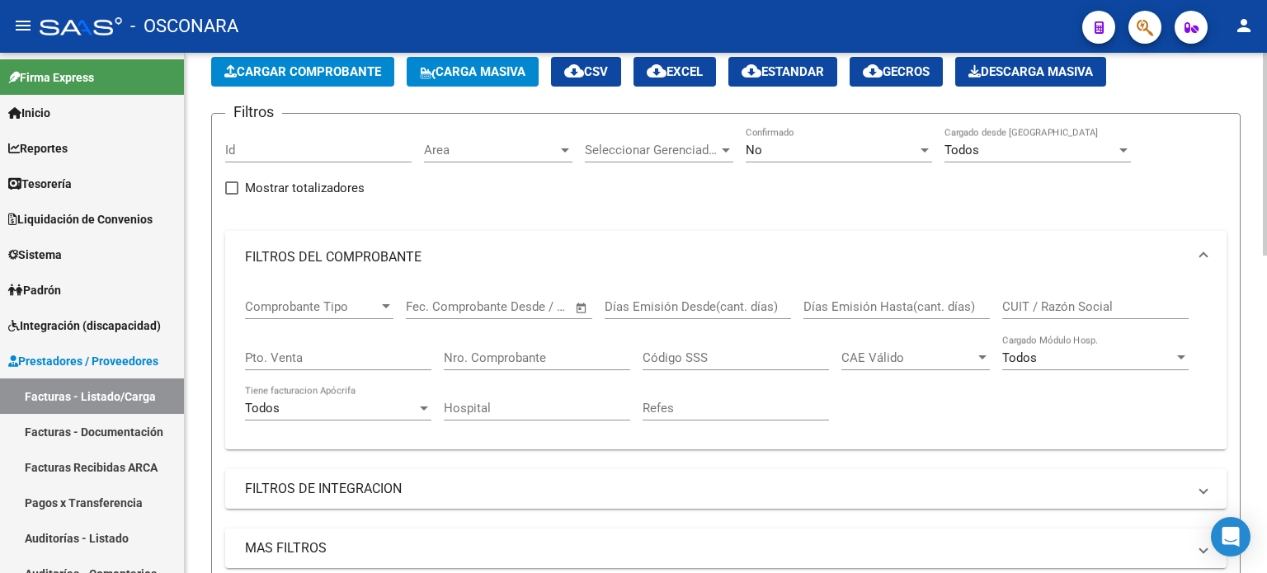
click at [293, 351] on input "Pto. Venta" at bounding box center [338, 358] width 186 height 15
click at [481, 357] on input "Nro. Comprobante" at bounding box center [537, 358] width 186 height 15
click at [762, 152] on div "No" at bounding box center [832, 150] width 172 height 15
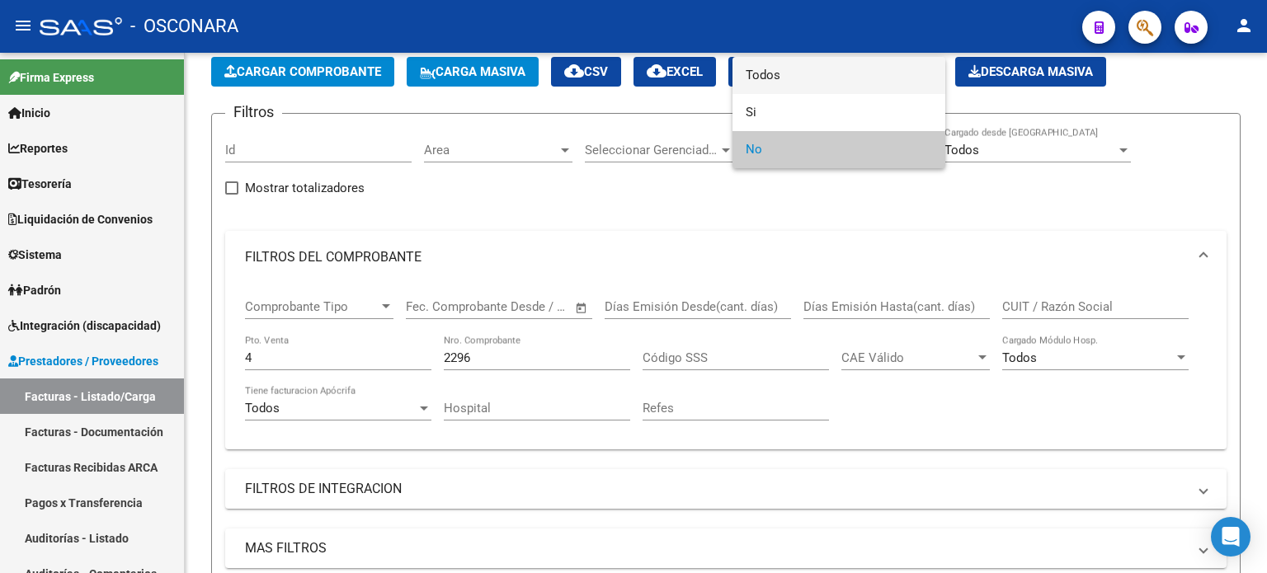
click at [758, 65] on span "Todos" at bounding box center [839, 75] width 186 height 37
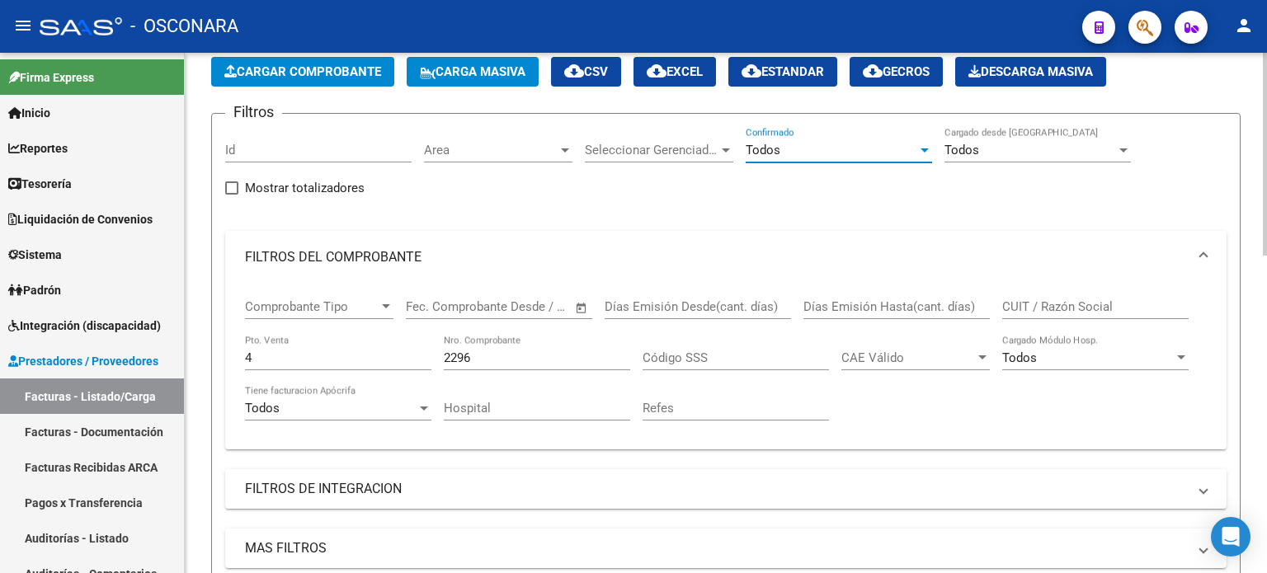
click at [536, 362] on input "2296" at bounding box center [537, 358] width 186 height 15
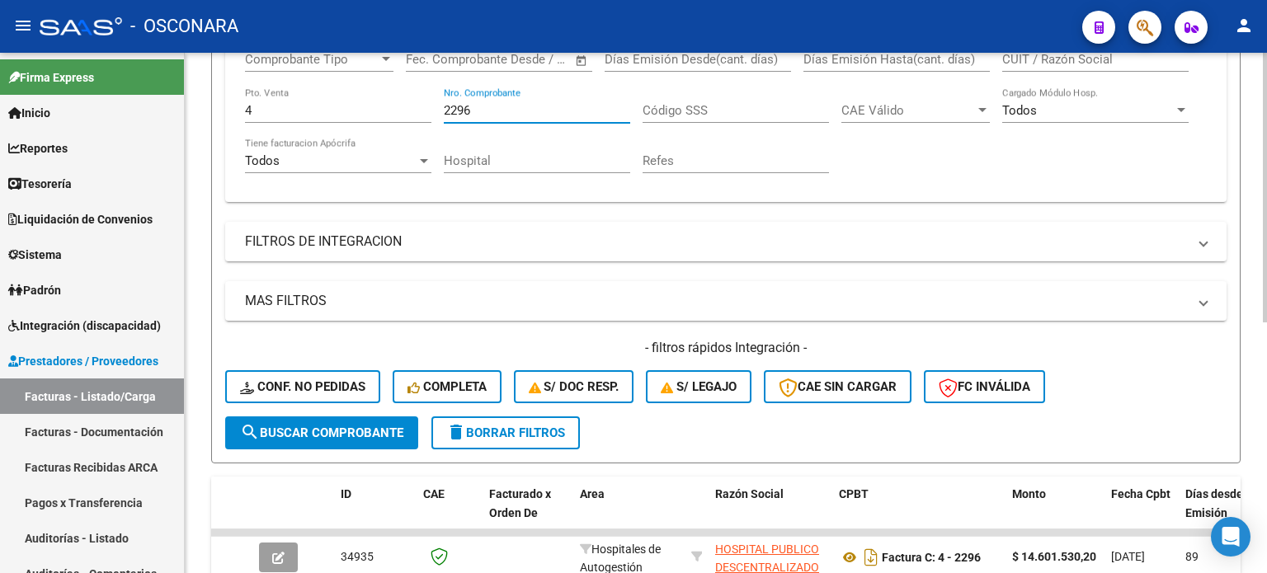
scroll to position [485, 0]
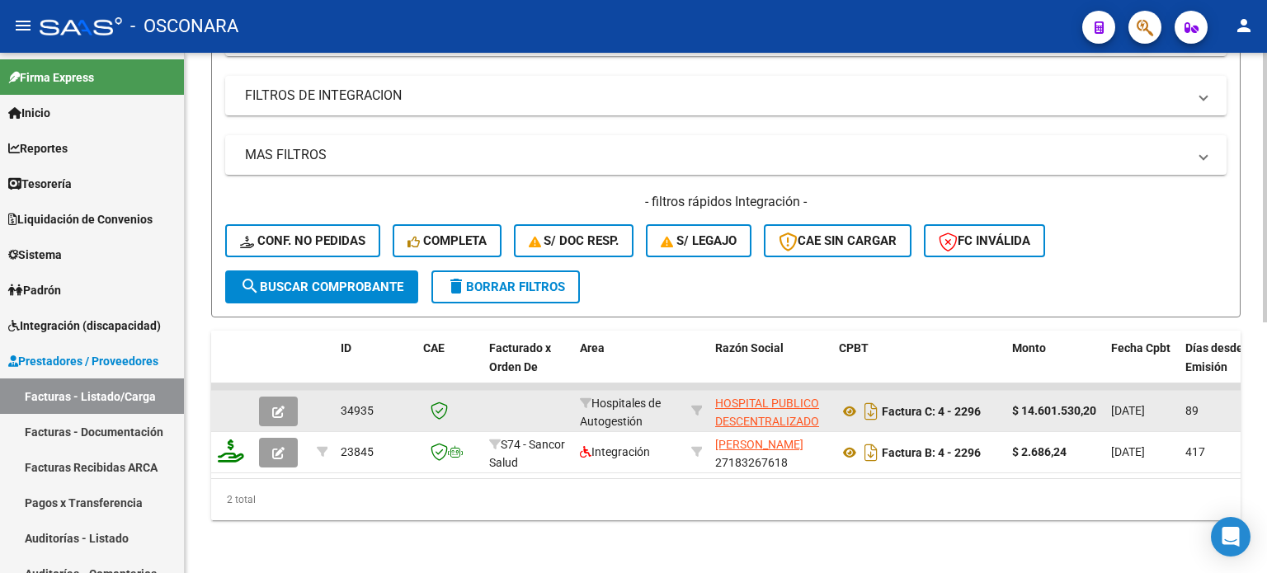
click at [274, 406] on icon "button" at bounding box center [278, 412] width 12 height 12
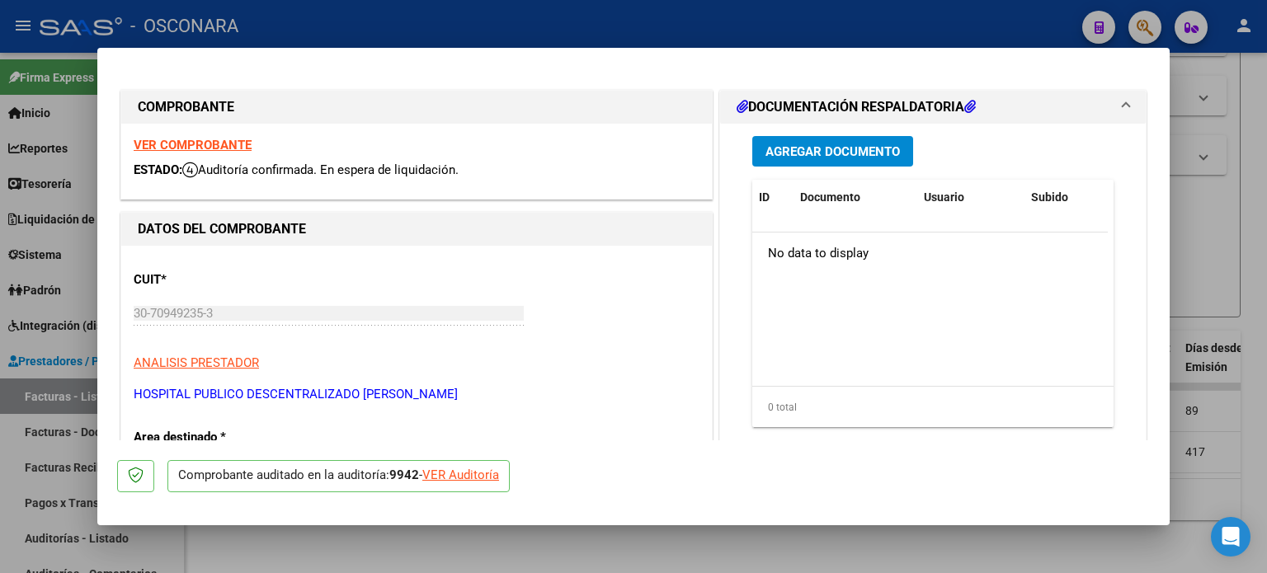
click at [451, 476] on div "VER Auditoría" at bounding box center [460, 475] width 77 height 19
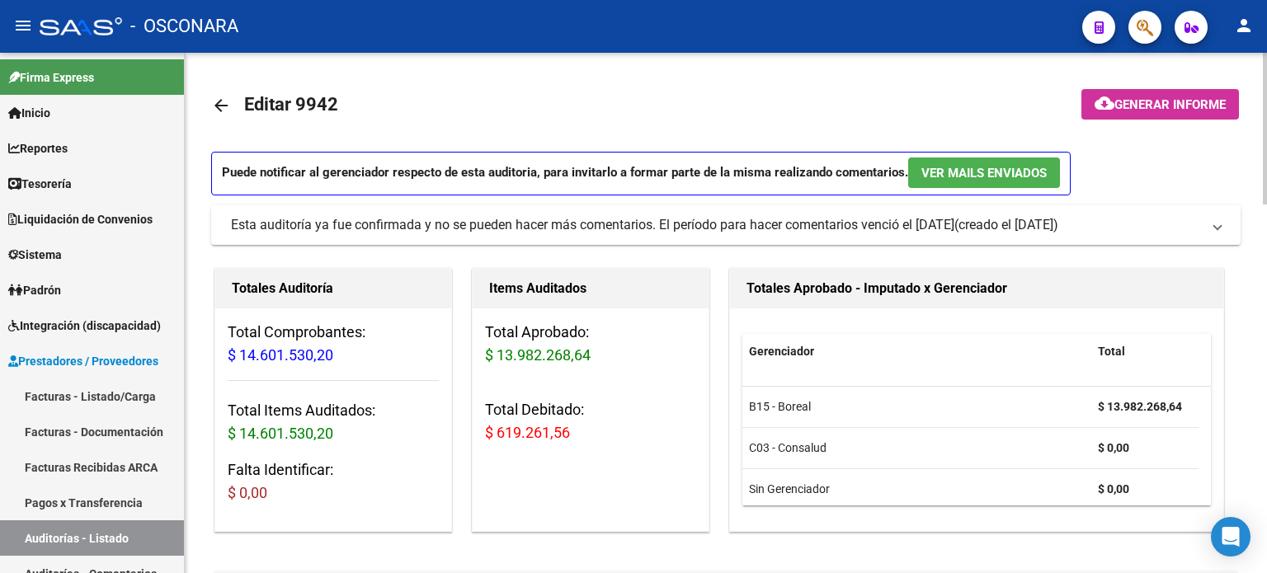
click at [1139, 111] on button "cloud_download Generar informe" at bounding box center [1161, 104] width 158 height 31
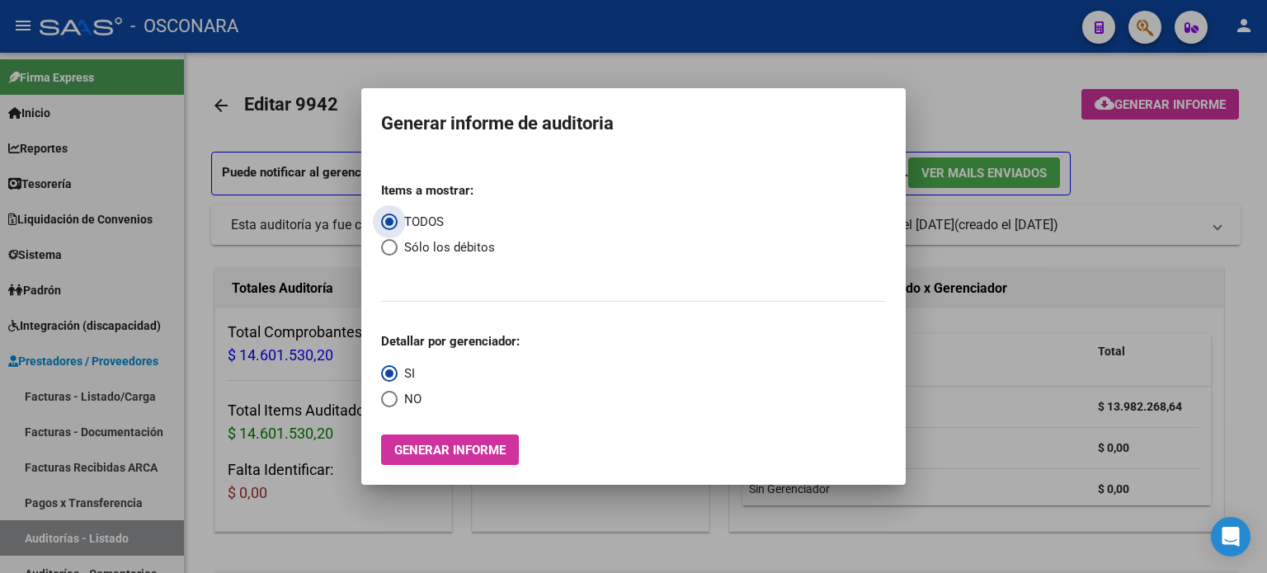
click at [384, 248] on span "Select an option" at bounding box center [389, 247] width 17 height 17
click at [384, 248] on input "Sólo los débitos" at bounding box center [389, 247] width 17 height 17
click at [413, 448] on span "Generar informe" at bounding box center [449, 450] width 111 height 15
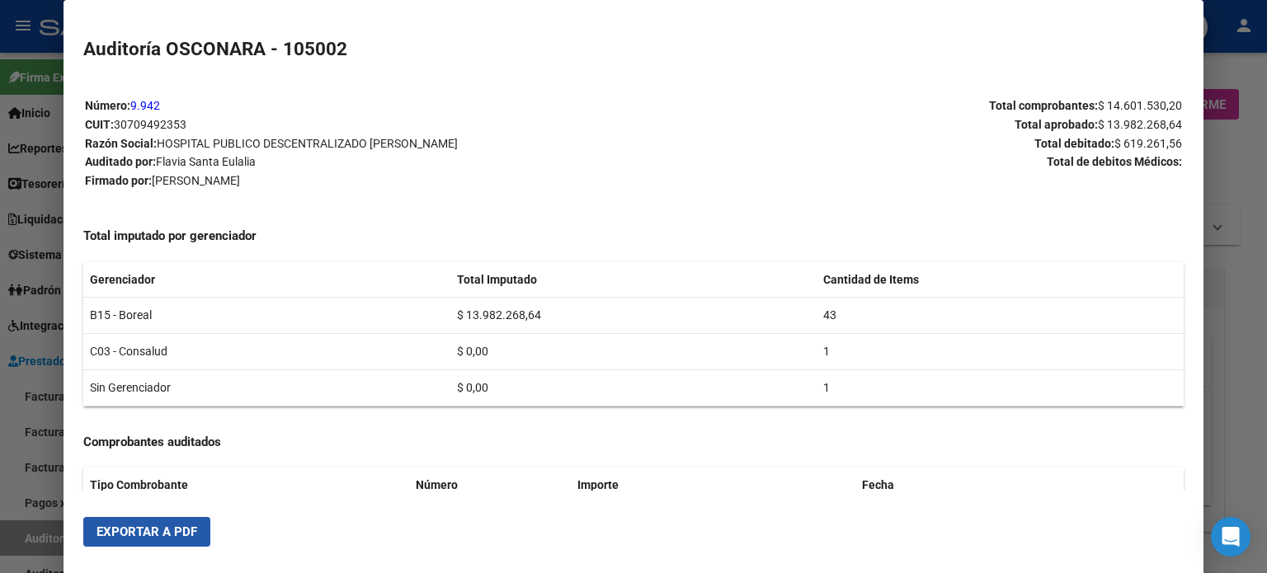
click at [165, 525] on span "Exportar a PDF" at bounding box center [147, 532] width 101 height 15
drag, startPoint x: 21, startPoint y: 422, endPoint x: 20, endPoint y: 431, distance: 9.1
click at [20, 425] on div at bounding box center [633, 286] width 1267 height 573
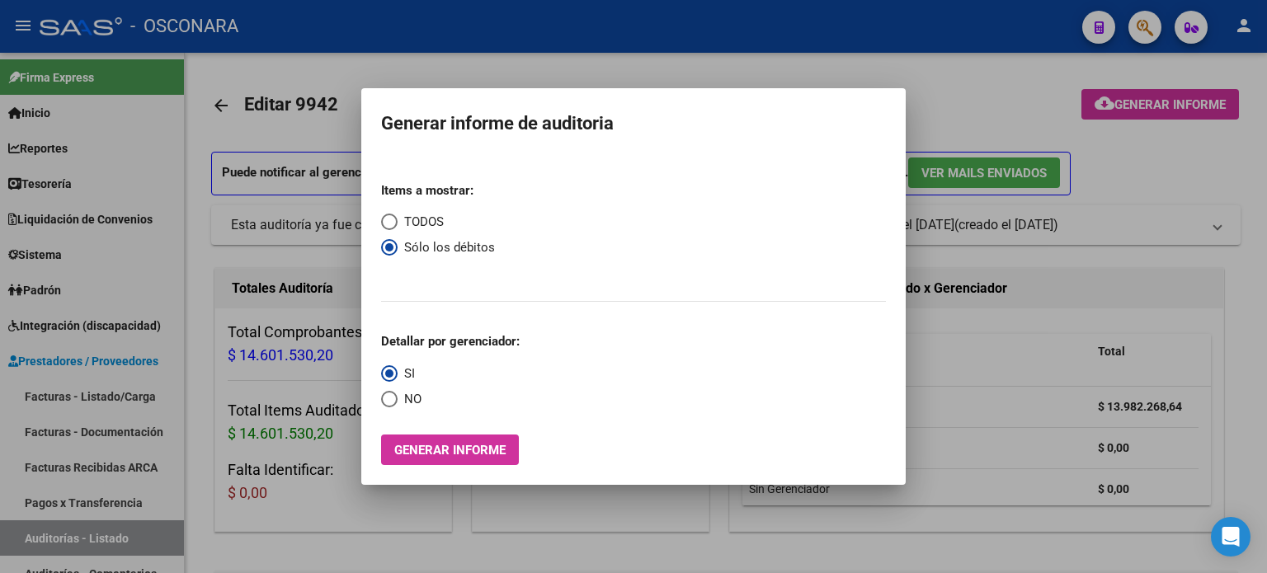
click at [40, 546] on div at bounding box center [633, 286] width 1267 height 573
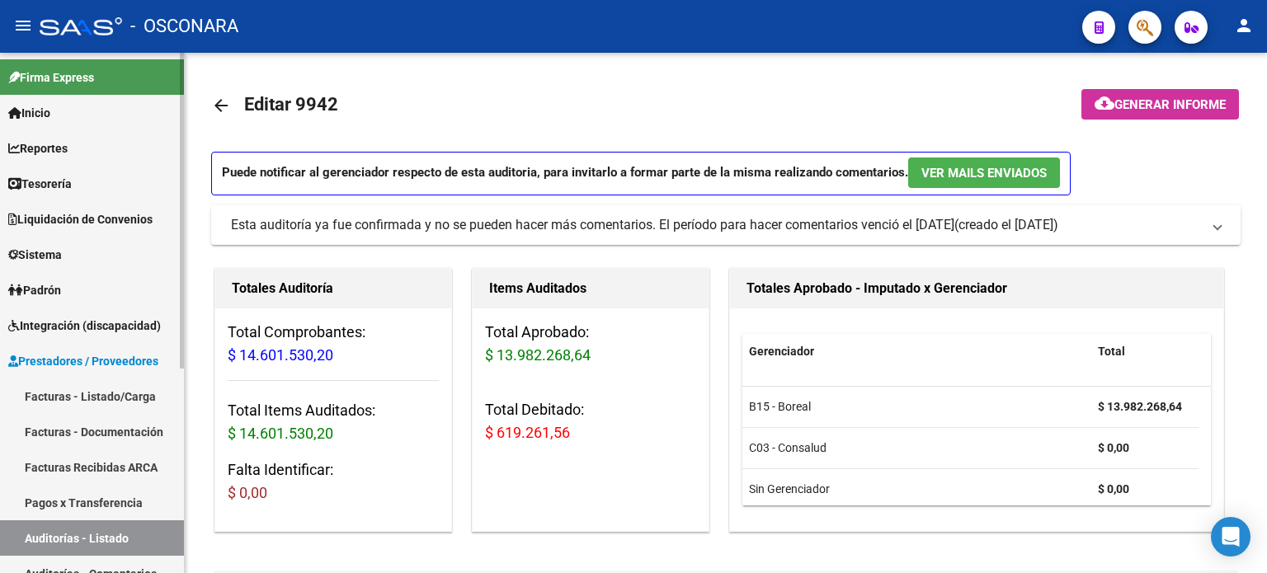
drag, startPoint x: 71, startPoint y: 382, endPoint x: 178, endPoint y: 375, distance: 107.5
click at [71, 382] on link "Facturas - Listado/Carga" at bounding box center [92, 396] width 184 height 35
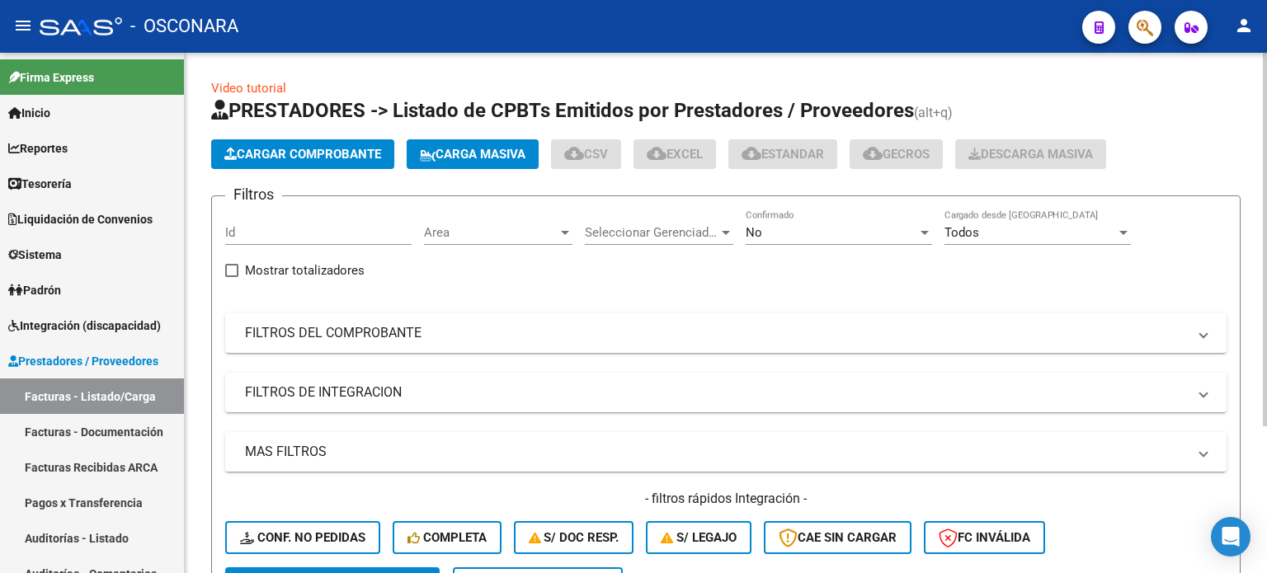
scroll to position [165, 0]
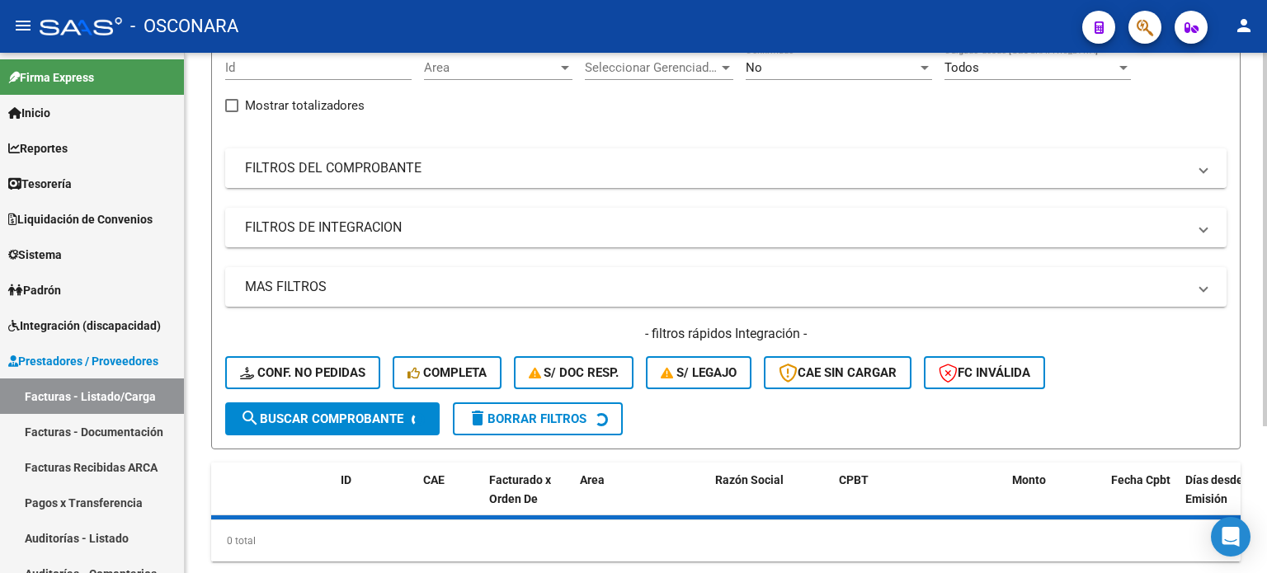
click at [453, 171] on mat-panel-title "FILTROS DEL COMPROBANTE" at bounding box center [716, 168] width 942 height 18
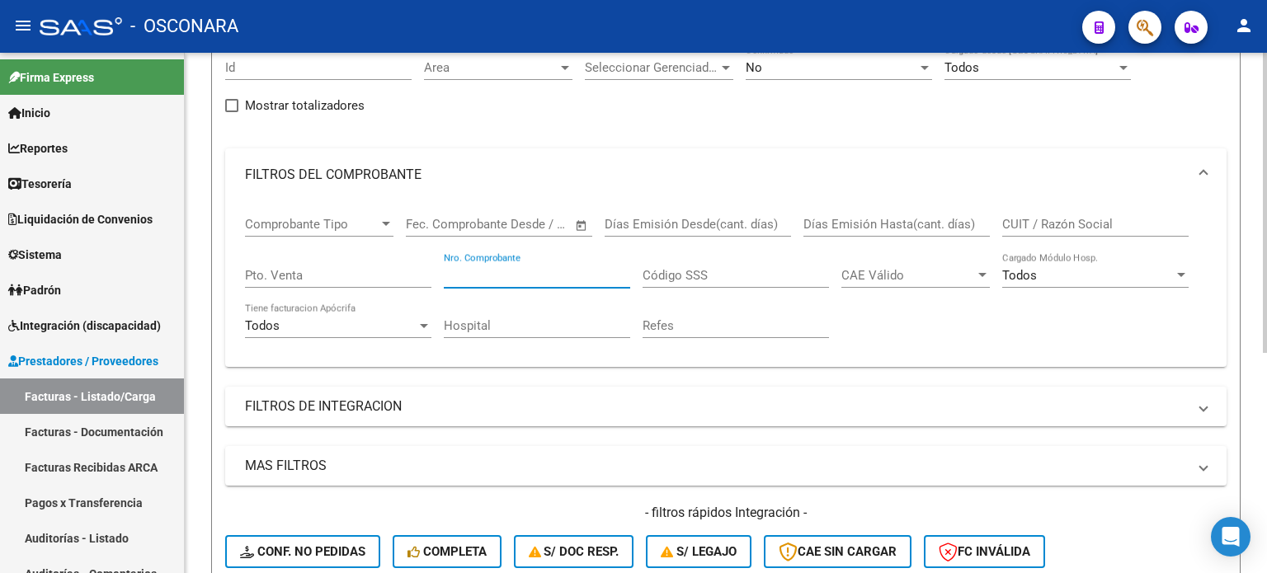
click at [480, 280] on input "Nro. Comprobante" at bounding box center [537, 275] width 186 height 15
click at [769, 67] on div "No" at bounding box center [832, 67] width 172 height 15
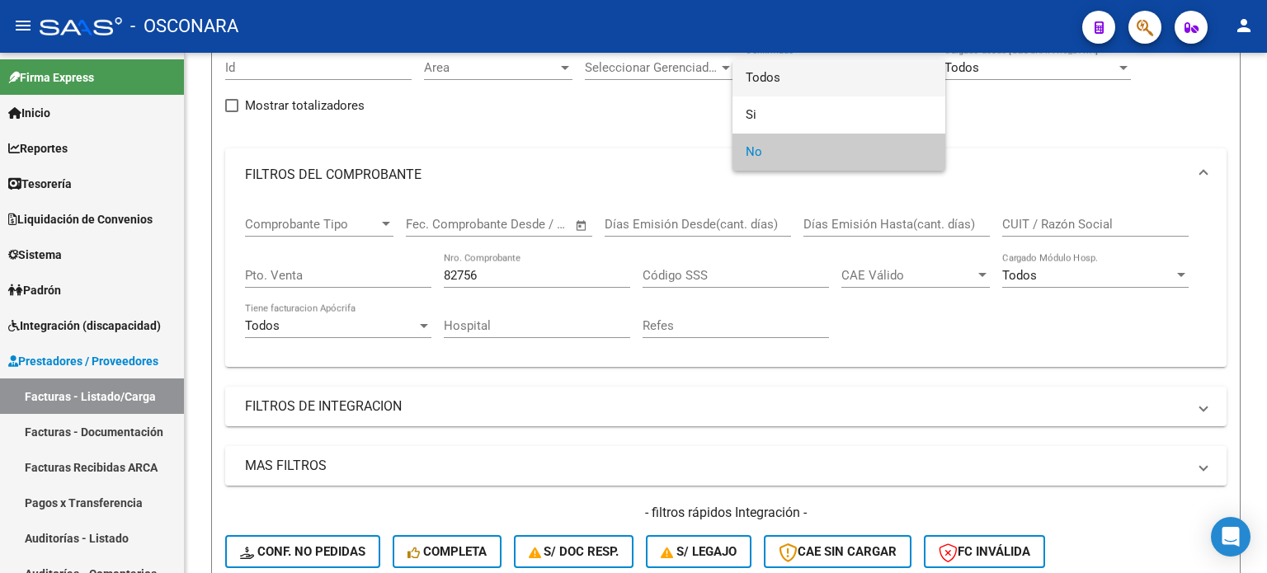
click at [768, 71] on span "Todos" at bounding box center [839, 77] width 186 height 37
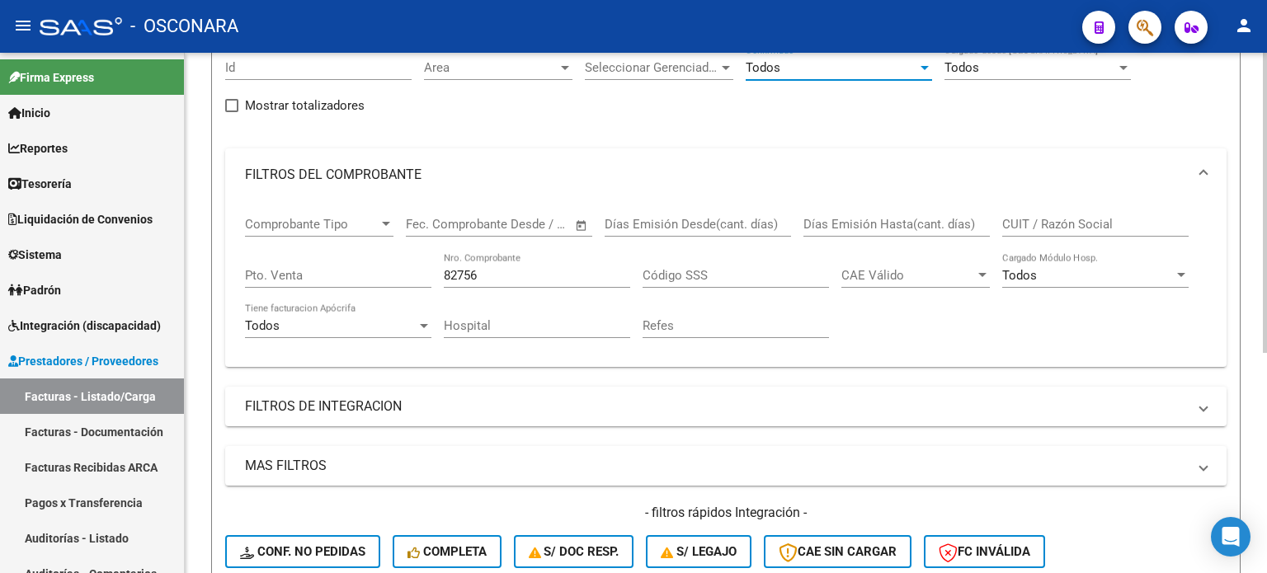
click at [492, 283] on div "82756 Nro. Comprobante" at bounding box center [537, 269] width 186 height 35
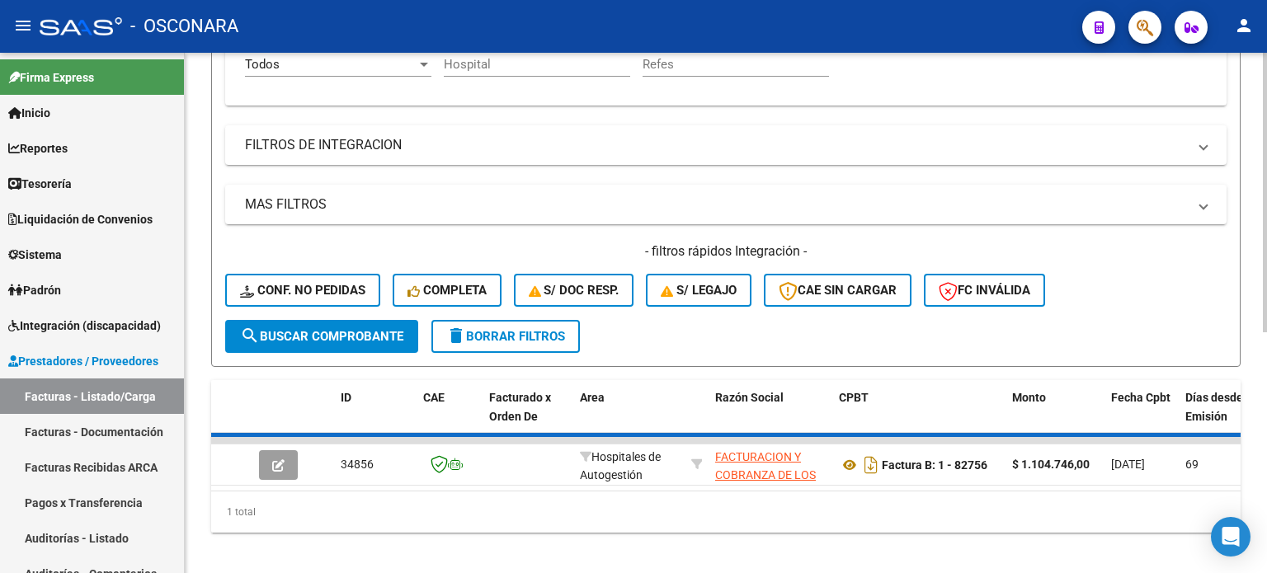
scroll to position [448, 0]
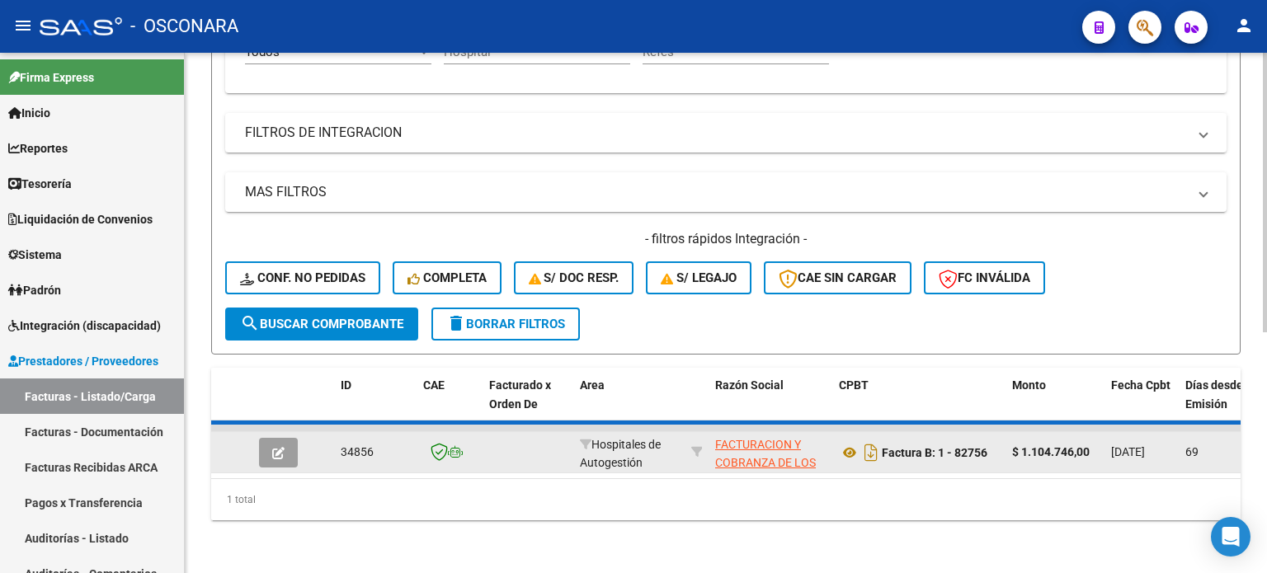
click at [273, 447] on icon "button" at bounding box center [278, 453] width 12 height 12
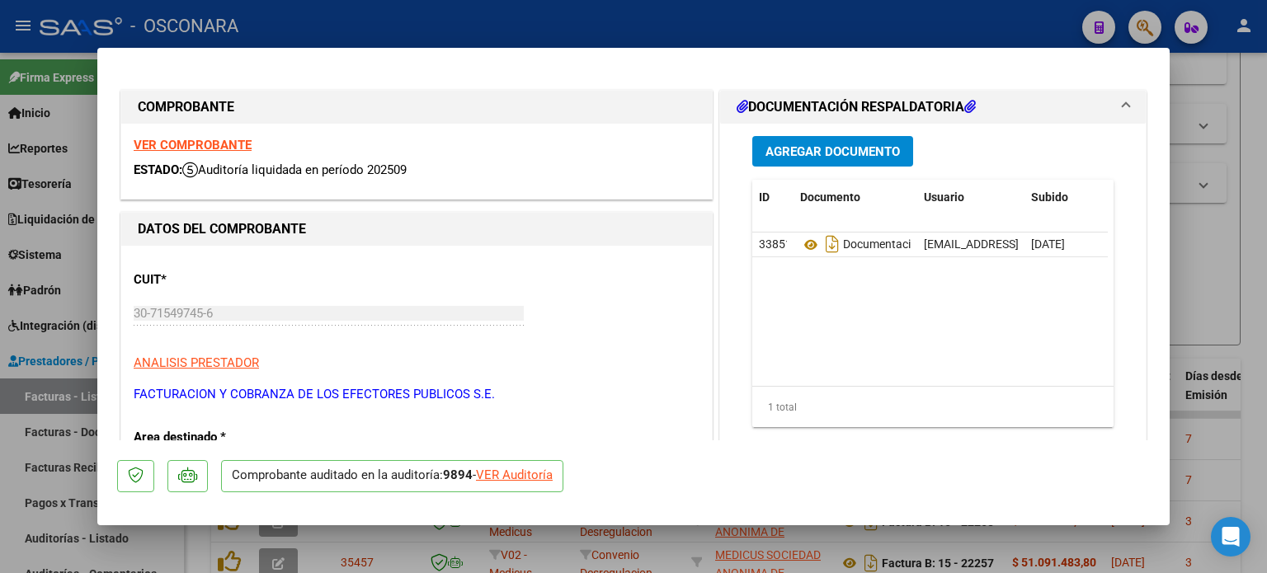
drag, startPoint x: 524, startPoint y: 474, endPoint x: 898, endPoint y: 473, distance: 373.8
click at [524, 473] on div "VER Auditoría" at bounding box center [514, 475] width 77 height 19
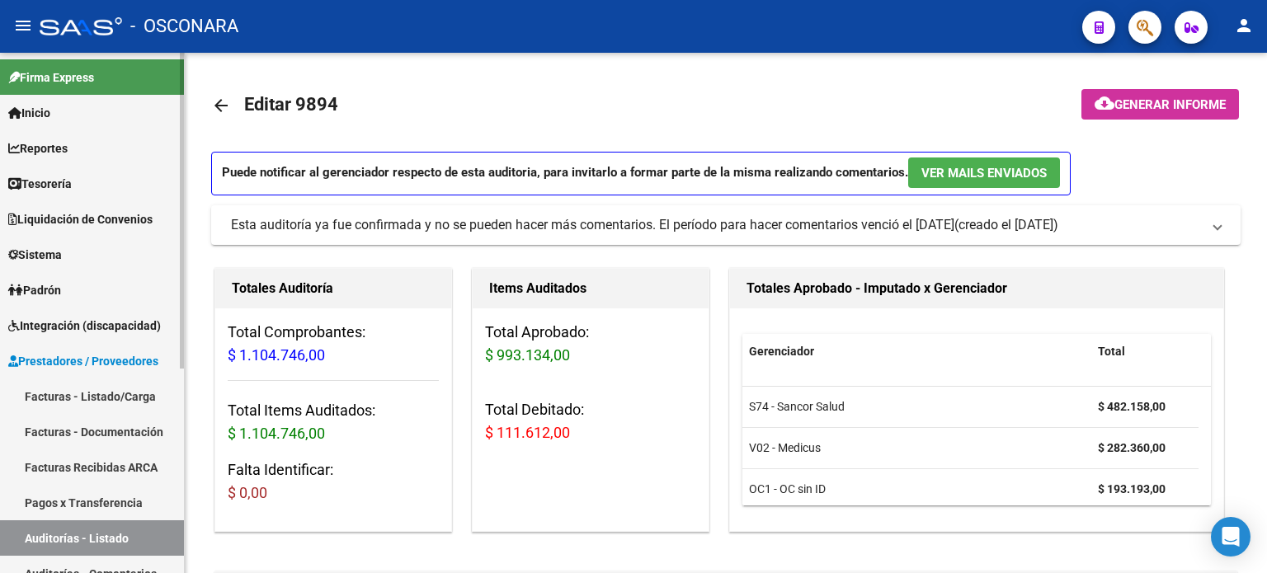
click at [52, 538] on link "Auditorías - Listado" at bounding box center [92, 538] width 184 height 35
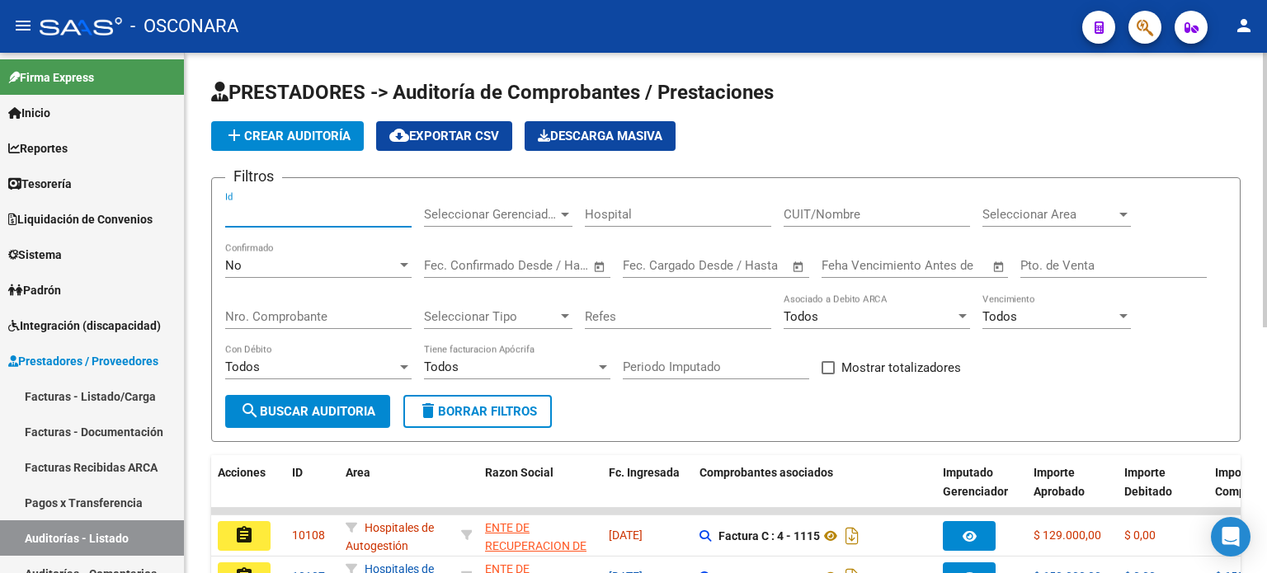
click at [257, 211] on input "Id" at bounding box center [318, 214] width 186 height 15
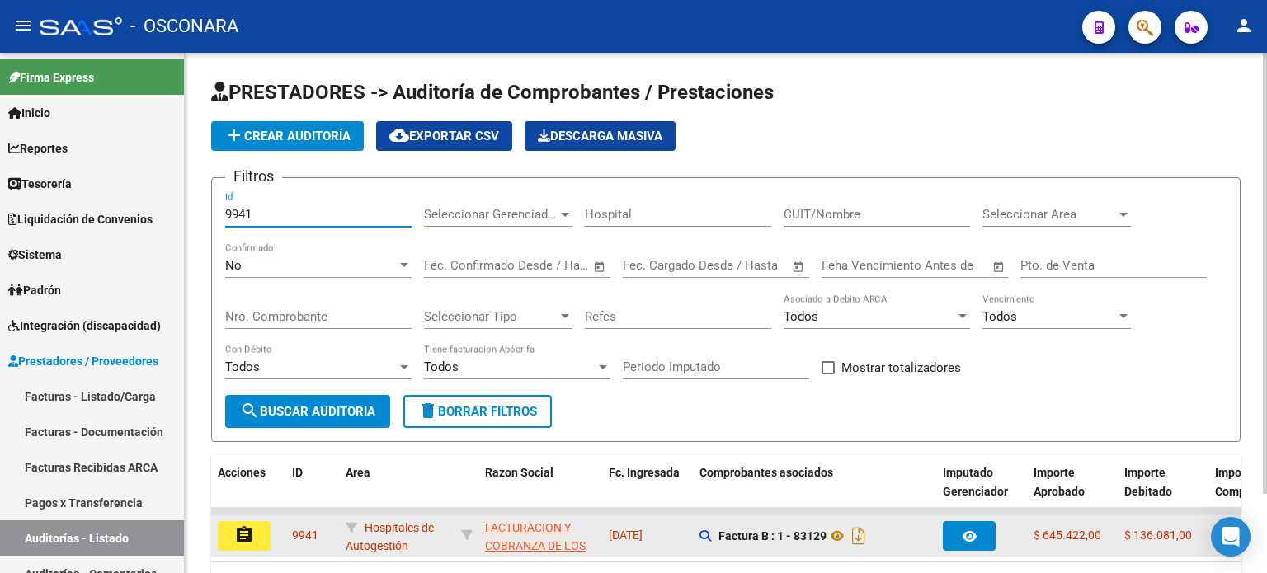
click at [249, 540] on mat-icon "assignment" at bounding box center [244, 536] width 20 height 20
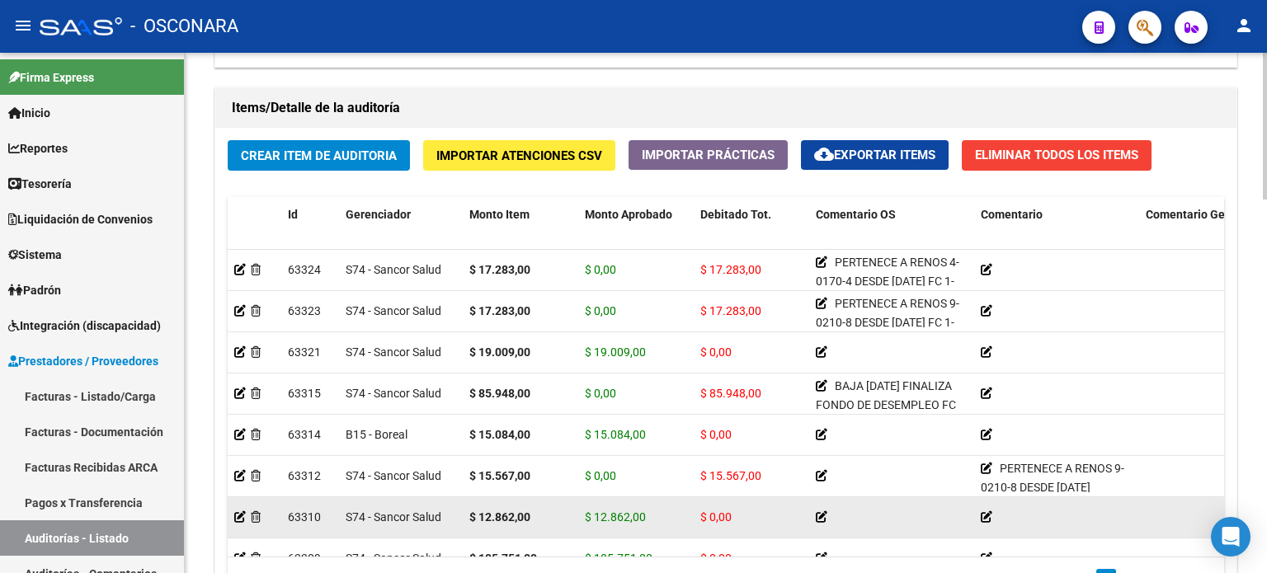
scroll to position [328, 0]
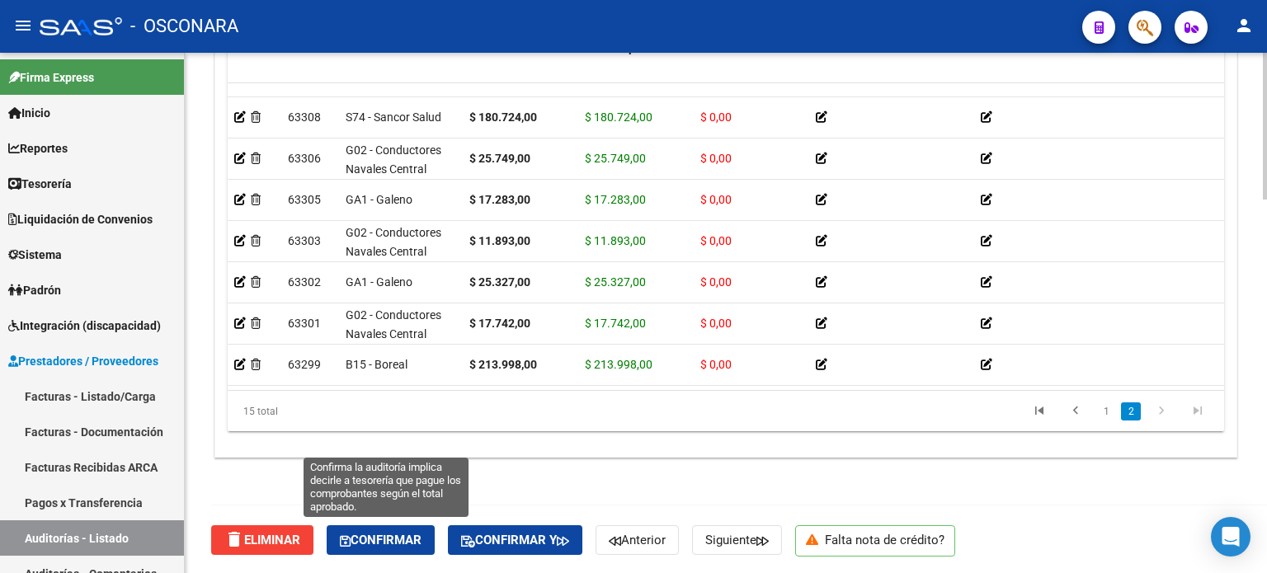
click at [384, 537] on span "Confirmar" at bounding box center [381, 540] width 82 height 15
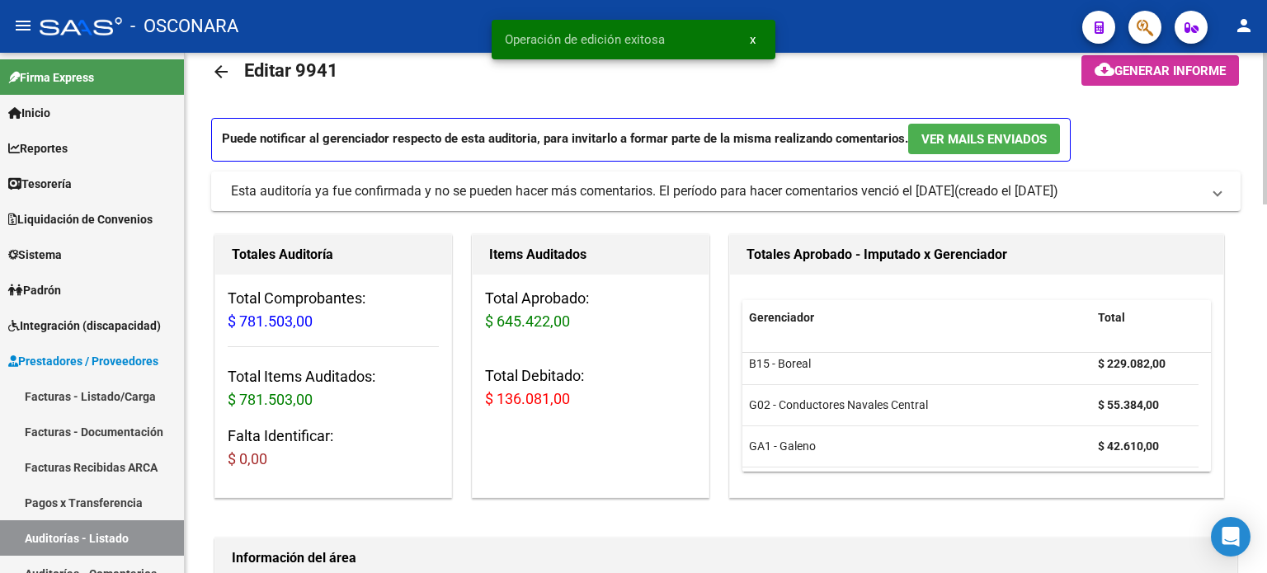
scroll to position [0, 0]
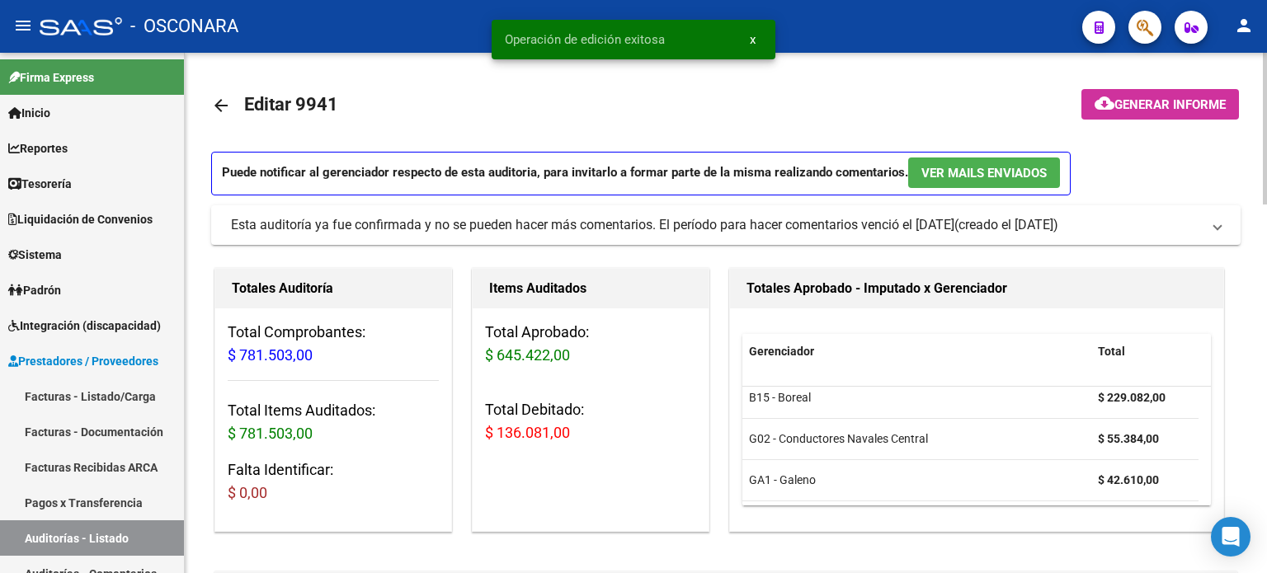
click at [1145, 101] on span "Generar informe" at bounding box center [1170, 104] width 111 height 15
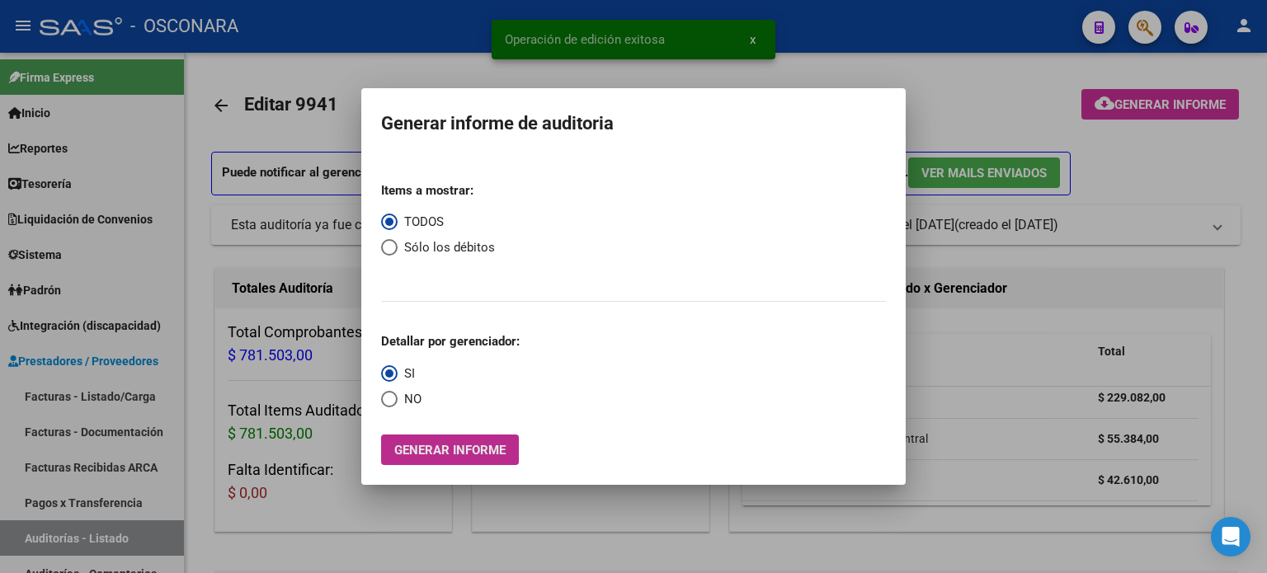
click at [441, 455] on span "Generar informe" at bounding box center [449, 450] width 111 height 15
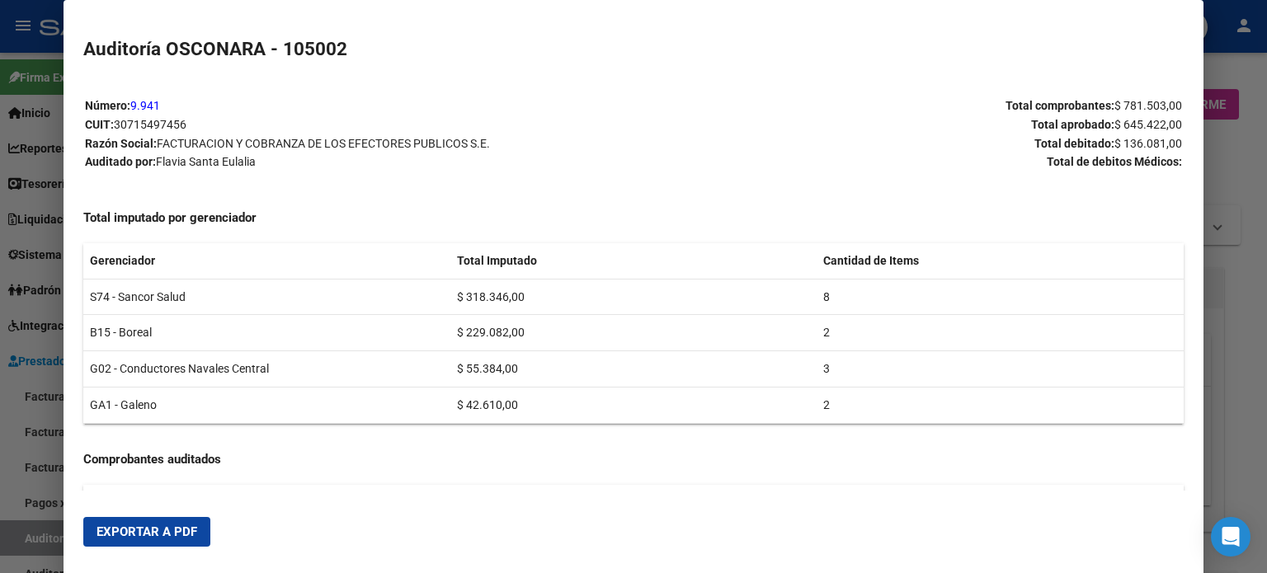
click at [121, 525] on span "Exportar a PDF" at bounding box center [147, 532] width 101 height 15
click at [26, 550] on div at bounding box center [633, 286] width 1267 height 573
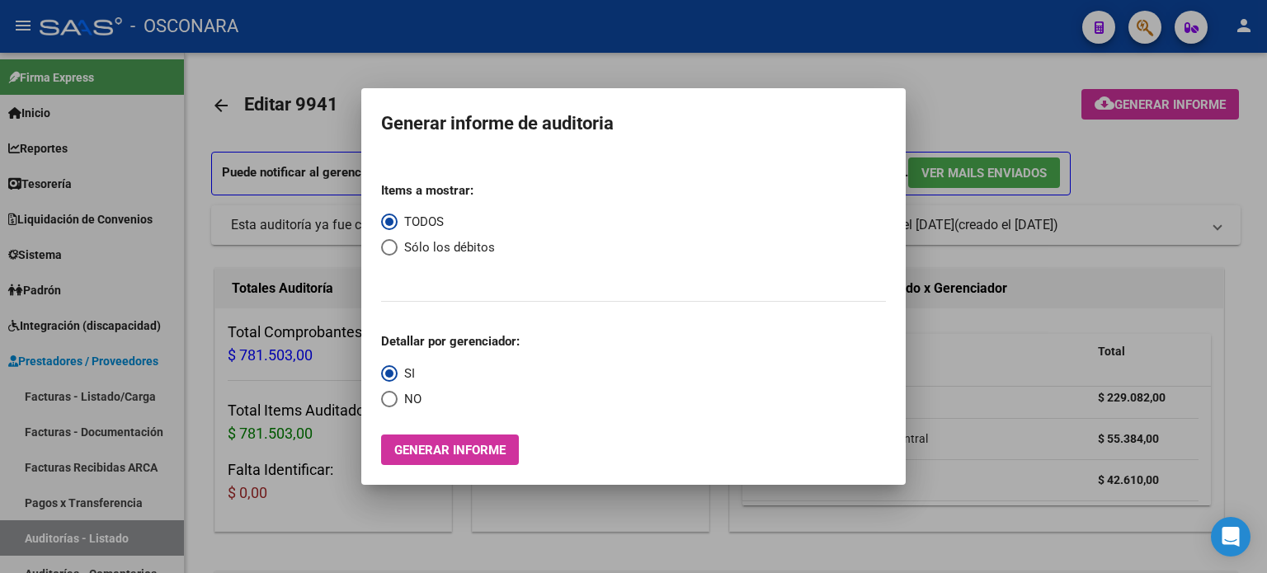
click at [32, 546] on div at bounding box center [633, 286] width 1267 height 573
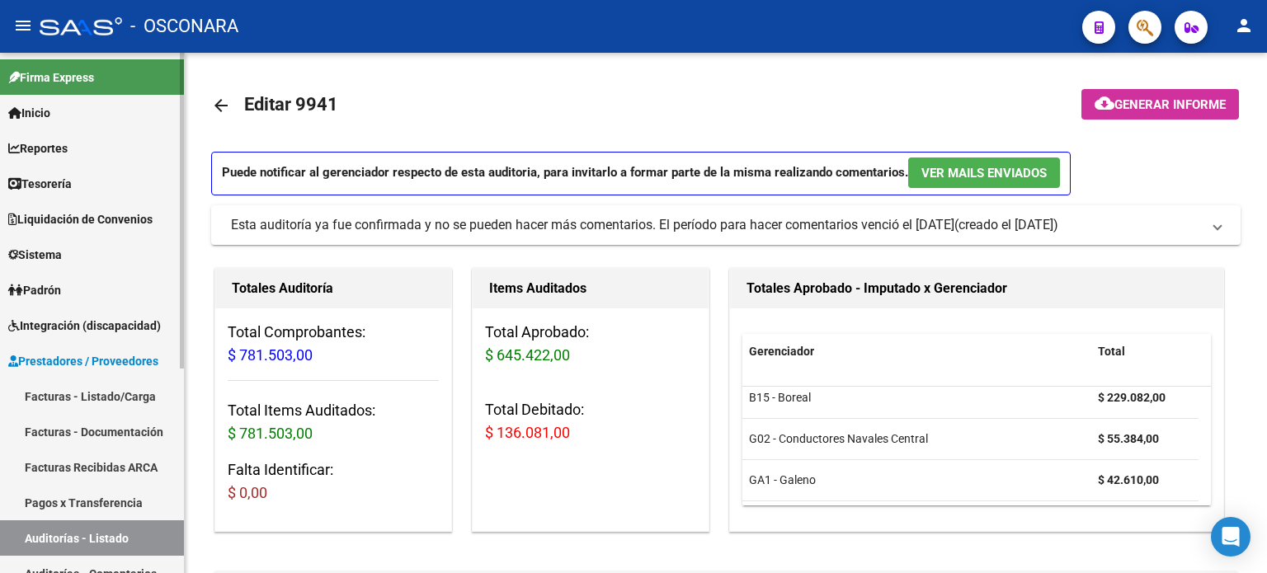
drag, startPoint x: 32, startPoint y: 546, endPoint x: 158, endPoint y: 438, distance: 166.2
click at [32, 546] on link "Auditorías - Listado" at bounding box center [92, 538] width 184 height 35
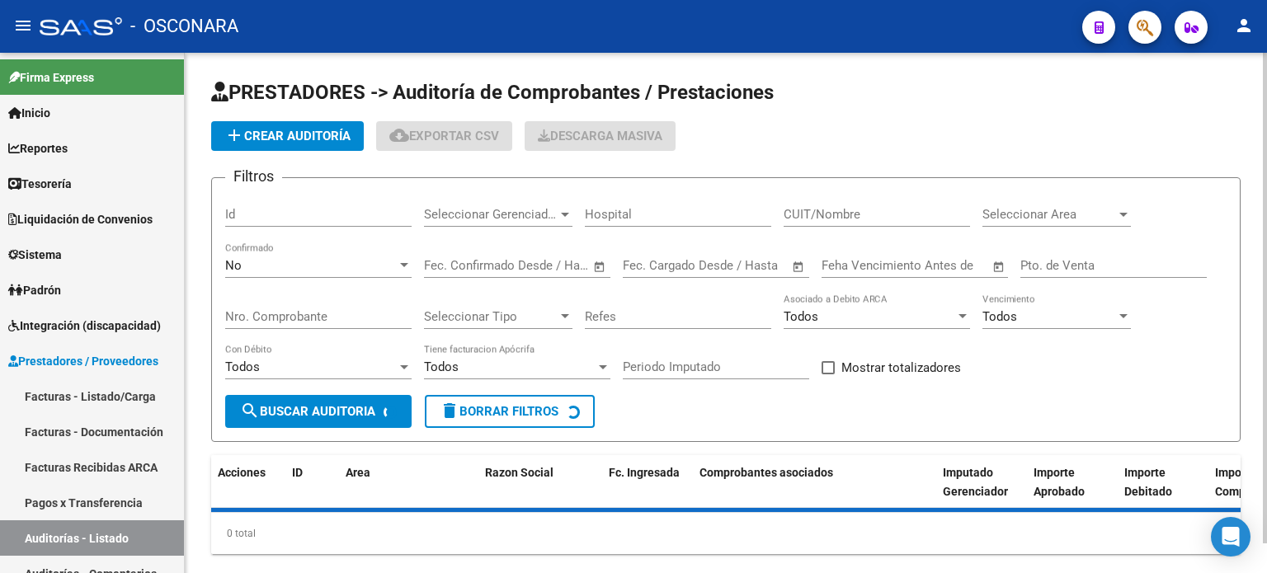
click at [275, 210] on input "Id" at bounding box center [318, 214] width 186 height 15
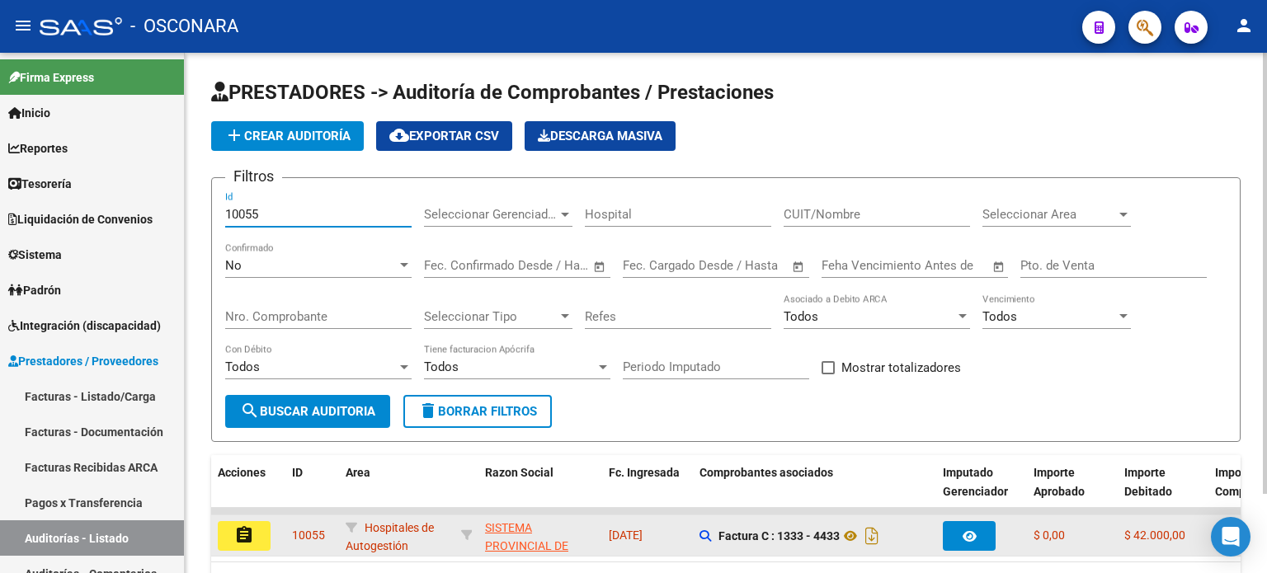
click at [236, 534] on mat-icon "assignment" at bounding box center [244, 536] width 20 height 20
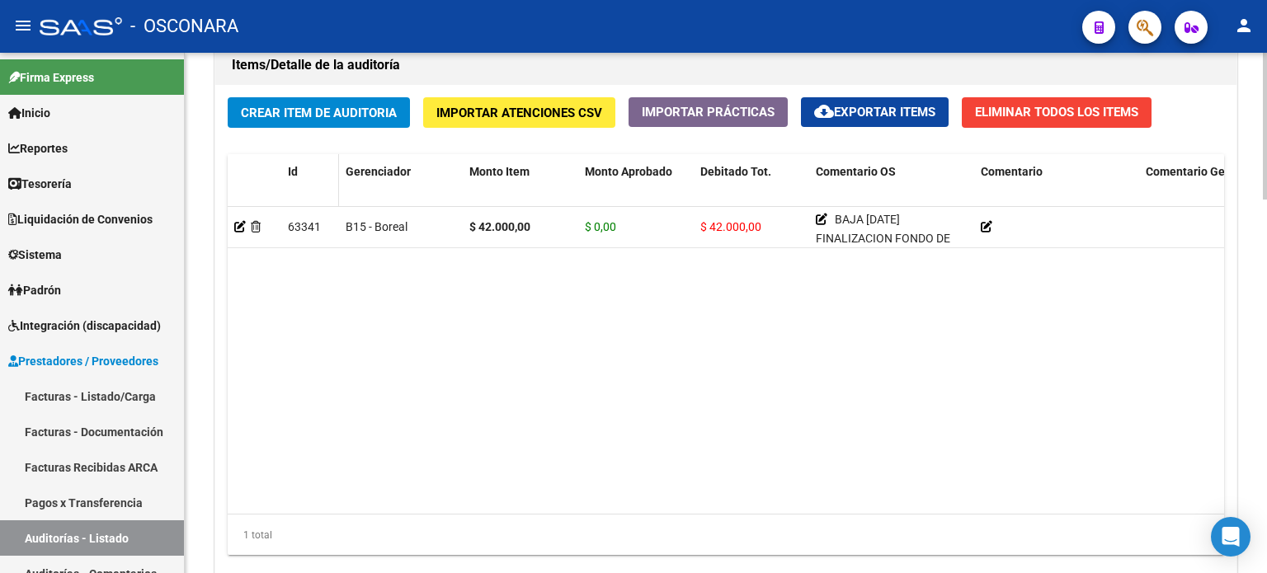
scroll to position [1073, 0]
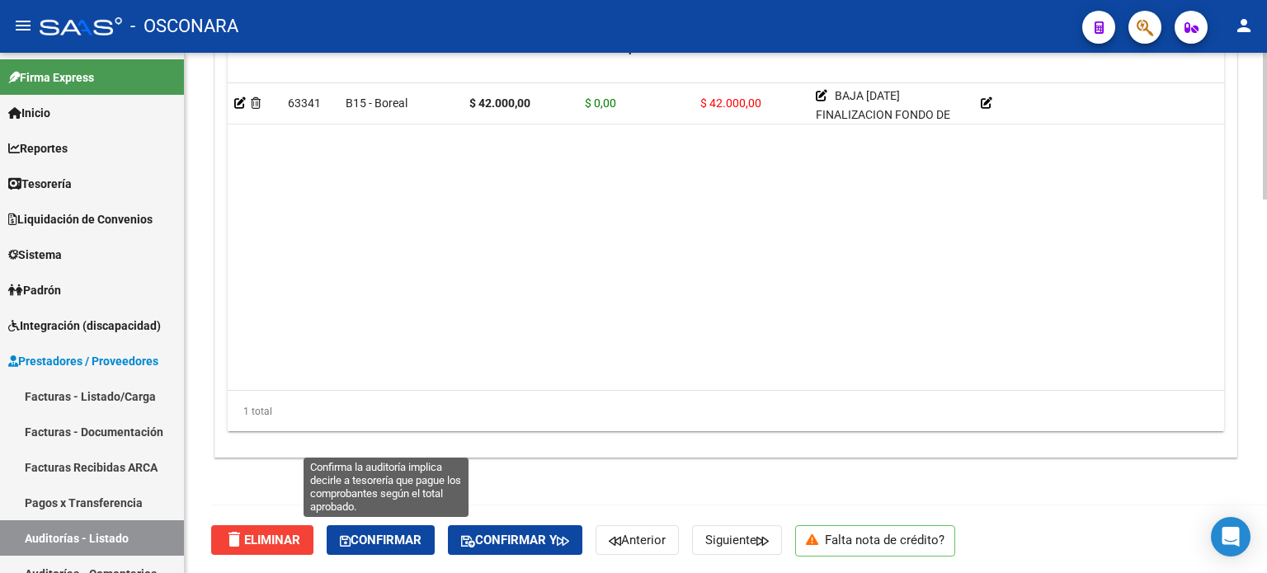
click at [399, 539] on span "Confirmar" at bounding box center [381, 540] width 82 height 15
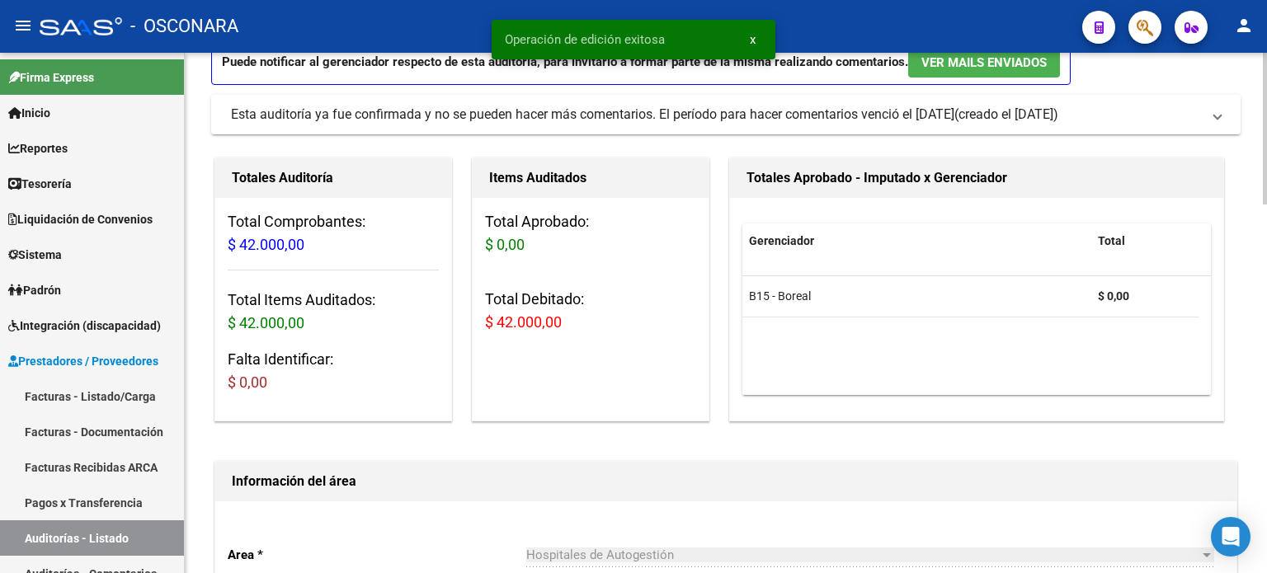
scroll to position [0, 0]
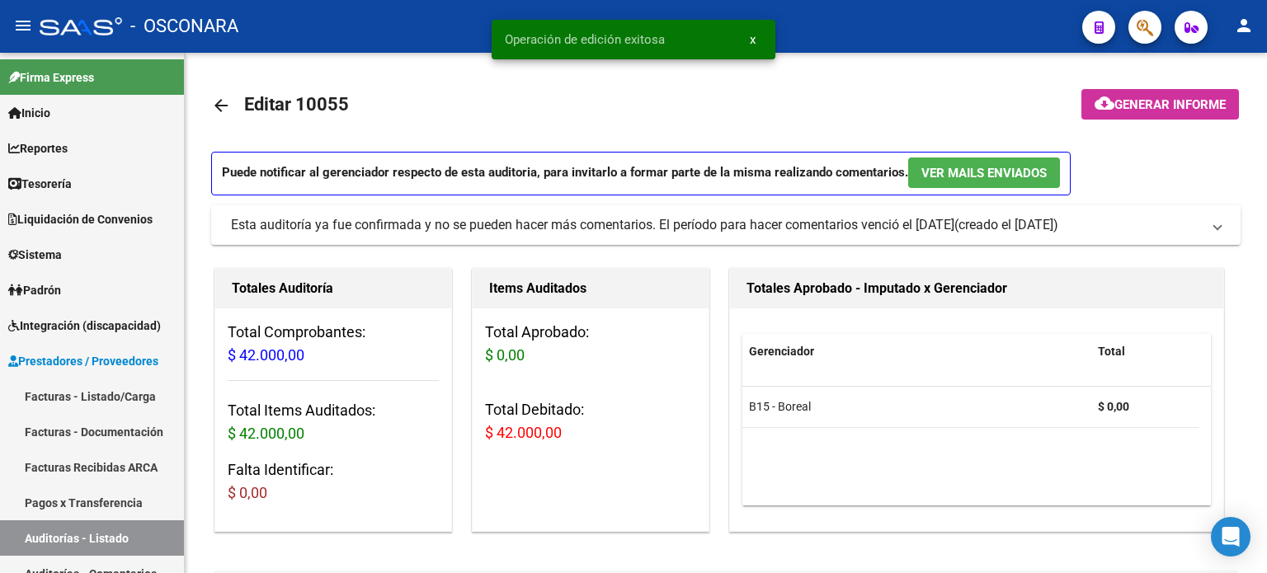
click at [1141, 97] on span "Generar informe" at bounding box center [1170, 104] width 111 height 15
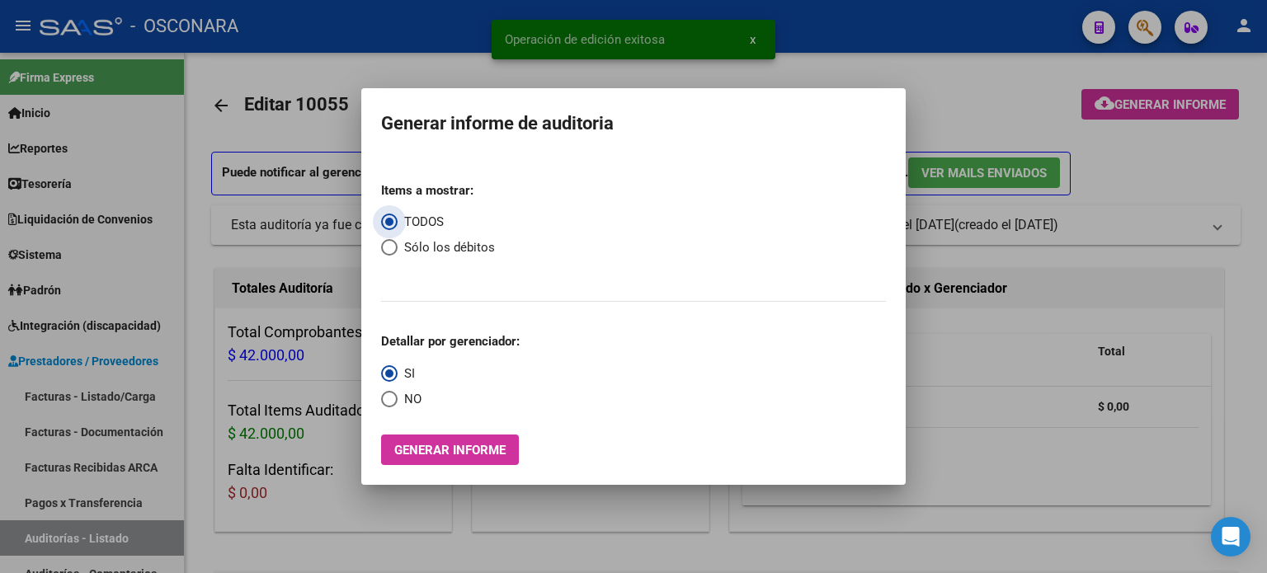
click at [404, 444] on span "Generar informe" at bounding box center [449, 450] width 111 height 15
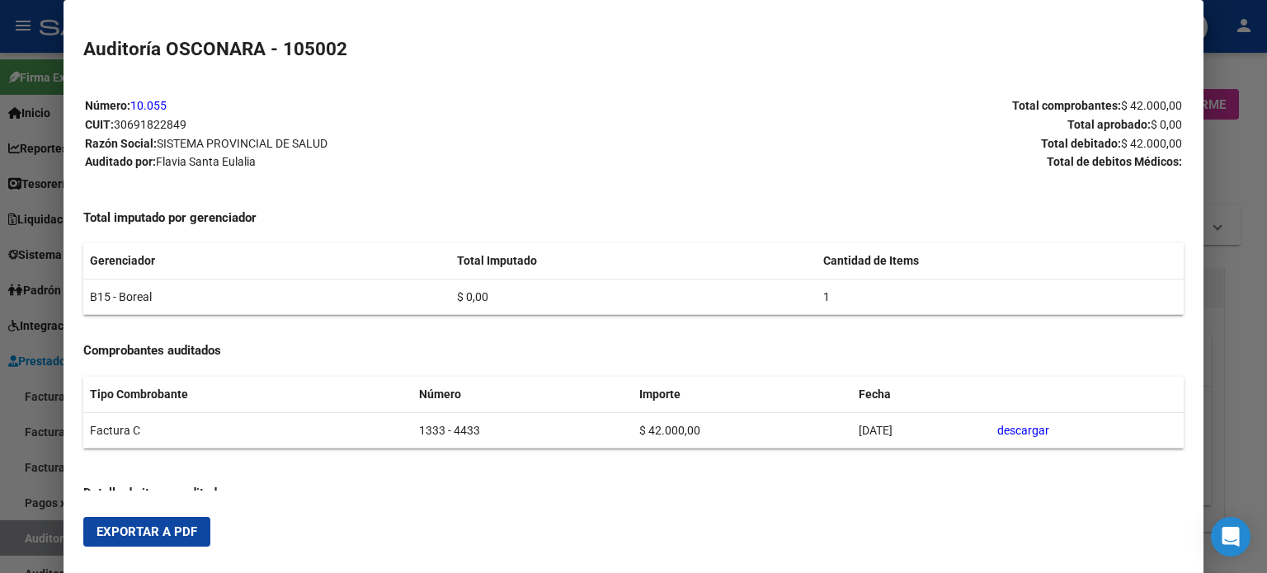
click at [104, 536] on span "Exportar a PDF" at bounding box center [147, 532] width 101 height 15
click at [31, 547] on div at bounding box center [633, 286] width 1267 height 573
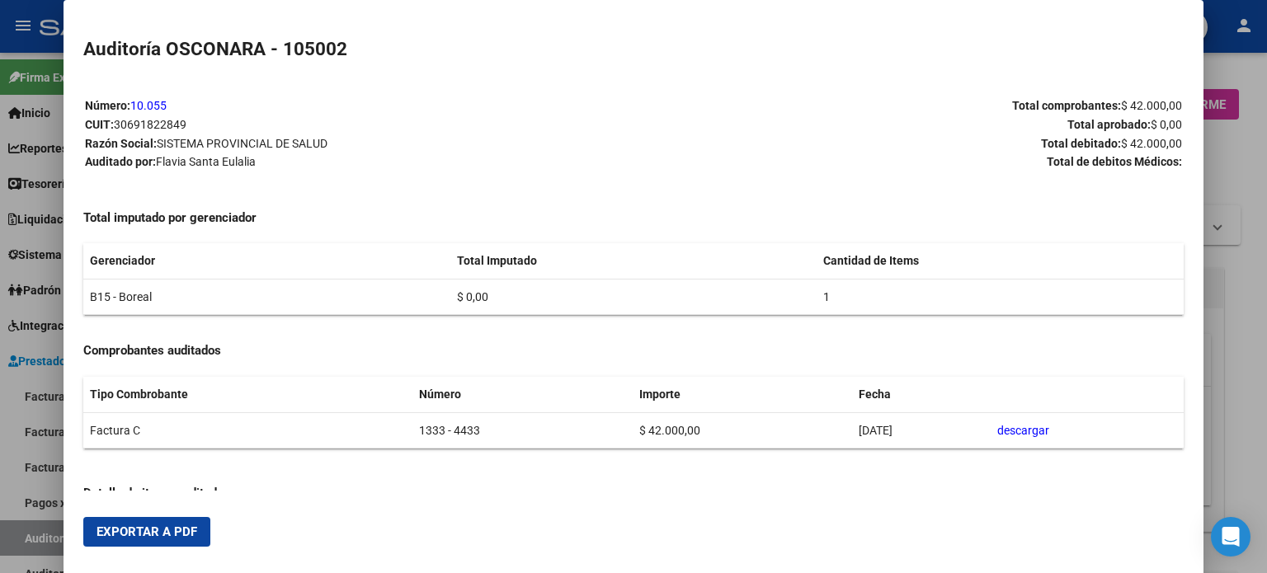
click at [31, 547] on div at bounding box center [633, 286] width 1267 height 573
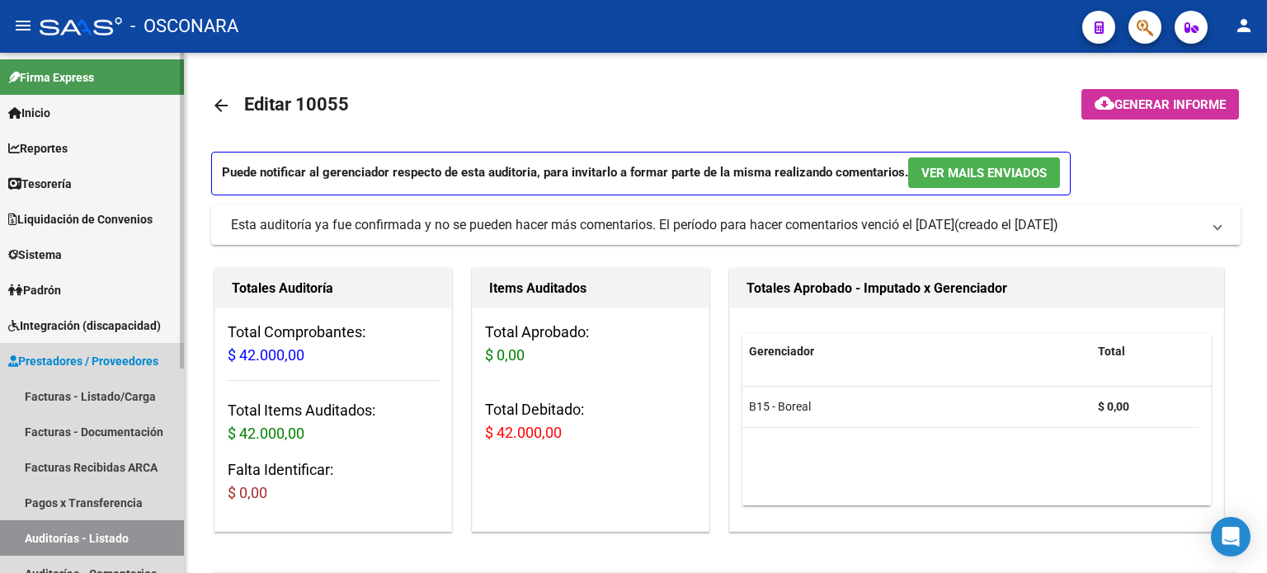
click at [33, 542] on link "Auditorías - Listado" at bounding box center [92, 538] width 184 height 35
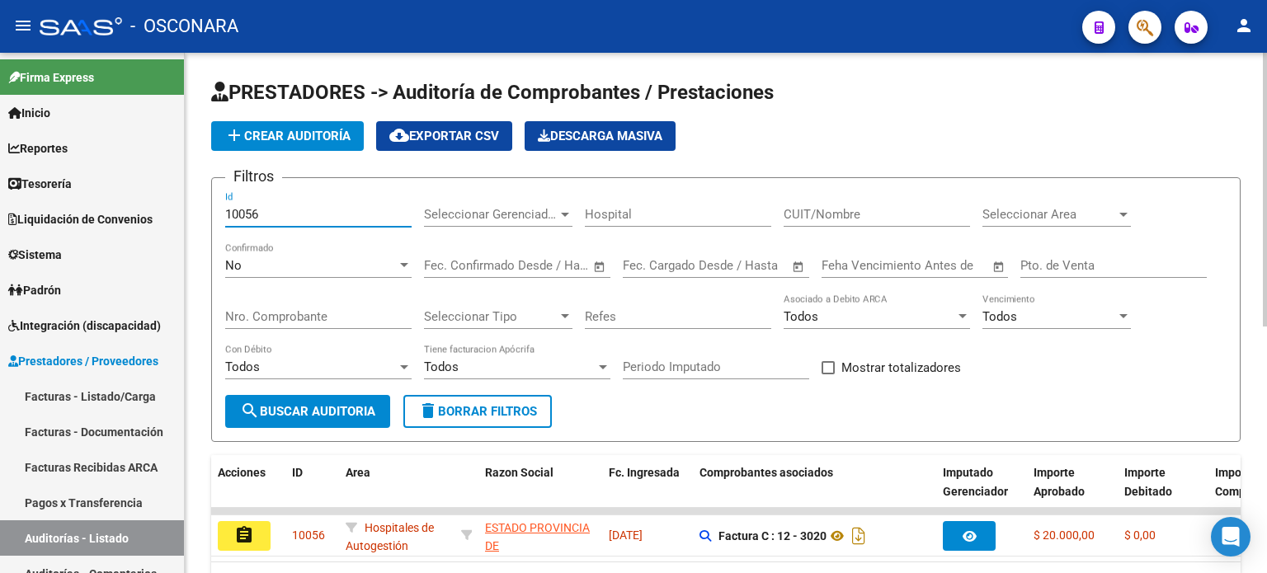
click at [248, 215] on input "10056" at bounding box center [318, 214] width 186 height 15
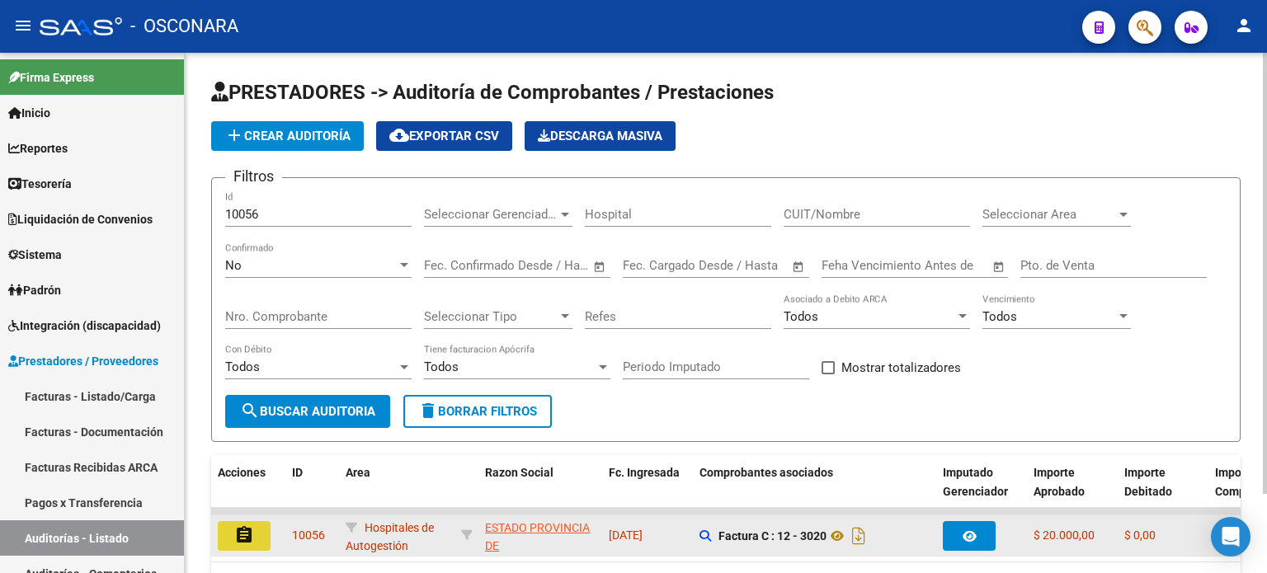
click at [238, 526] on mat-icon "assignment" at bounding box center [244, 536] width 20 height 20
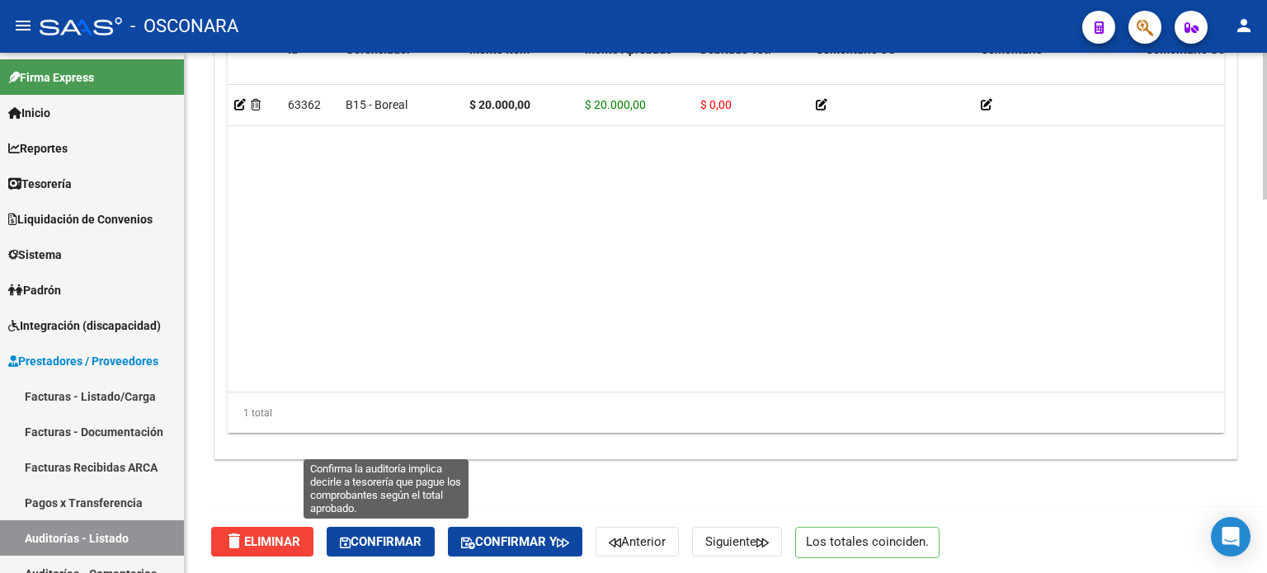
click at [407, 550] on button "Confirmar" at bounding box center [381, 542] width 108 height 30
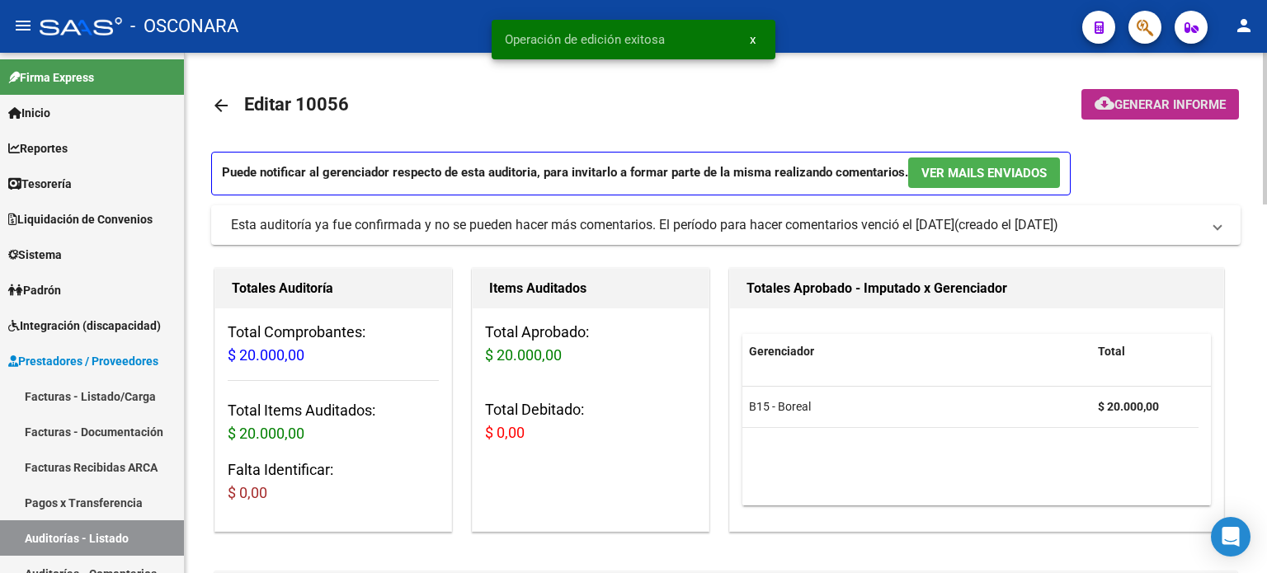
click at [1116, 101] on span "Generar informe" at bounding box center [1170, 104] width 111 height 15
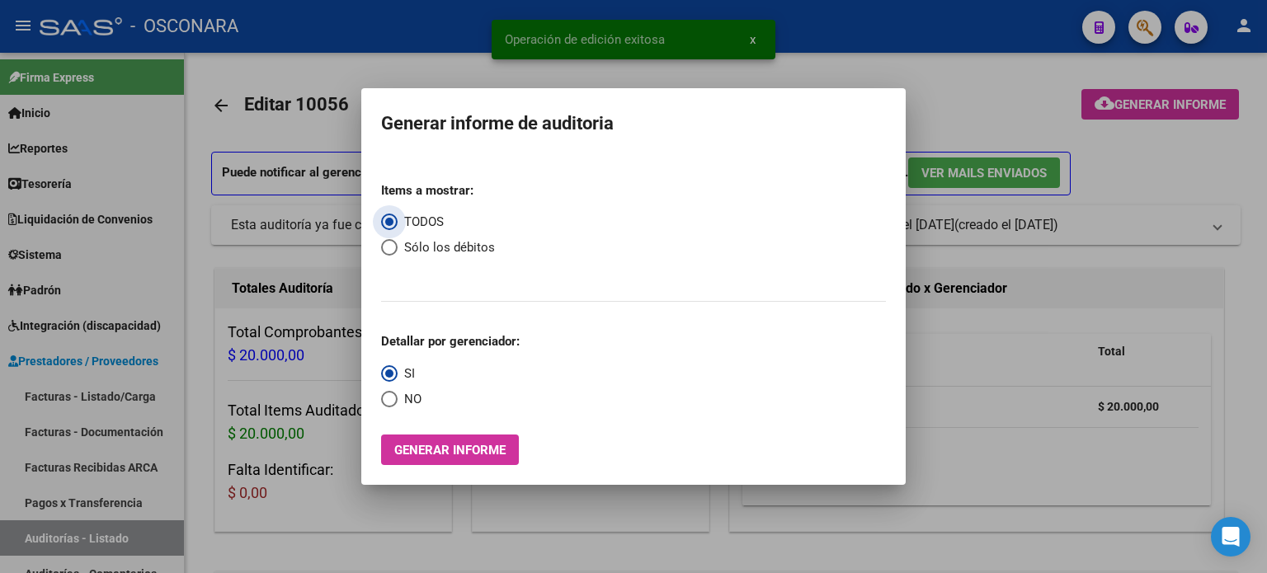
click at [469, 441] on button "Generar informe" at bounding box center [450, 450] width 138 height 31
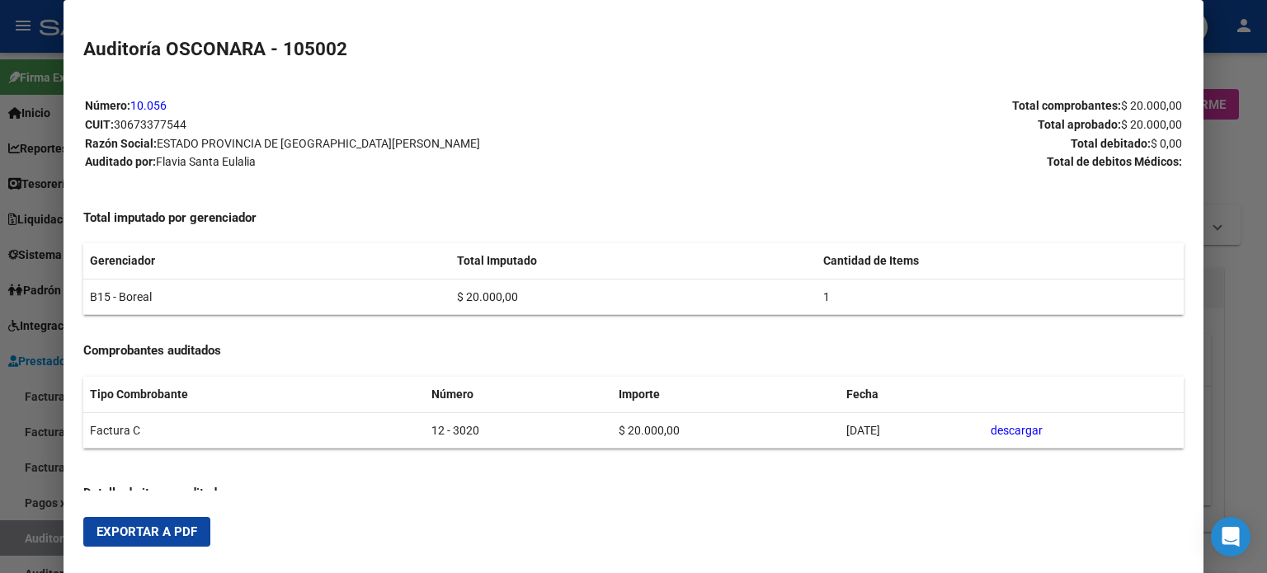
click at [115, 526] on span "Exportar a PDF" at bounding box center [147, 532] width 101 height 15
click at [30, 543] on div at bounding box center [633, 286] width 1267 height 573
click at [30, 544] on div at bounding box center [633, 286] width 1267 height 573
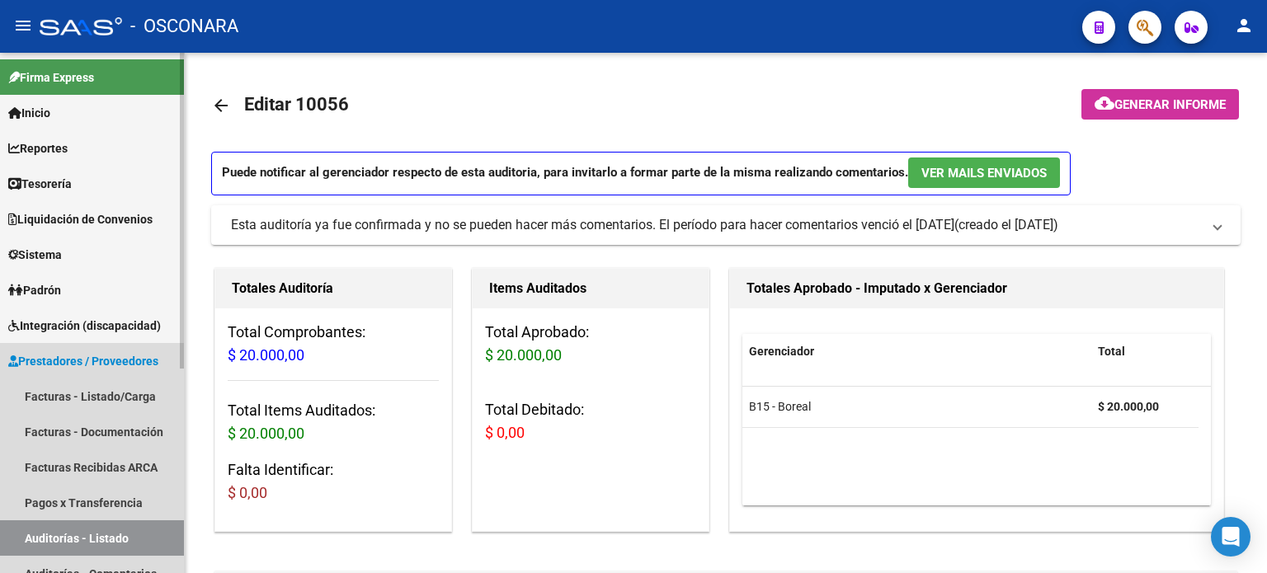
click at [30, 544] on link "Auditorías - Listado" at bounding box center [92, 538] width 184 height 35
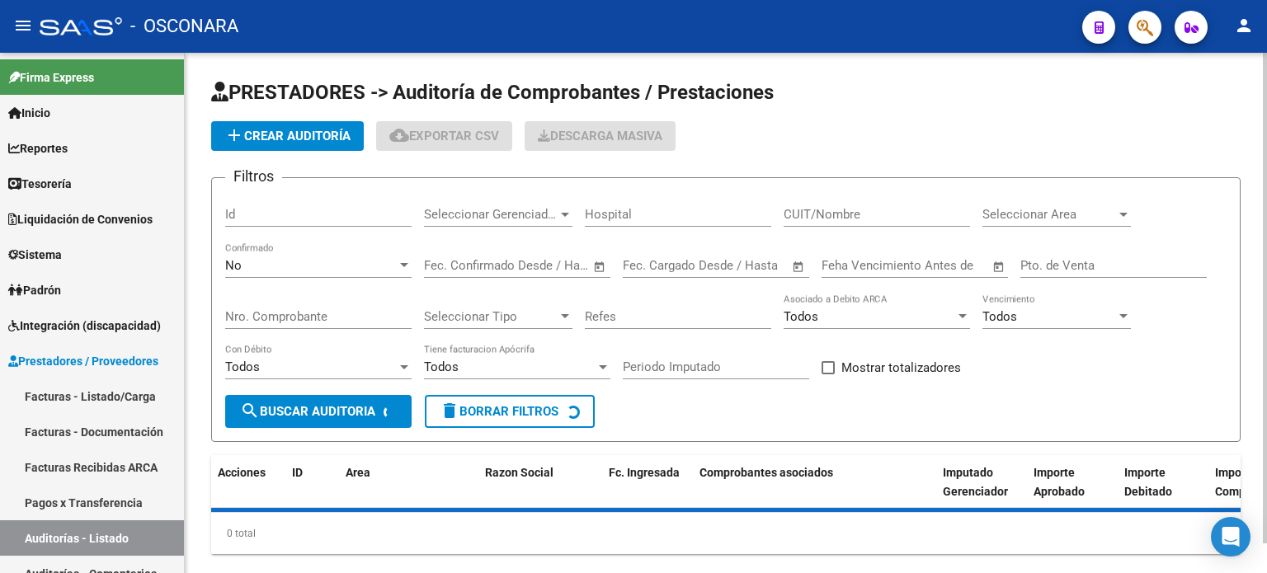
click at [250, 205] on div "Id" at bounding box center [318, 208] width 186 height 35
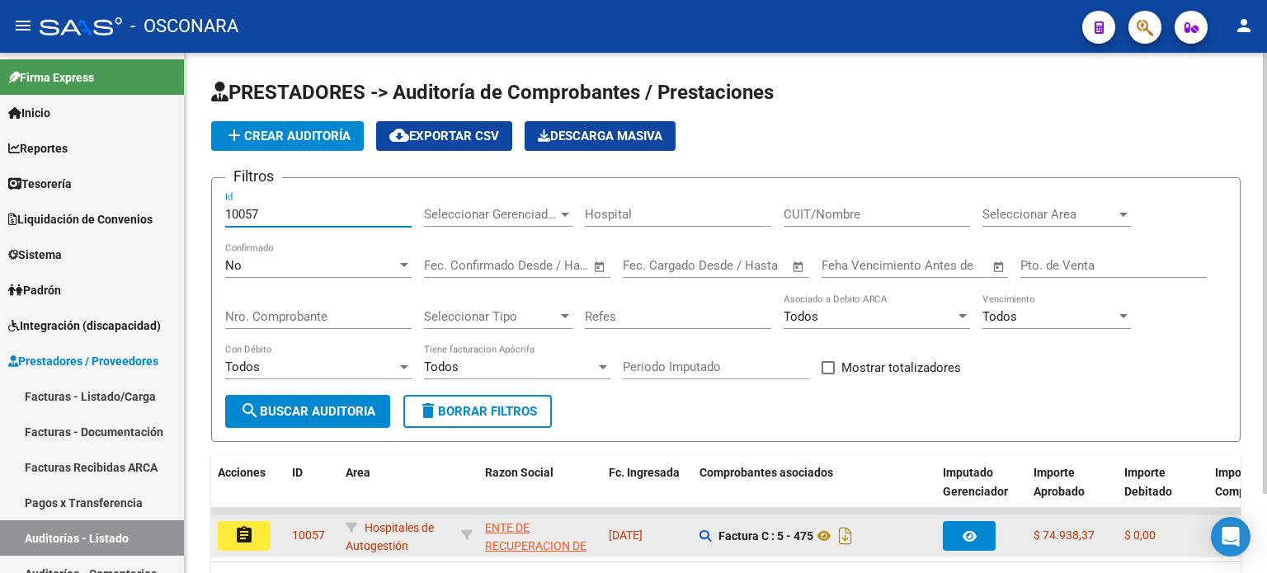
click at [245, 529] on mat-icon "assignment" at bounding box center [244, 536] width 20 height 20
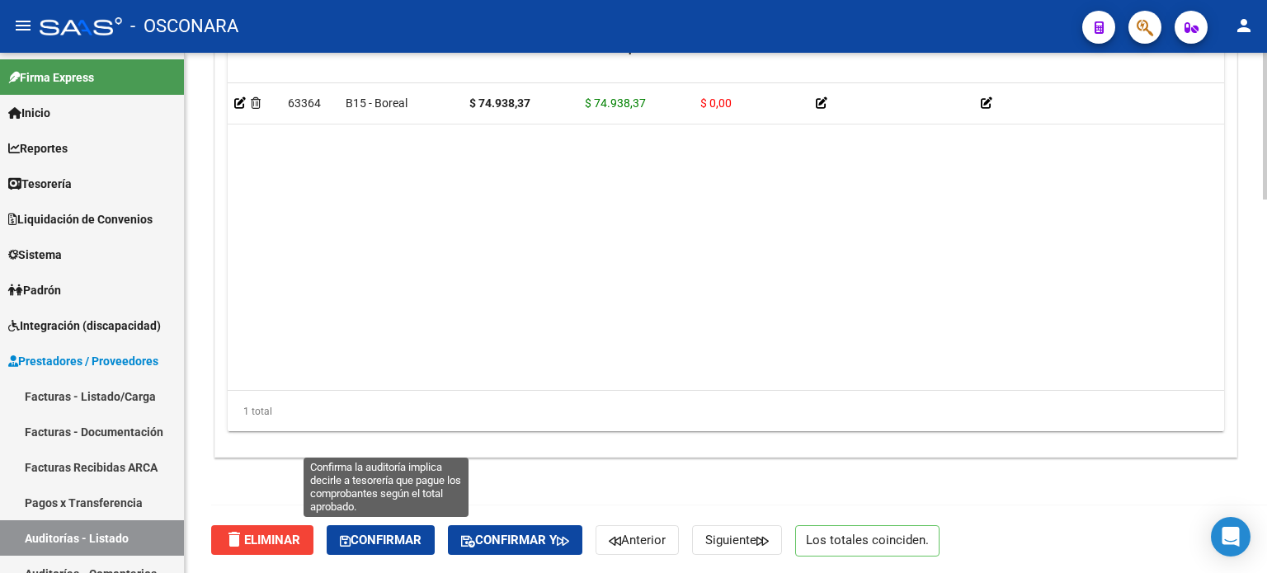
click at [376, 539] on span "Confirmar" at bounding box center [381, 540] width 82 height 15
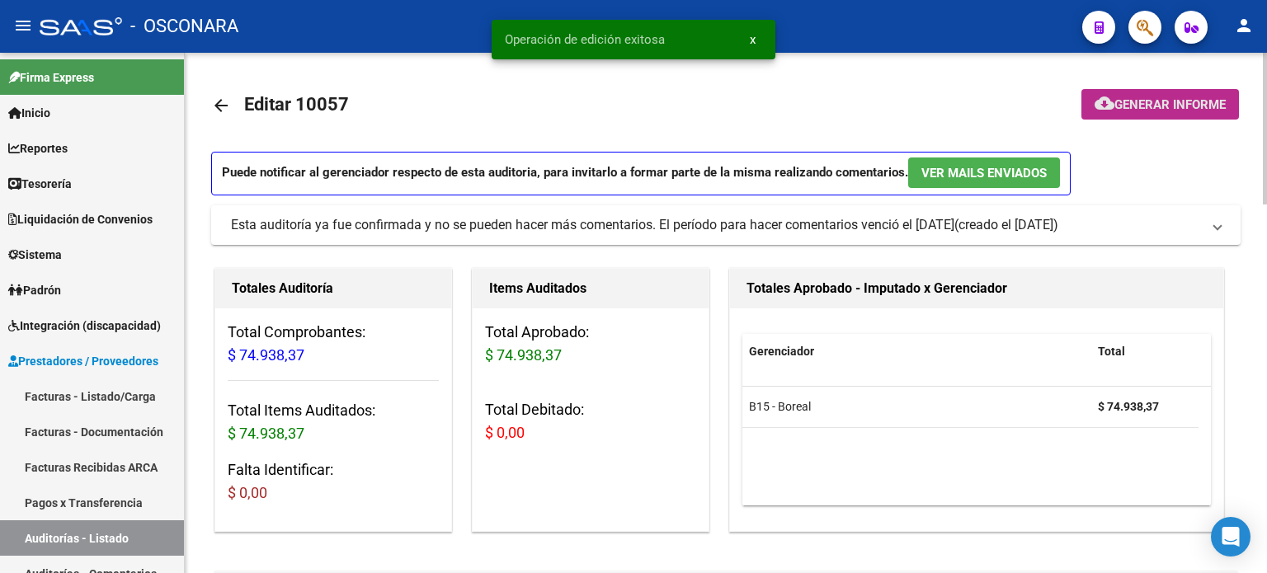
click at [1132, 97] on span "Generar informe" at bounding box center [1170, 104] width 111 height 15
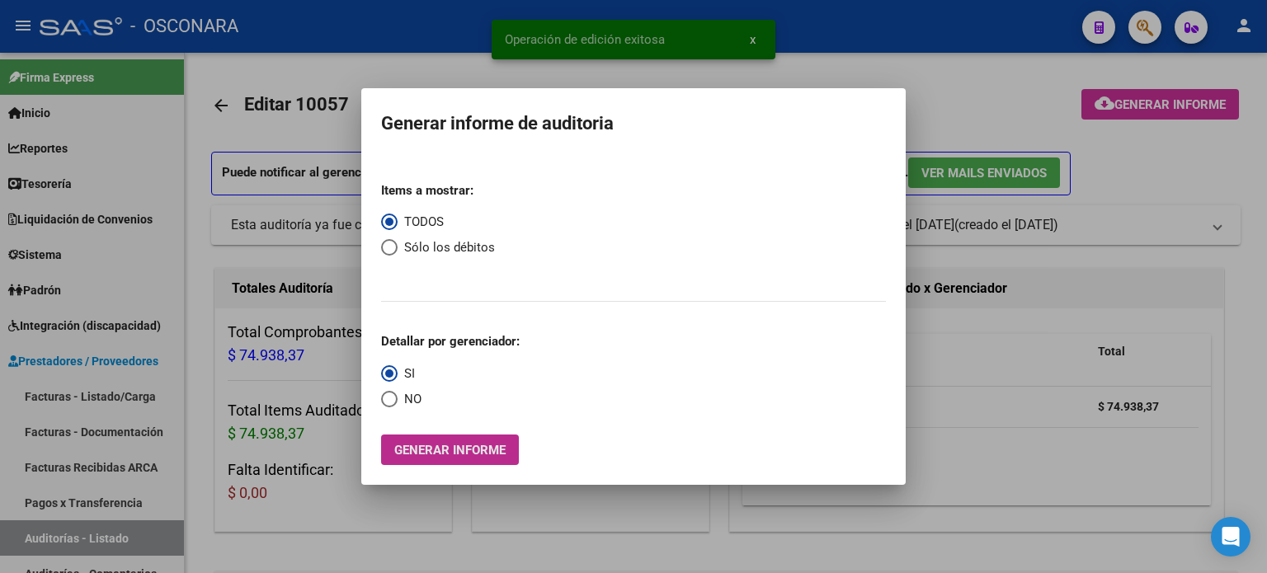
click at [442, 449] on span "Generar informe" at bounding box center [449, 450] width 111 height 15
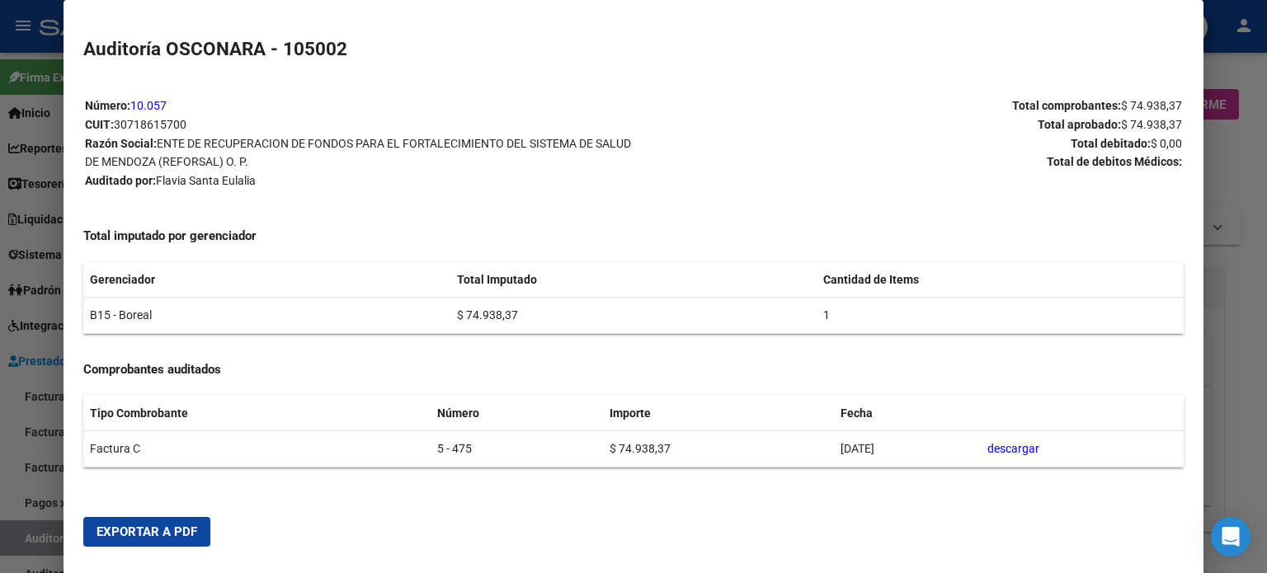
click at [143, 515] on mat-dialog-actions "Exportar a PDF" at bounding box center [633, 532] width 1101 height 56
click at [140, 538] on span "Exportar a PDF" at bounding box center [147, 532] width 101 height 15
click at [19, 544] on div at bounding box center [633, 286] width 1267 height 573
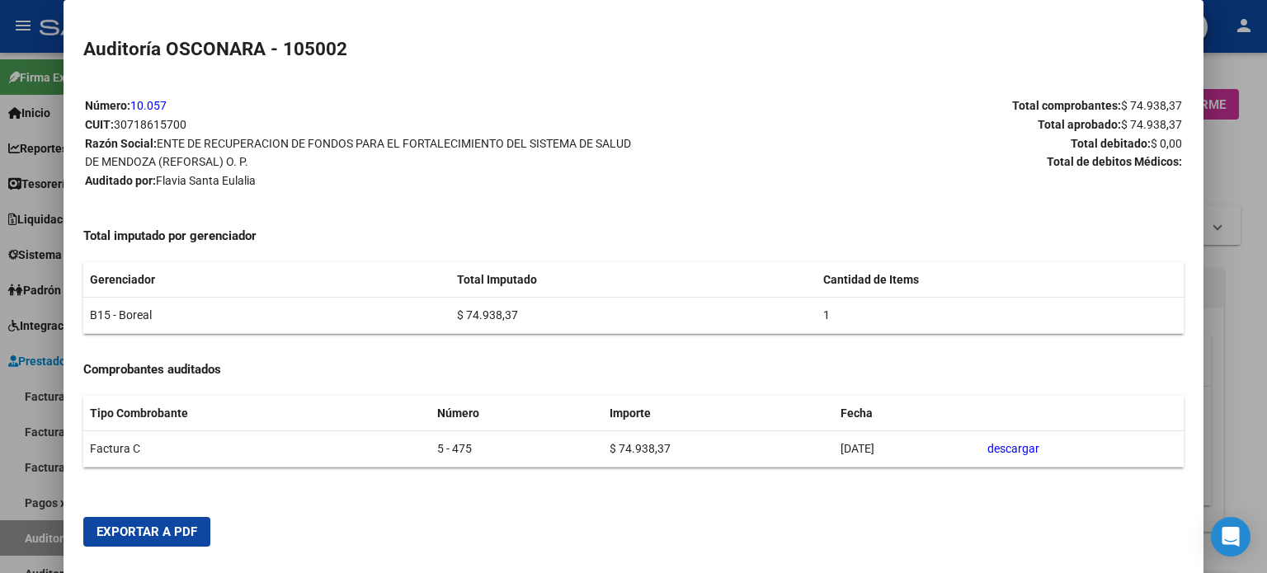
click at [21, 545] on div at bounding box center [633, 286] width 1267 height 573
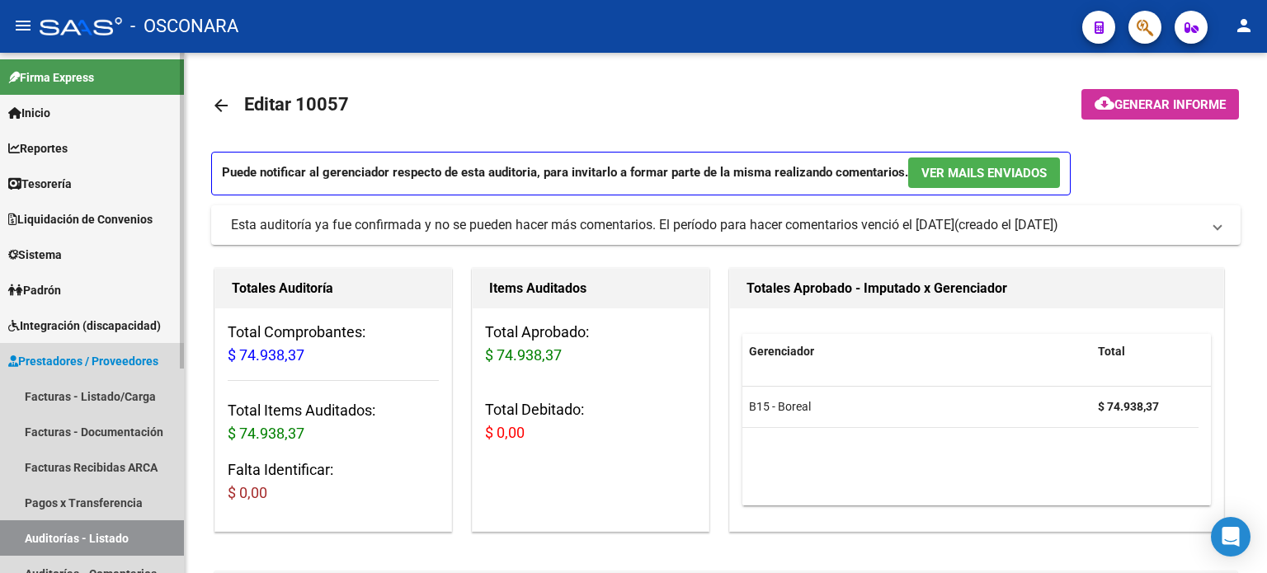
click at [27, 540] on link "Auditorías - Listado" at bounding box center [92, 538] width 184 height 35
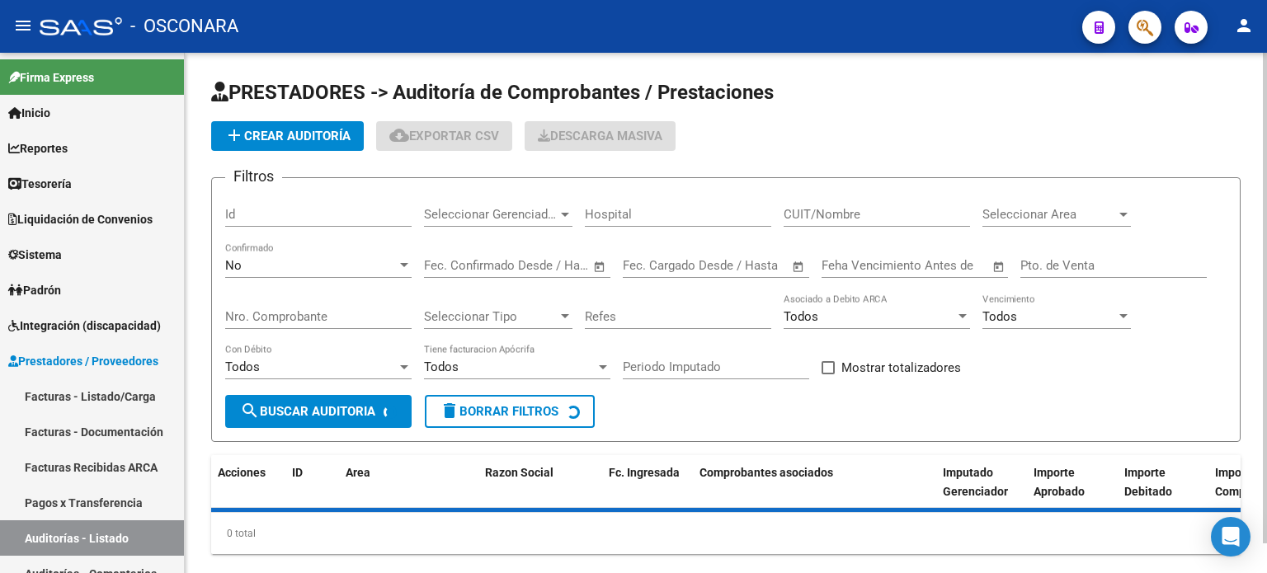
click at [271, 209] on input "Id" at bounding box center [318, 214] width 186 height 15
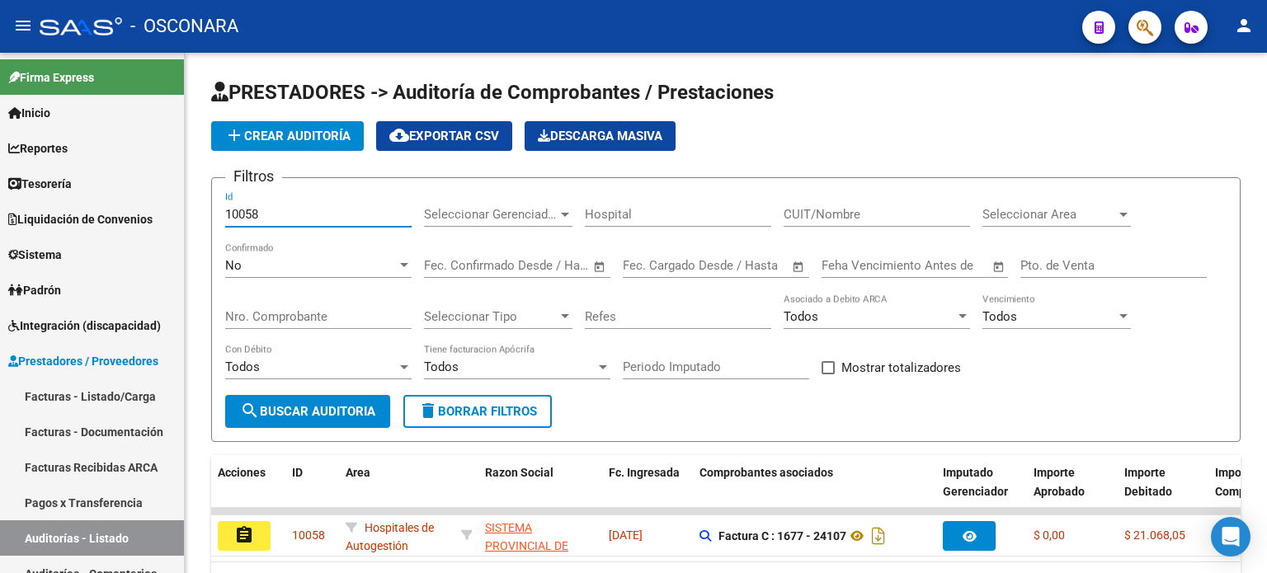
click at [229, 531] on button "assignment" at bounding box center [244, 536] width 53 height 30
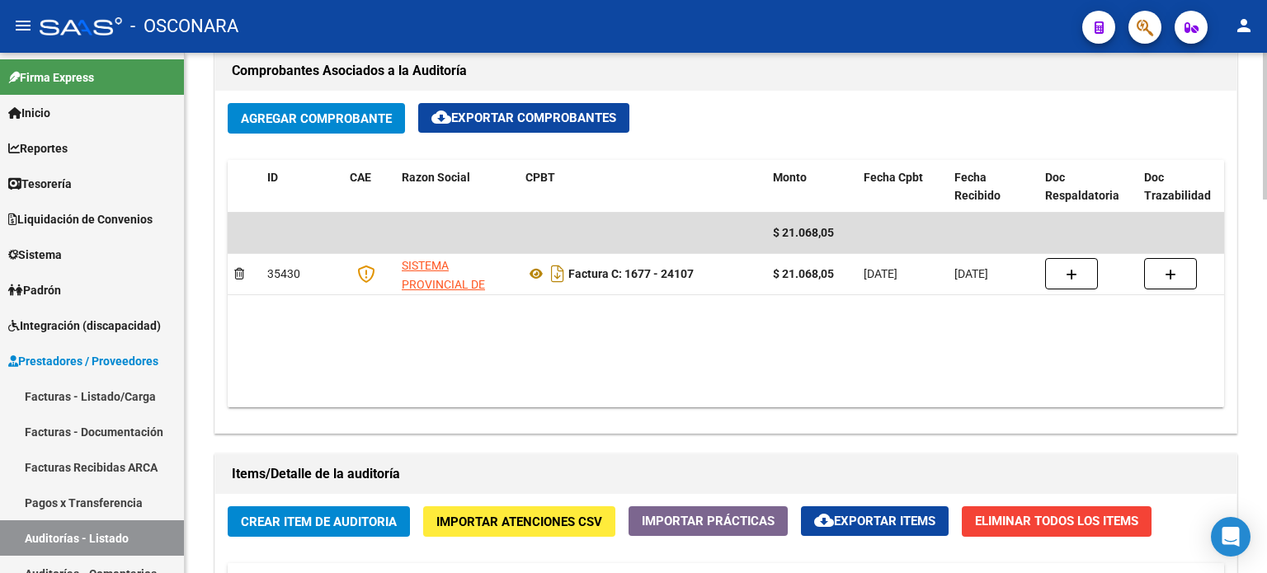
scroll to position [1073, 0]
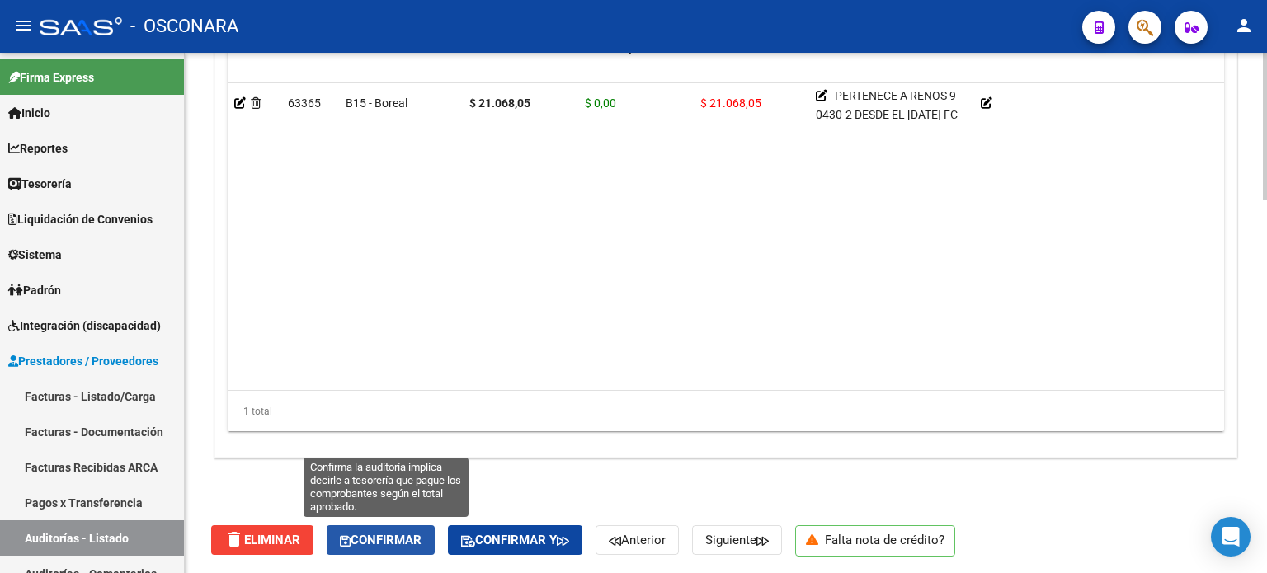
click at [387, 538] on span "Confirmar" at bounding box center [381, 540] width 82 height 15
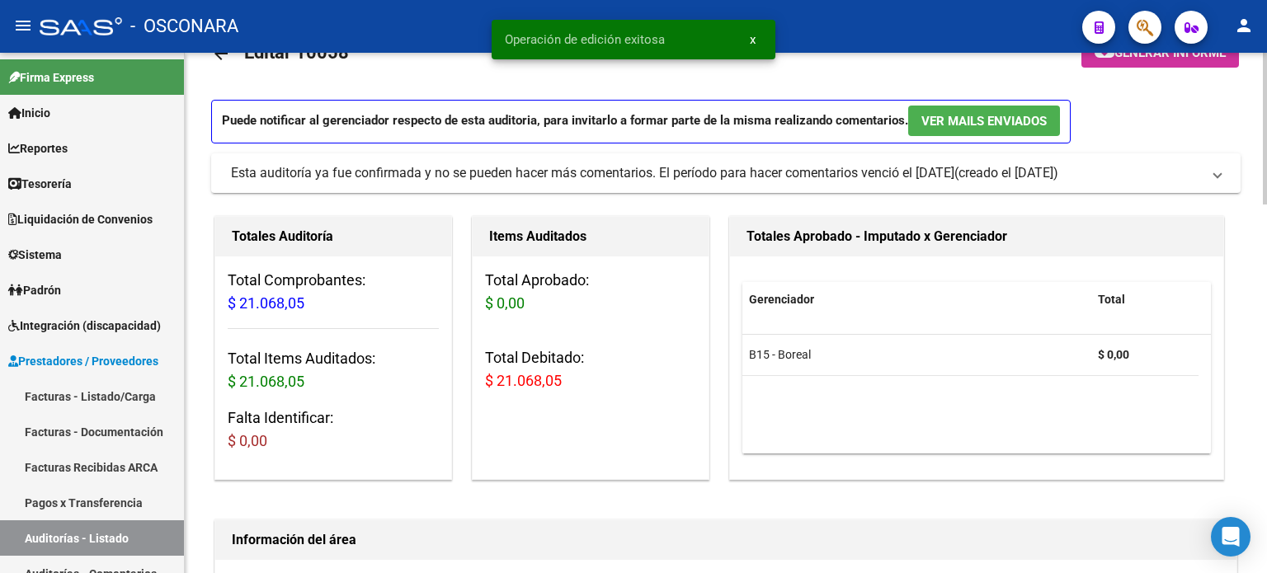
scroll to position [0, 0]
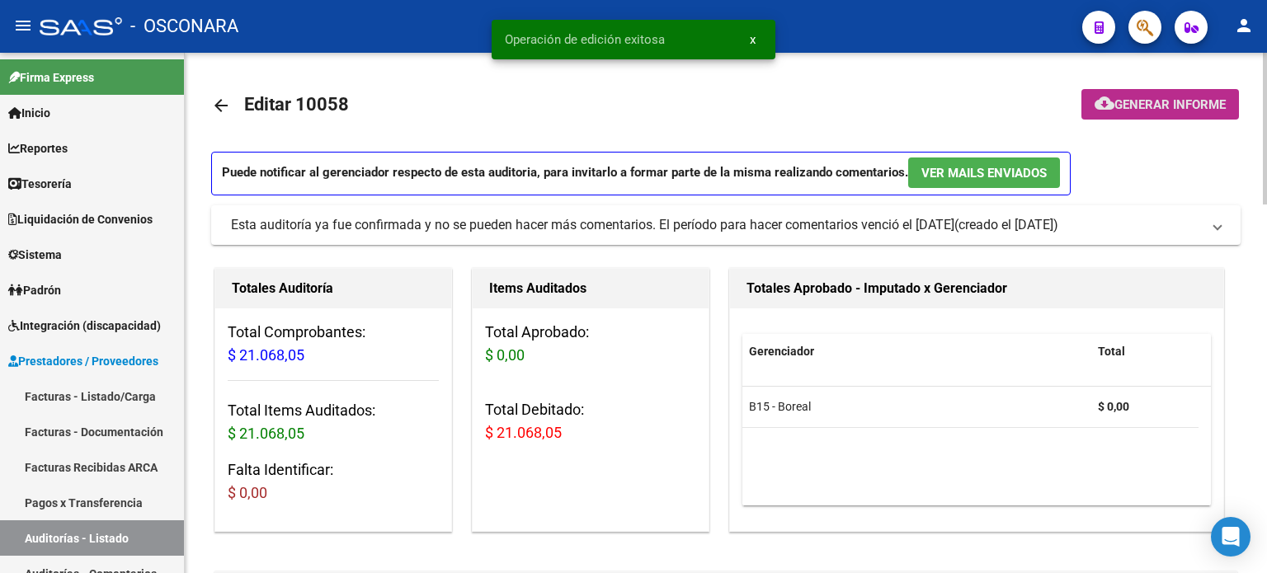
click at [1119, 95] on button "cloud_download Generar informe" at bounding box center [1161, 104] width 158 height 31
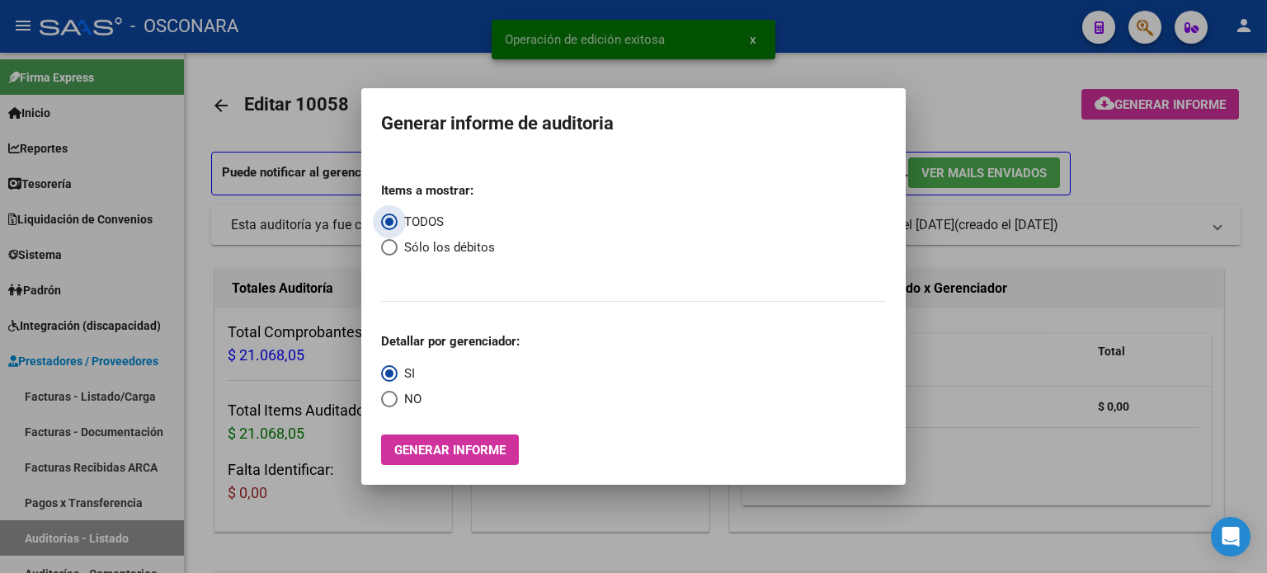
click at [474, 453] on span "Generar informe" at bounding box center [449, 450] width 111 height 15
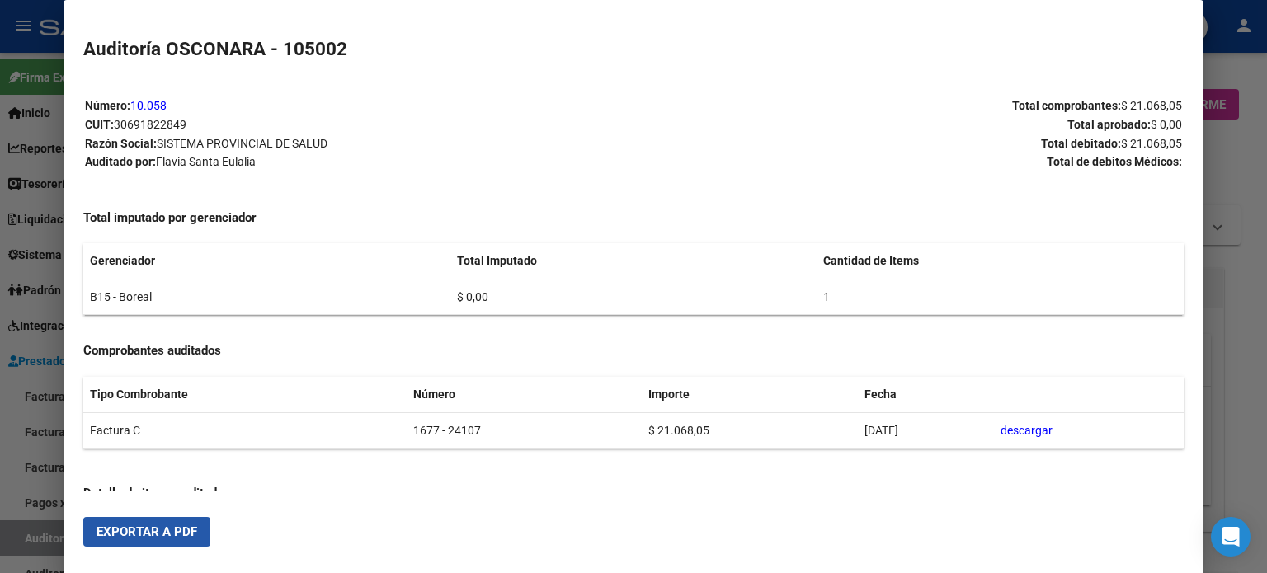
click at [160, 526] on span "Exportar a PDF" at bounding box center [147, 532] width 101 height 15
click at [0, 408] on div at bounding box center [633, 286] width 1267 height 573
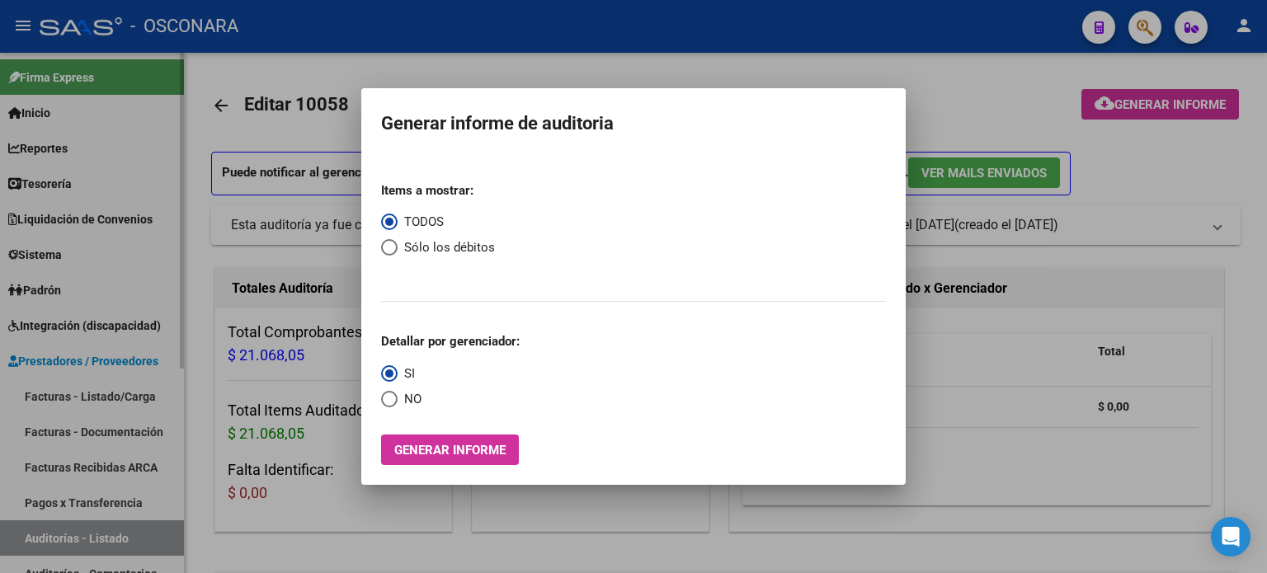
click at [57, 527] on div at bounding box center [633, 286] width 1267 height 573
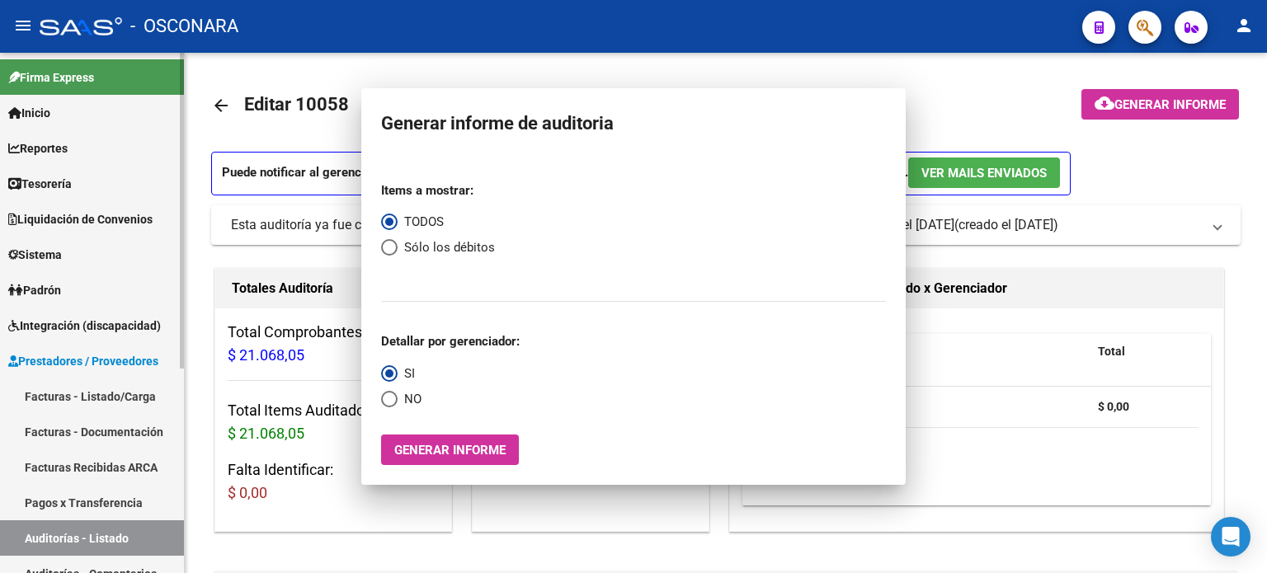
click at [57, 530] on link "Auditorías - Listado" at bounding box center [92, 538] width 184 height 35
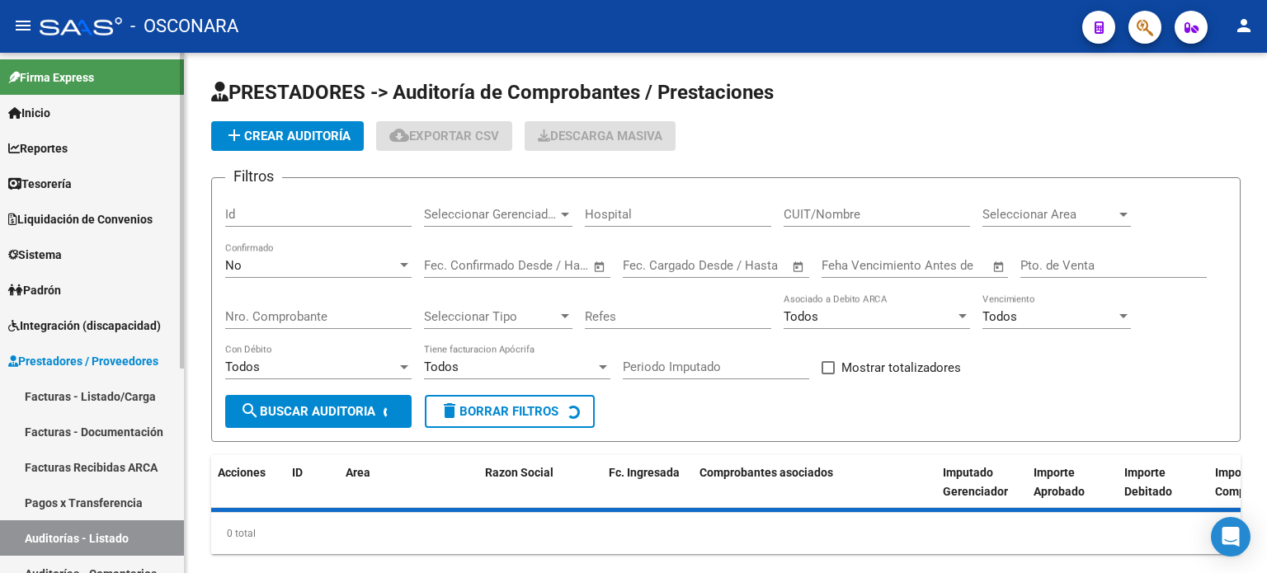
click at [58, 531] on link "Auditorías - Listado" at bounding box center [92, 538] width 184 height 35
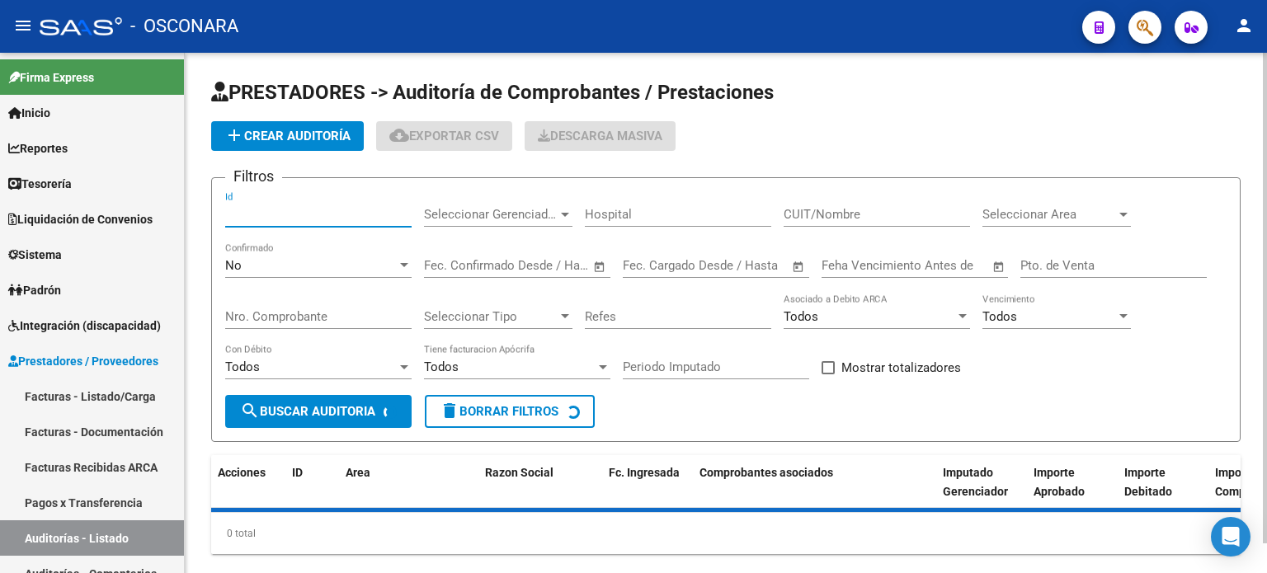
click at [291, 219] on input "Id" at bounding box center [318, 214] width 186 height 15
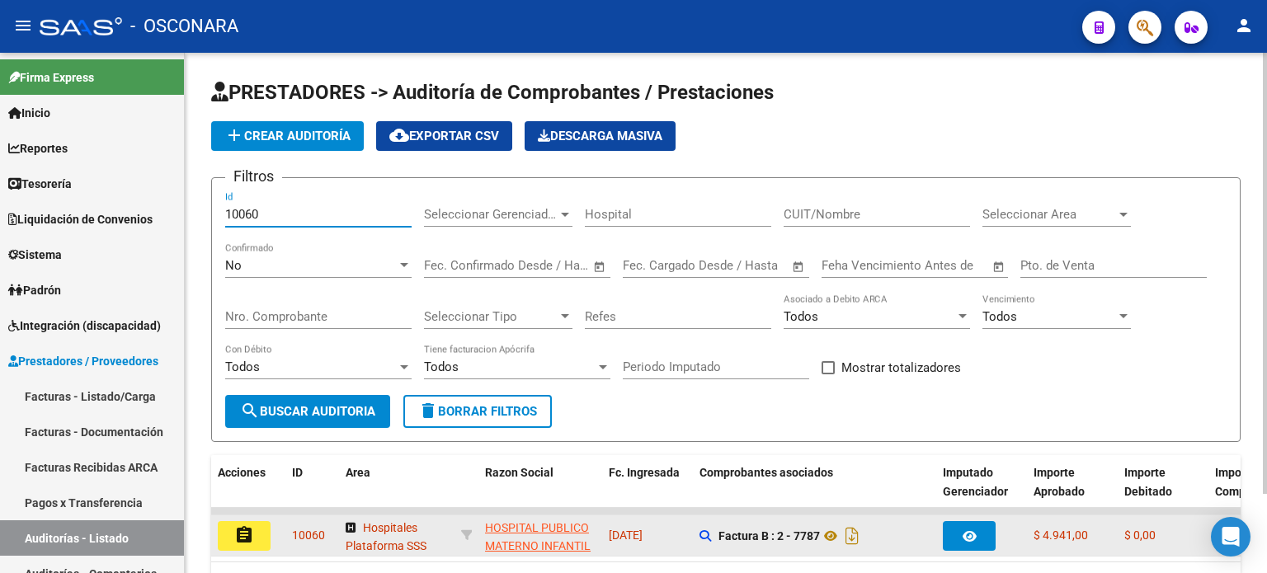
click at [241, 540] on mat-icon "assignment" at bounding box center [244, 536] width 20 height 20
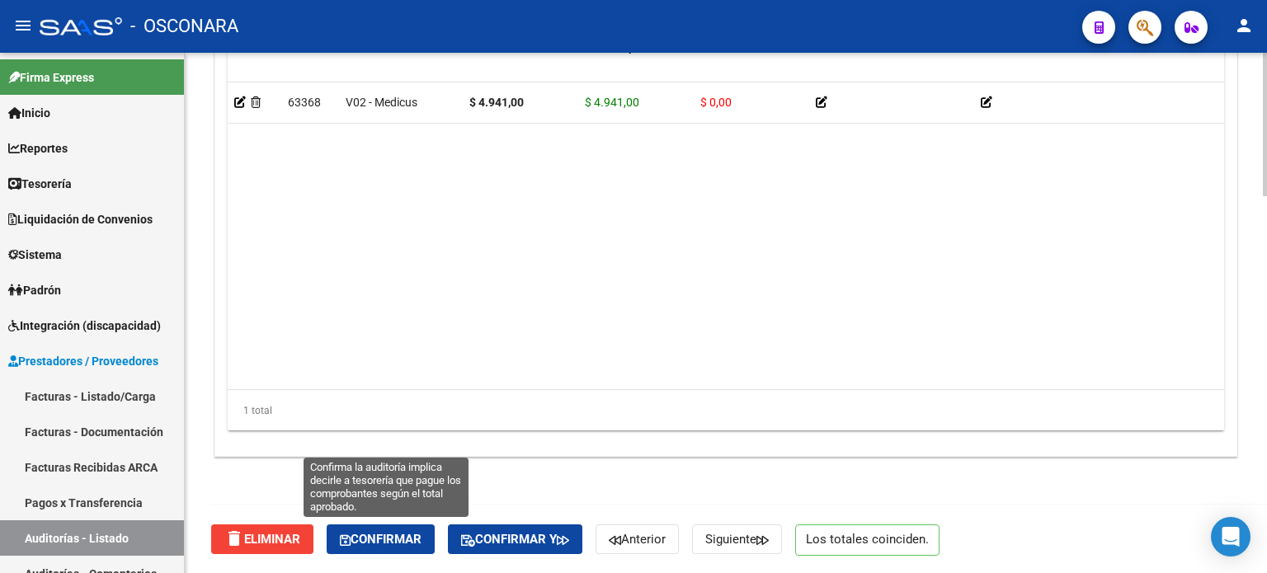
click at [396, 535] on span "Confirmar" at bounding box center [381, 539] width 82 height 15
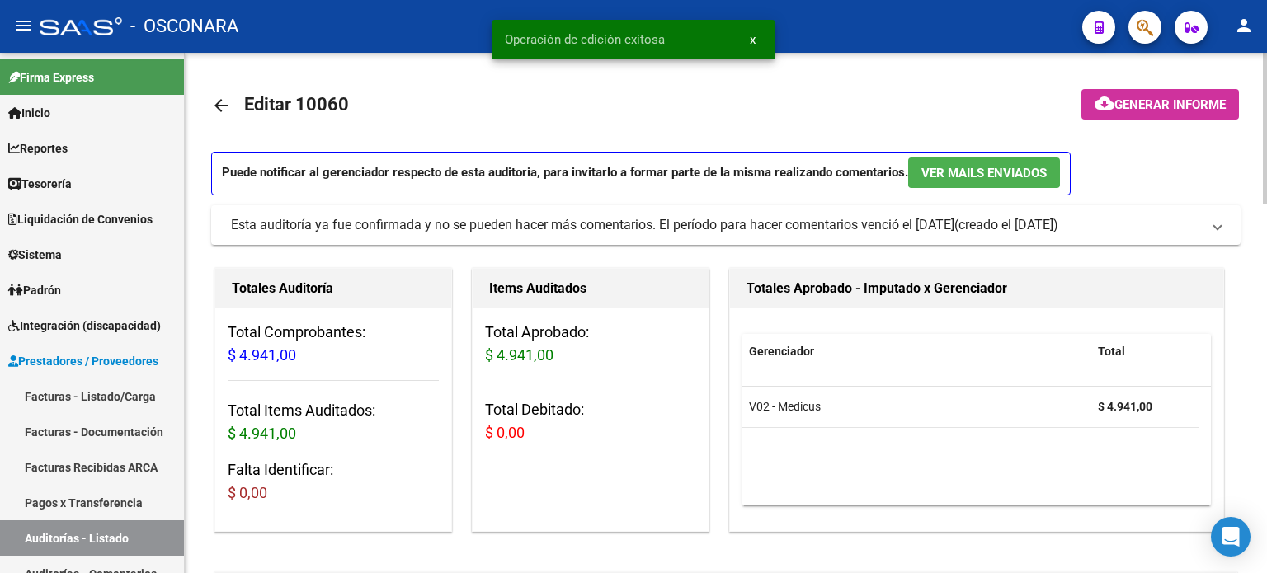
click at [1129, 101] on span "Generar informe" at bounding box center [1170, 104] width 111 height 15
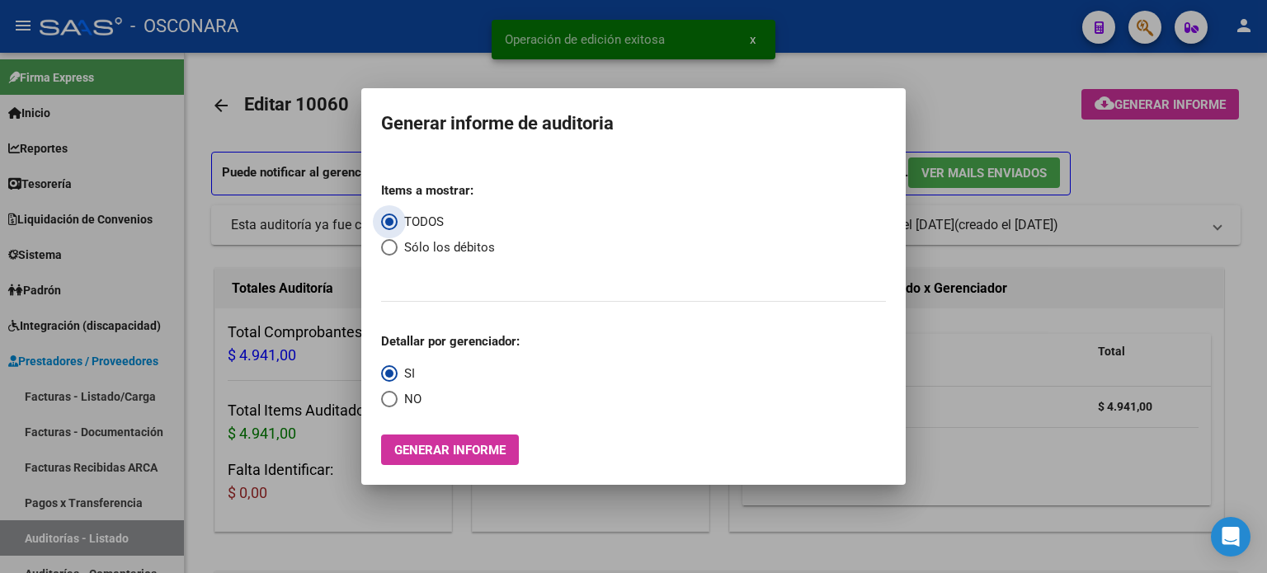
click at [463, 446] on span "Generar informe" at bounding box center [449, 450] width 111 height 15
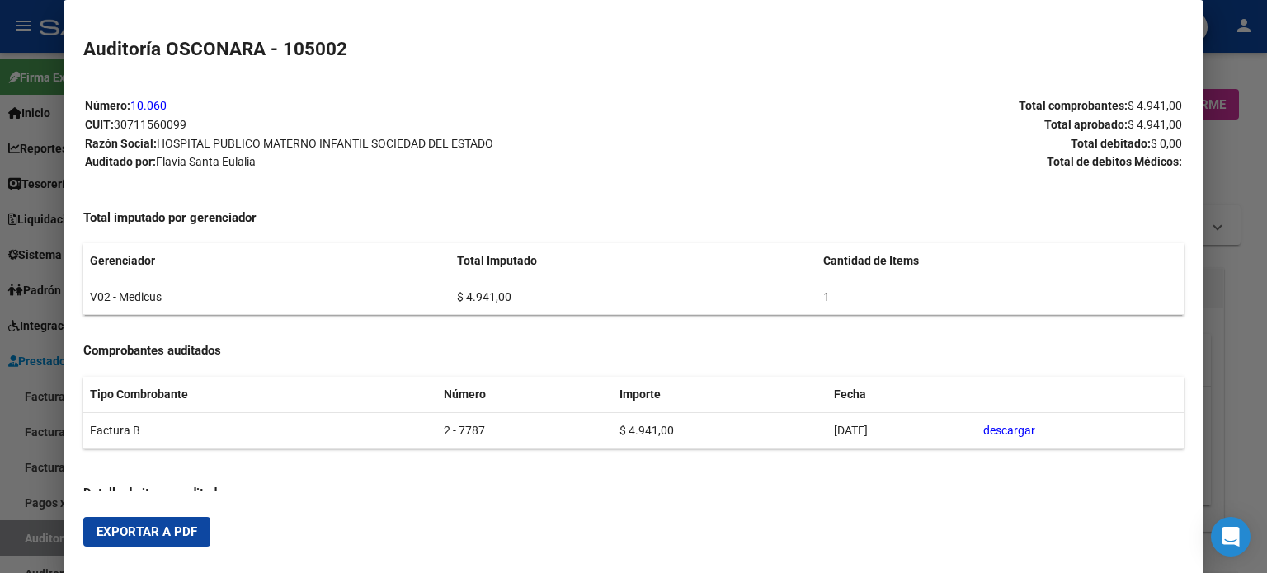
click at [157, 537] on span "Exportar a PDF" at bounding box center [147, 532] width 101 height 15
drag, startPoint x: 8, startPoint y: 534, endPoint x: 12, endPoint y: 544, distance: 10.4
click at [12, 544] on div at bounding box center [633, 286] width 1267 height 573
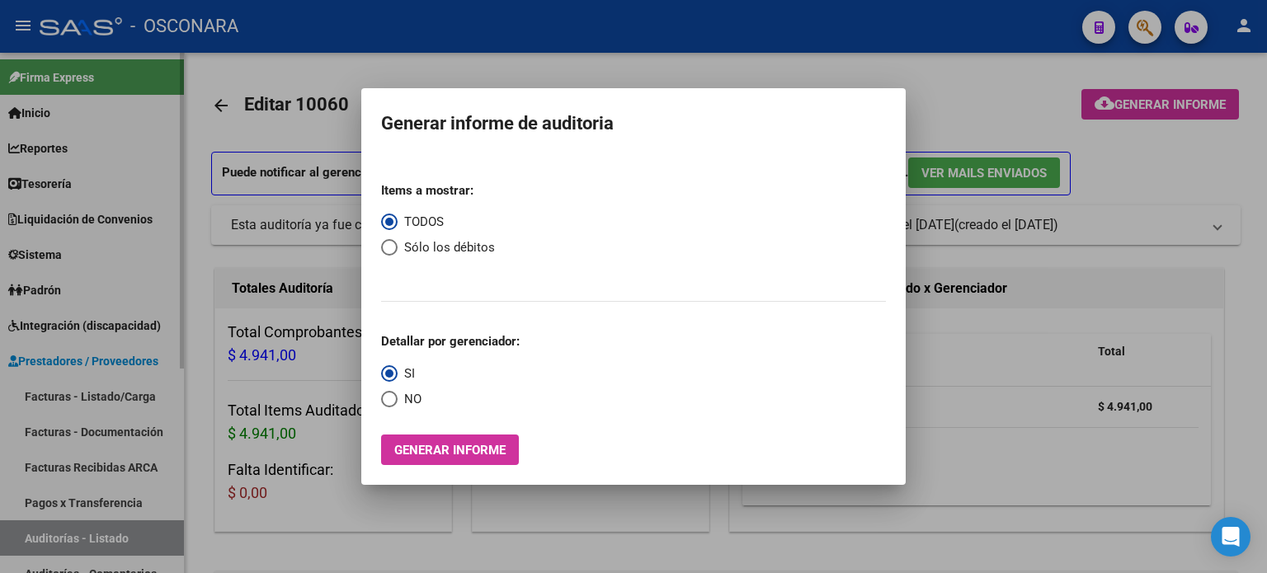
click at [18, 540] on div at bounding box center [633, 286] width 1267 height 573
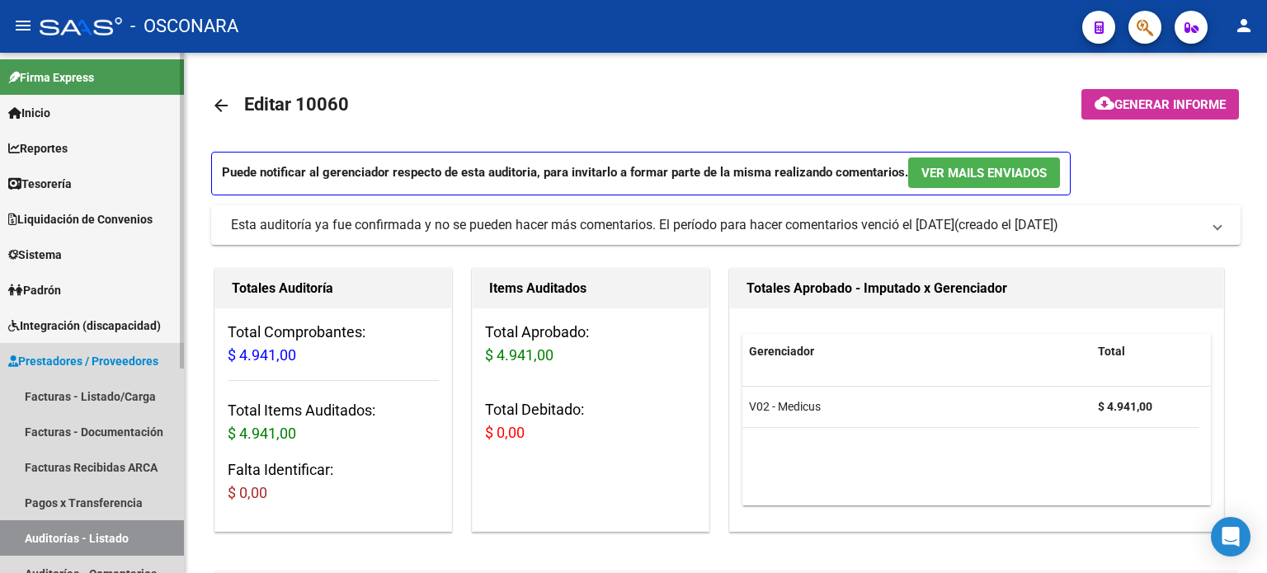
click at [33, 541] on link "Auditorías - Listado" at bounding box center [92, 538] width 184 height 35
click at [35, 541] on link "Auditorías - Listado" at bounding box center [92, 538] width 184 height 35
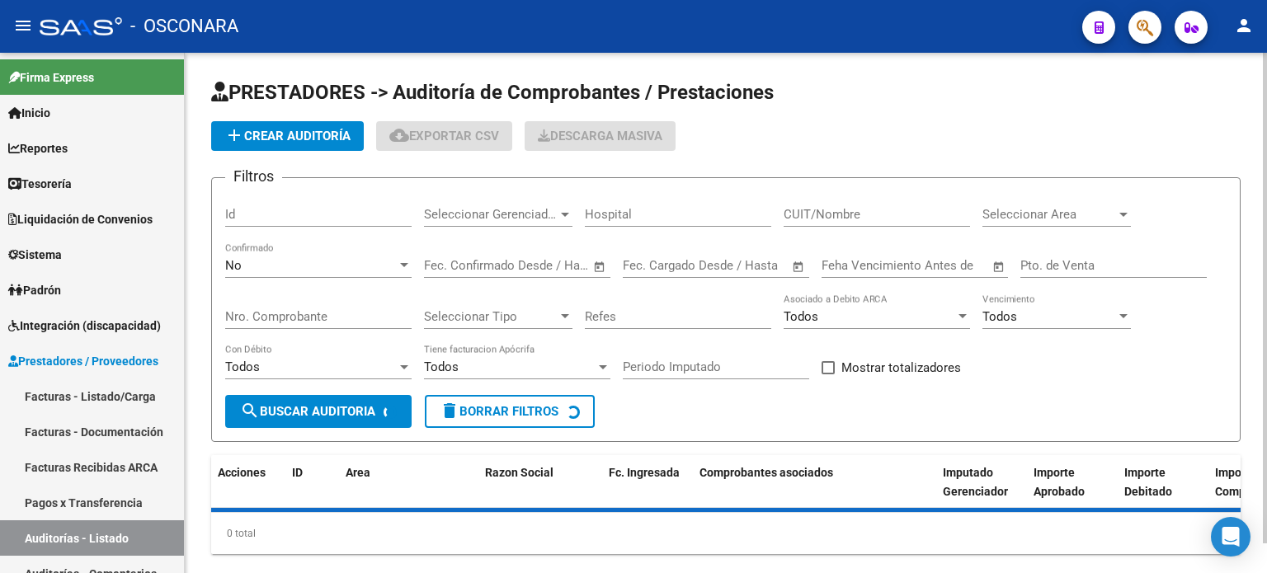
click at [286, 214] on input "Id" at bounding box center [318, 214] width 186 height 15
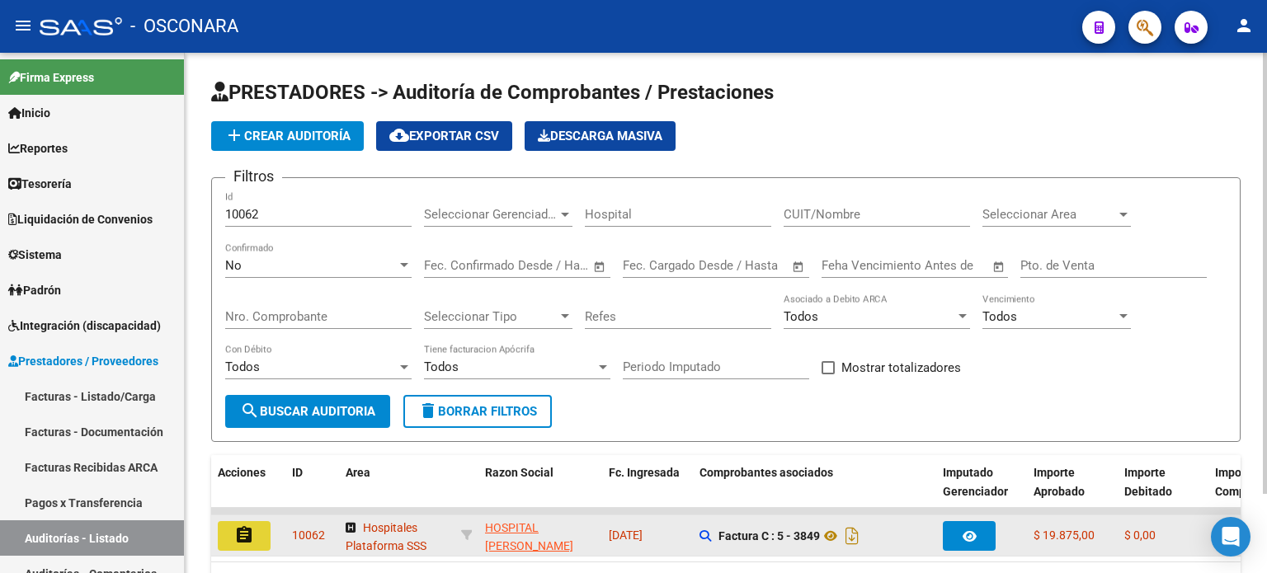
drag, startPoint x: 248, startPoint y: 531, endPoint x: 245, endPoint y: 573, distance: 42.2
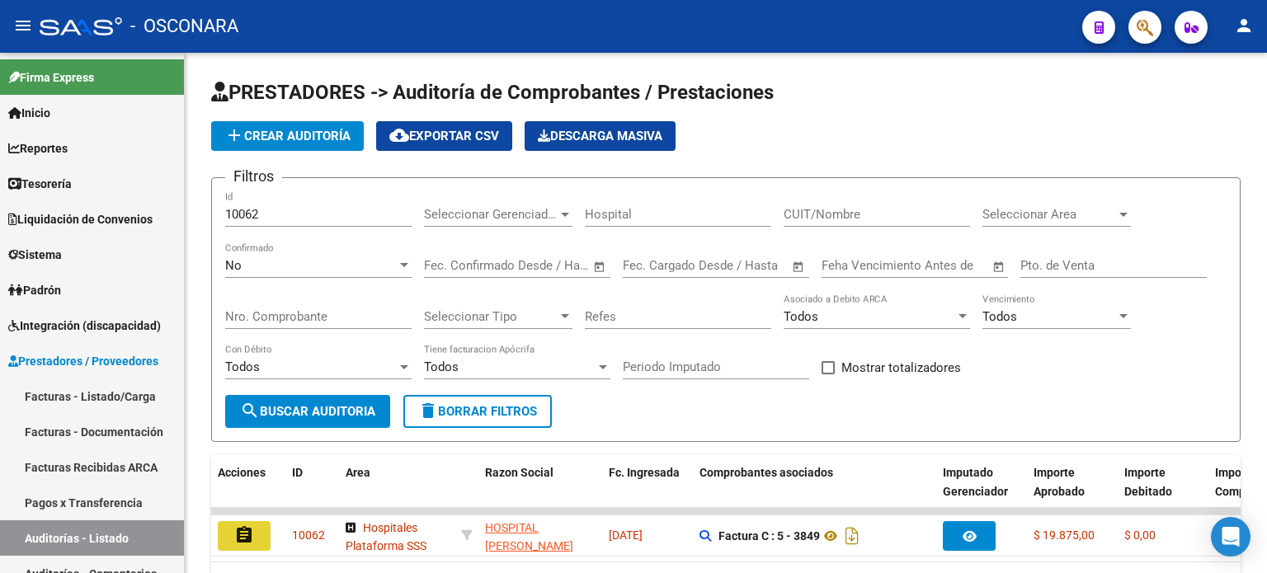
click at [248, 531] on mat-icon "assignment" at bounding box center [244, 536] width 20 height 20
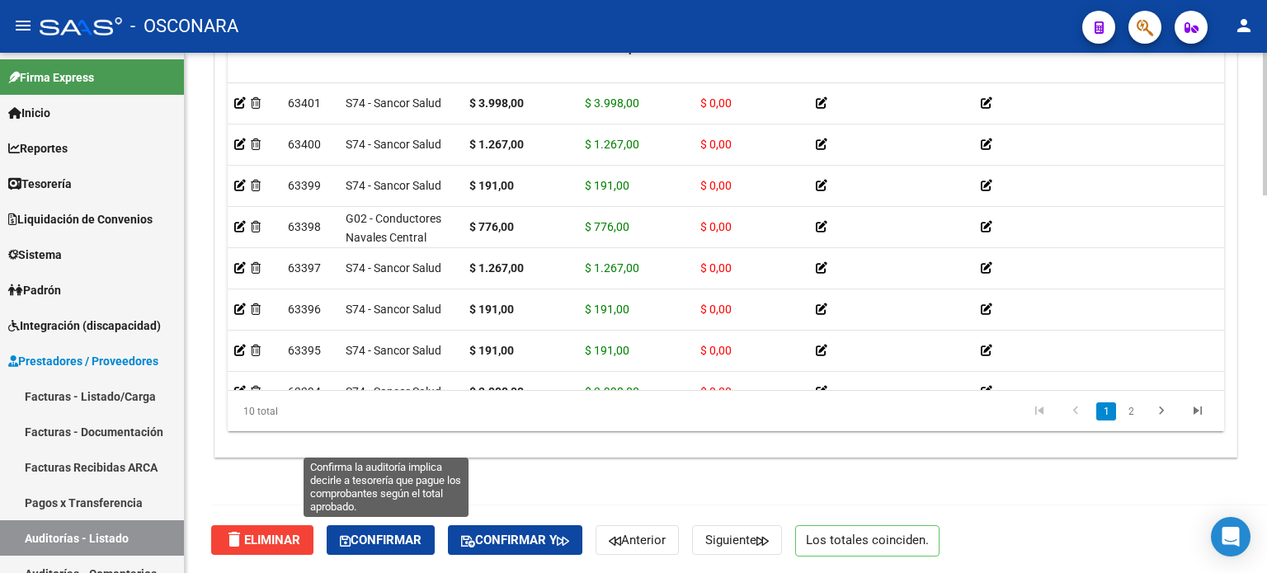
click at [382, 533] on span "Confirmar" at bounding box center [381, 540] width 82 height 15
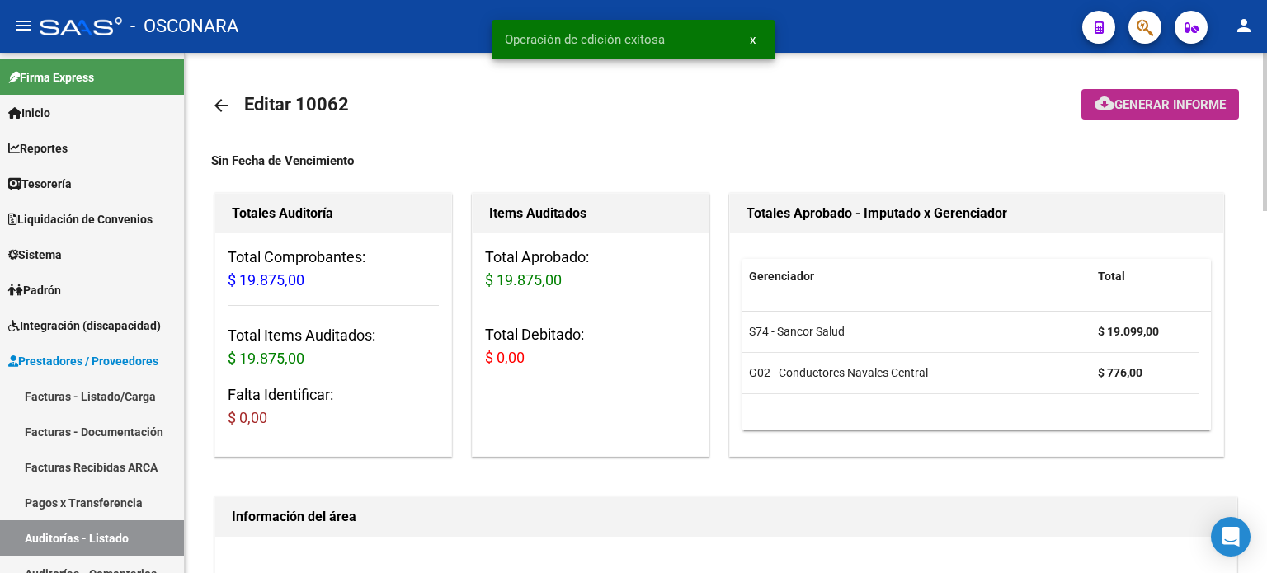
click at [1145, 106] on span "Generar informe" at bounding box center [1170, 104] width 111 height 15
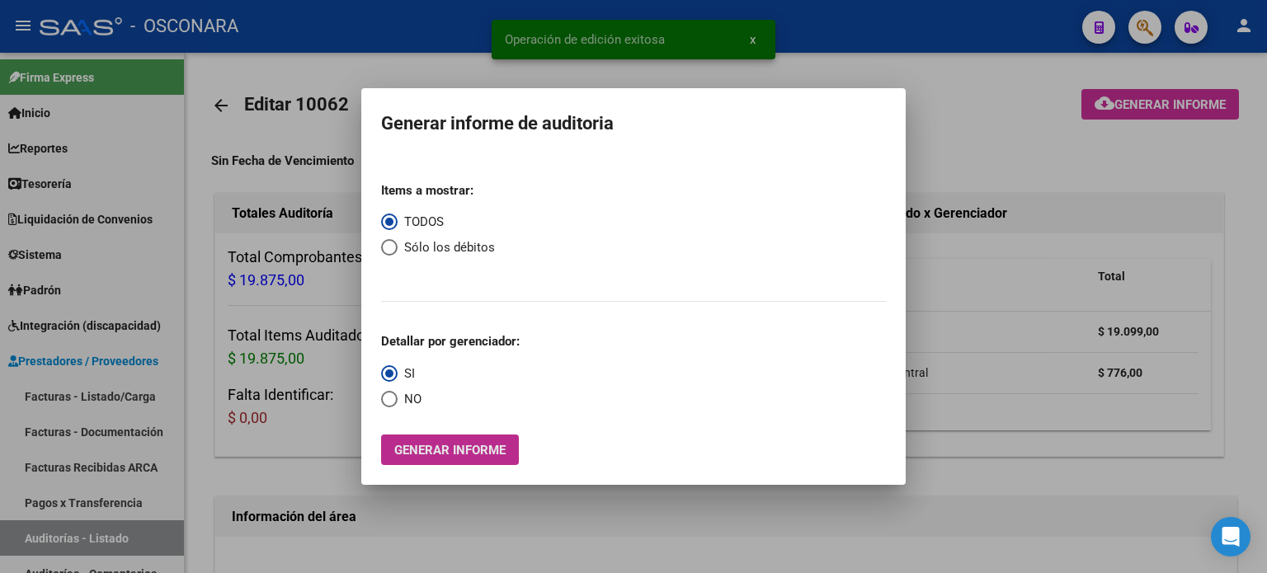
click at [425, 455] on span "Generar informe" at bounding box center [449, 450] width 111 height 15
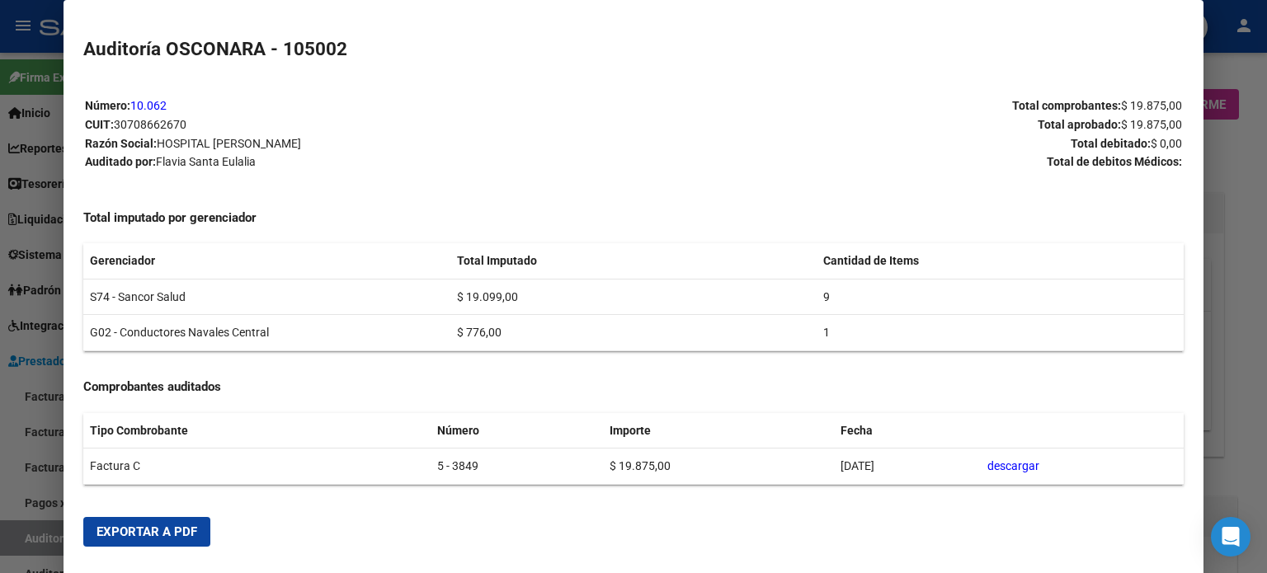
drag, startPoint x: 130, startPoint y: 522, endPoint x: 492, endPoint y: 545, distance: 362.9
click at [130, 524] on button "Exportar a PDF" at bounding box center [146, 532] width 127 height 30
click at [17, 531] on div at bounding box center [633, 286] width 1267 height 573
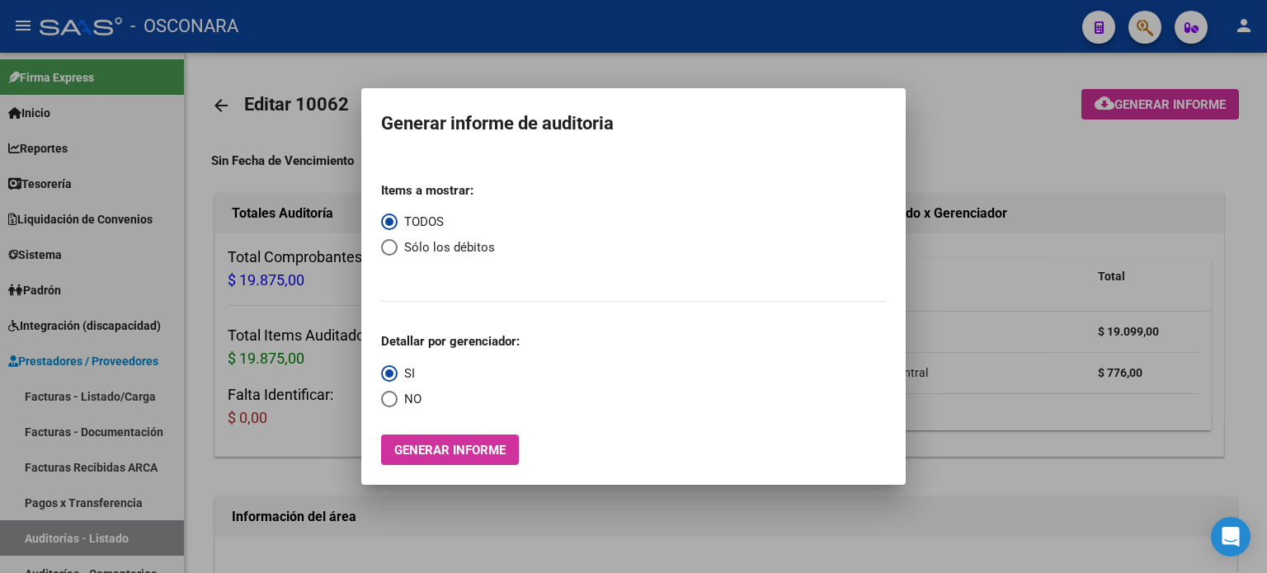
click at [17, 531] on div at bounding box center [633, 286] width 1267 height 573
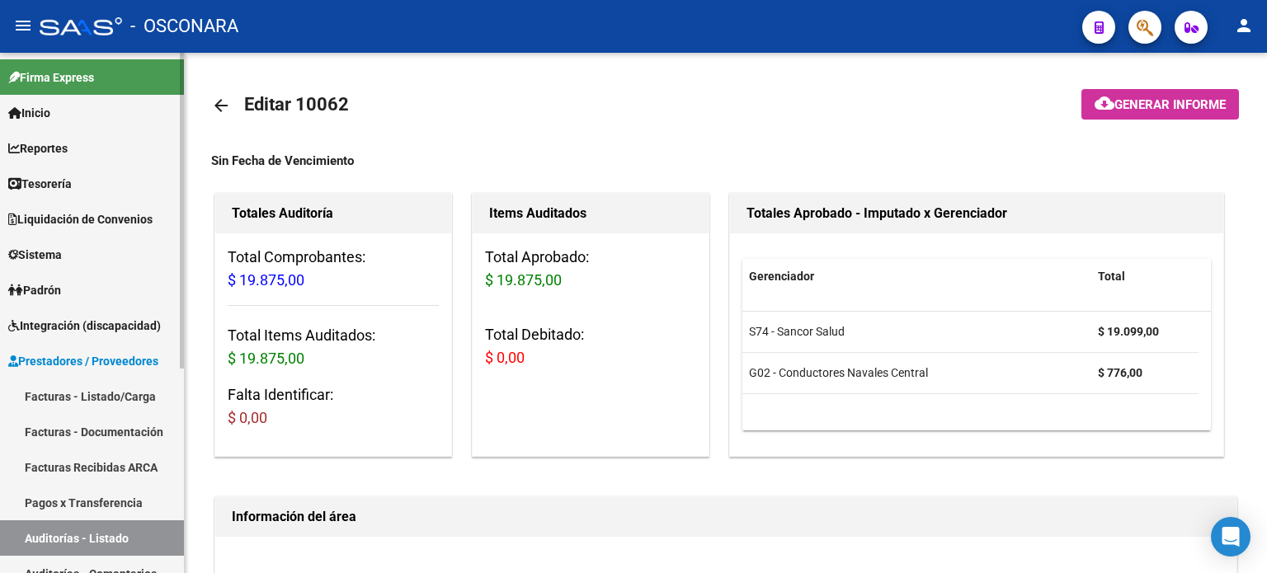
drag, startPoint x: 17, startPoint y: 531, endPoint x: 9, endPoint y: 535, distance: 8.9
click at [17, 531] on link "Auditorías - Listado" at bounding box center [92, 538] width 184 height 35
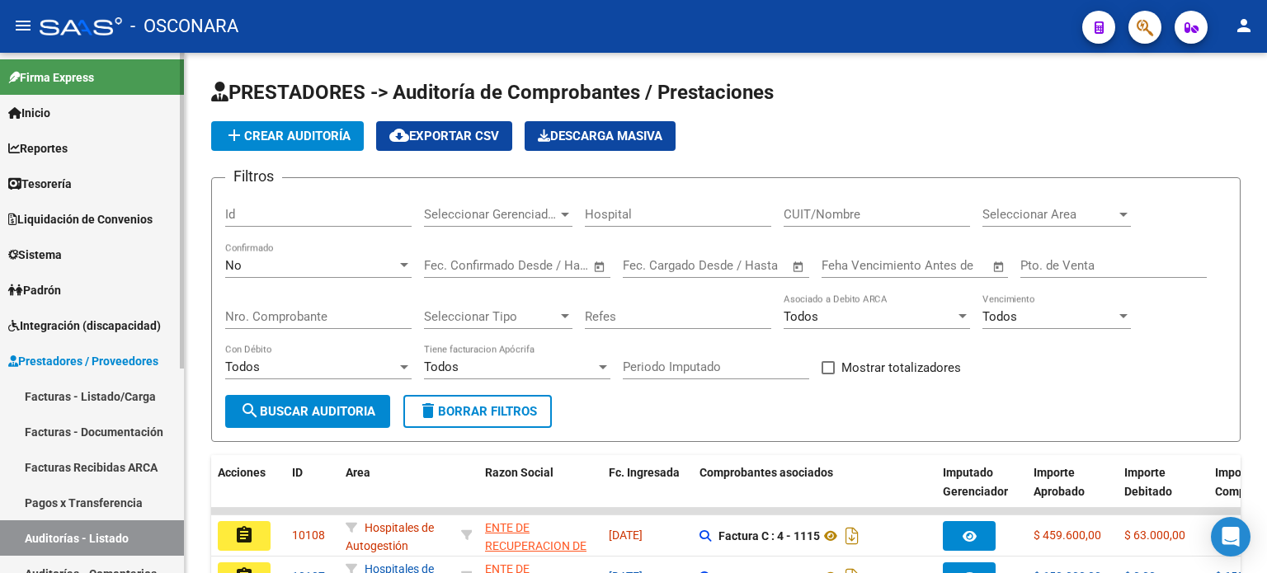
click at [49, 540] on link "Auditorías - Listado" at bounding box center [92, 538] width 184 height 35
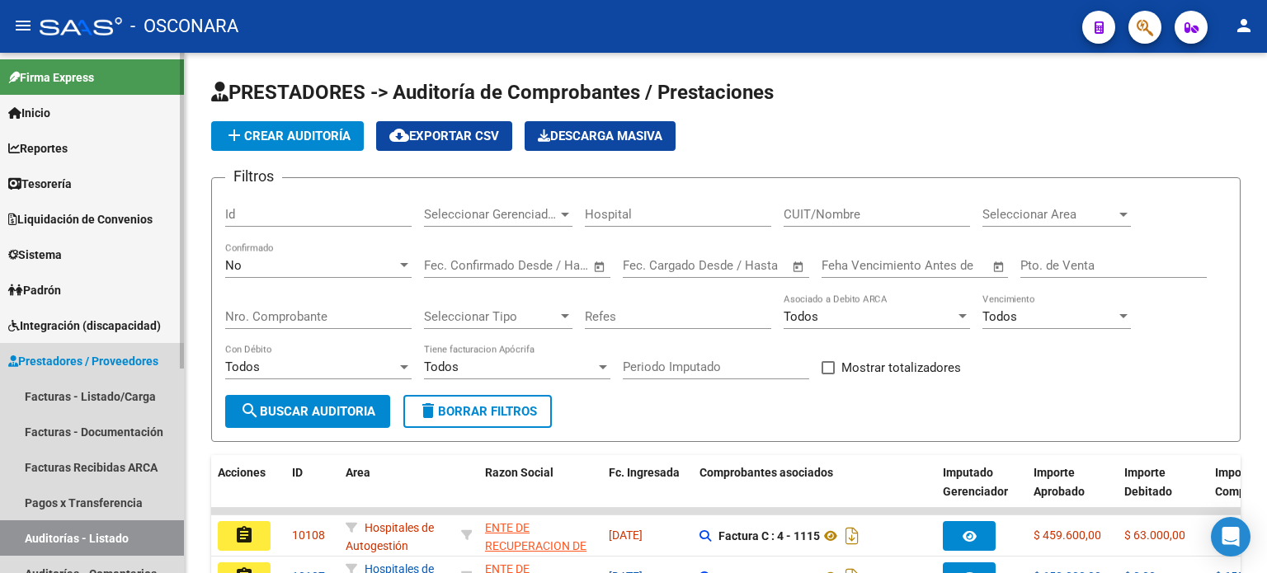
click at [49, 540] on link "Auditorías - Listado" at bounding box center [92, 538] width 184 height 35
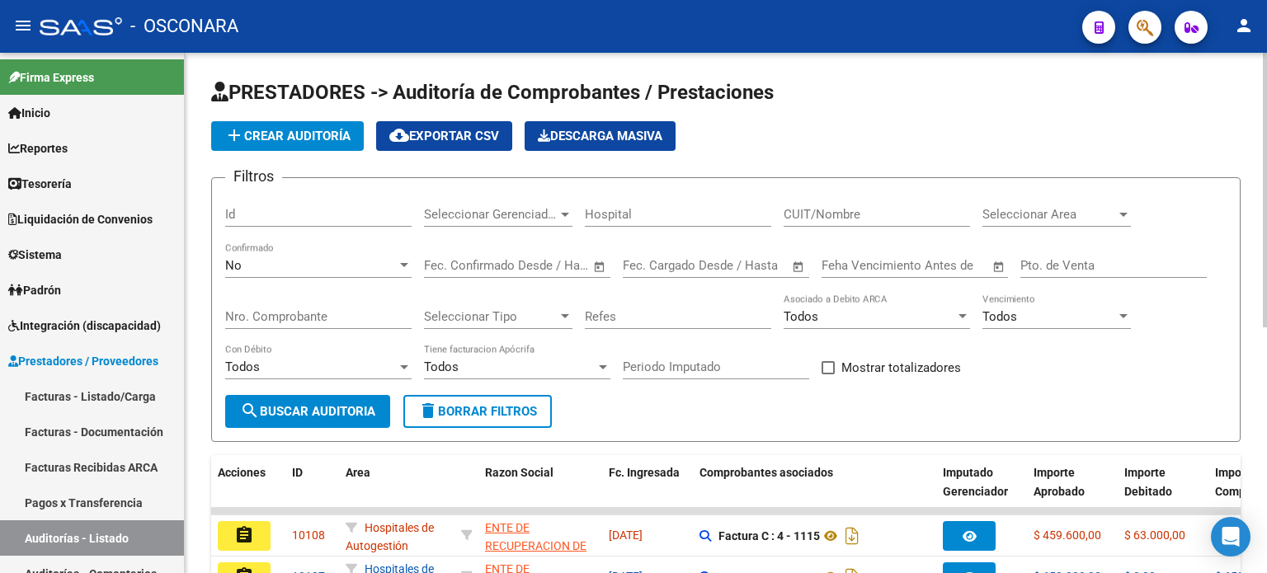
click at [304, 219] on input "Id" at bounding box center [318, 214] width 186 height 15
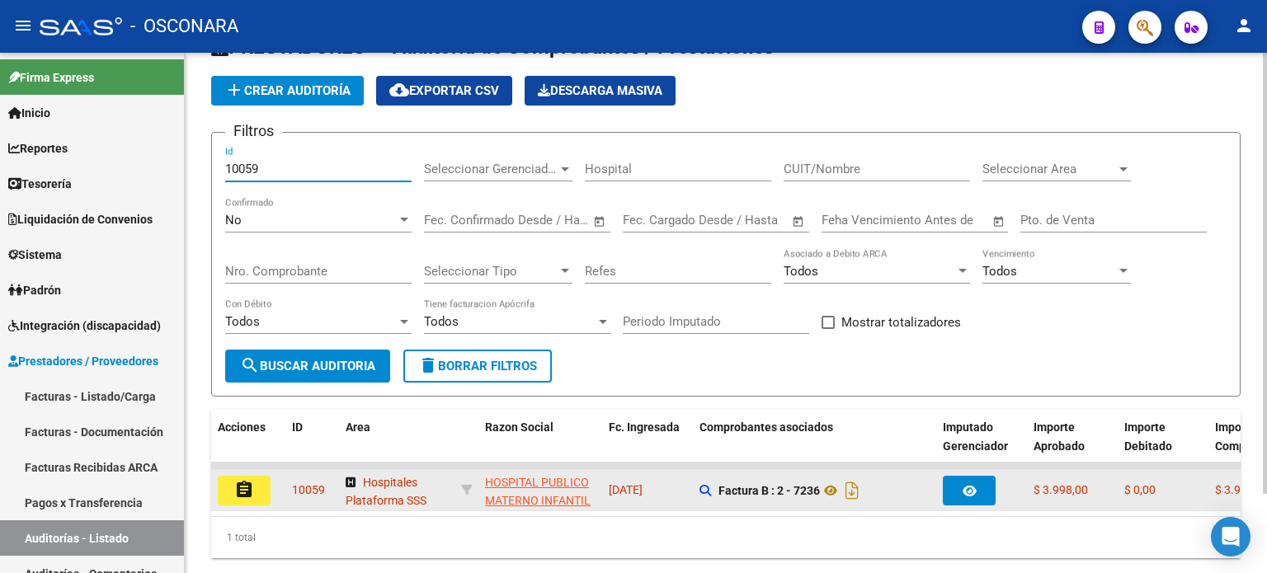
scroll to position [83, 0]
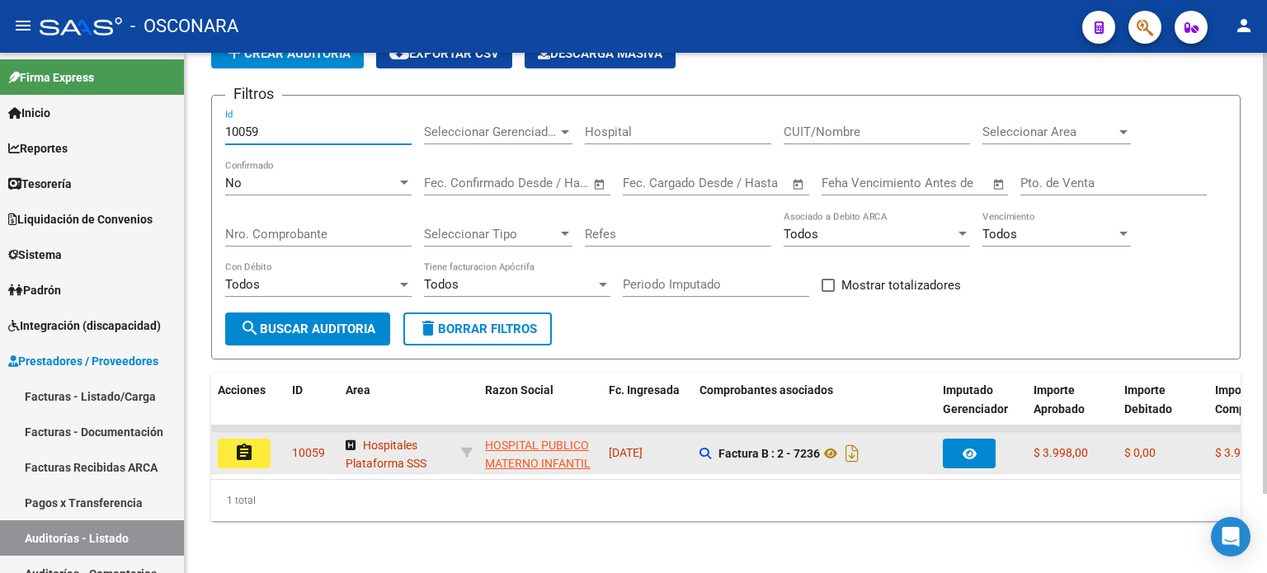
click at [245, 450] on mat-icon "assignment" at bounding box center [244, 453] width 20 height 20
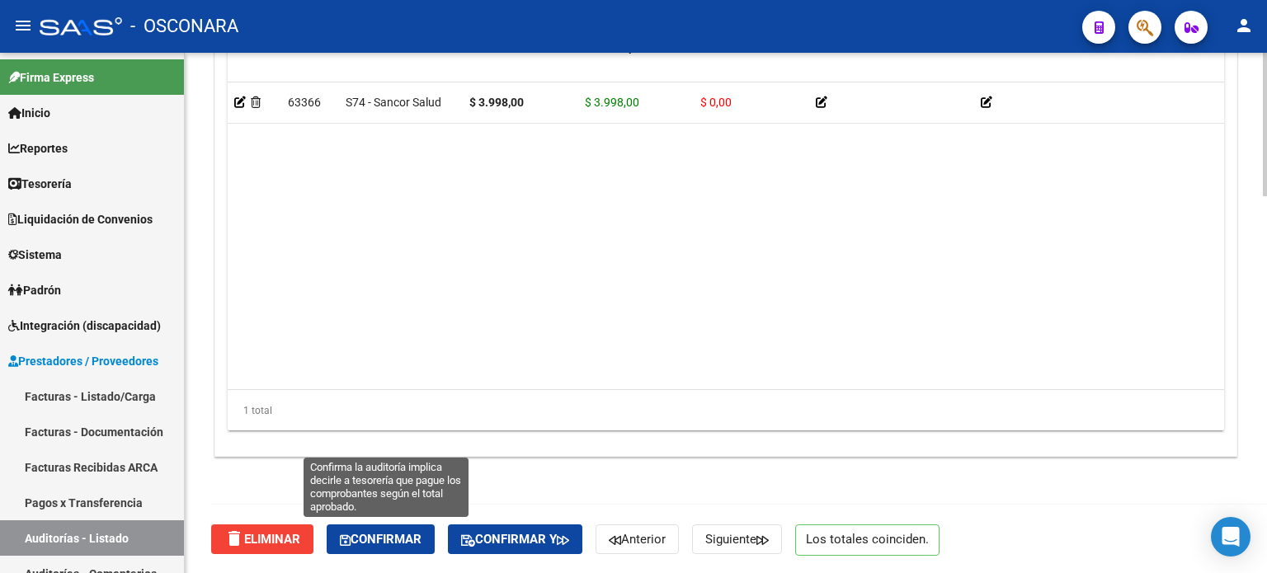
click at [396, 540] on span "Confirmar" at bounding box center [381, 539] width 82 height 15
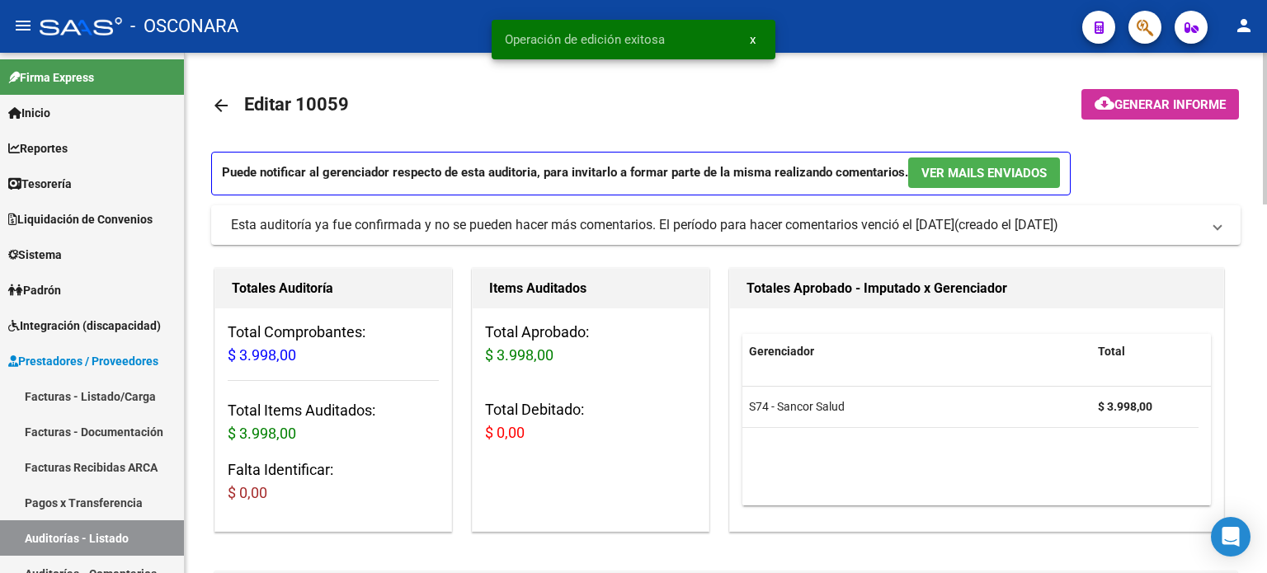
click at [1172, 105] on span "Generar informe" at bounding box center [1170, 104] width 111 height 15
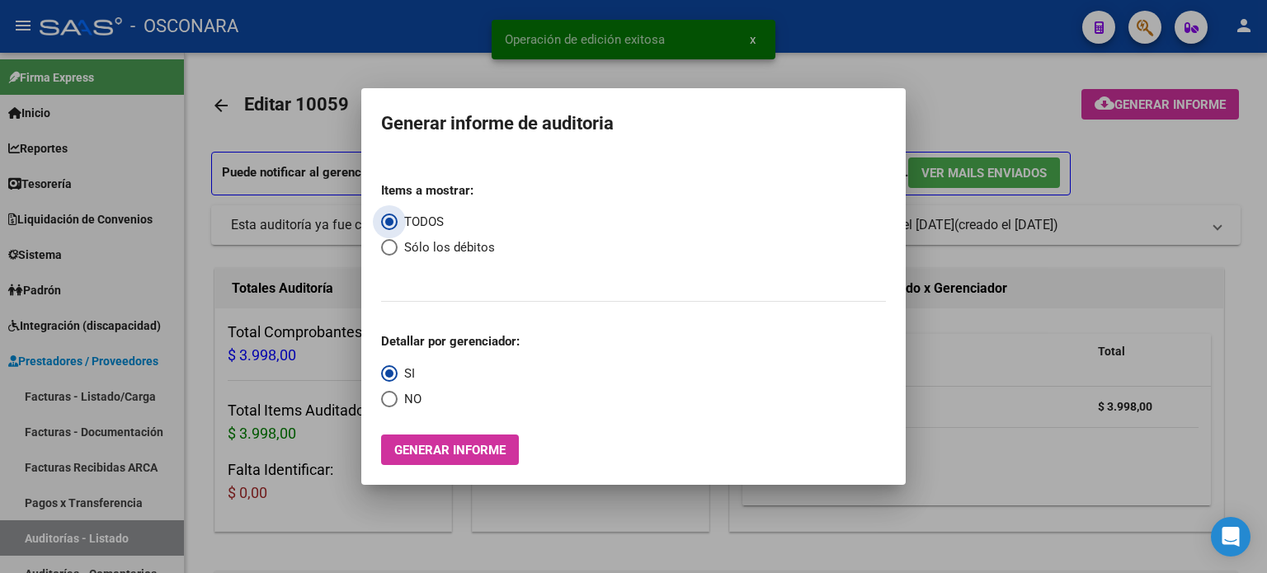
click at [463, 458] on span "Generar informe" at bounding box center [449, 450] width 111 height 15
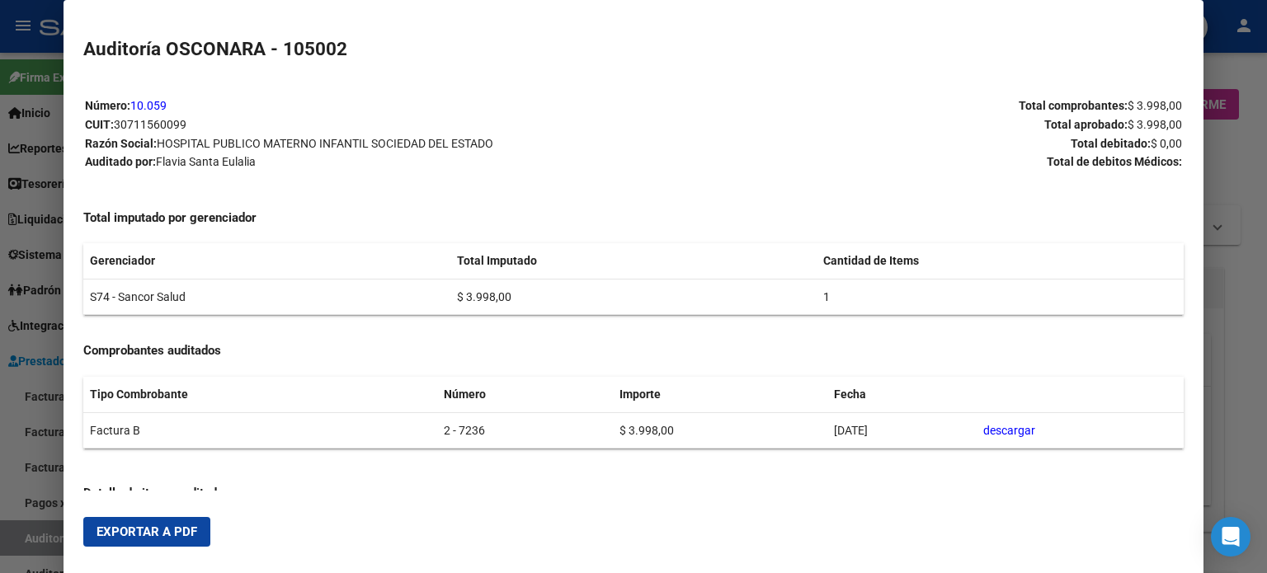
click at [119, 540] on span "Exportar a PDF" at bounding box center [147, 532] width 101 height 15
click at [39, 548] on div at bounding box center [633, 286] width 1267 height 573
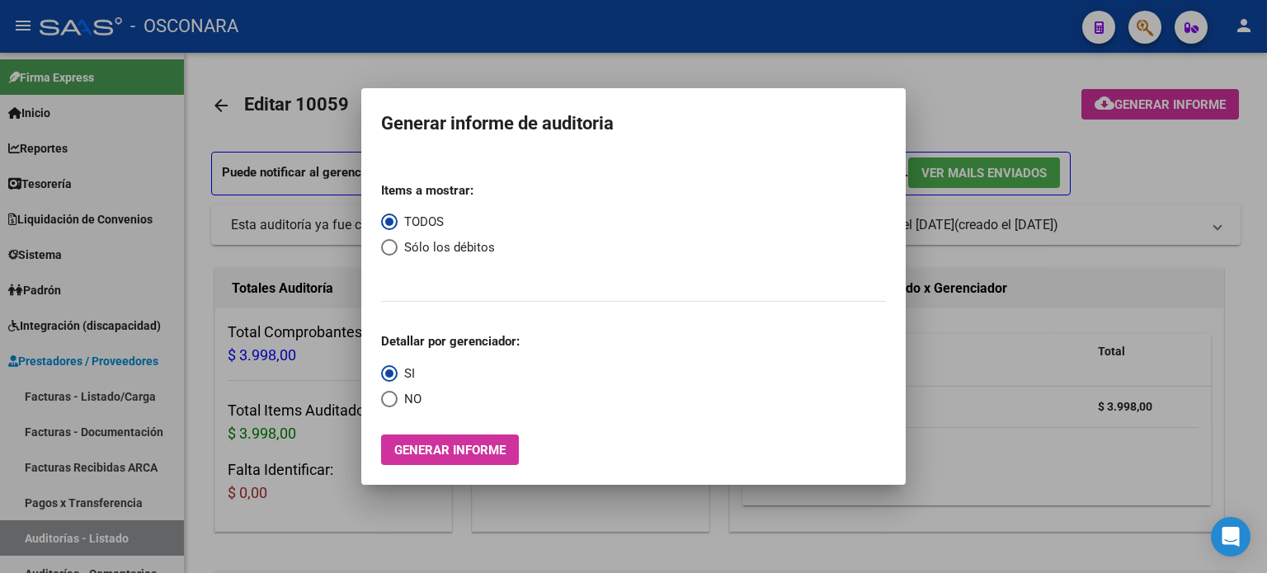
click at [39, 547] on div at bounding box center [633, 286] width 1267 height 573
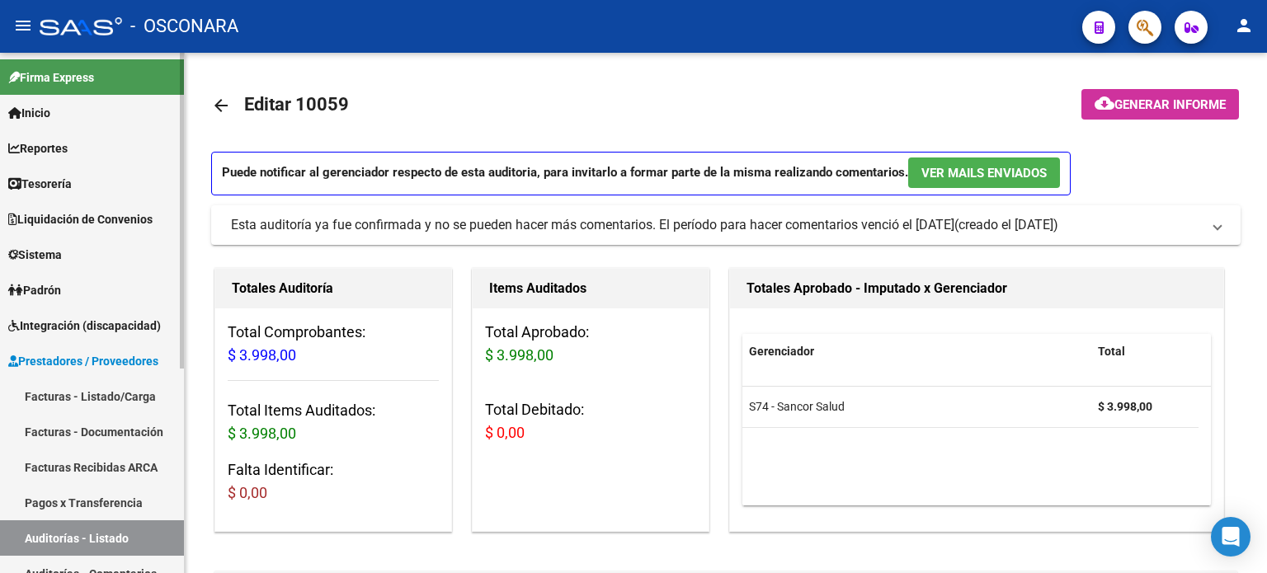
drag, startPoint x: 40, startPoint y: 543, endPoint x: 101, endPoint y: 455, distance: 107.3
click at [40, 543] on link "Auditorías - Listado" at bounding box center [92, 538] width 184 height 35
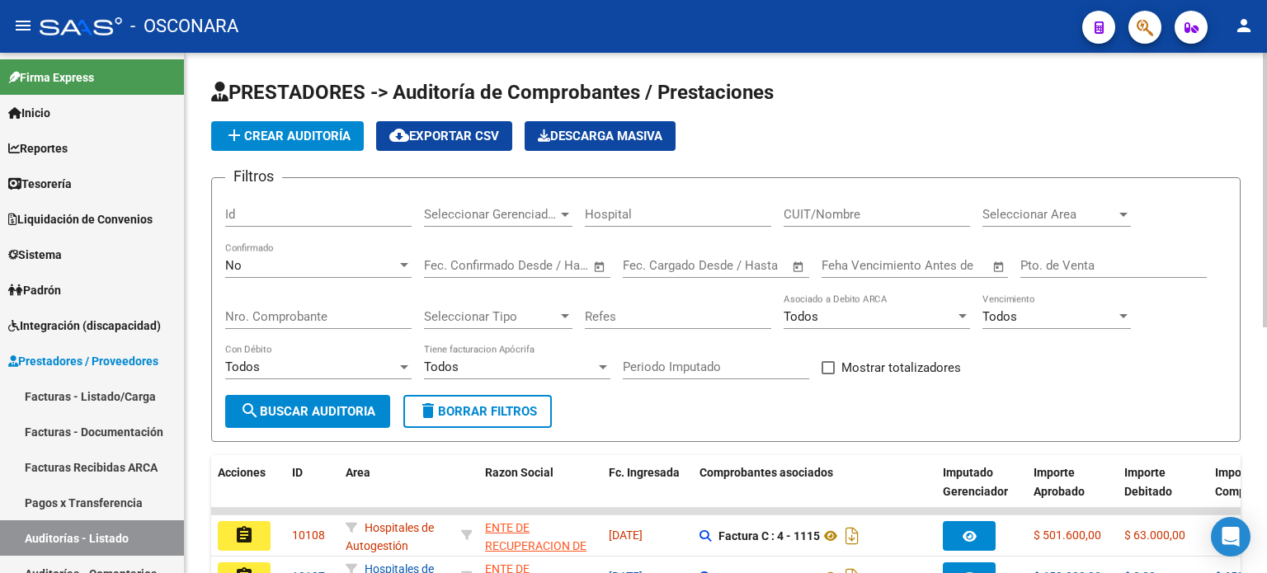
click at [244, 213] on input "Id" at bounding box center [318, 214] width 186 height 15
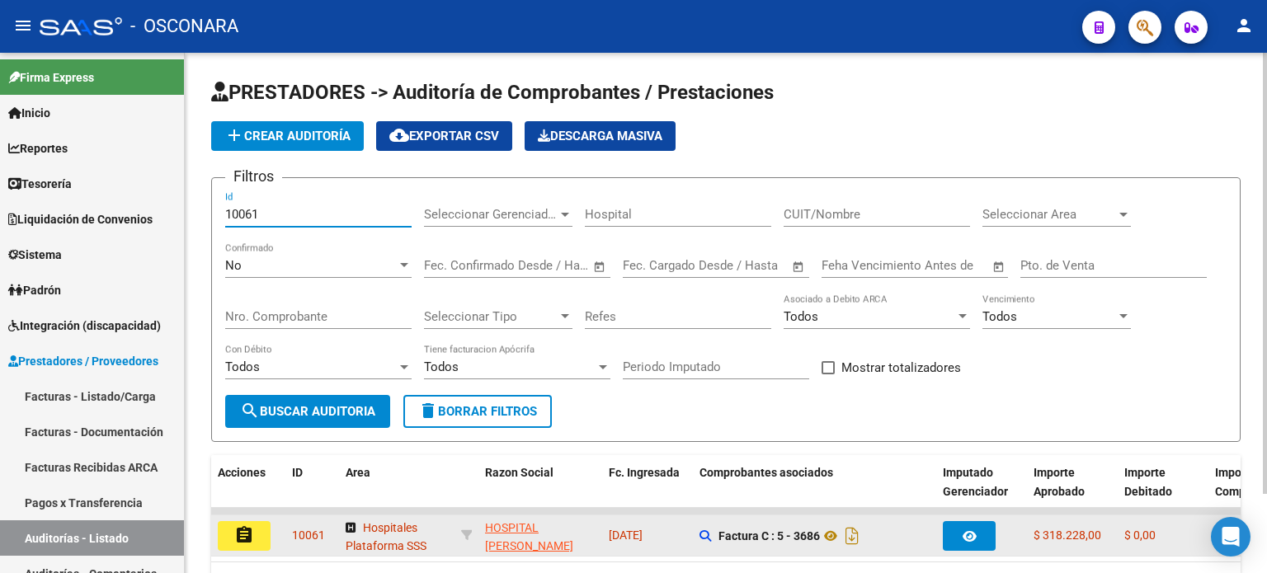
drag, startPoint x: 250, startPoint y: 540, endPoint x: 365, endPoint y: 488, distance: 125.9
click at [250, 542] on mat-icon "assignment" at bounding box center [244, 536] width 20 height 20
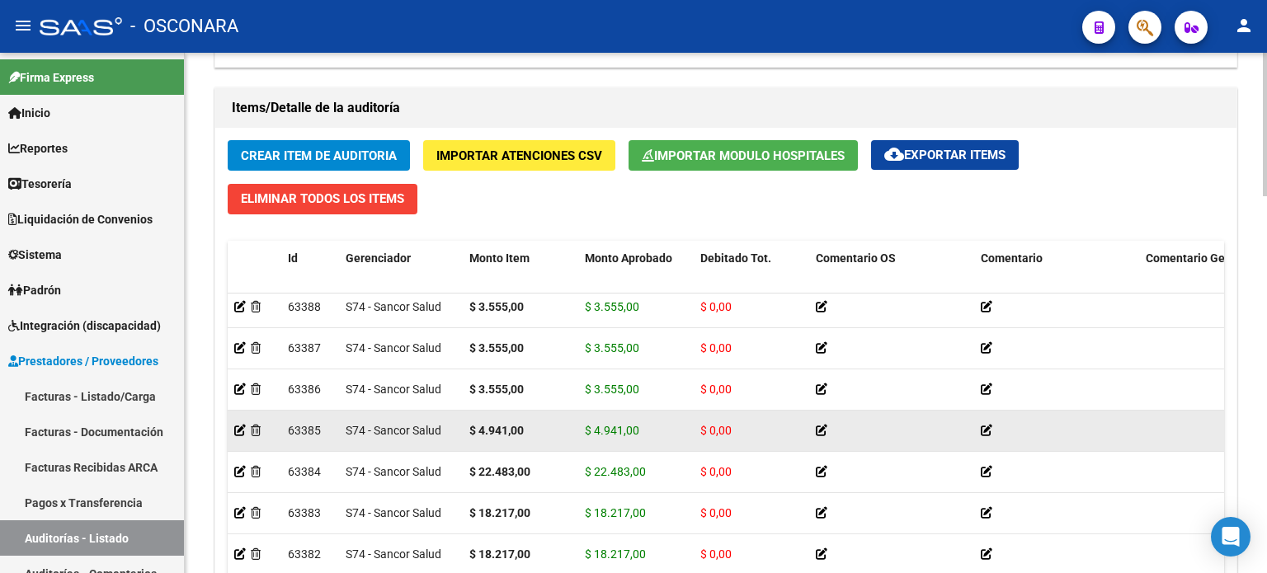
scroll to position [163, 0]
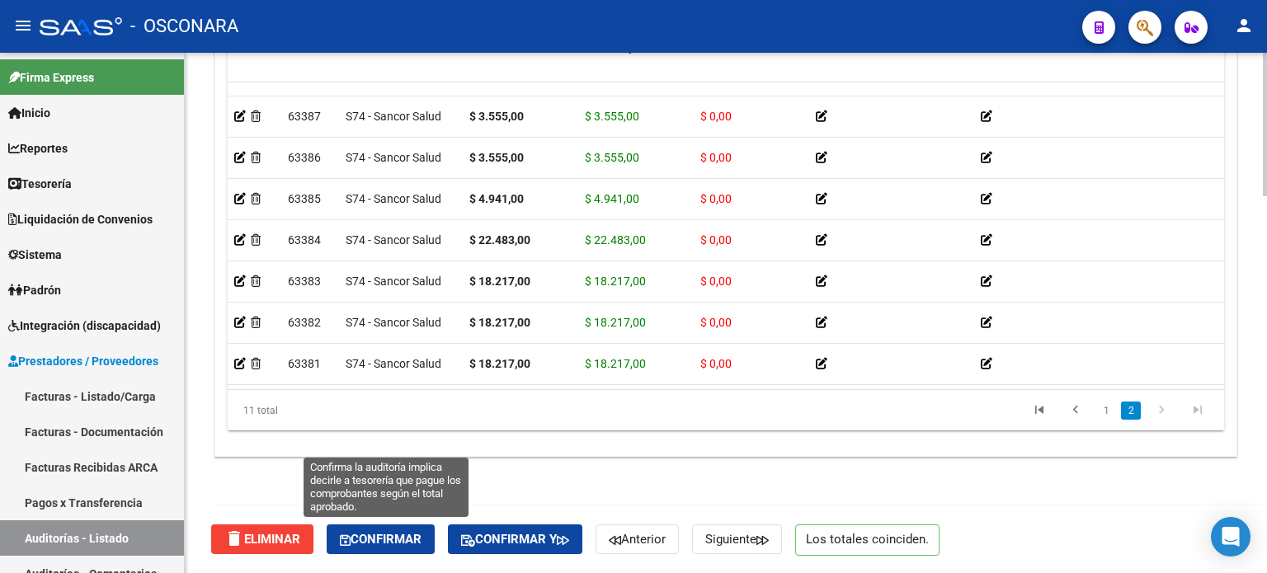
click at [412, 534] on span "Confirmar" at bounding box center [381, 539] width 82 height 15
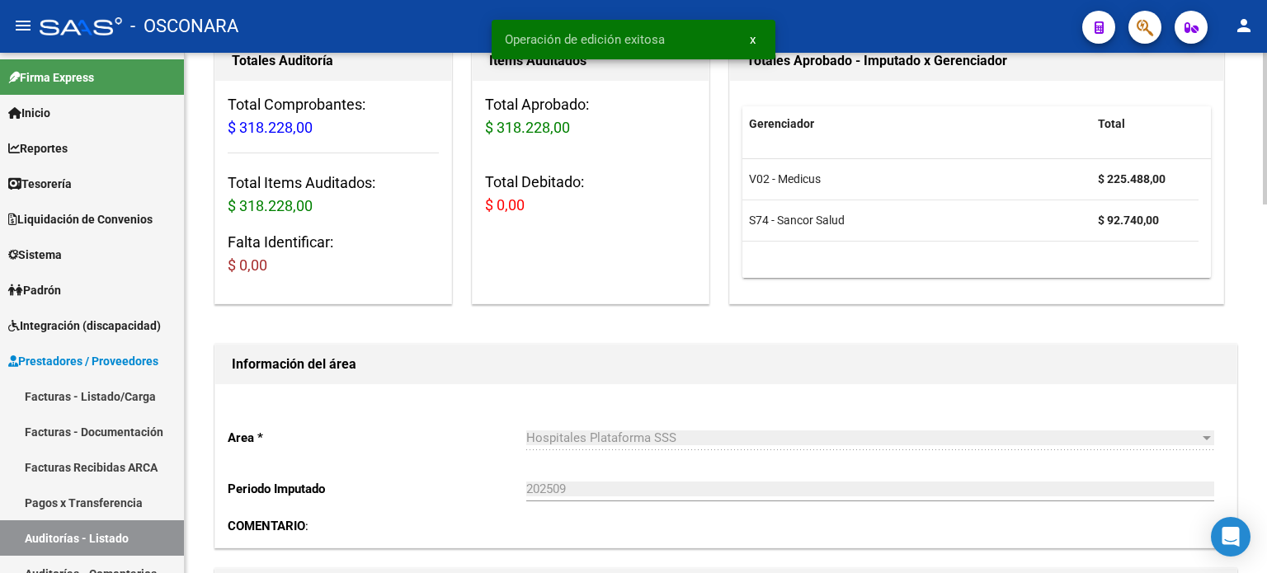
scroll to position [0, 0]
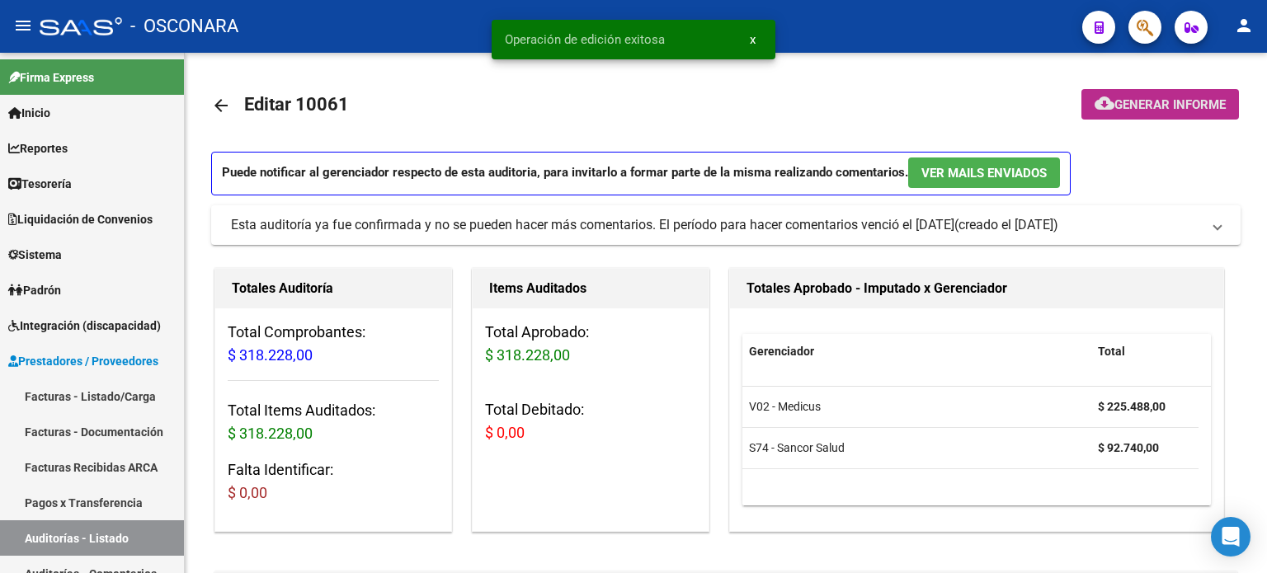
click at [1191, 108] on span "Generar informe" at bounding box center [1170, 104] width 111 height 15
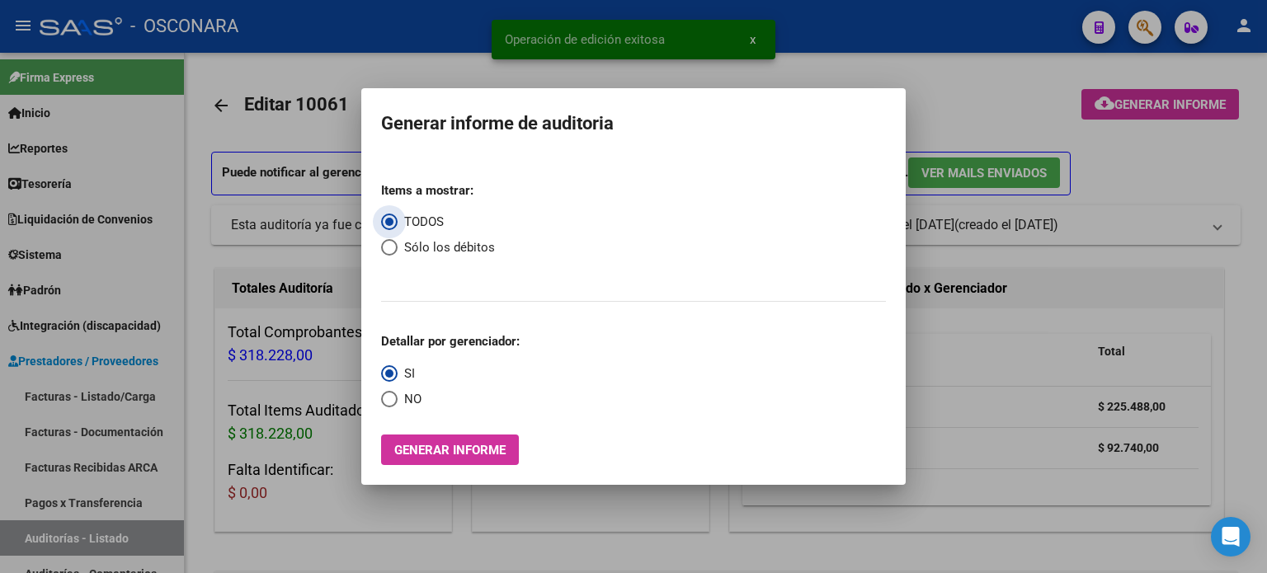
click at [447, 440] on button "Generar informe" at bounding box center [450, 450] width 138 height 31
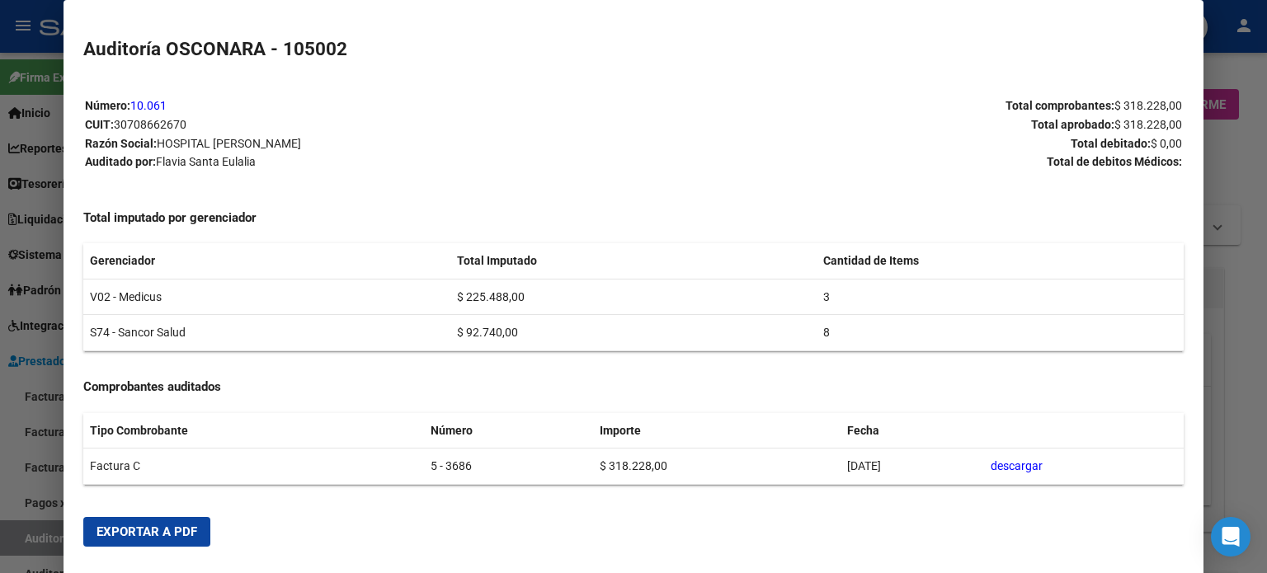
click at [122, 527] on span "Exportar a PDF" at bounding box center [147, 532] width 101 height 15
click at [46, 545] on div at bounding box center [633, 286] width 1267 height 573
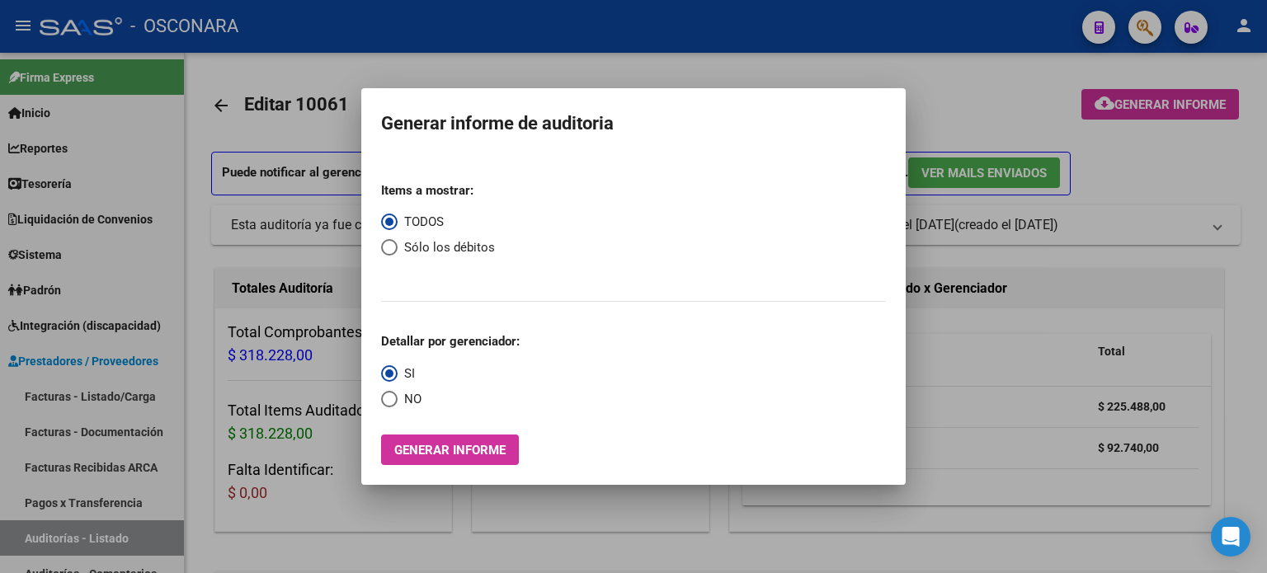
click at [46, 544] on div at bounding box center [633, 286] width 1267 height 573
click at [46, 545] on link "Auditorías - Listado" at bounding box center [92, 538] width 184 height 35
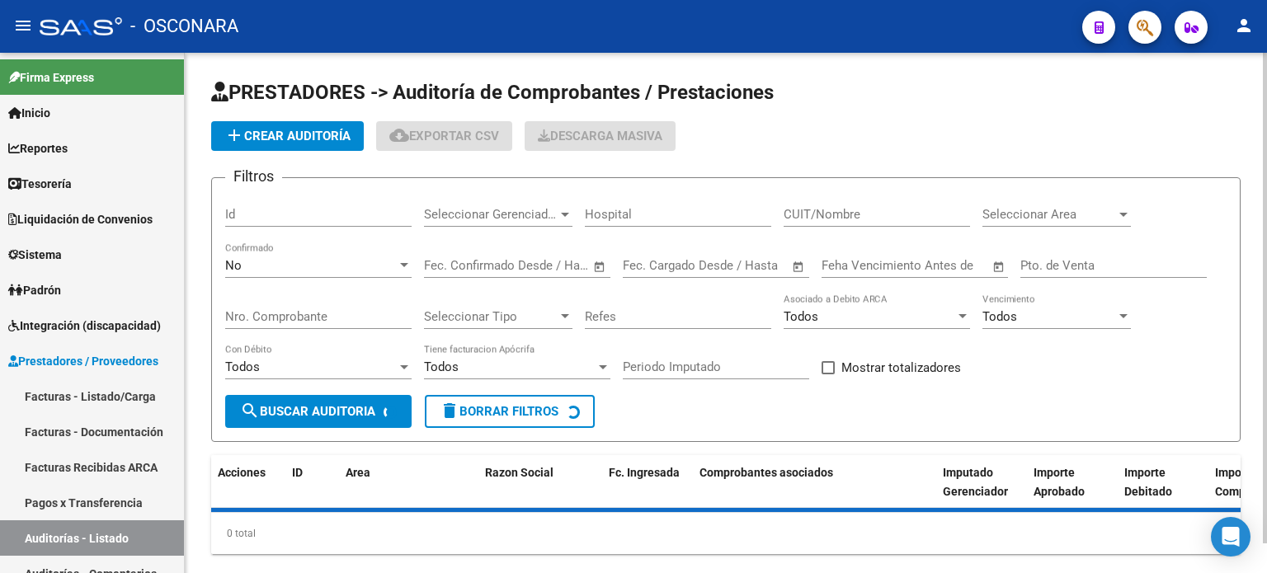
click at [237, 207] on input "Id" at bounding box center [318, 214] width 186 height 15
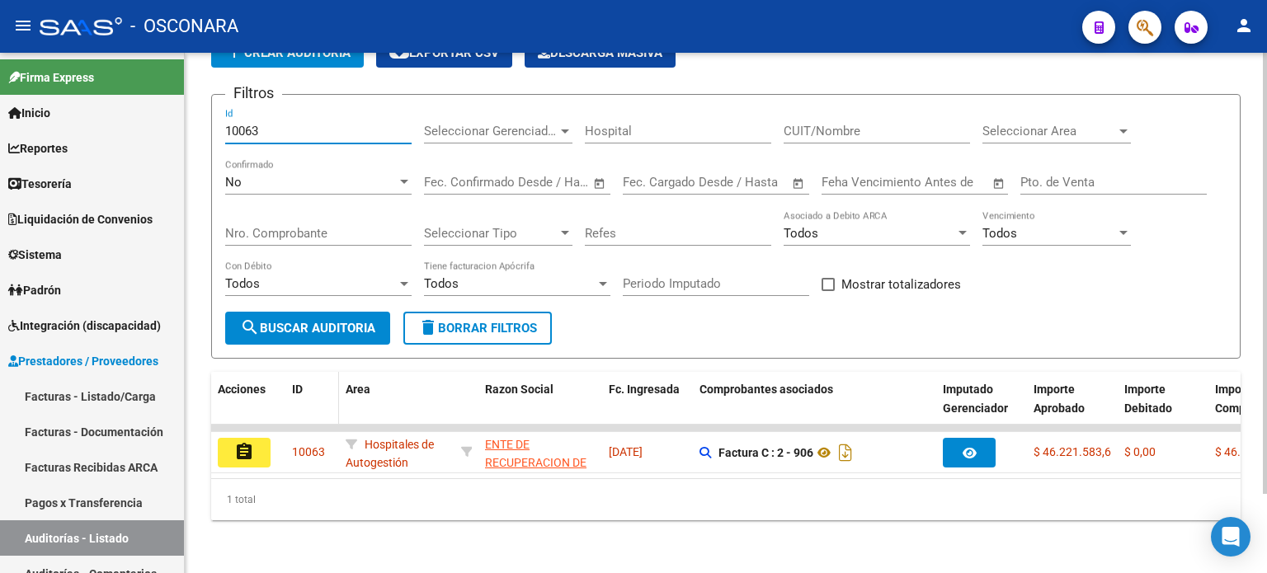
scroll to position [92, 0]
click at [257, 438] on button "assignment" at bounding box center [244, 453] width 53 height 30
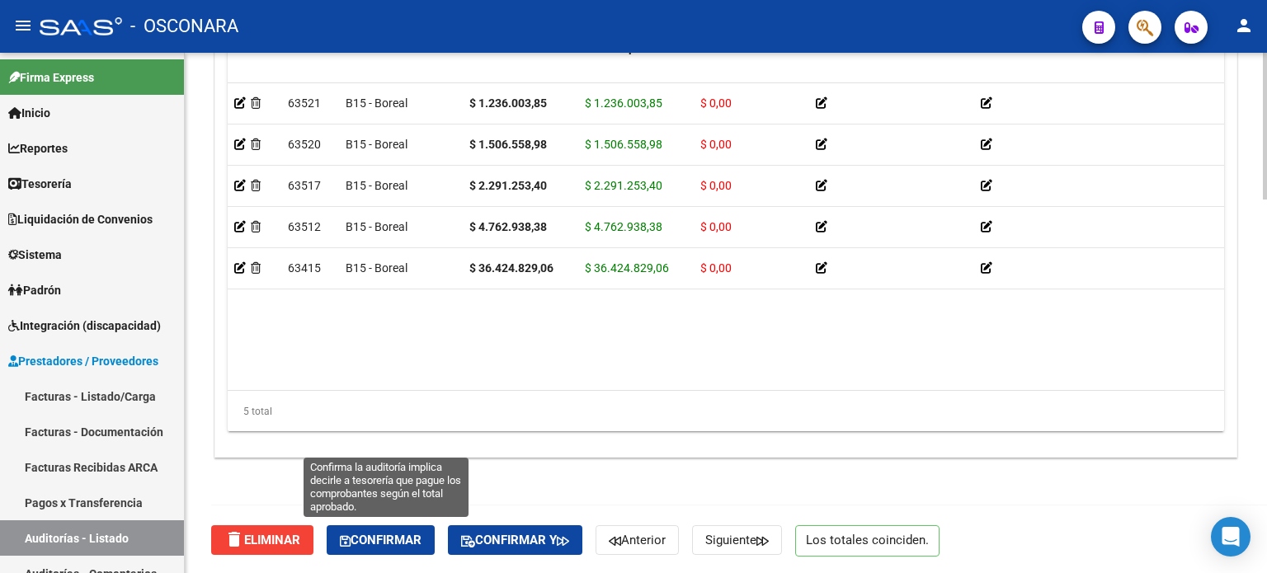
click at [392, 550] on button "Confirmar" at bounding box center [381, 541] width 108 height 30
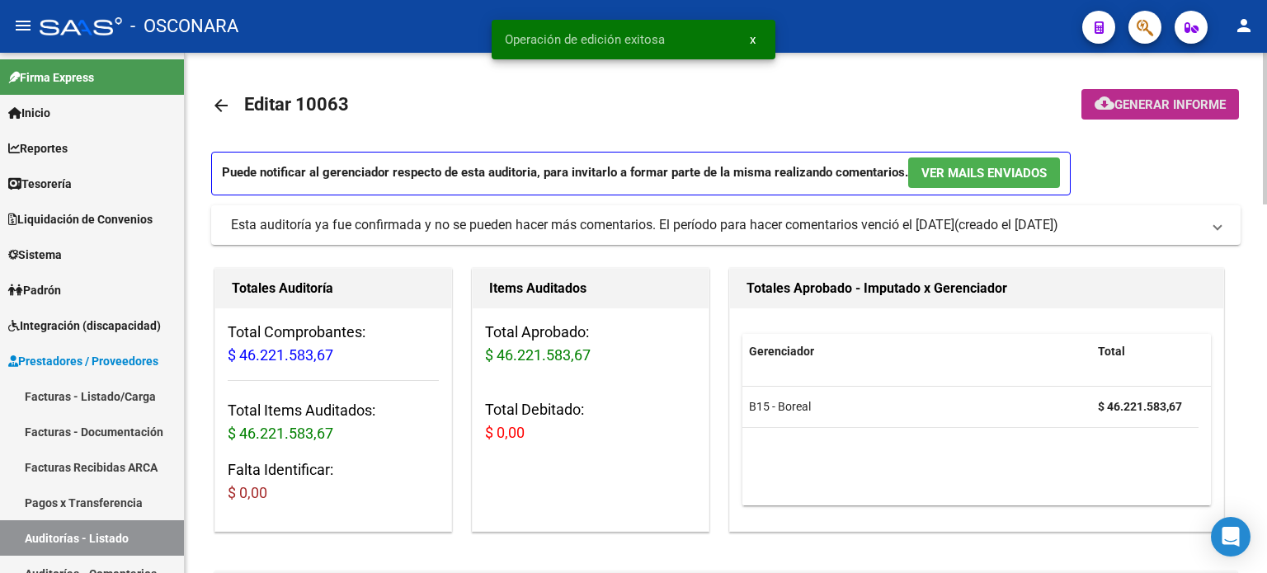
click at [1165, 99] on span "Generar informe" at bounding box center [1170, 104] width 111 height 15
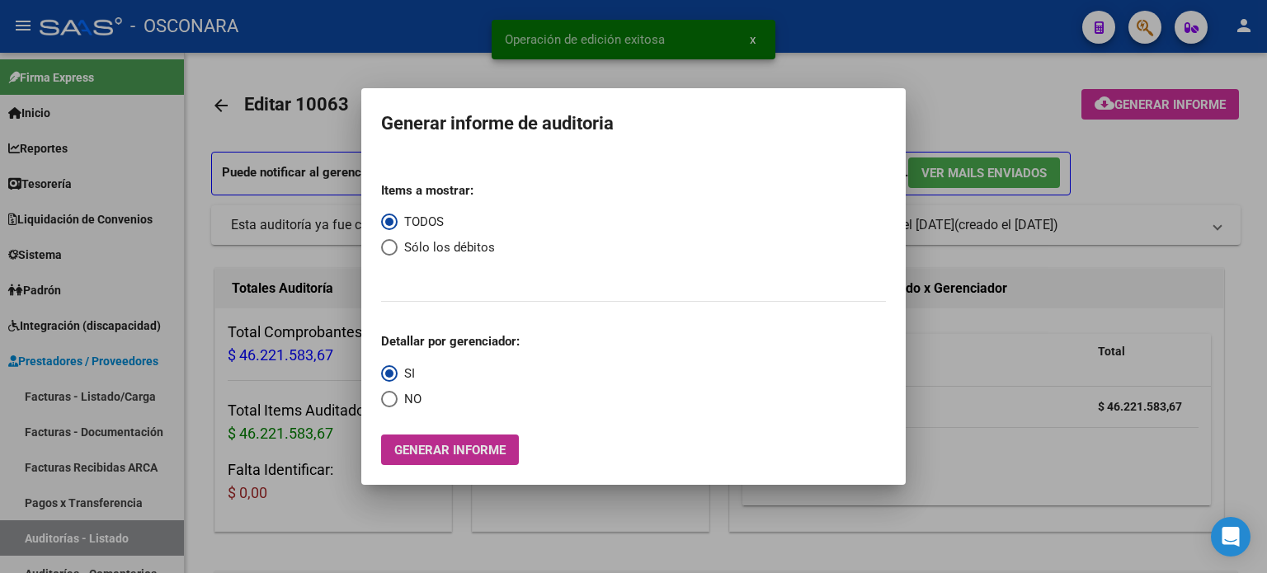
click at [460, 448] on span "Generar informe" at bounding box center [449, 450] width 111 height 15
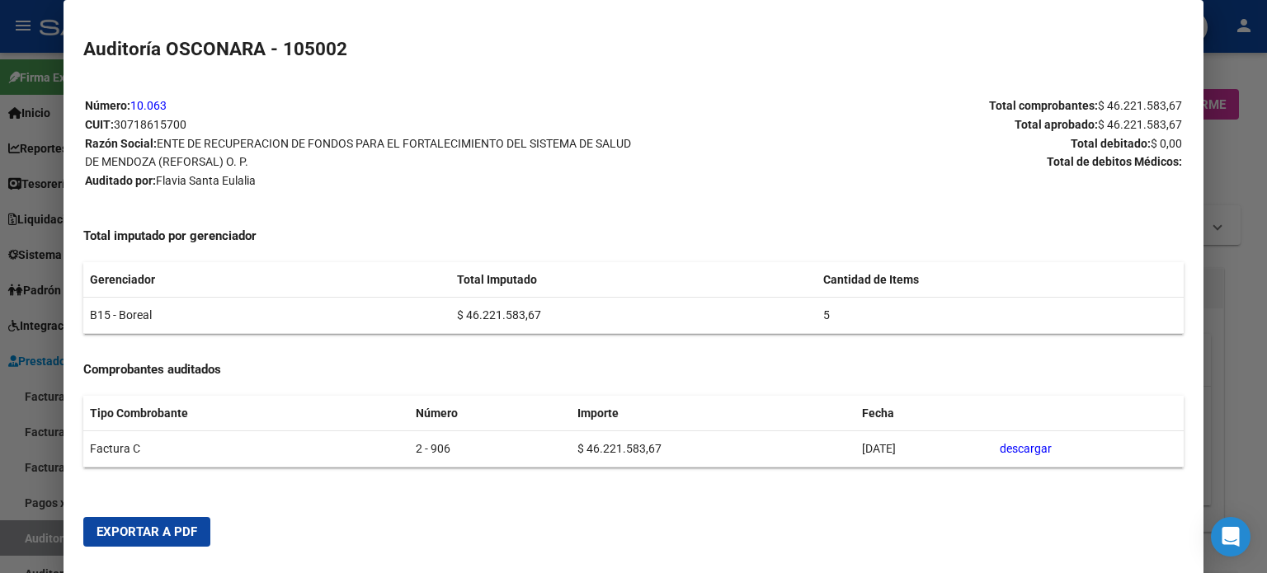
click at [155, 531] on span "Exportar a PDF" at bounding box center [147, 532] width 101 height 15
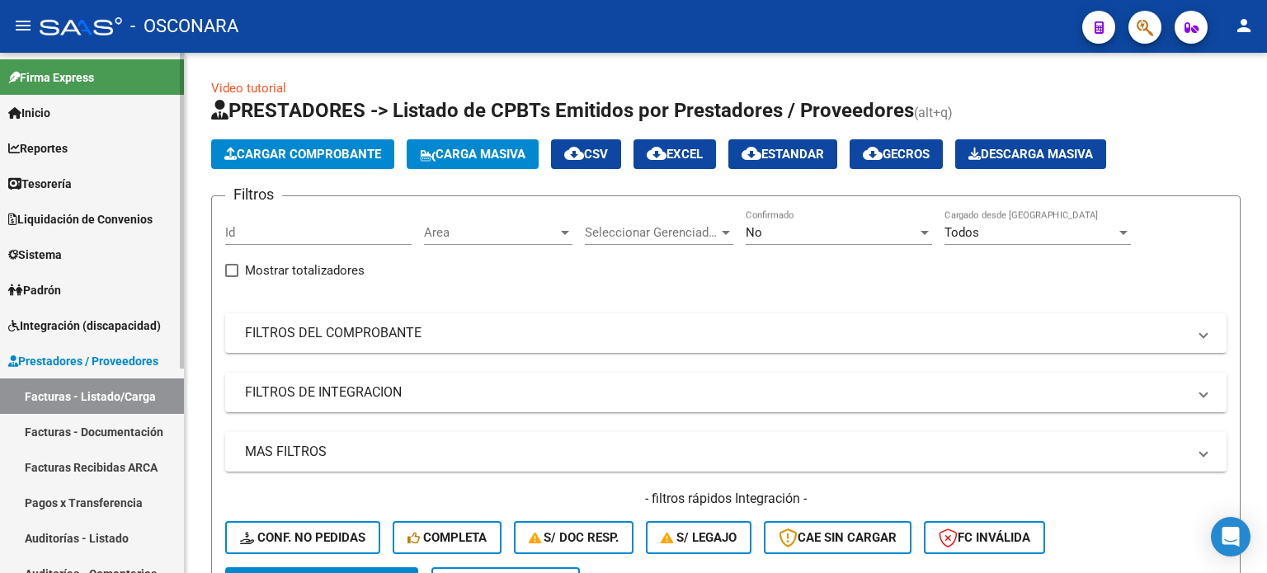
click at [57, 534] on link "Auditorías - Listado" at bounding box center [92, 538] width 184 height 35
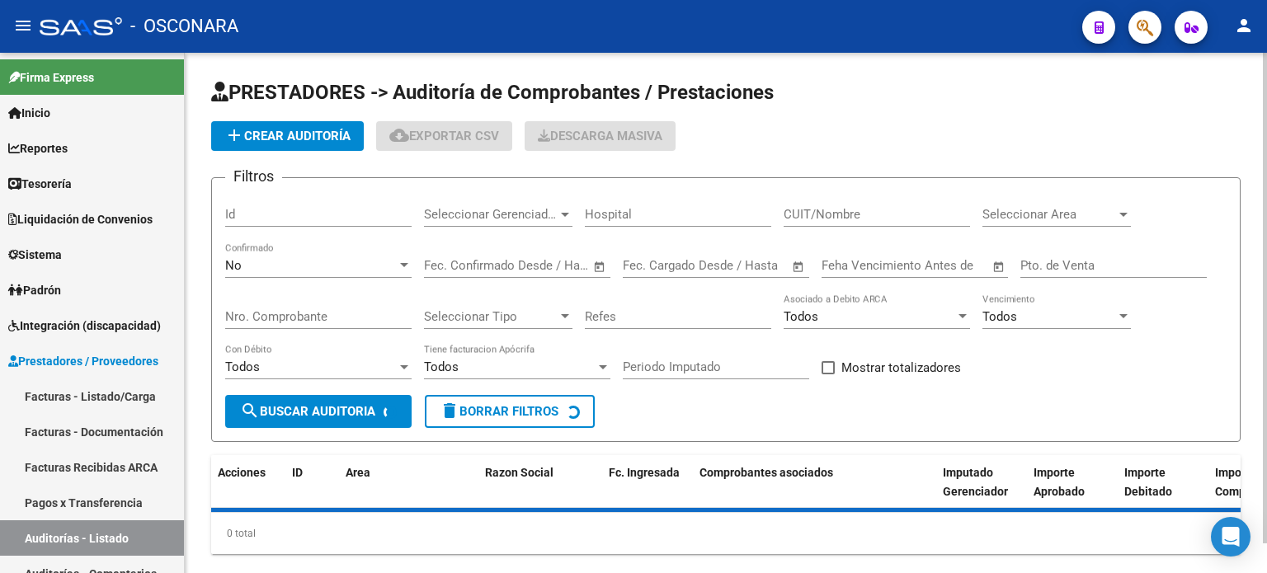
click at [252, 220] on input "Id" at bounding box center [318, 214] width 186 height 15
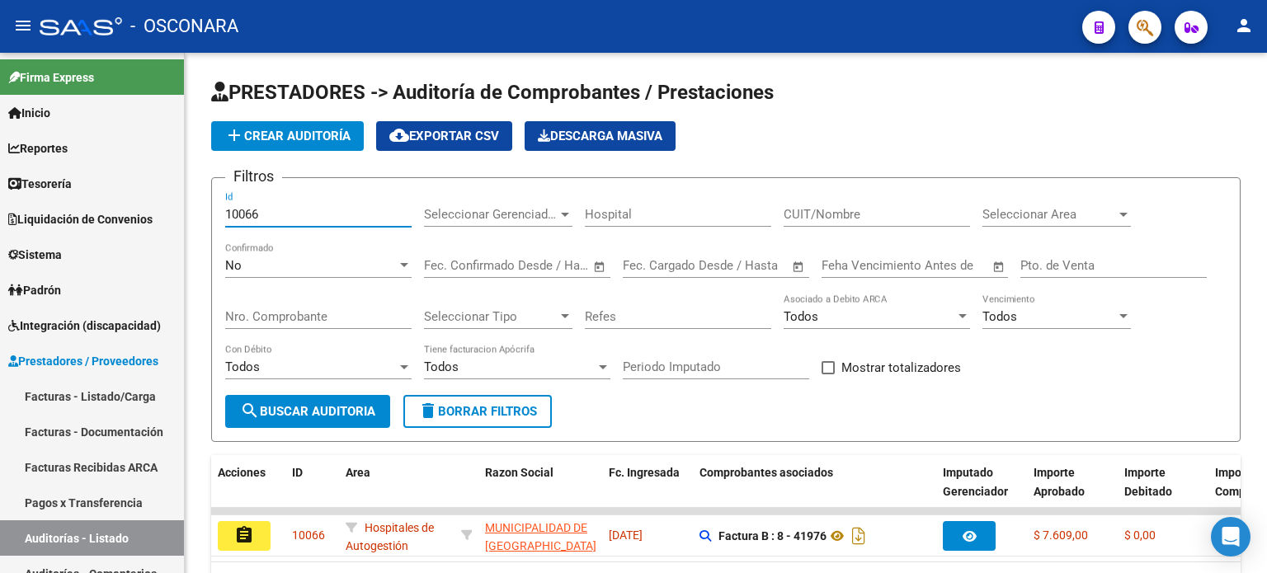
type input "10066"
click at [251, 531] on mat-icon "assignment" at bounding box center [244, 536] width 20 height 20
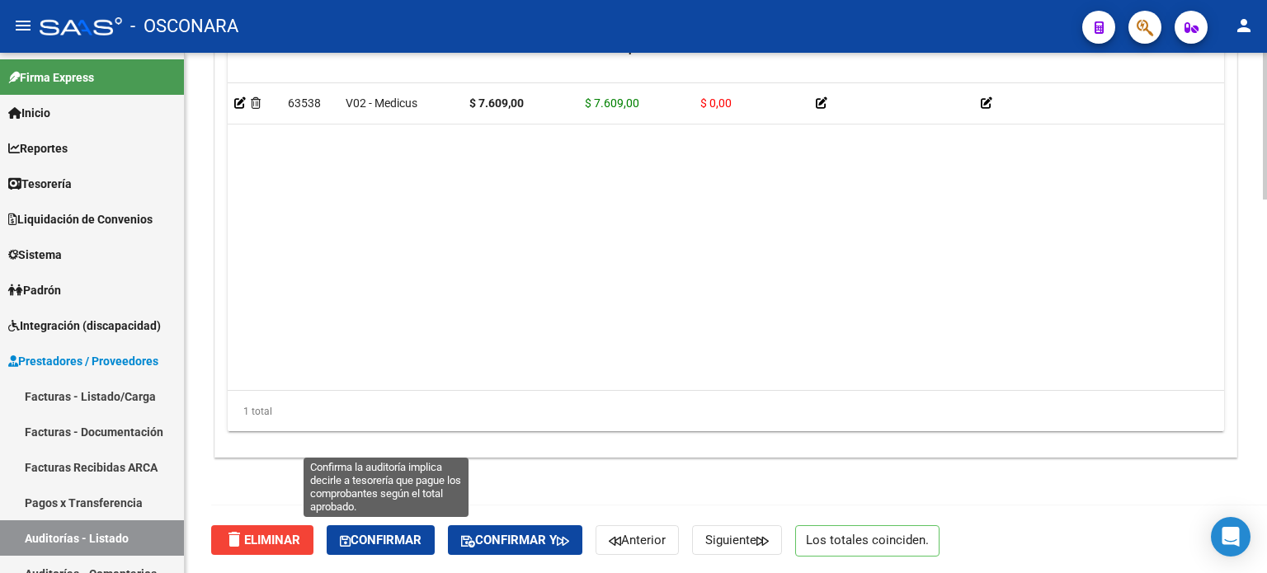
click at [388, 541] on span "Confirmar" at bounding box center [381, 540] width 82 height 15
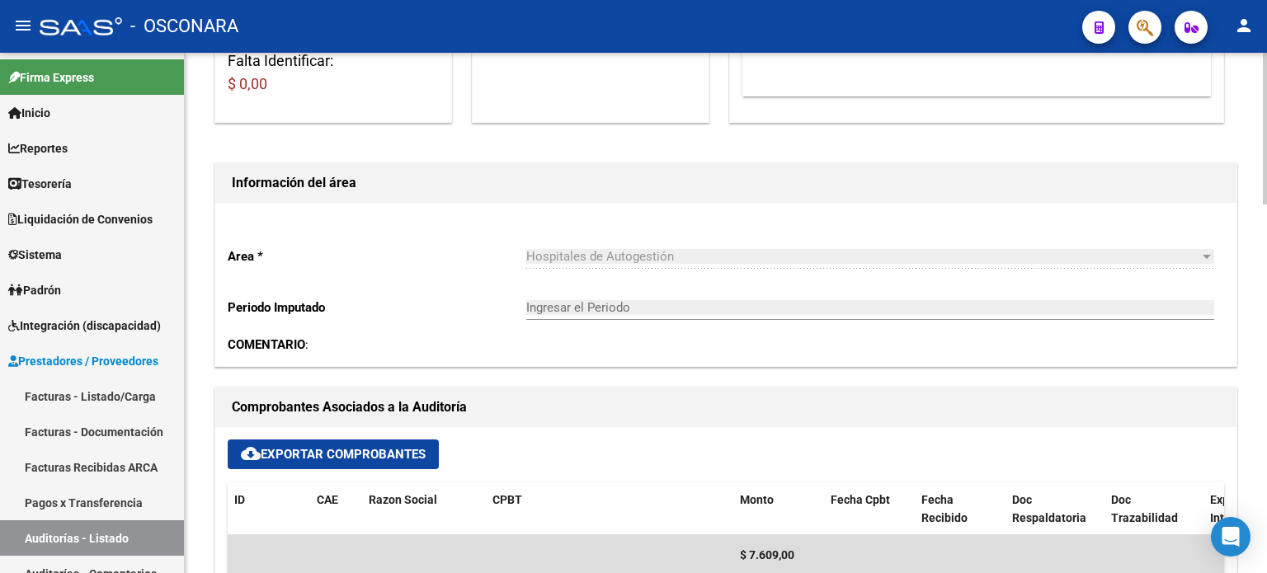
type input "202509"
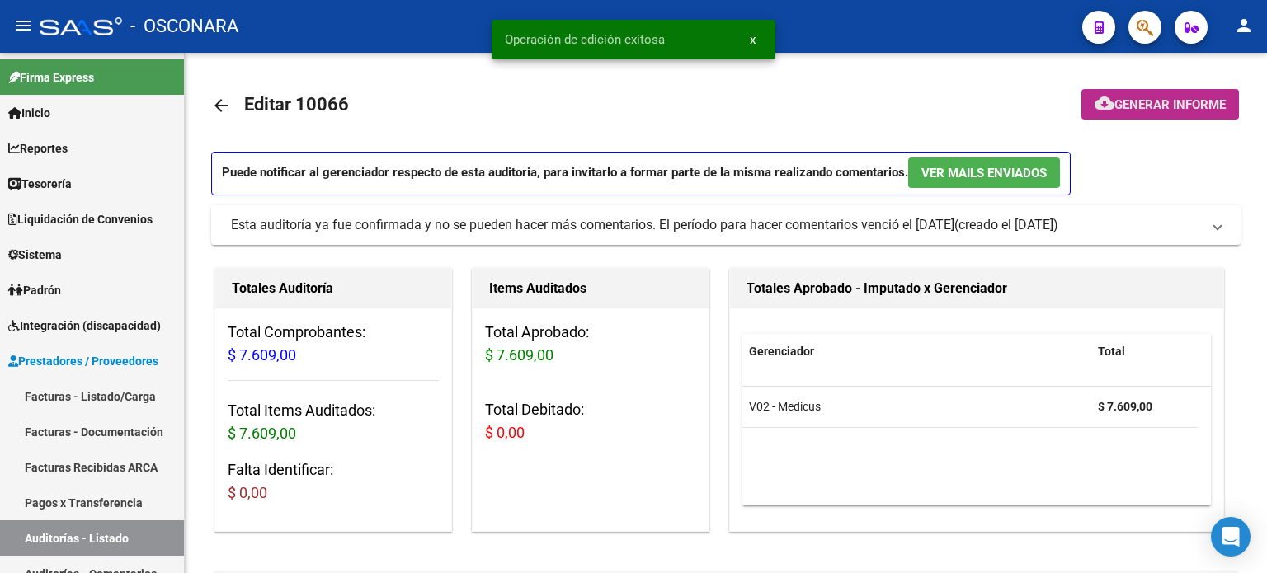
click at [1158, 108] on span "Generar informe" at bounding box center [1170, 104] width 111 height 15
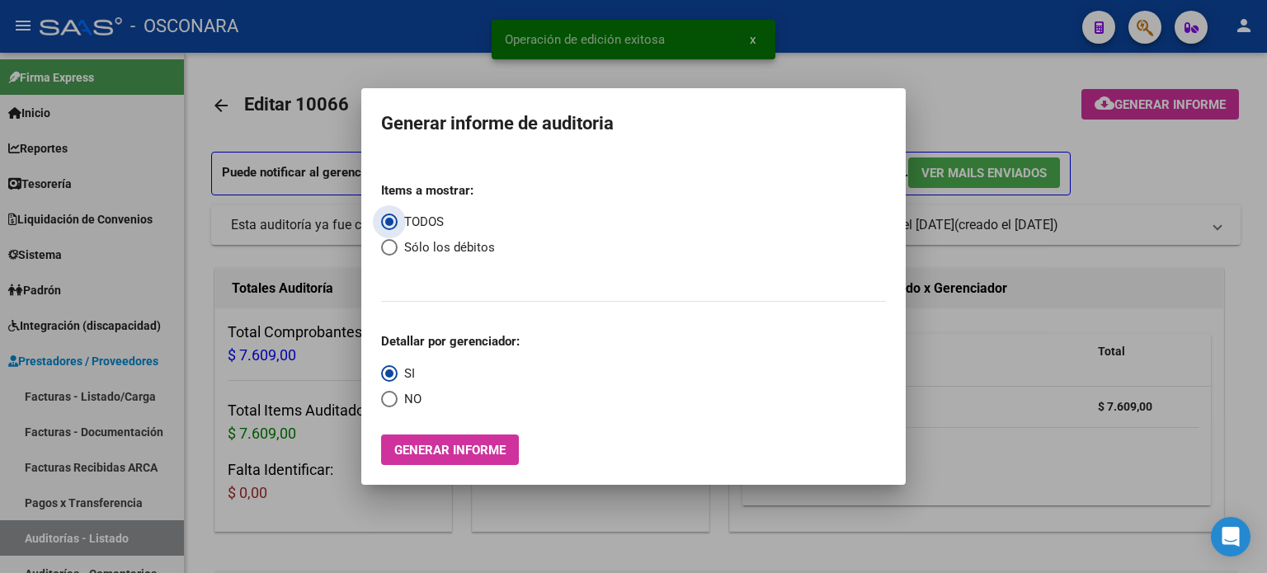
click at [417, 455] on span "Generar informe" at bounding box center [449, 450] width 111 height 15
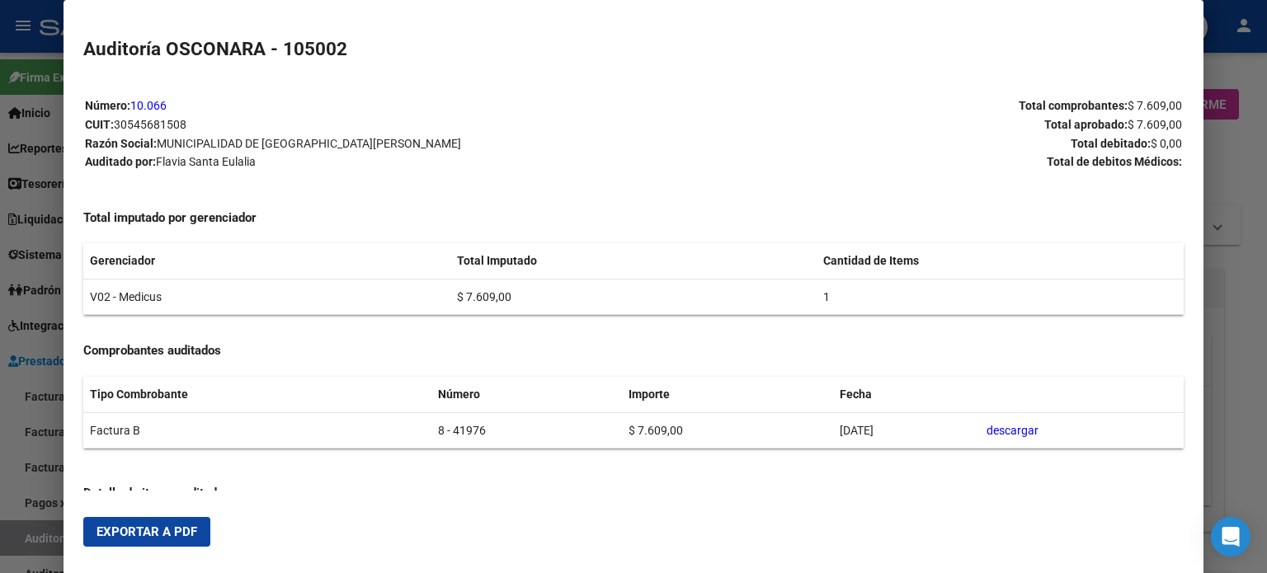
drag, startPoint x: 118, startPoint y: 535, endPoint x: 785, endPoint y: 336, distance: 696.7
click at [119, 534] on span "Exportar a PDF" at bounding box center [147, 532] width 101 height 15
click at [0, 545] on div at bounding box center [633, 286] width 1267 height 573
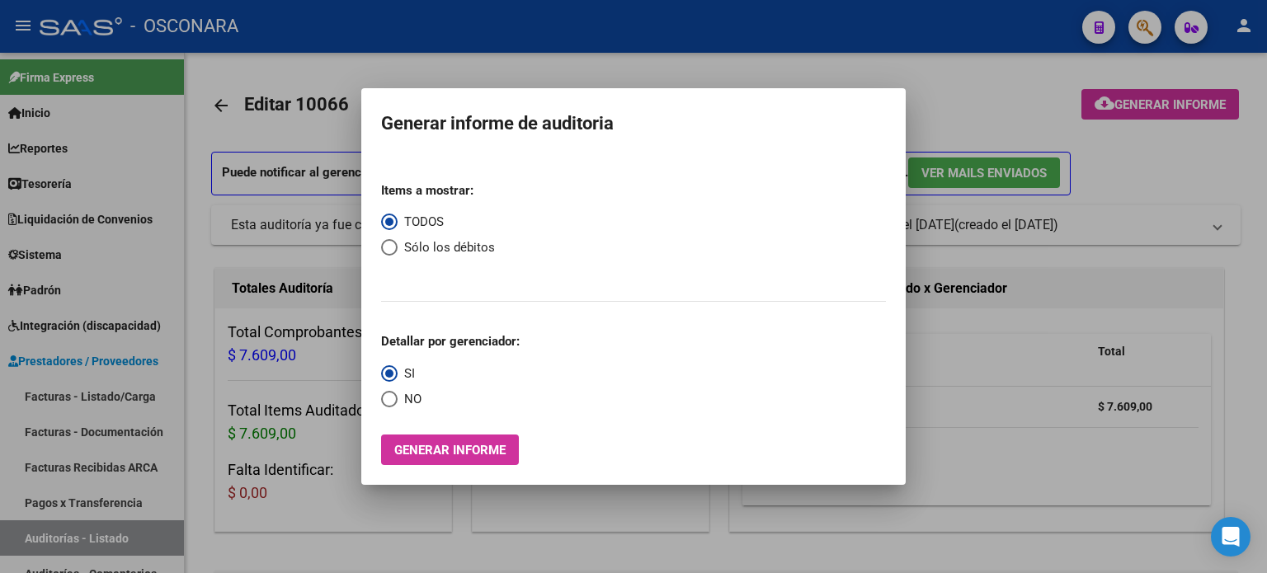
click at [17, 540] on div at bounding box center [633, 286] width 1267 height 573
click at [17, 540] on link "Auditorías - Listado" at bounding box center [92, 538] width 184 height 35
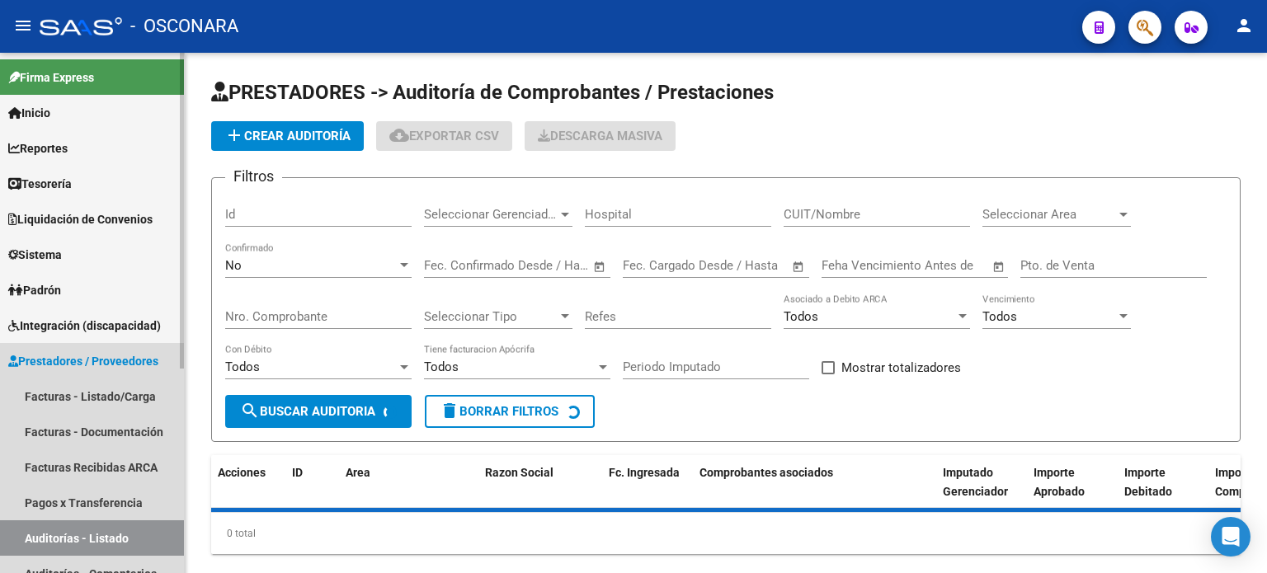
click at [20, 540] on link "Auditorías - Listado" at bounding box center [92, 538] width 184 height 35
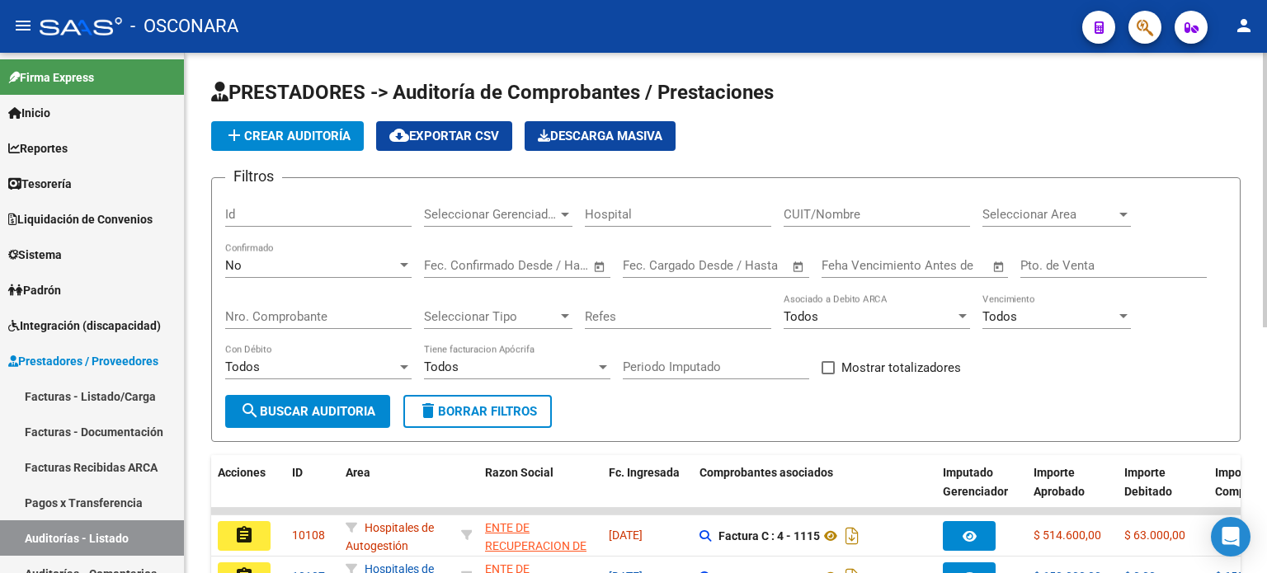
click at [303, 215] on input "Id" at bounding box center [318, 214] width 186 height 15
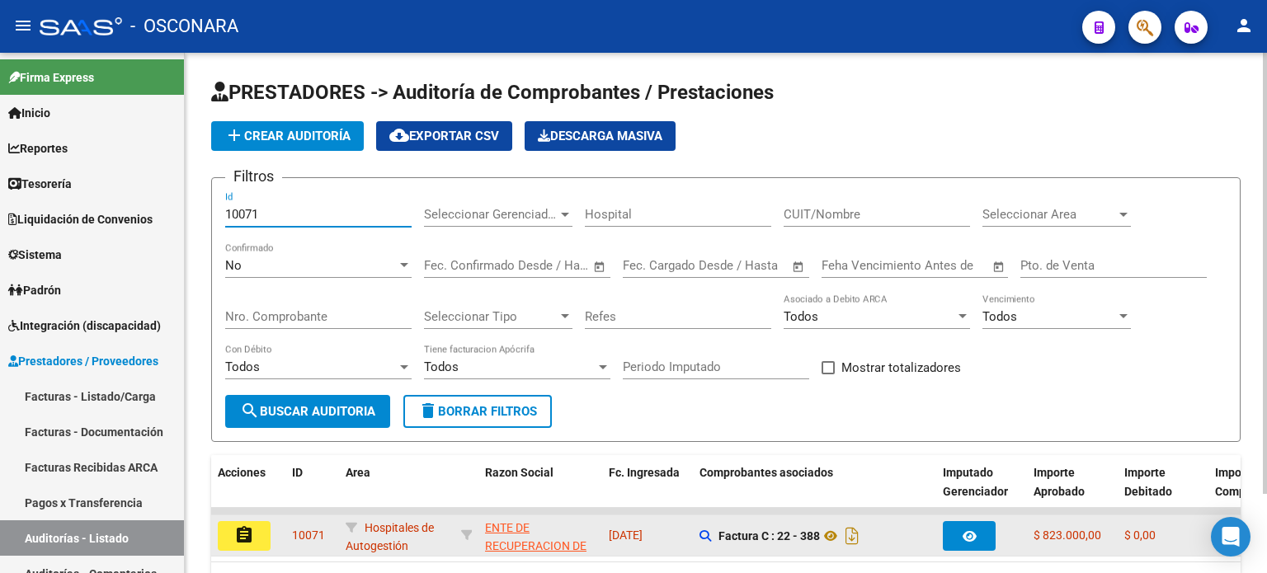
type input "10071"
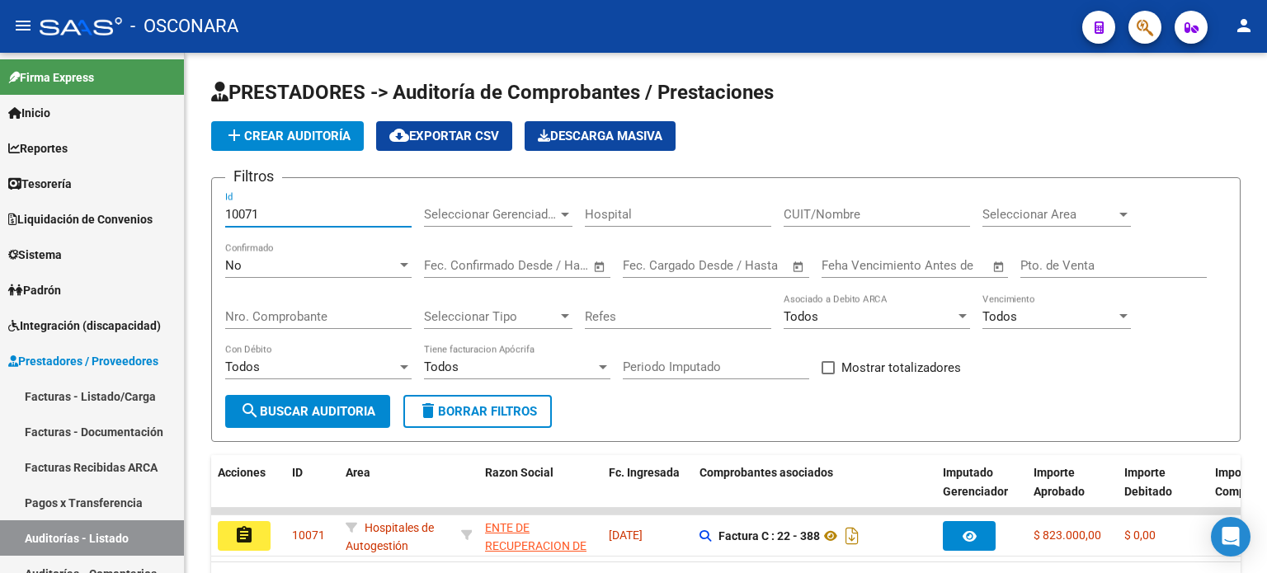
drag, startPoint x: 238, startPoint y: 526, endPoint x: 215, endPoint y: 560, distance: 41.0
click at [238, 526] on mat-icon "assignment" at bounding box center [244, 536] width 20 height 20
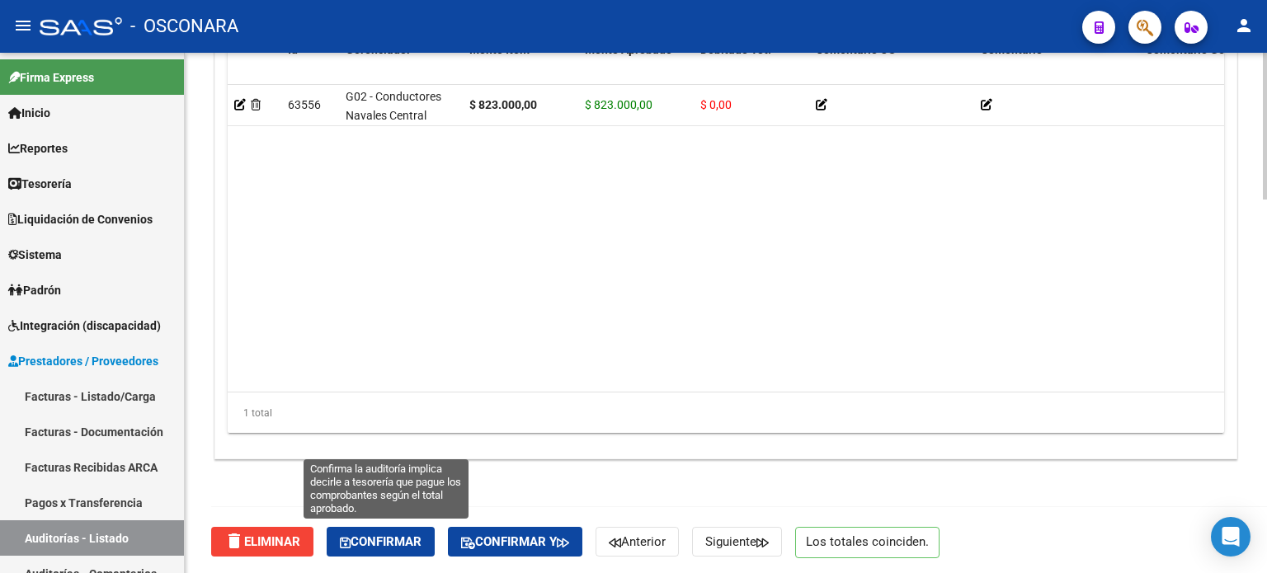
click at [422, 538] on span "Confirmar" at bounding box center [381, 542] width 82 height 15
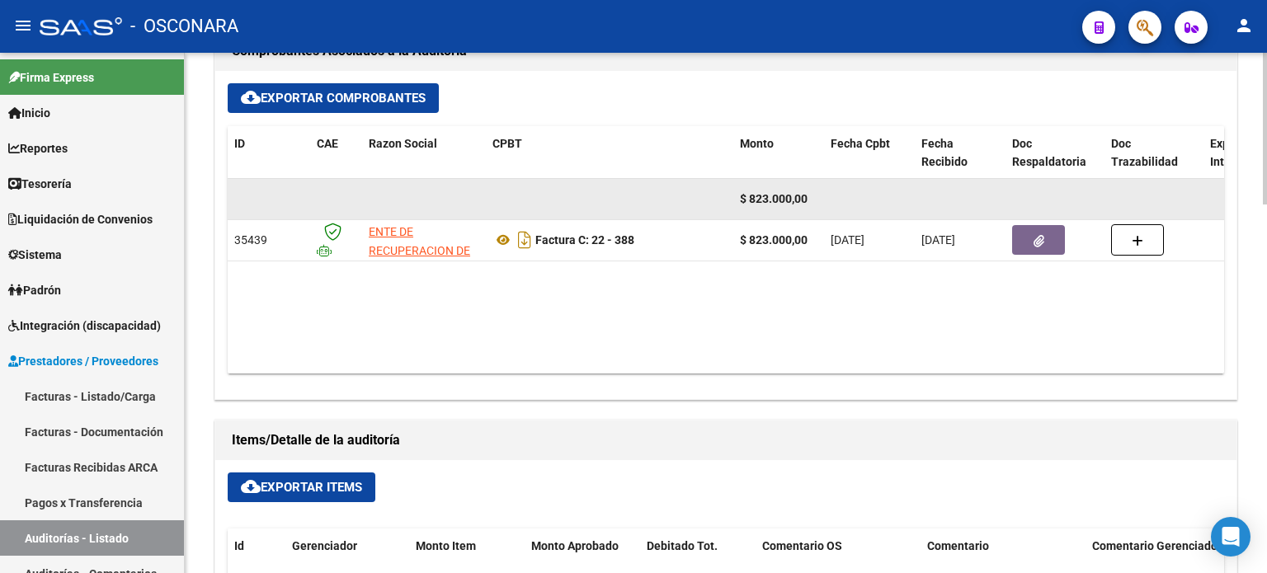
scroll to position [188, 0]
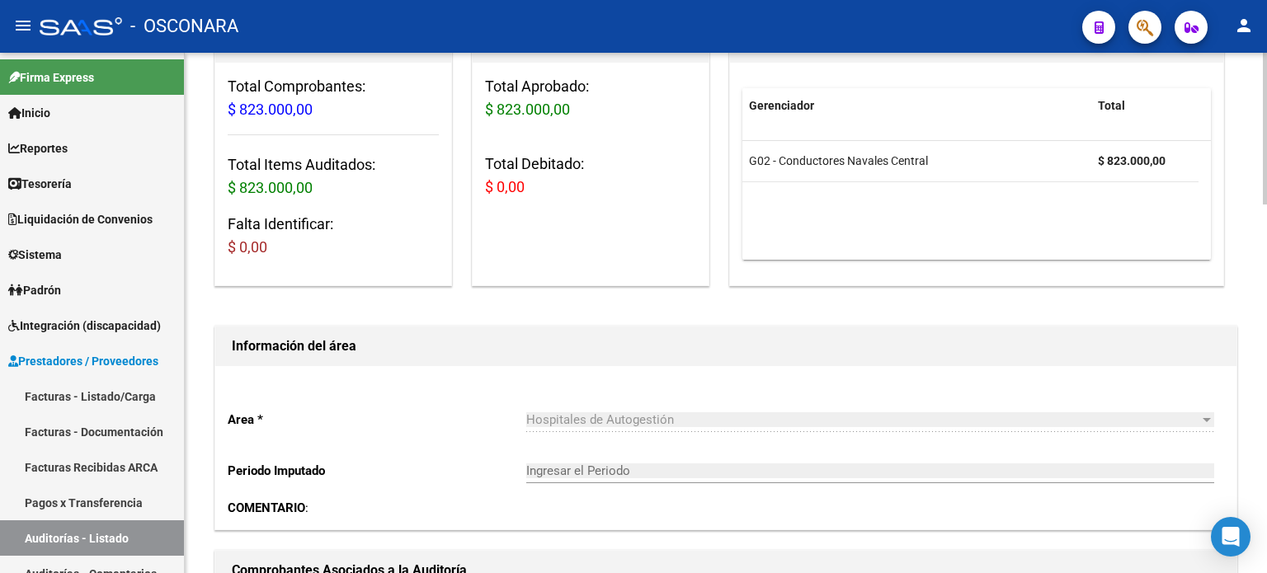
type input "202509"
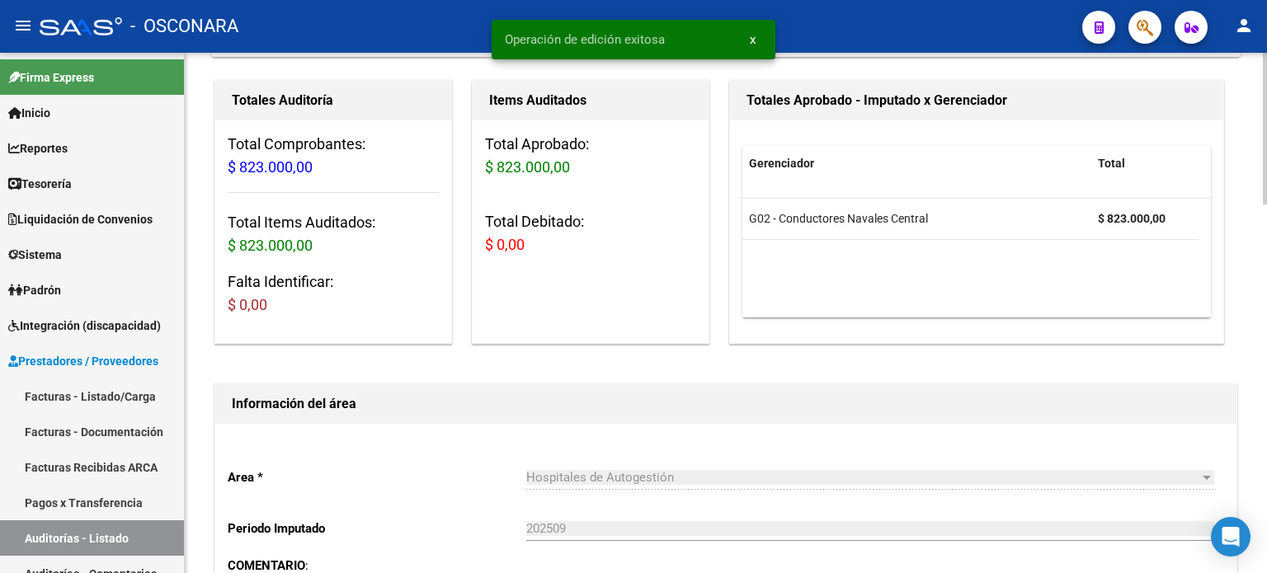
scroll to position [0, 0]
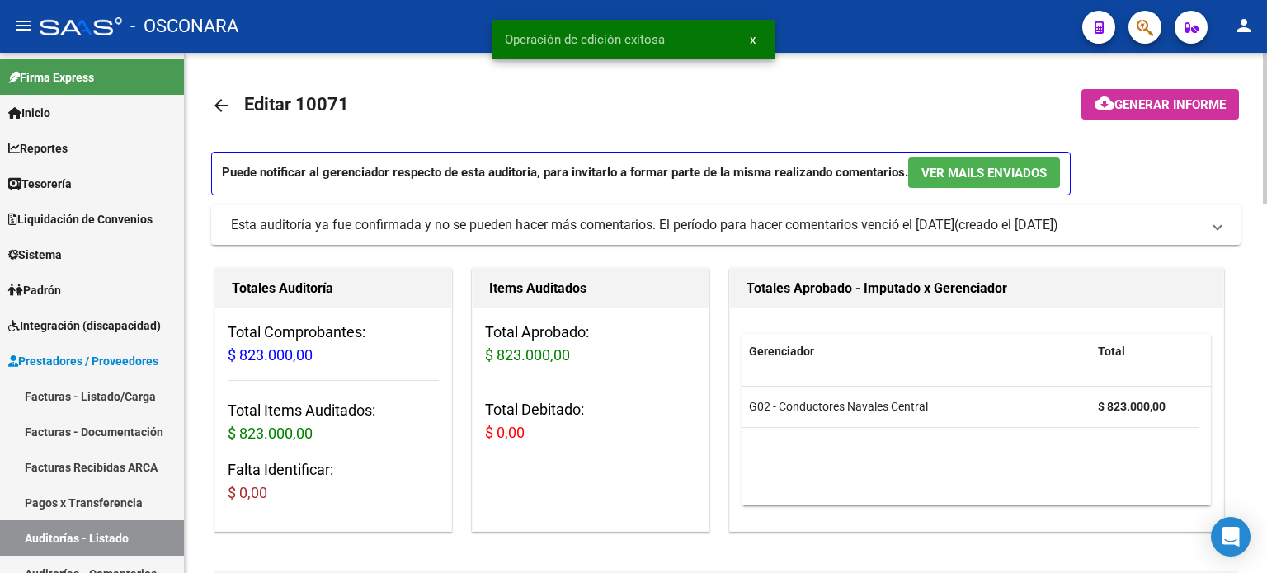
click at [1145, 112] on span "Generar informe" at bounding box center [1170, 104] width 111 height 15
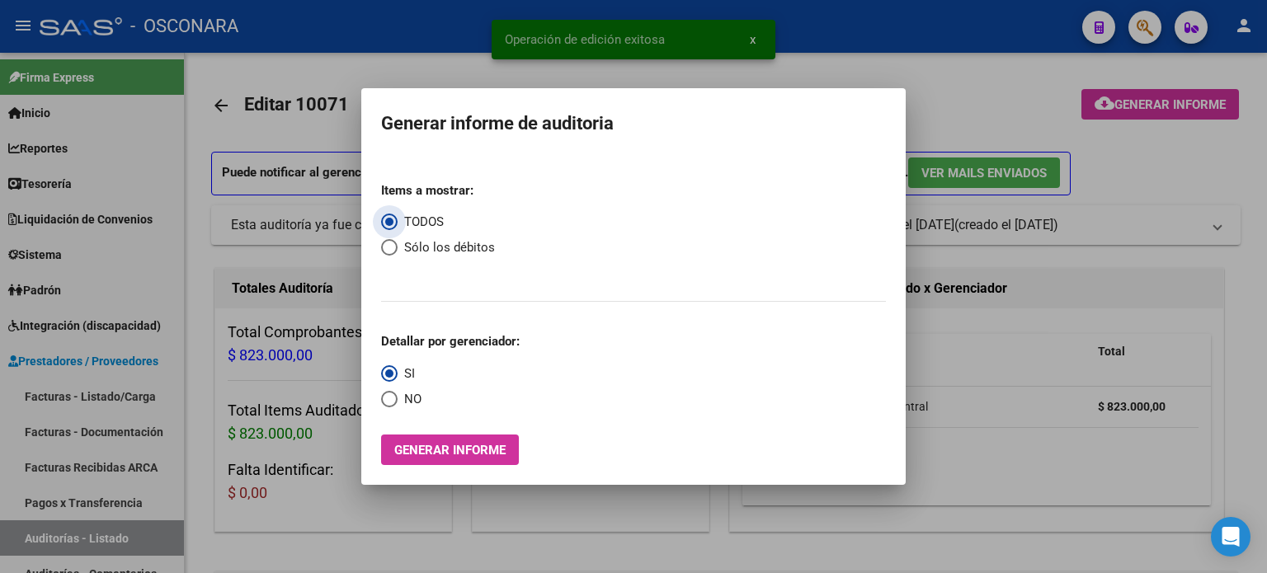
click at [486, 457] on span "Generar informe" at bounding box center [449, 450] width 111 height 15
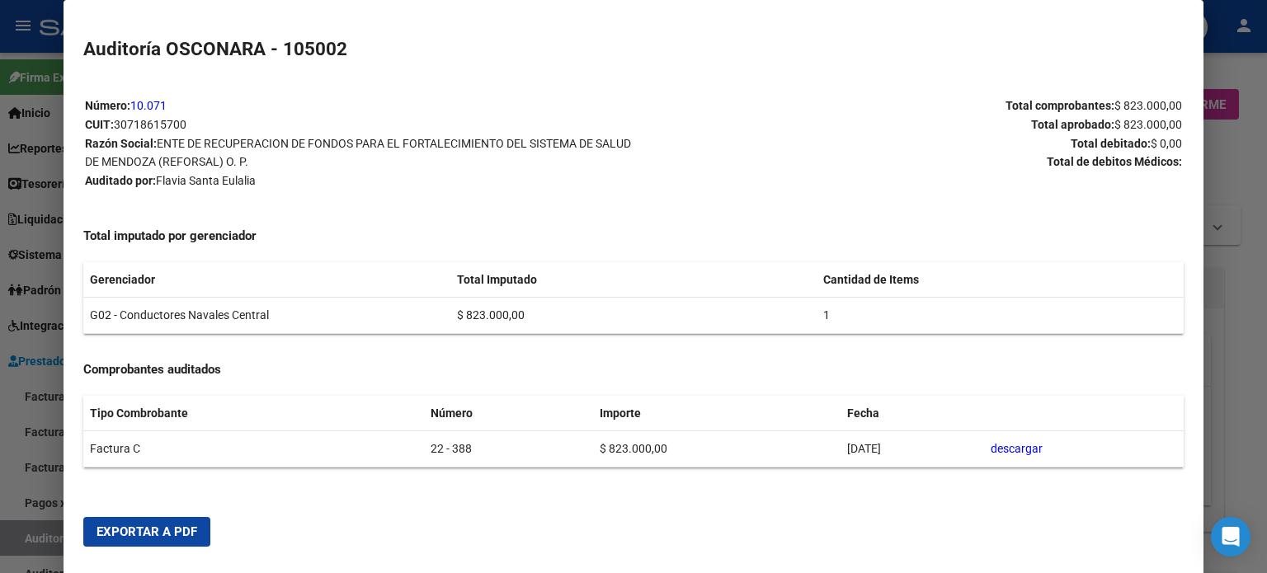
click at [149, 540] on button "Exportar a PDF" at bounding box center [146, 532] width 127 height 30
click at [53, 541] on div at bounding box center [633, 286] width 1267 height 573
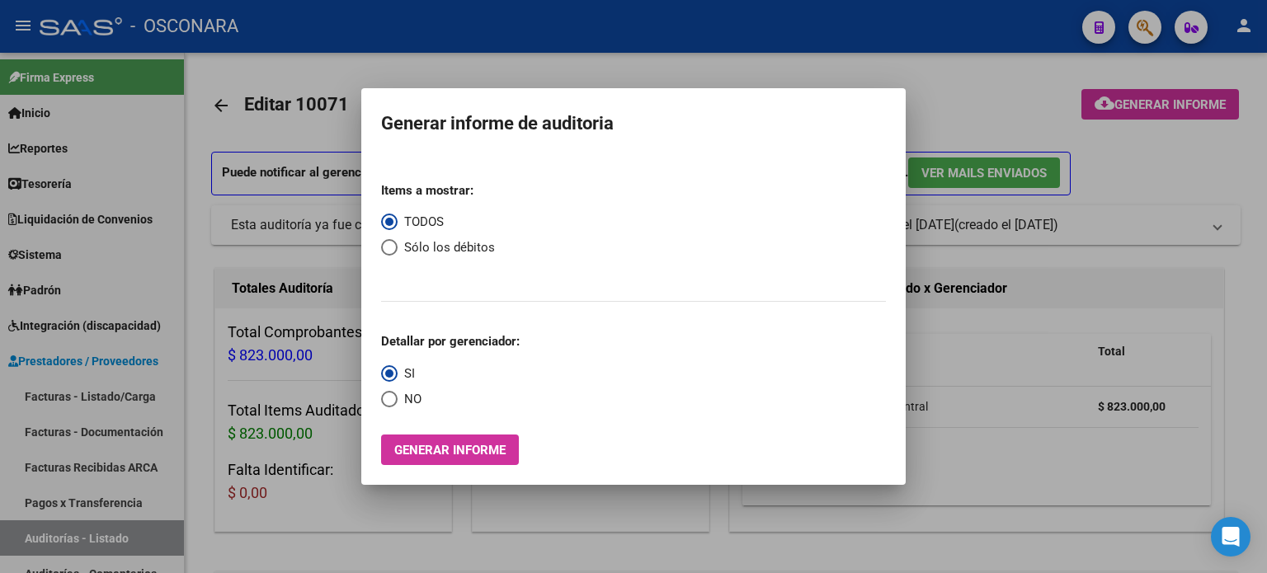
click at [53, 541] on div at bounding box center [633, 286] width 1267 height 573
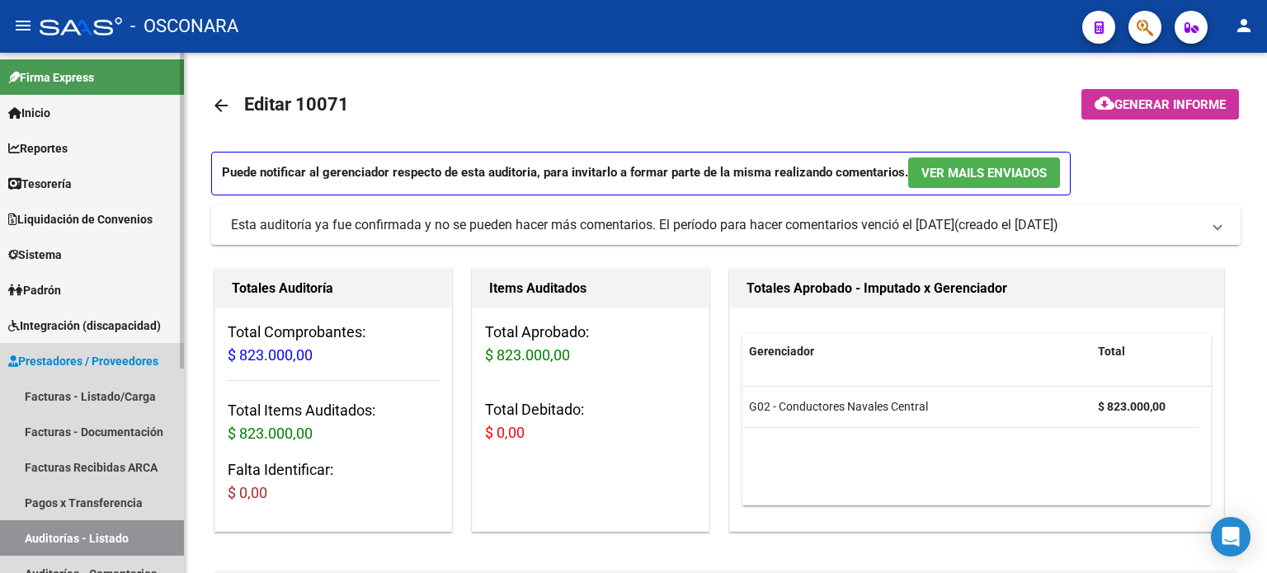
drag, startPoint x: 53, startPoint y: 541, endPoint x: 85, endPoint y: 494, distance: 57.0
click at [53, 540] on link "Auditorías - Listado" at bounding box center [92, 538] width 184 height 35
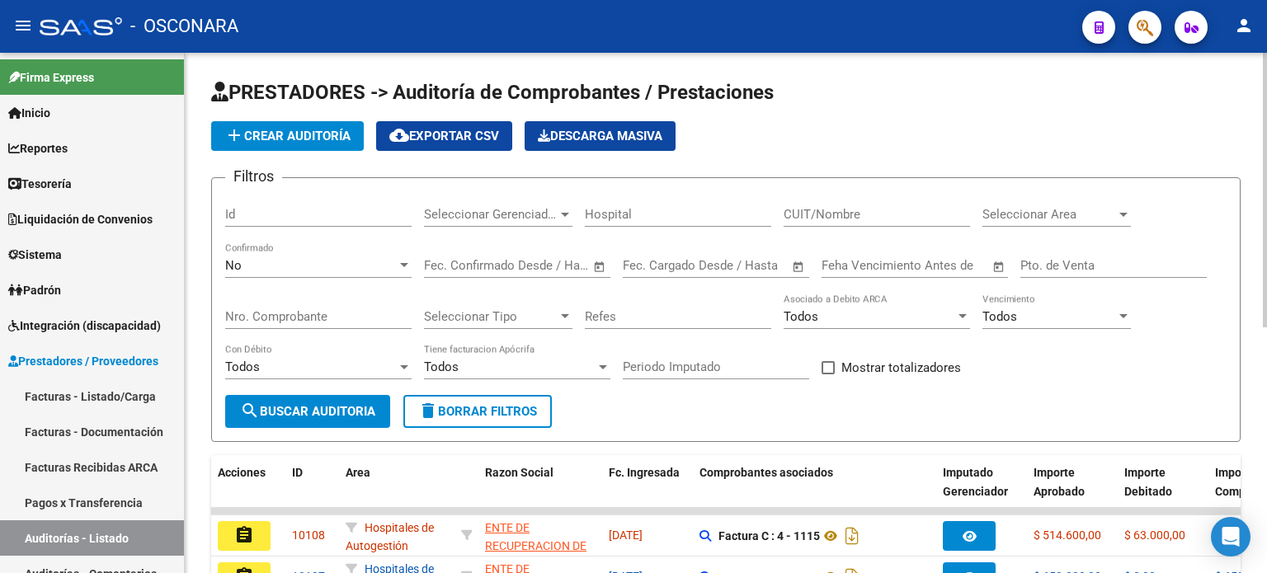
click at [281, 219] on input "Id" at bounding box center [318, 214] width 186 height 15
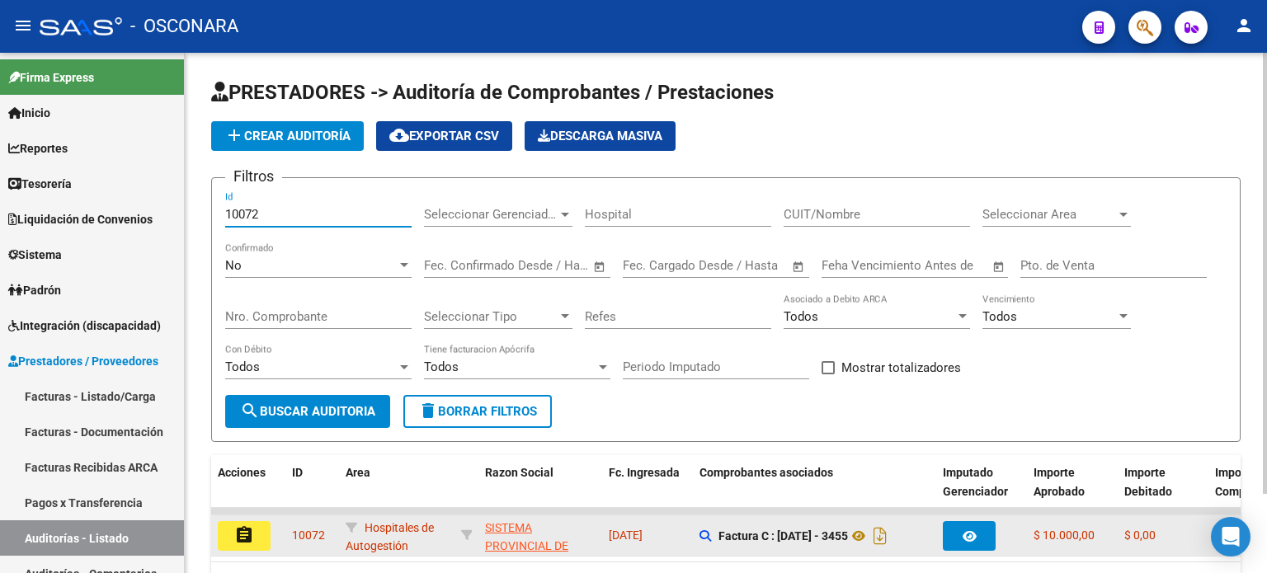
type input "10072"
click at [240, 530] on mat-icon "assignment" at bounding box center [244, 536] width 20 height 20
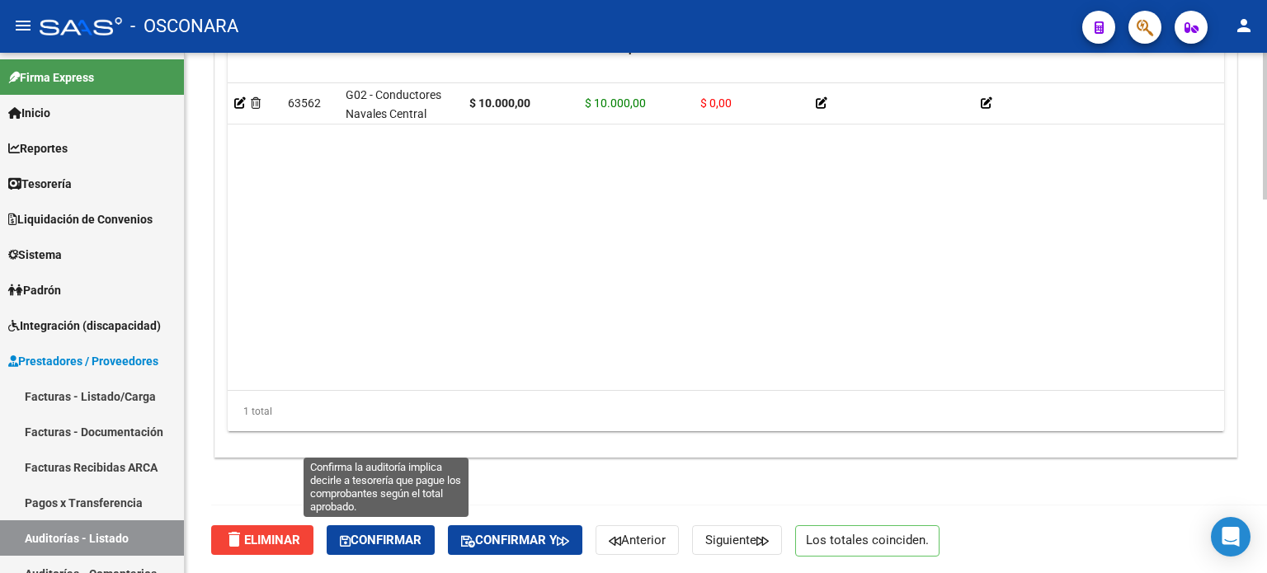
click at [369, 540] on span "Confirmar" at bounding box center [381, 540] width 82 height 15
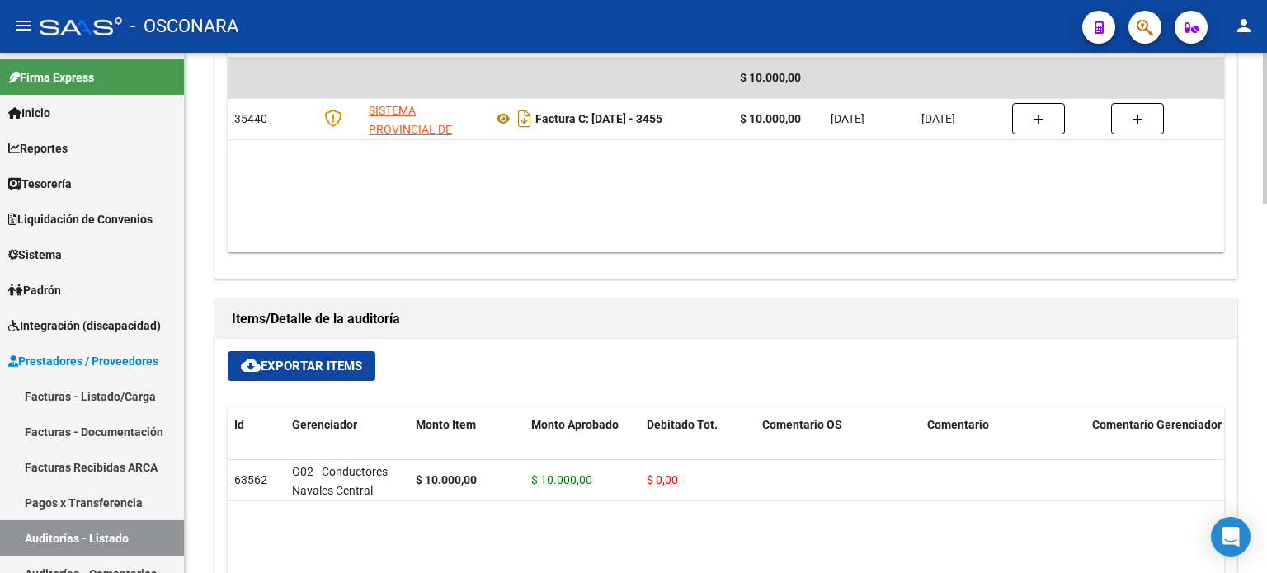
type input "202509"
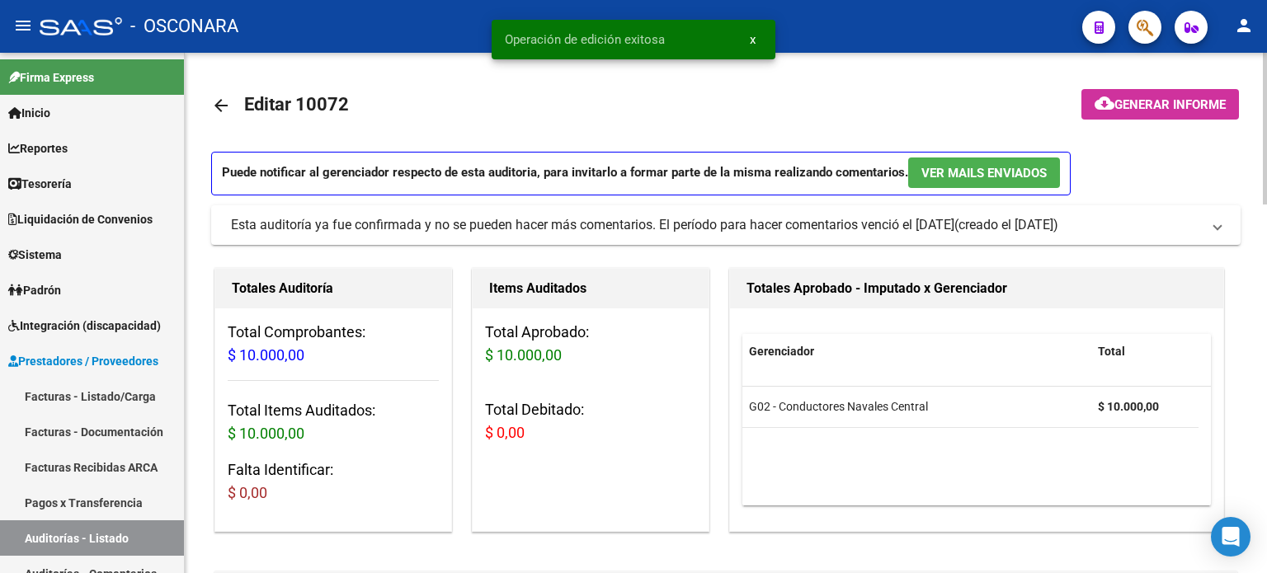
click at [1179, 104] on span "Generar informe" at bounding box center [1170, 104] width 111 height 15
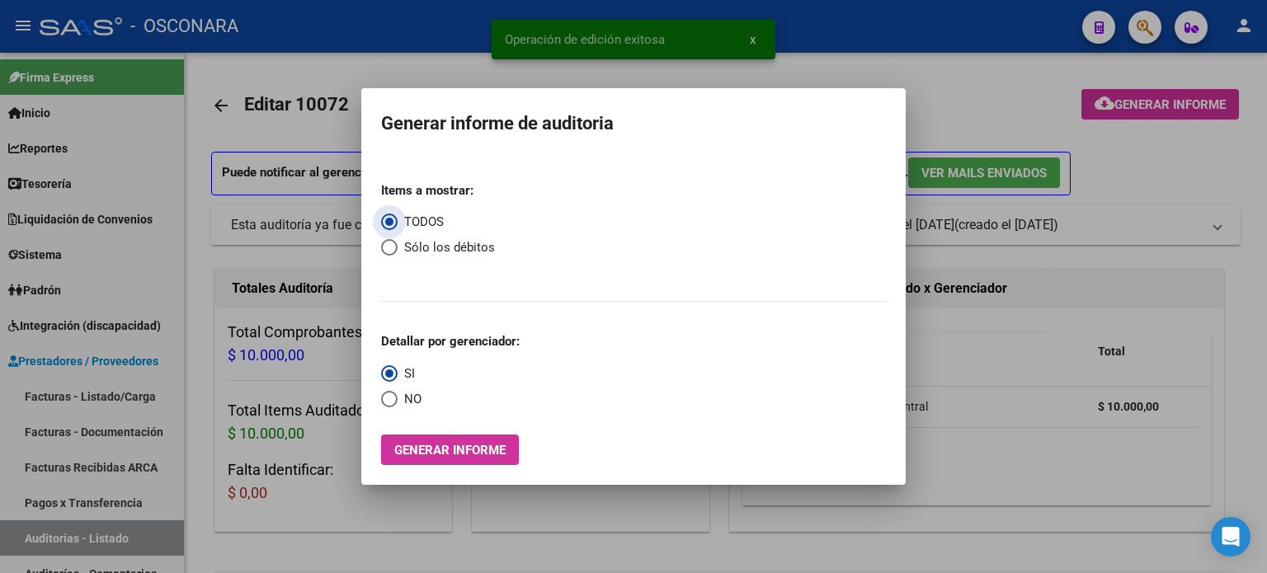
click at [447, 463] on button "Generar informe" at bounding box center [450, 450] width 138 height 31
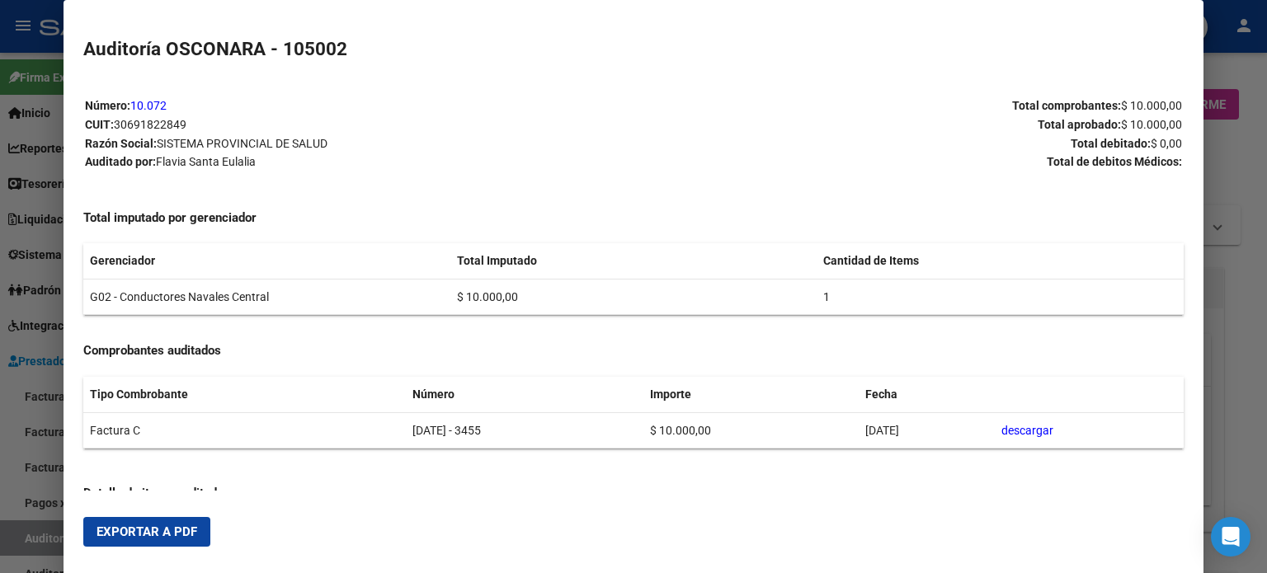
click at [152, 533] on span "Exportar a PDF" at bounding box center [147, 532] width 101 height 15
click at [13, 544] on div at bounding box center [633, 286] width 1267 height 573
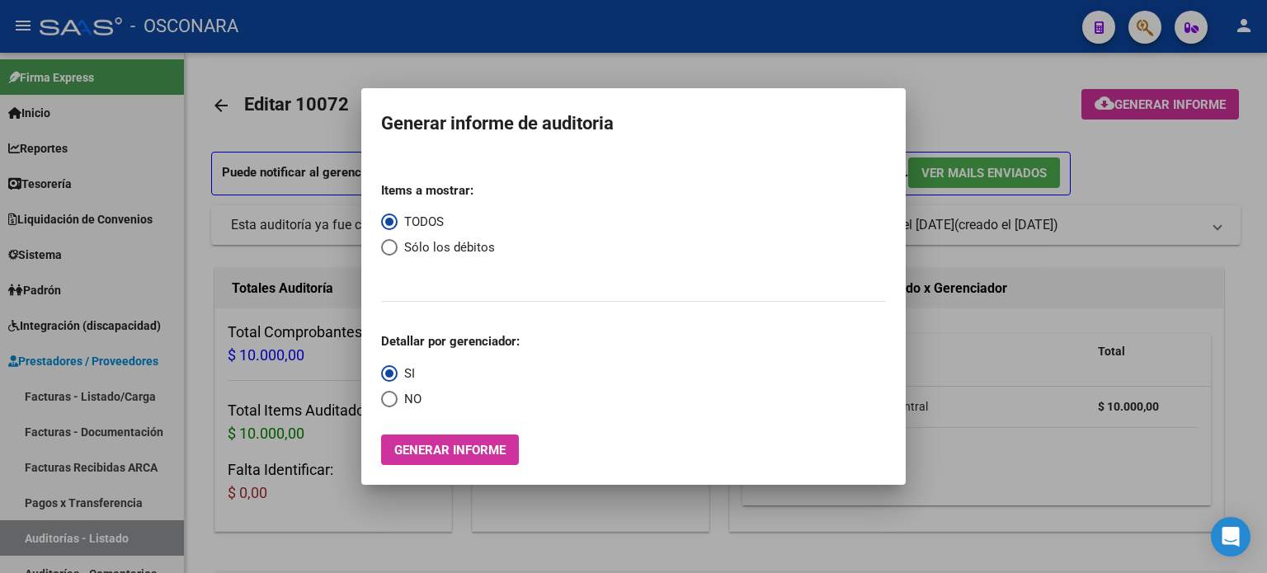
click at [13, 544] on div at bounding box center [633, 286] width 1267 height 573
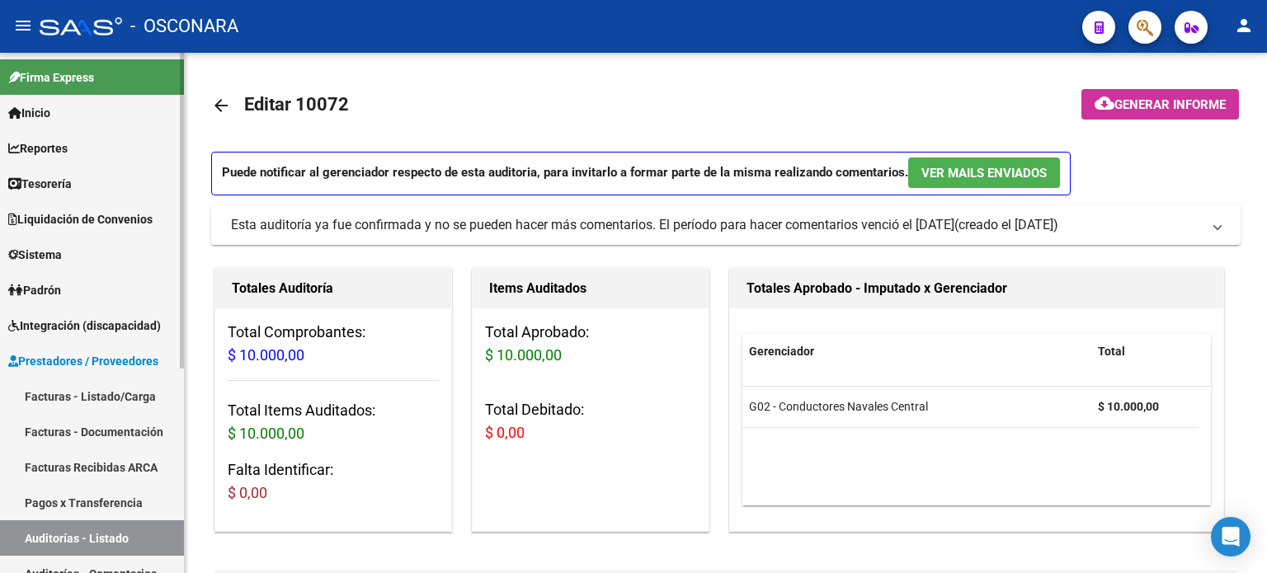
click at [13, 544] on link "Auditorías - Listado" at bounding box center [92, 538] width 184 height 35
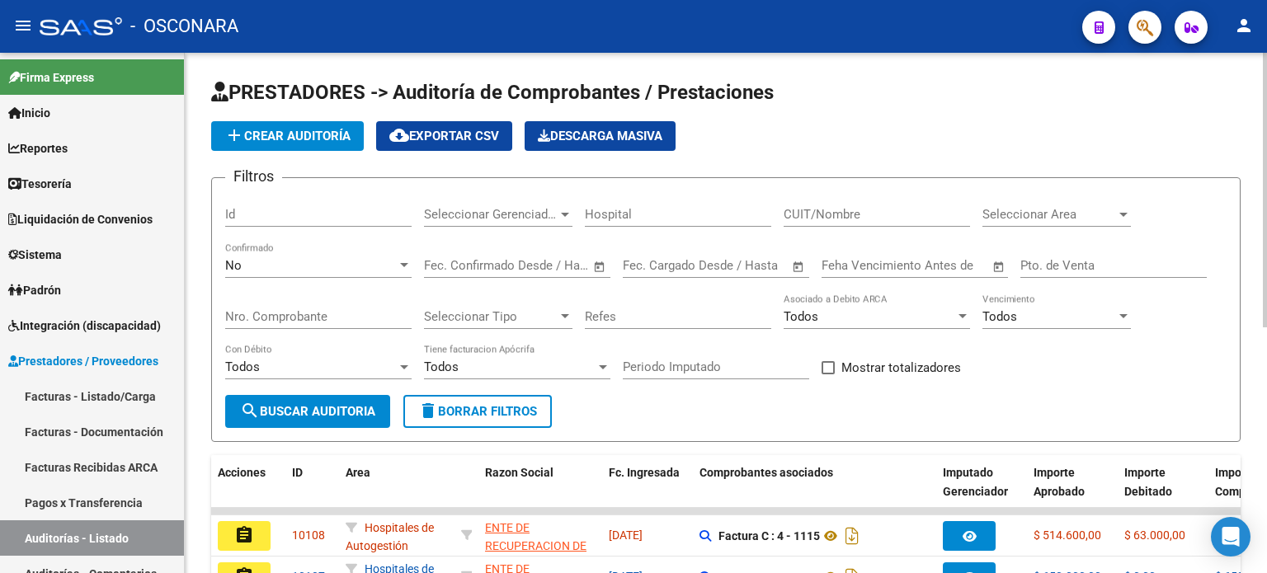
click at [274, 208] on input "Id" at bounding box center [318, 214] width 186 height 15
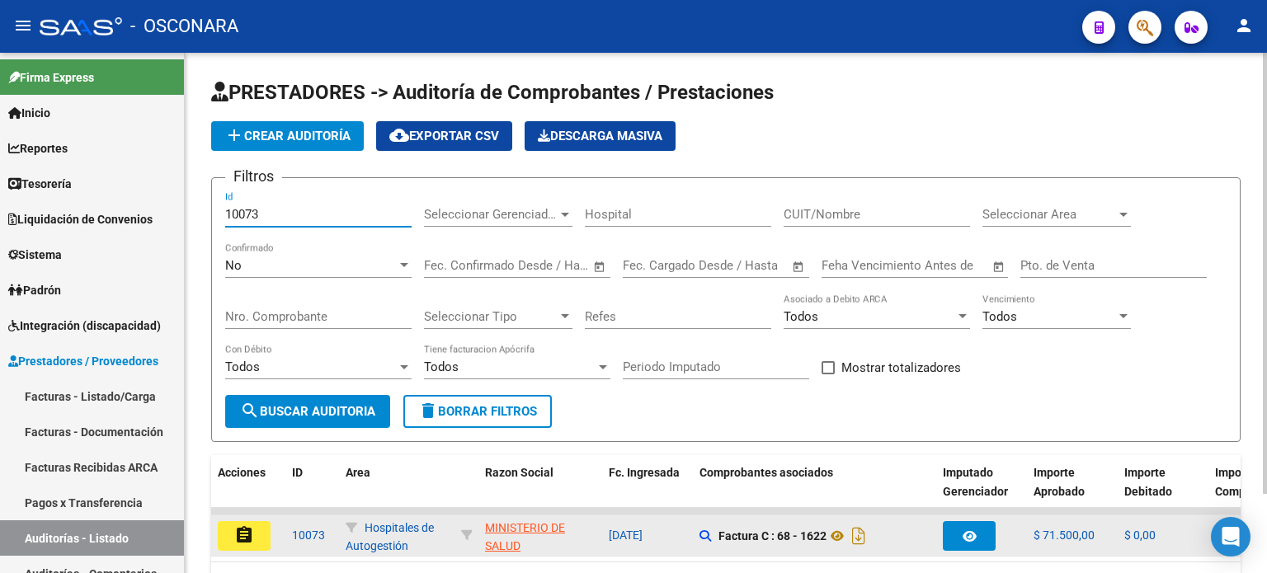
type input "10073"
click at [248, 531] on mat-icon "assignment" at bounding box center [244, 536] width 20 height 20
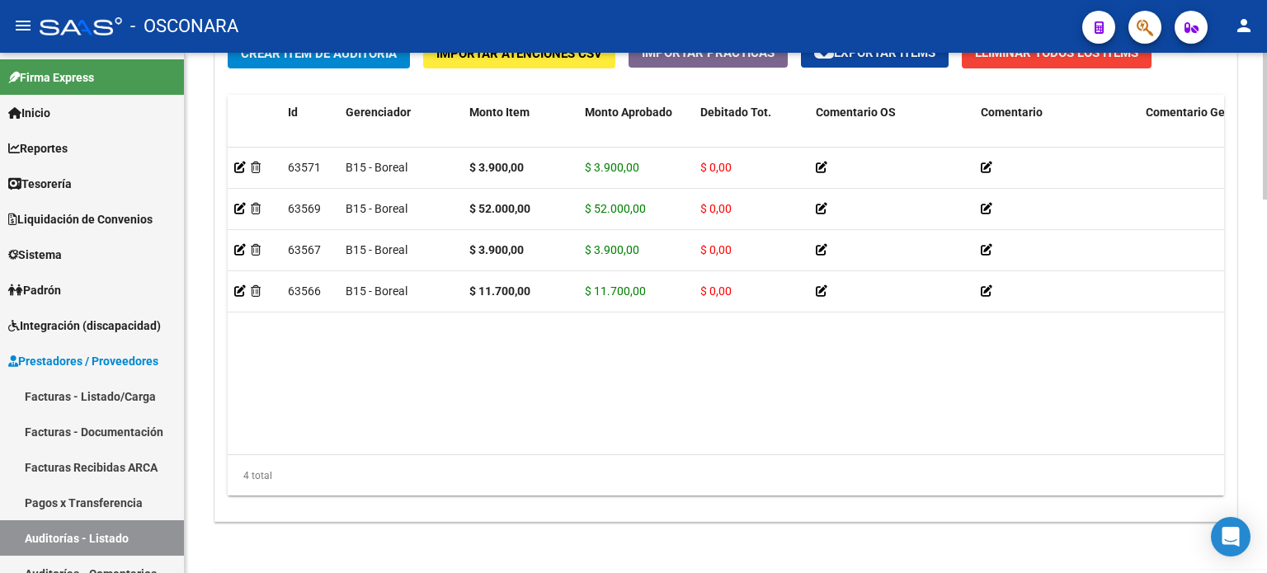
scroll to position [1322, 0]
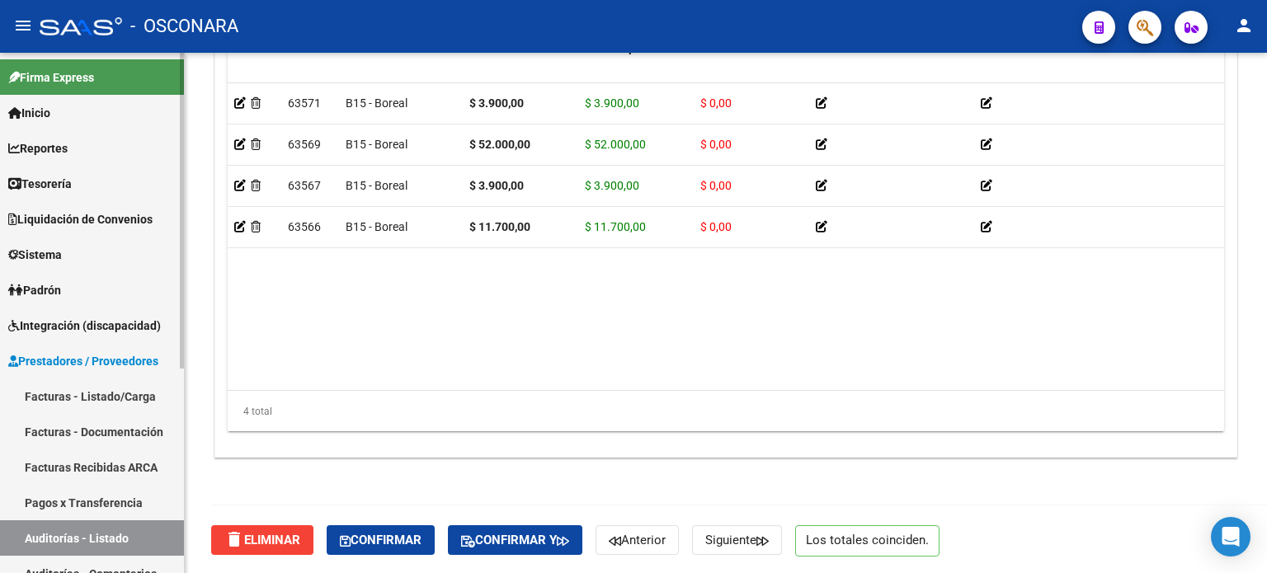
click at [84, 396] on link "Facturas - Listado/Carga" at bounding box center [92, 396] width 184 height 35
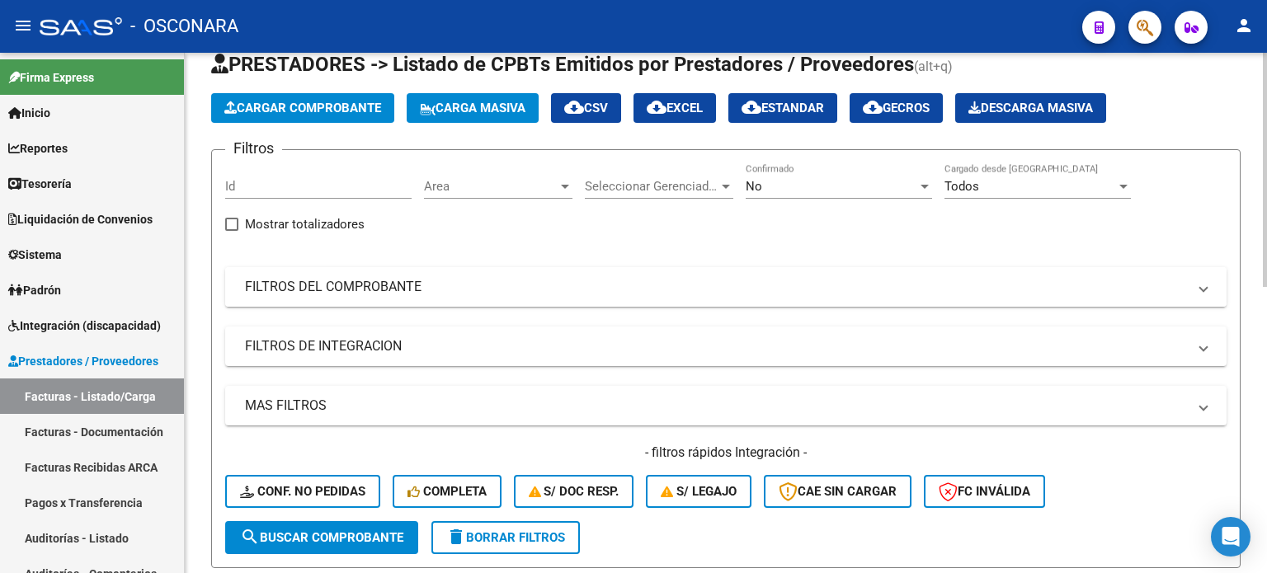
scroll to position [83, 0]
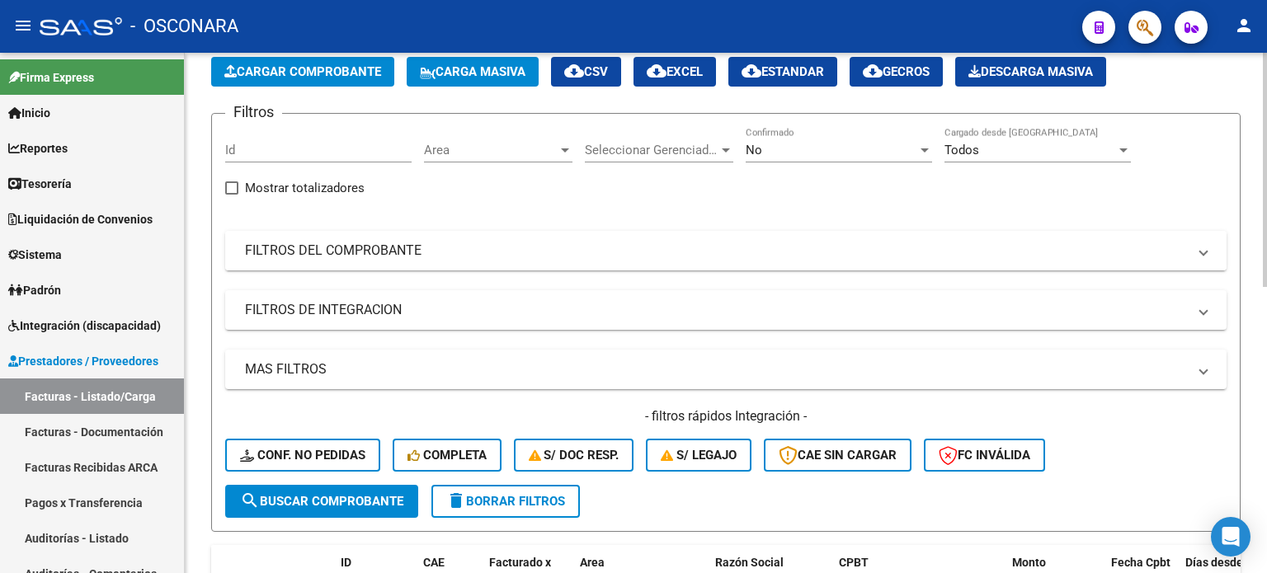
click at [419, 257] on mat-panel-title "FILTROS DEL COMPROBANTE" at bounding box center [716, 251] width 942 height 18
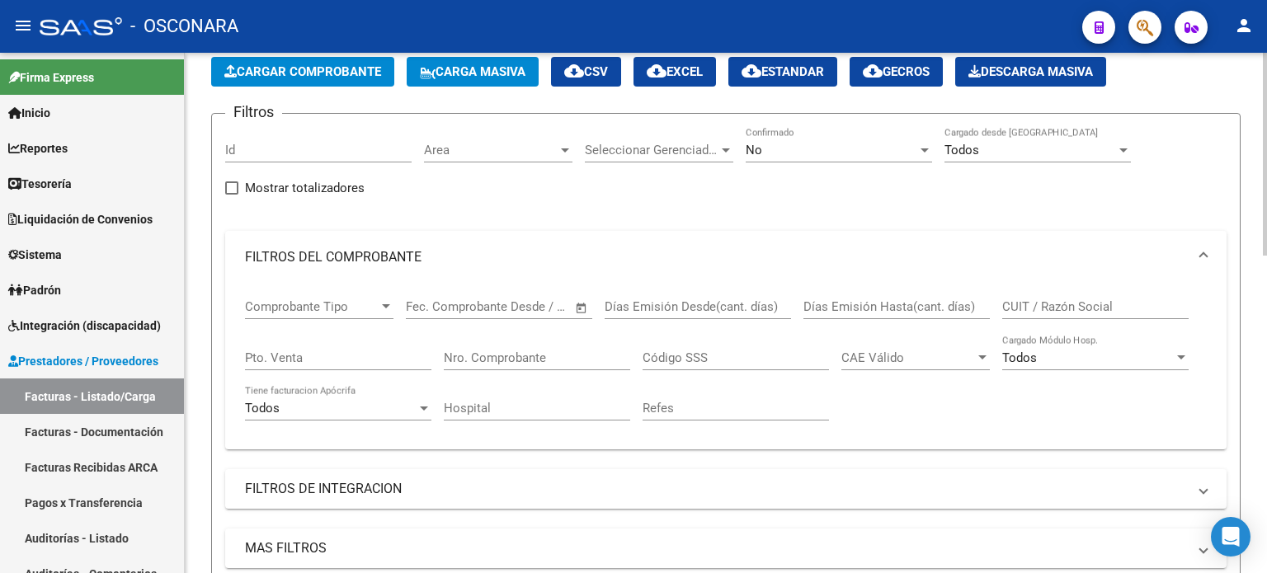
click at [316, 352] on input "Pto. Venta" at bounding box center [338, 358] width 186 height 15
type input "7"
click at [521, 351] on input "Nro. Comprobante" at bounding box center [537, 358] width 186 height 15
type input "6364"
click at [872, 158] on div "No Confirmado" at bounding box center [839, 144] width 186 height 35
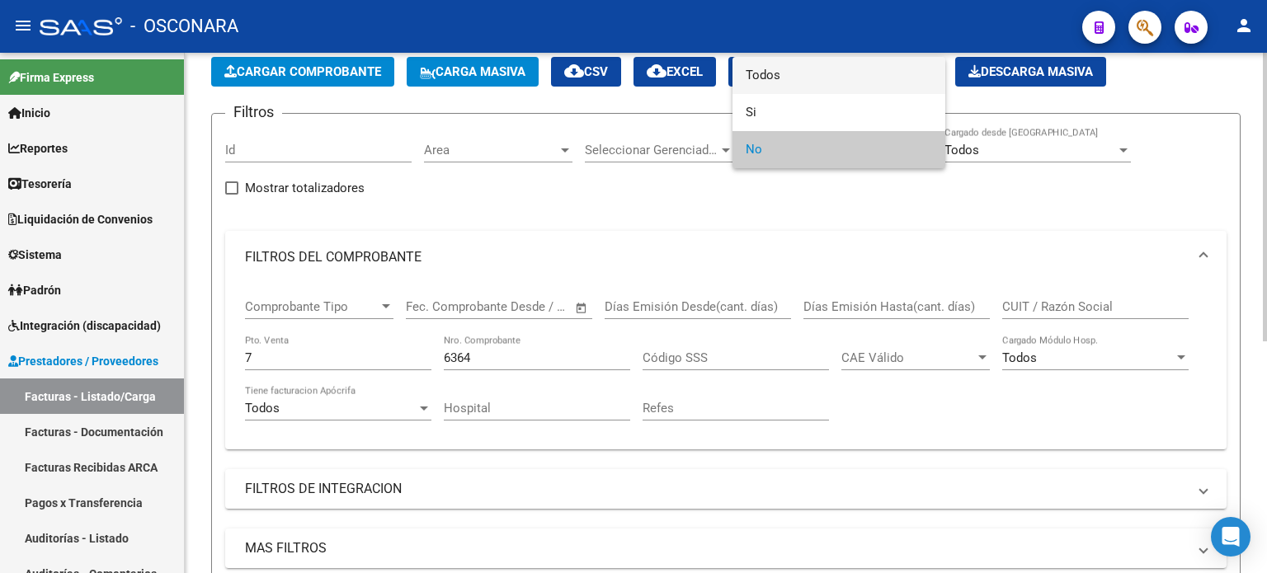
click at [821, 83] on span "Todos" at bounding box center [839, 75] width 186 height 37
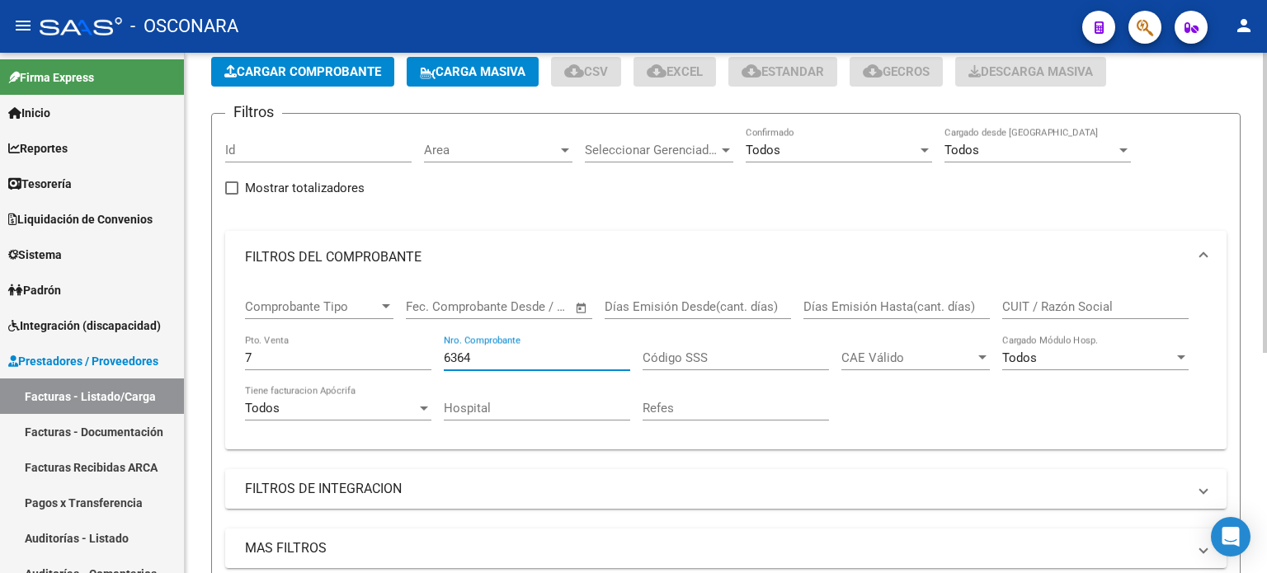
drag, startPoint x: 481, startPoint y: 358, endPoint x: 471, endPoint y: 360, distance: 10.0
click at [481, 359] on input "6364" at bounding box center [537, 358] width 186 height 15
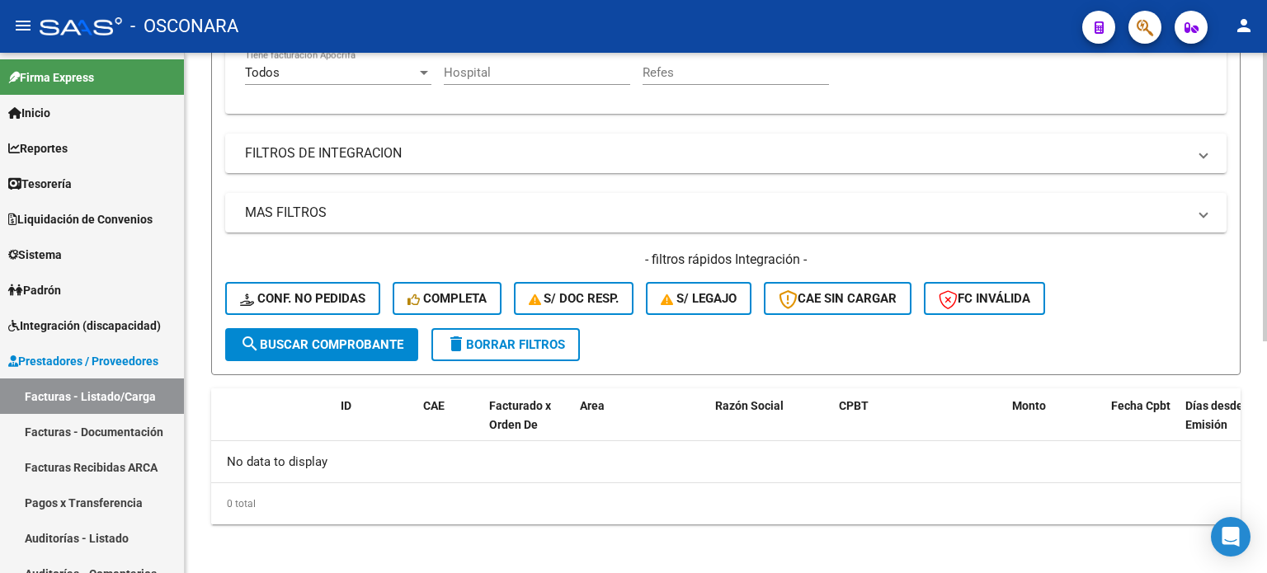
scroll to position [419, 0]
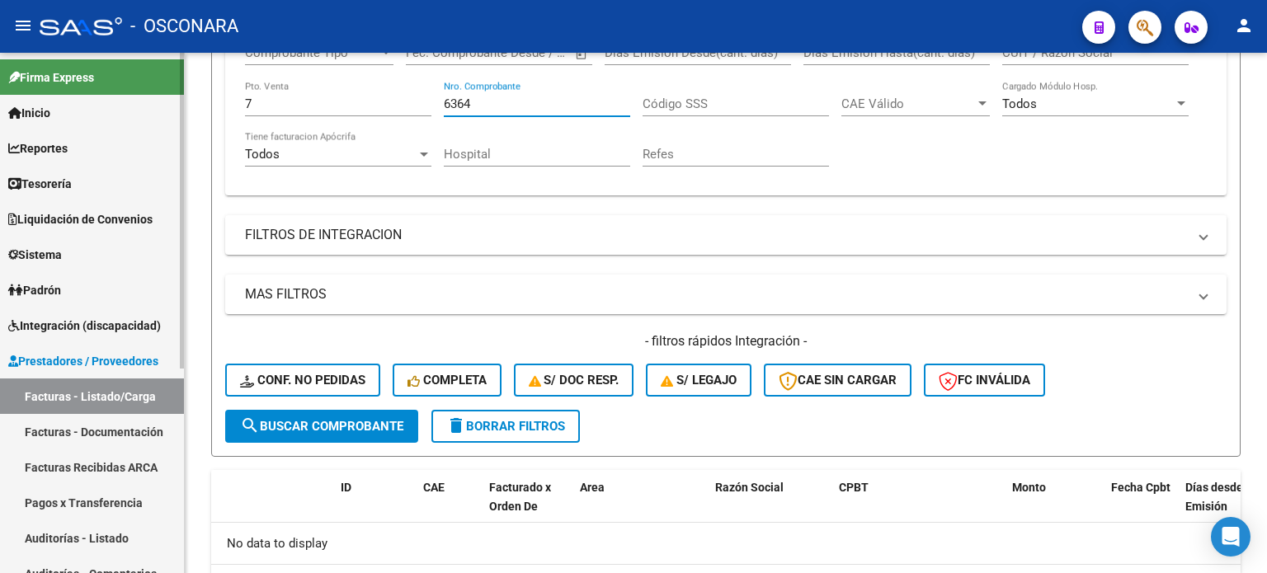
drag, startPoint x: 49, startPoint y: 545, endPoint x: 73, endPoint y: 531, distance: 28.1
click at [49, 545] on link "Auditorías - Listado" at bounding box center [92, 538] width 184 height 35
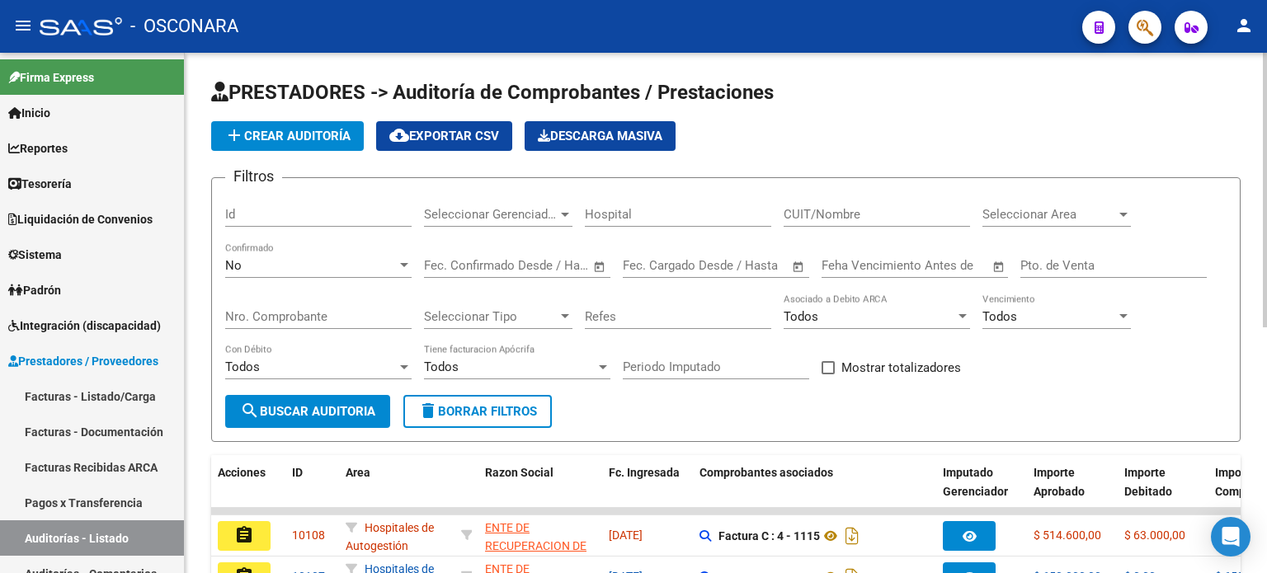
click at [330, 215] on input "Id" at bounding box center [318, 214] width 186 height 15
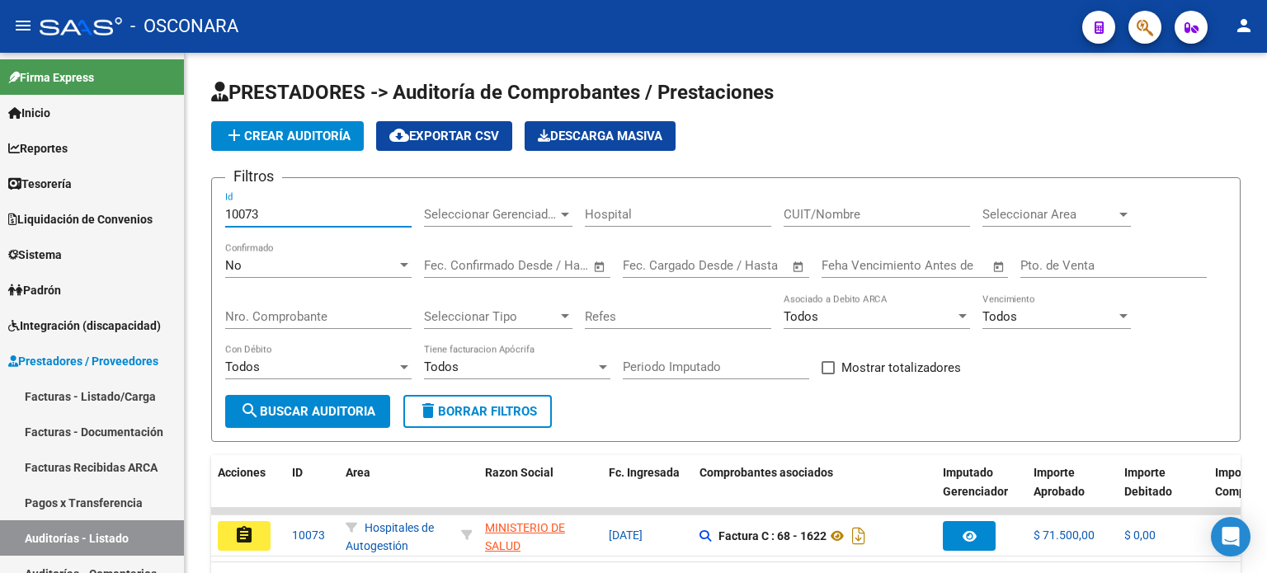
type input "10073"
click at [257, 540] on button "assignment" at bounding box center [244, 536] width 53 height 30
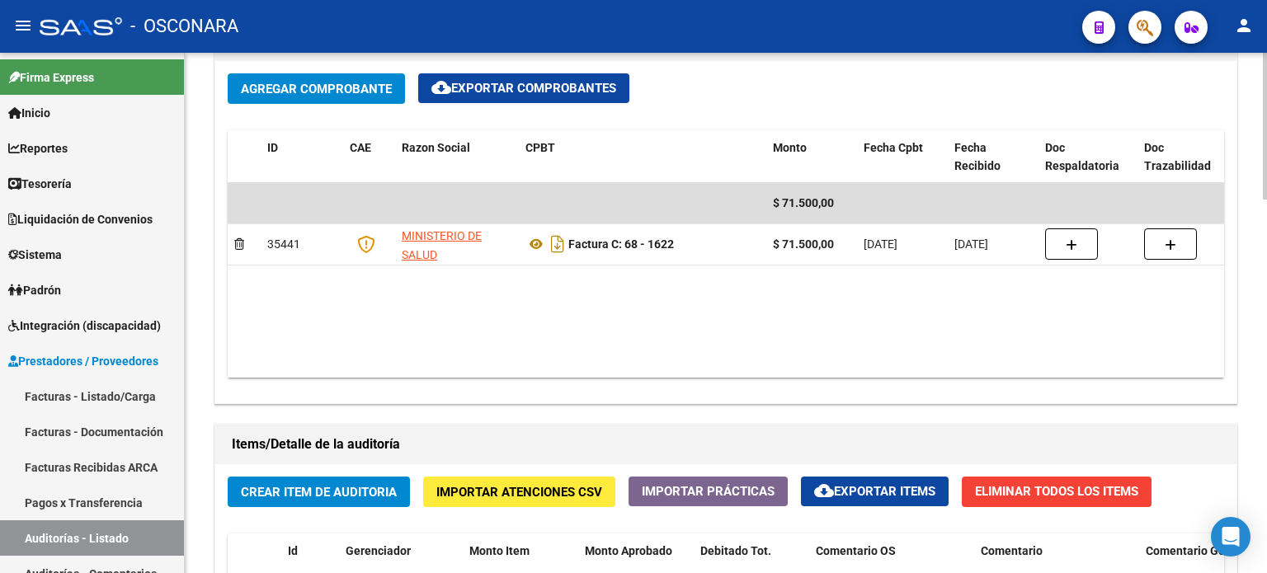
scroll to position [825, 0]
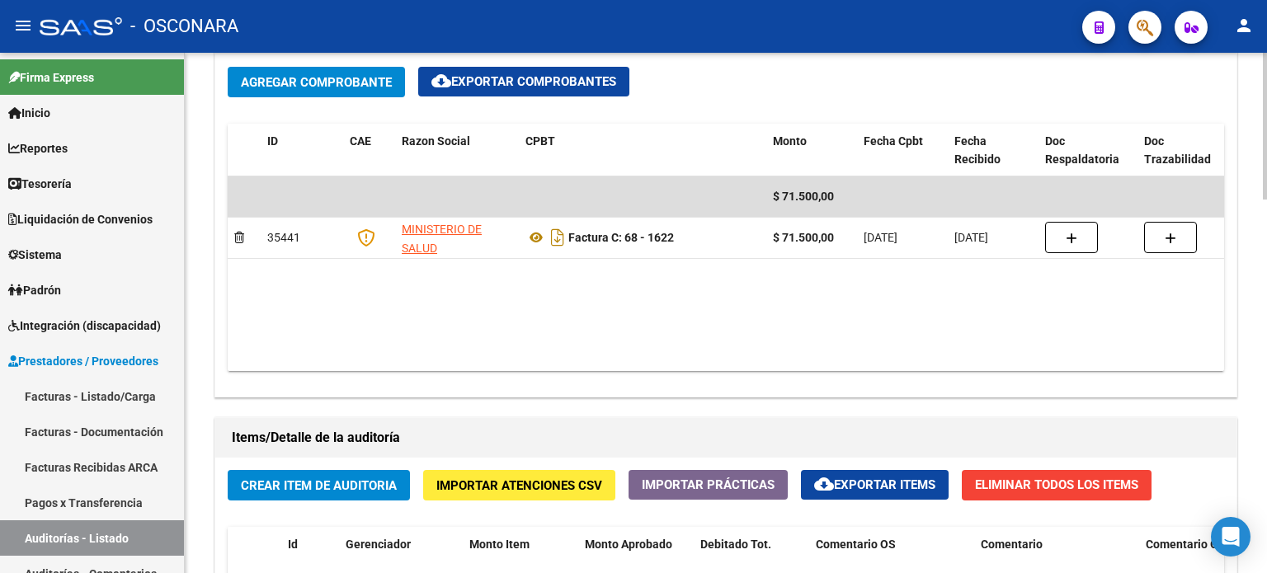
click at [366, 471] on button "Crear Item de Auditoria" at bounding box center [319, 485] width 182 height 31
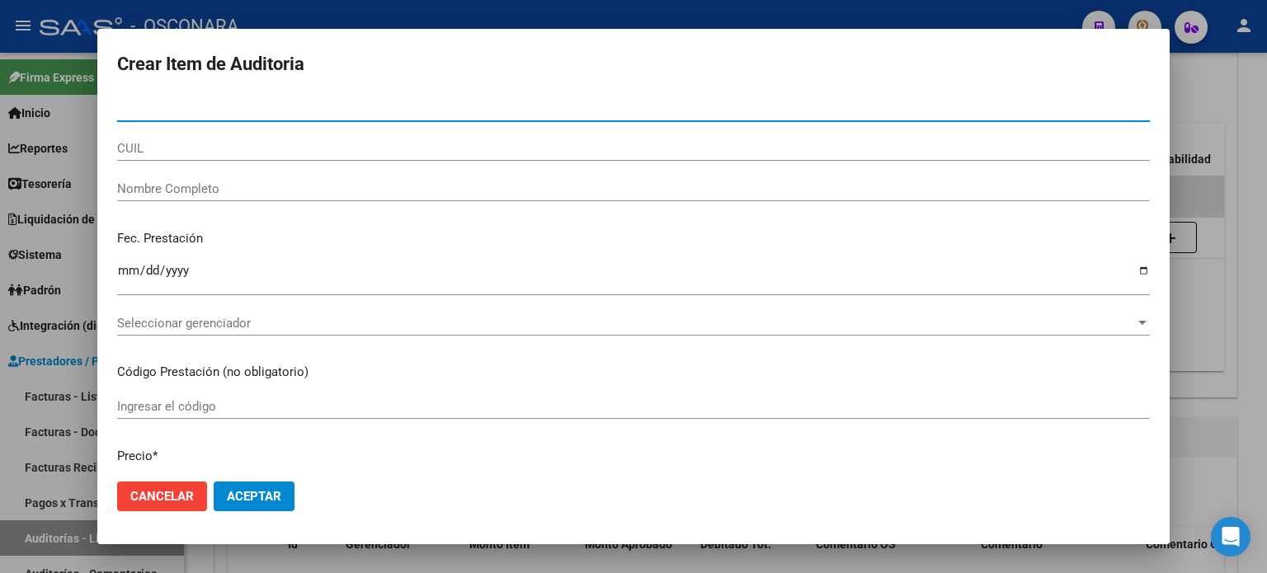
click at [1217, 314] on div at bounding box center [633, 286] width 1267 height 573
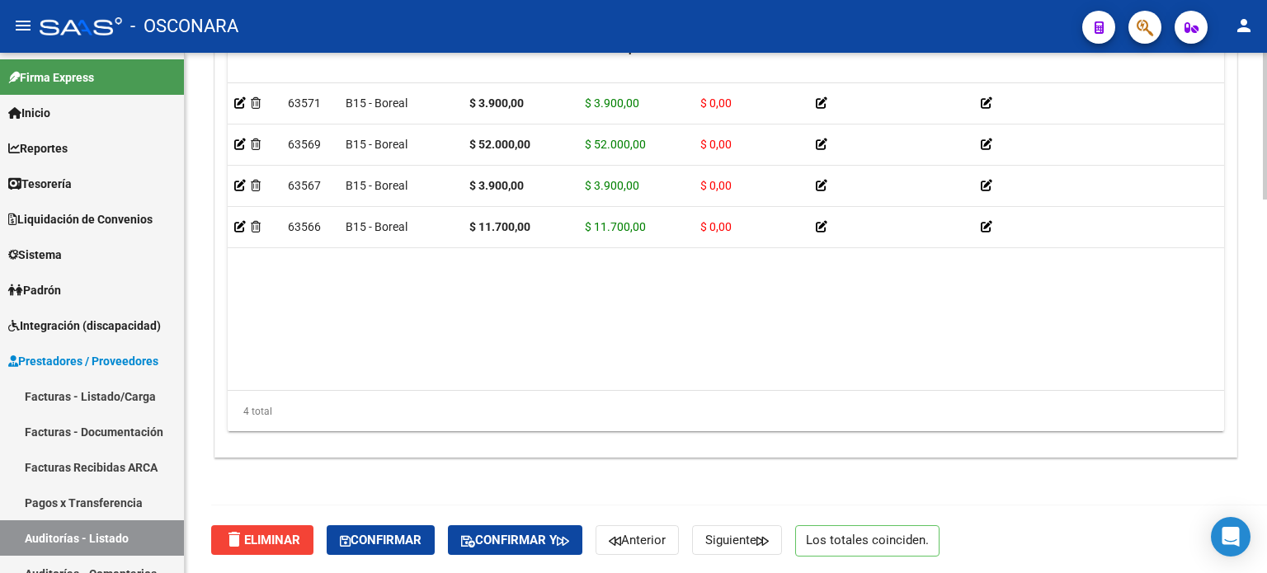
click at [391, 542] on span "Confirmar" at bounding box center [381, 540] width 82 height 15
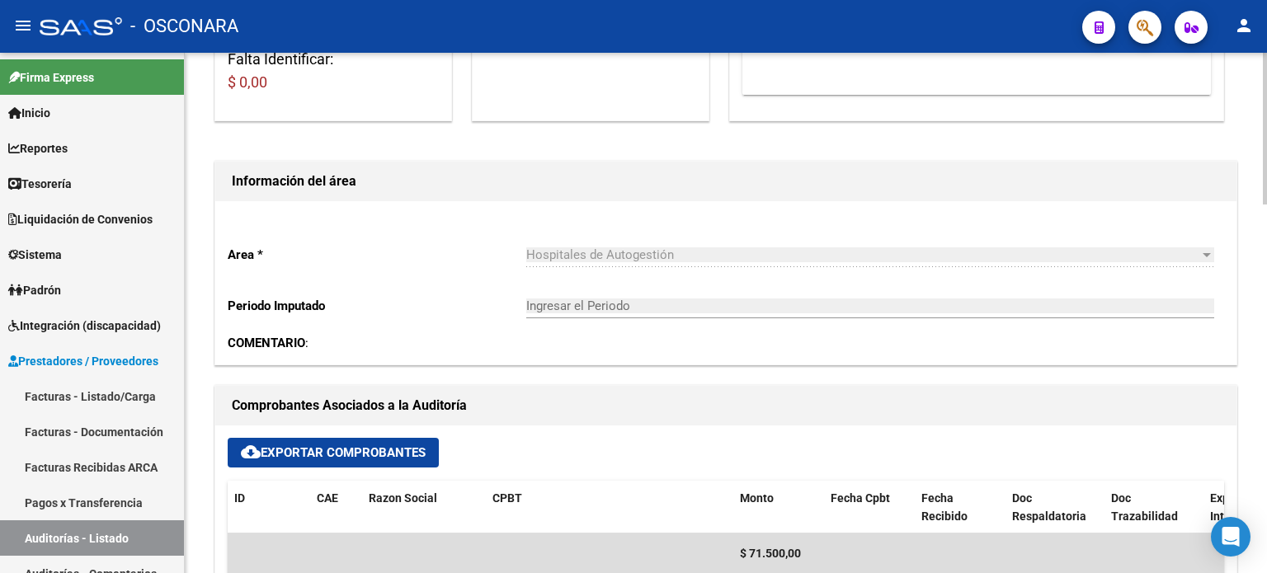
type input "202509"
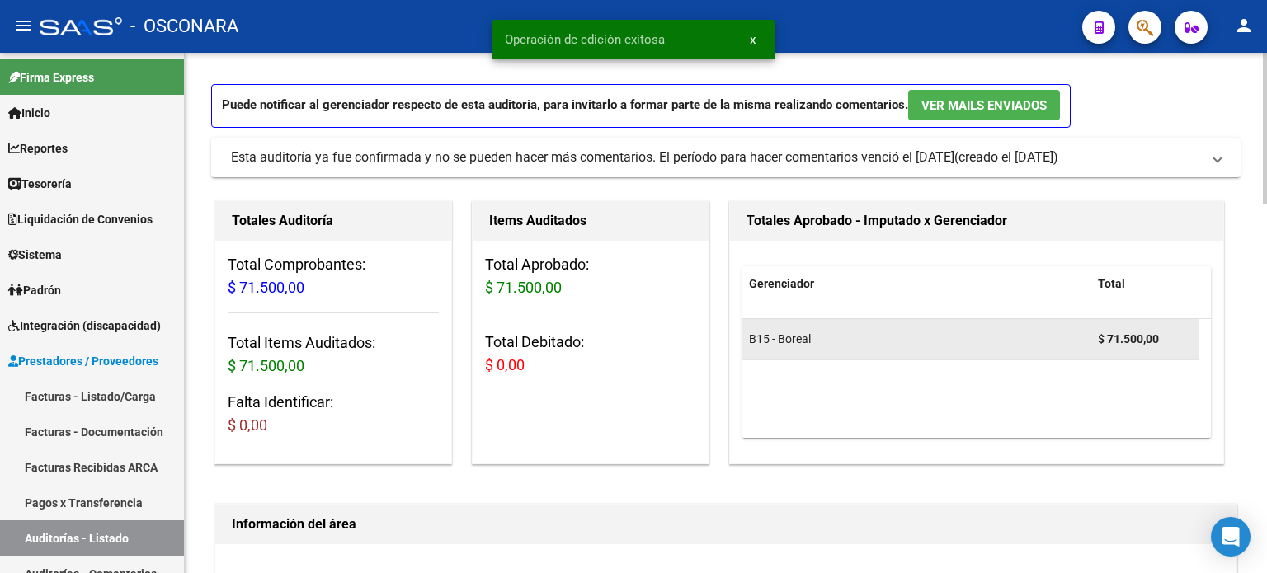
scroll to position [0, 0]
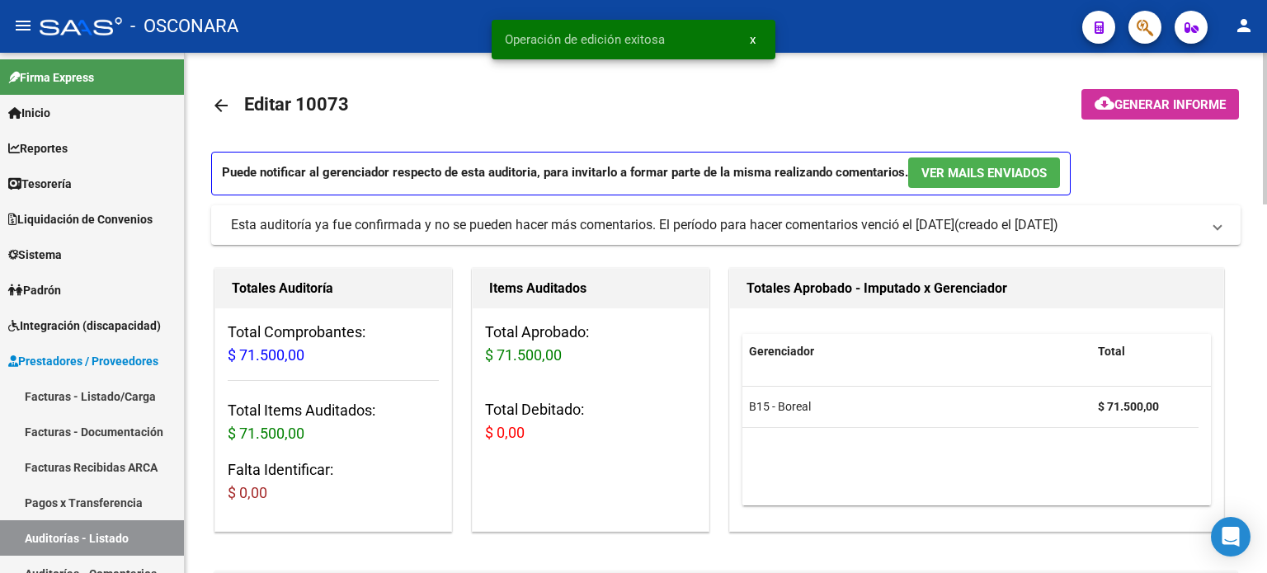
click at [1134, 100] on span "Generar informe" at bounding box center [1170, 104] width 111 height 15
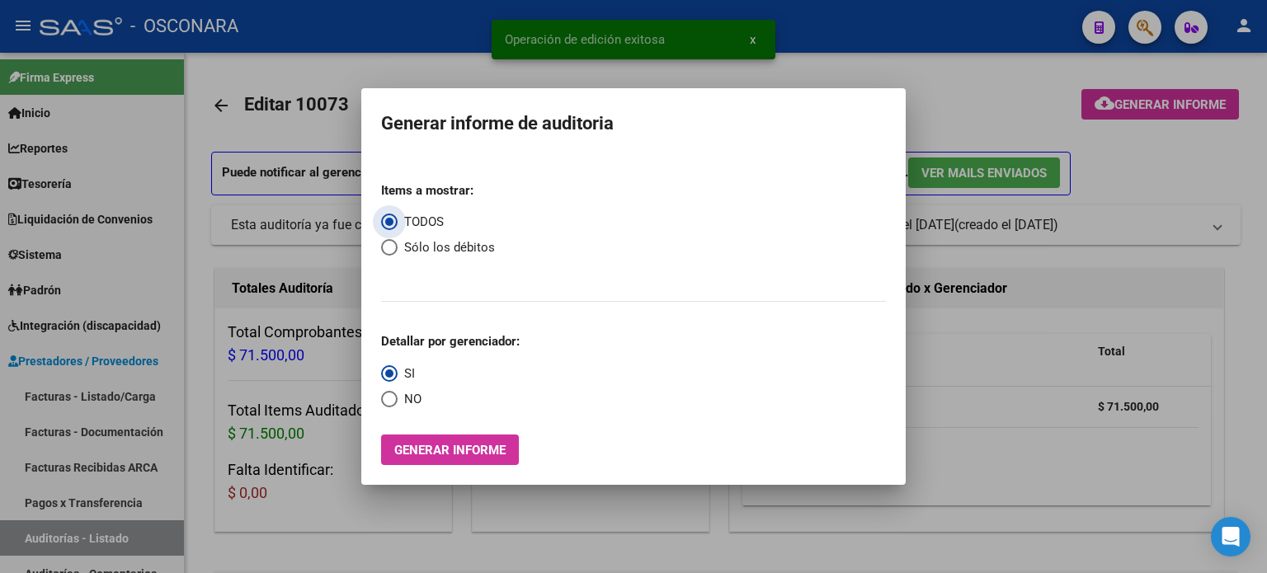
click at [473, 442] on button "Generar informe" at bounding box center [450, 450] width 138 height 31
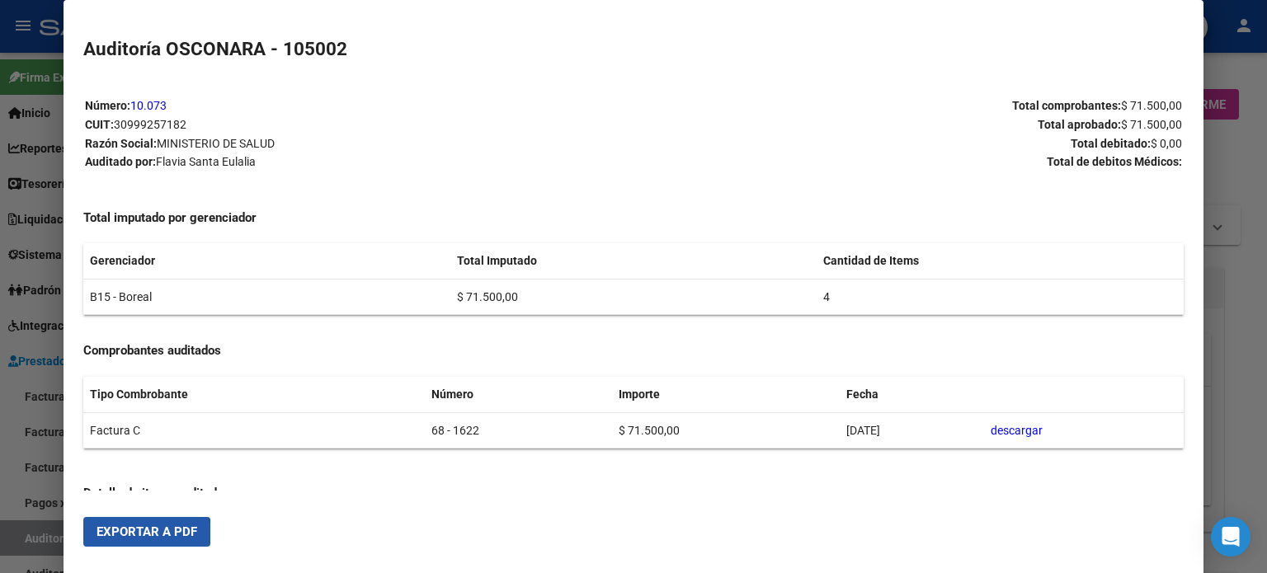
click at [129, 542] on button "Exportar a PDF" at bounding box center [146, 532] width 127 height 30
click at [7, 516] on div at bounding box center [633, 286] width 1267 height 573
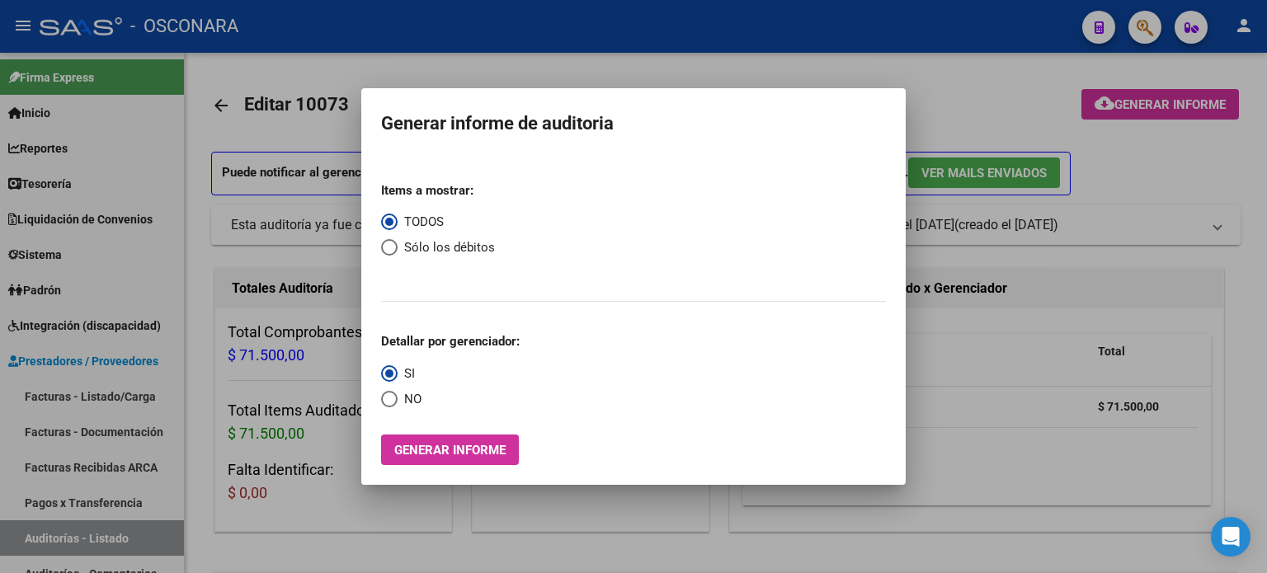
click at [23, 531] on div at bounding box center [633, 286] width 1267 height 573
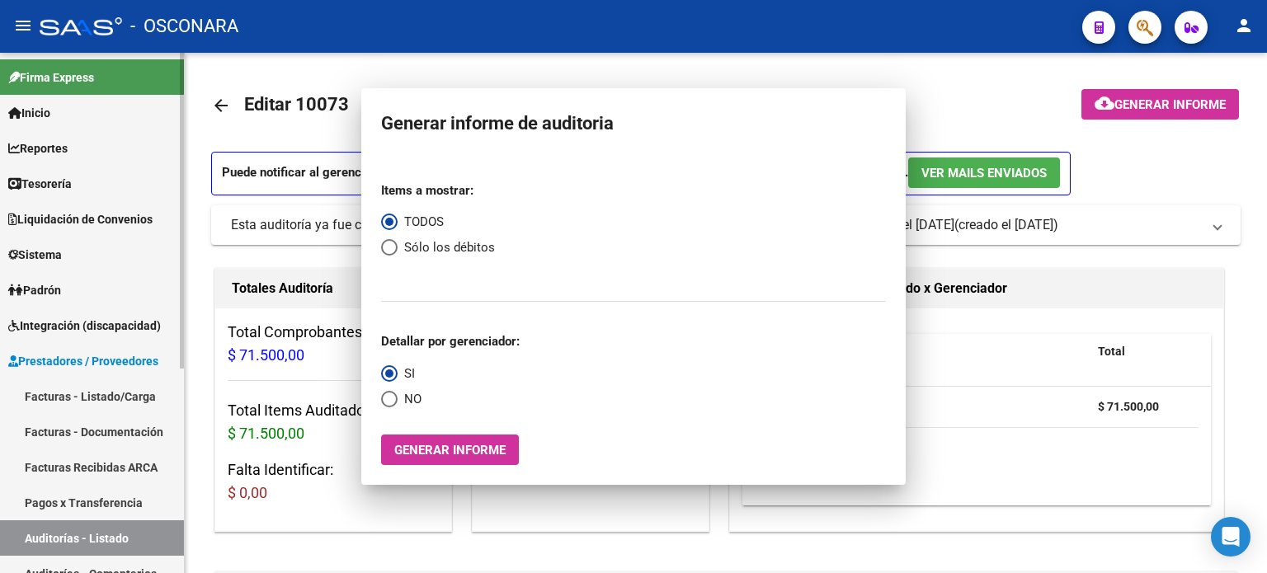
click at [26, 537] on link "Auditorías - Listado" at bounding box center [92, 538] width 184 height 35
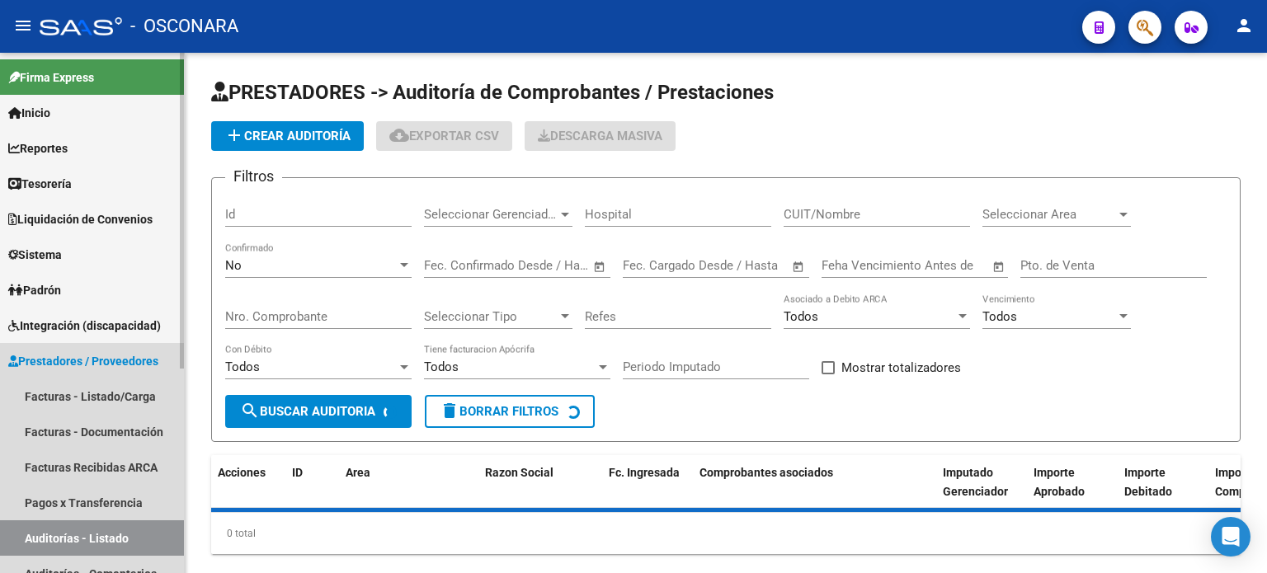
click at [26, 537] on link "Auditorías - Listado" at bounding box center [92, 538] width 184 height 35
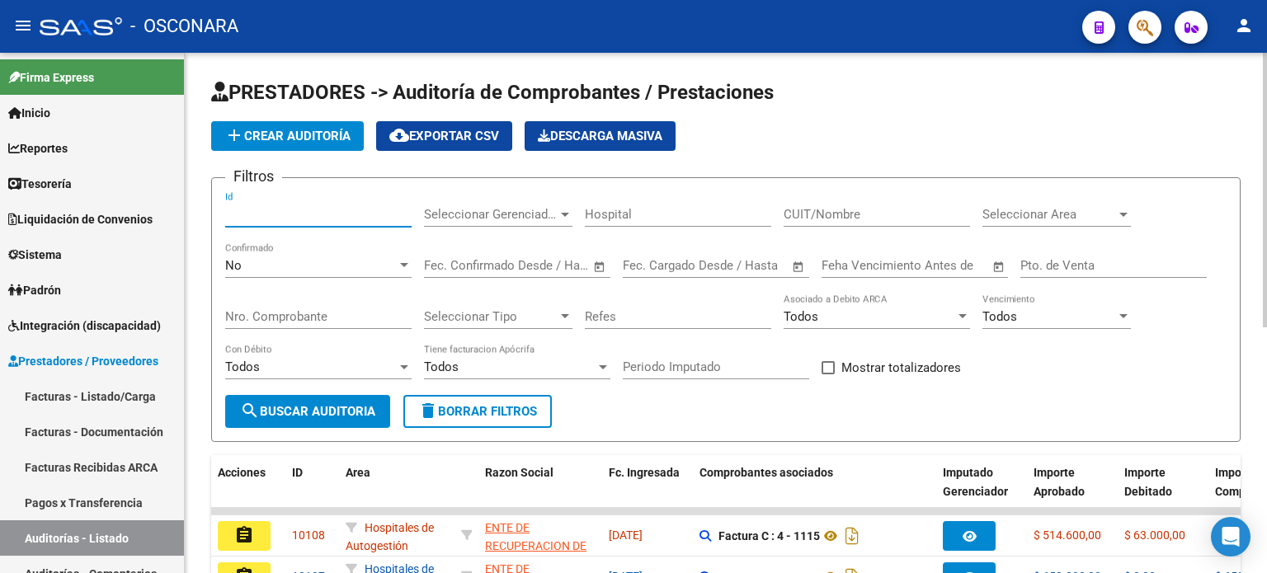
click at [234, 216] on input "Id" at bounding box center [318, 214] width 186 height 15
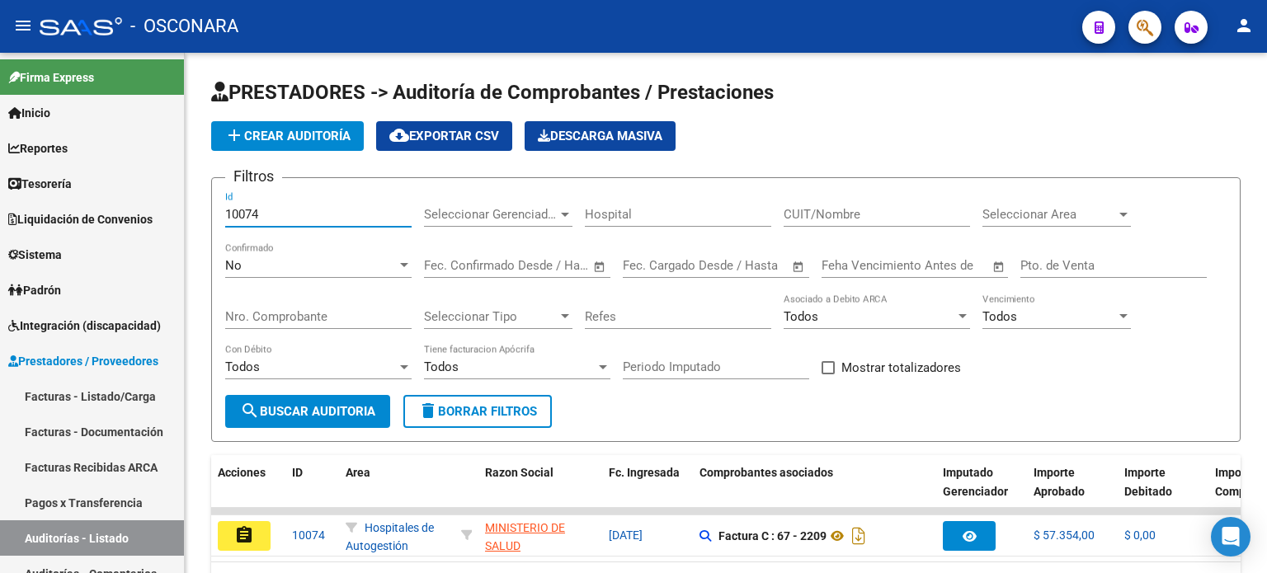
type input "10074"
click at [235, 538] on mat-icon "assignment" at bounding box center [244, 536] width 20 height 20
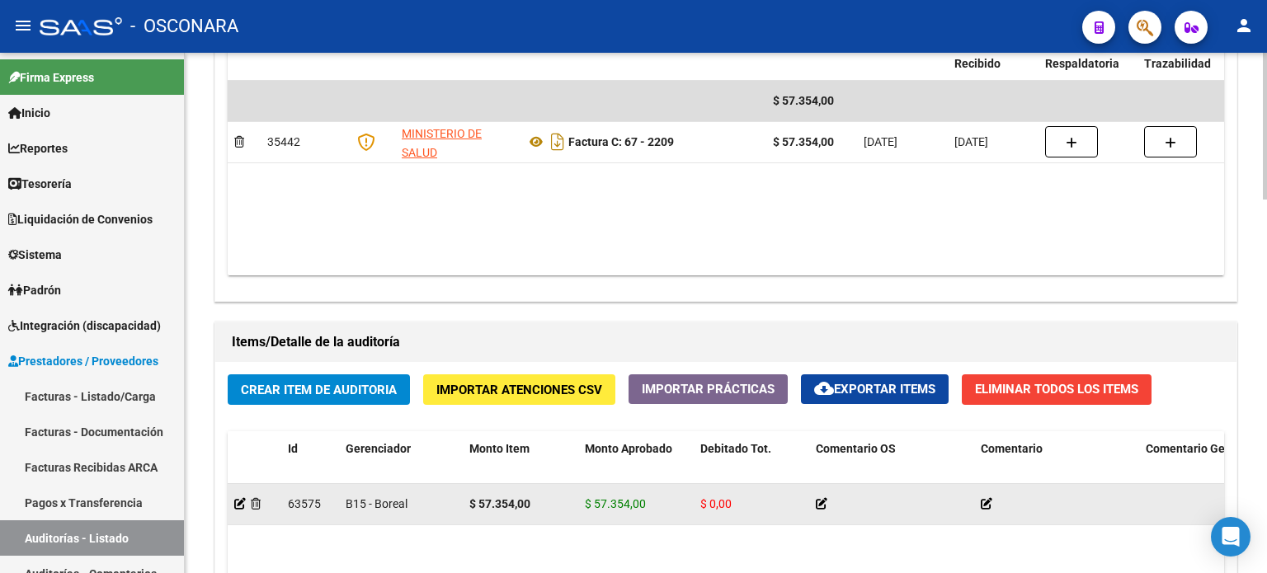
scroll to position [990, 0]
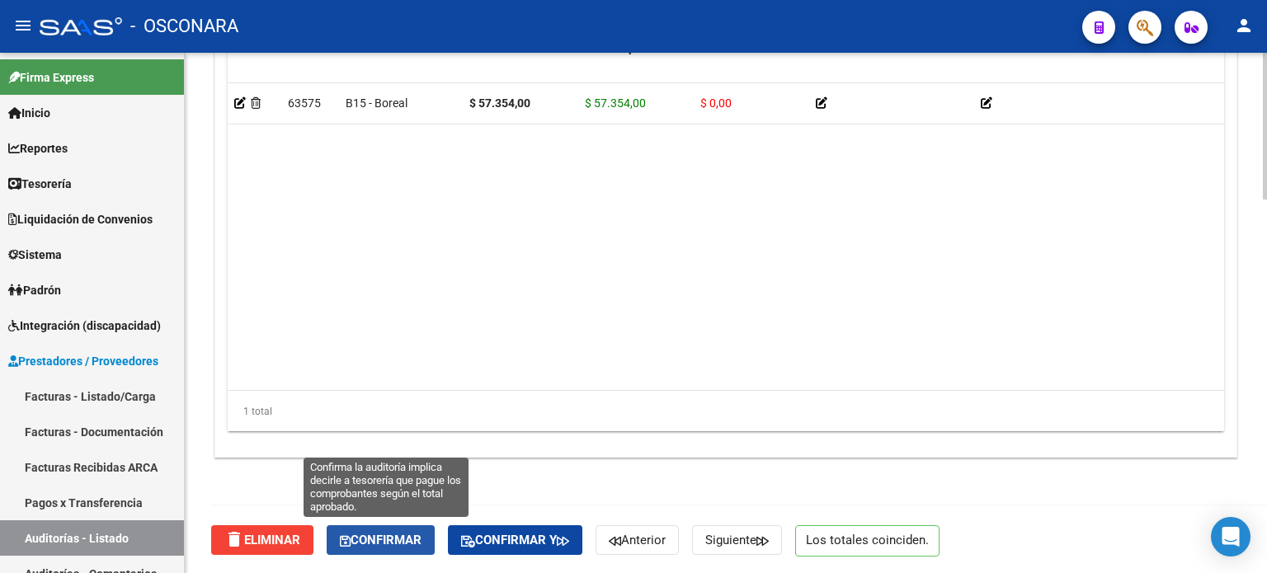
click at [376, 536] on span "Confirmar" at bounding box center [381, 540] width 82 height 15
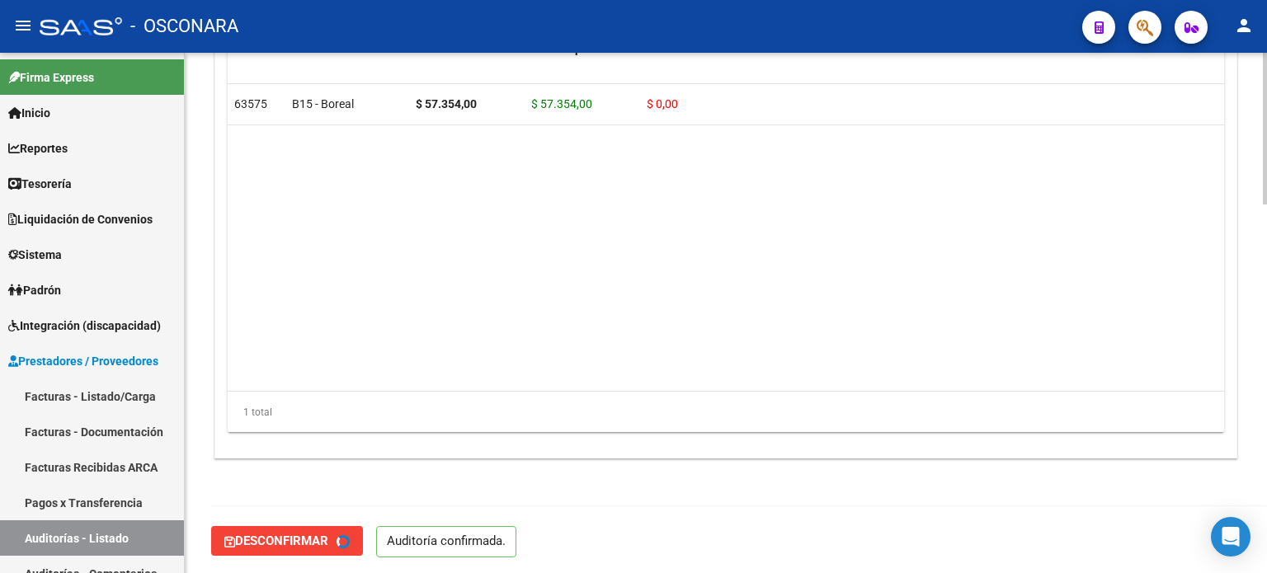
type input "202509"
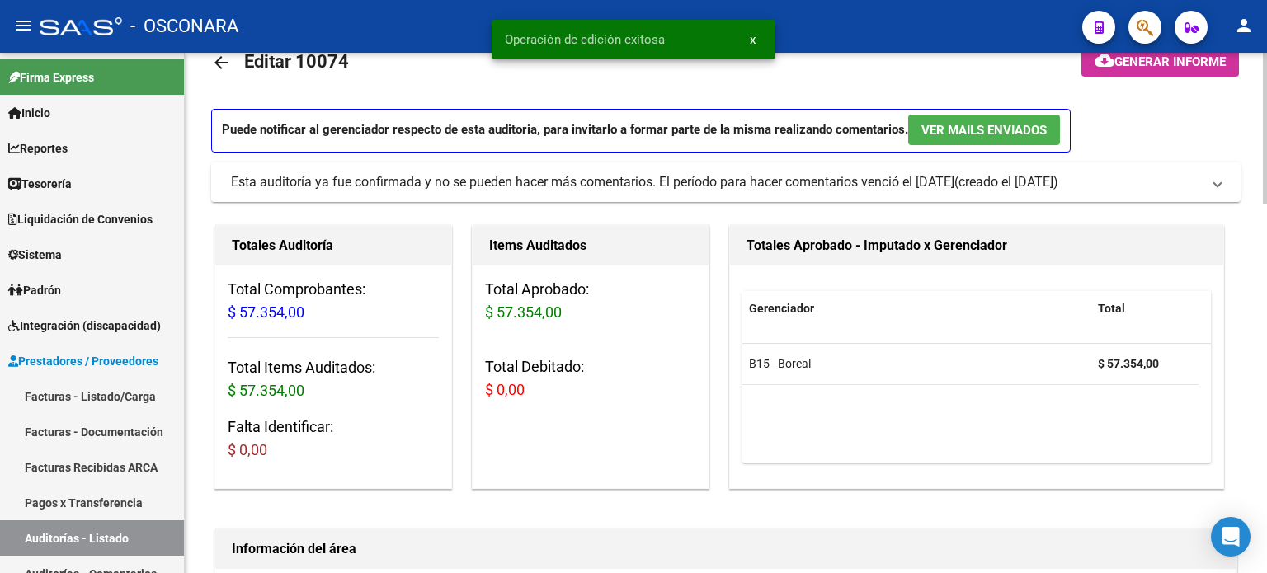
scroll to position [0, 0]
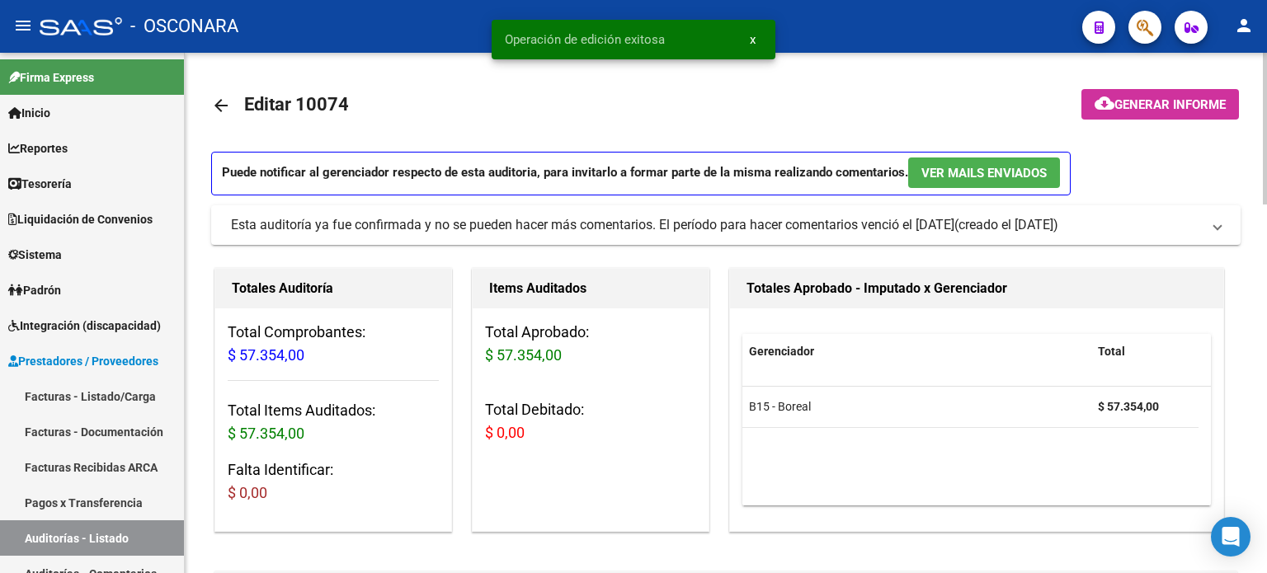
click at [1174, 97] on button "cloud_download Generar informe" at bounding box center [1161, 104] width 158 height 31
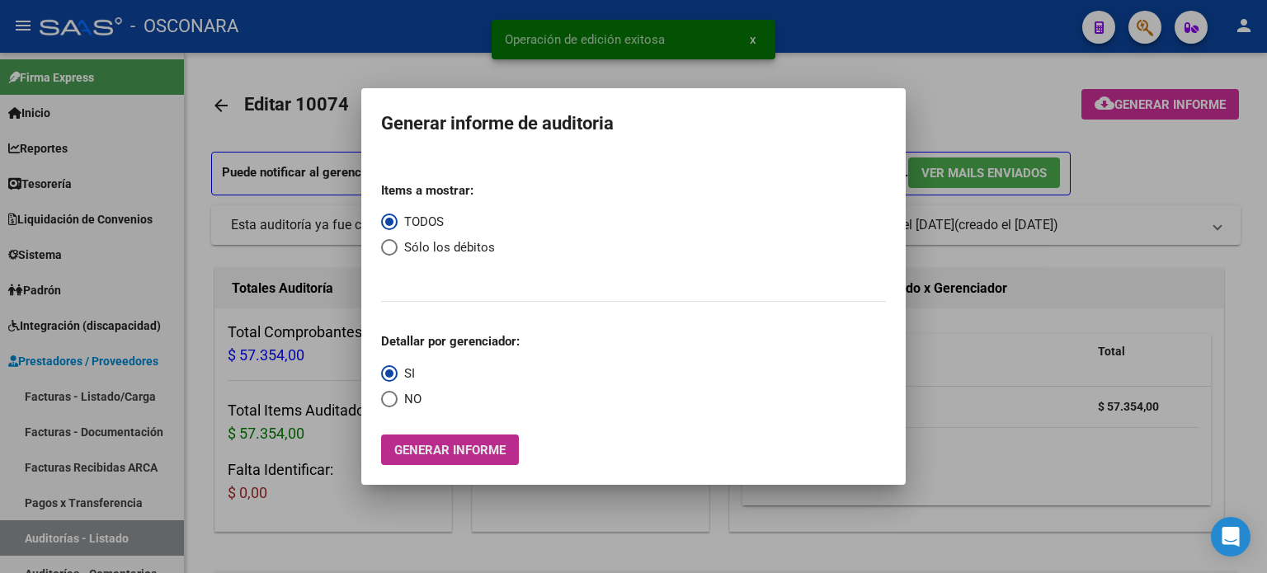
click at [413, 452] on span "Generar informe" at bounding box center [449, 450] width 111 height 15
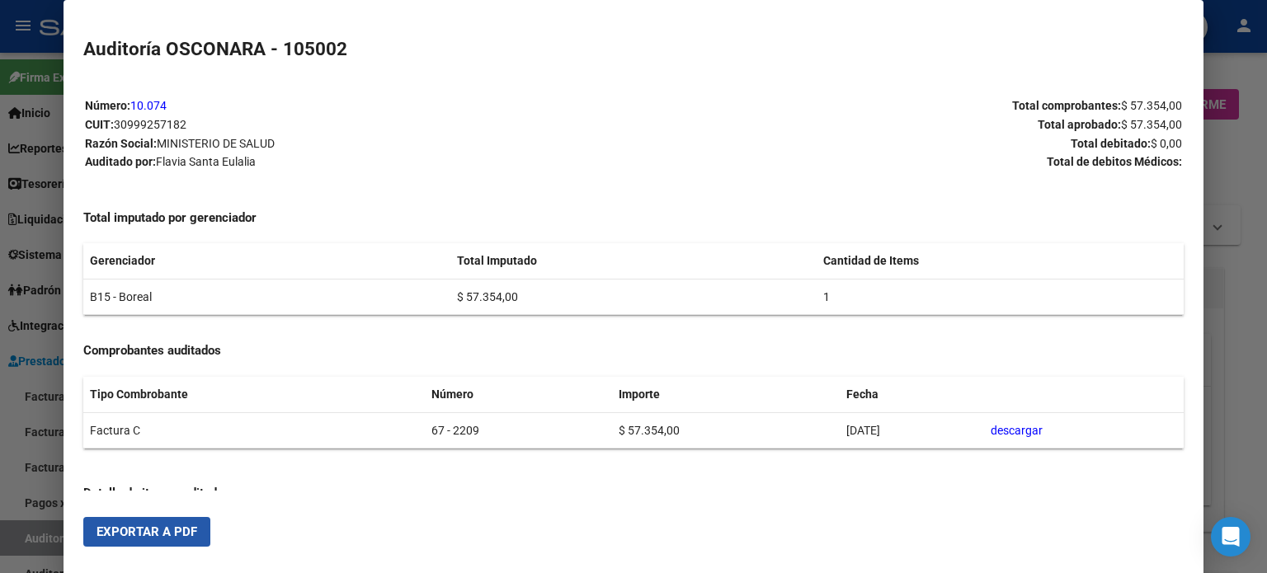
click at [171, 531] on span "Exportar a PDF" at bounding box center [147, 532] width 101 height 15
click at [8, 546] on div at bounding box center [633, 286] width 1267 height 573
click at [10, 547] on div at bounding box center [633, 286] width 1267 height 573
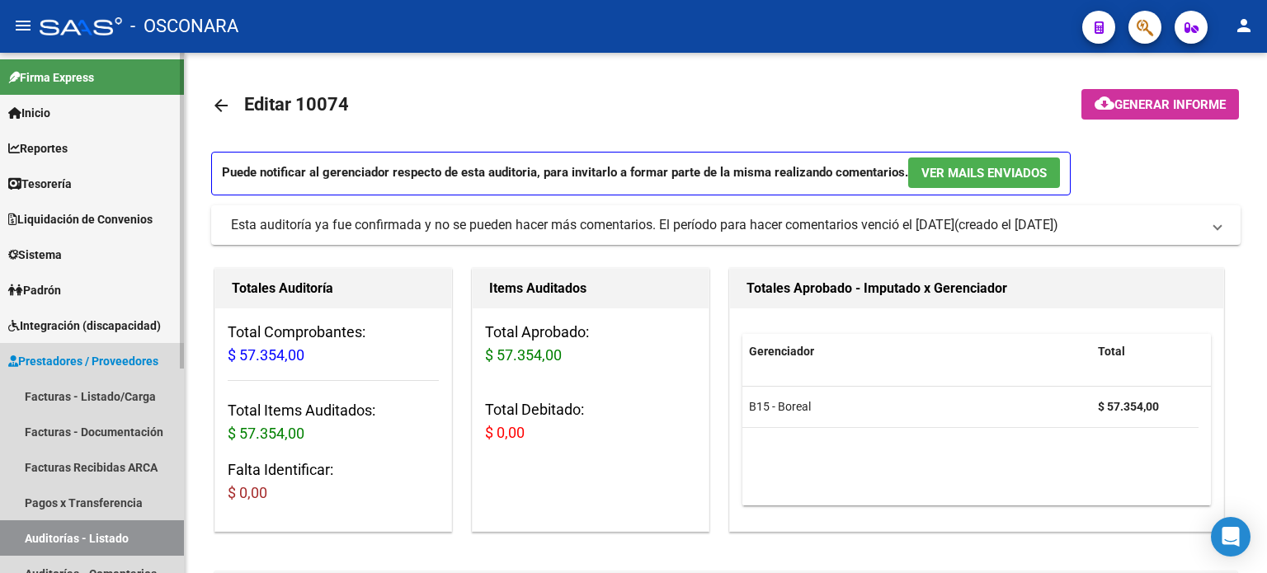
click at [18, 545] on link "Auditorías - Listado" at bounding box center [92, 538] width 184 height 35
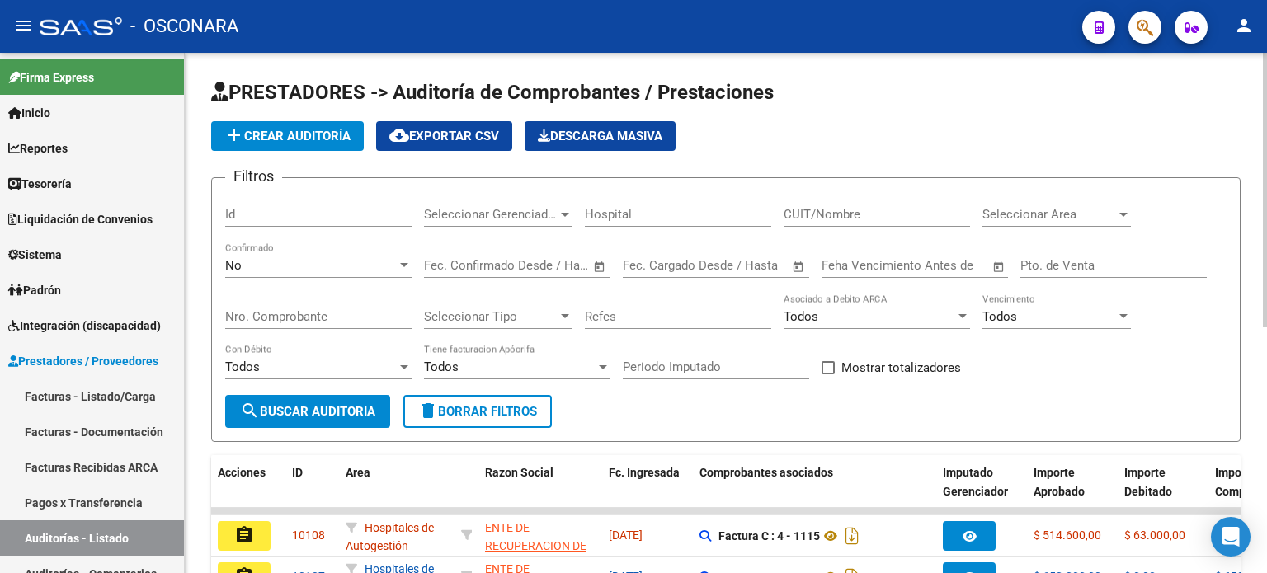
click at [263, 214] on input "Id" at bounding box center [318, 214] width 186 height 15
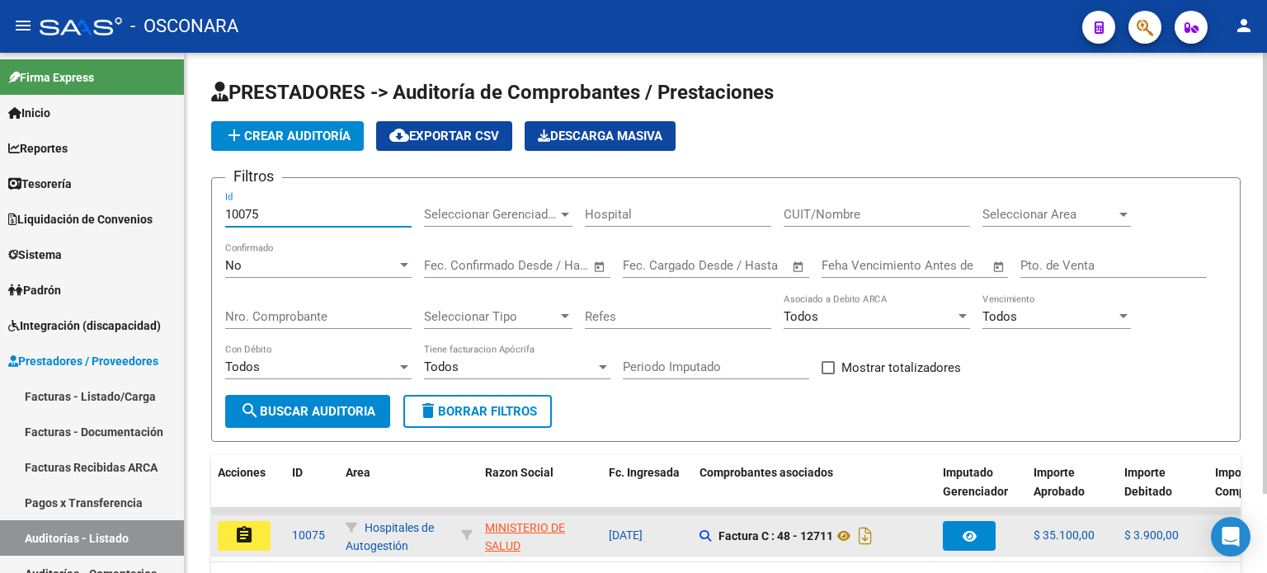
type input "10075"
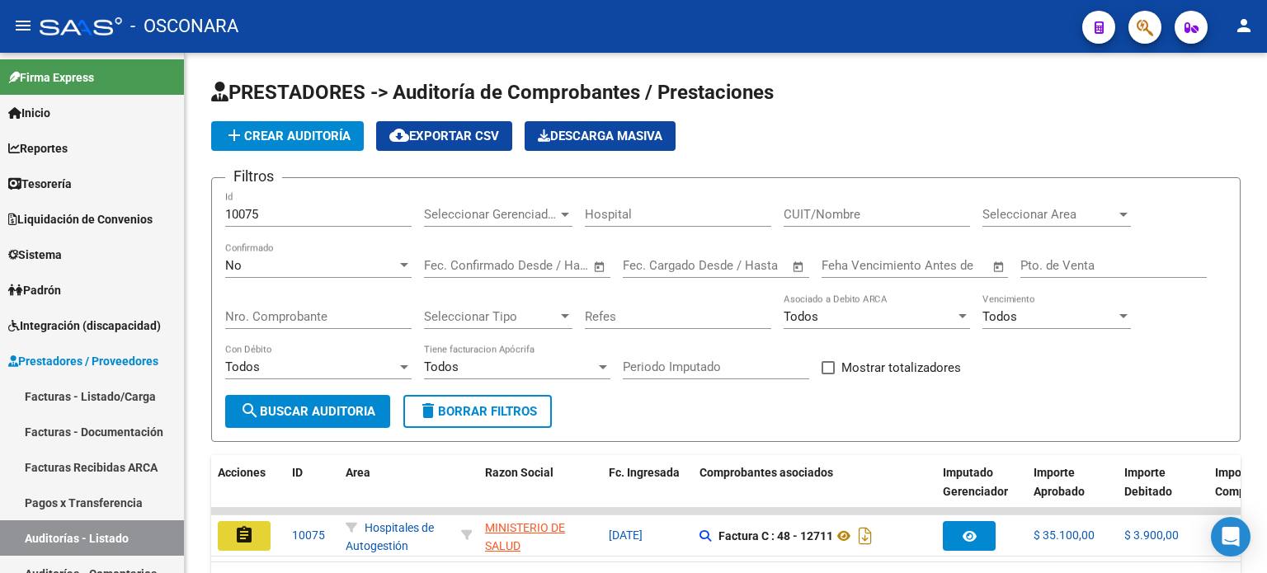
click at [246, 531] on mat-icon "assignment" at bounding box center [244, 536] width 20 height 20
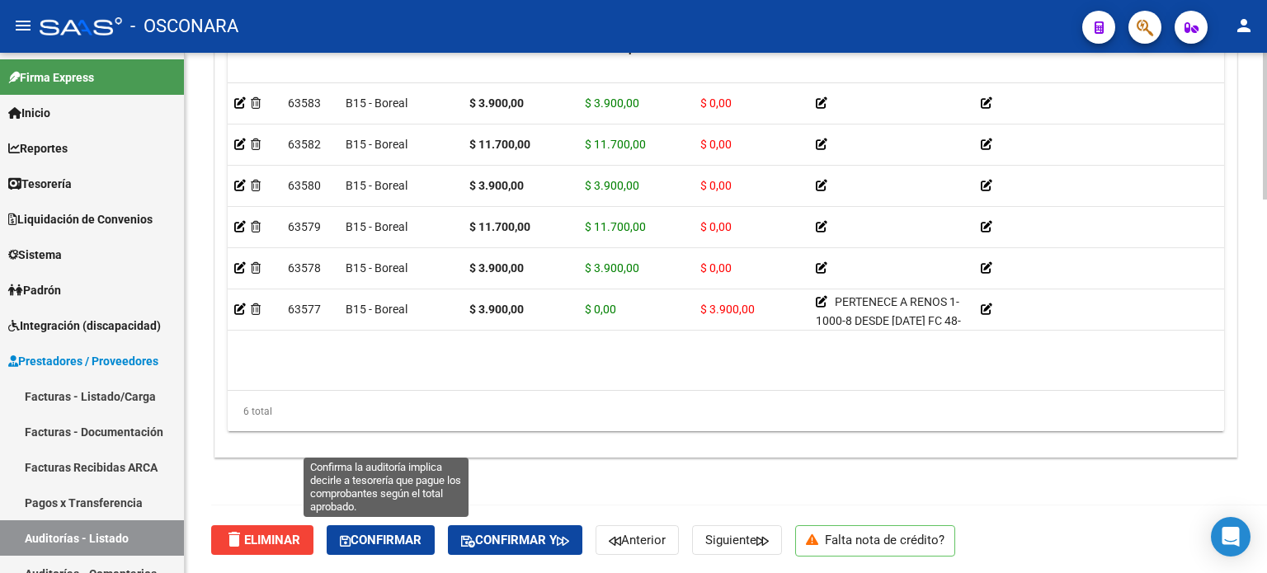
click at [409, 541] on span "Confirmar" at bounding box center [381, 540] width 82 height 15
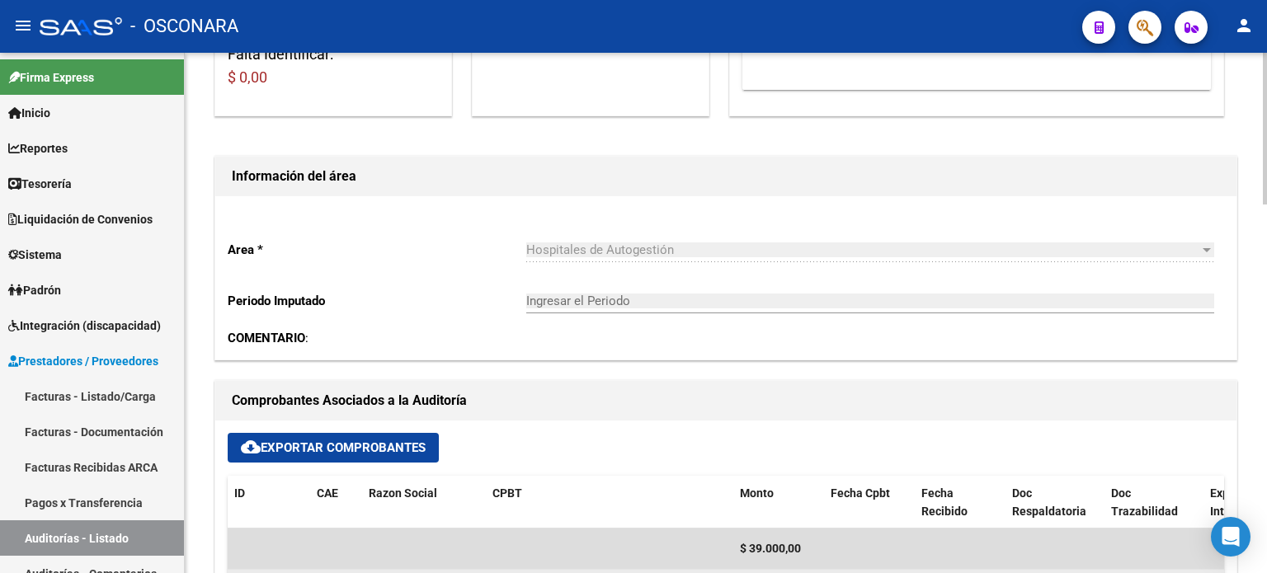
type input "202509"
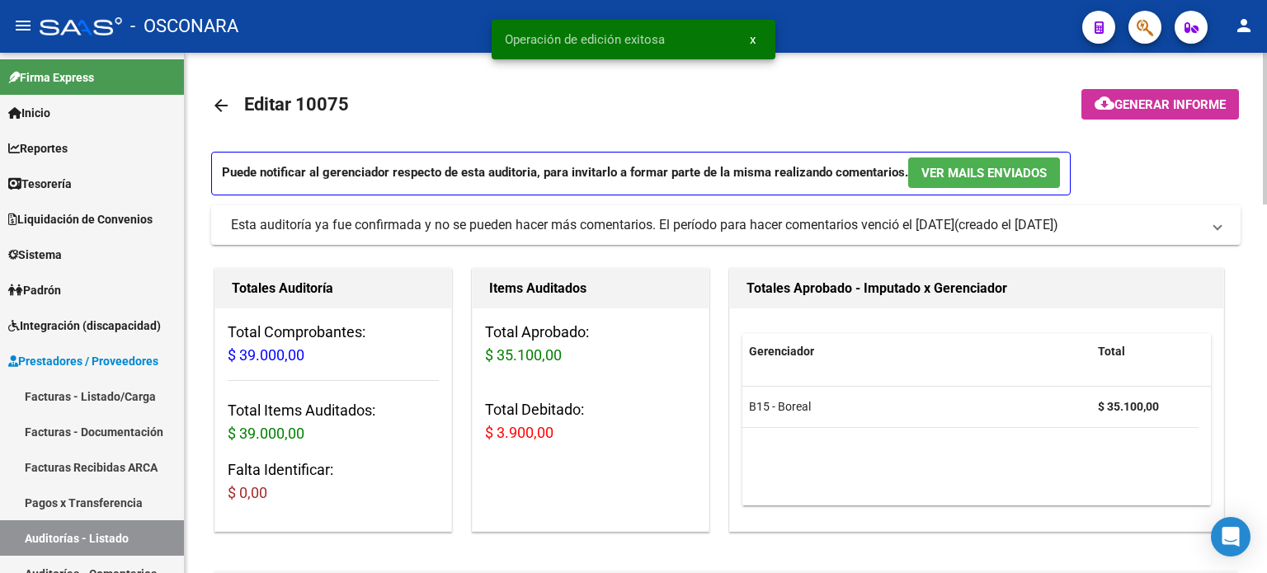
click at [1181, 105] on span "Generar informe" at bounding box center [1170, 104] width 111 height 15
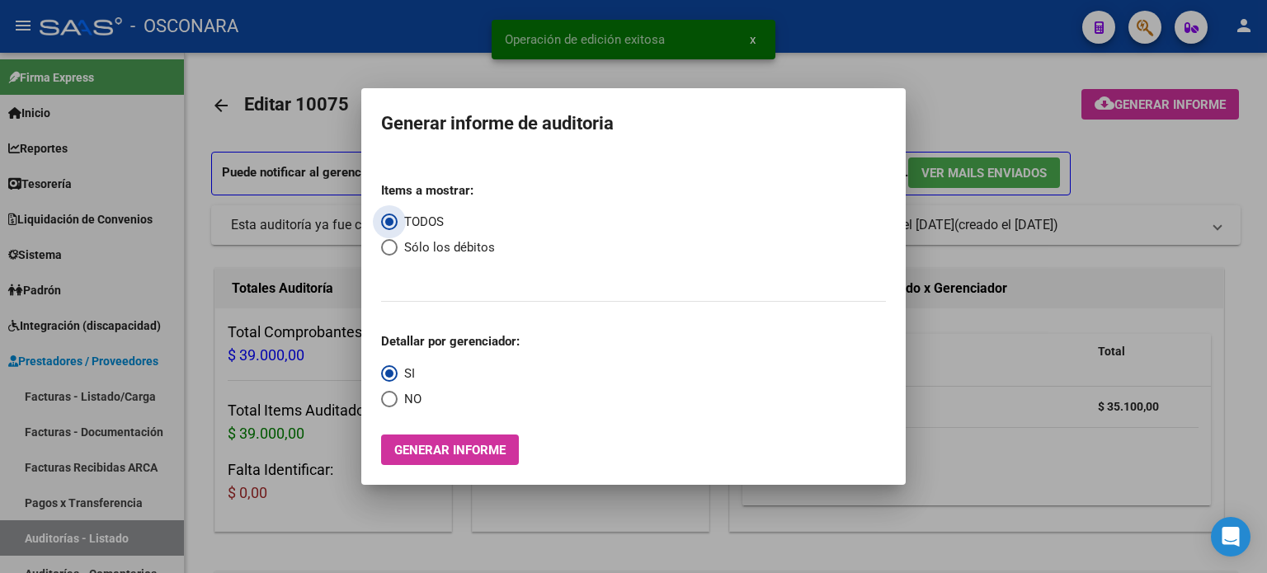
click at [471, 445] on span "Generar informe" at bounding box center [449, 450] width 111 height 15
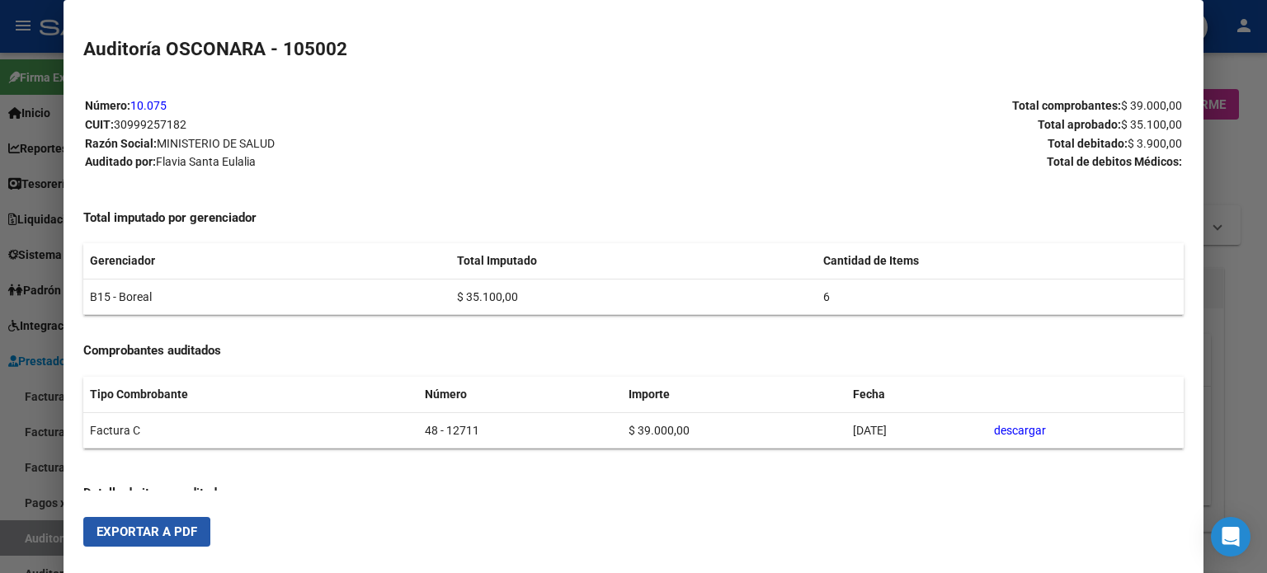
click at [133, 542] on button "Exportar a PDF" at bounding box center [146, 532] width 127 height 30
click at [45, 525] on div at bounding box center [633, 286] width 1267 height 573
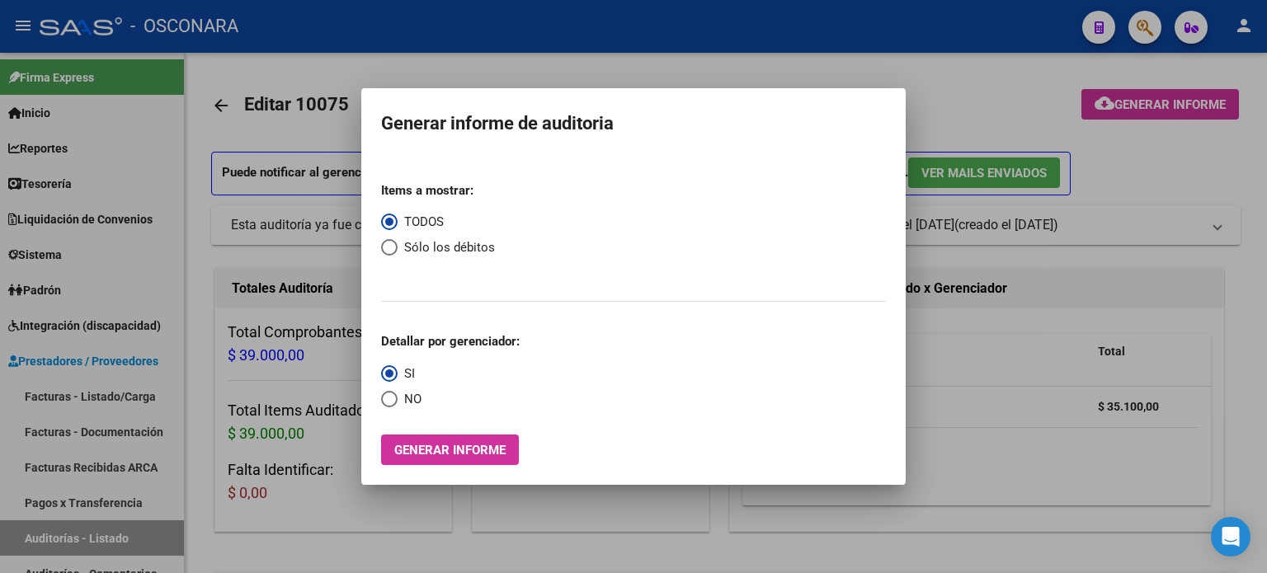
click at [38, 539] on div at bounding box center [633, 286] width 1267 height 573
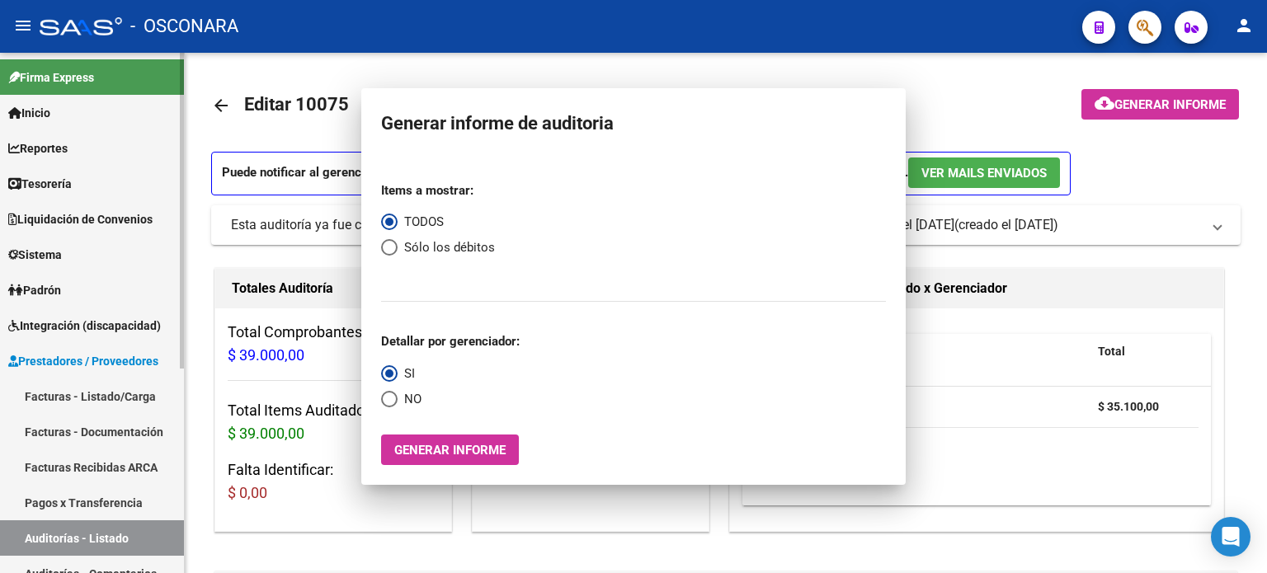
drag, startPoint x: 38, startPoint y: 539, endPoint x: 109, endPoint y: 465, distance: 102.7
click at [38, 540] on link "Auditorías - Listado" at bounding box center [92, 538] width 184 height 35
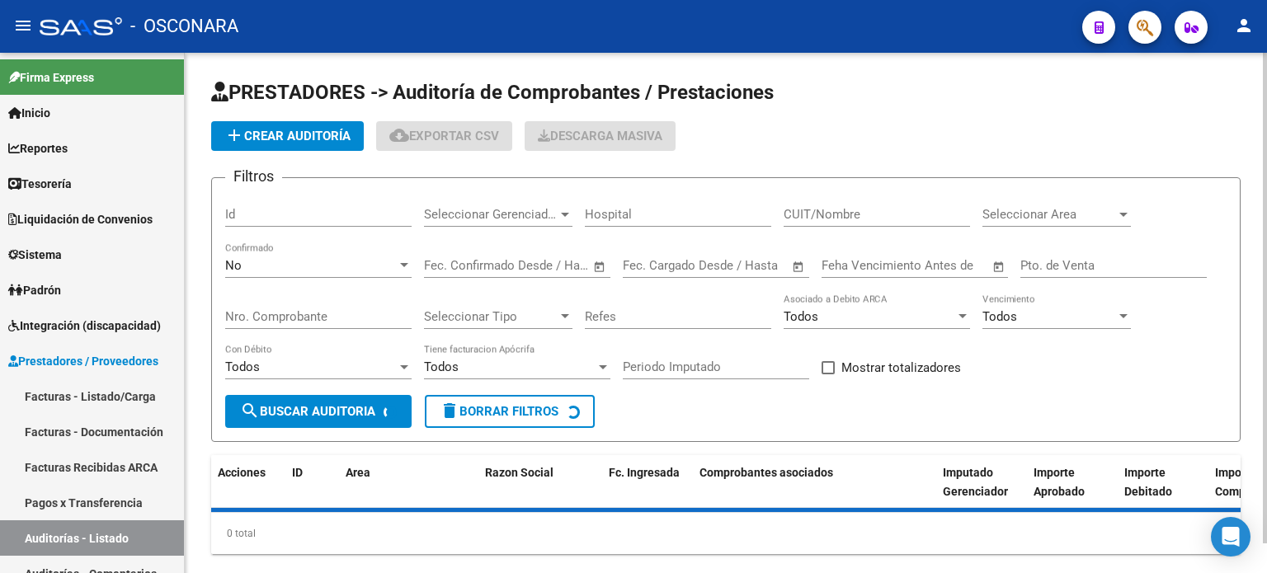
click at [257, 203] on div "Id" at bounding box center [318, 208] width 186 height 35
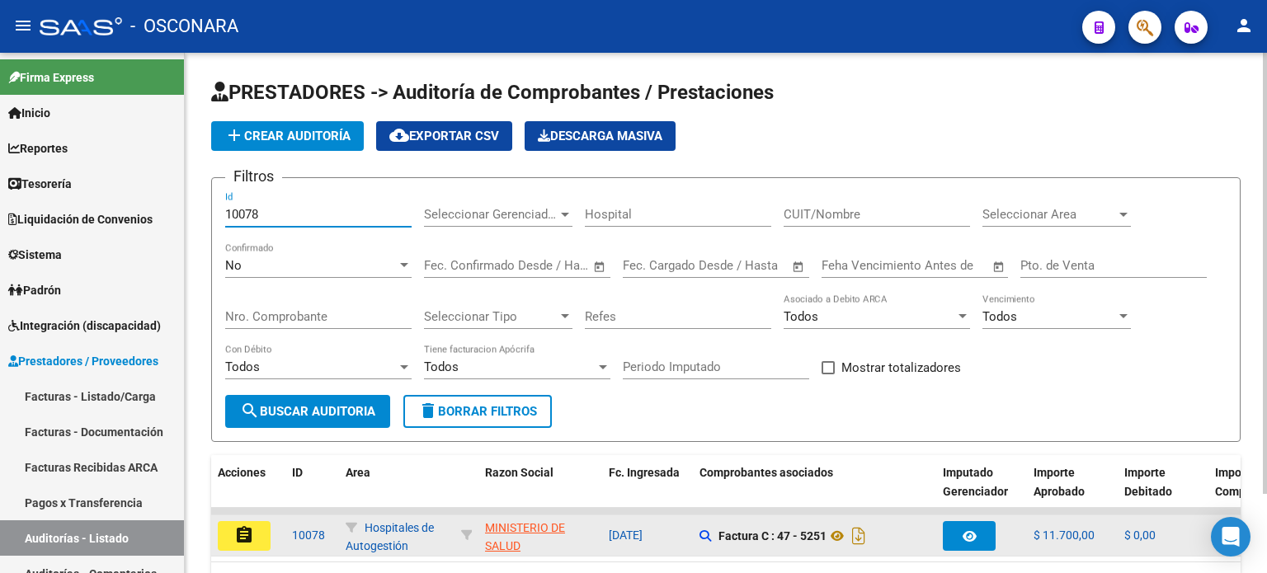
type input "10078"
click at [245, 537] on mat-icon "assignment" at bounding box center [244, 536] width 20 height 20
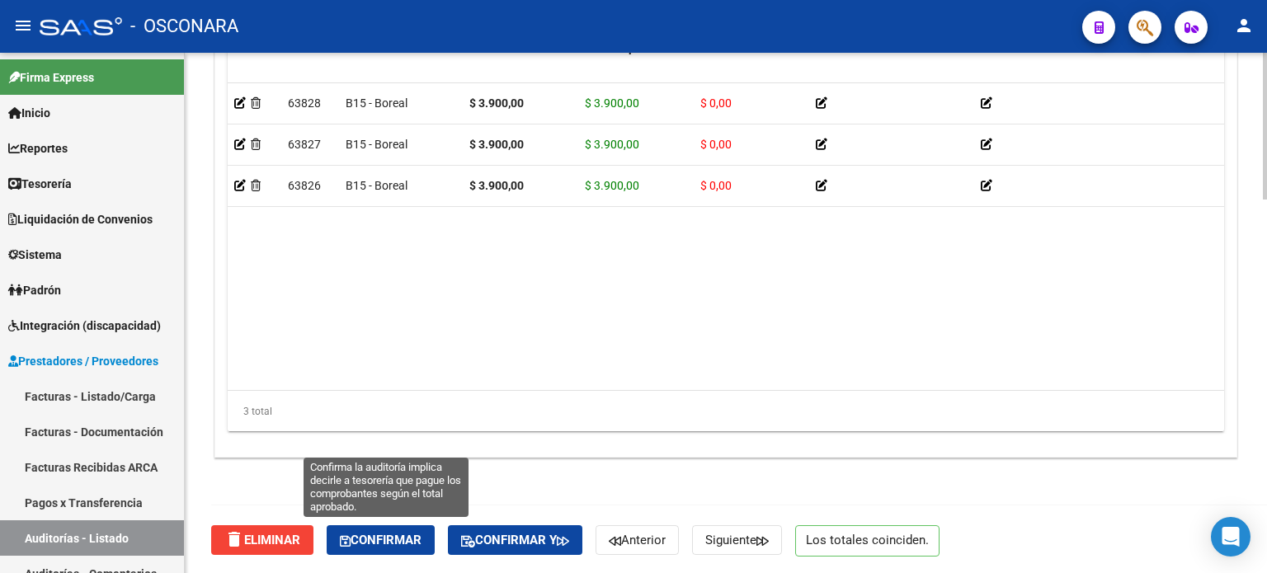
click at [377, 535] on span "Confirmar" at bounding box center [381, 540] width 82 height 15
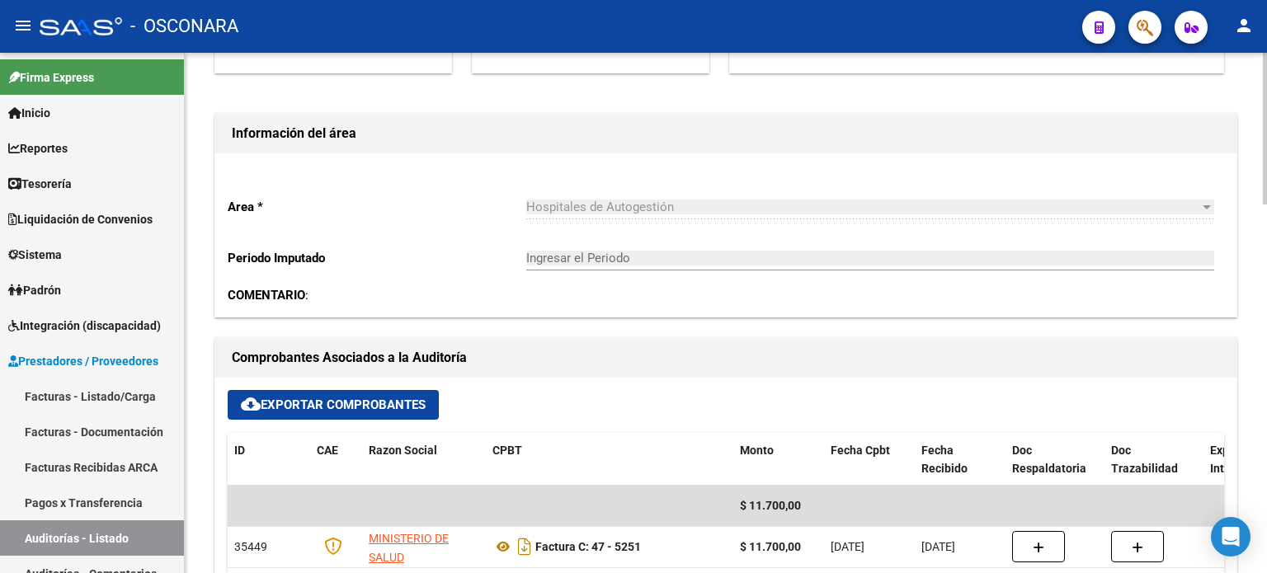
type input "202509"
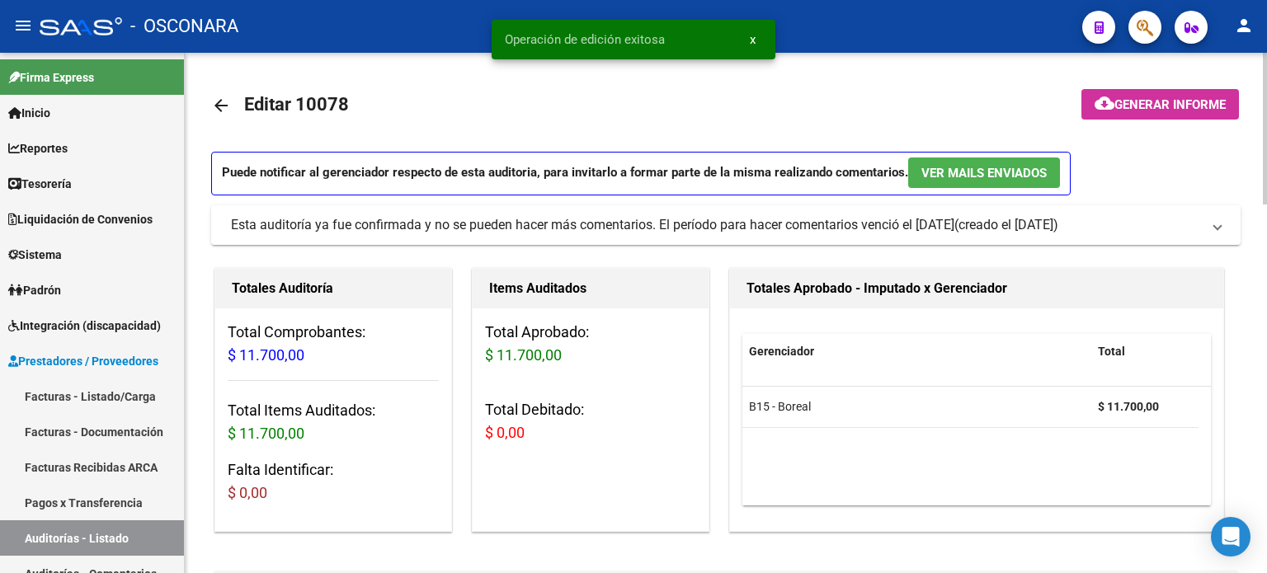
click at [1166, 103] on span "Generar informe" at bounding box center [1170, 104] width 111 height 15
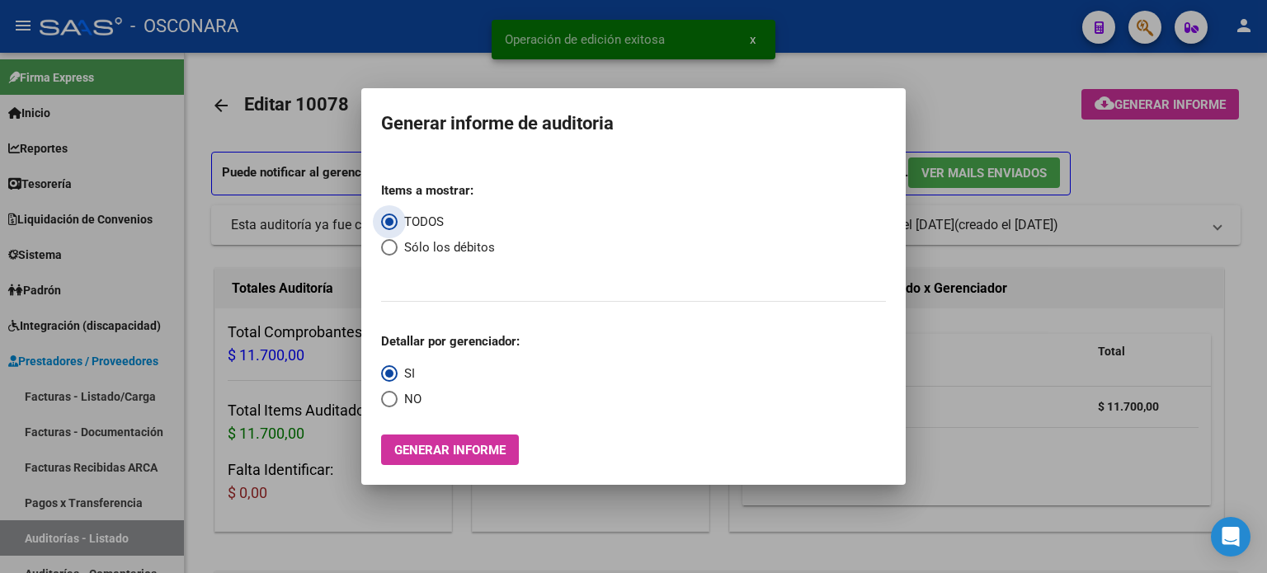
click at [469, 460] on button "Generar informe" at bounding box center [450, 450] width 138 height 31
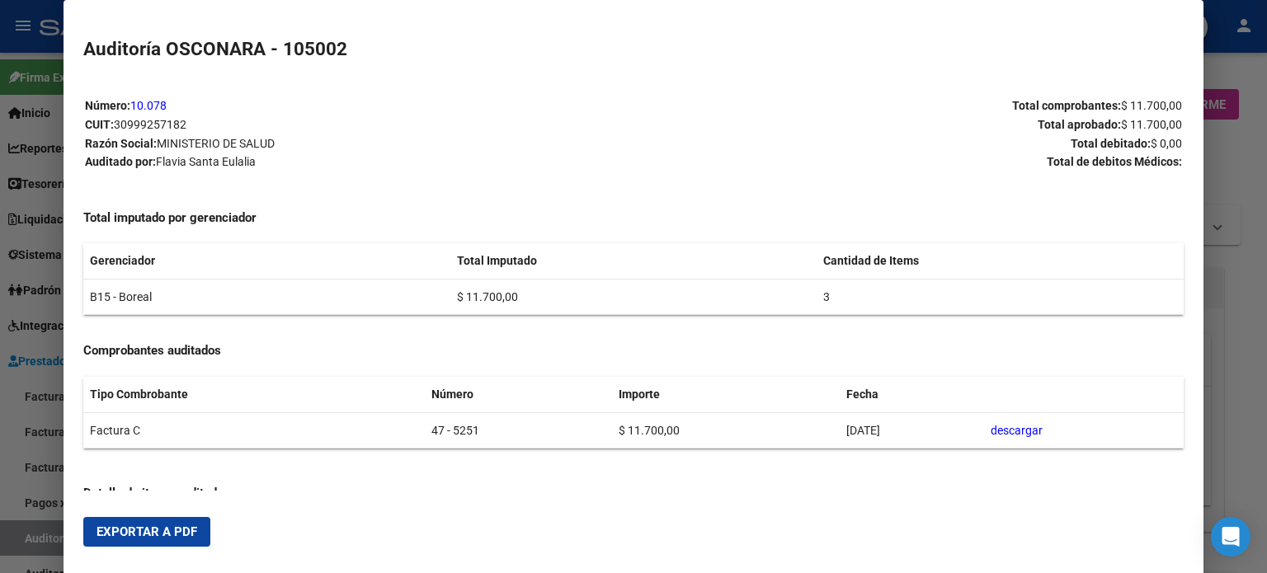
click at [110, 537] on span "Exportar a PDF" at bounding box center [147, 532] width 101 height 15
click at [46, 549] on div at bounding box center [633, 286] width 1267 height 573
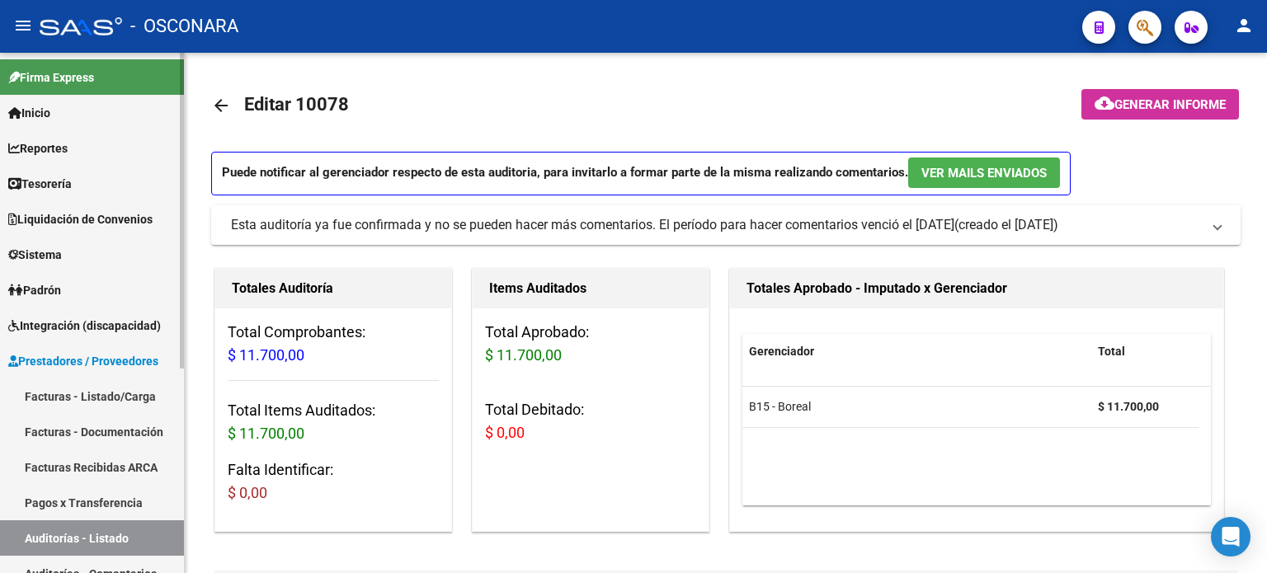
click at [46, 549] on link "Auditorías - Listado" at bounding box center [92, 538] width 184 height 35
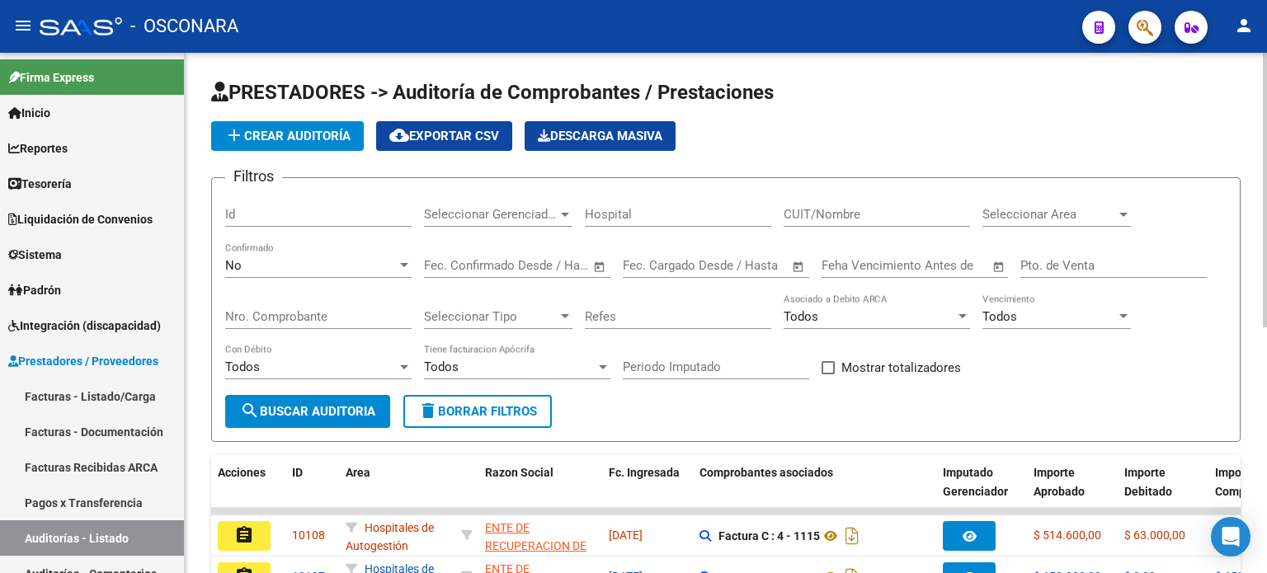
click at [259, 209] on input "Id" at bounding box center [318, 214] width 186 height 15
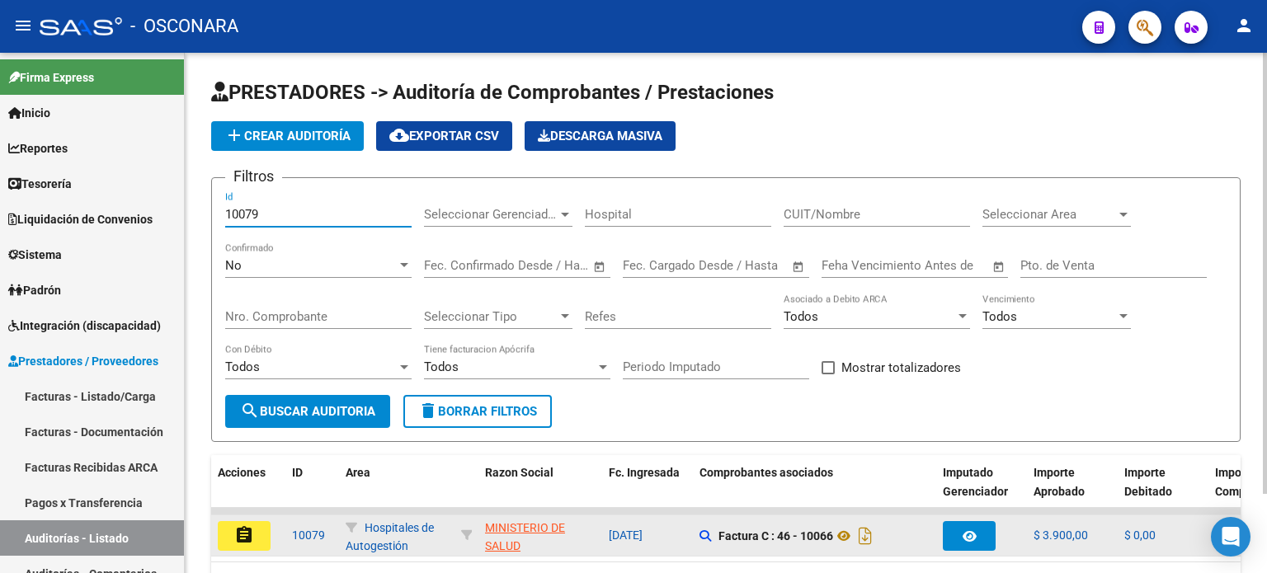
type input "10079"
click at [254, 531] on button "assignment" at bounding box center [244, 536] width 53 height 30
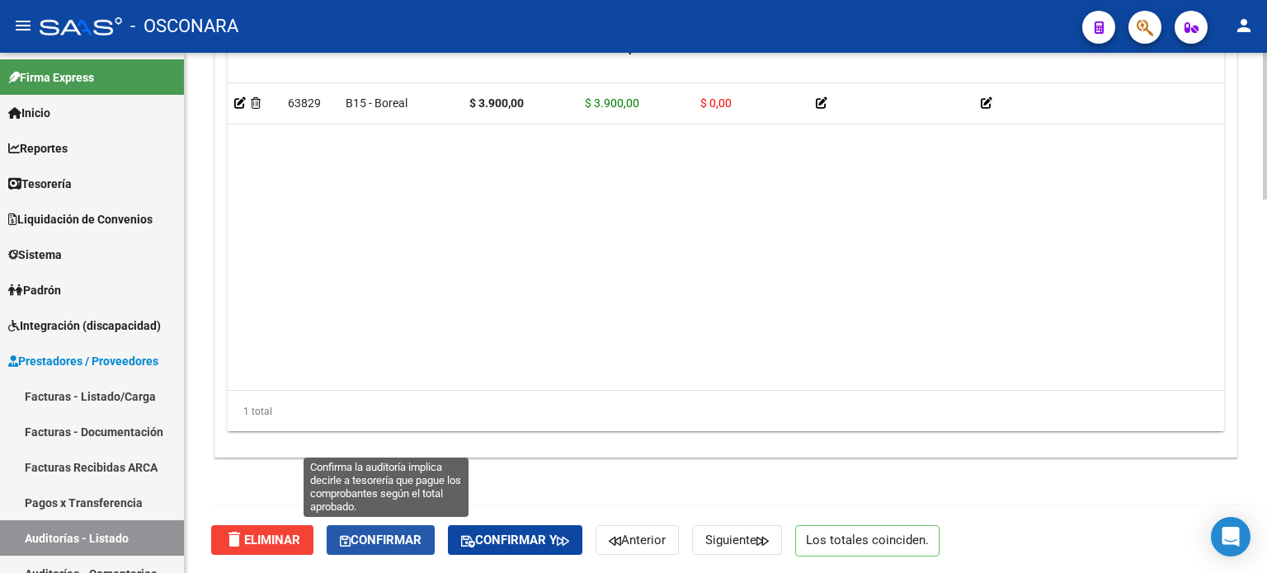
drag, startPoint x: 409, startPoint y: 550, endPoint x: 508, endPoint y: 498, distance: 112.2
click at [409, 550] on button "Confirmar" at bounding box center [381, 541] width 108 height 30
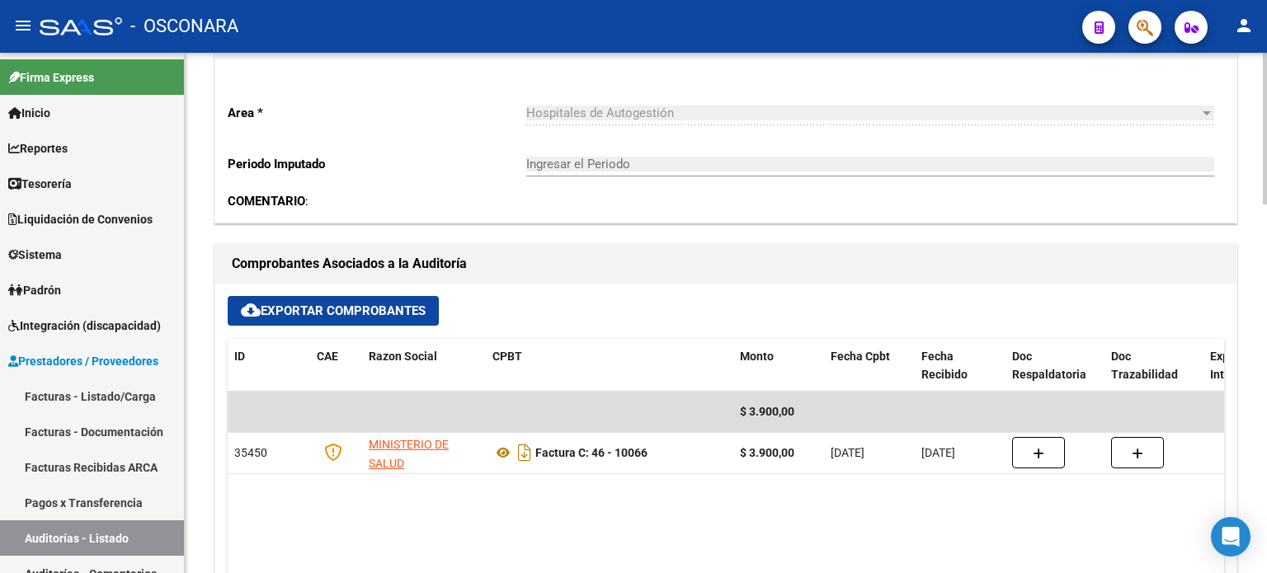
type input "202509"
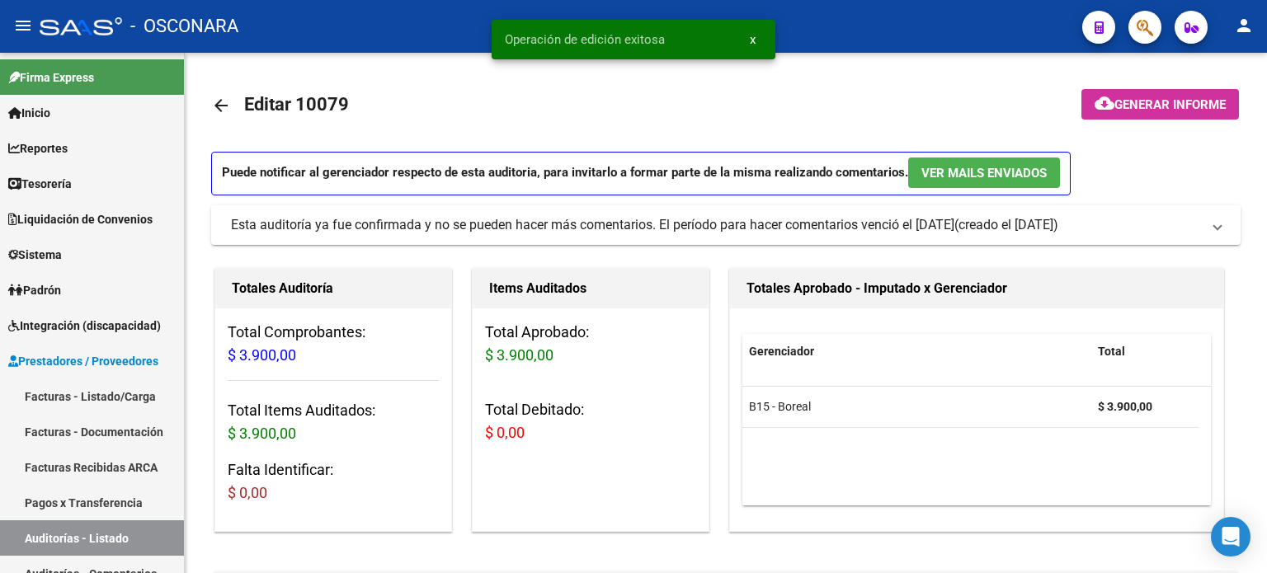
click at [1097, 111] on mat-icon "cloud_download" at bounding box center [1105, 103] width 20 height 20
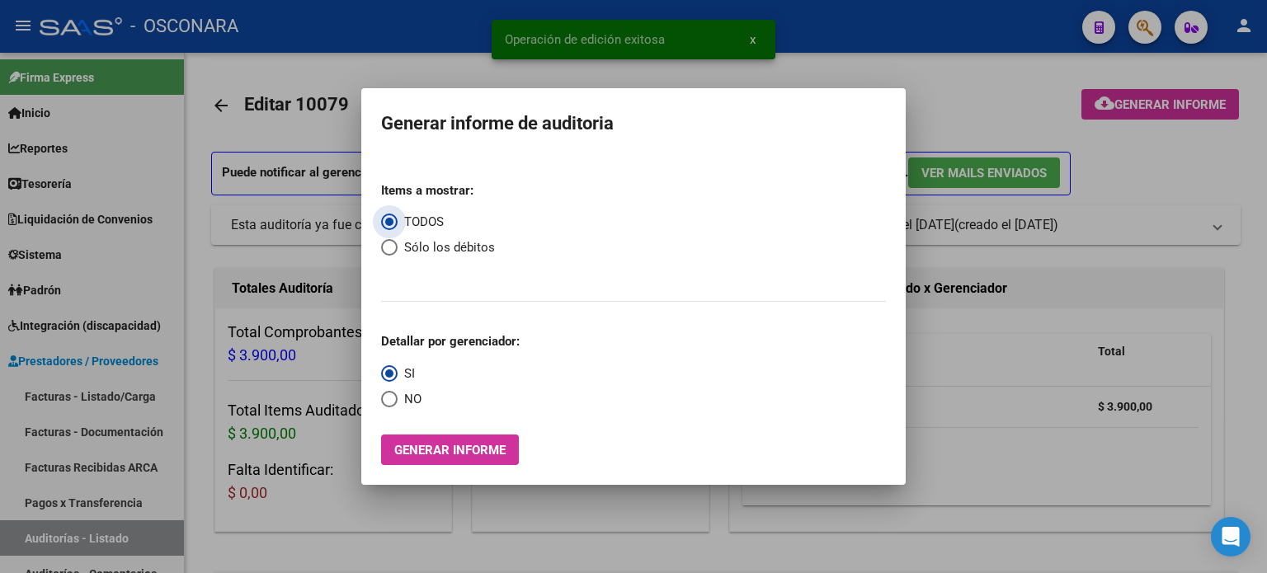
click at [455, 445] on span "Generar informe" at bounding box center [449, 450] width 111 height 15
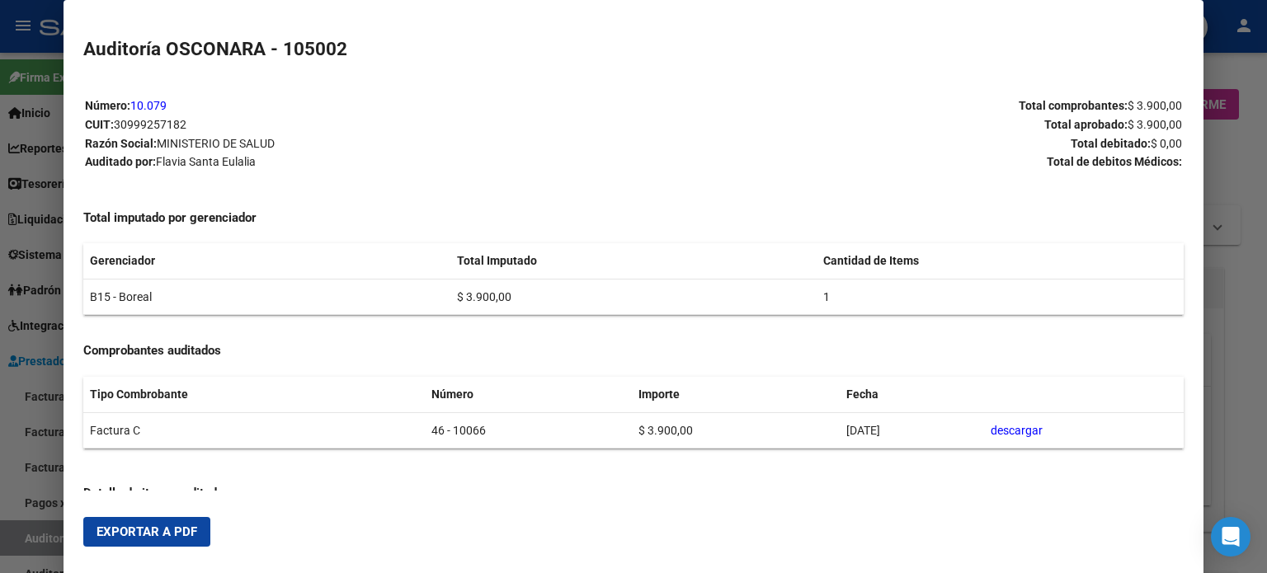
click at [153, 534] on span "Exportar a PDF" at bounding box center [147, 532] width 101 height 15
click at [49, 539] on div at bounding box center [633, 286] width 1267 height 573
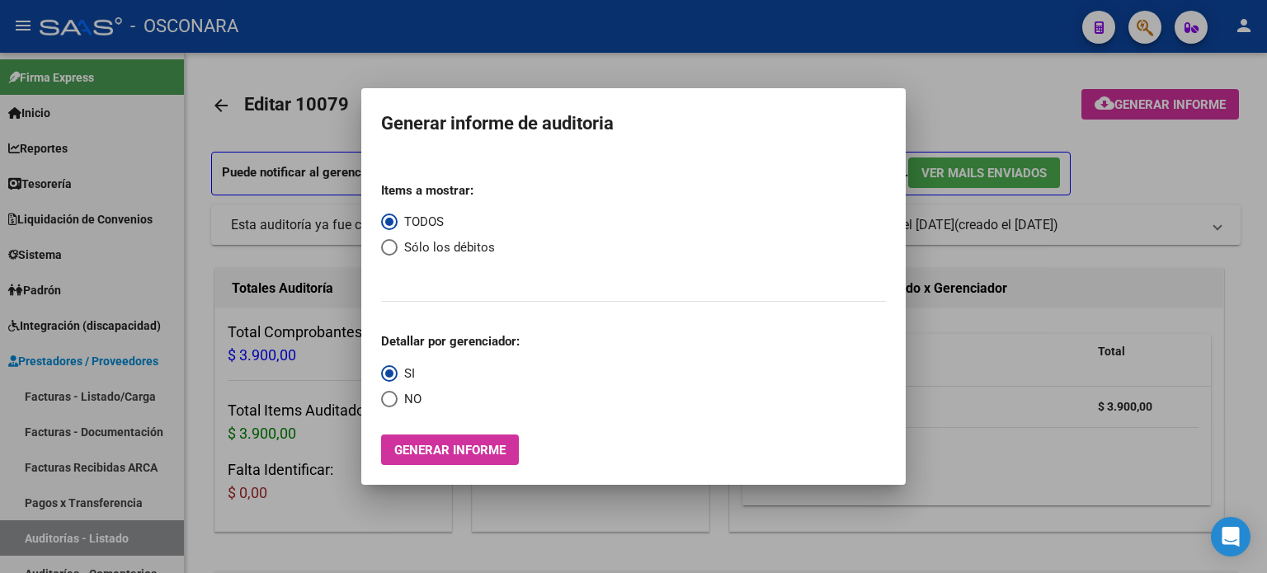
click at [49, 539] on div at bounding box center [633, 286] width 1267 height 573
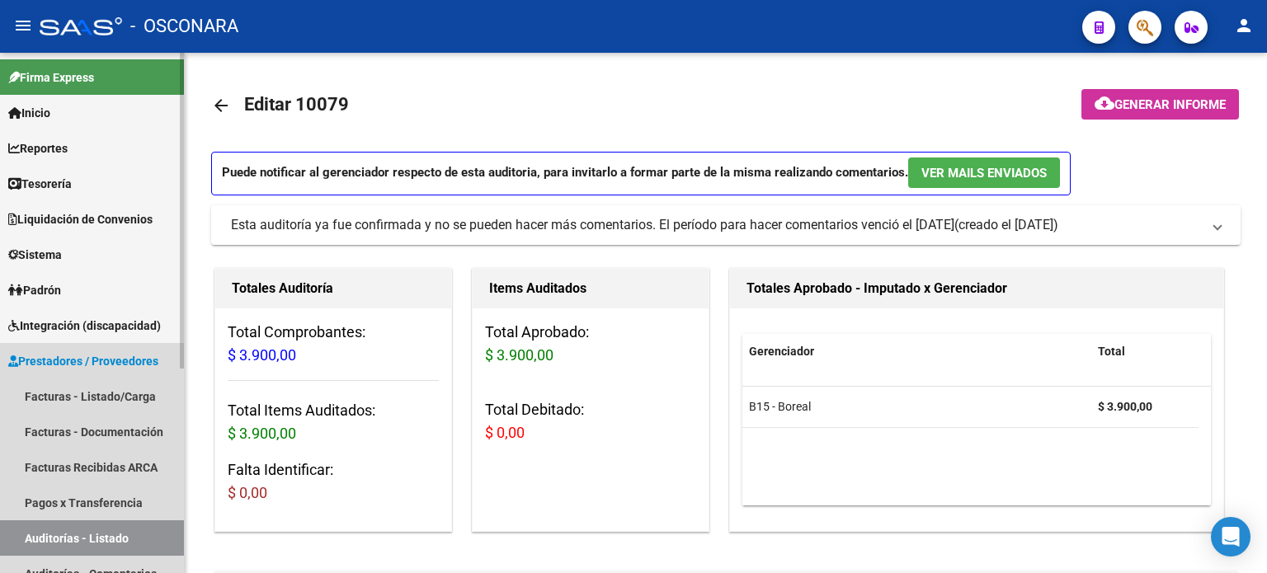
click at [49, 539] on link "Auditorías - Listado" at bounding box center [92, 538] width 184 height 35
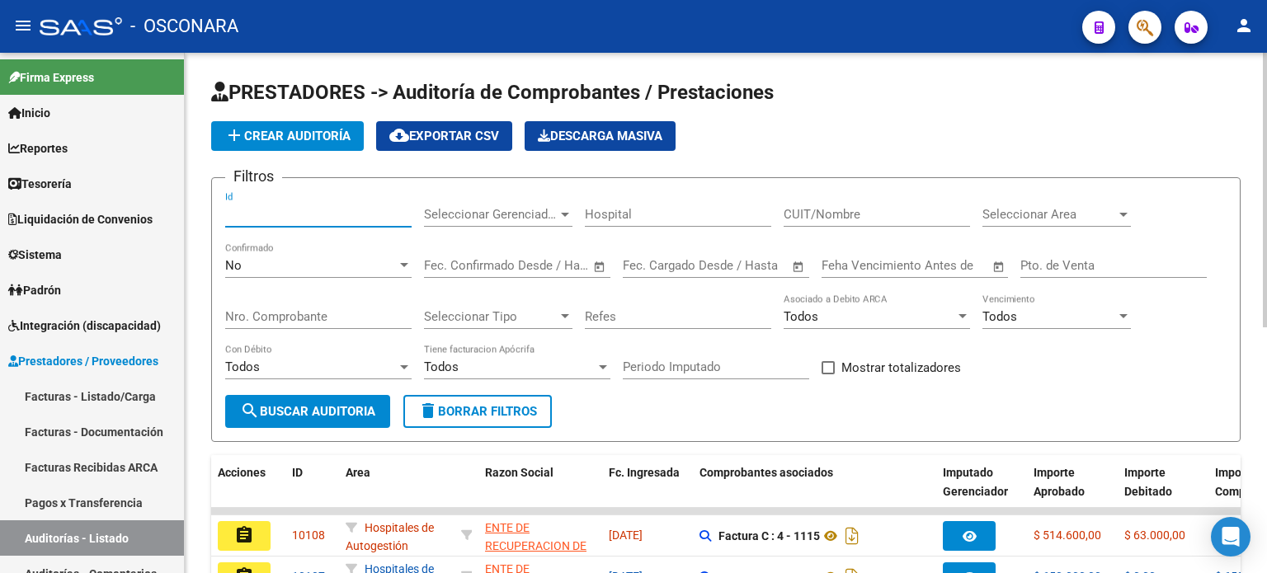
click at [242, 209] on input "Id" at bounding box center [318, 214] width 186 height 15
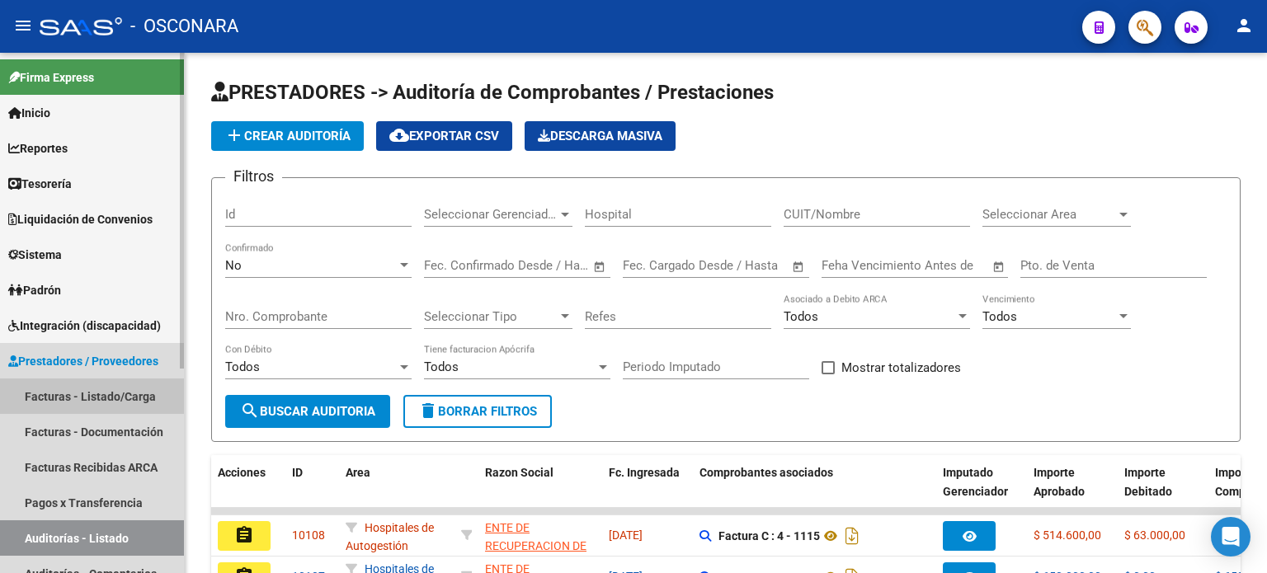
click at [47, 395] on link "Facturas - Listado/Carga" at bounding box center [92, 396] width 184 height 35
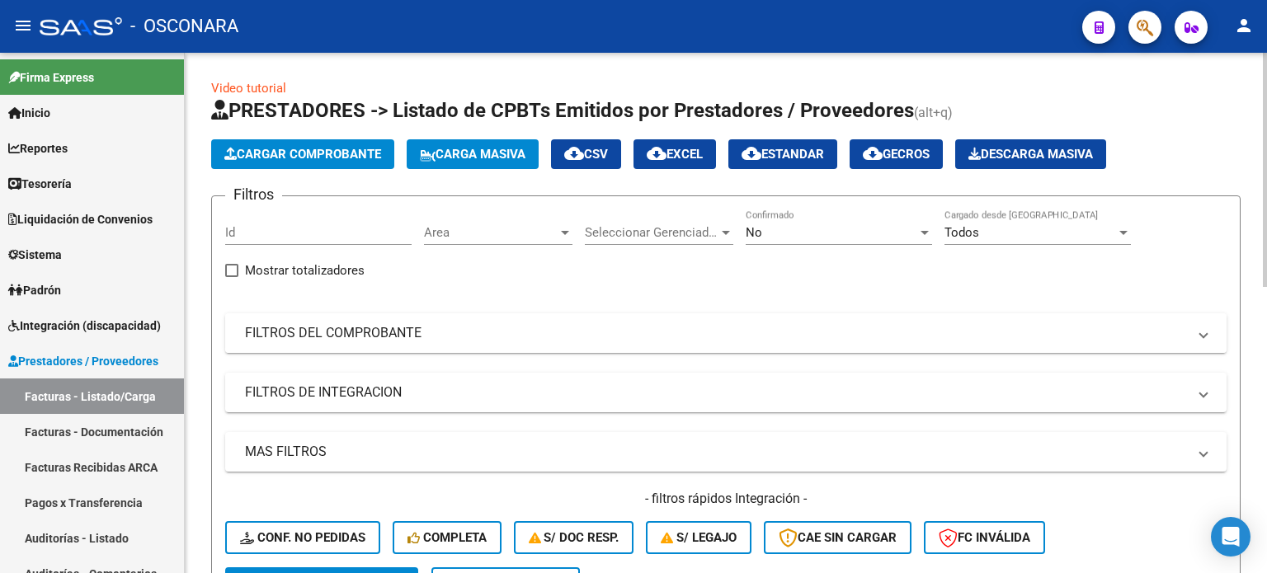
click at [345, 324] on mat-panel-title "FILTROS DEL COMPROBANTE" at bounding box center [716, 333] width 942 height 18
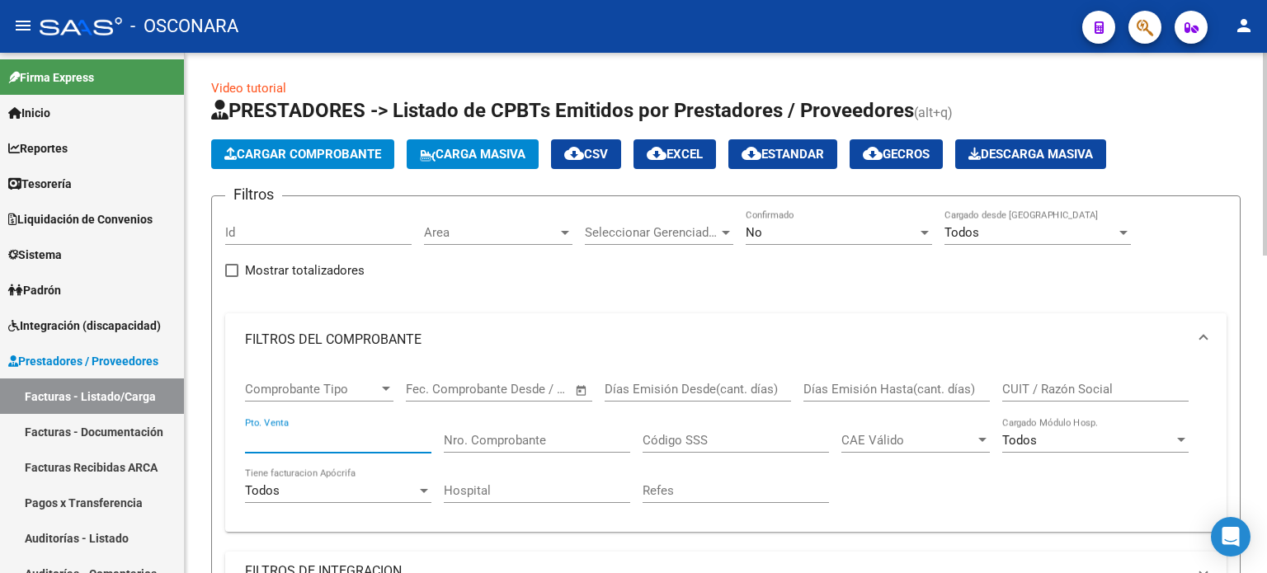
click at [299, 436] on input "Pto. Venta" at bounding box center [338, 440] width 186 height 15
type input "46"
click at [481, 442] on input "Nro. Comprobante" at bounding box center [537, 440] width 186 height 15
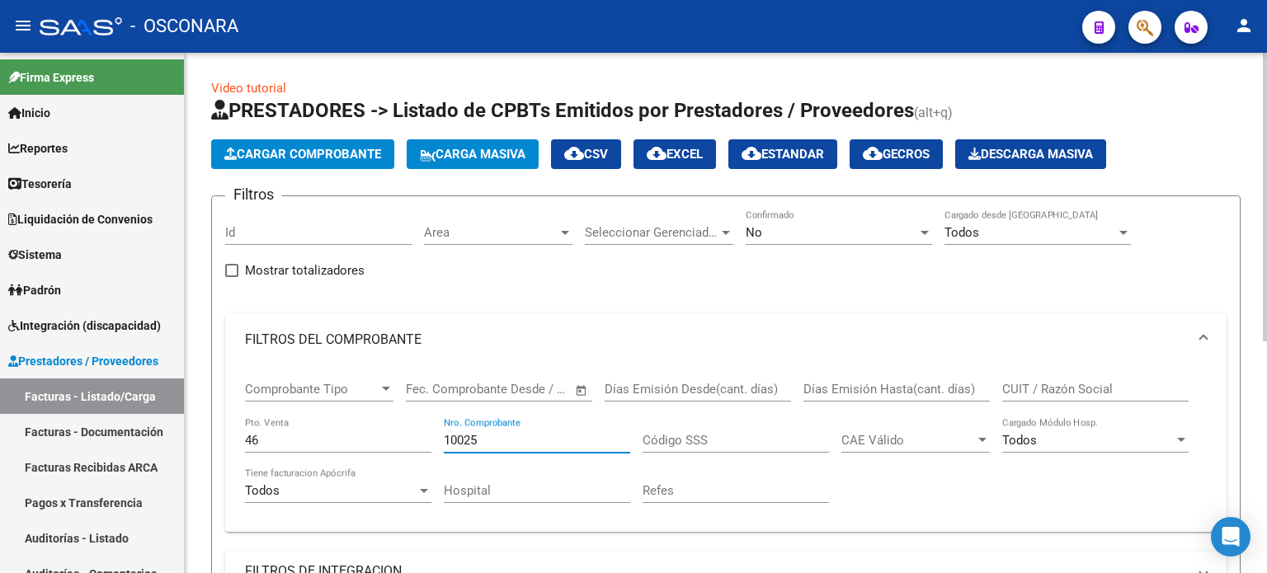
type input "10025"
click at [759, 248] on div "No Confirmado" at bounding box center [839, 235] width 186 height 51
click at [769, 231] on div "No" at bounding box center [832, 232] width 172 height 15
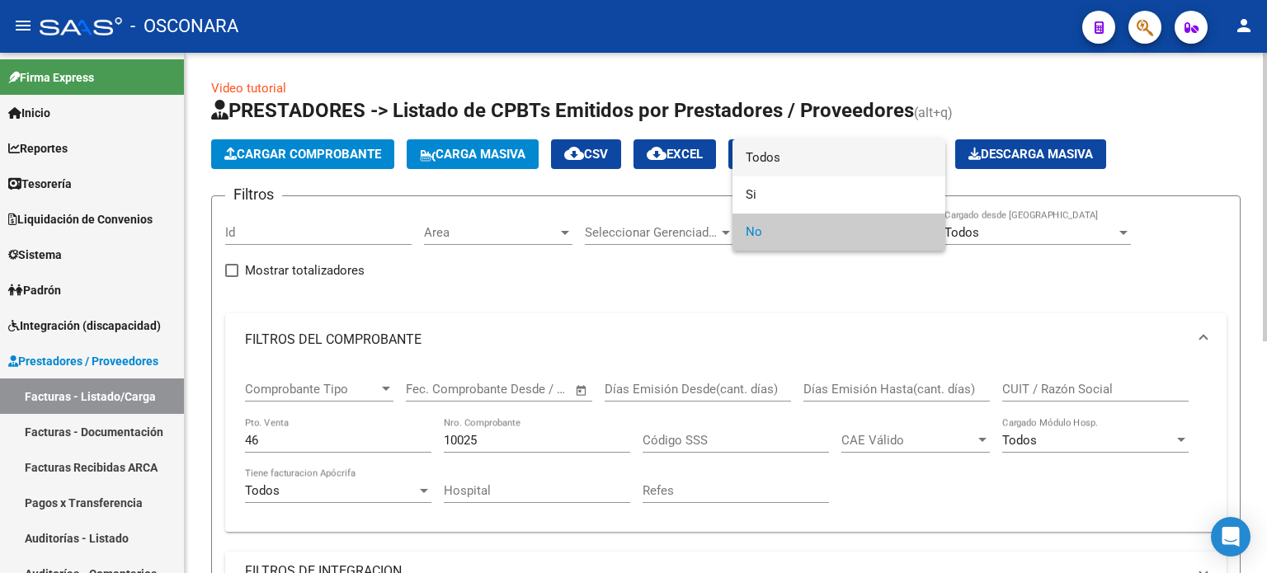
click at [771, 153] on span "Todos" at bounding box center [839, 157] width 186 height 37
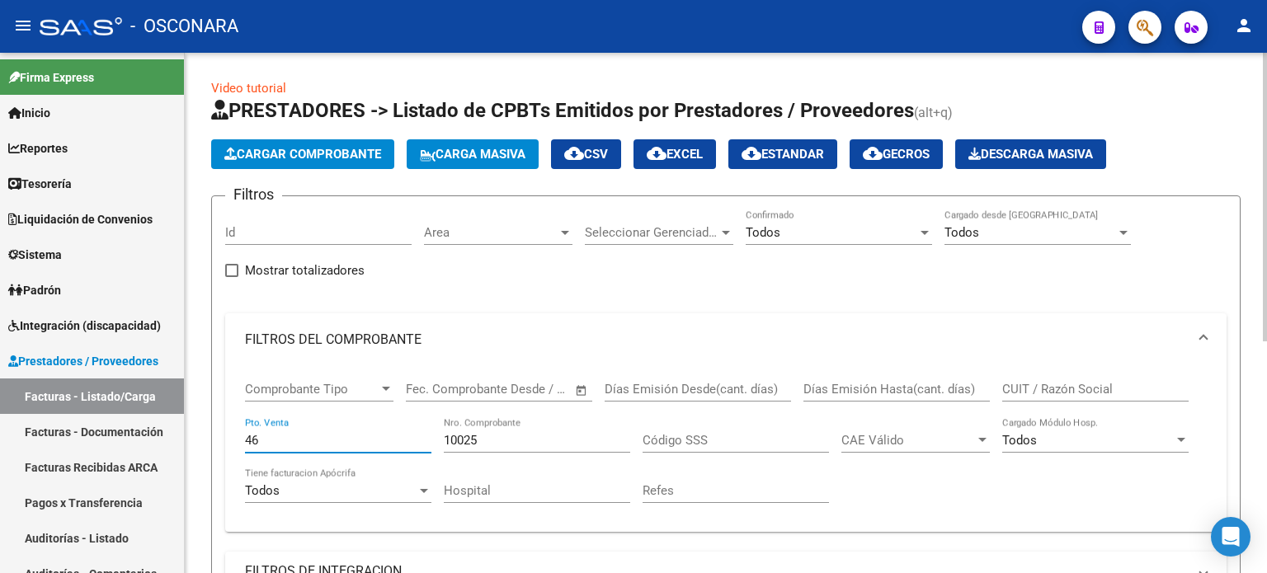
click at [348, 436] on input "46" at bounding box center [338, 440] width 186 height 15
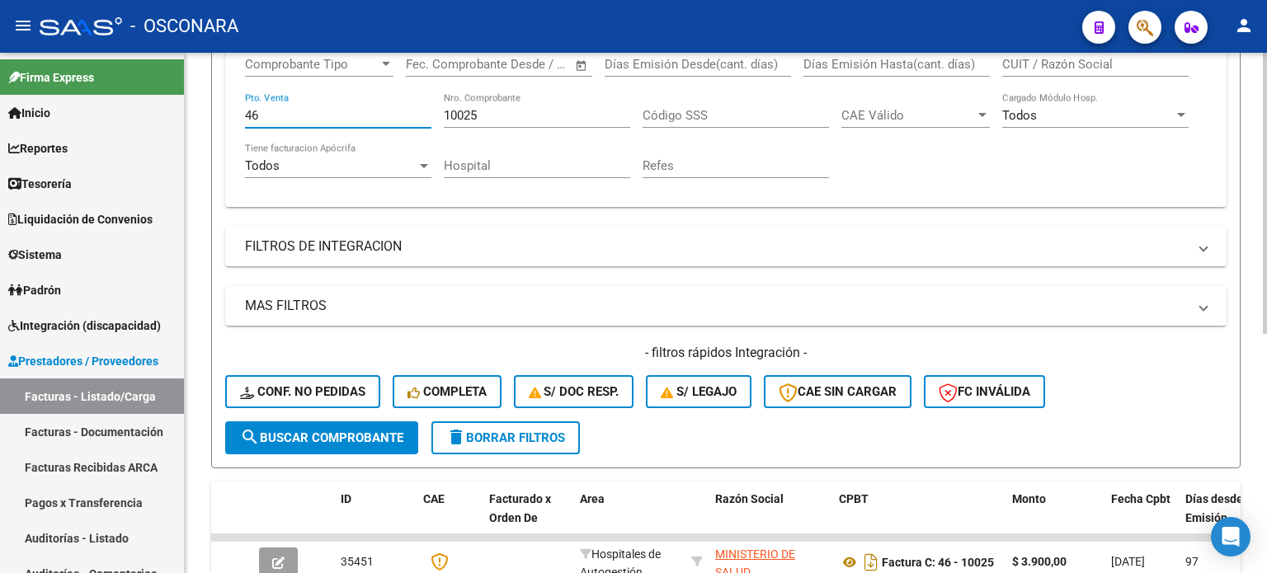
scroll to position [444, 0]
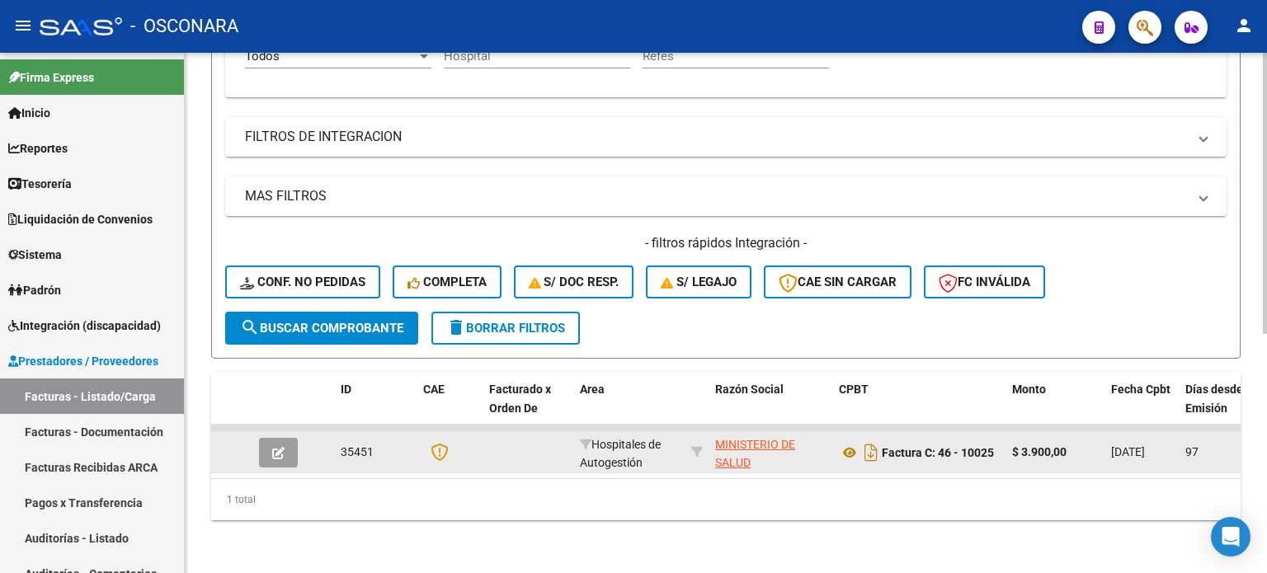
click at [274, 438] on button "button" at bounding box center [278, 453] width 39 height 30
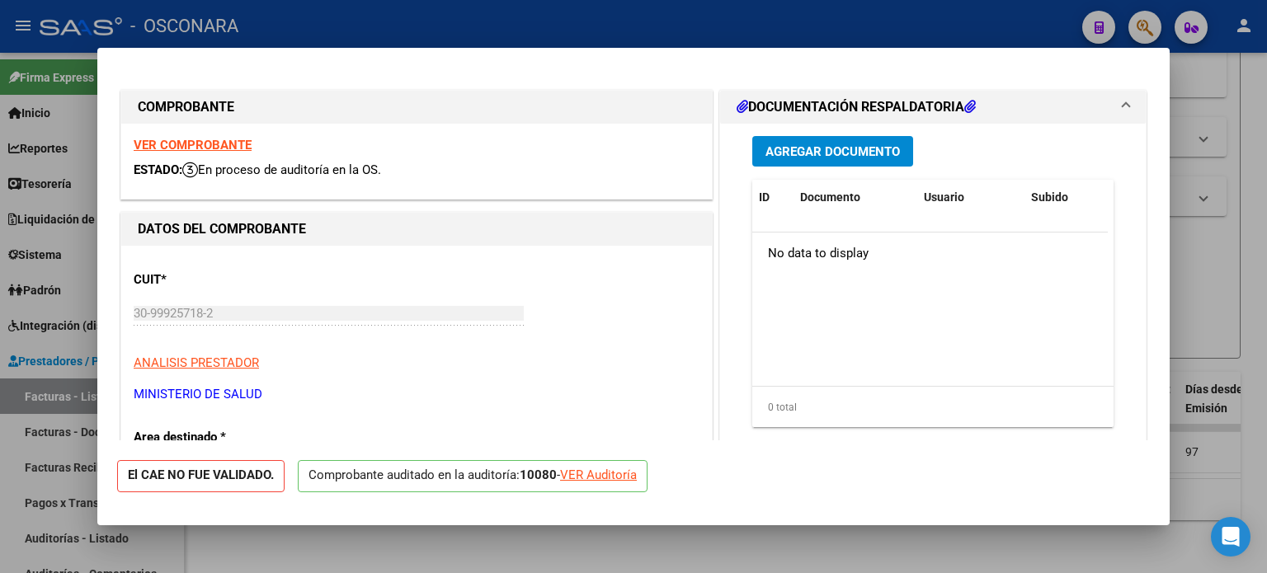
click at [629, 475] on div "VER Auditoría" at bounding box center [598, 475] width 77 height 19
type input "$ 0,00"
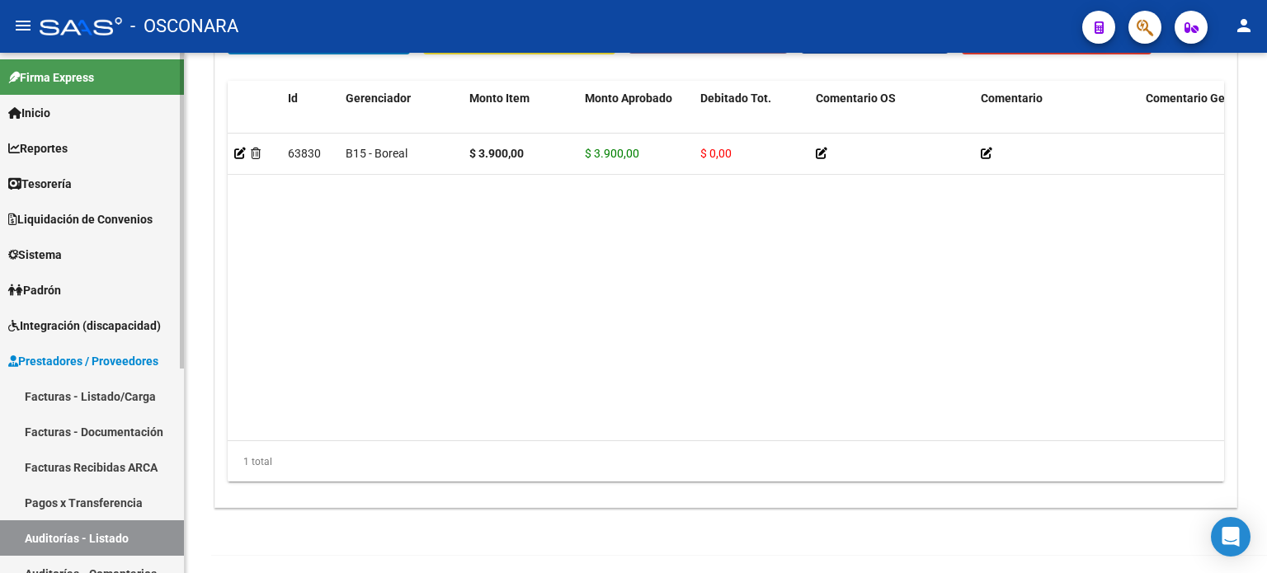
scroll to position [1322, 0]
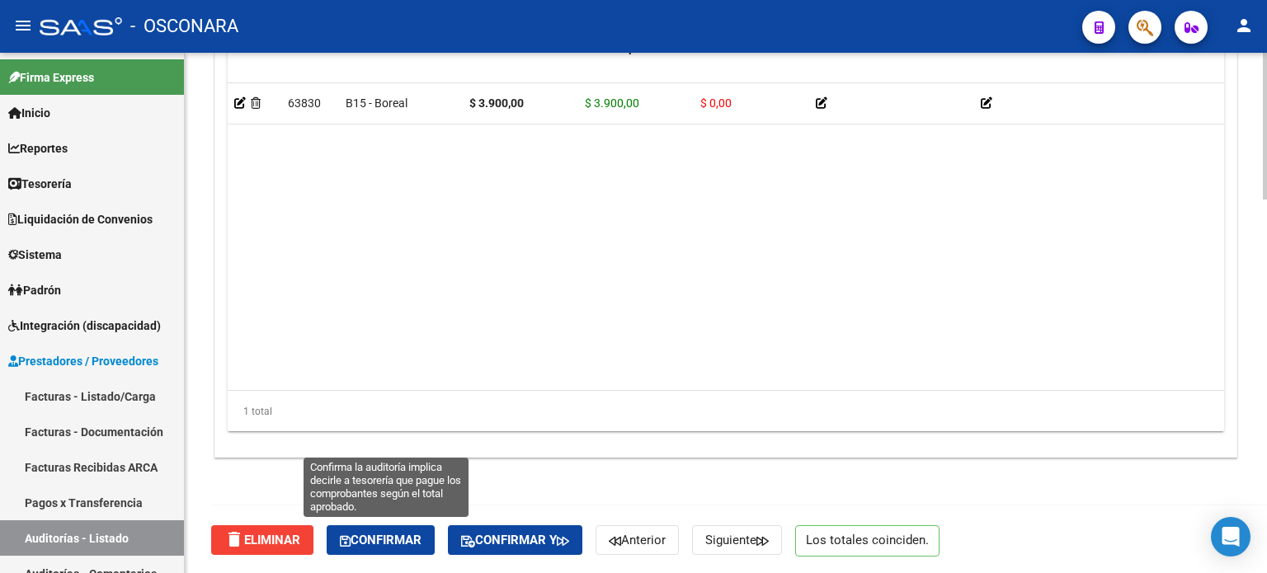
drag, startPoint x: 343, startPoint y: 550, endPoint x: 360, endPoint y: 570, distance: 25.8
click at [343, 550] on button "Confirmar" at bounding box center [381, 541] width 108 height 30
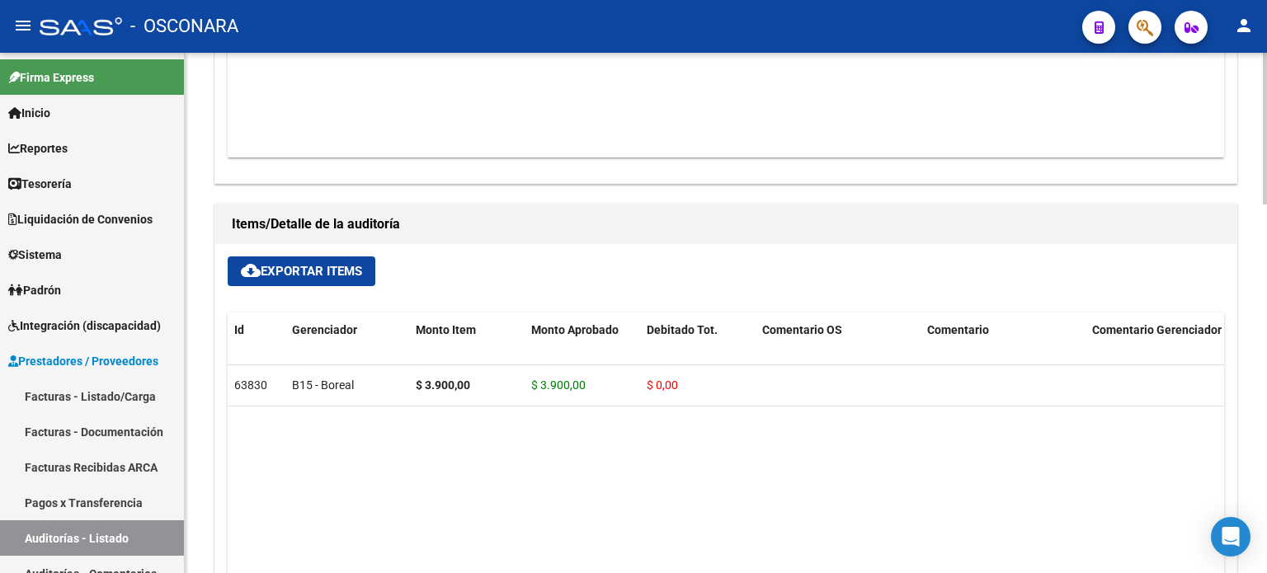
type input "202509"
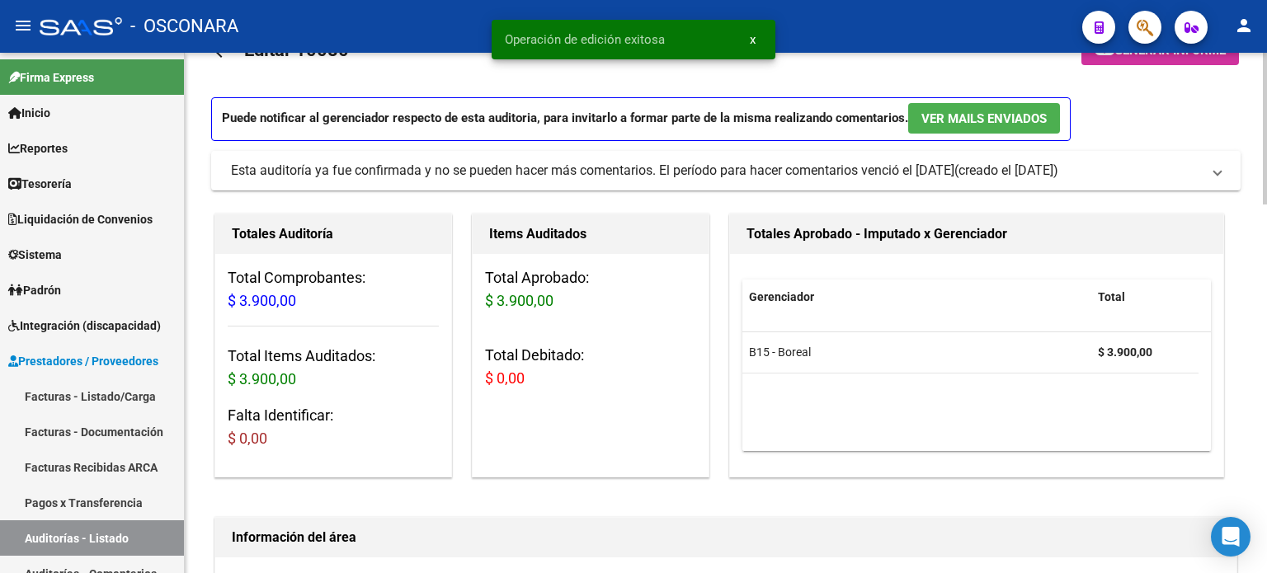
scroll to position [0, 0]
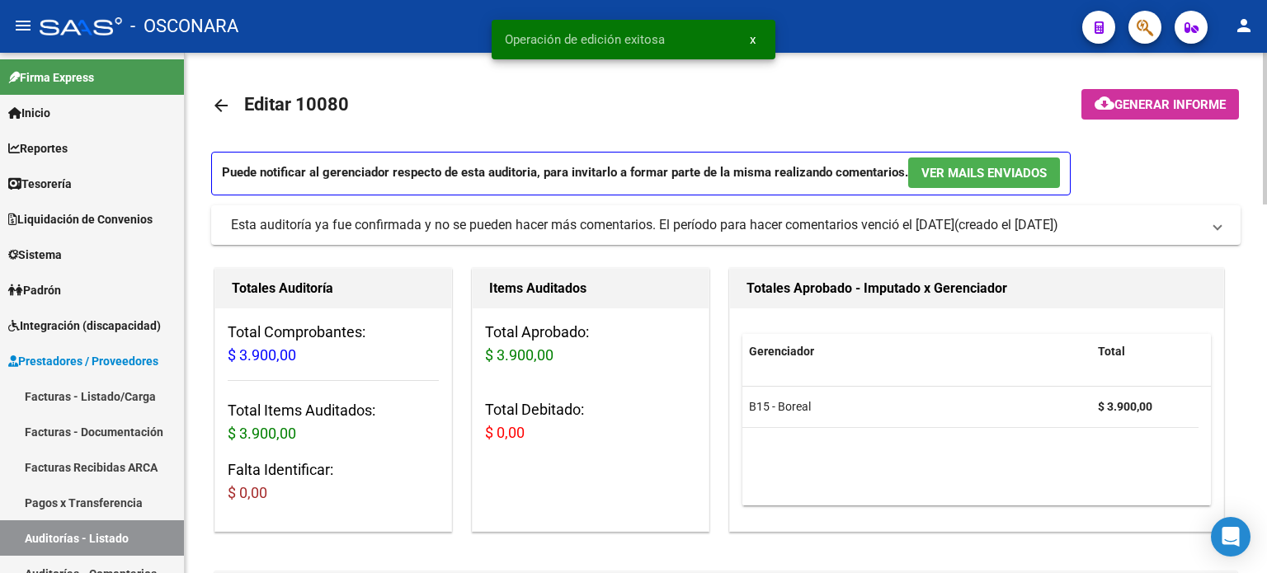
click at [1207, 121] on mat-toolbar-row at bounding box center [1140, 105] width 217 height 53
click at [1188, 106] on span "Generar informe" at bounding box center [1170, 104] width 111 height 15
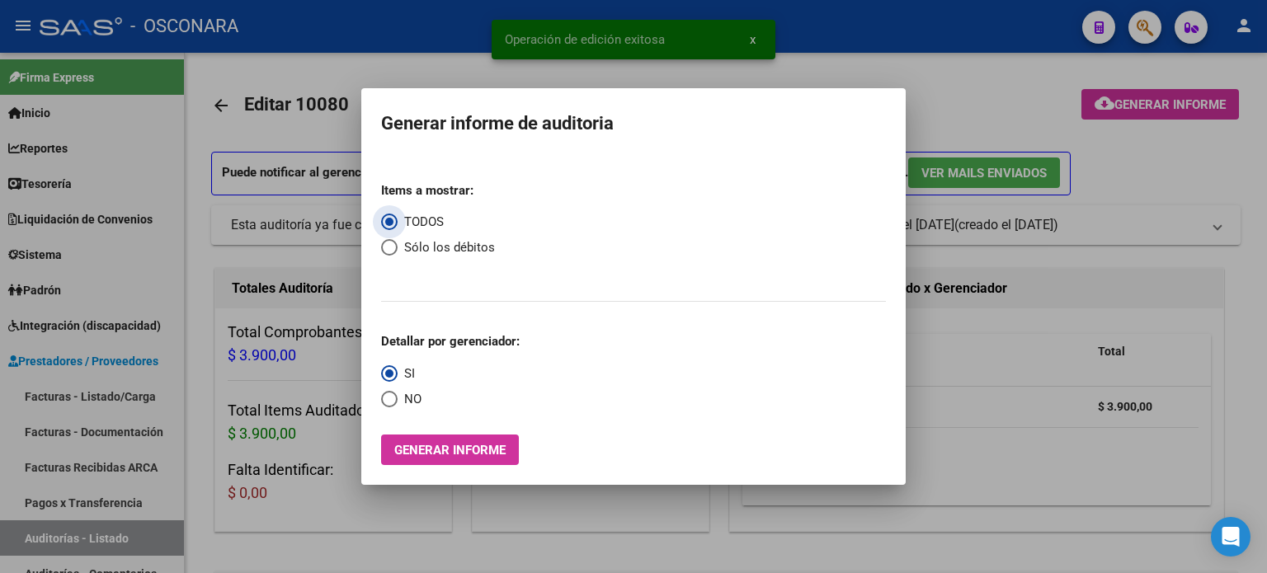
click at [469, 452] on span "Generar informe" at bounding box center [449, 450] width 111 height 15
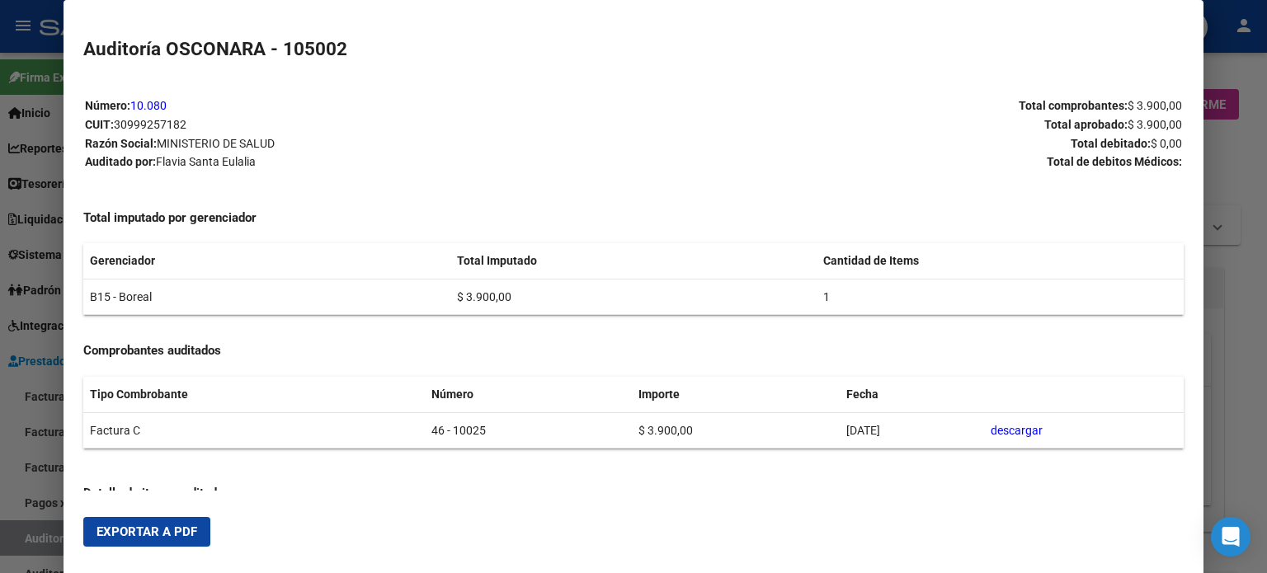
click at [139, 528] on button "Exportar a PDF" at bounding box center [146, 532] width 127 height 30
drag, startPoint x: 139, startPoint y: 528, endPoint x: 422, endPoint y: 380, distance: 320.0
click at [139, 528] on span "Exportar a PDF" at bounding box center [147, 532] width 101 height 15
click at [43, 535] on div at bounding box center [633, 286] width 1267 height 573
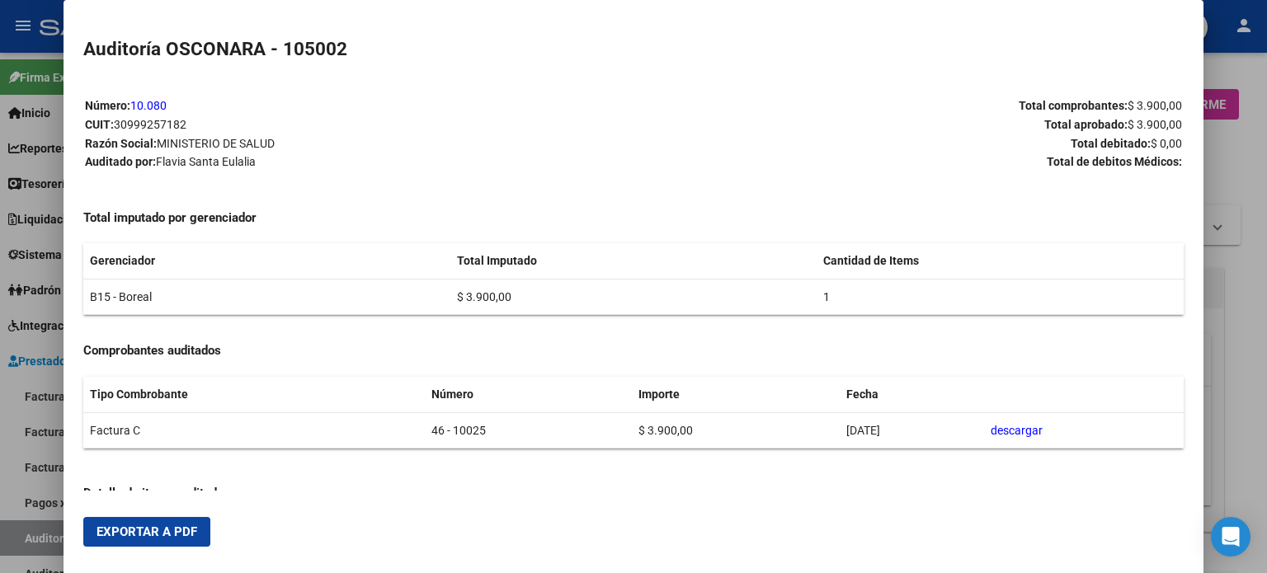
click at [43, 535] on div at bounding box center [633, 286] width 1267 height 573
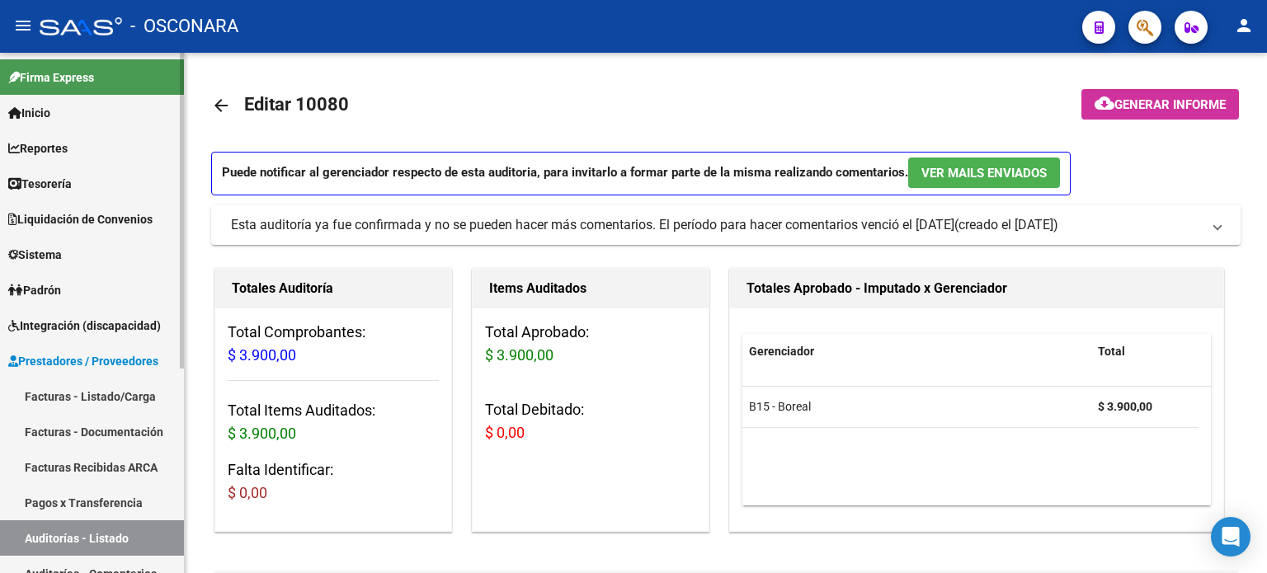
click at [43, 535] on link "Auditorías - Listado" at bounding box center [92, 538] width 184 height 35
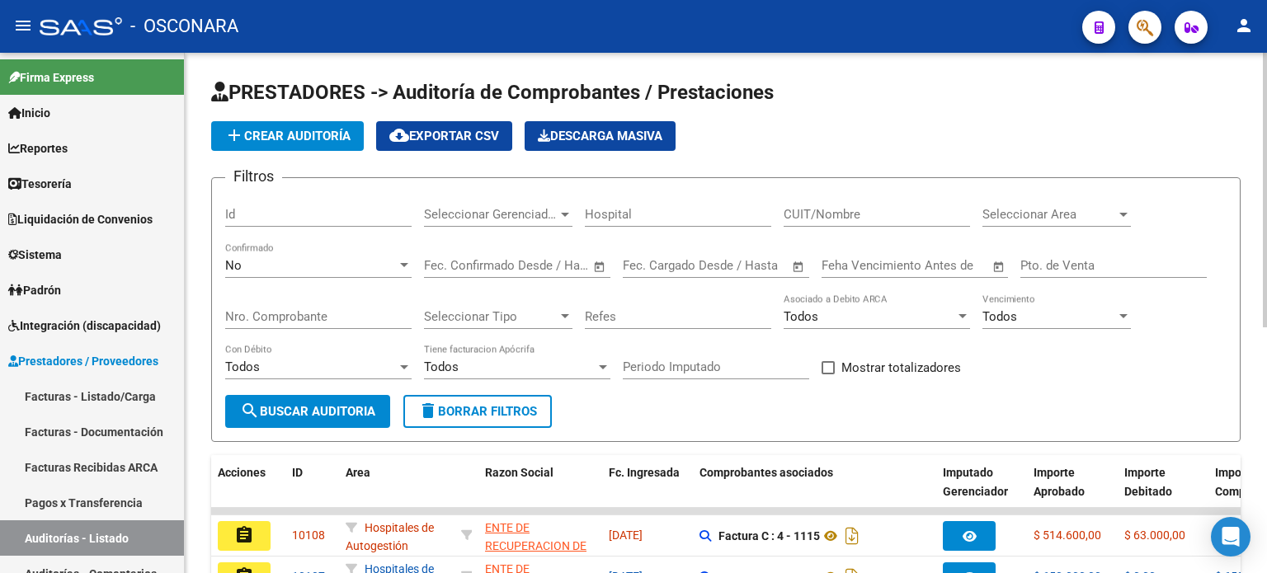
click at [250, 216] on input "Id" at bounding box center [318, 214] width 186 height 15
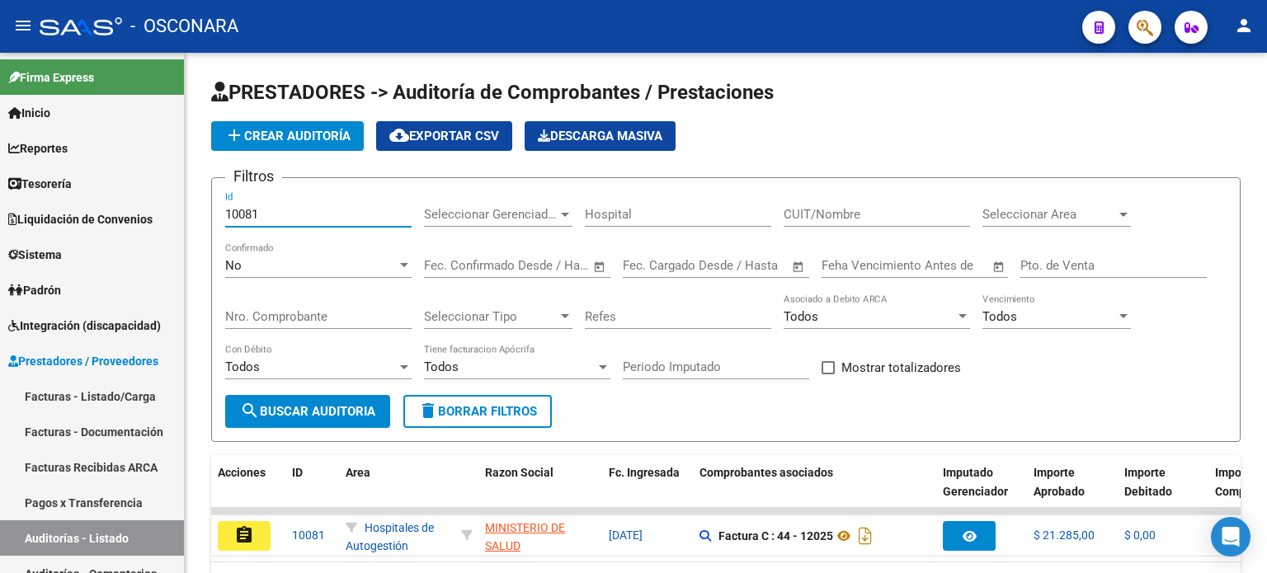
type input "10081"
click at [236, 541] on mat-icon "assignment" at bounding box center [244, 536] width 20 height 20
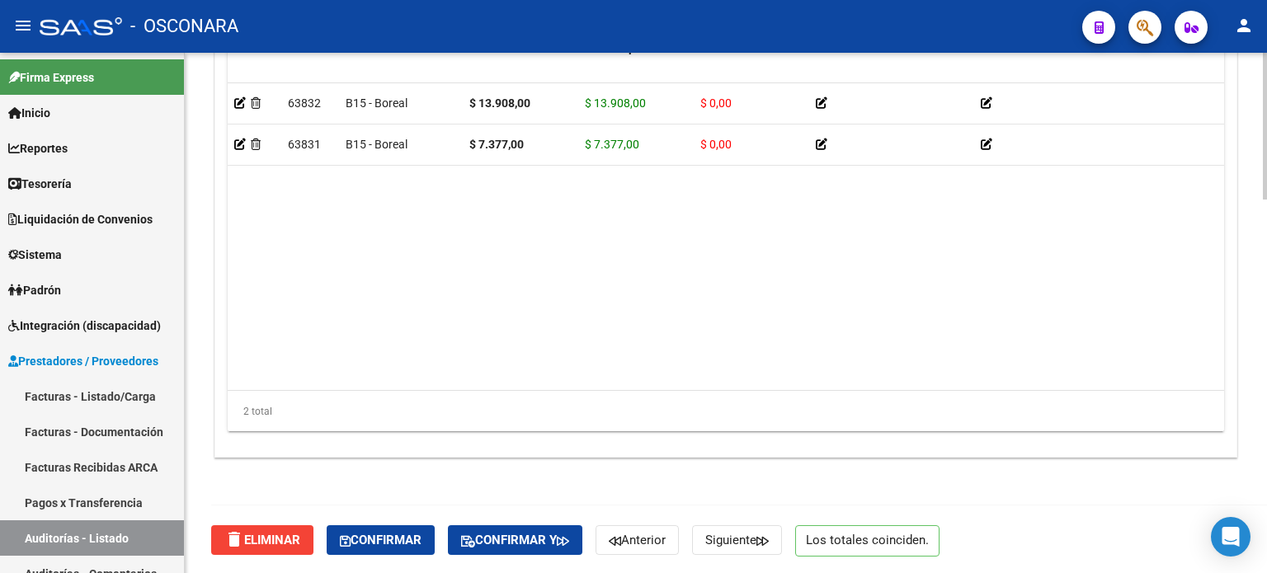
click at [413, 531] on button "Confirmar" at bounding box center [381, 541] width 108 height 30
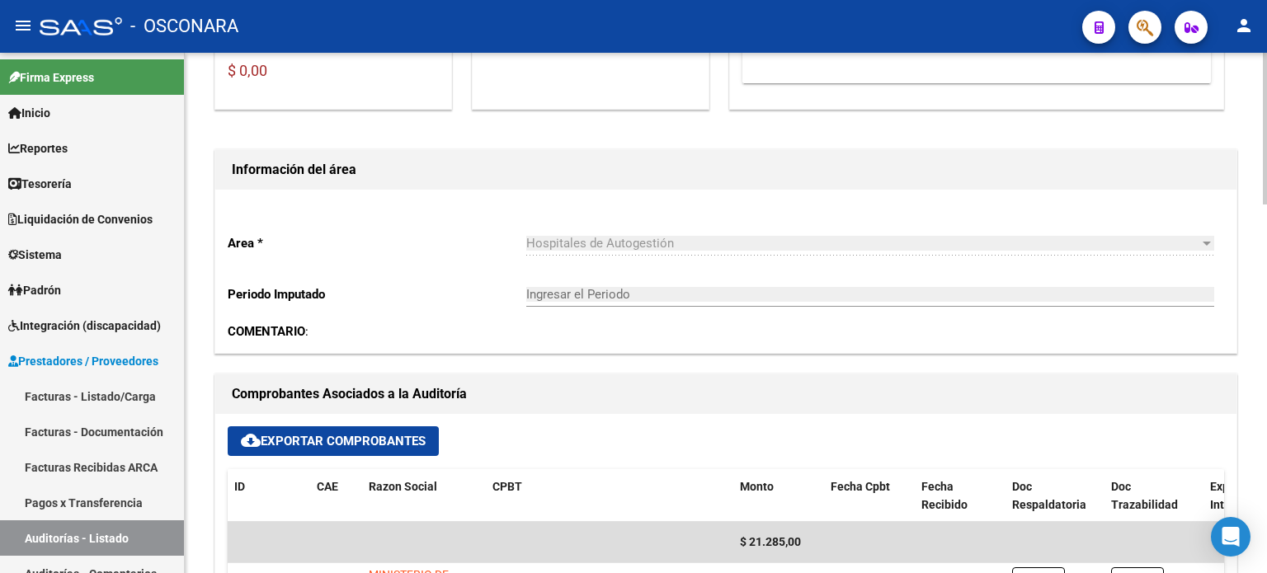
type input "202509"
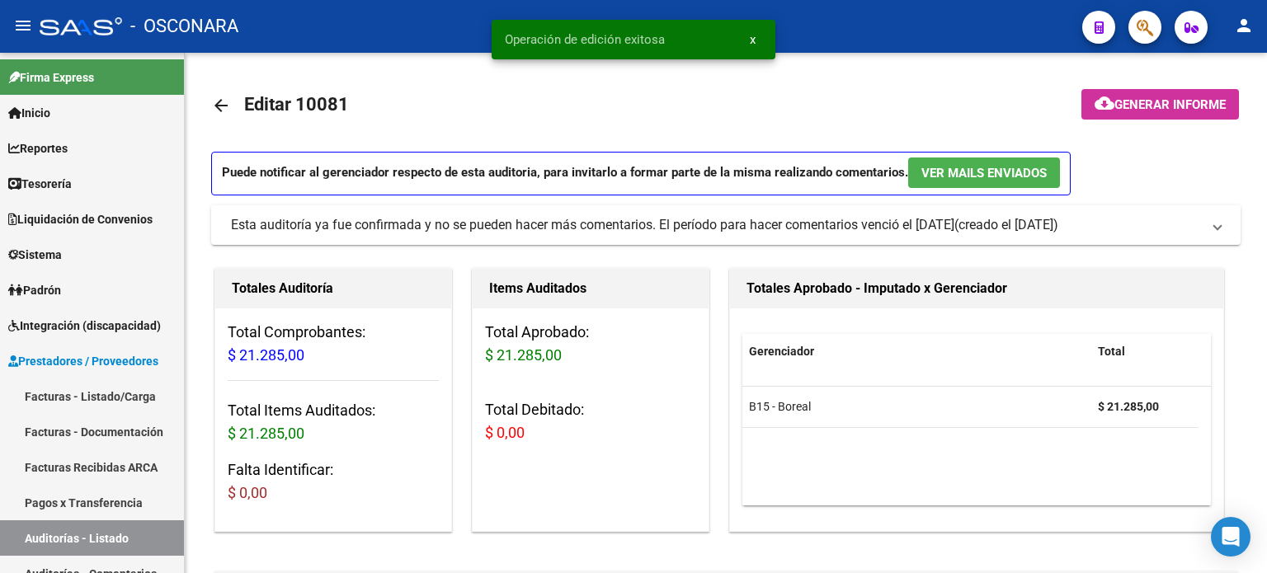
click at [1129, 115] on button "cloud_download Generar informe" at bounding box center [1161, 104] width 158 height 31
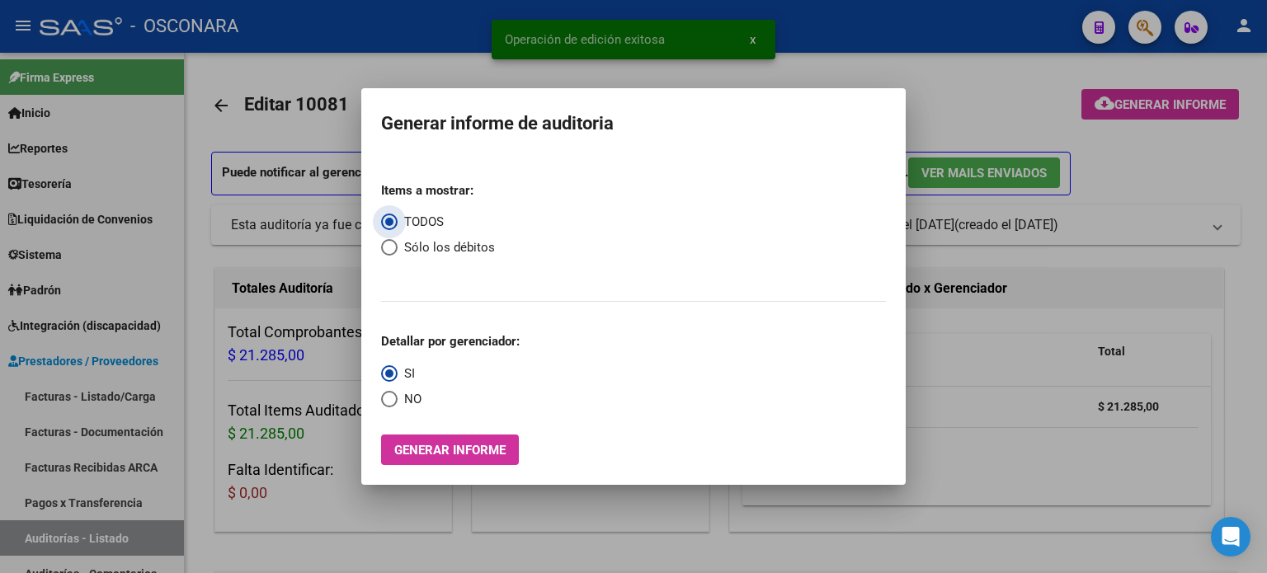
click at [441, 458] on span "Generar informe" at bounding box center [449, 450] width 111 height 15
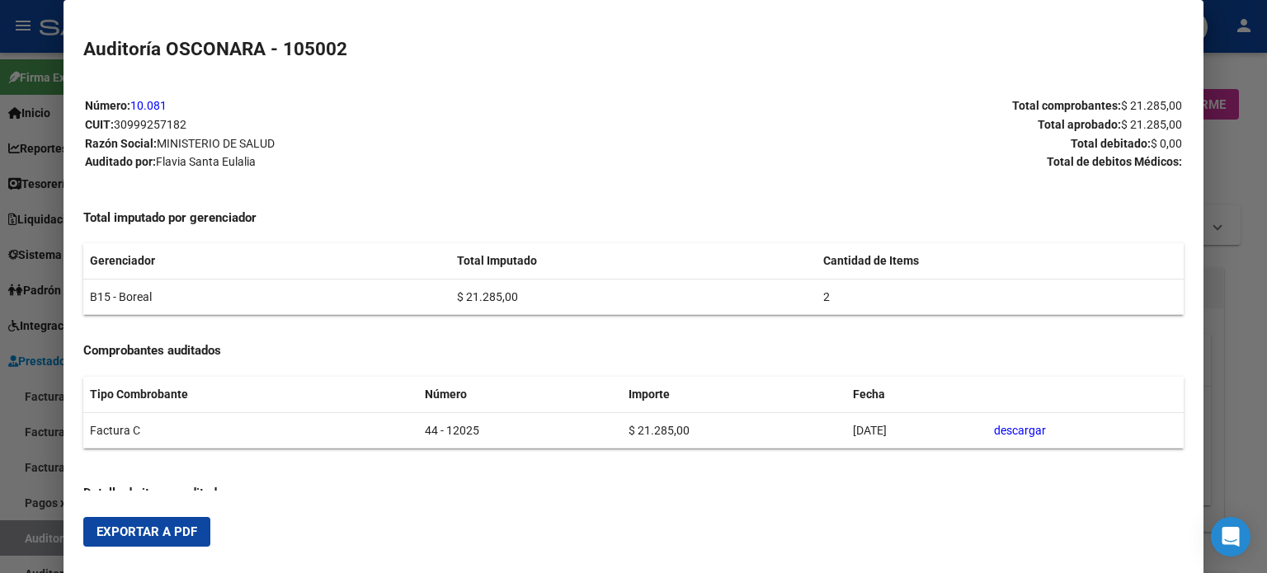
click at [177, 538] on span "Exportar a PDF" at bounding box center [147, 532] width 101 height 15
click at [17, 541] on div at bounding box center [633, 286] width 1267 height 573
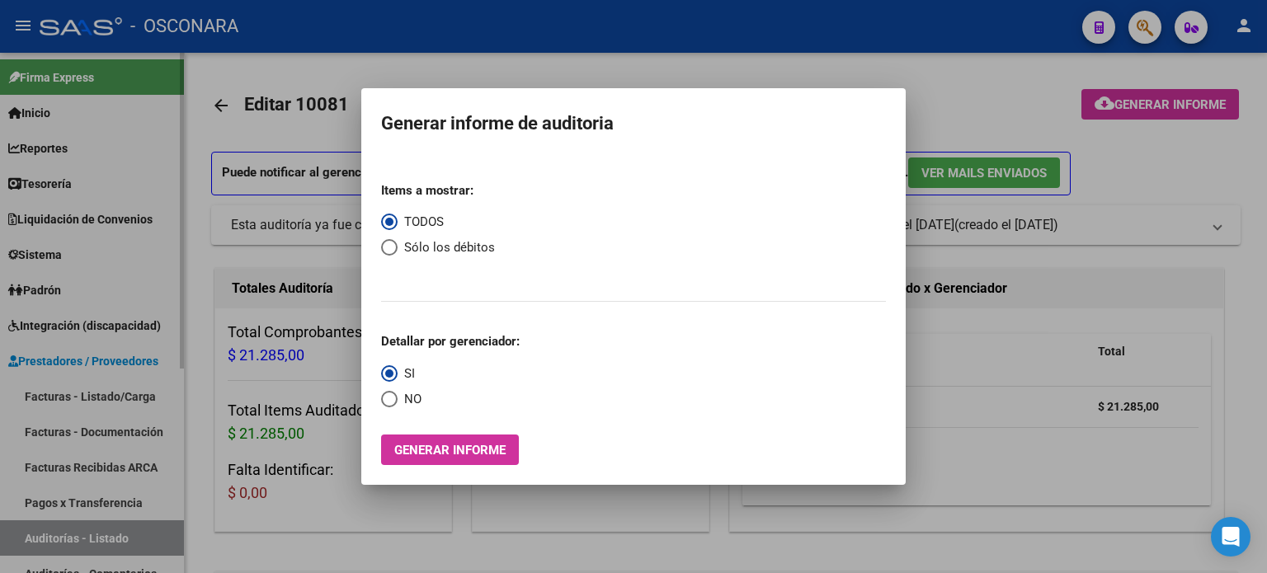
click at [17, 543] on div at bounding box center [633, 286] width 1267 height 573
drag, startPoint x: 17, startPoint y: 544, endPoint x: 34, endPoint y: 535, distance: 18.4
click at [17, 544] on link "Auditorías - Listado" at bounding box center [92, 538] width 184 height 35
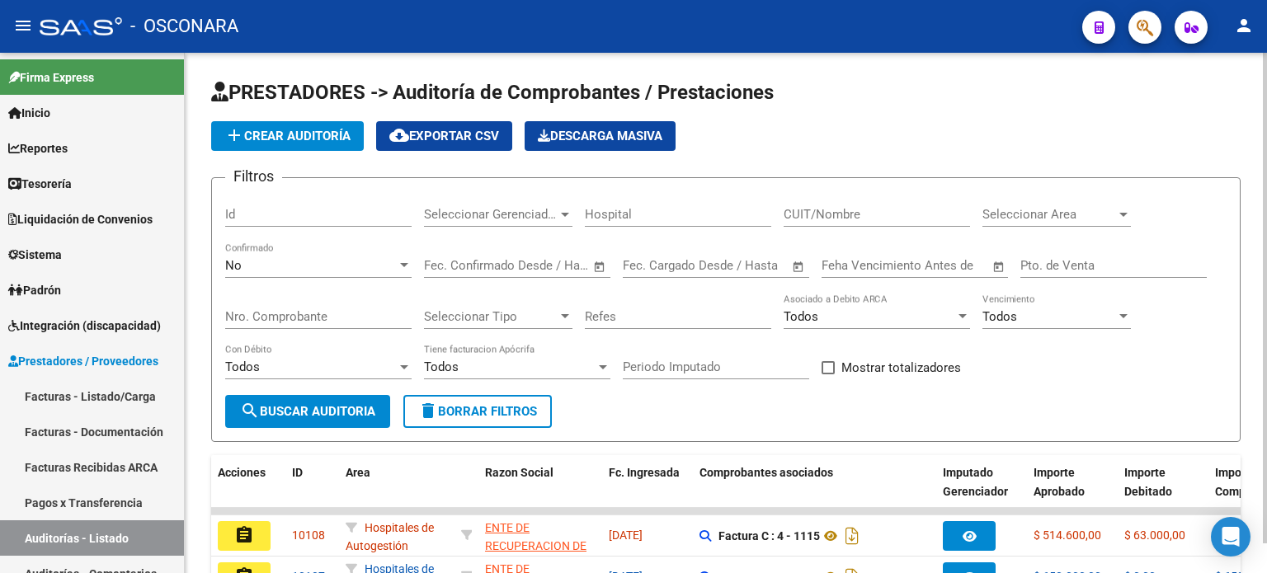
click at [251, 210] on input "Id" at bounding box center [318, 214] width 186 height 15
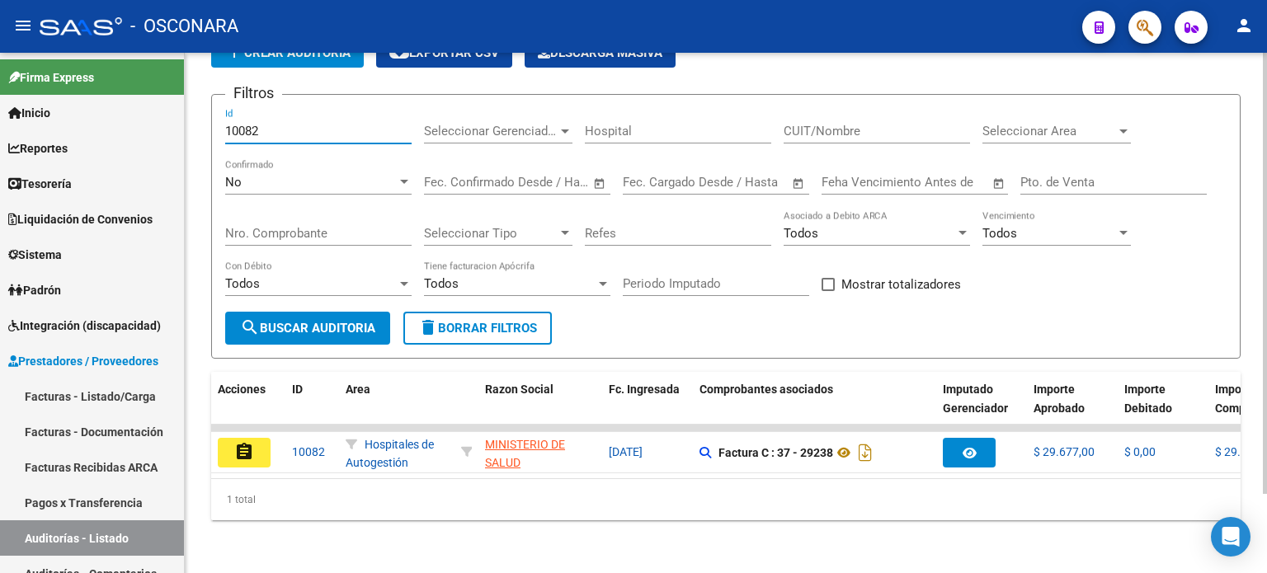
scroll to position [92, 0]
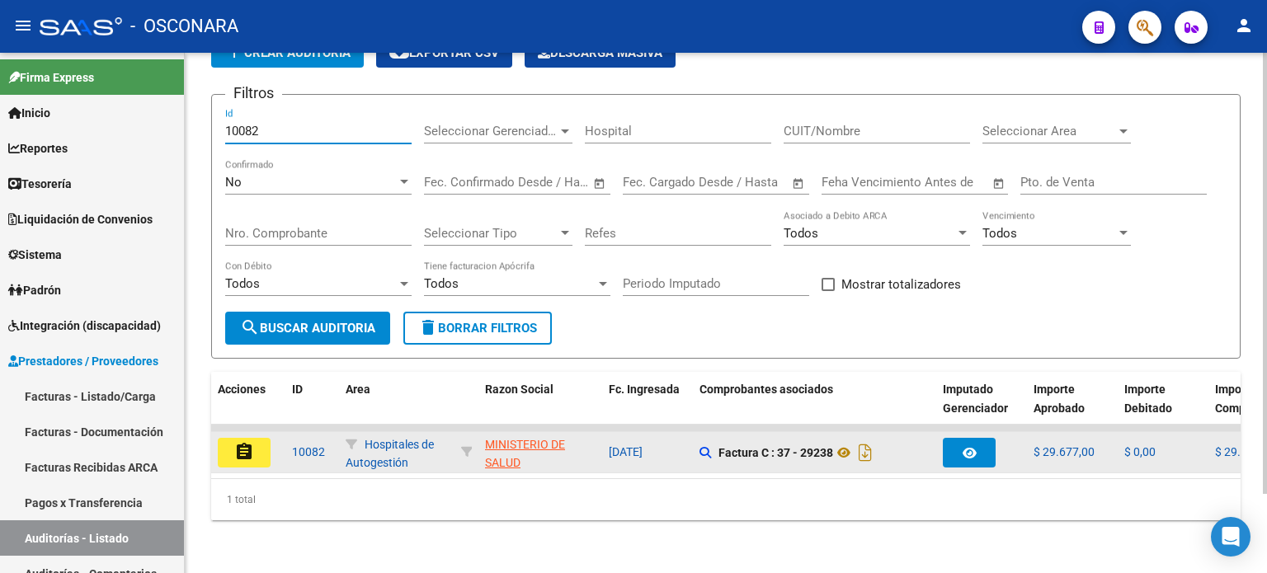
type input "10082"
click at [243, 444] on mat-icon "assignment" at bounding box center [244, 452] width 20 height 20
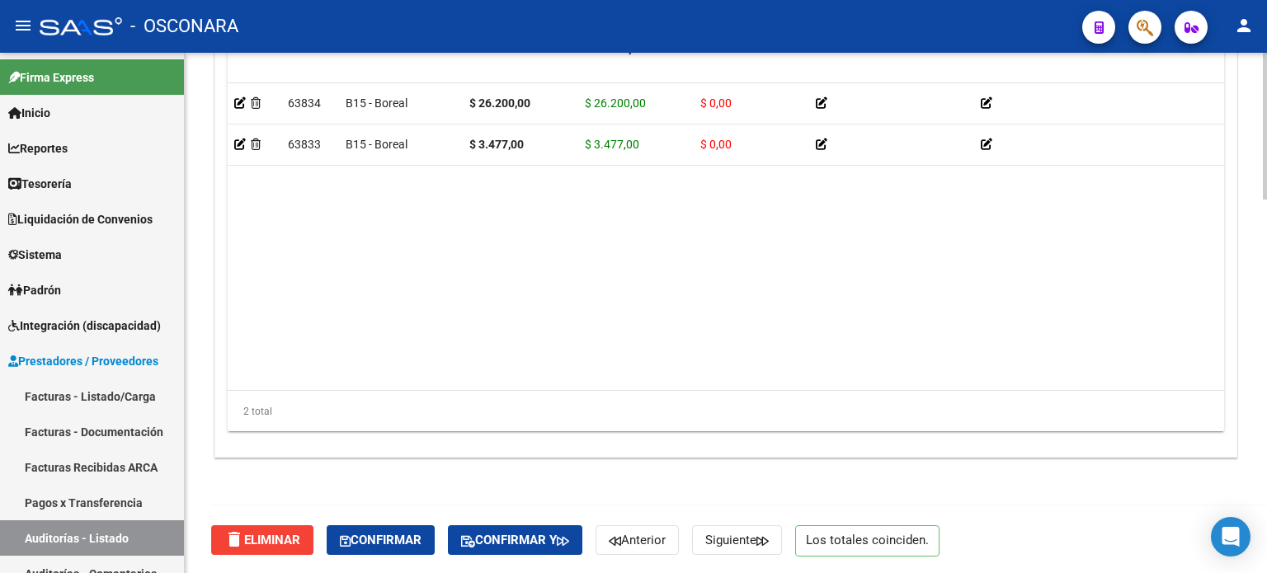
click at [373, 533] on span "Confirmar" at bounding box center [381, 540] width 82 height 15
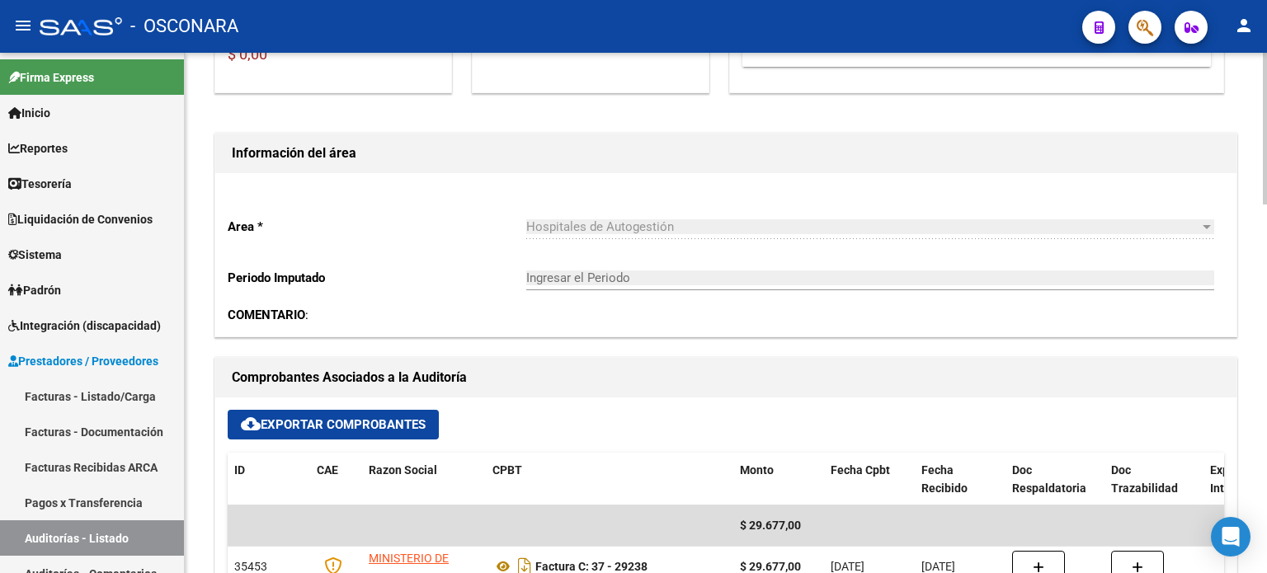
type input "202509"
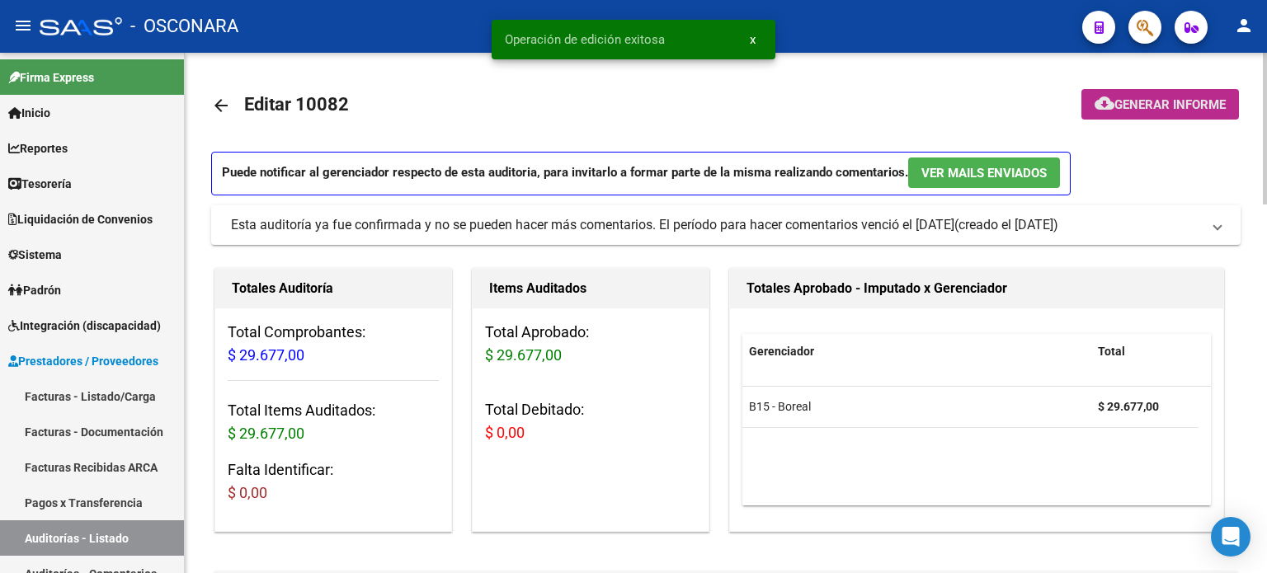
click at [1168, 100] on span "Generar informe" at bounding box center [1170, 104] width 111 height 15
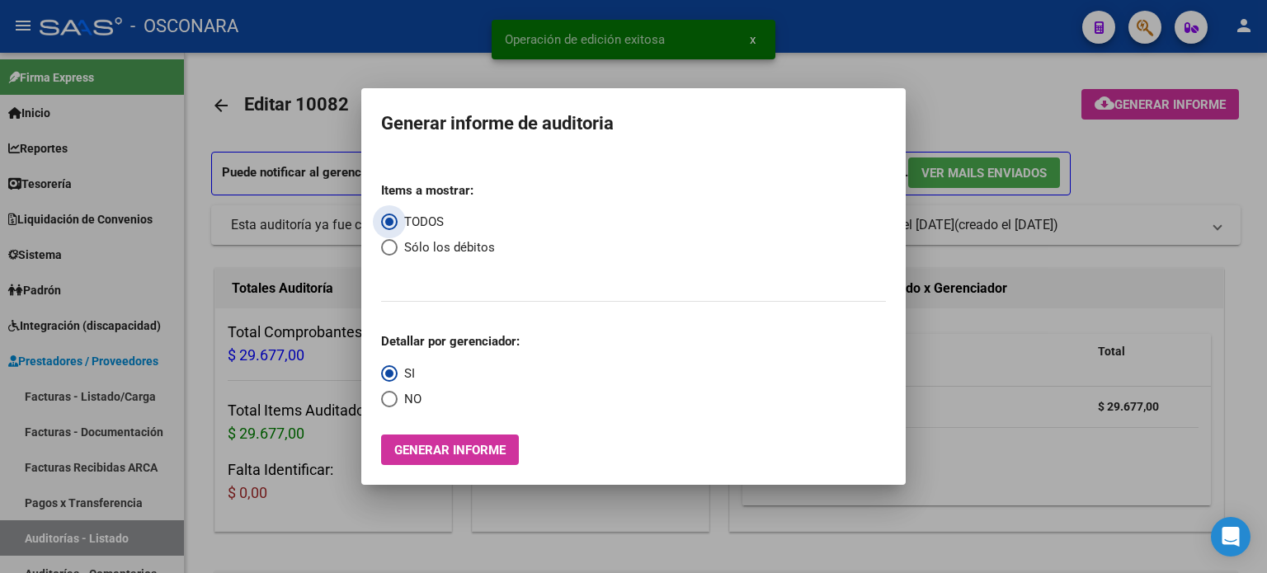
click at [458, 454] on span "Generar informe" at bounding box center [449, 450] width 111 height 15
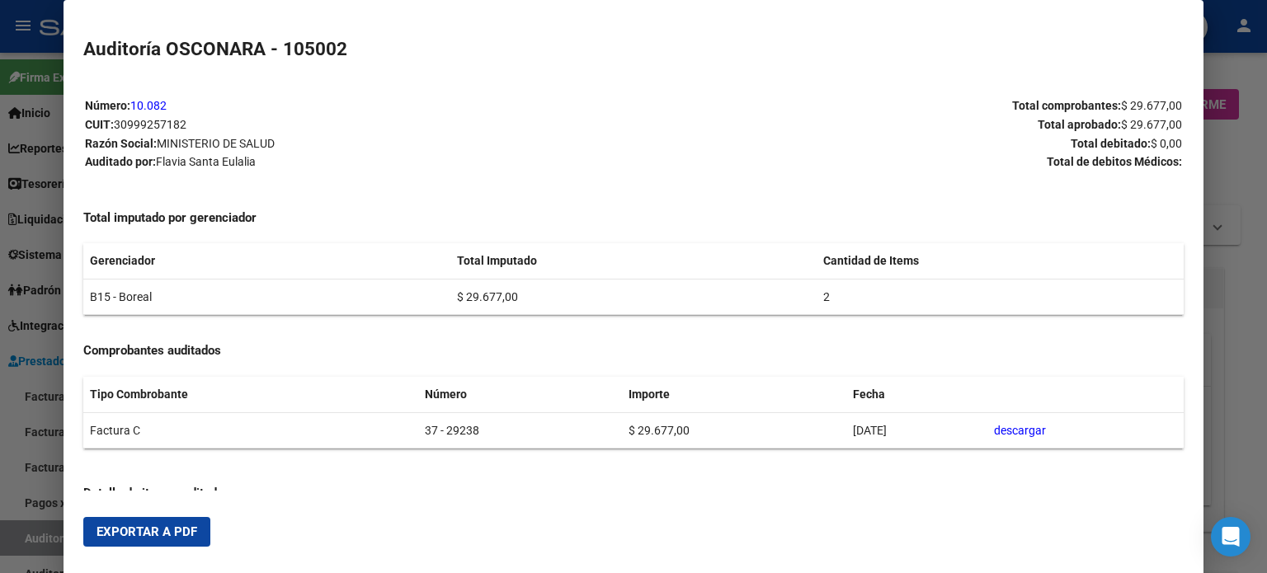
click at [155, 535] on span "Exportar a PDF" at bounding box center [147, 532] width 101 height 15
click at [21, 537] on div at bounding box center [633, 286] width 1267 height 573
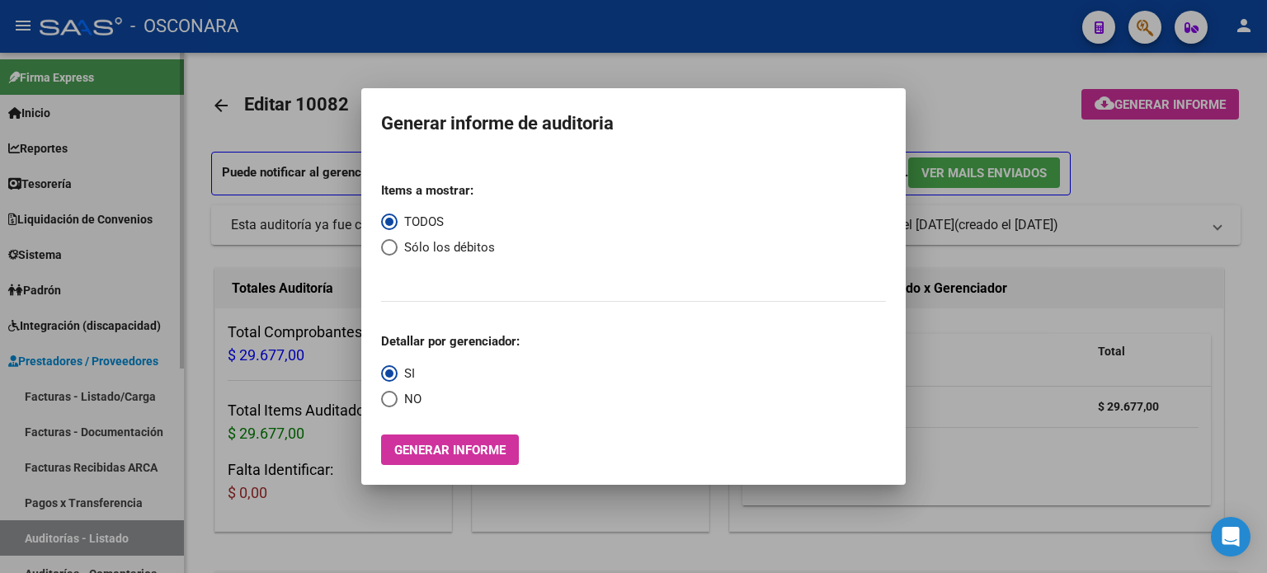
click at [22, 537] on div at bounding box center [633, 286] width 1267 height 573
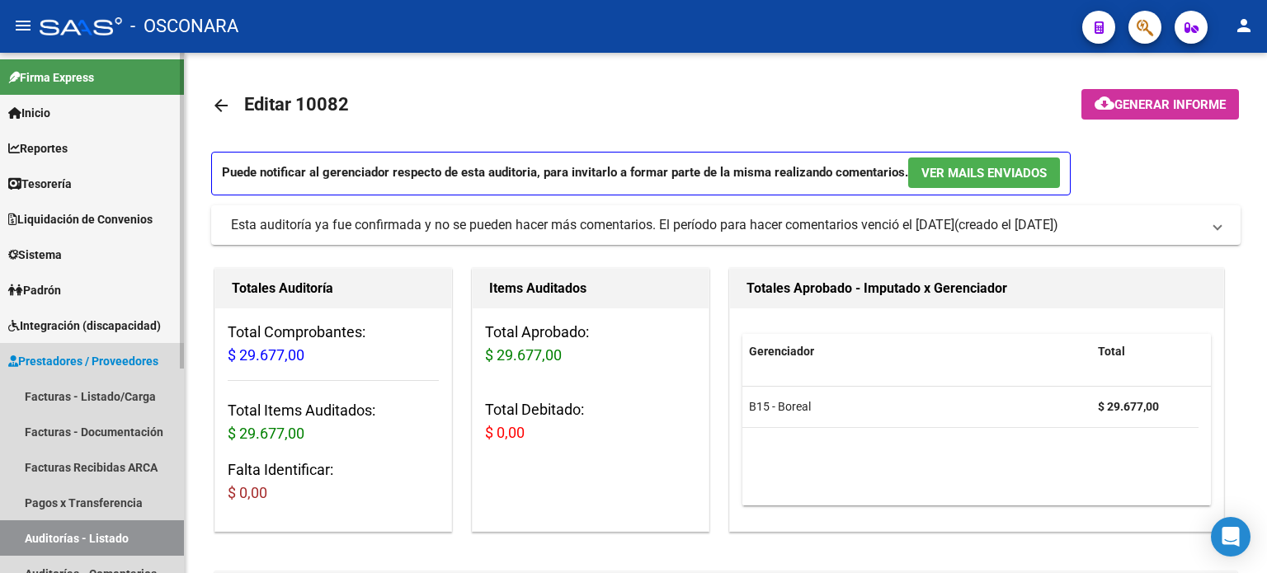
click at [22, 537] on link "Auditorías - Listado" at bounding box center [92, 538] width 184 height 35
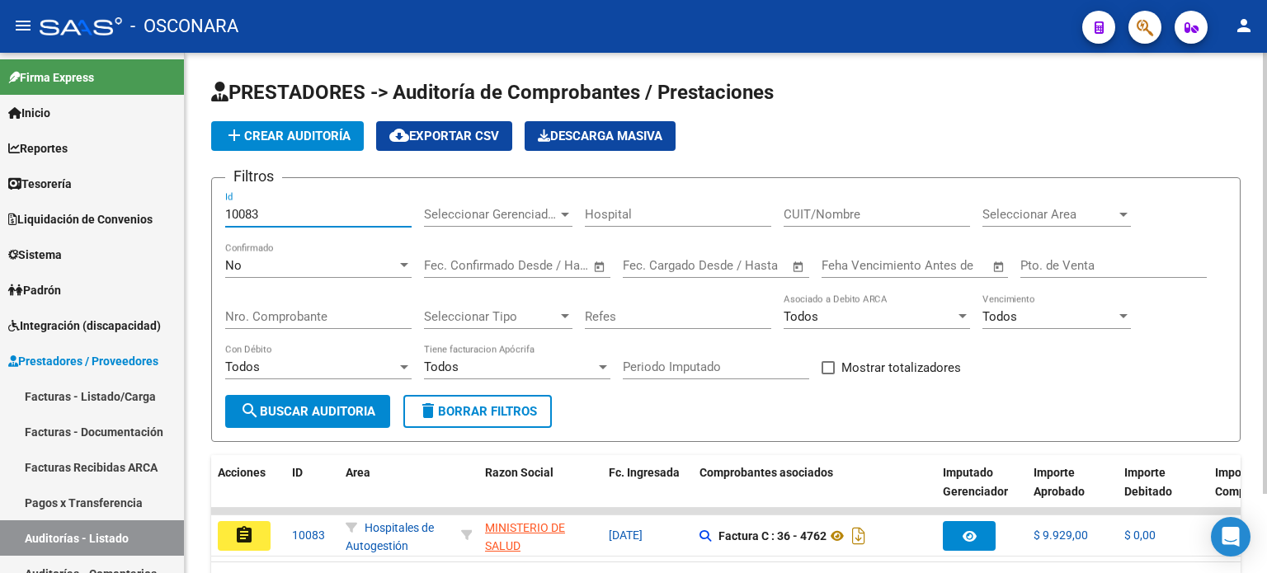
drag, startPoint x: 264, startPoint y: 210, endPoint x: 307, endPoint y: 441, distance: 235.8
click at [264, 209] on input "10083" at bounding box center [318, 214] width 186 height 15
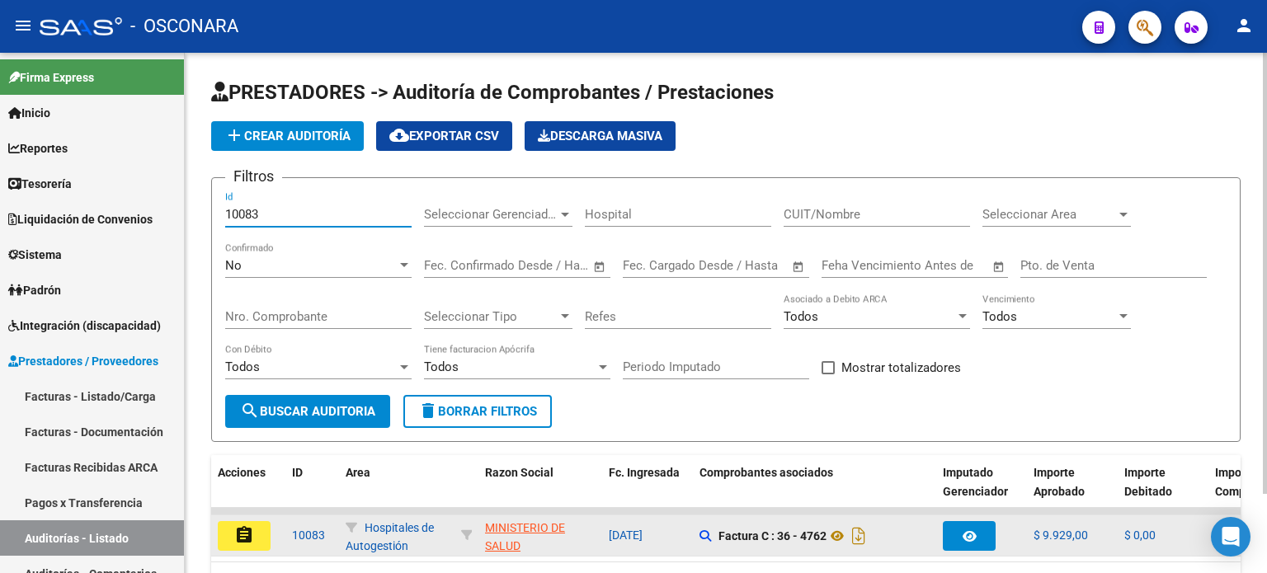
type input "10083"
click at [271, 531] on div "assignment" at bounding box center [248, 536] width 61 height 30
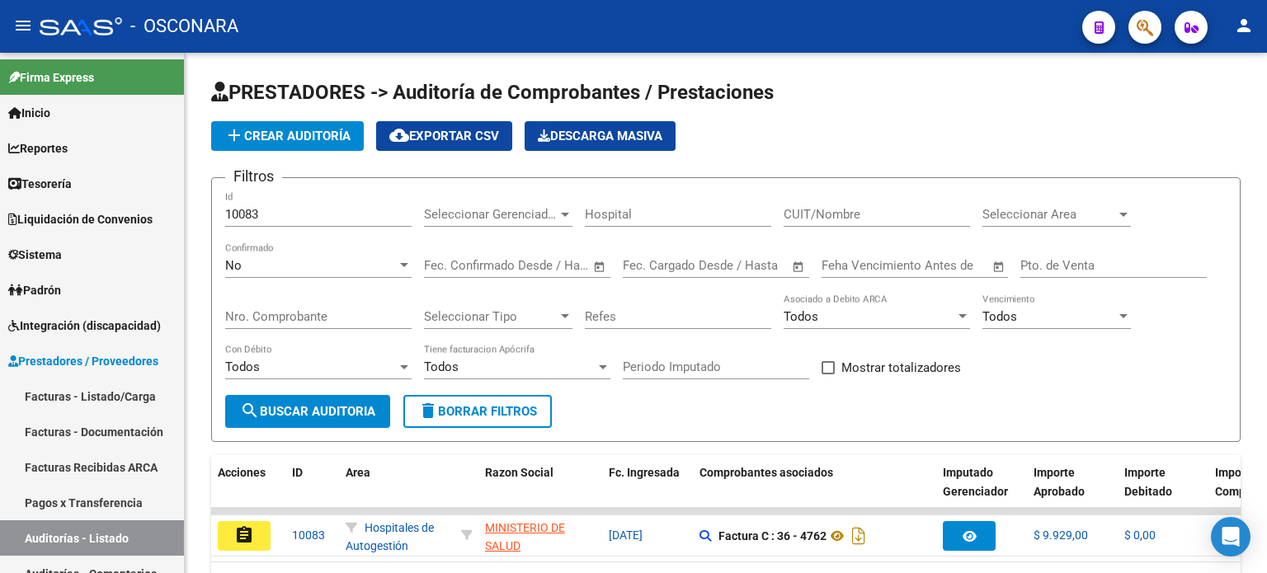
click at [257, 534] on button "assignment" at bounding box center [244, 536] width 53 height 30
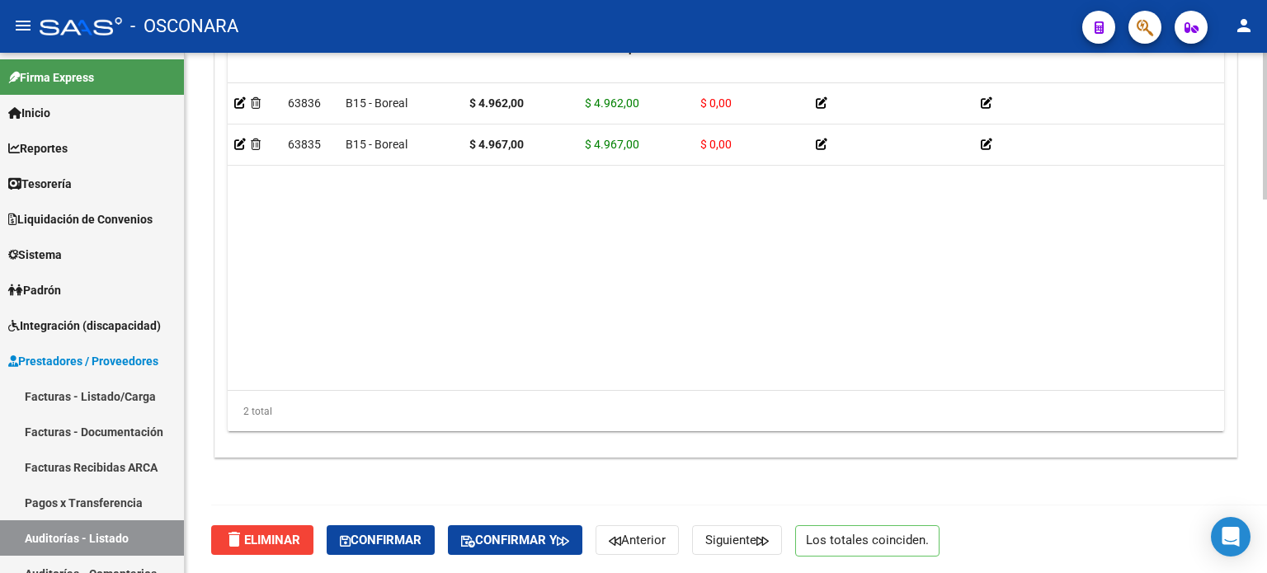
click at [403, 541] on span "Confirmar" at bounding box center [381, 540] width 82 height 15
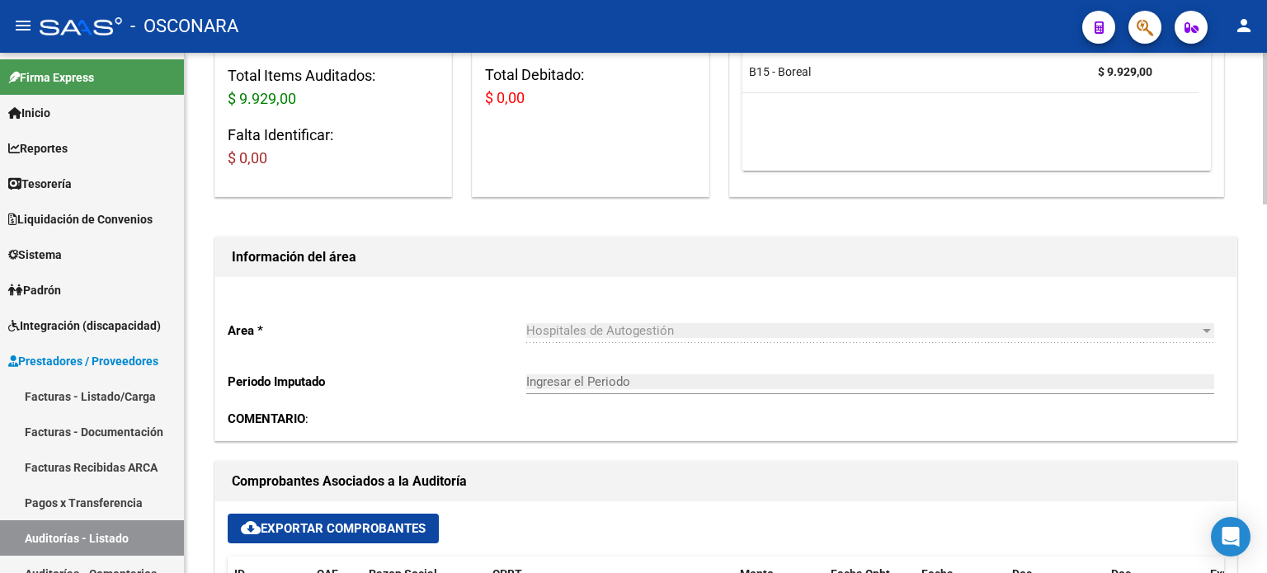
type input "202509"
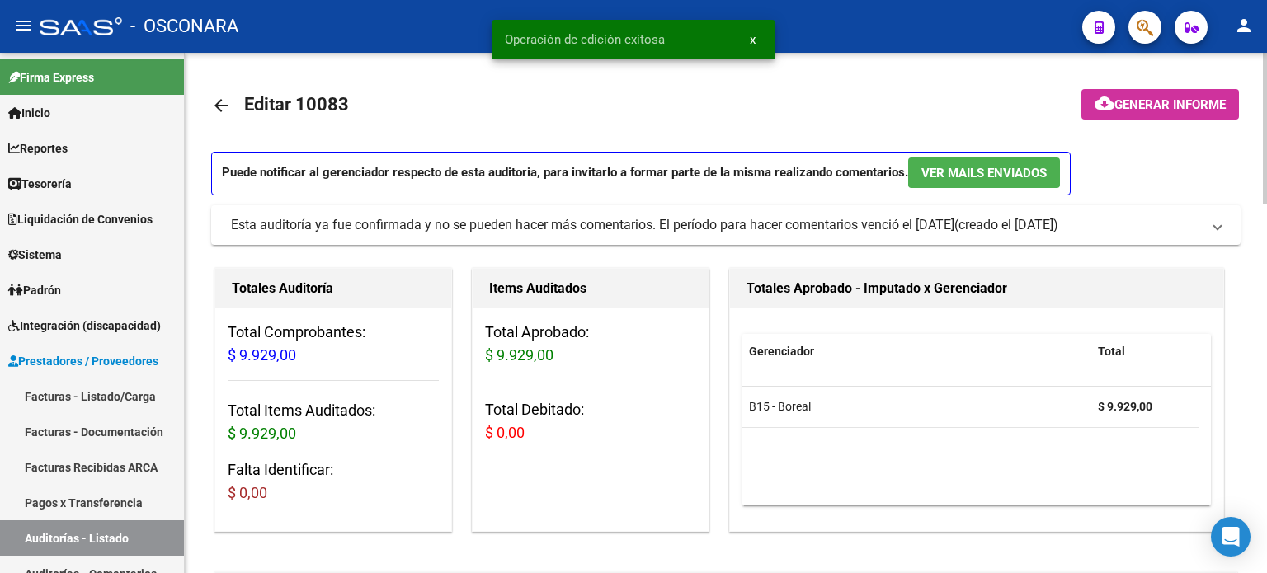
click at [1186, 91] on button "cloud_download Generar informe" at bounding box center [1161, 104] width 158 height 31
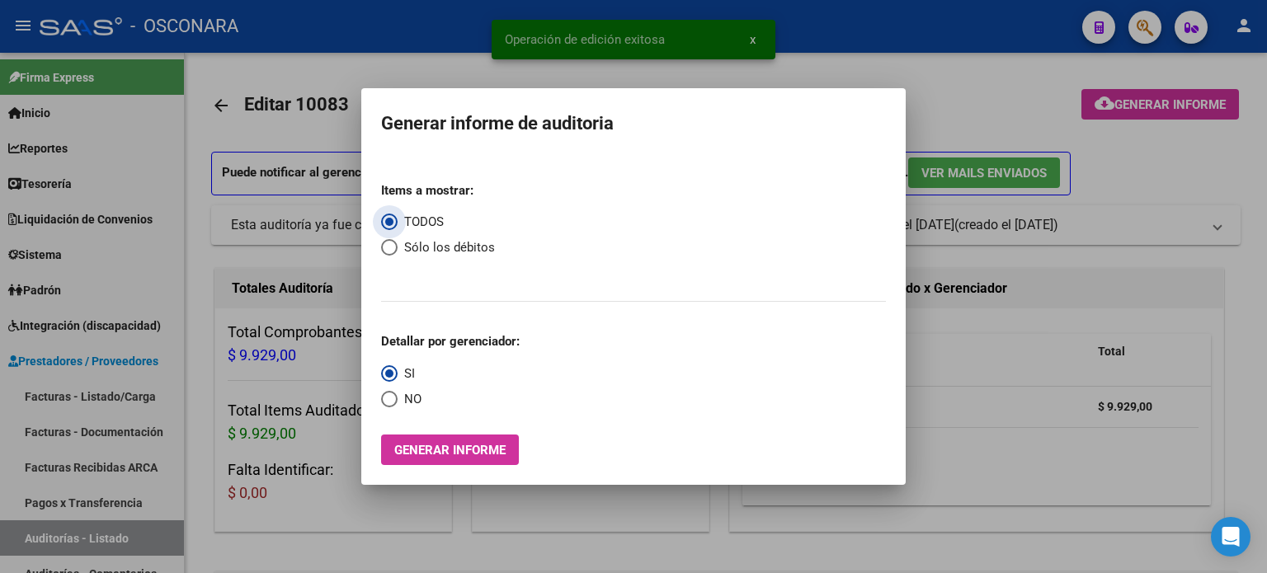
click at [426, 437] on button "Generar informe" at bounding box center [450, 450] width 138 height 31
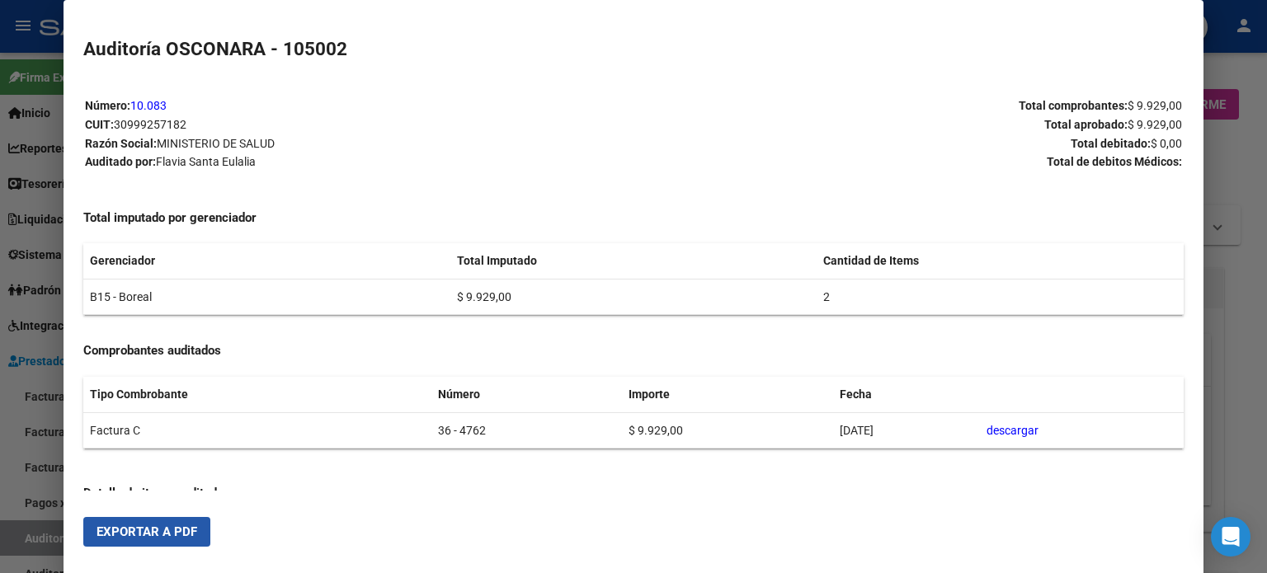
drag, startPoint x: 151, startPoint y: 537, endPoint x: 1001, endPoint y: 265, distance: 892.4
click at [150, 537] on span "Exportar a PDF" at bounding box center [147, 532] width 101 height 15
